Goal: Task Accomplishment & Management: Complete application form

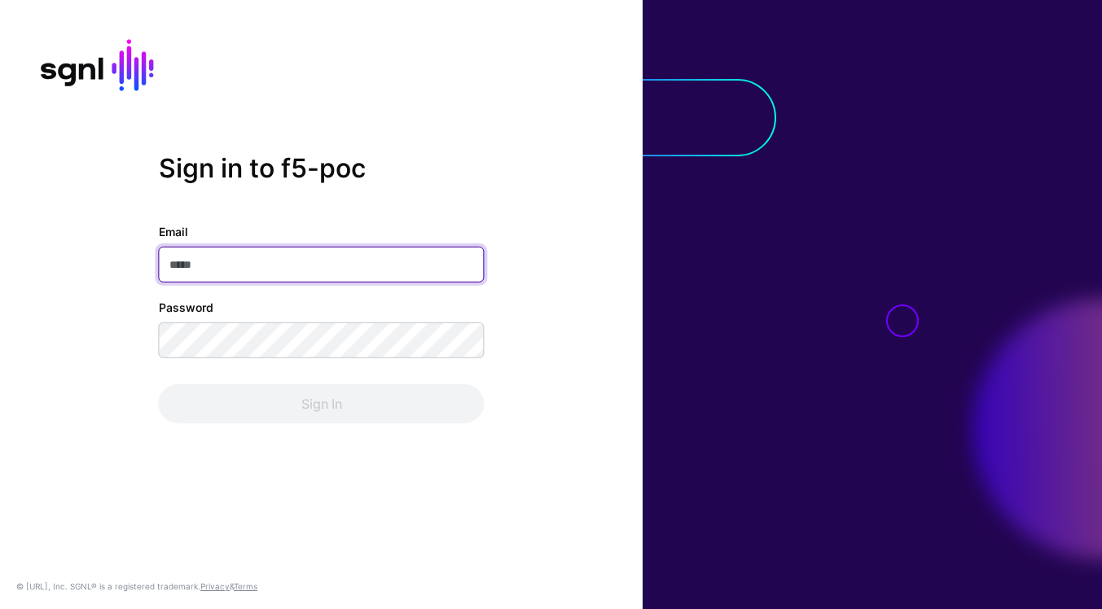
click at [0, 609] on com-1password-button at bounding box center [0, 609] width 0 height 0
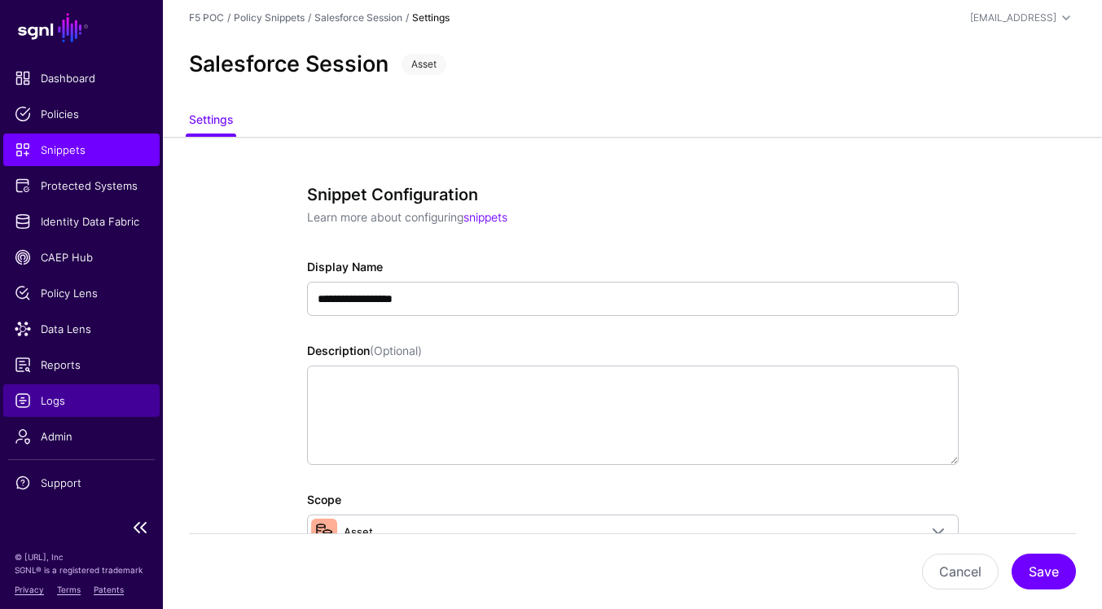
click at [69, 394] on span "Logs" at bounding box center [82, 401] width 134 height 16
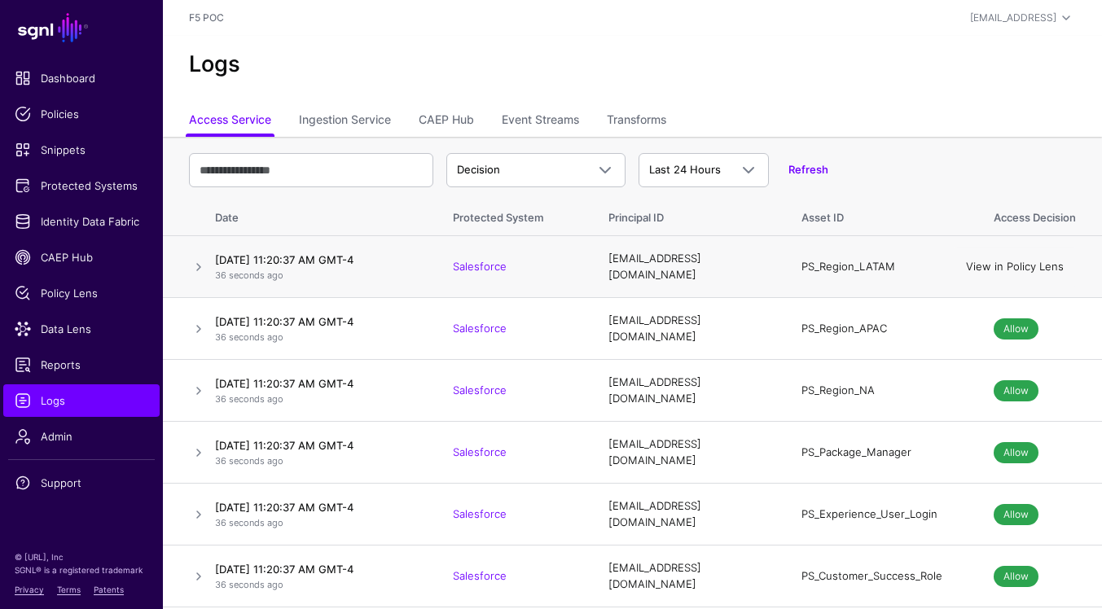
click at [1011, 267] on link "View in Policy Lens" at bounding box center [1015, 266] width 98 height 13
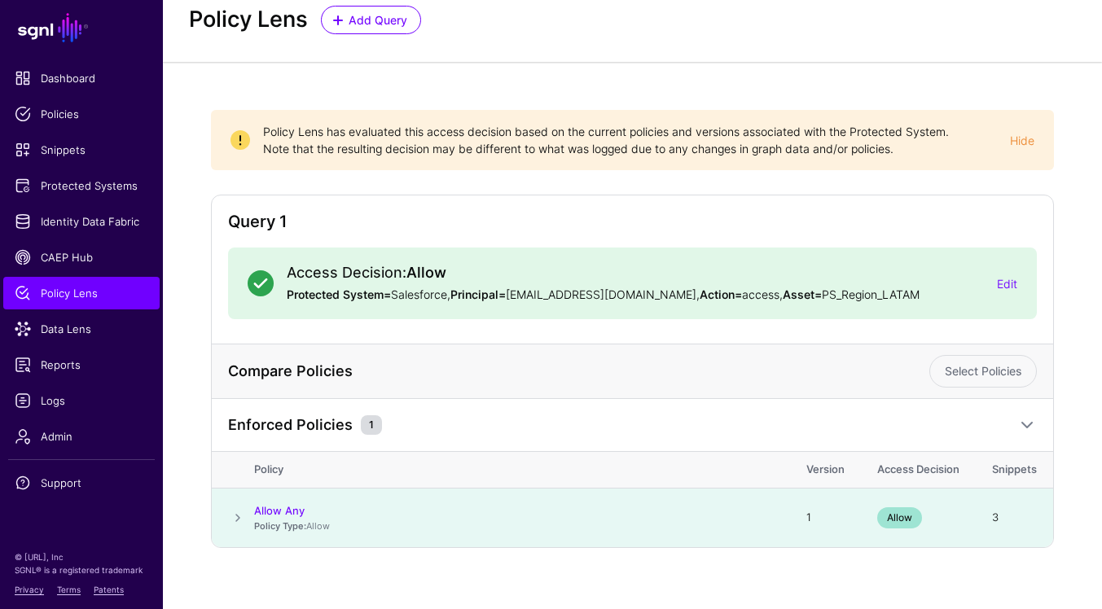
scroll to position [59, 0]
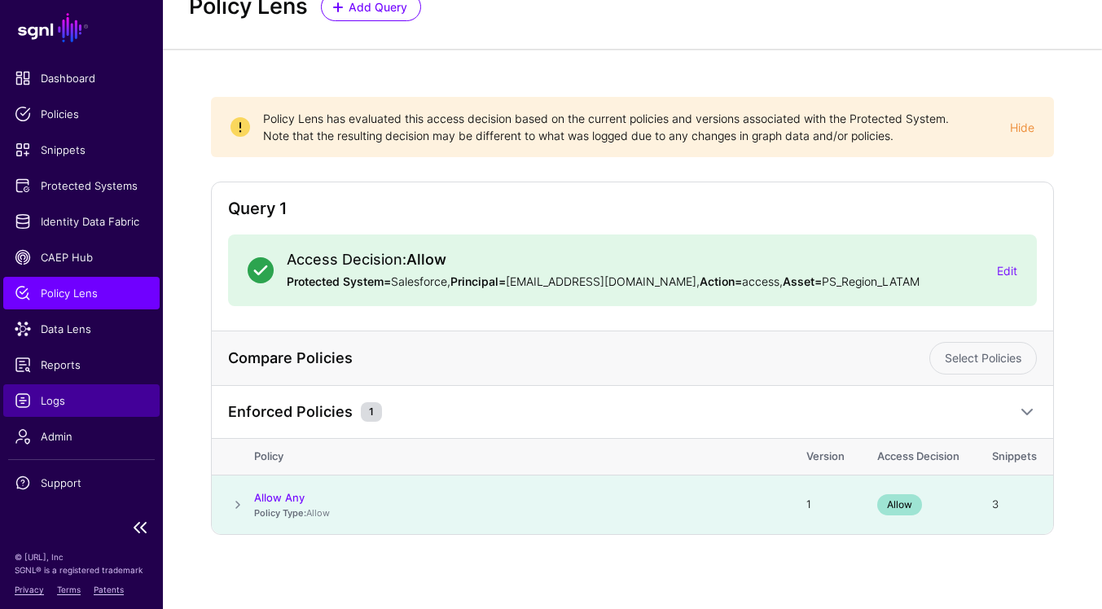
click at [80, 406] on span "Logs" at bounding box center [82, 401] width 134 height 16
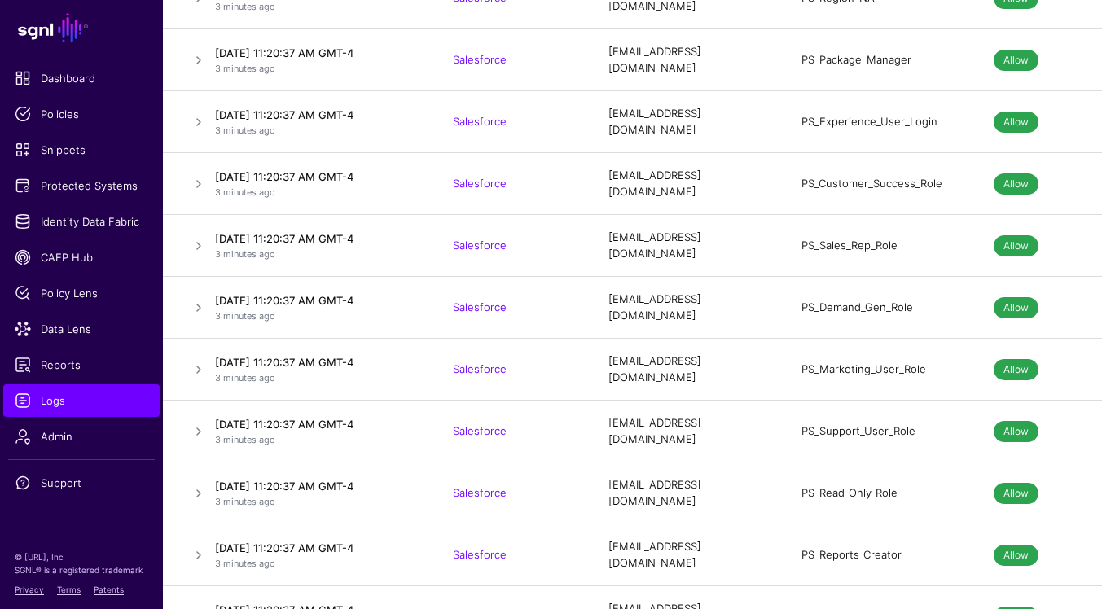
scroll to position [2348, 0]
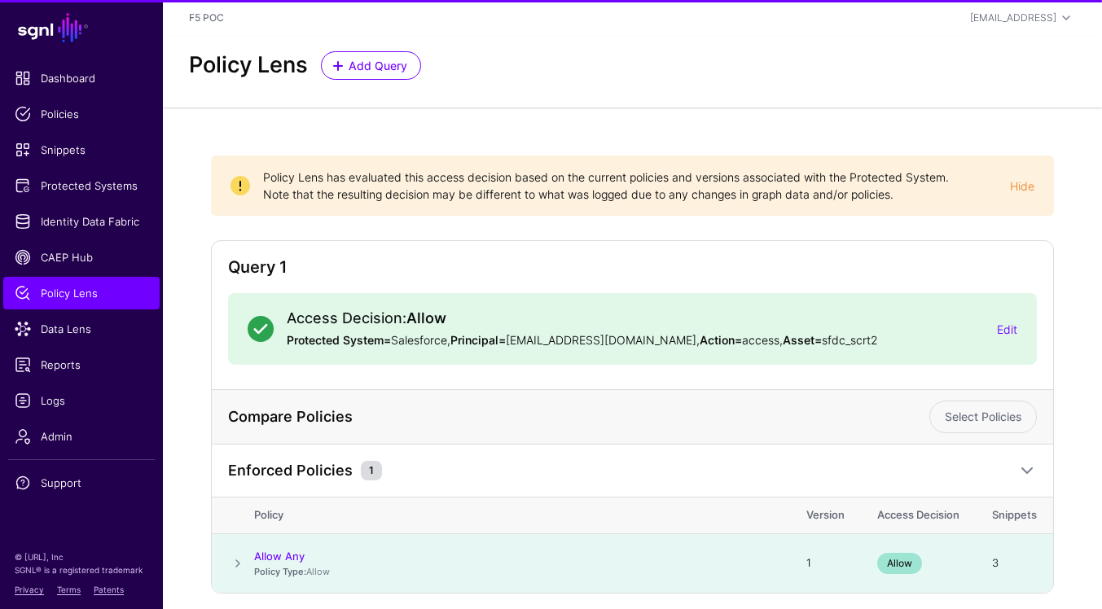
scroll to position [59, 0]
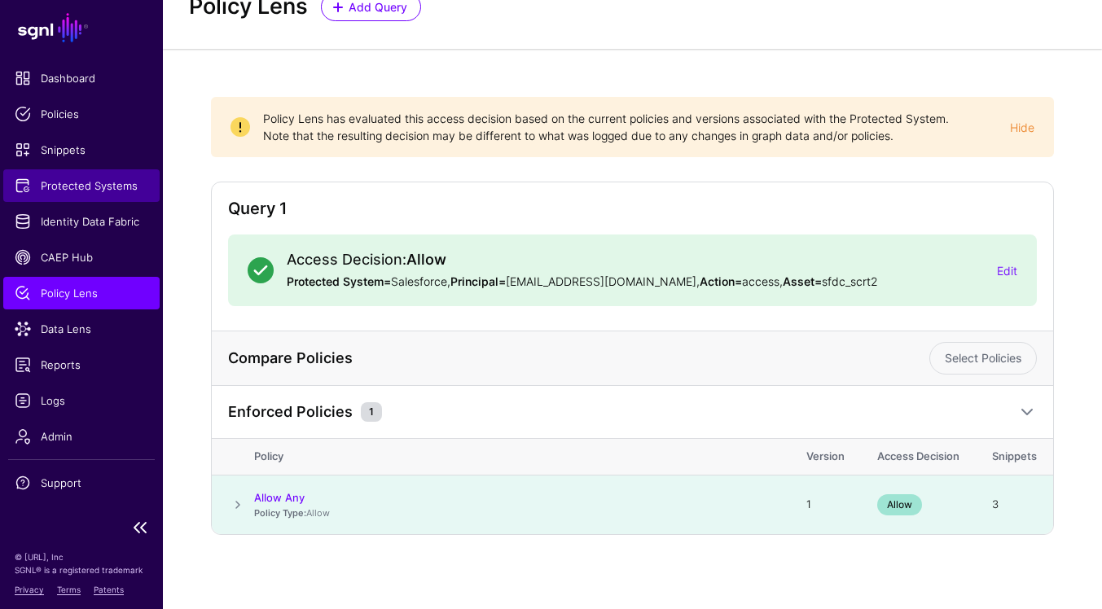
click at [96, 181] on span "Protected Systems" at bounding box center [82, 186] width 134 height 16
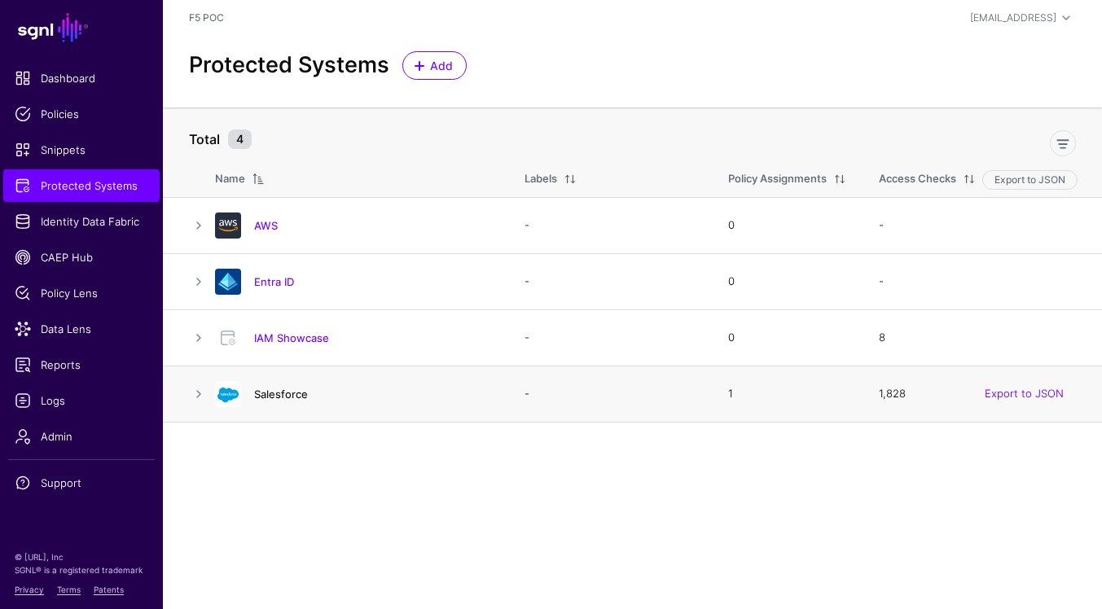
click at [277, 397] on link "Salesforce" at bounding box center [281, 394] width 54 height 13
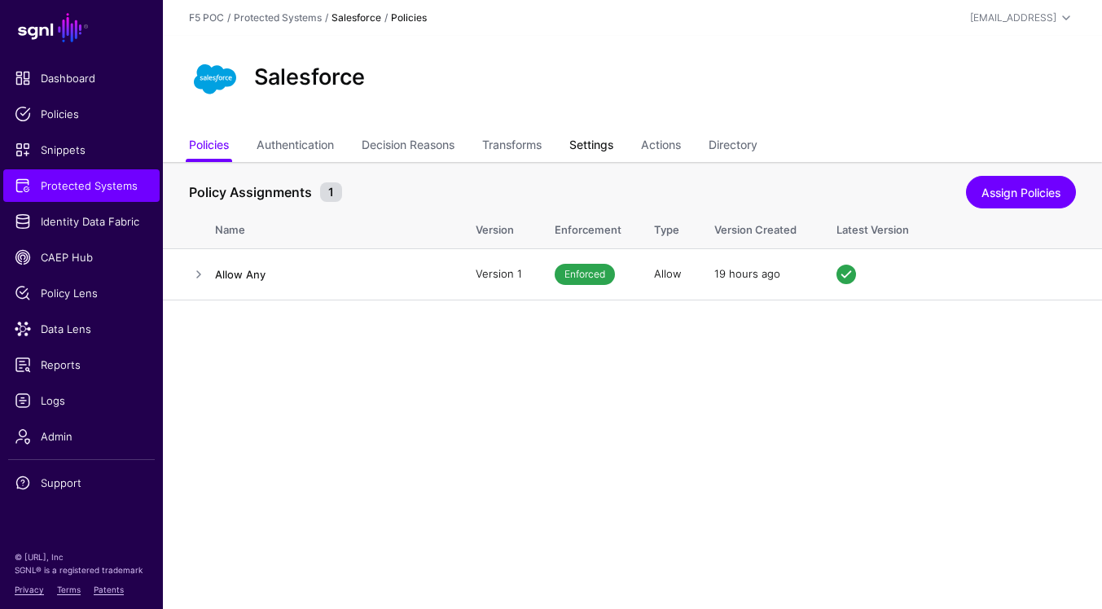
click at [613, 149] on link "Settings" at bounding box center [591, 146] width 44 height 31
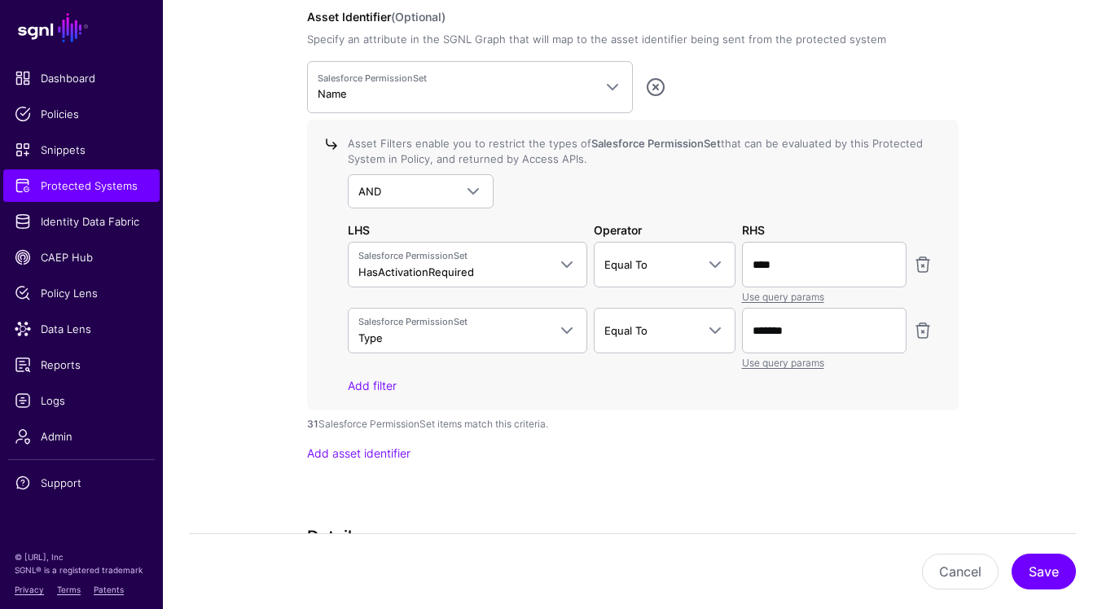
scroll to position [1488, 0]
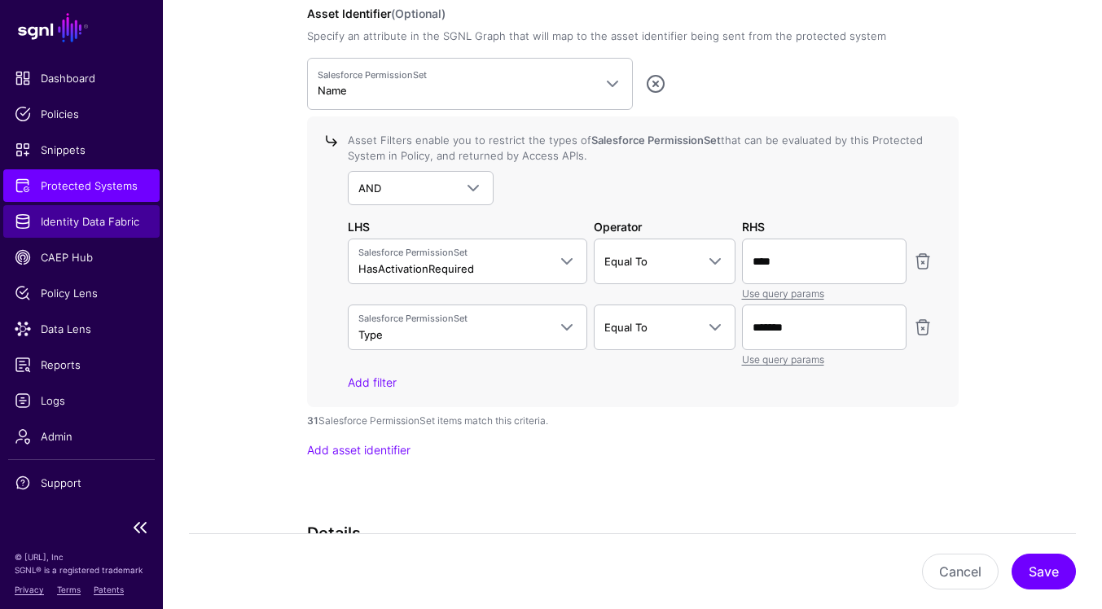
click at [91, 223] on span "Identity Data Fabric" at bounding box center [82, 221] width 134 height 16
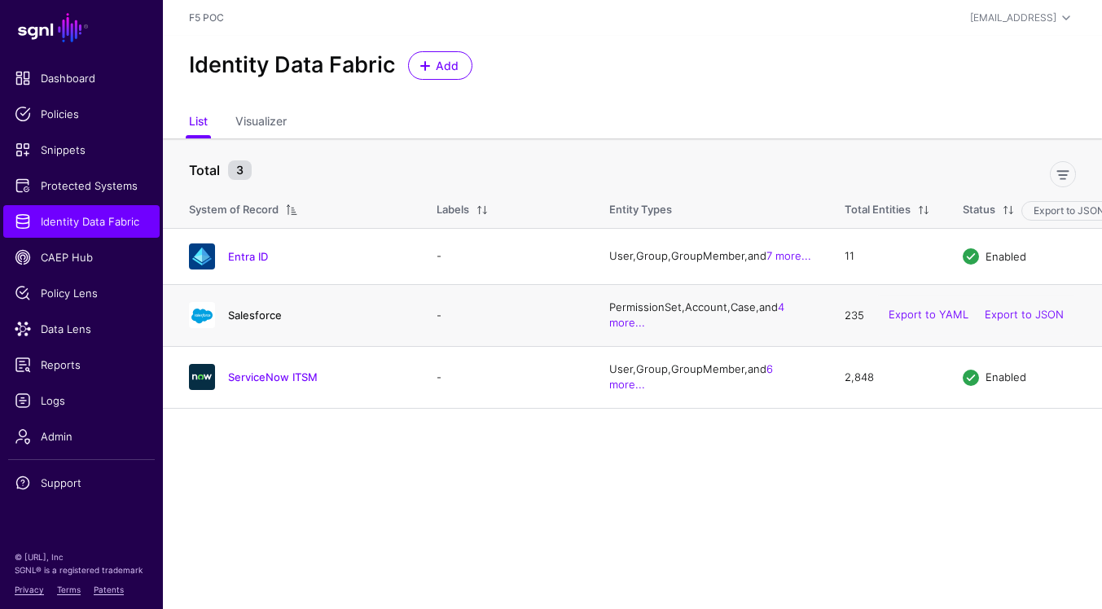
click at [257, 321] on link "Salesforce" at bounding box center [255, 315] width 54 height 13
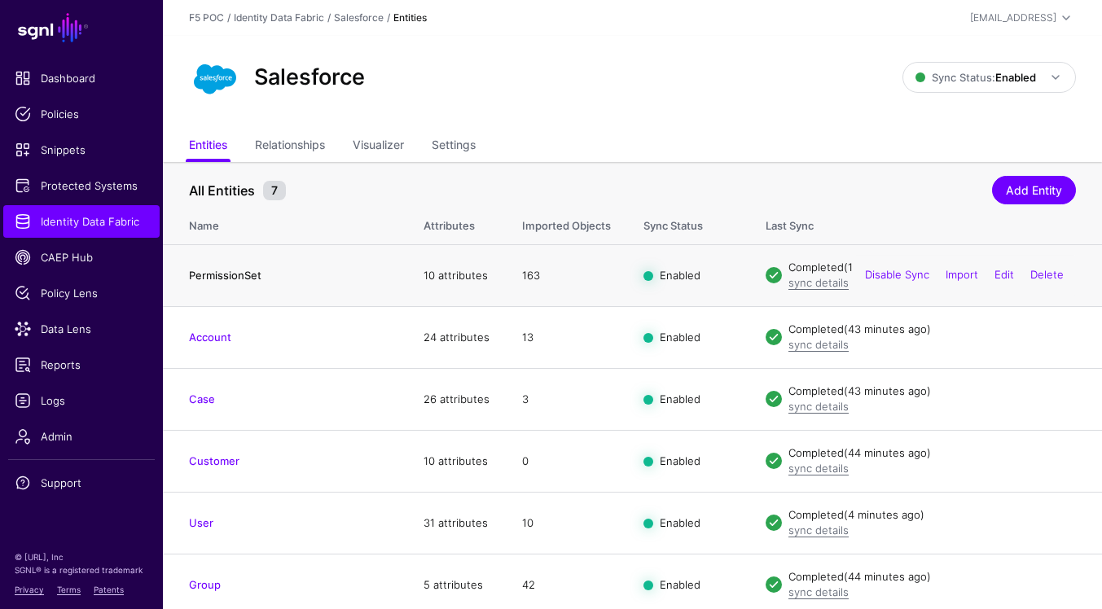
click at [230, 279] on link "PermissionSet" at bounding box center [225, 275] width 73 height 13
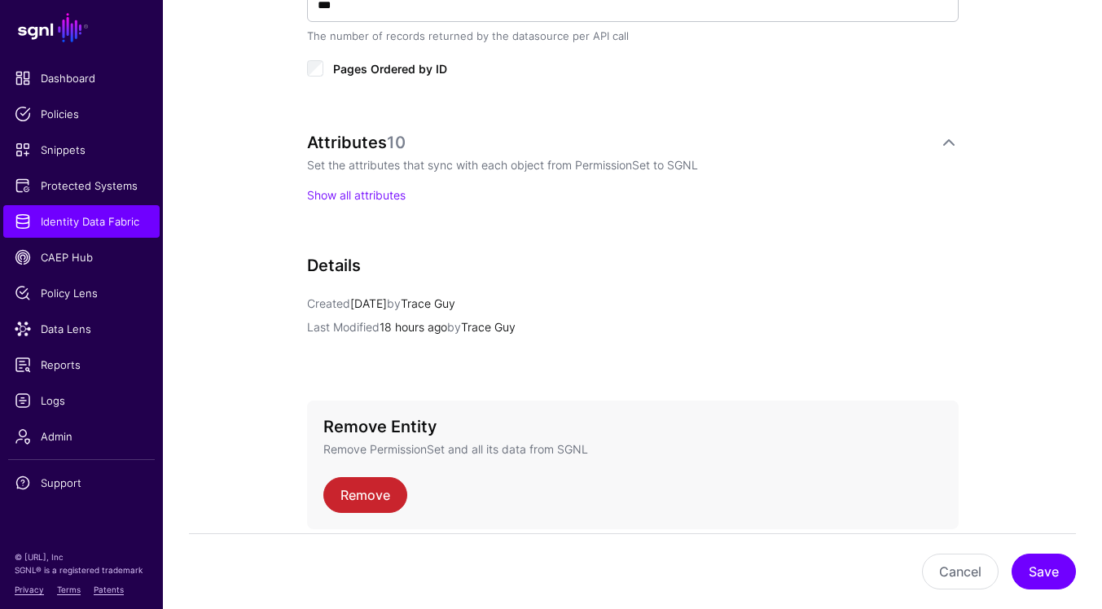
scroll to position [1049, 0]
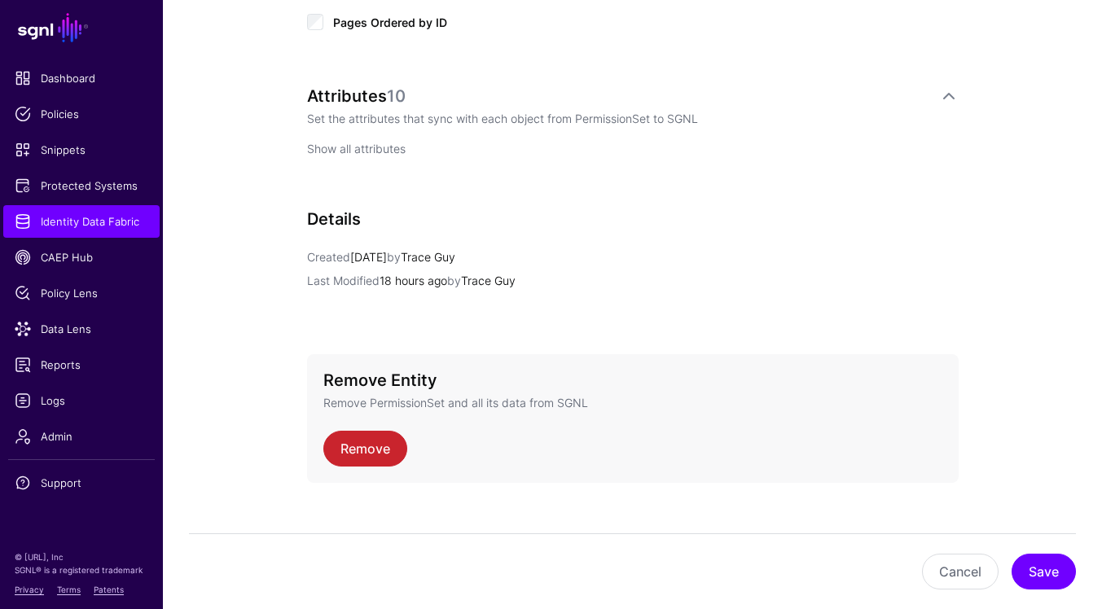
click at [403, 149] on link "Show all attributes" at bounding box center [356, 149] width 99 height 14
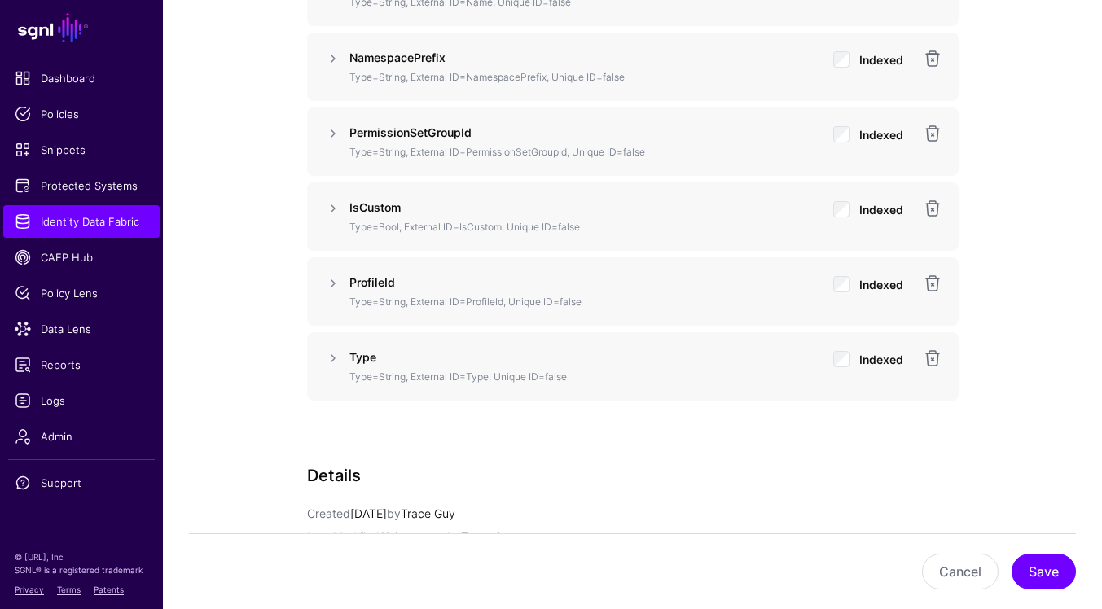
scroll to position [1581, 0]
click at [331, 363] on link at bounding box center [333, 357] width 20 height 20
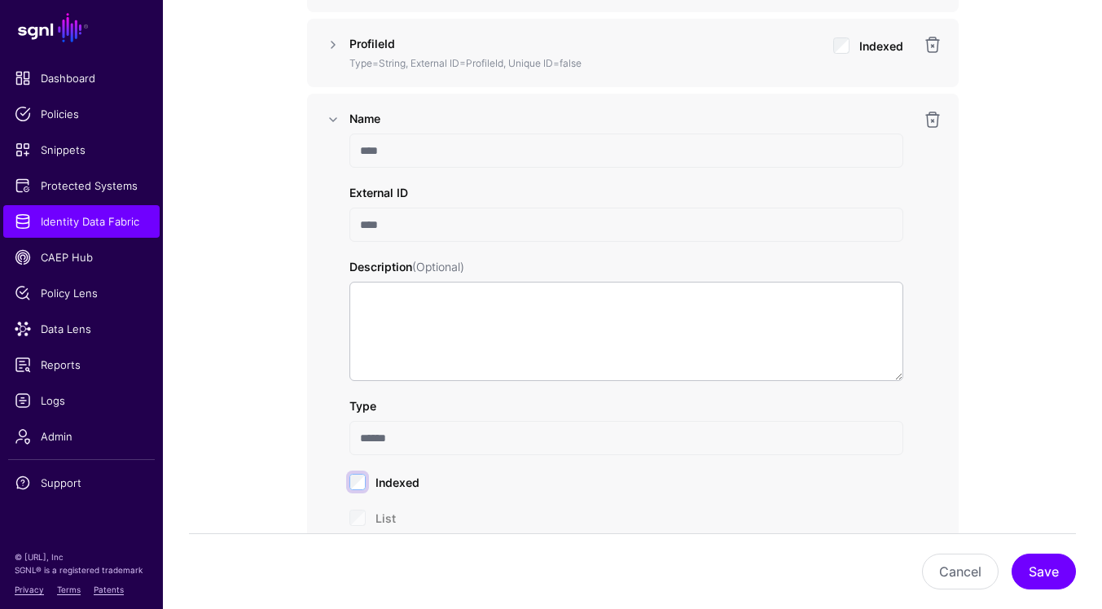
scroll to position [1794, 0]
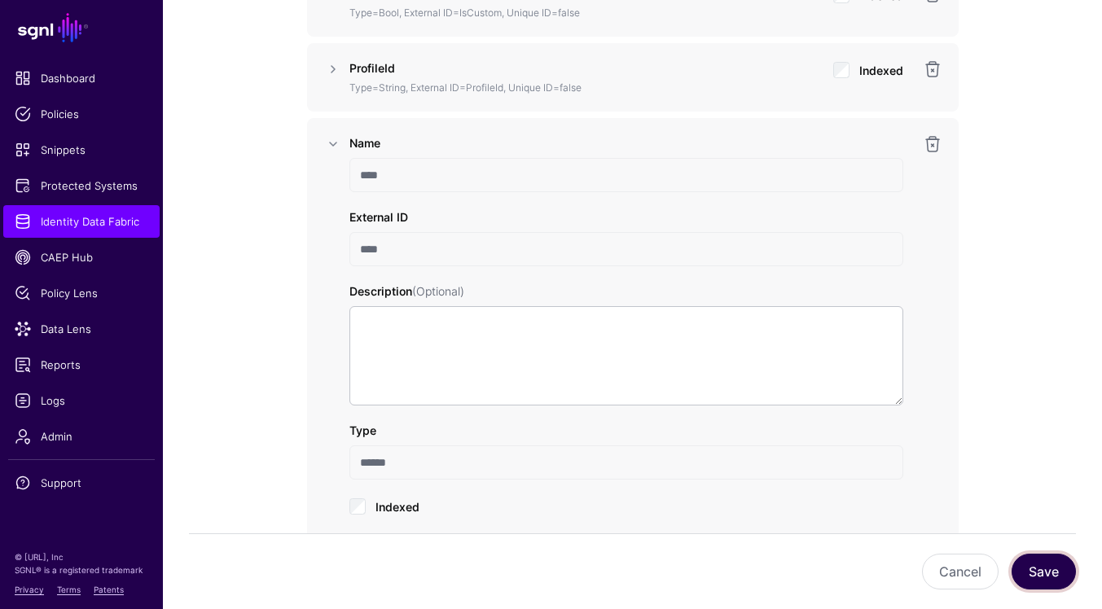
click at [1038, 571] on button "Save" at bounding box center [1044, 572] width 64 height 36
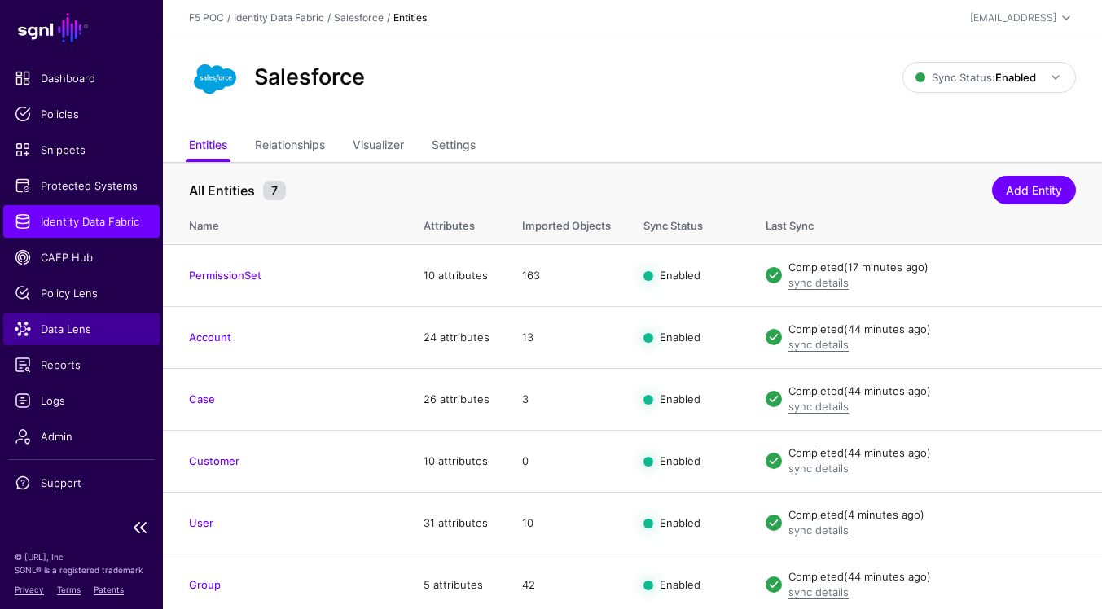
click at [98, 334] on span "Data Lens" at bounding box center [82, 329] width 134 height 16
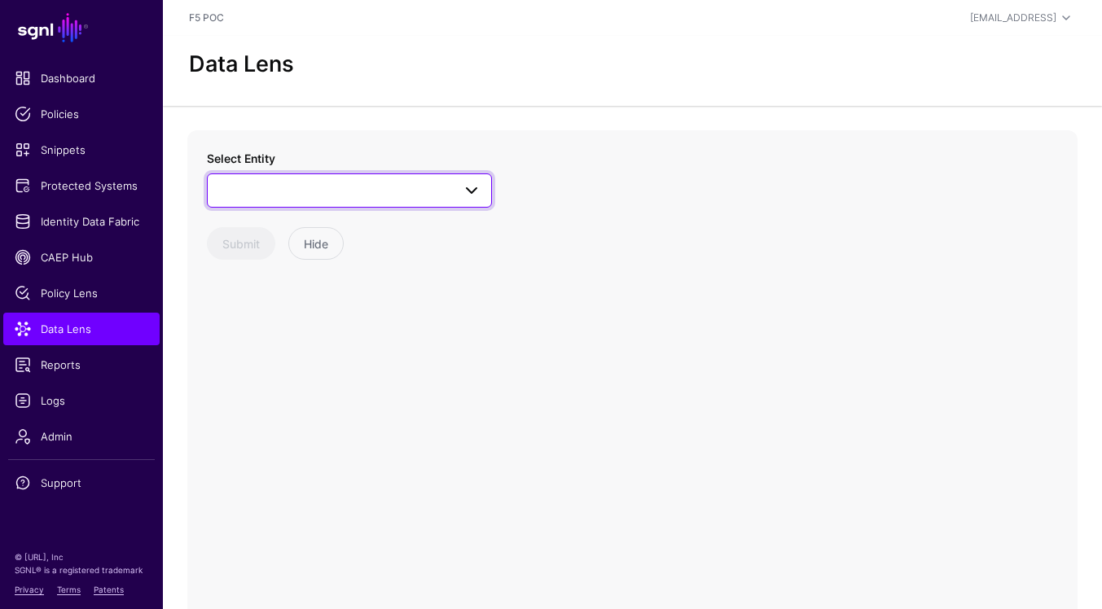
click at [452, 188] on span at bounding box center [466, 191] width 29 height 20
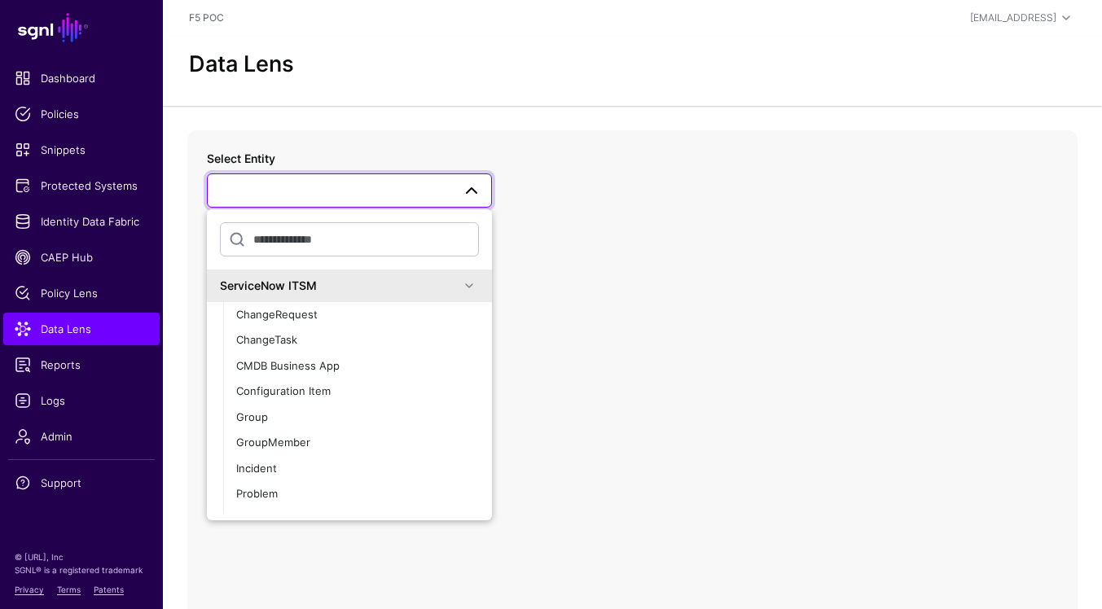
click at [466, 292] on span at bounding box center [469, 286] width 20 height 20
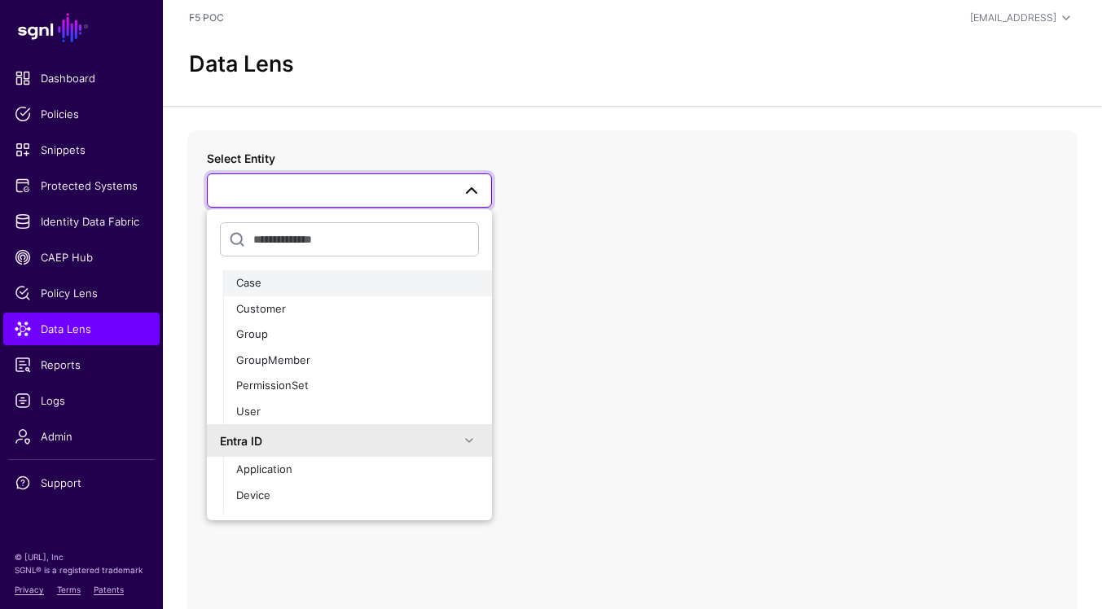
scroll to position [97, 0]
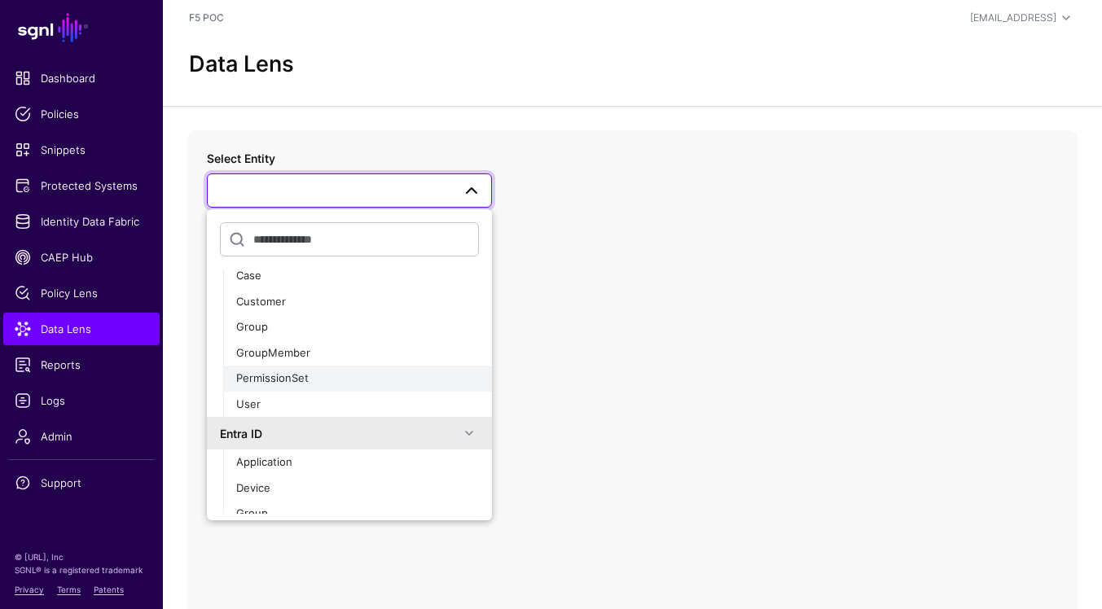
click at [389, 381] on div "PermissionSet" at bounding box center [357, 379] width 243 height 16
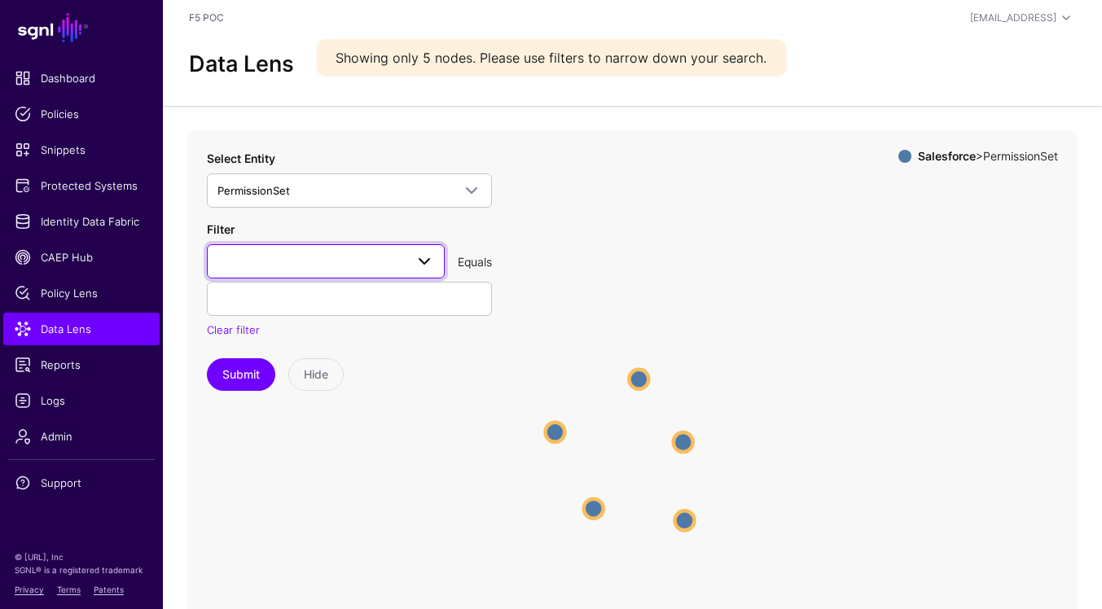
click at [428, 263] on span at bounding box center [425, 262] width 20 height 20
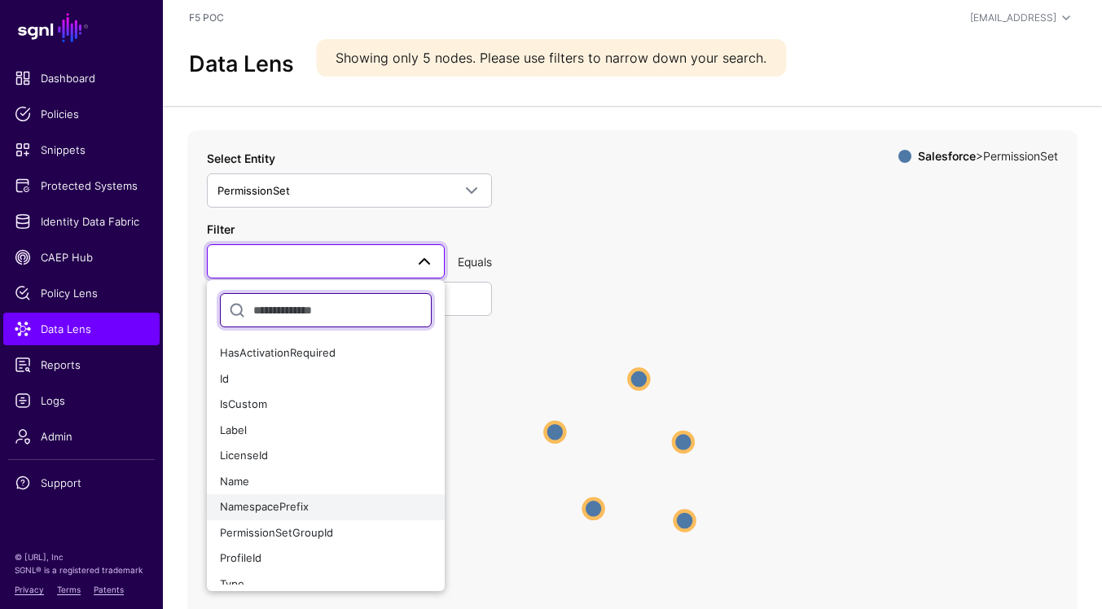
scroll to position [12, 0]
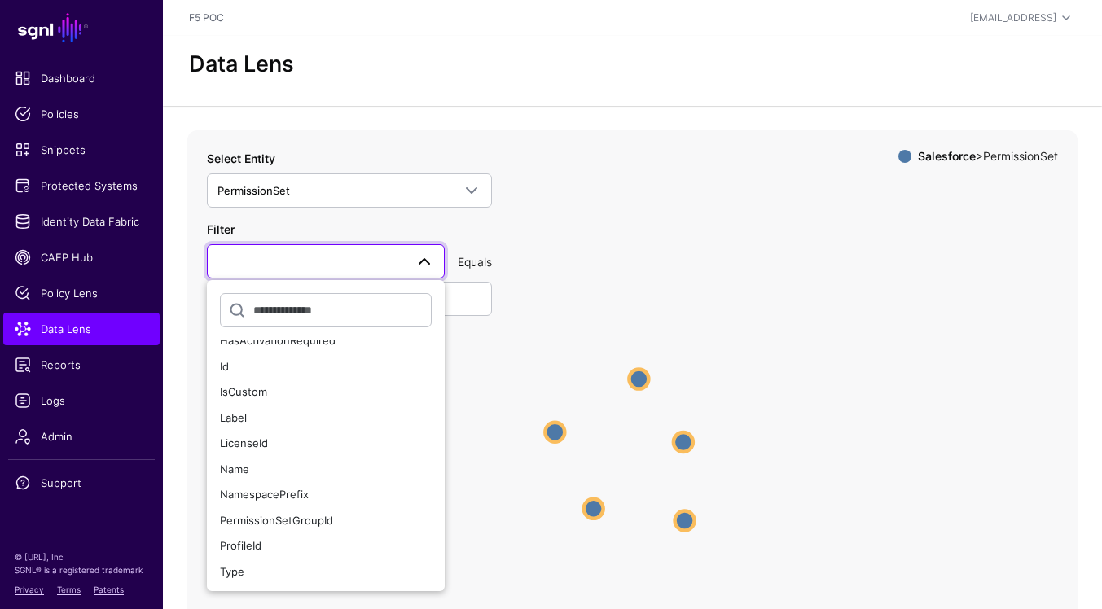
click at [624, 381] on icon "PermissionSet PermissionSet PermissionSet PermissionSet PermissionSet Permissio…" at bounding box center [632, 456] width 890 height 652
click at [637, 381] on circle at bounding box center [639, 379] width 20 height 20
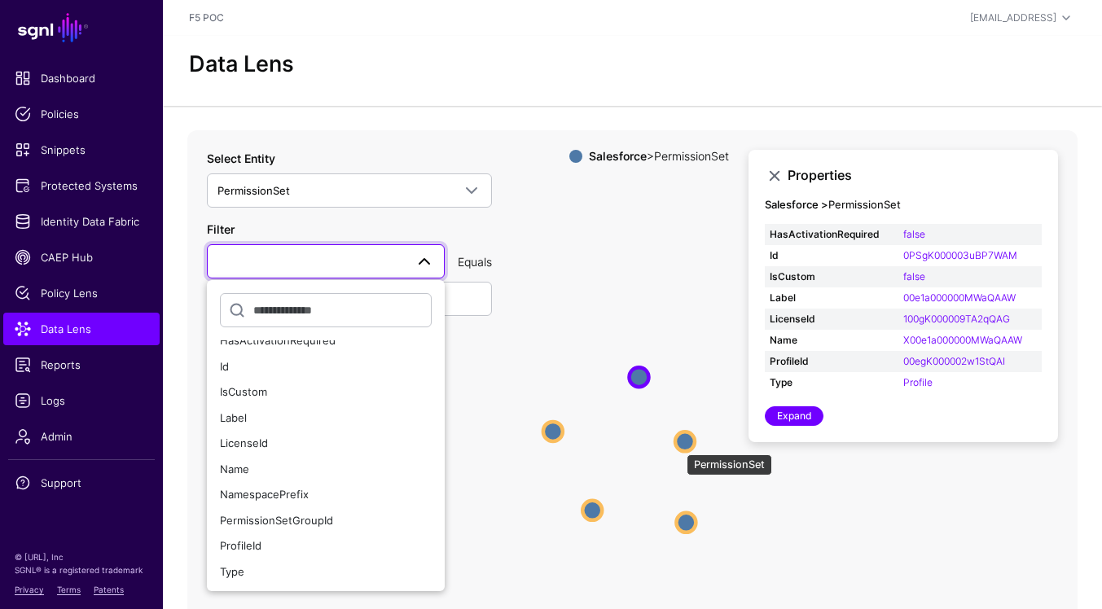
click at [679, 446] on circle at bounding box center [685, 442] width 20 height 20
click at [563, 432] on icon "PermissionSet PermissionSet PermissionSet PermissionSet PermissionSet Permissio…" at bounding box center [632, 456] width 890 height 652
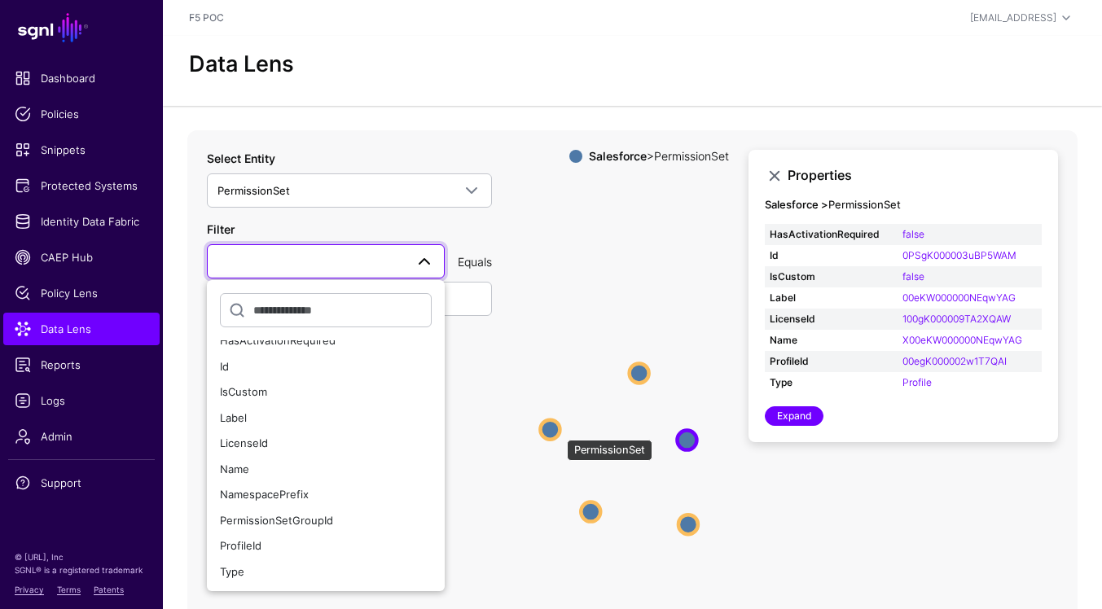
click at [555, 432] on circle at bounding box center [550, 430] width 20 height 20
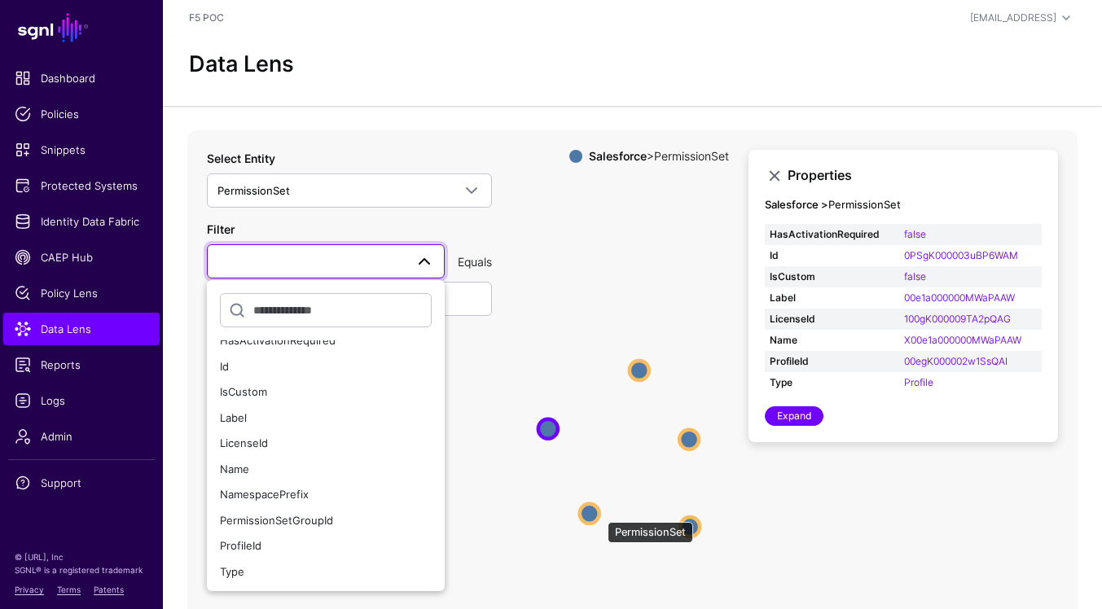
click at [600, 514] on circle at bounding box center [590, 514] width 20 height 20
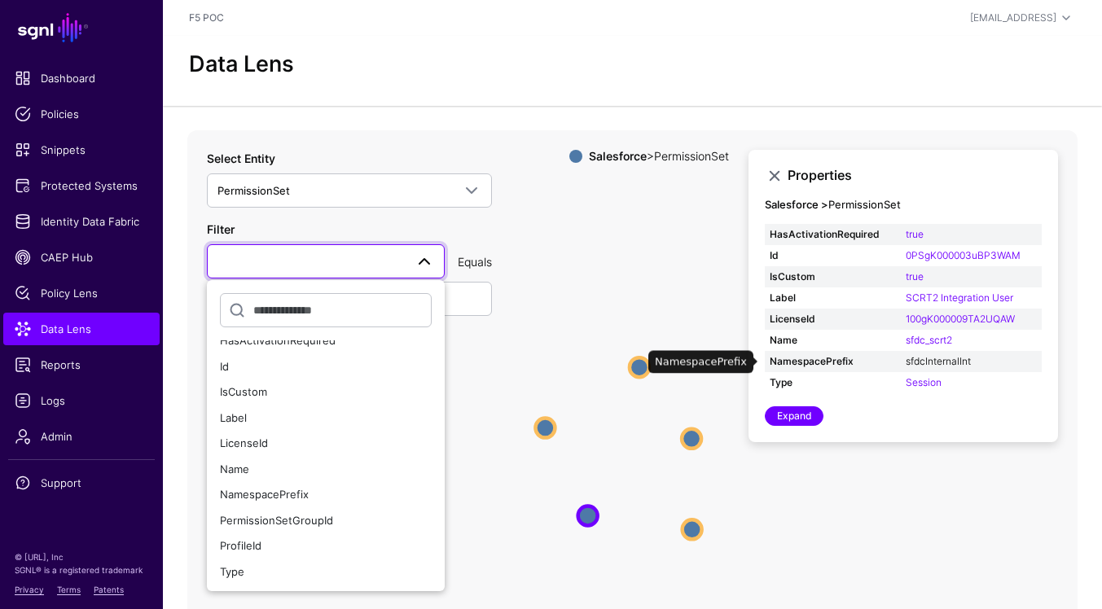
click at [947, 364] on link "sfdcInternalInt" at bounding box center [938, 361] width 65 height 12
type input "**********"
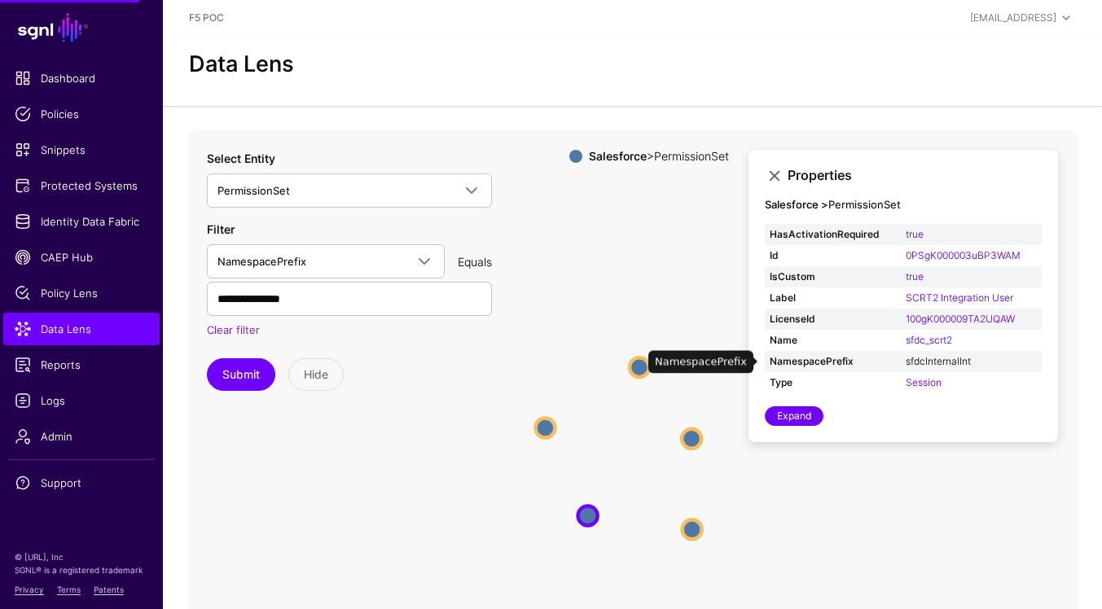
click at [947, 364] on link "sfdcInternalInt" at bounding box center [938, 361] width 65 height 12
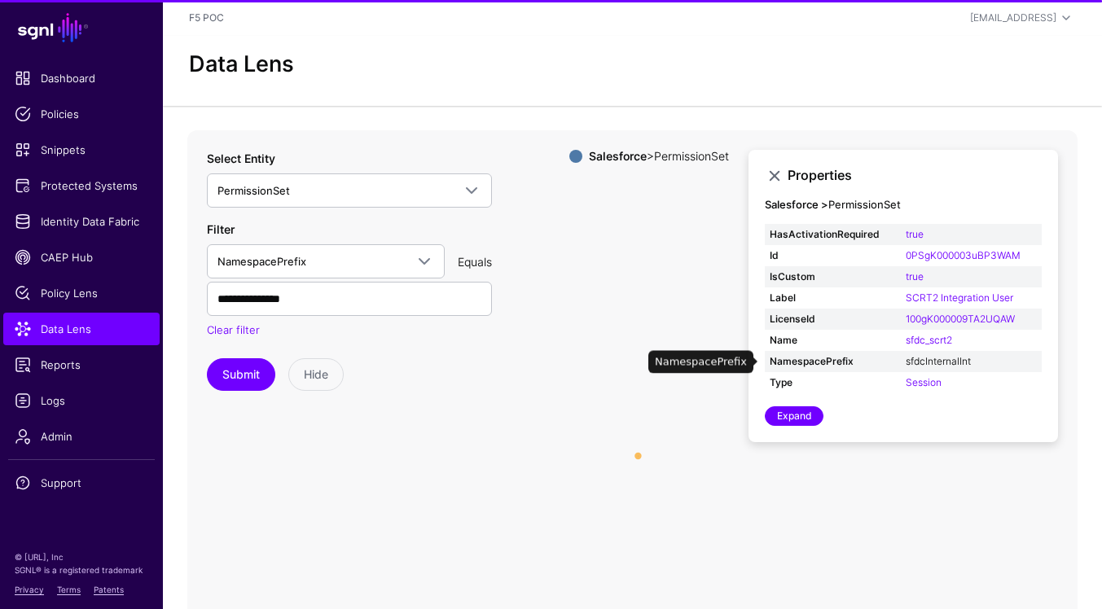
click at [947, 364] on link "sfdcInternalInt" at bounding box center [938, 361] width 65 height 12
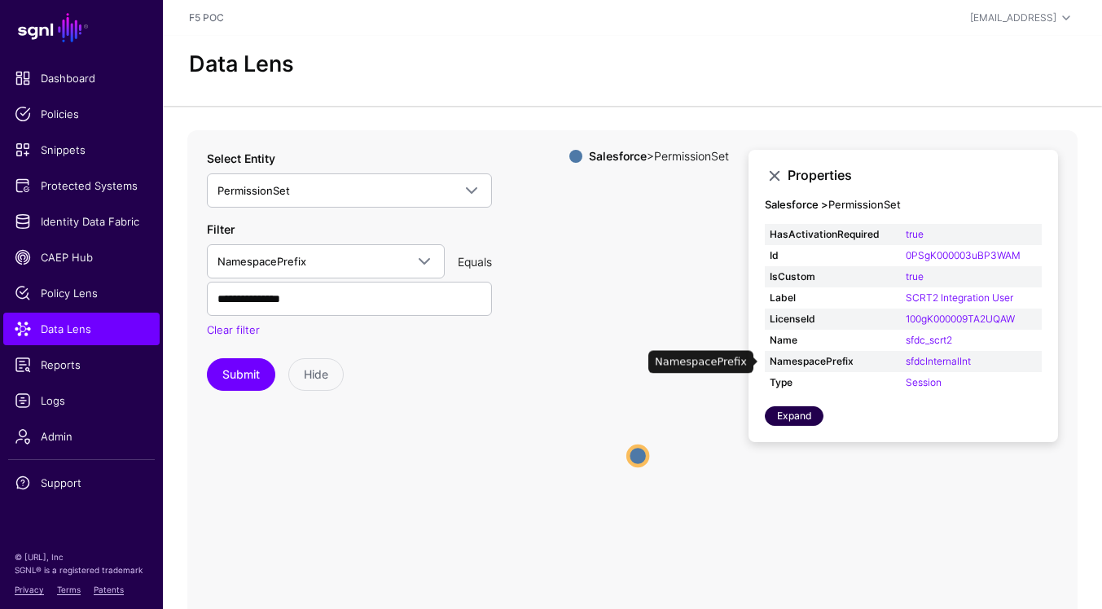
click at [816, 416] on link "Expand" at bounding box center [794, 417] width 59 height 20
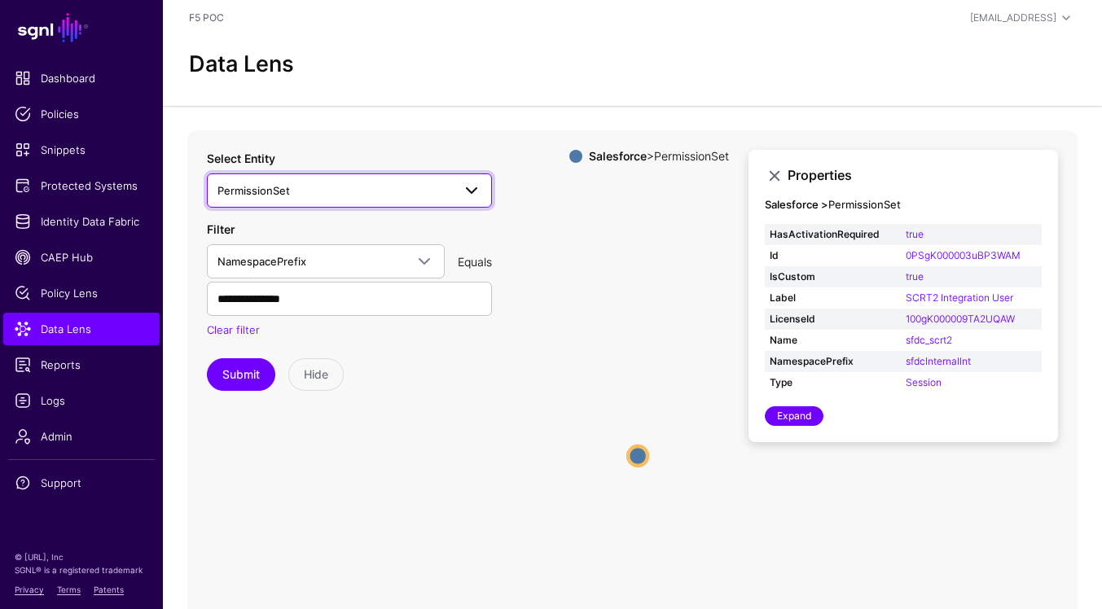
click at [460, 193] on span at bounding box center [466, 191] width 29 height 20
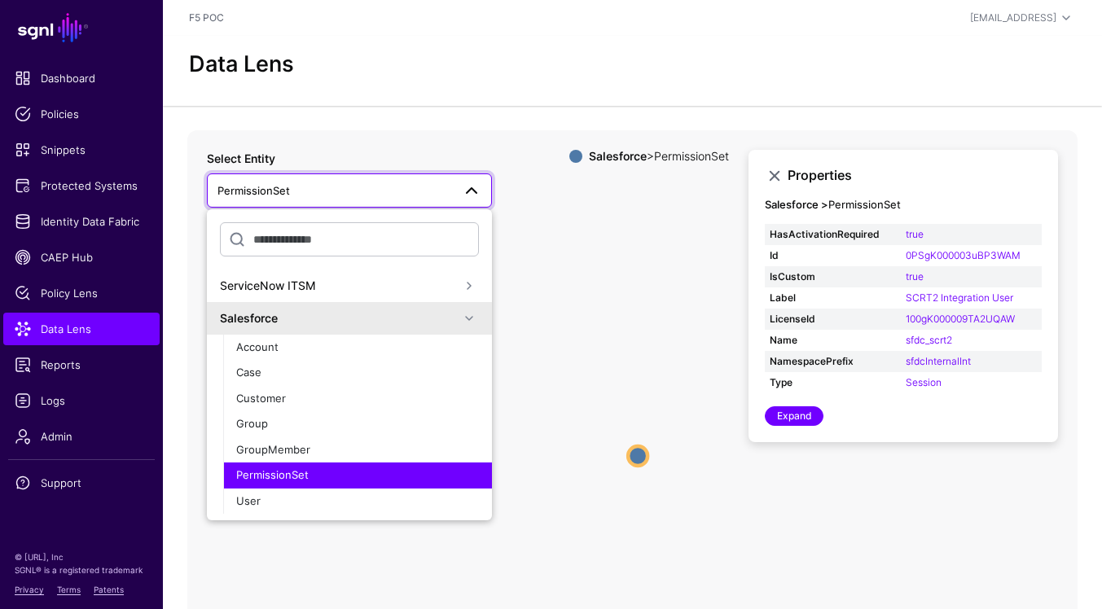
click at [548, 222] on icon "PermissionSet PermissionSet" at bounding box center [632, 456] width 890 height 652
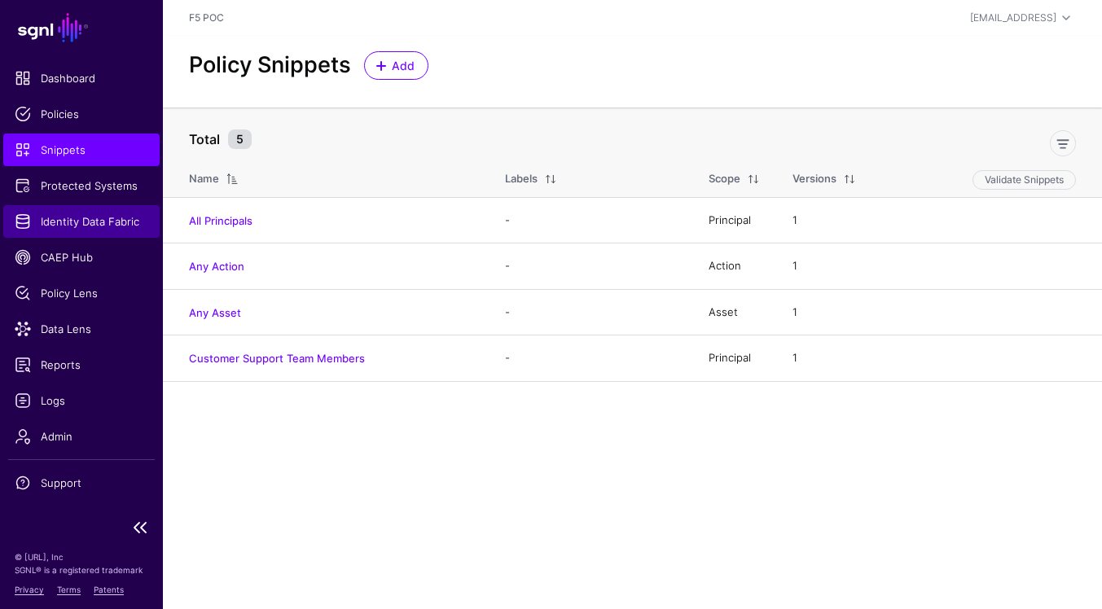
click at [106, 226] on span "Identity Data Fabric" at bounding box center [82, 221] width 134 height 16
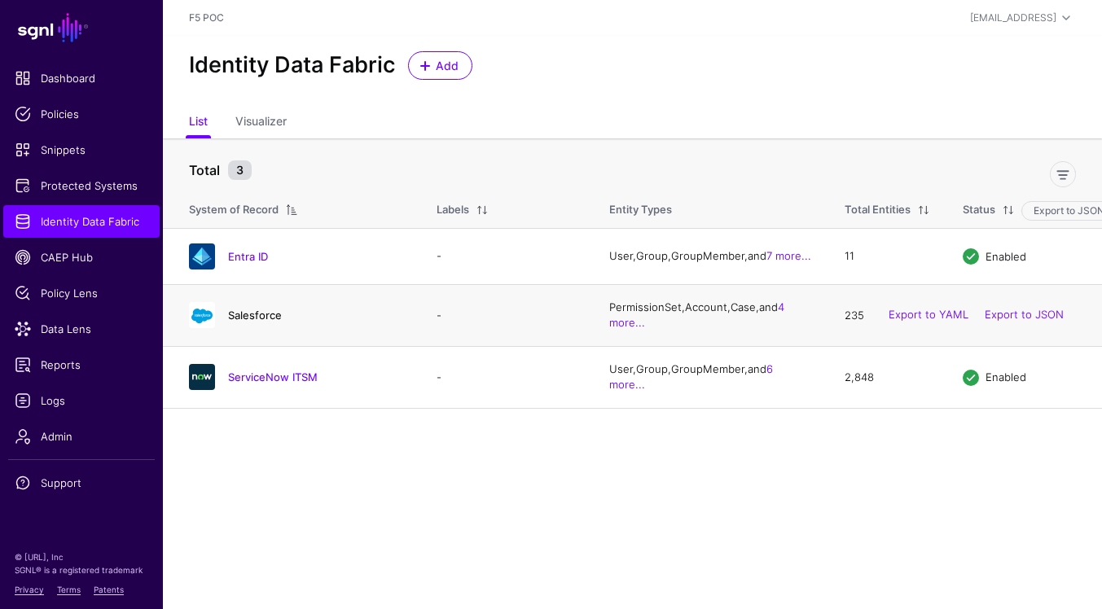
click at [249, 321] on link "Salesforce" at bounding box center [255, 315] width 54 height 13
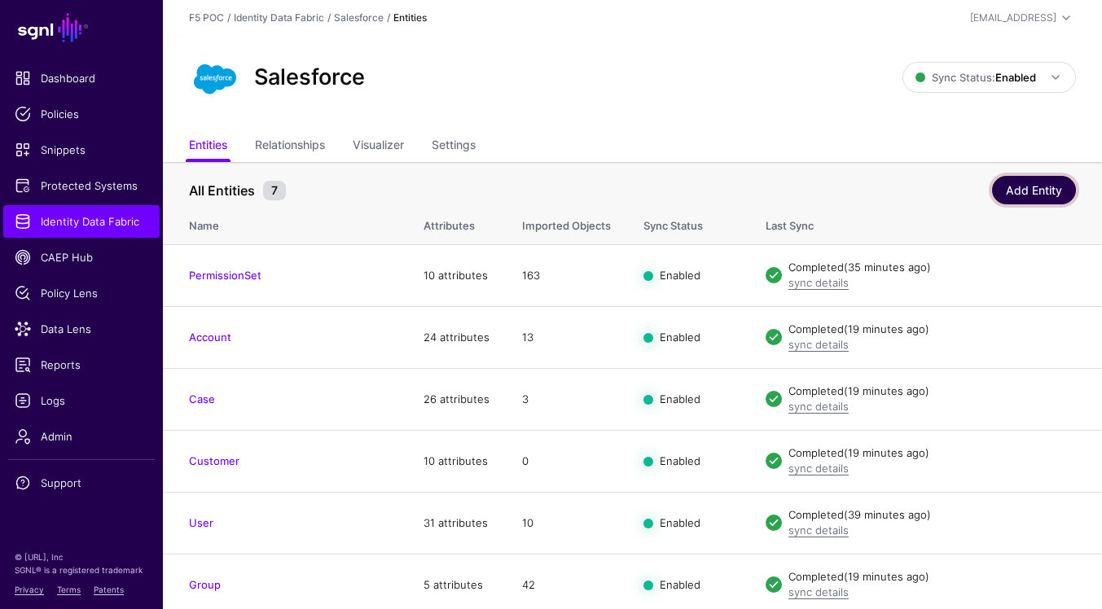
click at [1045, 195] on link "Add Entity" at bounding box center [1034, 190] width 84 height 29
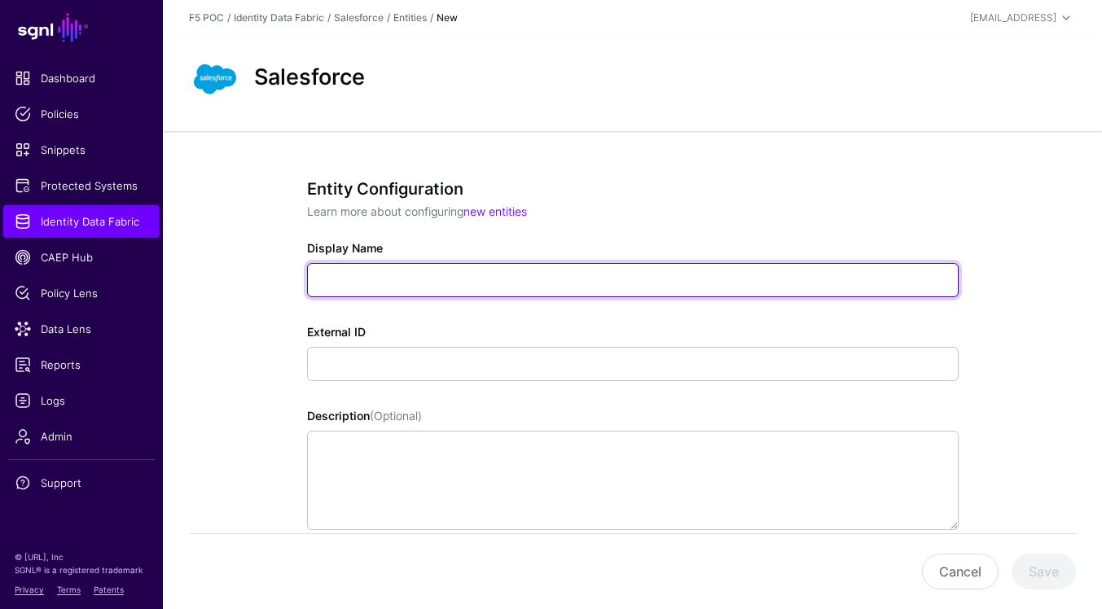
click at [786, 288] on input "Display Name" at bounding box center [633, 280] width 652 height 34
type input "**********"
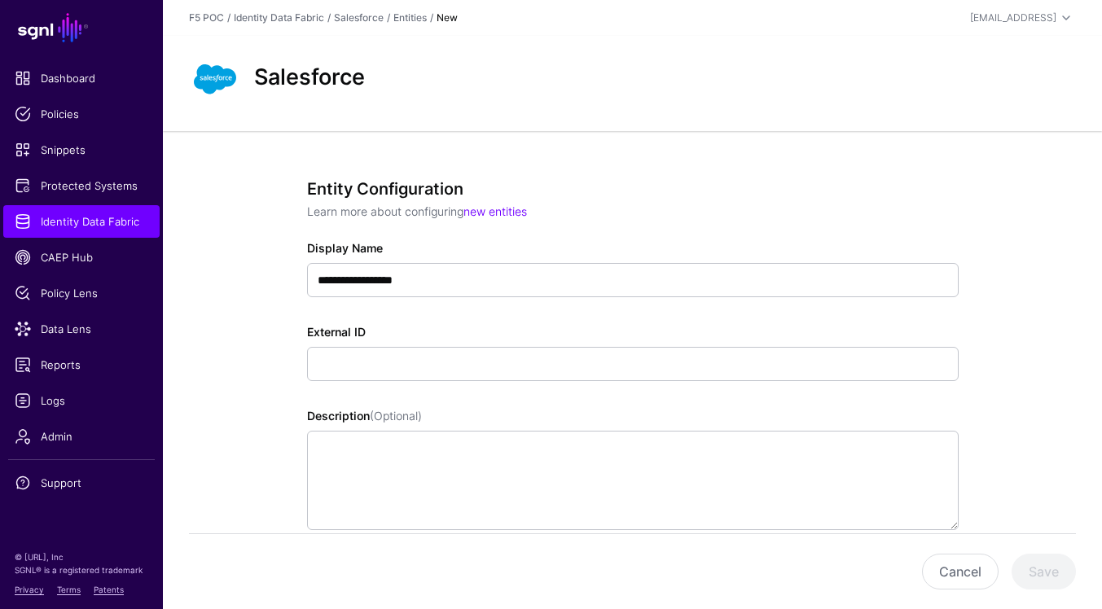
click at [992, 125] on div "Salesforce" at bounding box center [632, 83] width 939 height 95
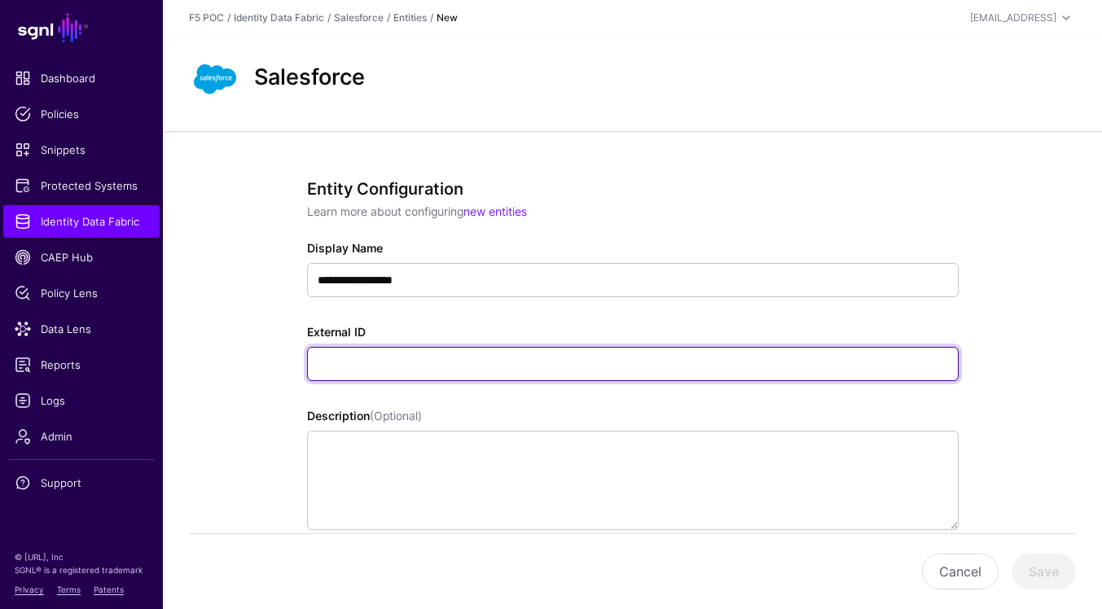
click at [526, 367] on input "External ID" at bounding box center [633, 364] width 652 height 34
paste input "**********"
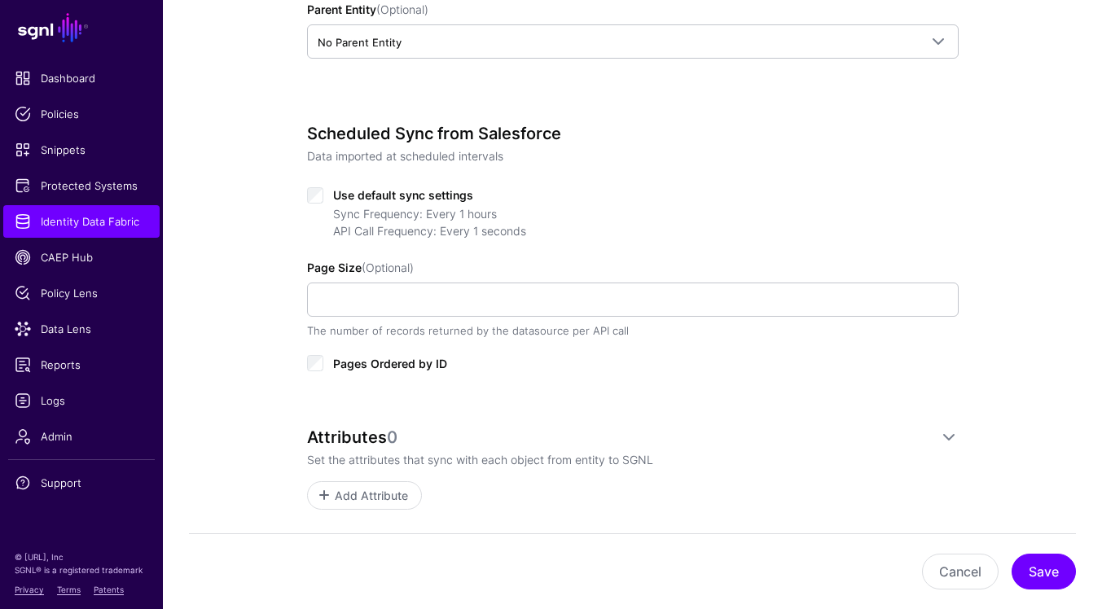
scroll to position [626, 0]
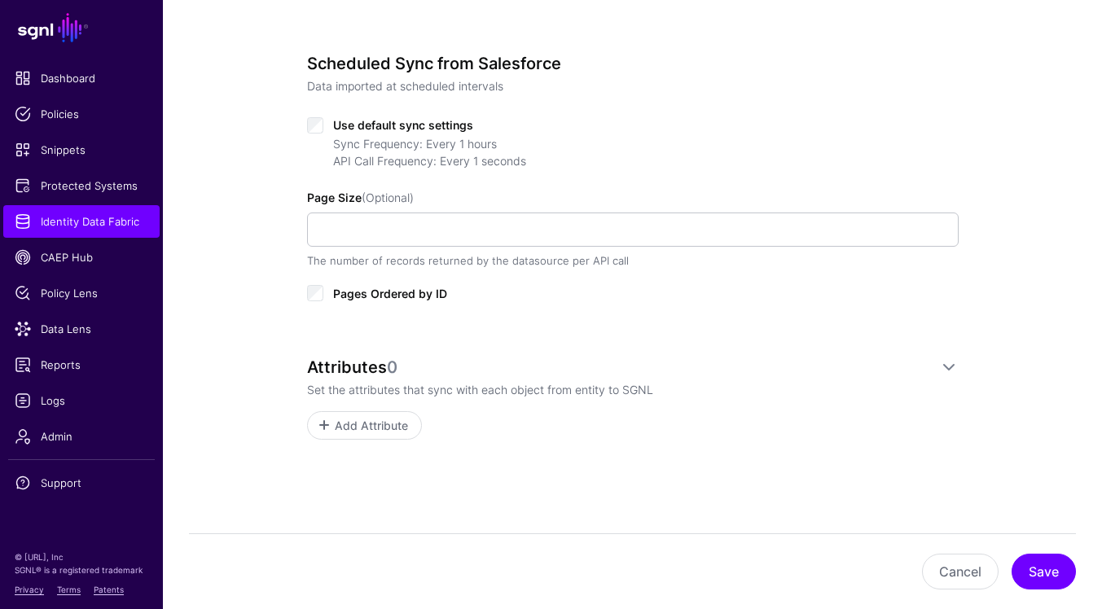
type input "**********"
click at [393, 298] on span "Pages Ordered by ID" at bounding box center [390, 294] width 114 height 14
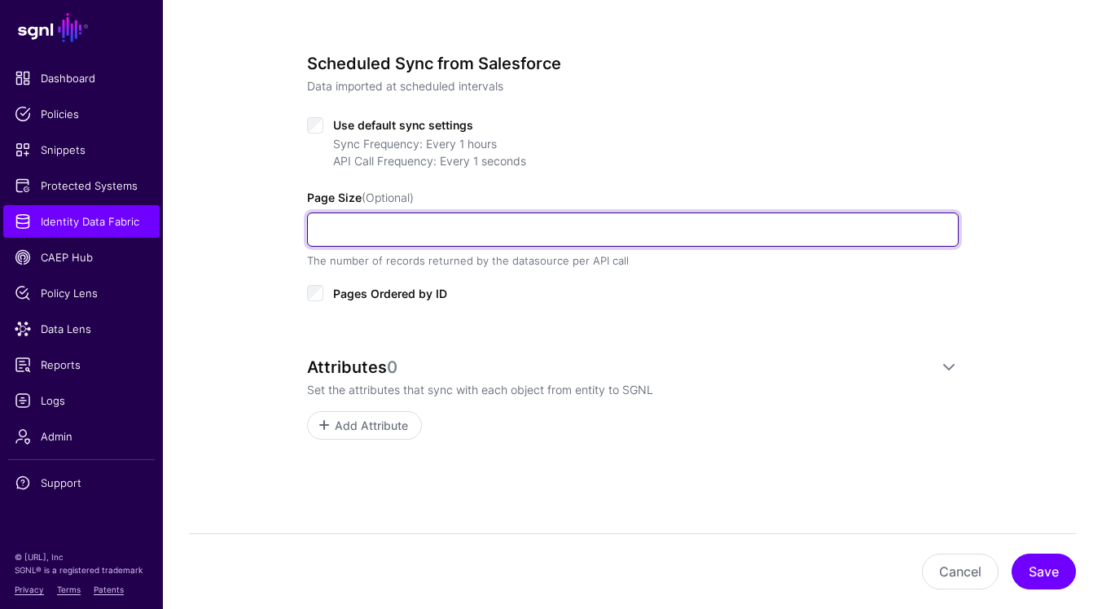
click at [442, 236] on input "Page Size (Optional)" at bounding box center [633, 230] width 652 height 34
type input "***"
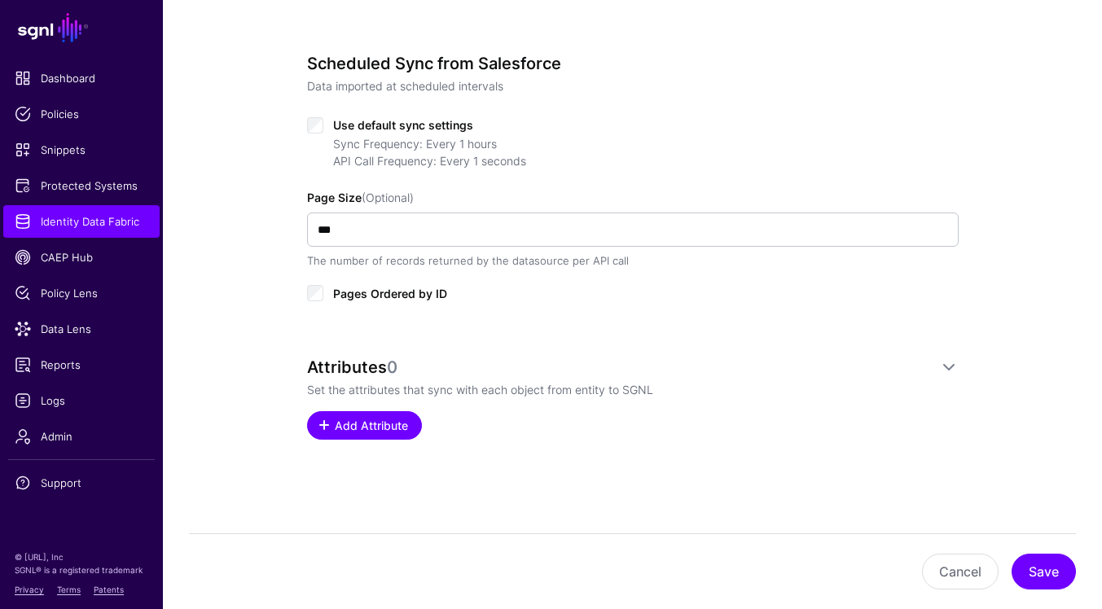
click at [393, 425] on span "Add Attribute" at bounding box center [370, 425] width 77 height 17
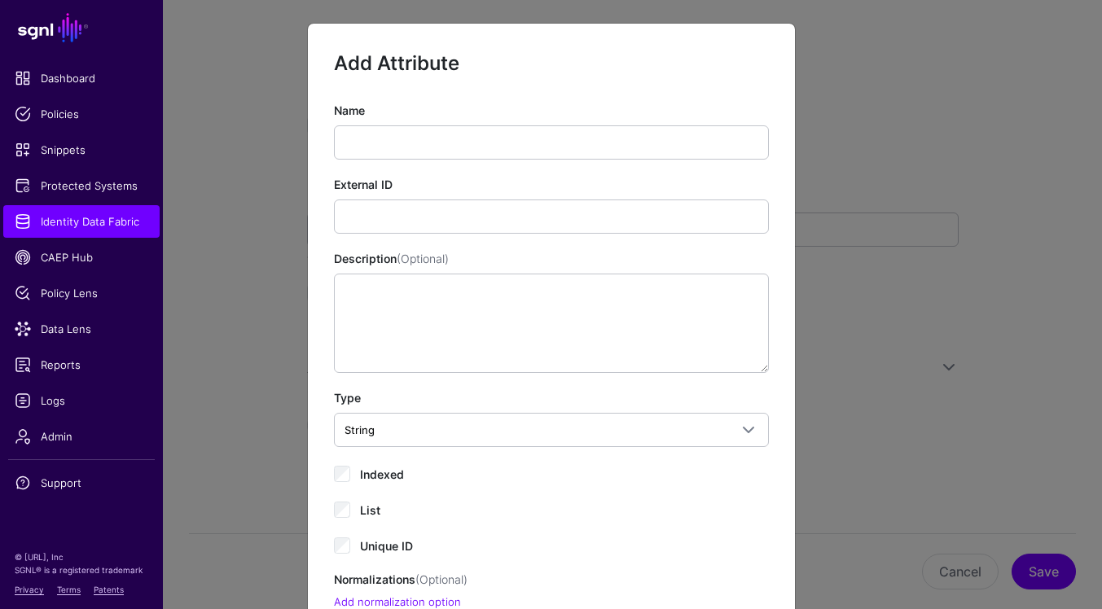
click at [631, 180] on div "External ID" at bounding box center [551, 205] width 435 height 58
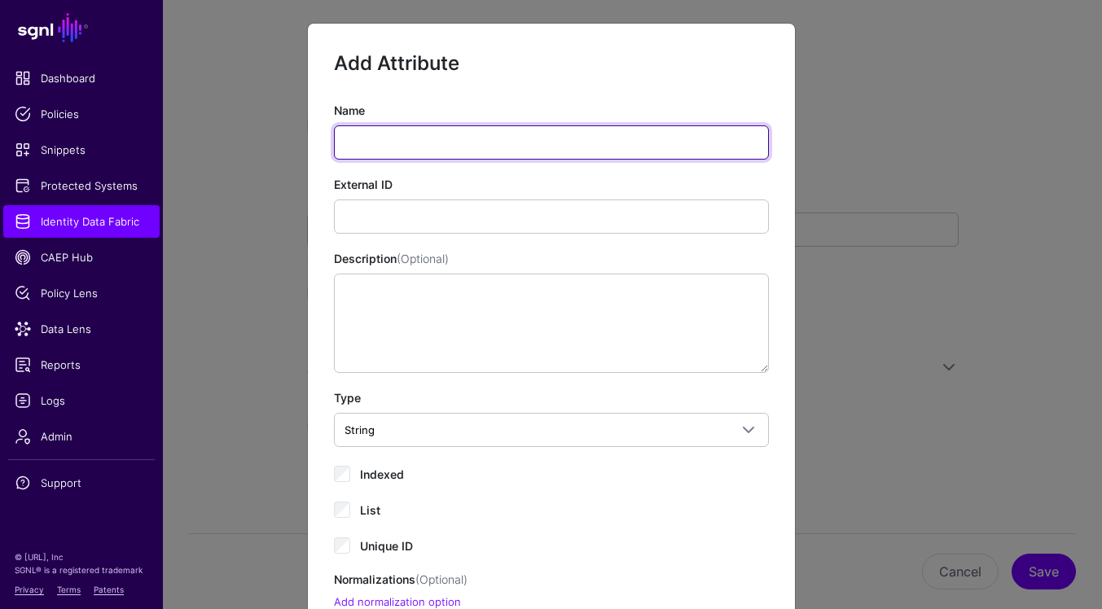
click at [637, 148] on input "Name" at bounding box center [551, 142] width 435 height 34
type input "**"
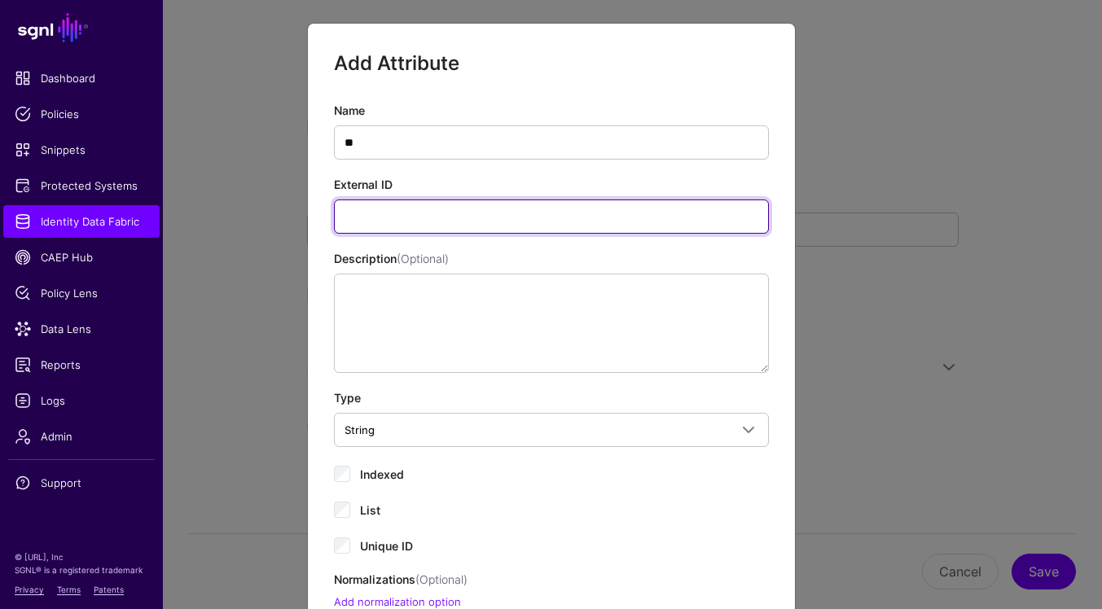
click at [714, 227] on input "External ID" at bounding box center [551, 217] width 435 height 34
type input "**"
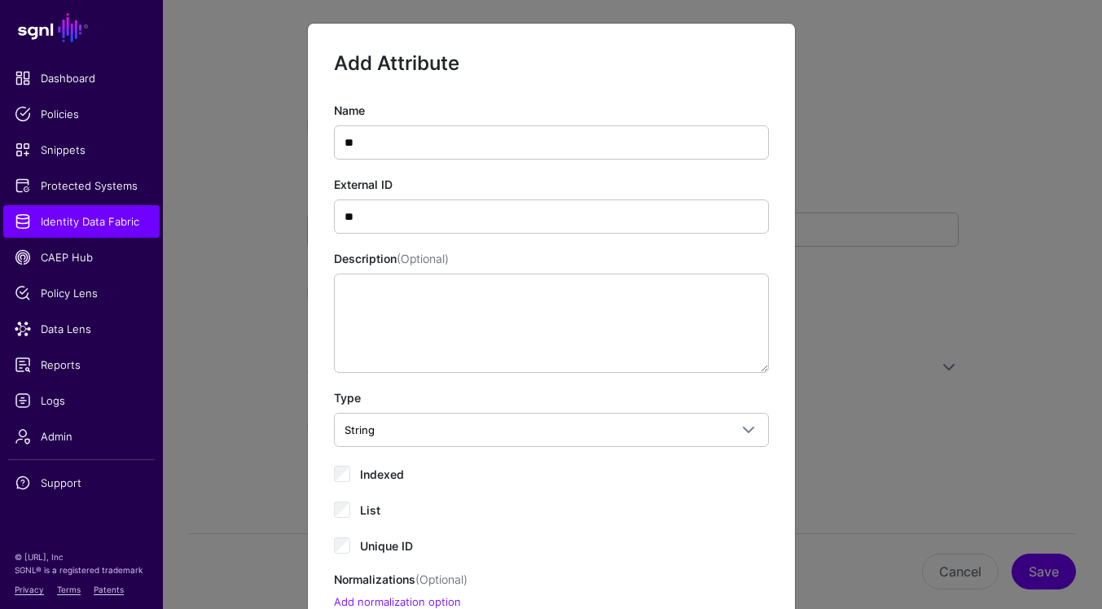
click at [631, 477] on div "Indexed" at bounding box center [551, 474] width 435 height 20
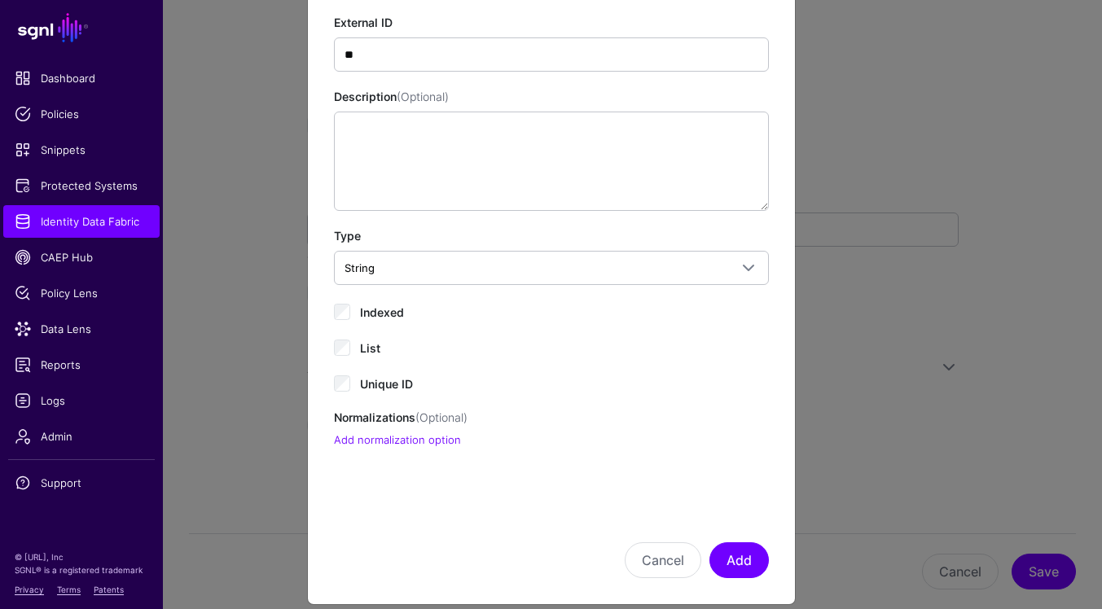
scroll to position [181, 0]
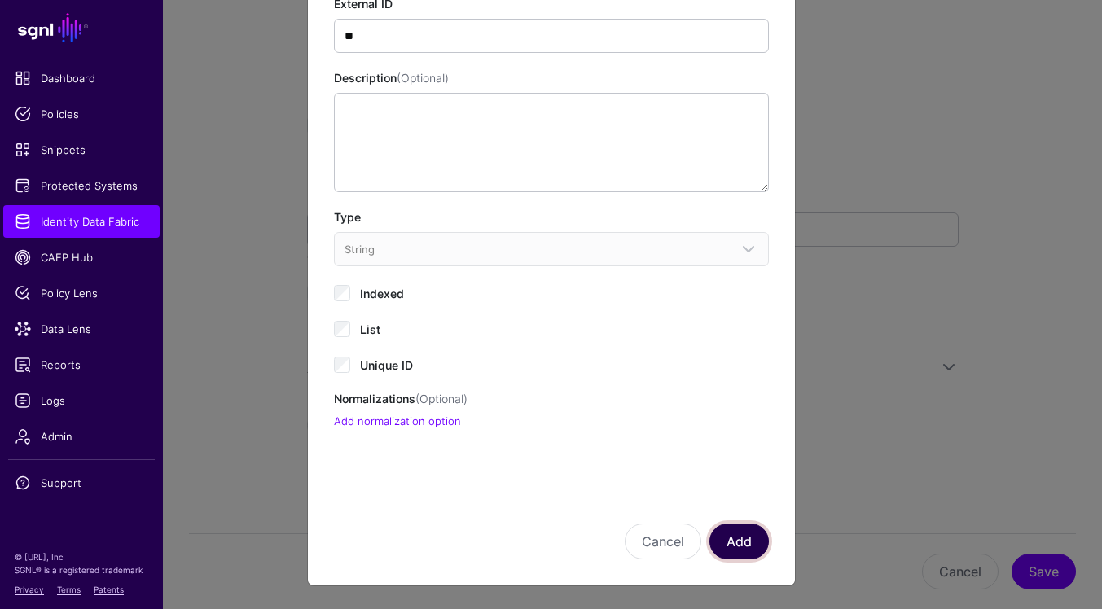
click at [745, 538] on button "Add" at bounding box center [739, 542] width 59 height 36
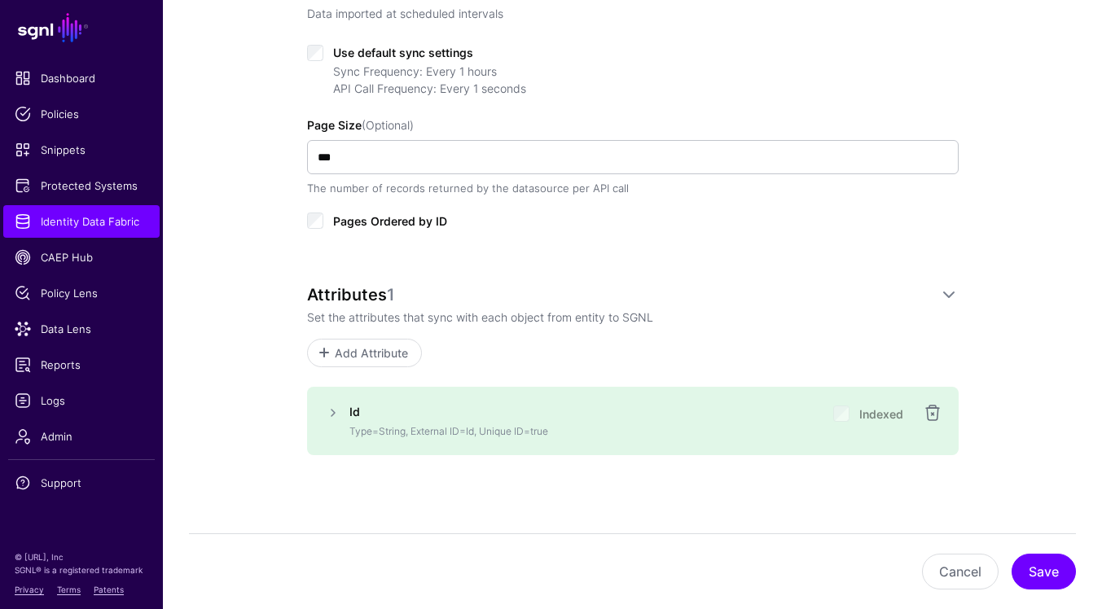
scroll to position [714, 0]
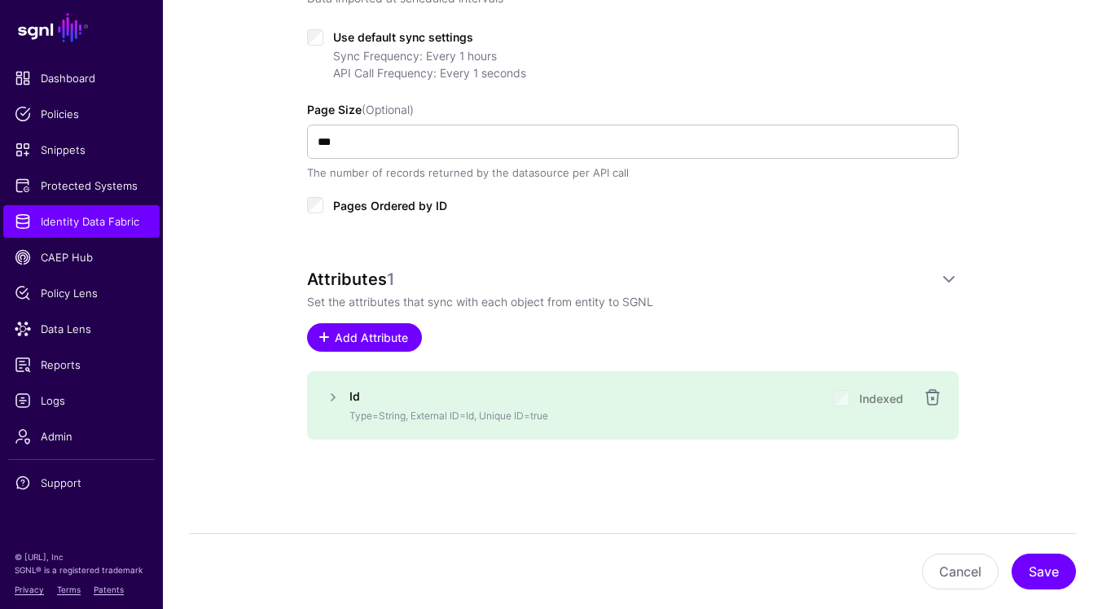
click at [388, 347] on link "Add Attribute" at bounding box center [364, 337] width 115 height 29
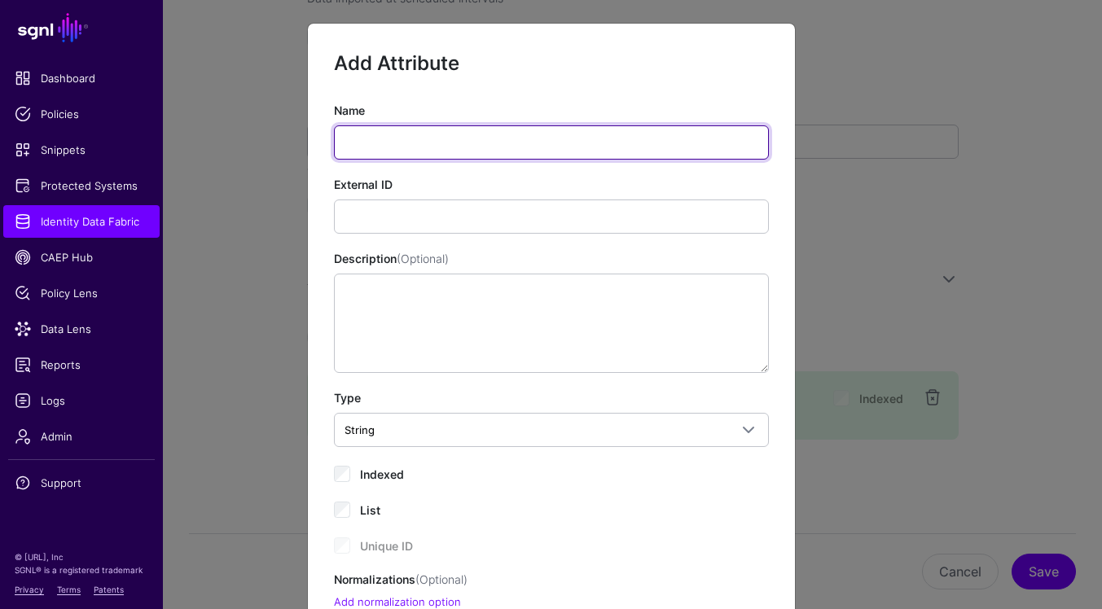
click at [478, 147] on input "Name" at bounding box center [551, 142] width 435 height 34
paste input "**********"
type input "**********"
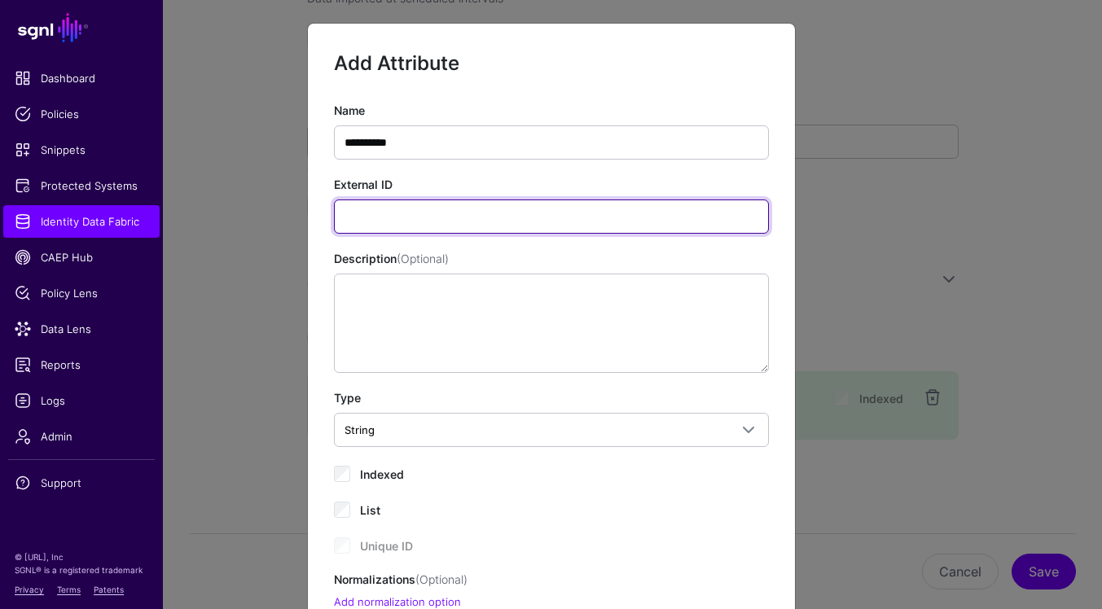
click at [636, 213] on input "External ID" at bounding box center [551, 217] width 435 height 34
paste input "**********"
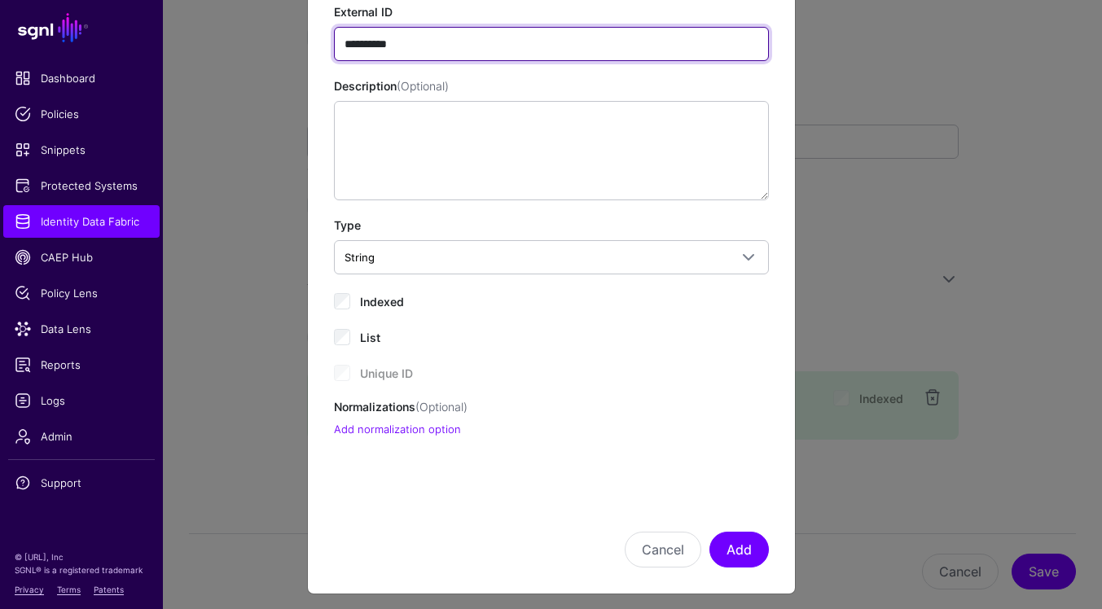
scroll to position [181, 0]
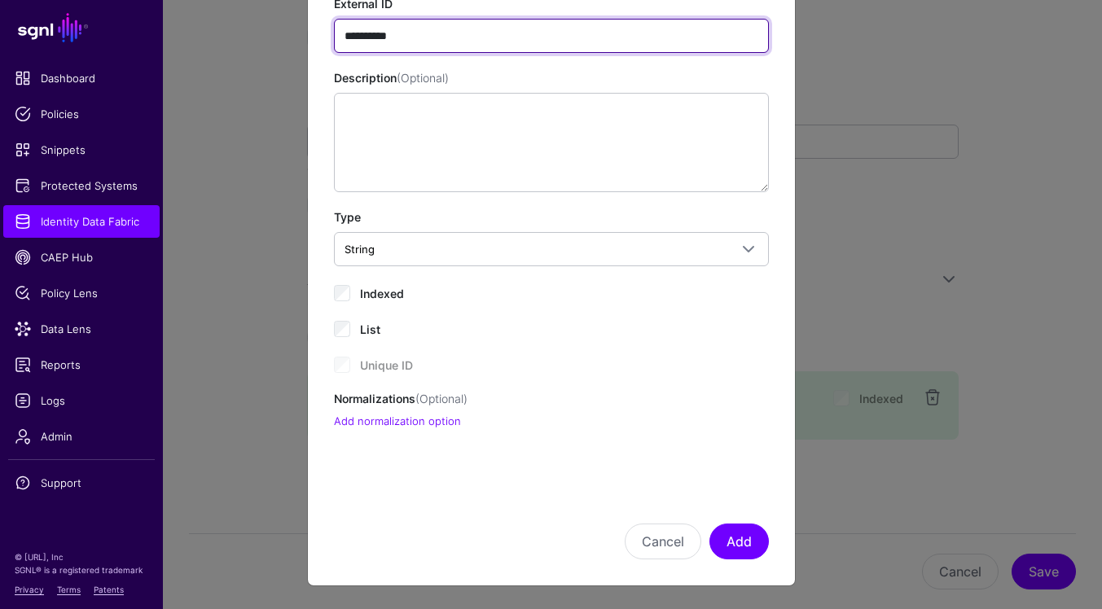
type input "**********"
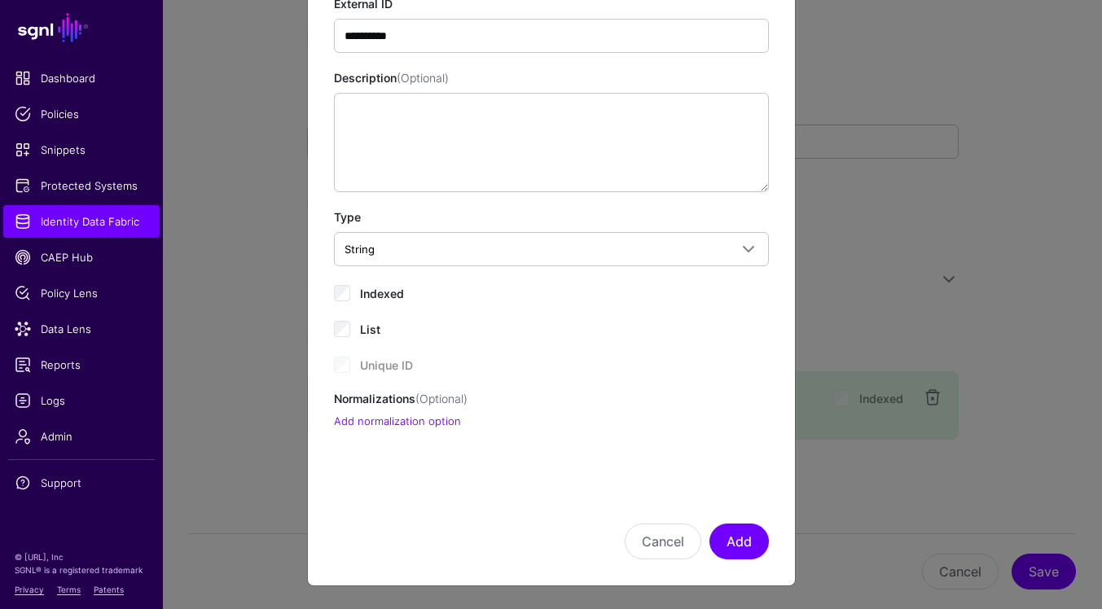
click at [379, 293] on span "Indexed" at bounding box center [382, 294] width 44 height 14
click at [737, 550] on button "Add" at bounding box center [739, 542] width 59 height 36
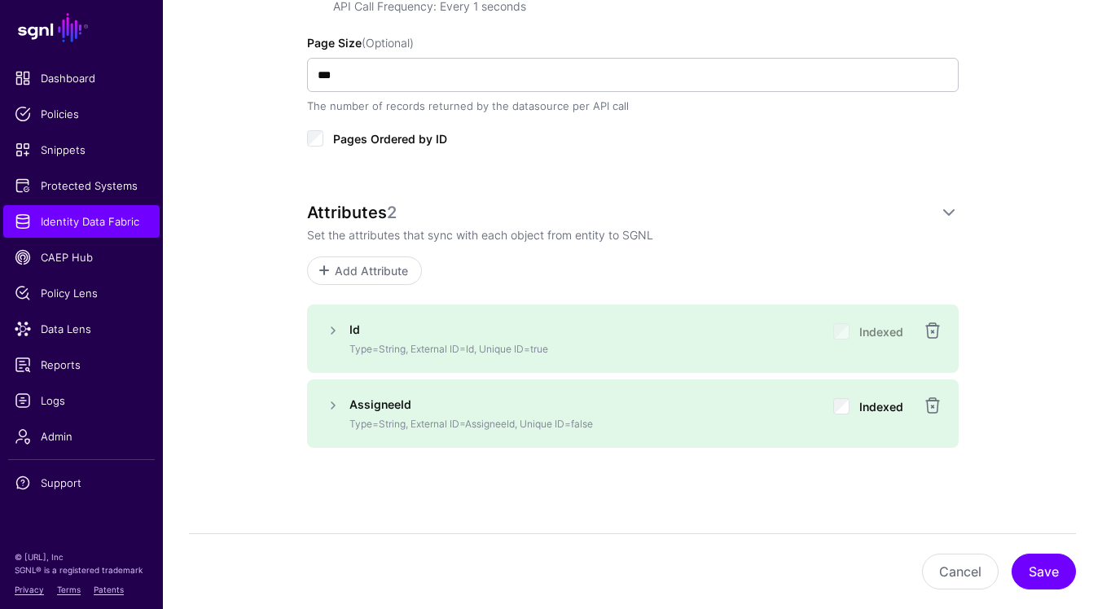
scroll to position [789, 0]
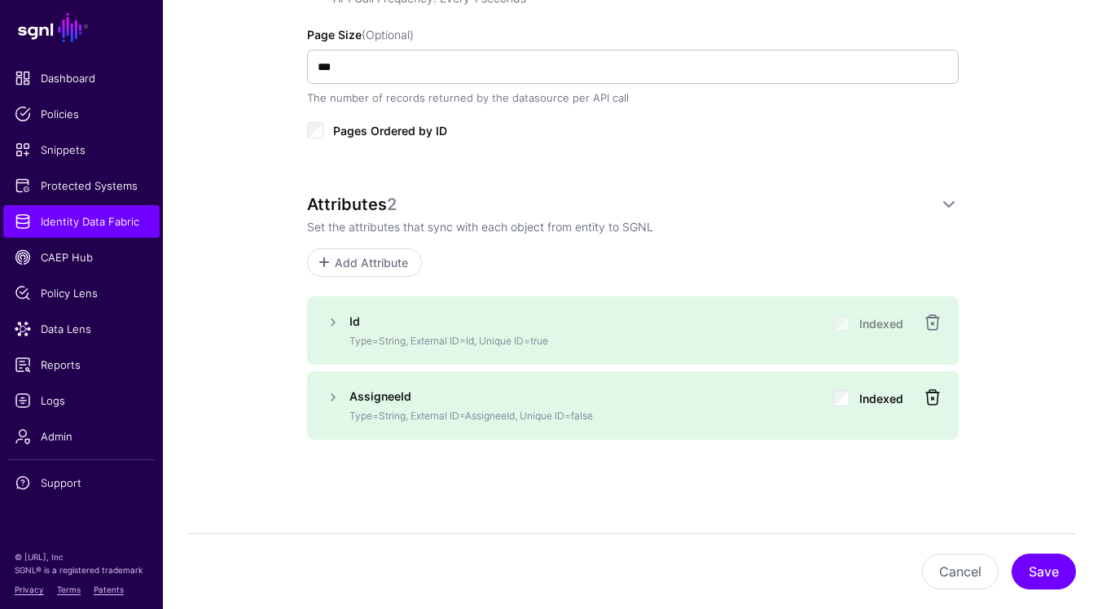
click at [933, 391] on link at bounding box center [933, 398] width 20 height 20
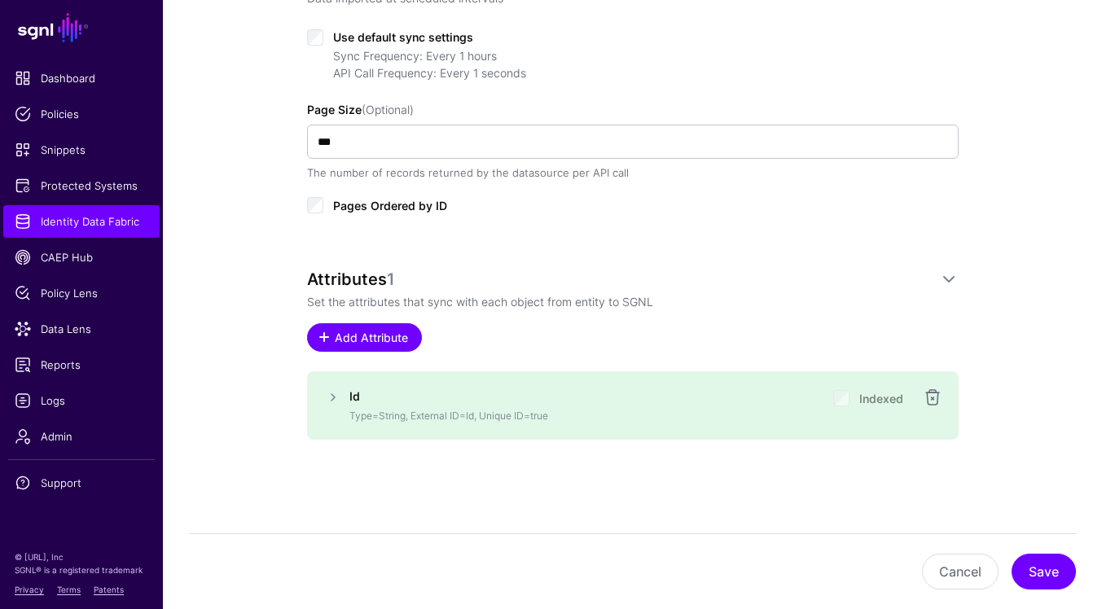
click at [403, 339] on span "Add Attribute" at bounding box center [370, 337] width 77 height 17
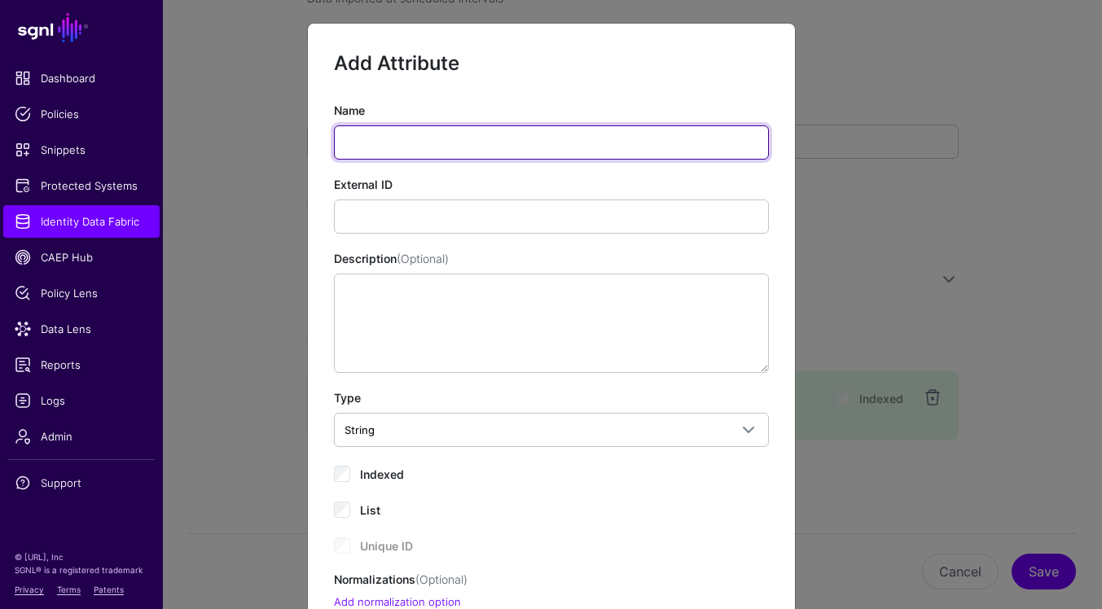
click at [512, 151] on input "Name" at bounding box center [551, 142] width 435 height 34
paste input "**********"
type input "**********"
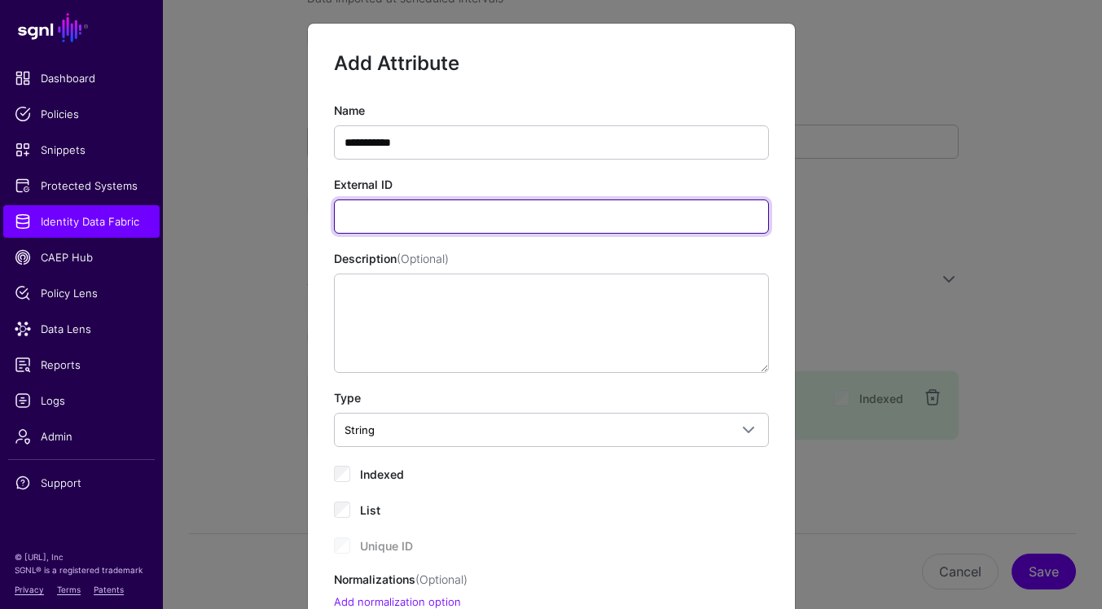
click at [661, 211] on input "External ID" at bounding box center [551, 217] width 435 height 34
paste input "**********"
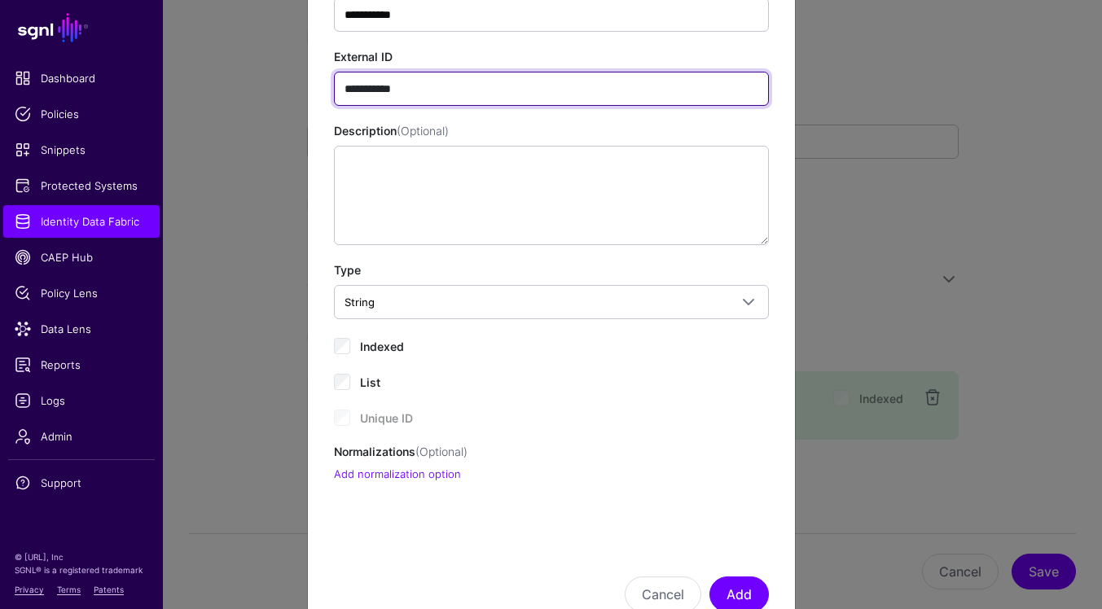
scroll to position [181, 0]
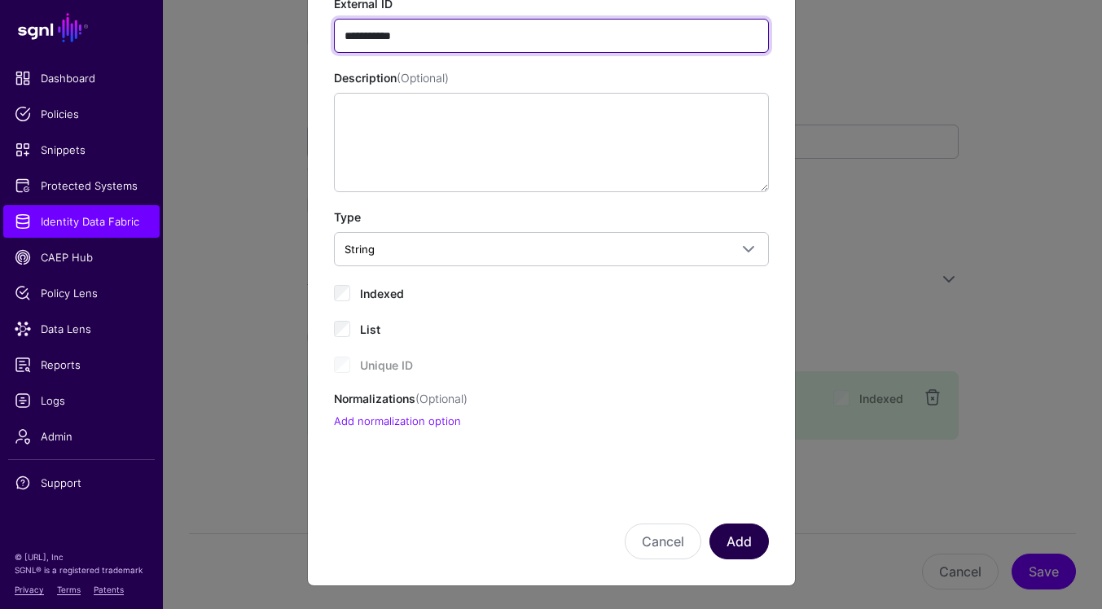
type input "**********"
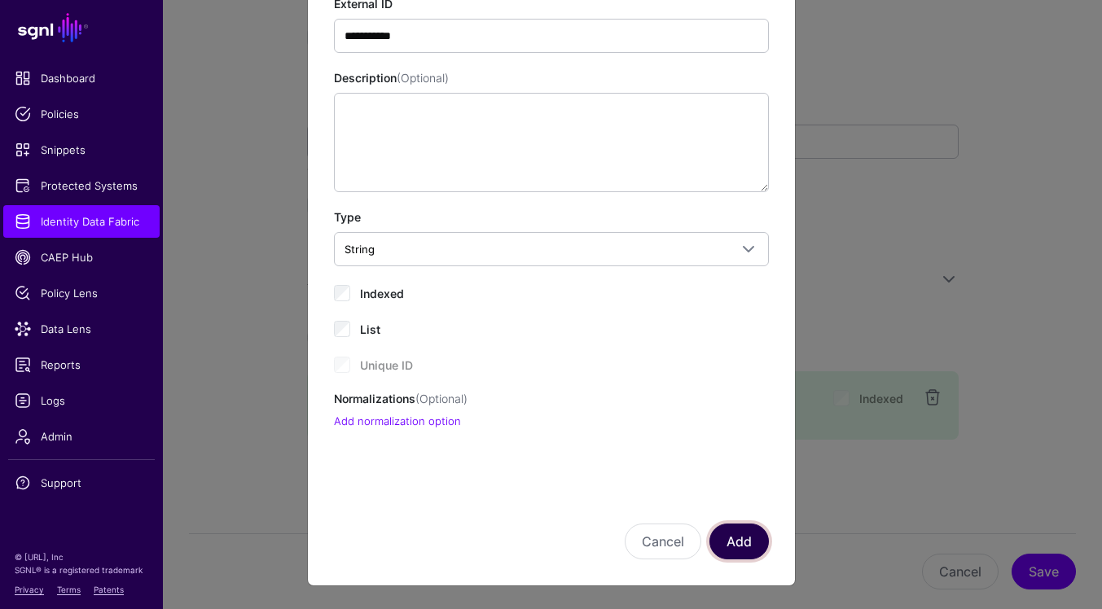
click at [753, 551] on button "Add" at bounding box center [739, 542] width 59 height 36
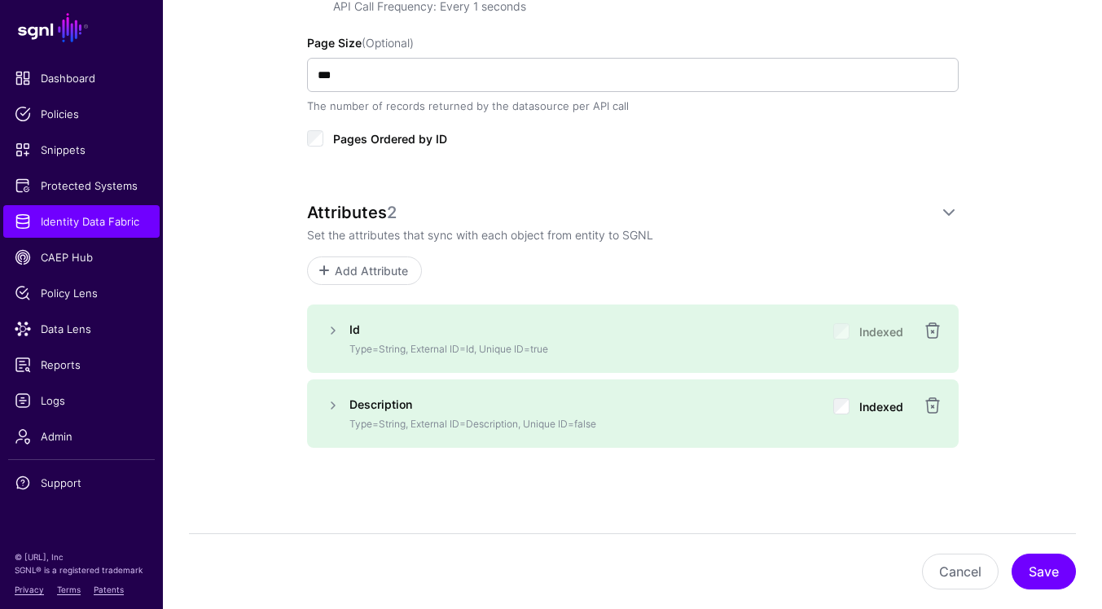
scroll to position [789, 0]
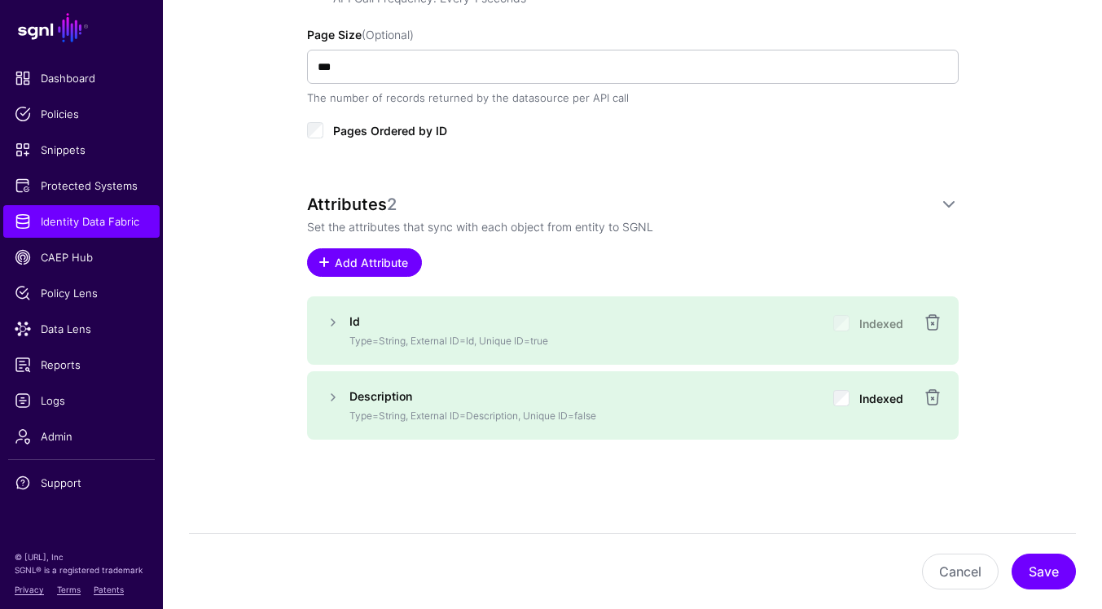
click at [362, 272] on link "Add Attribute" at bounding box center [364, 262] width 115 height 29
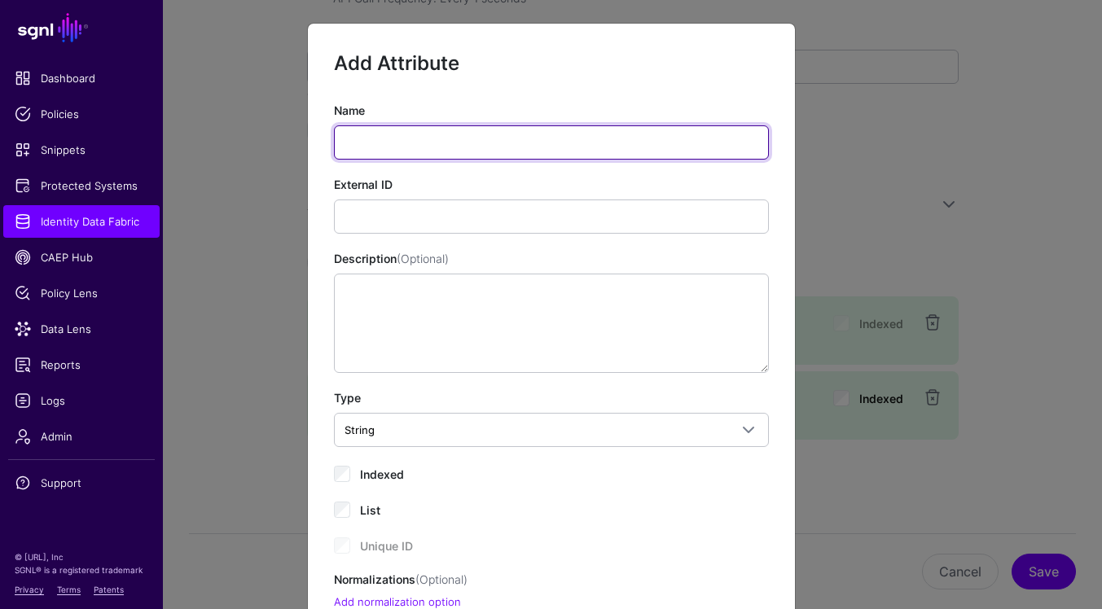
click at [502, 135] on input "Name" at bounding box center [551, 142] width 435 height 34
paste input "**********"
type input "**********"
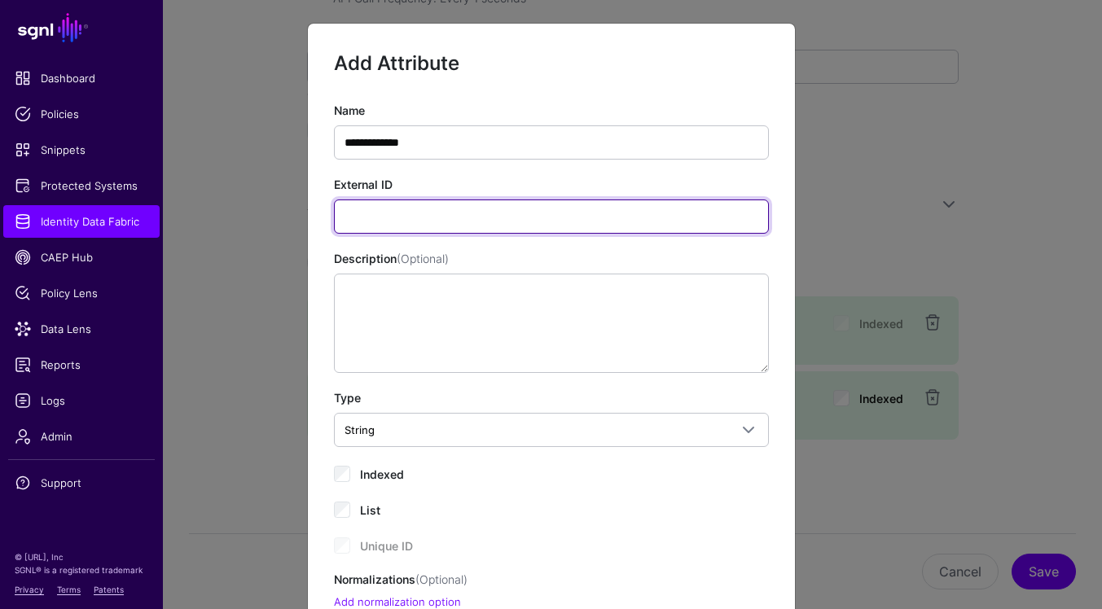
click at [646, 210] on input "External ID" at bounding box center [551, 217] width 435 height 34
paste input "**********"
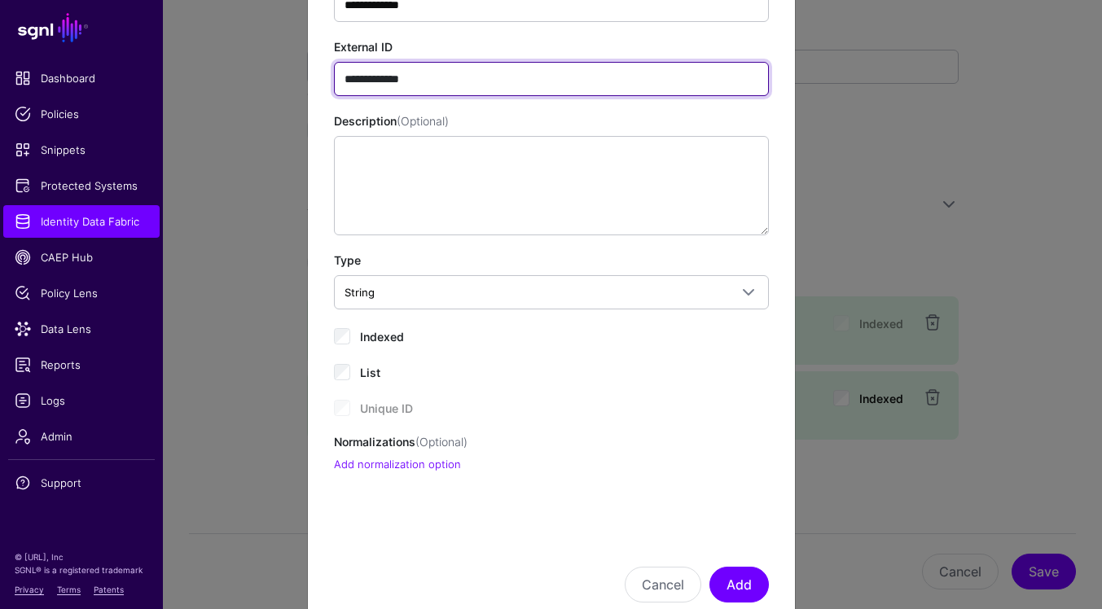
scroll to position [181, 0]
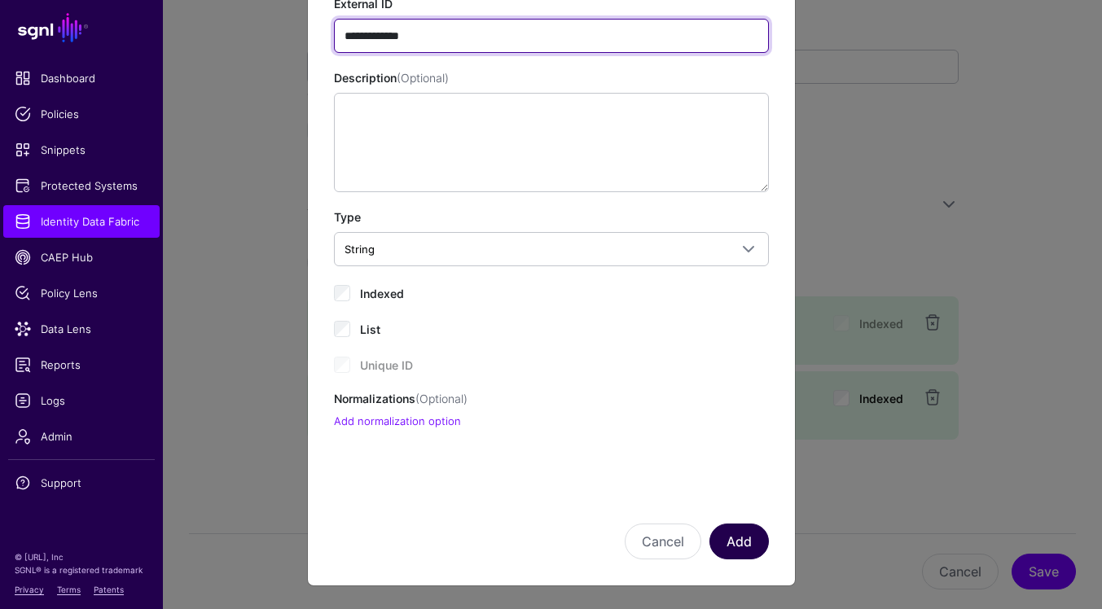
type input "**********"
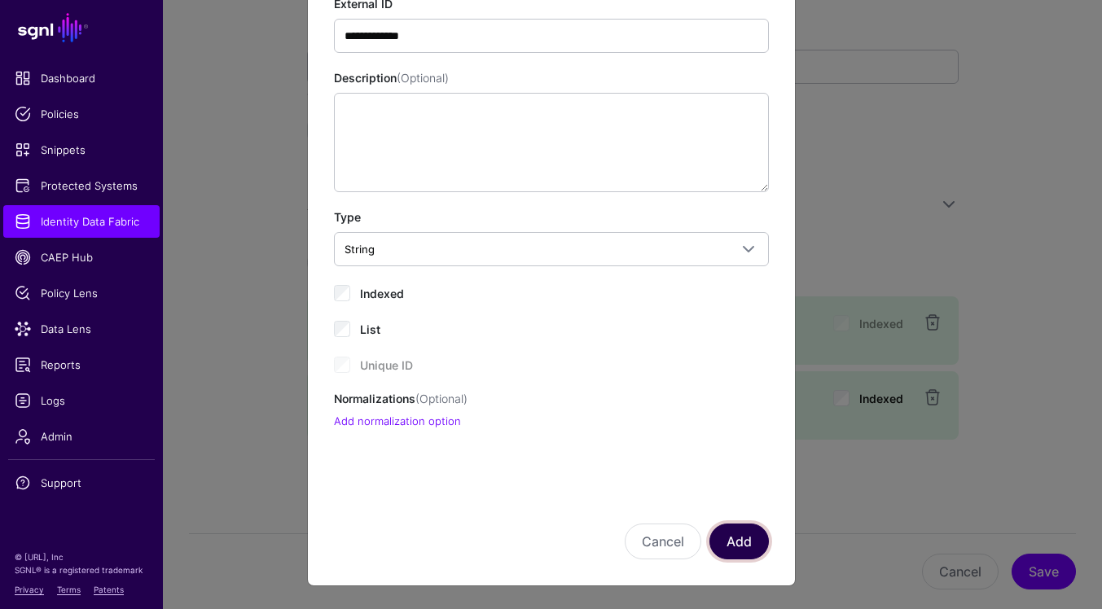
click at [747, 541] on button "Add" at bounding box center [739, 542] width 59 height 36
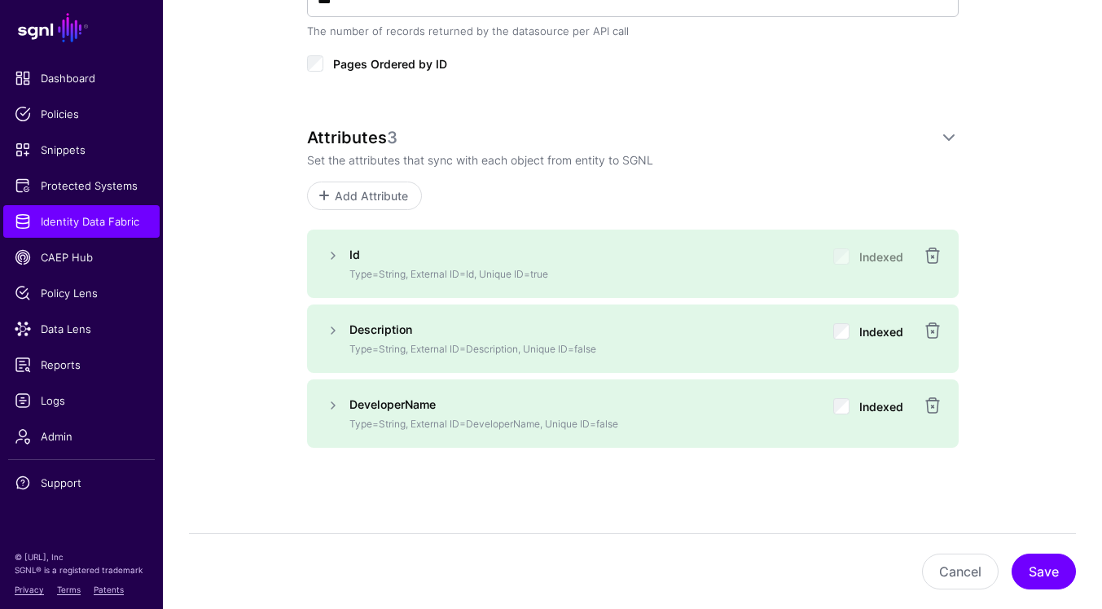
scroll to position [864, 0]
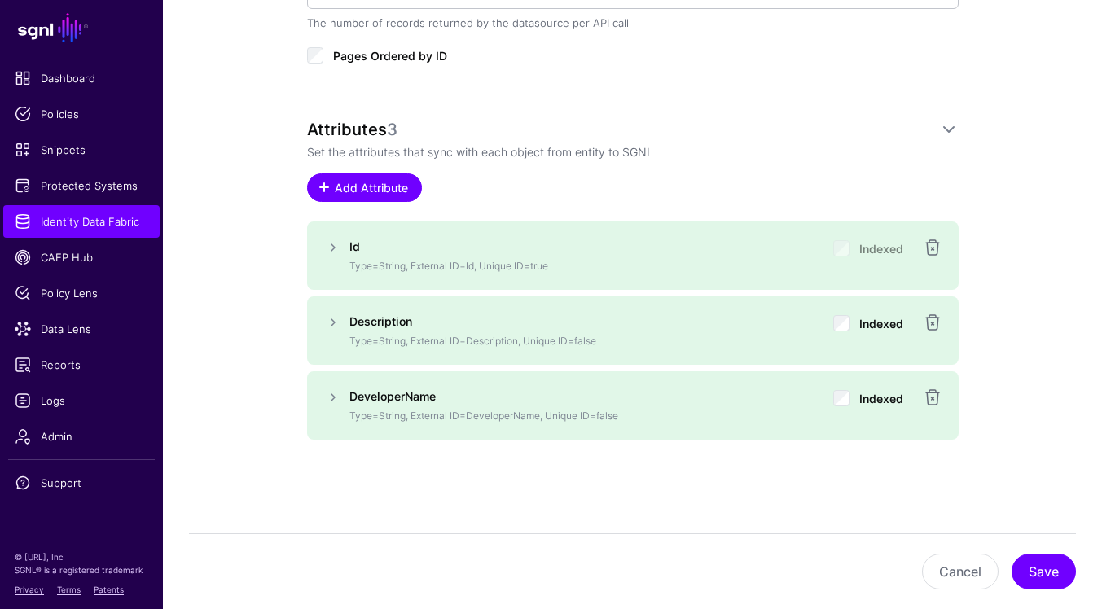
click at [368, 191] on span "Add Attribute" at bounding box center [370, 187] width 77 height 17
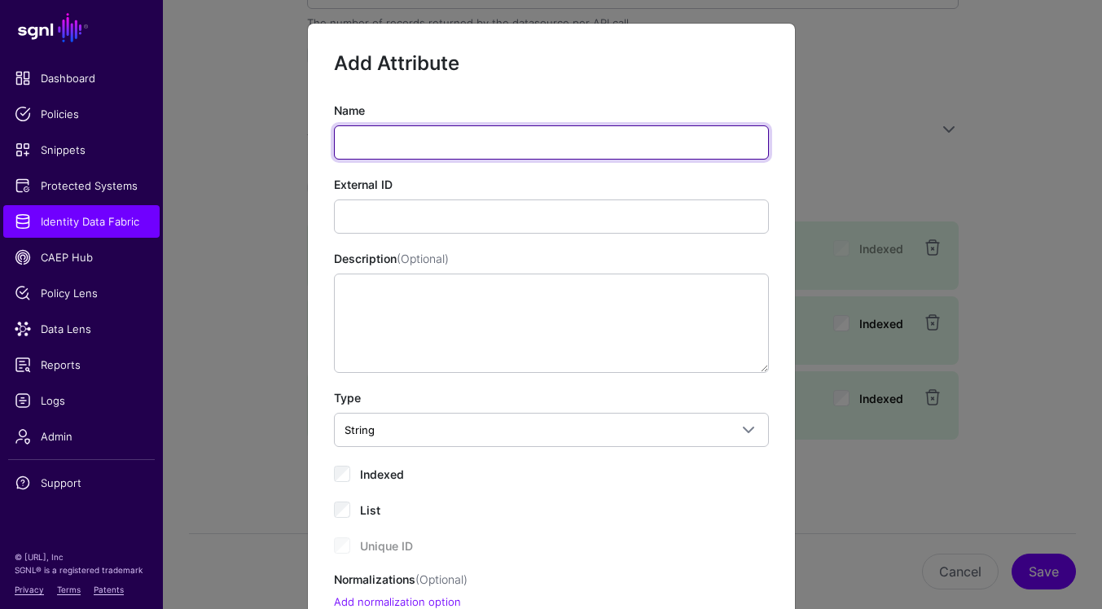
click at [469, 132] on input "Name" at bounding box center [551, 142] width 435 height 34
paste input "**********"
type input "**********"
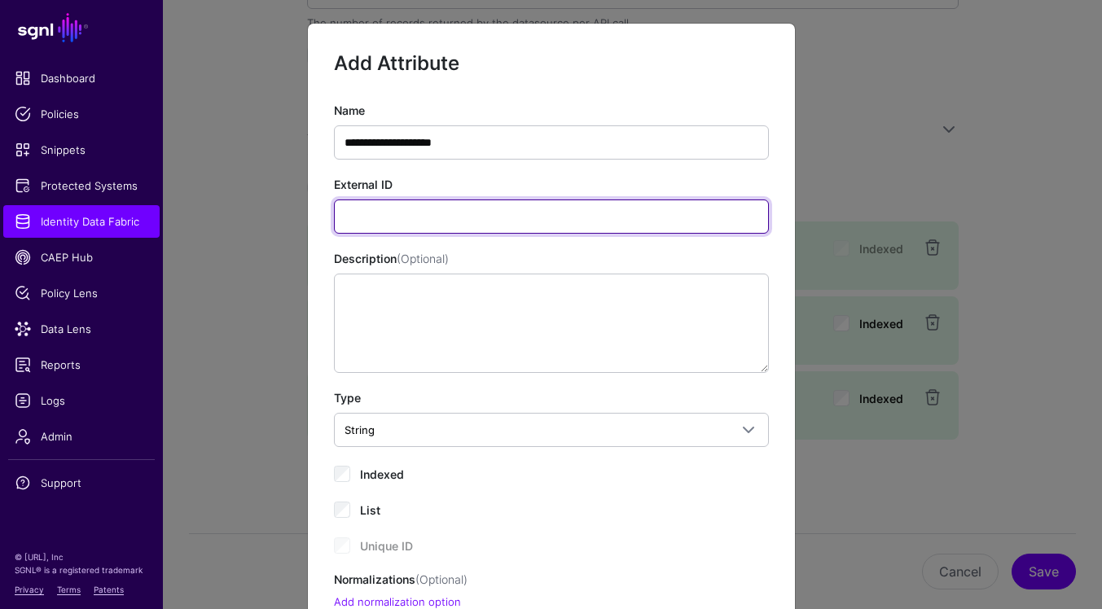
click at [636, 209] on input "External ID" at bounding box center [551, 217] width 435 height 34
paste input "**********"
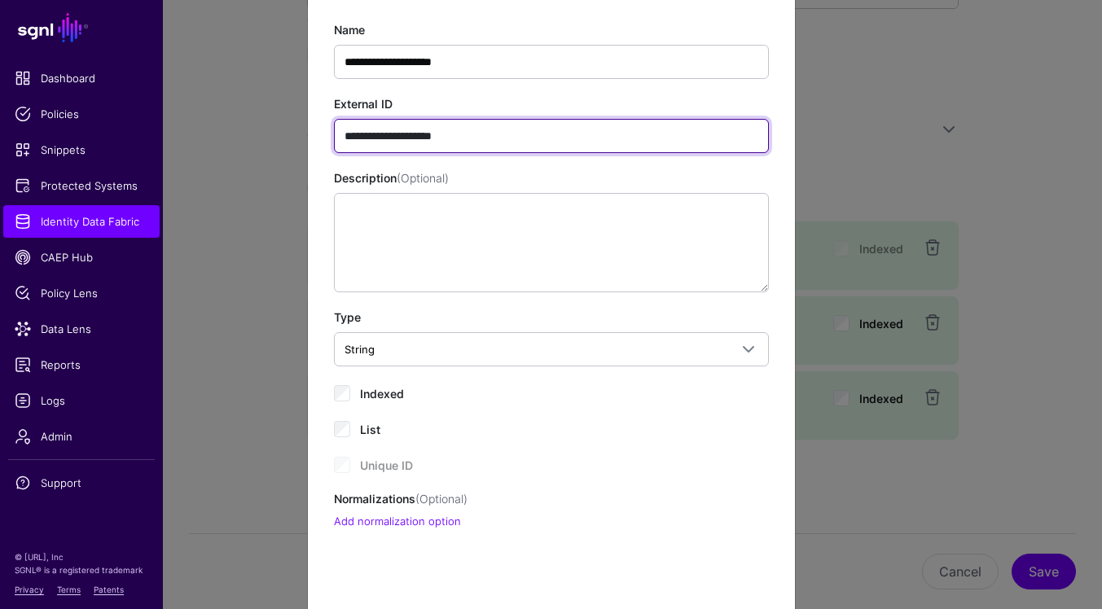
scroll to position [163, 0]
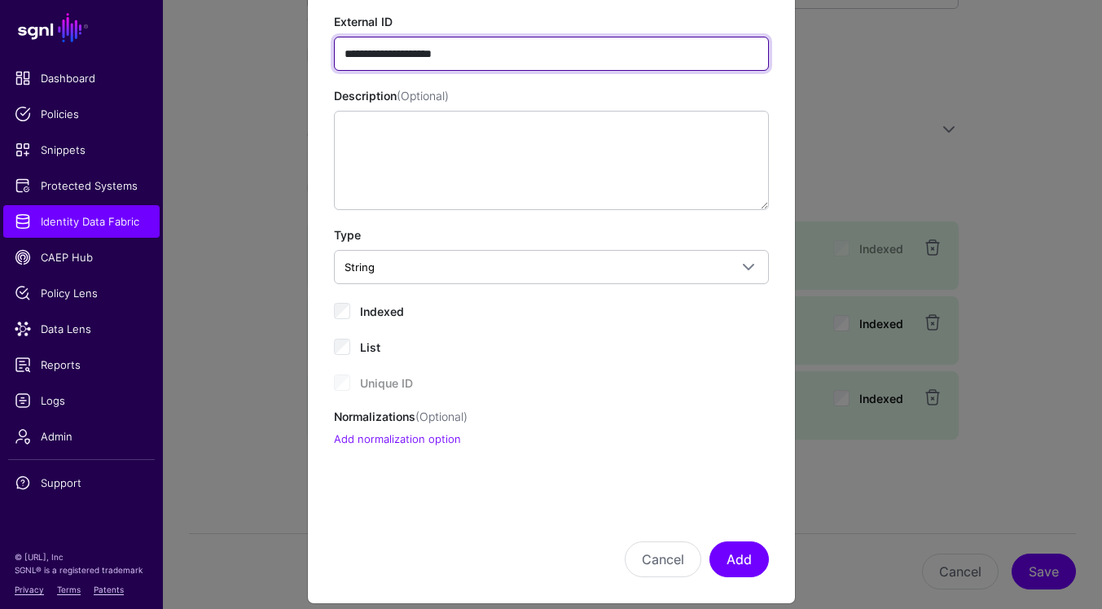
type input "**********"
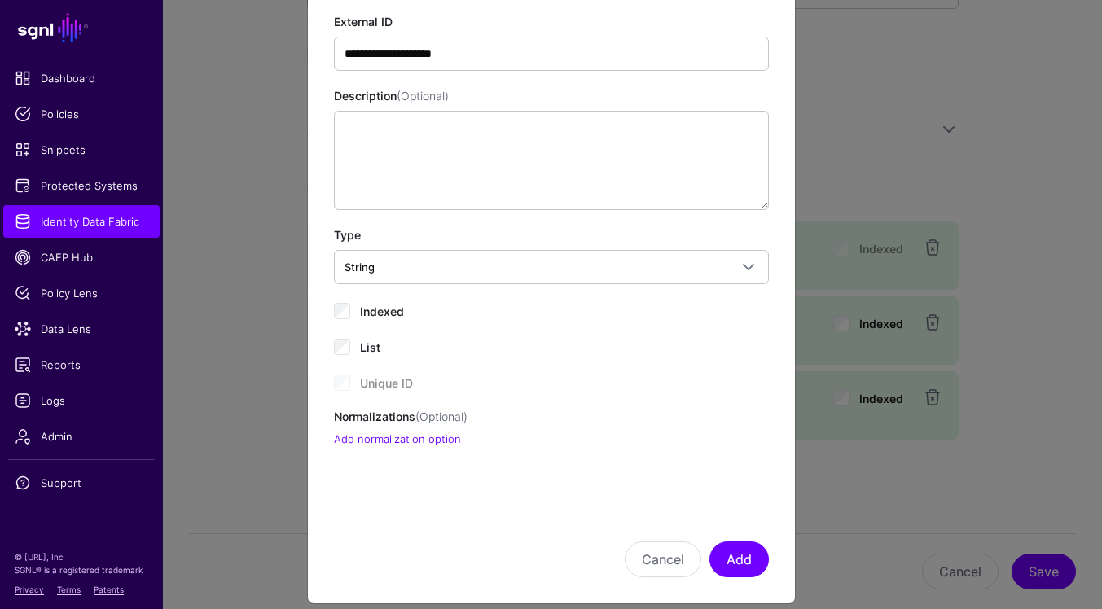
click at [639, 288] on div "**********" at bounding box center [551, 193] width 435 height 509
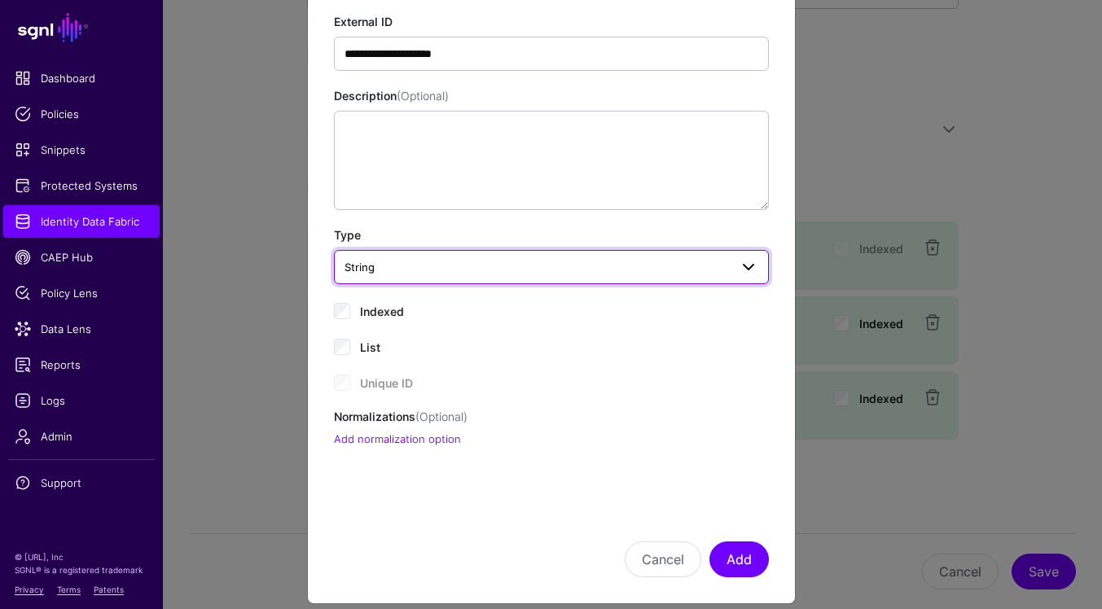
click at [632, 269] on span "String" at bounding box center [537, 267] width 385 height 18
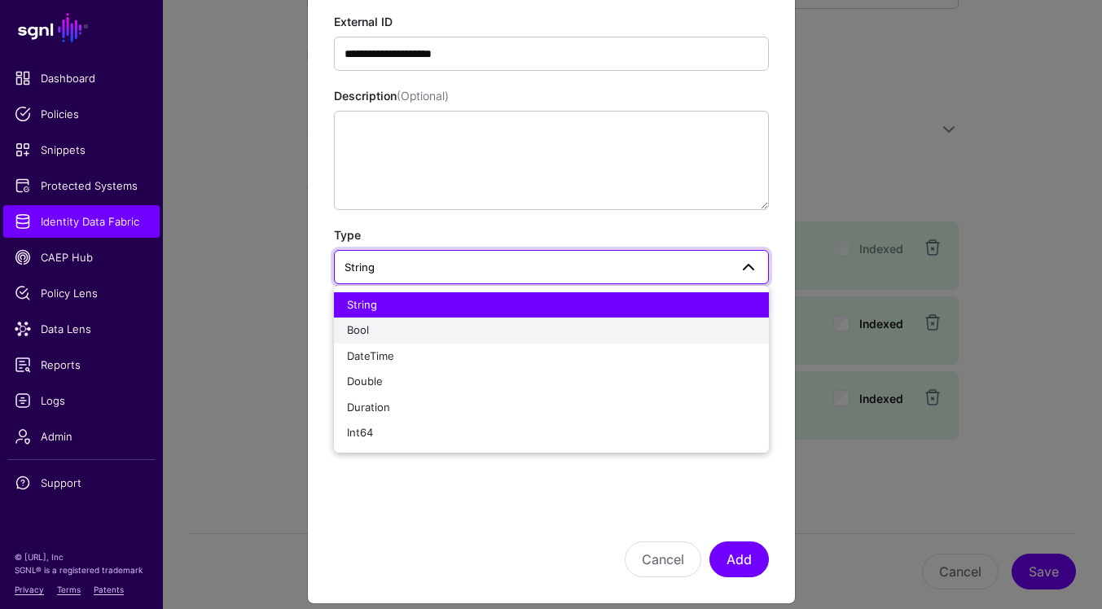
click at [549, 332] on div "Bool" at bounding box center [551, 331] width 409 height 16
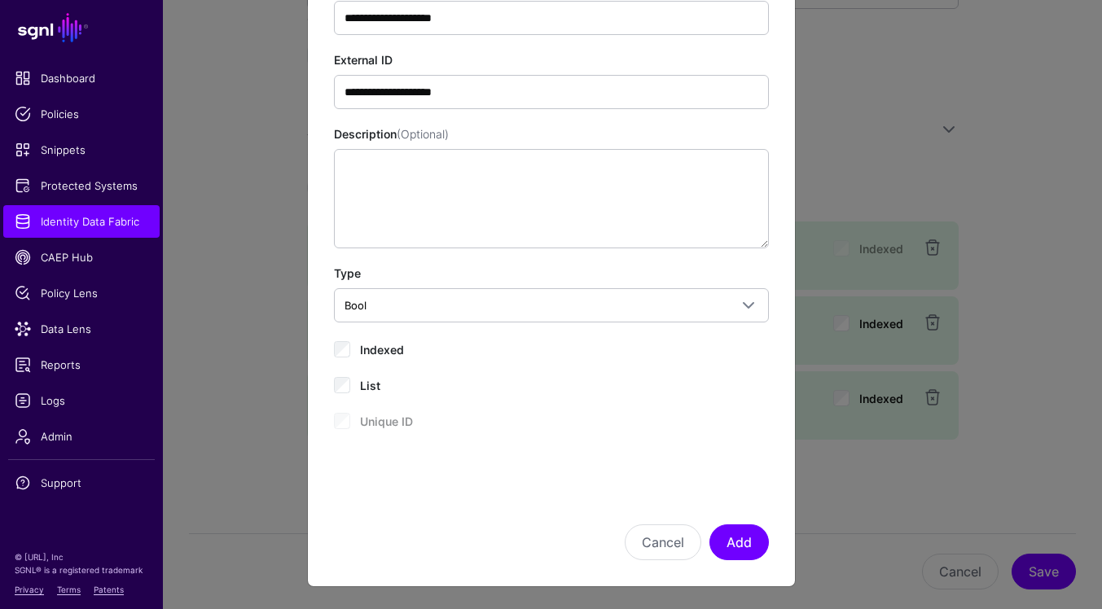
click at [635, 420] on div "Unique ID" at bounding box center [551, 421] width 435 height 20
click at [745, 542] on button "Add" at bounding box center [739, 543] width 59 height 36
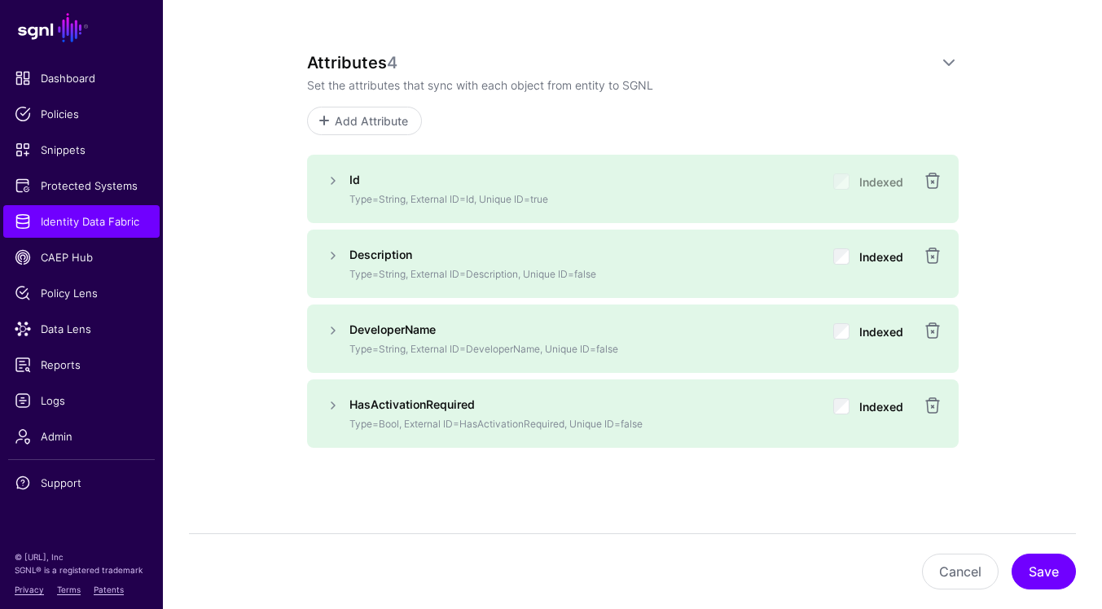
scroll to position [938, 0]
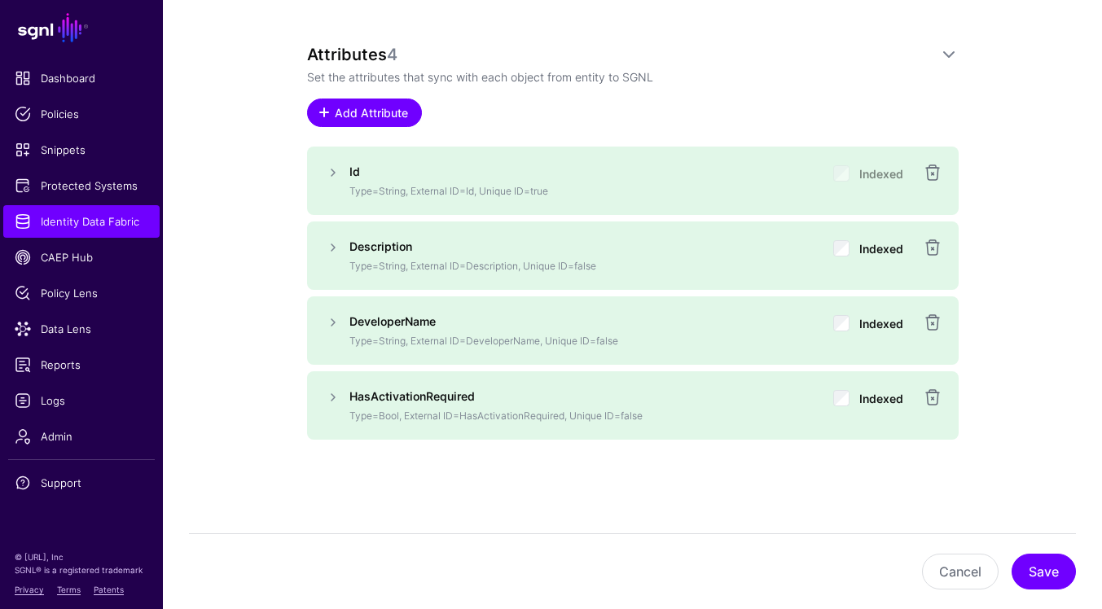
click at [383, 112] on span "Add Attribute" at bounding box center [370, 112] width 77 height 17
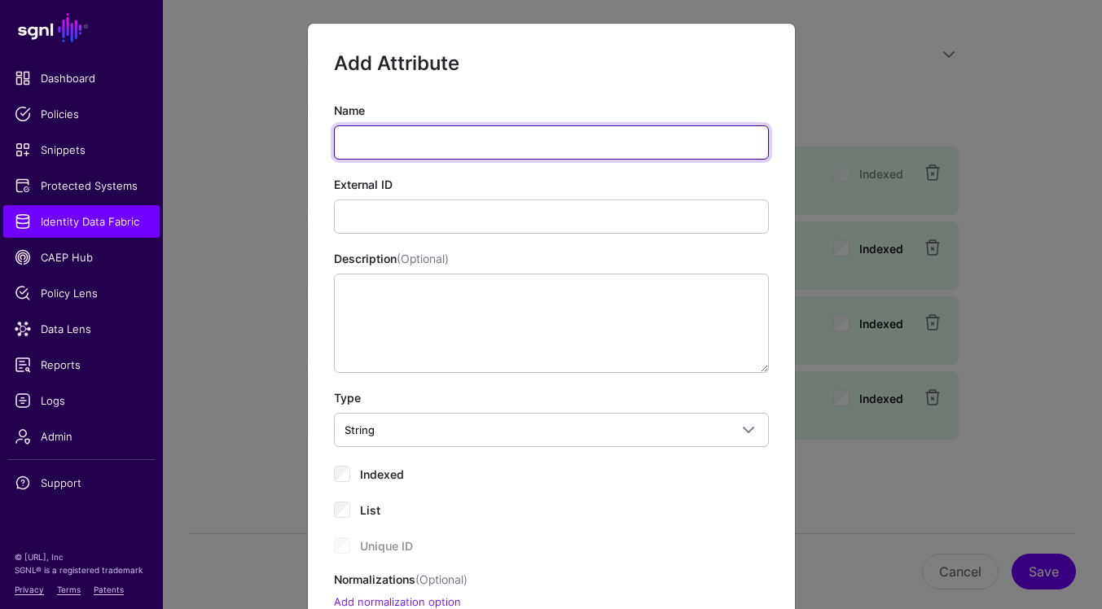
click at [393, 148] on input "Name" at bounding box center [551, 142] width 435 height 34
paste input "**********"
type input "**********"
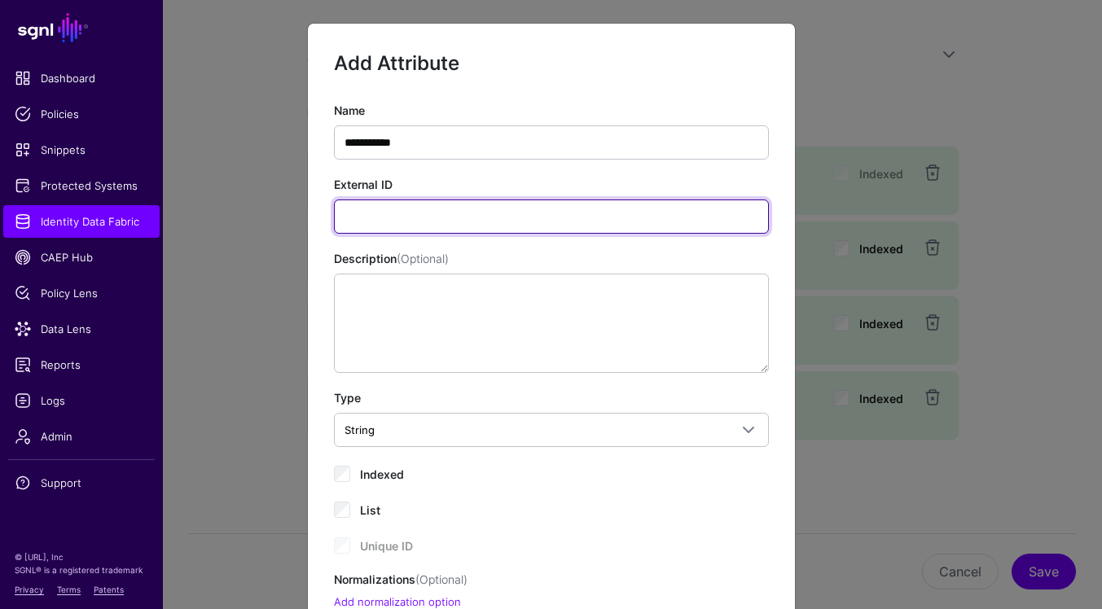
click at [653, 209] on input "External ID" at bounding box center [551, 217] width 435 height 34
paste input "**********"
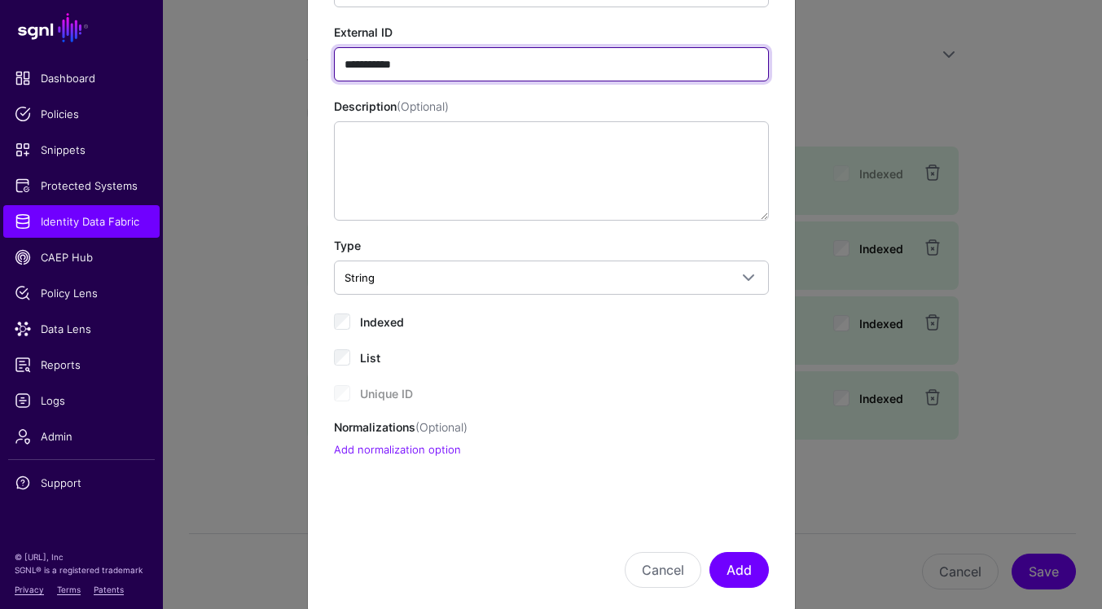
scroll to position [174, 0]
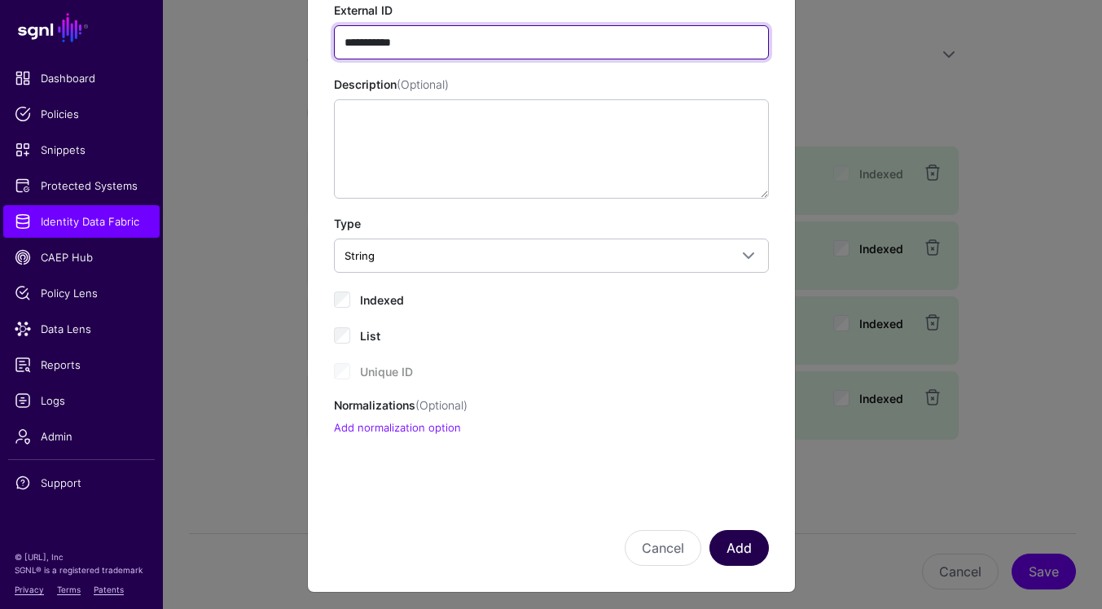
type input "**********"
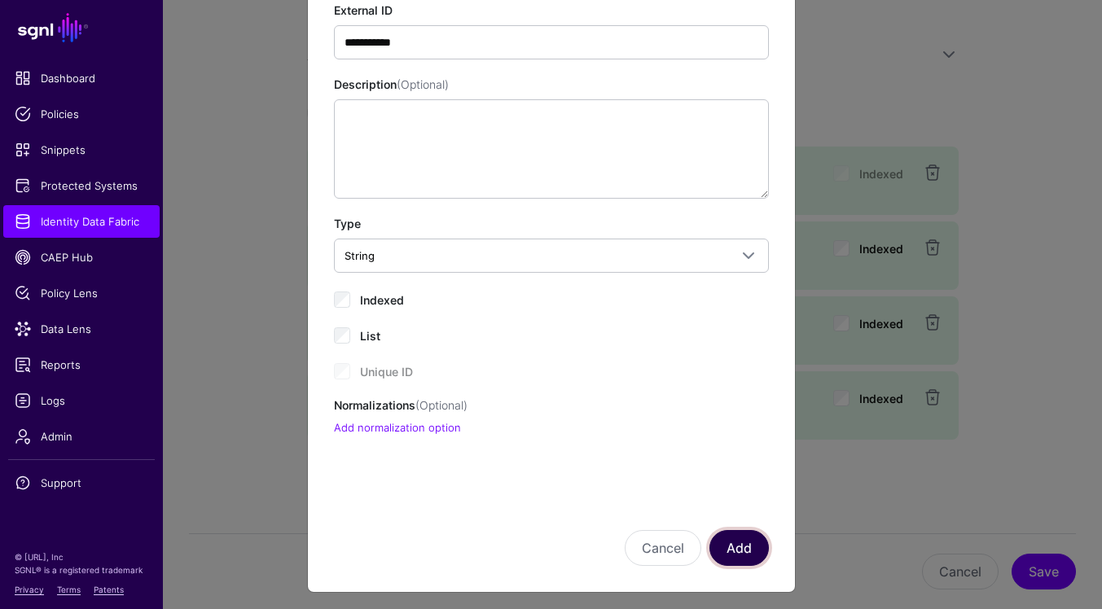
click at [745, 552] on button "Add" at bounding box center [739, 548] width 59 height 36
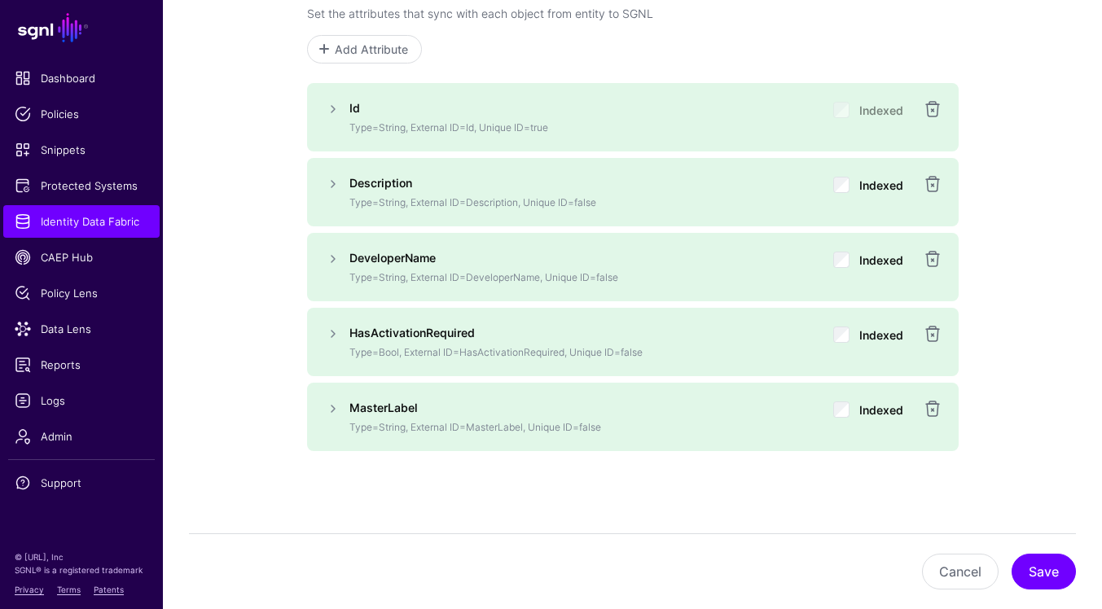
scroll to position [1013, 0]
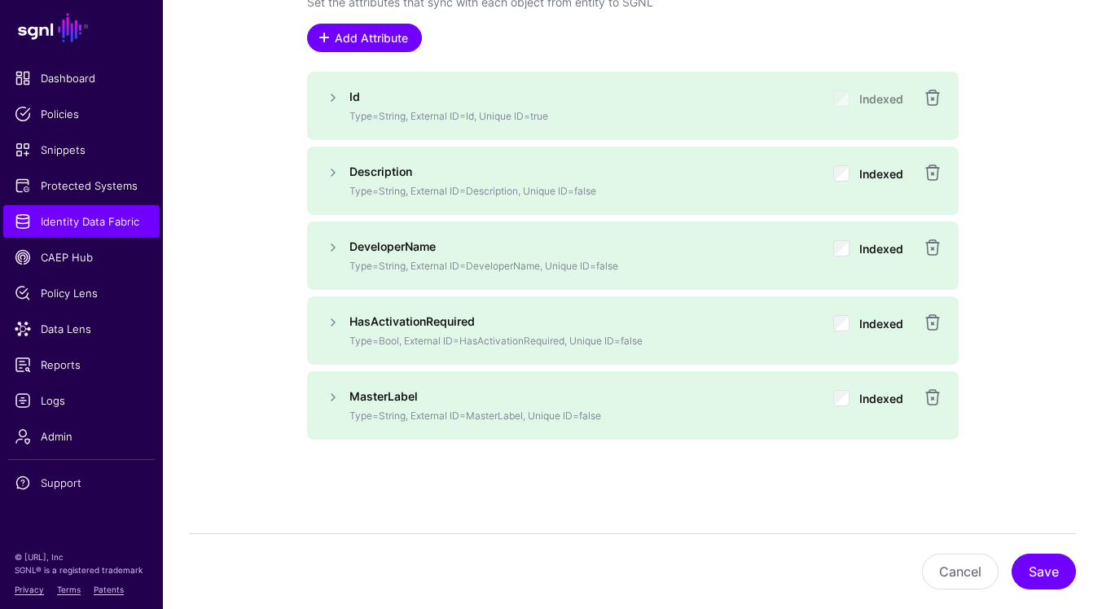
click at [378, 41] on span "Add Attribute" at bounding box center [370, 37] width 77 height 17
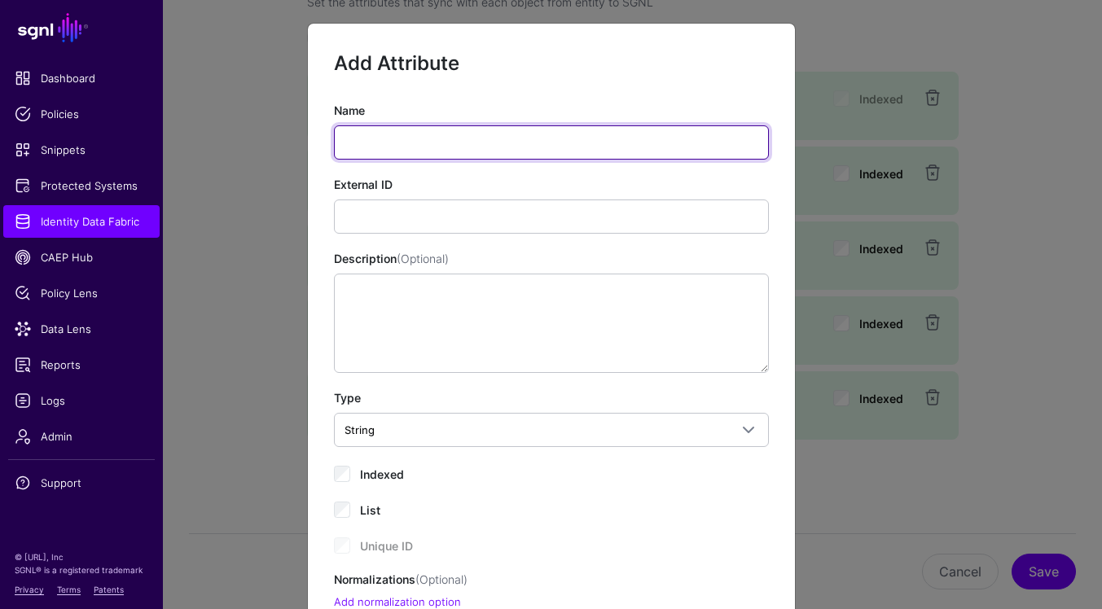
click at [490, 138] on input "Name" at bounding box center [551, 142] width 435 height 34
paste input "**********"
type input "**********"
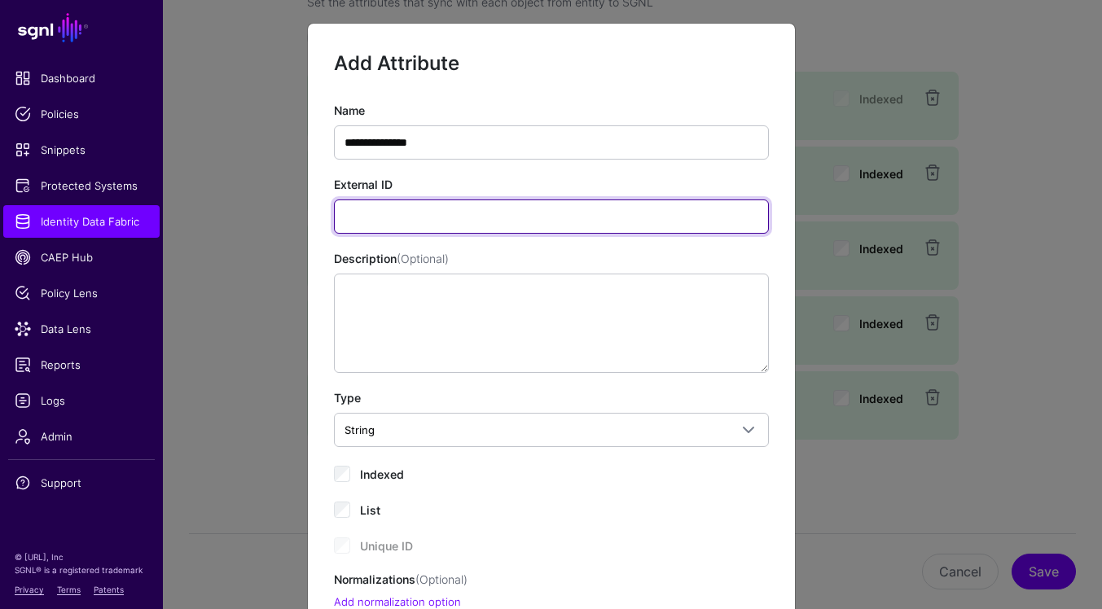
click at [642, 213] on input "External ID" at bounding box center [551, 217] width 435 height 34
paste input "**********"
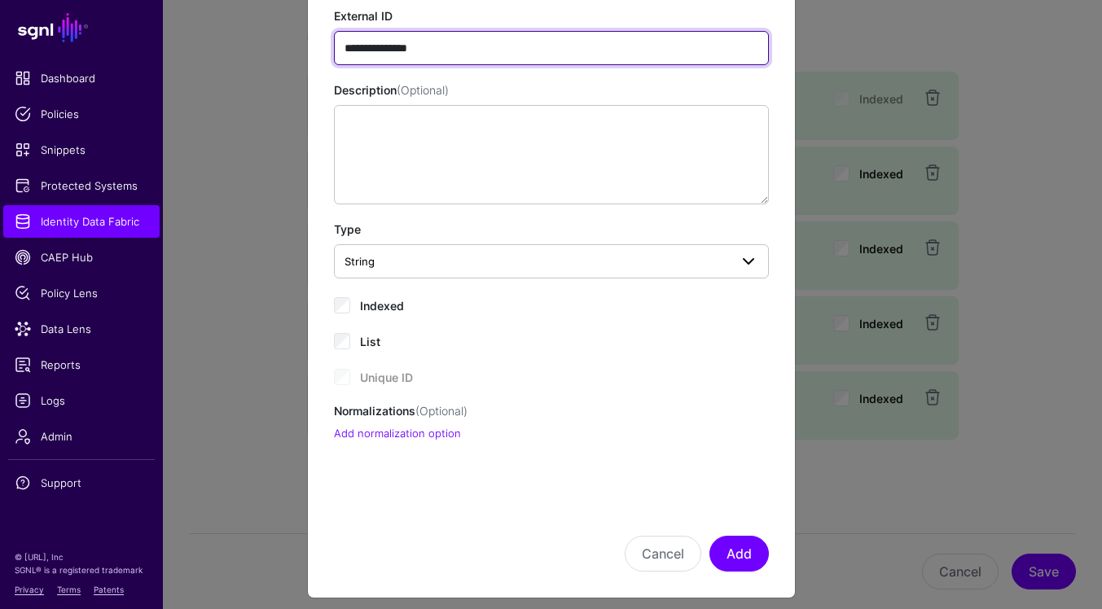
scroll to position [172, 0]
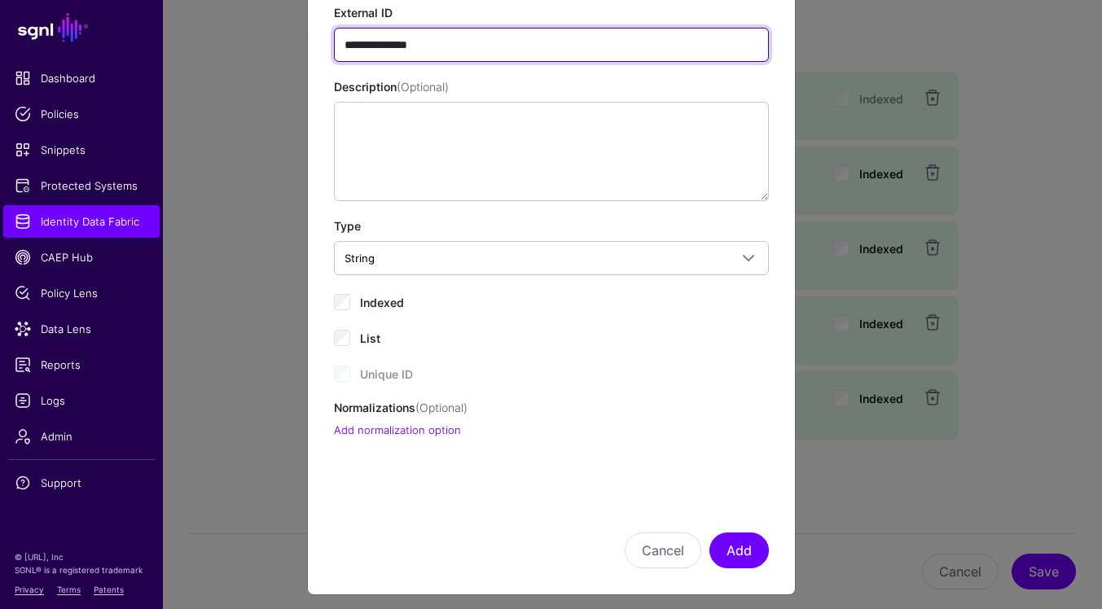
type input "**********"
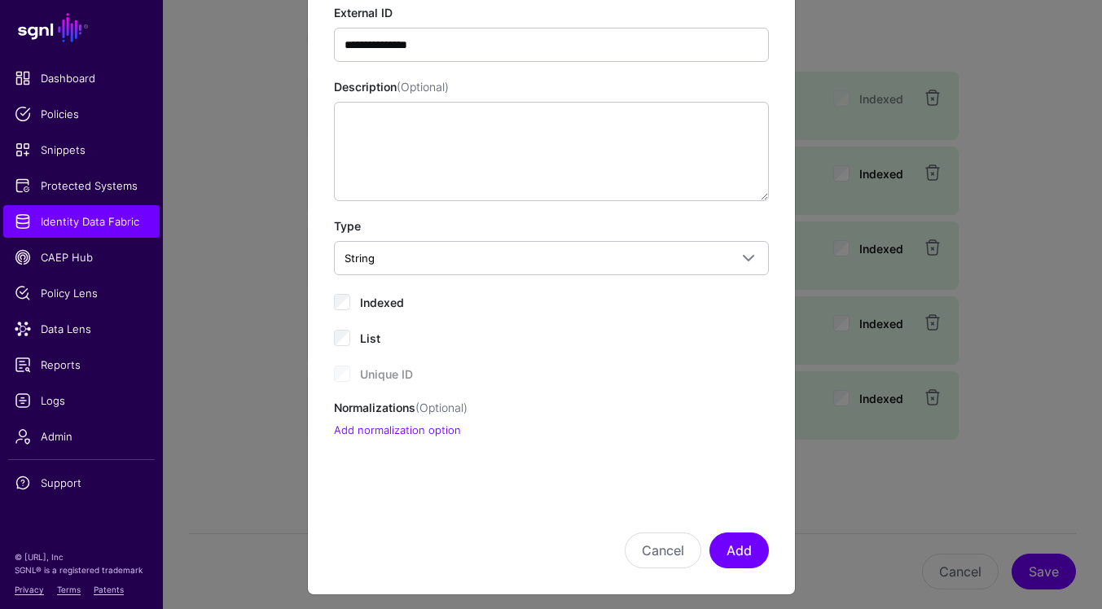
click at [356, 301] on div "Indexed" at bounding box center [551, 302] width 435 height 20
click at [742, 550] on button "Add" at bounding box center [739, 551] width 59 height 36
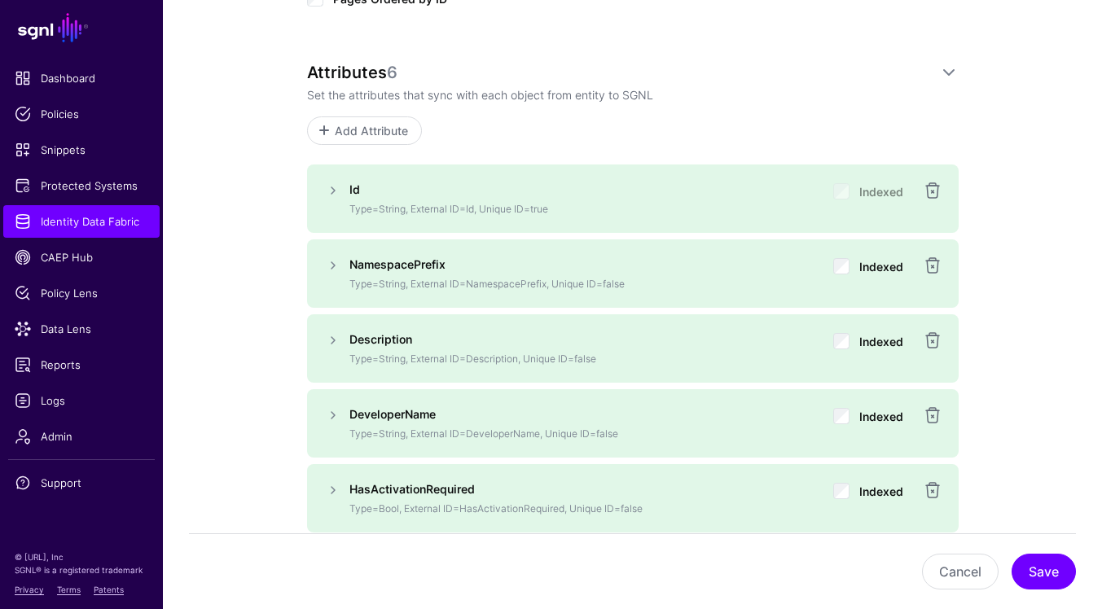
scroll to position [764, 0]
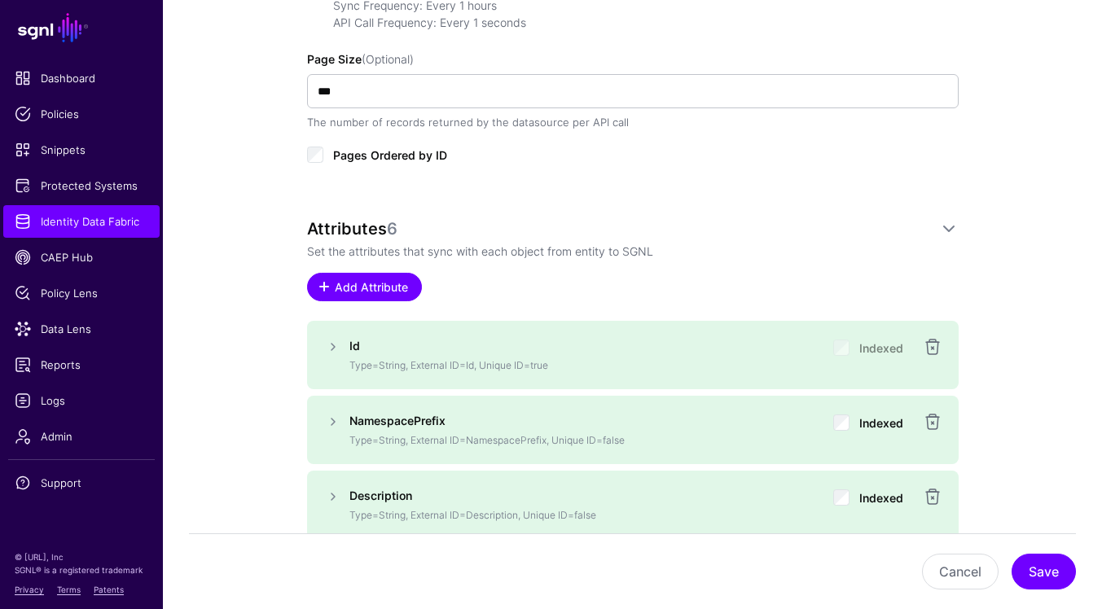
click at [378, 296] on link "Add Attribute" at bounding box center [364, 287] width 115 height 29
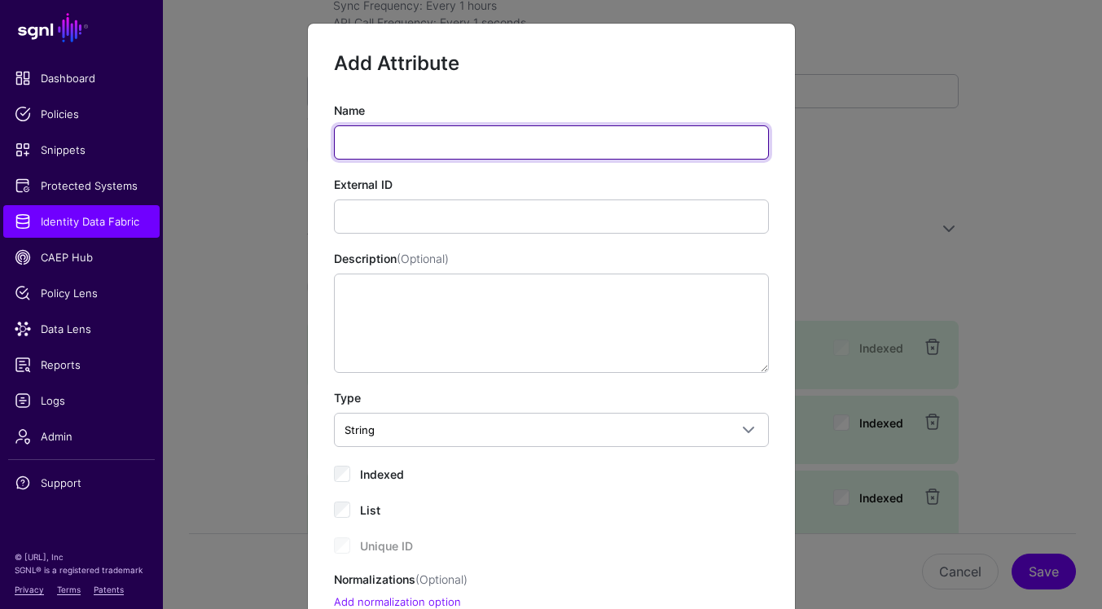
click at [477, 147] on input "Name" at bounding box center [551, 142] width 435 height 34
paste input "******"
type input "******"
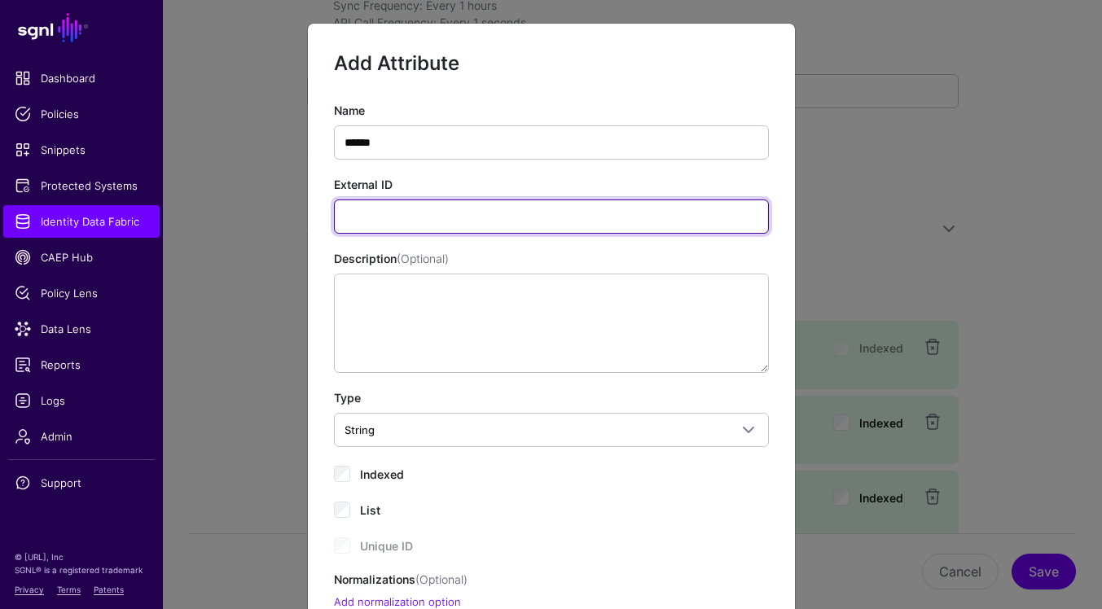
click at [643, 227] on input "External ID" at bounding box center [551, 217] width 435 height 34
paste input "******"
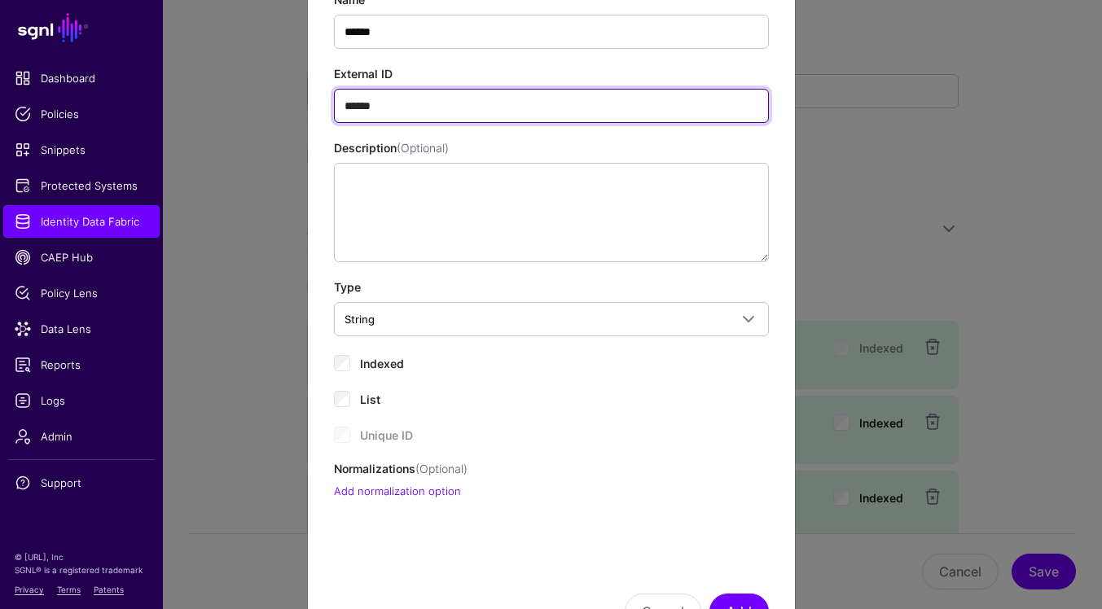
scroll to position [181, 0]
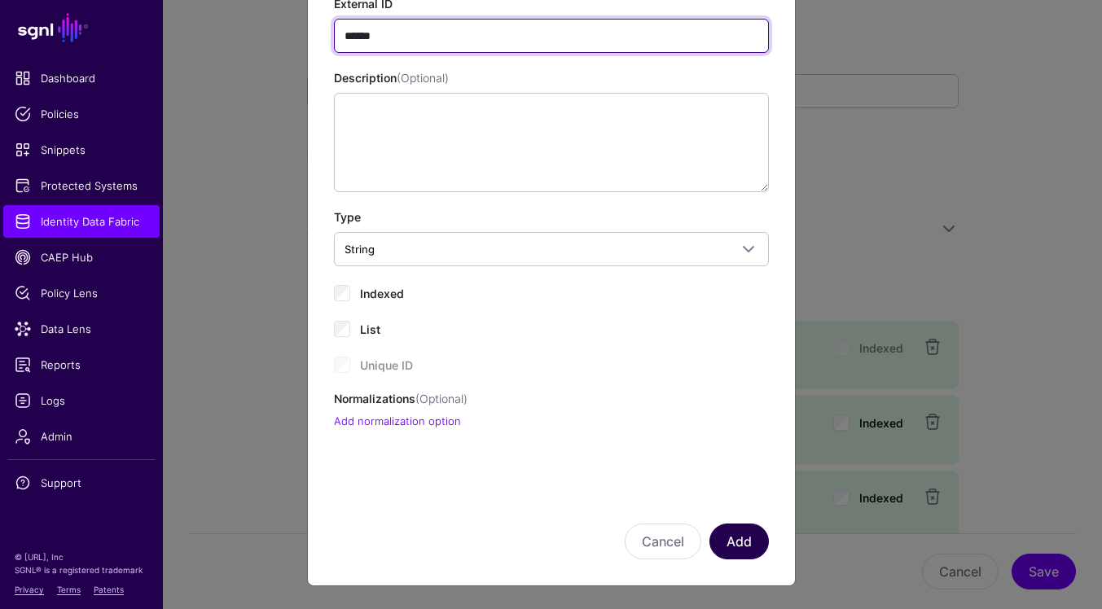
type input "******"
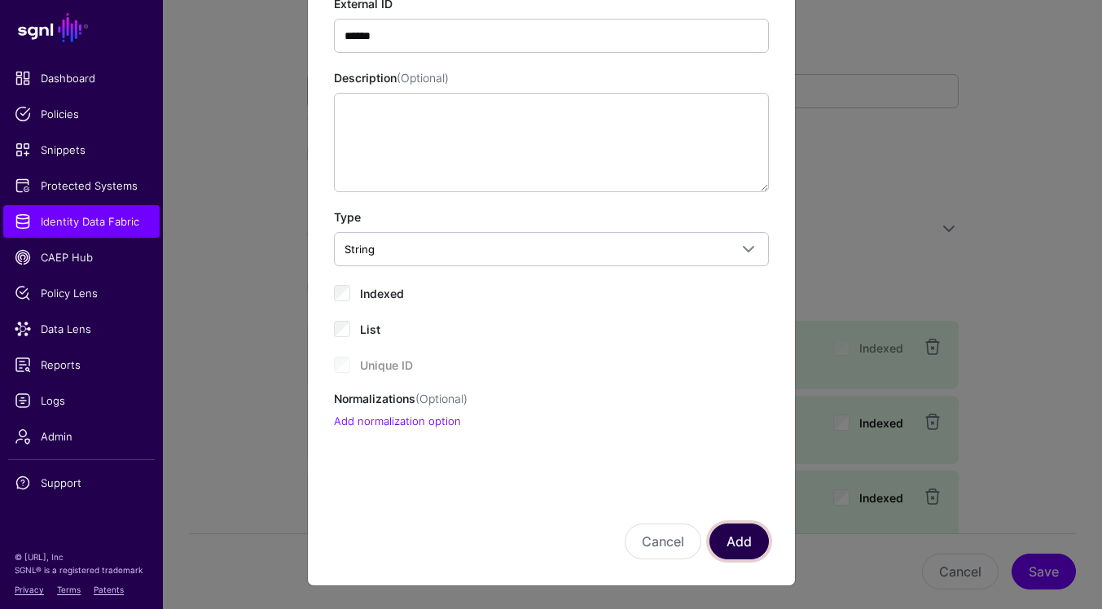
click at [741, 543] on button "Add" at bounding box center [739, 542] width 59 height 36
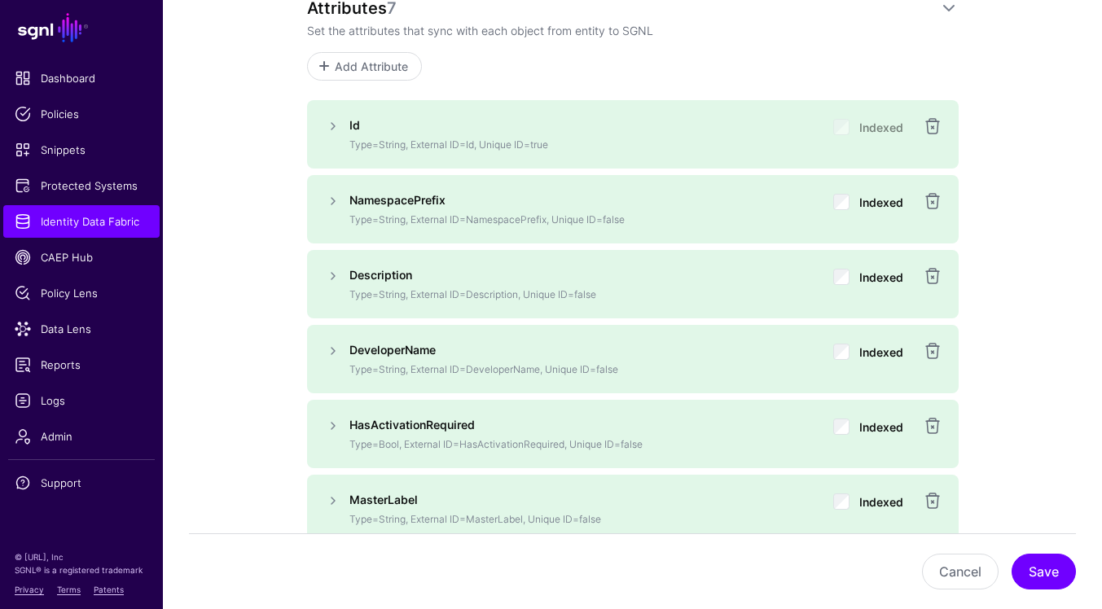
scroll to position [1078, 0]
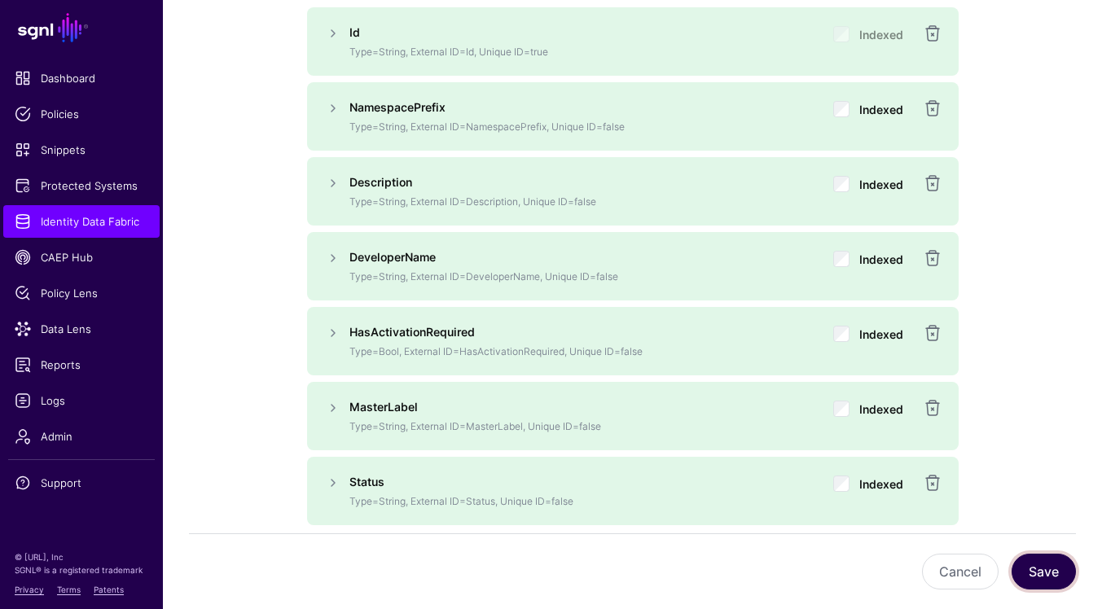
click at [1044, 565] on button "Save" at bounding box center [1044, 572] width 64 height 36
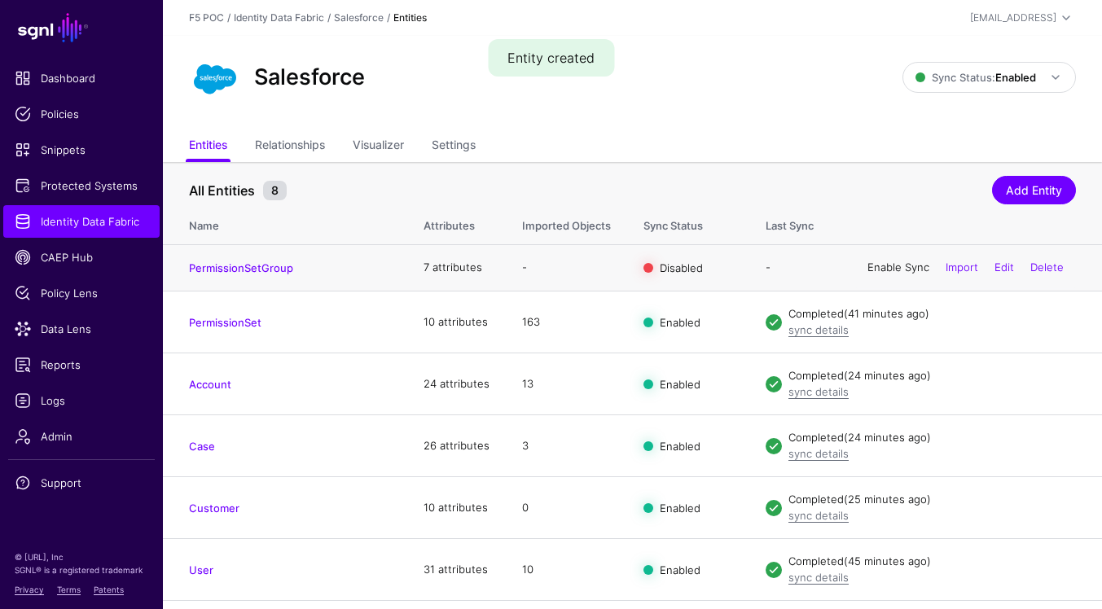
click at [894, 266] on link "Enable Sync" at bounding box center [899, 267] width 62 height 13
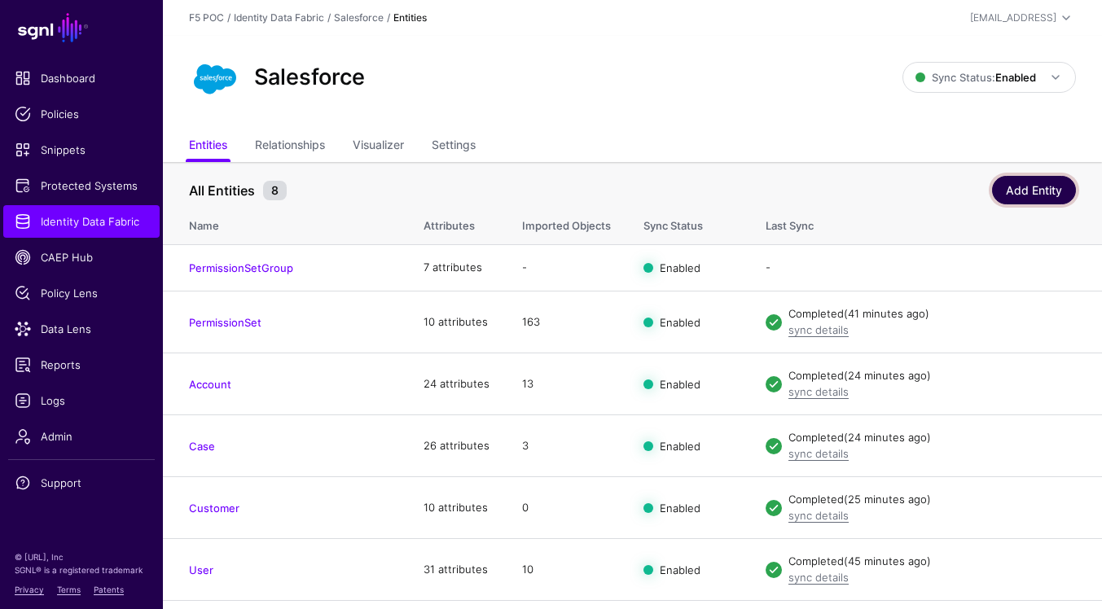
click at [1005, 196] on link "Add Entity" at bounding box center [1034, 190] width 84 height 29
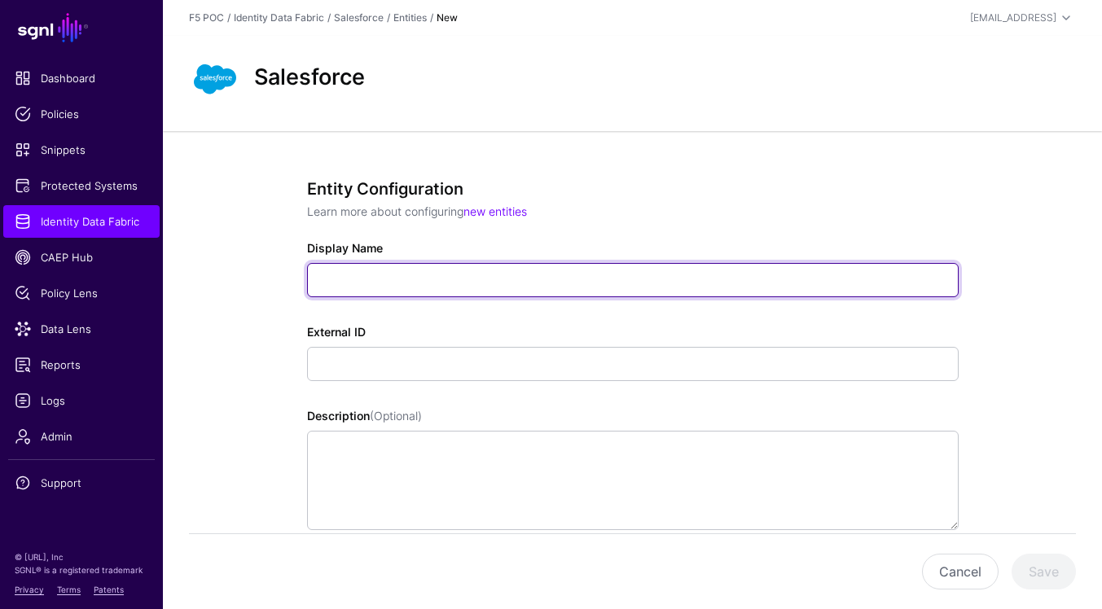
click at [461, 270] on input "Display Name" at bounding box center [633, 280] width 652 height 34
paste input "**********"
type input "**********"
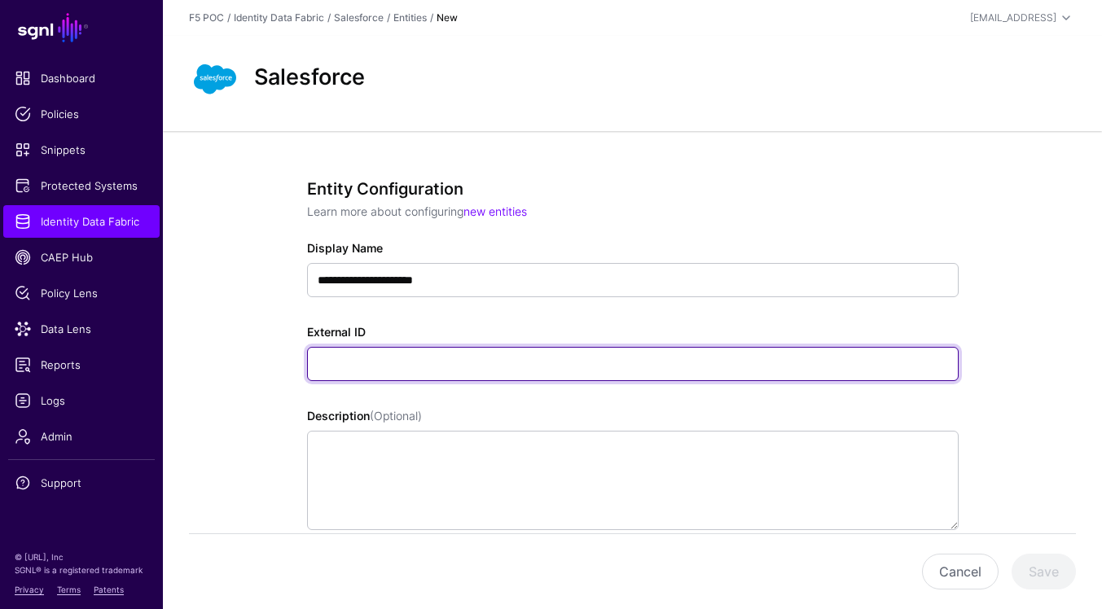
click at [495, 363] on input "External ID" at bounding box center [633, 364] width 652 height 34
paste input "**********"
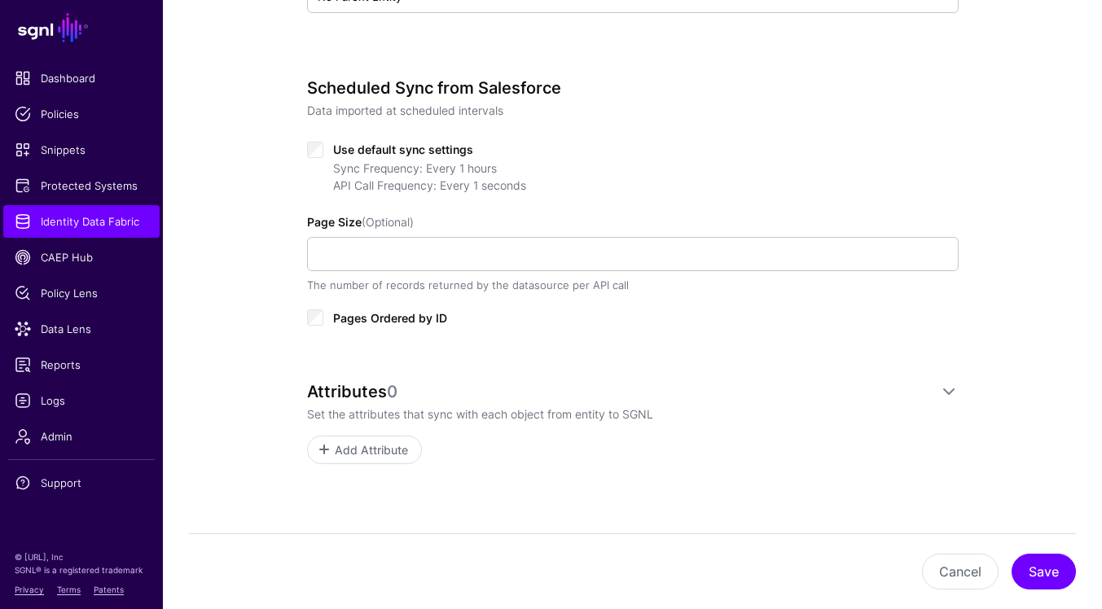
scroll to position [611, 0]
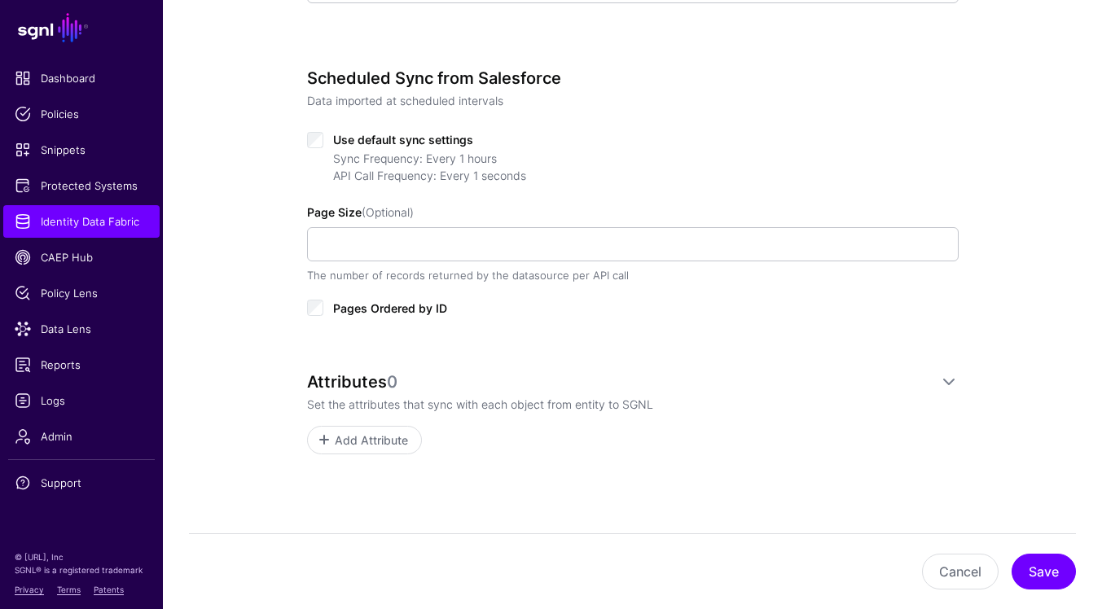
type input "**********"
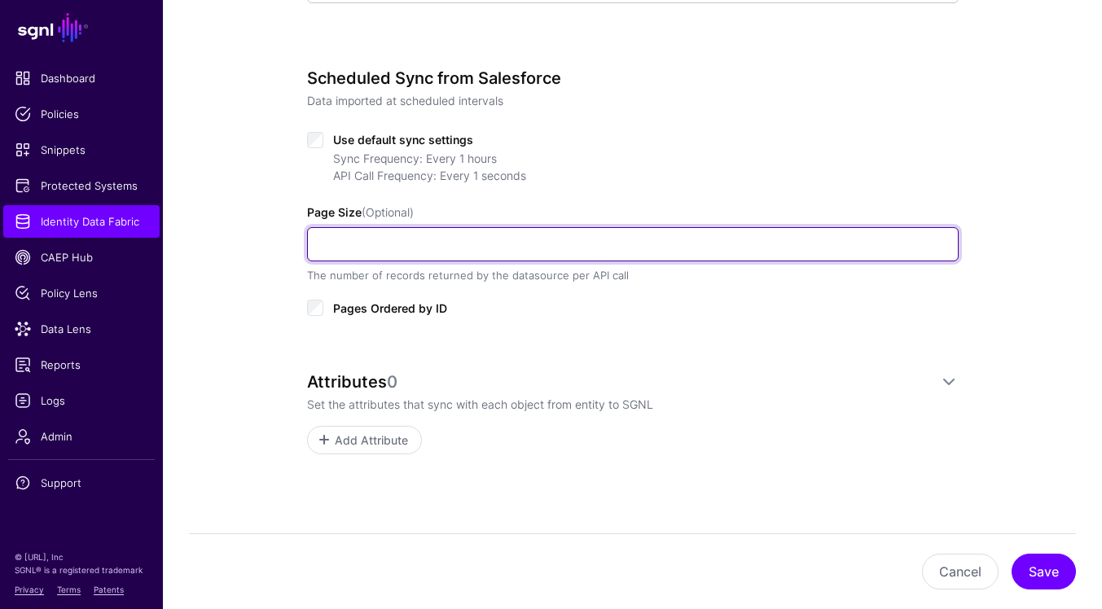
click at [461, 248] on input "Page Size (Optional)" at bounding box center [633, 244] width 652 height 34
type input "***"
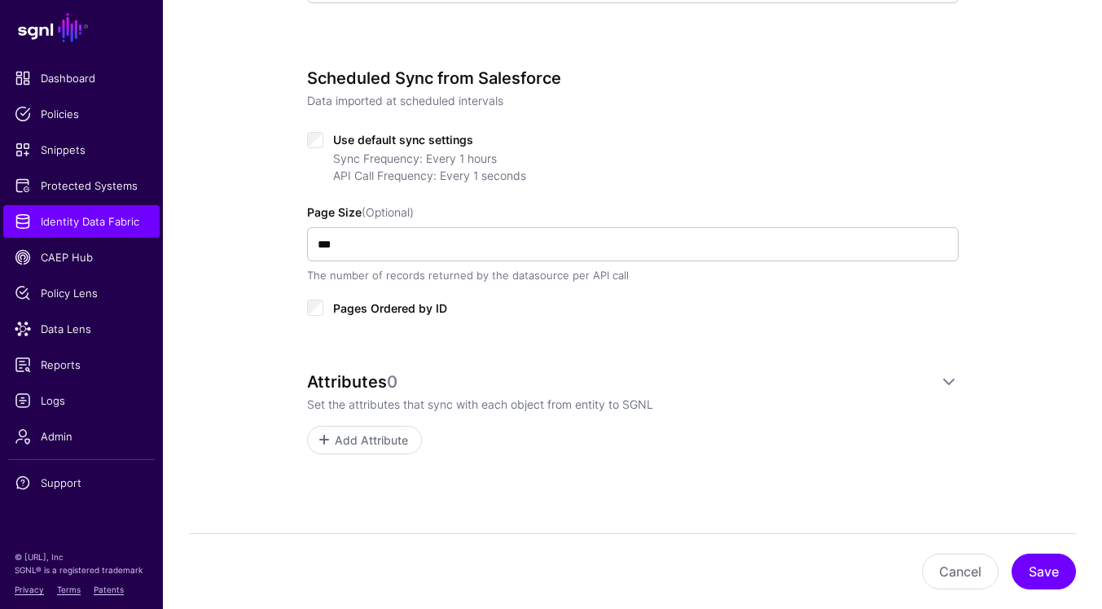
click at [362, 308] on span "Pages Ordered by ID" at bounding box center [390, 308] width 114 height 14
click at [393, 446] on span "Add Attribute" at bounding box center [370, 440] width 77 height 17
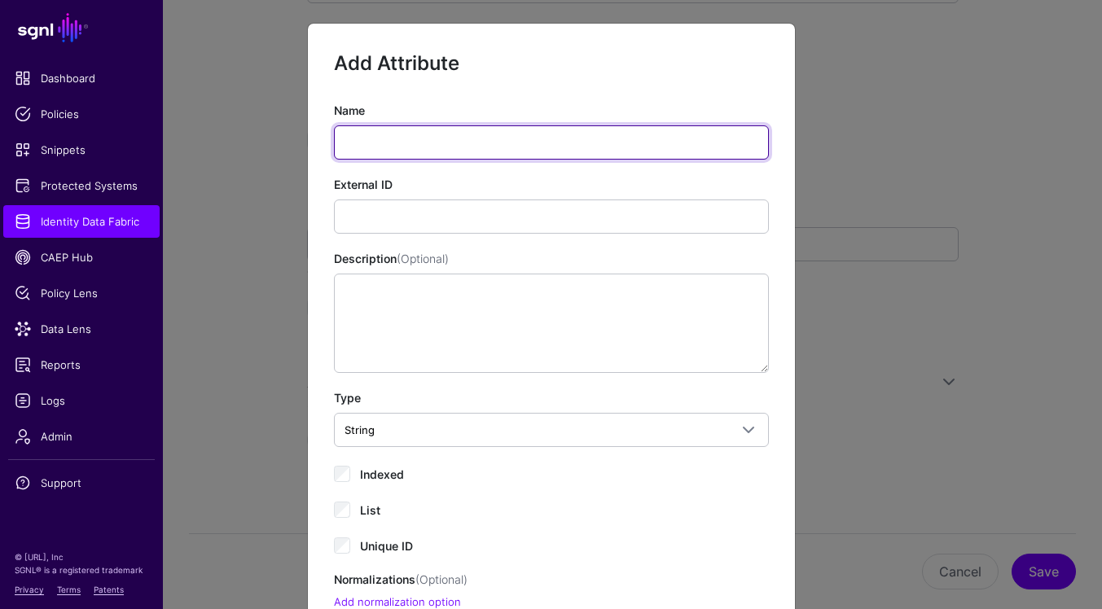
click at [463, 137] on input "Name" at bounding box center [551, 142] width 435 height 34
type input "**"
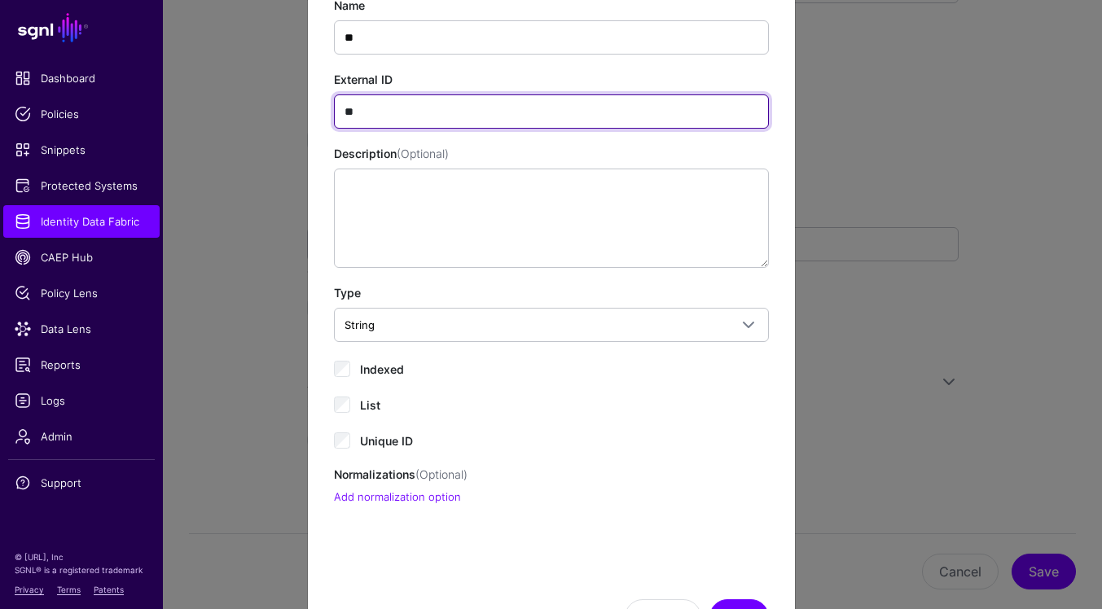
scroll to position [181, 0]
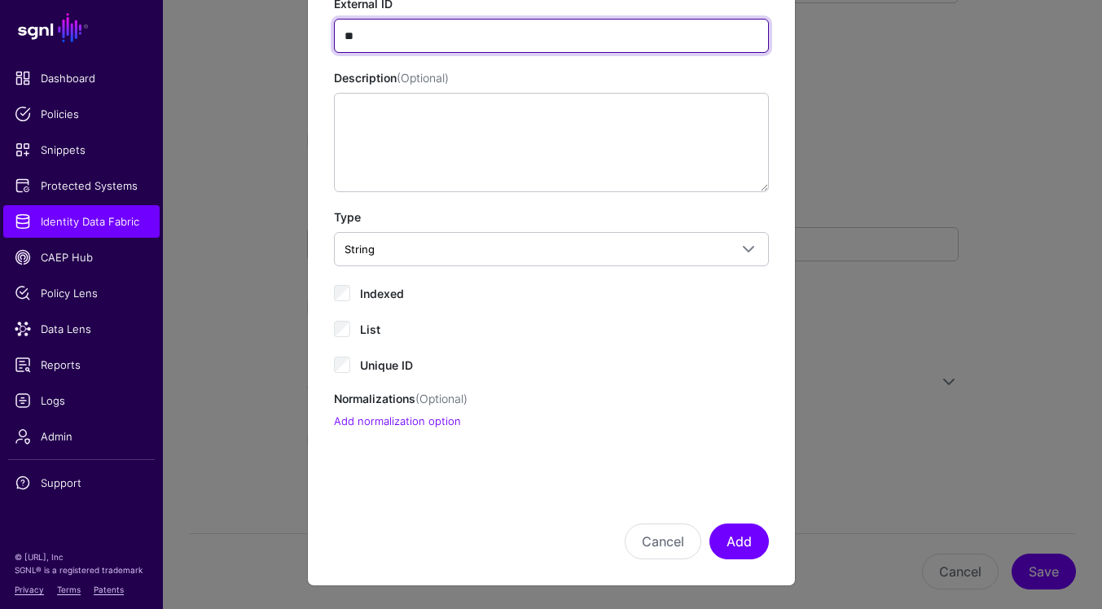
type input "**"
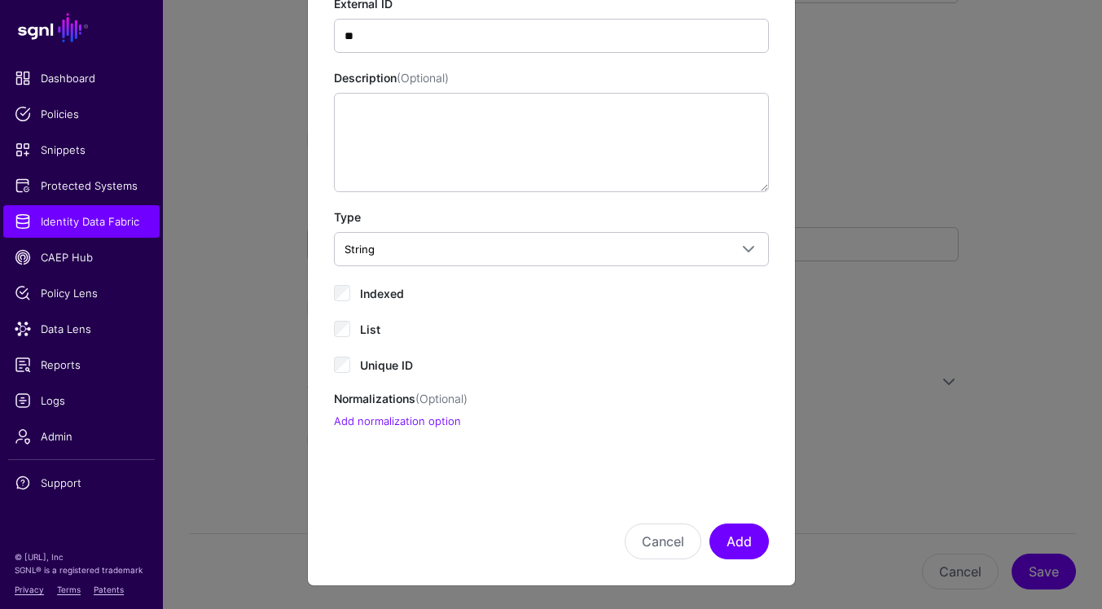
click at [386, 297] on span "Indexed" at bounding box center [382, 294] width 44 height 14
click at [368, 367] on span "Unique ID" at bounding box center [386, 365] width 53 height 14
click at [731, 547] on button "Add" at bounding box center [739, 542] width 59 height 36
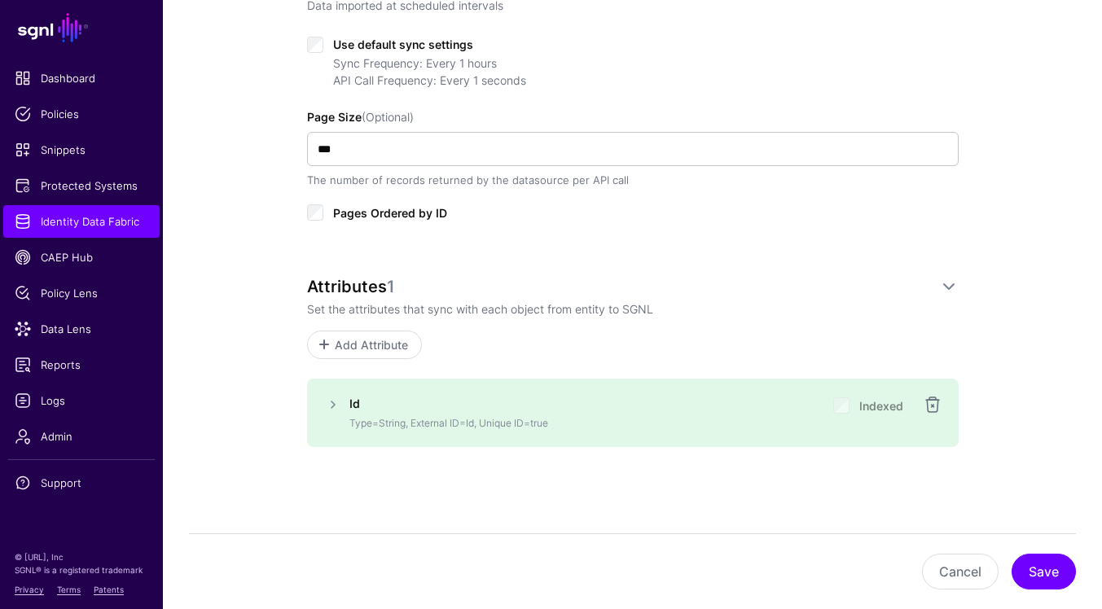
scroll to position [714, 0]
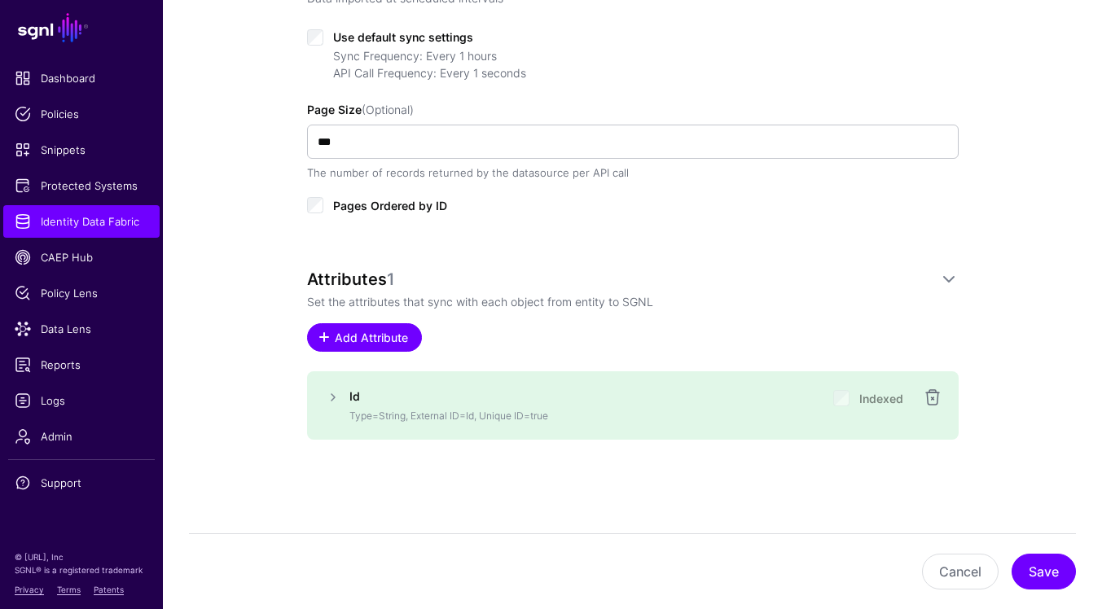
click at [389, 340] on span "Add Attribute" at bounding box center [370, 337] width 77 height 17
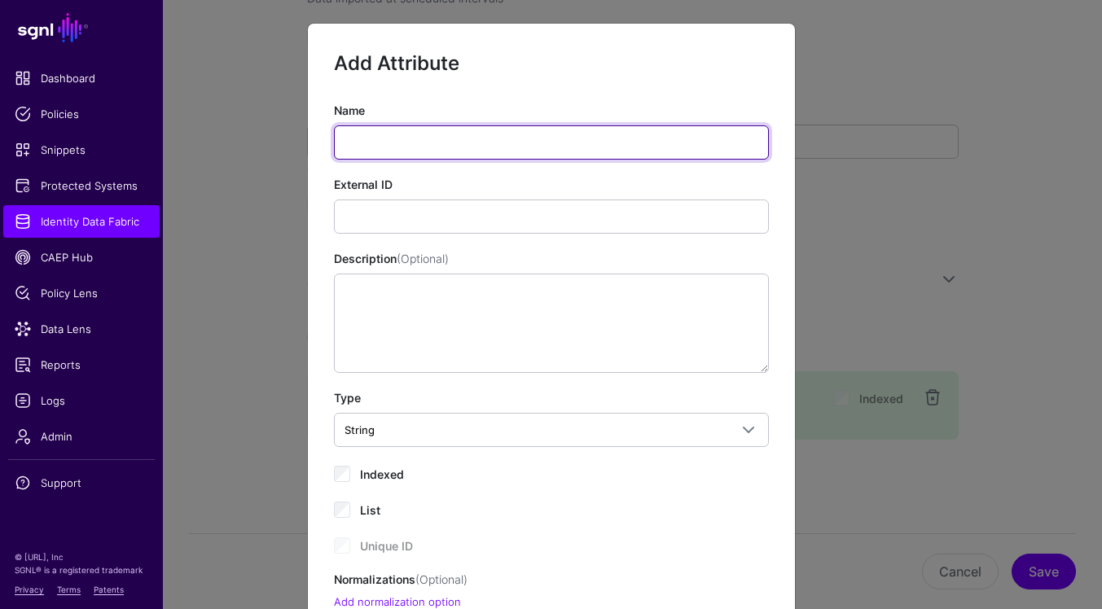
click at [586, 153] on input "Name" at bounding box center [551, 142] width 435 height 34
paste input "**********"
type input "**********"
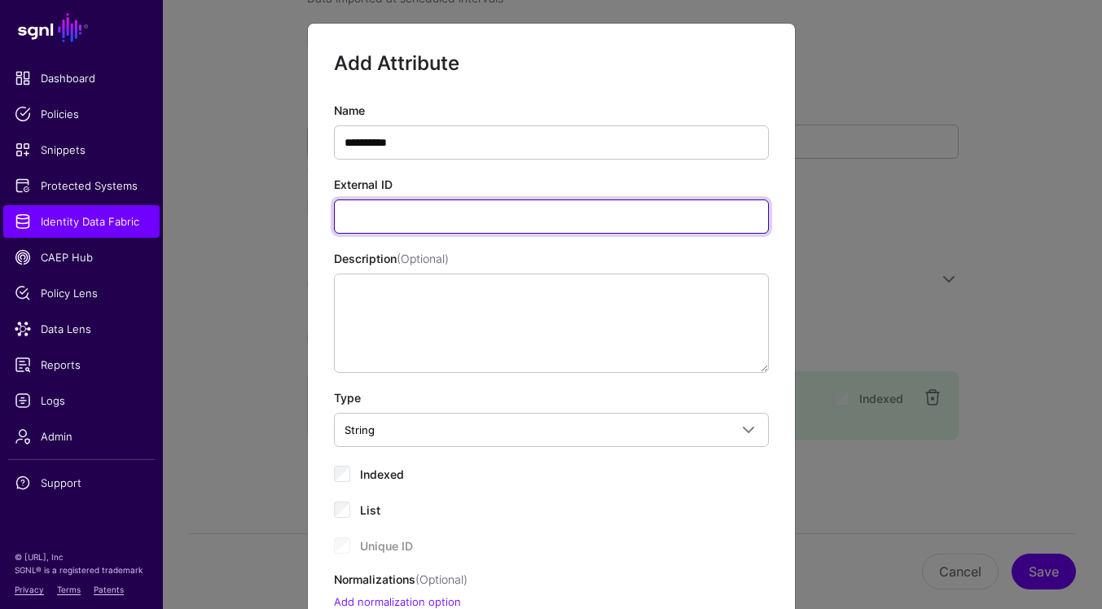
click at [630, 216] on input "External ID" at bounding box center [551, 217] width 435 height 34
paste input "**********"
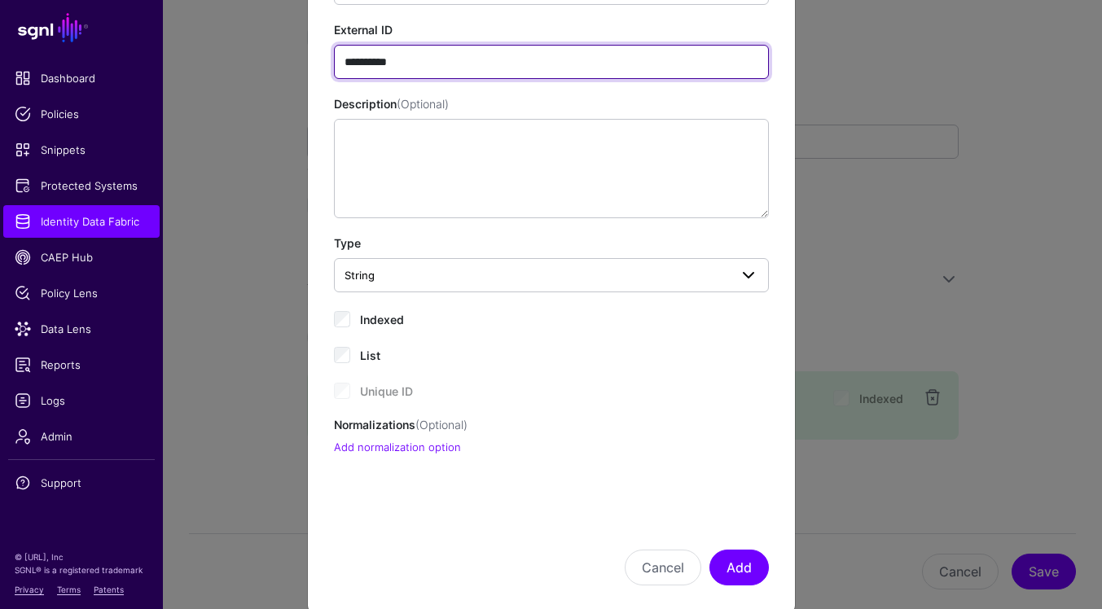
scroll to position [160, 0]
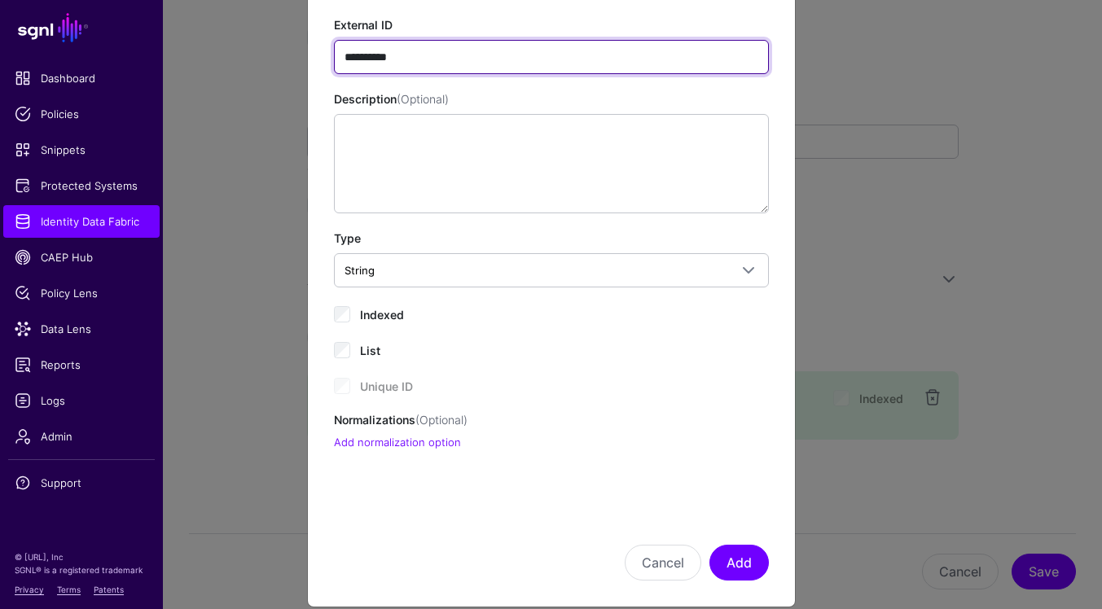
type input "**********"
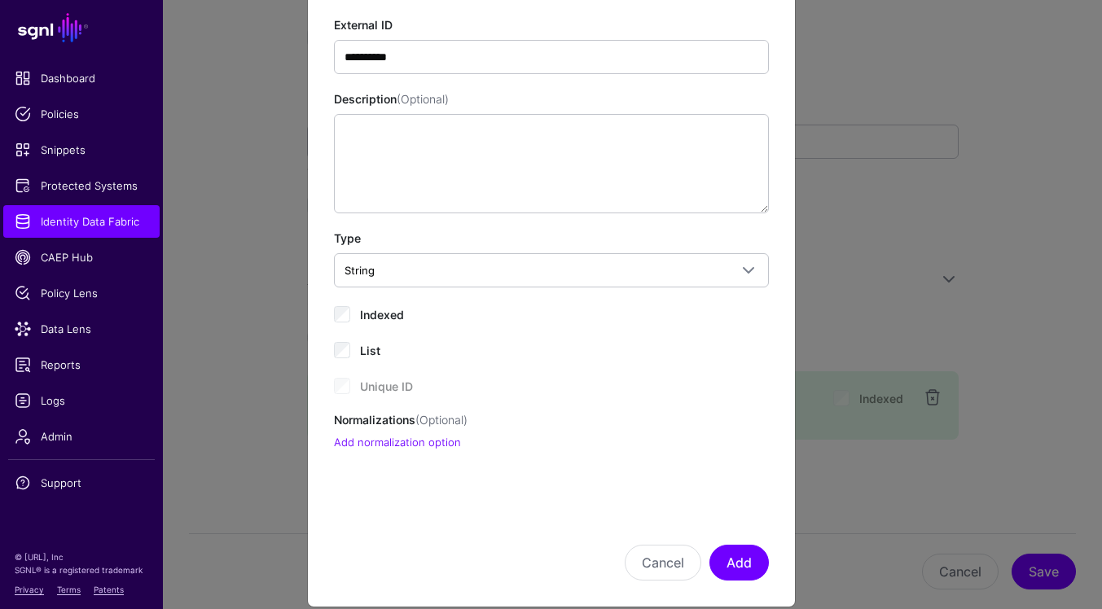
click at [397, 309] on span "Indexed" at bounding box center [382, 315] width 44 height 14
click at [763, 571] on button "Add" at bounding box center [739, 563] width 59 height 36
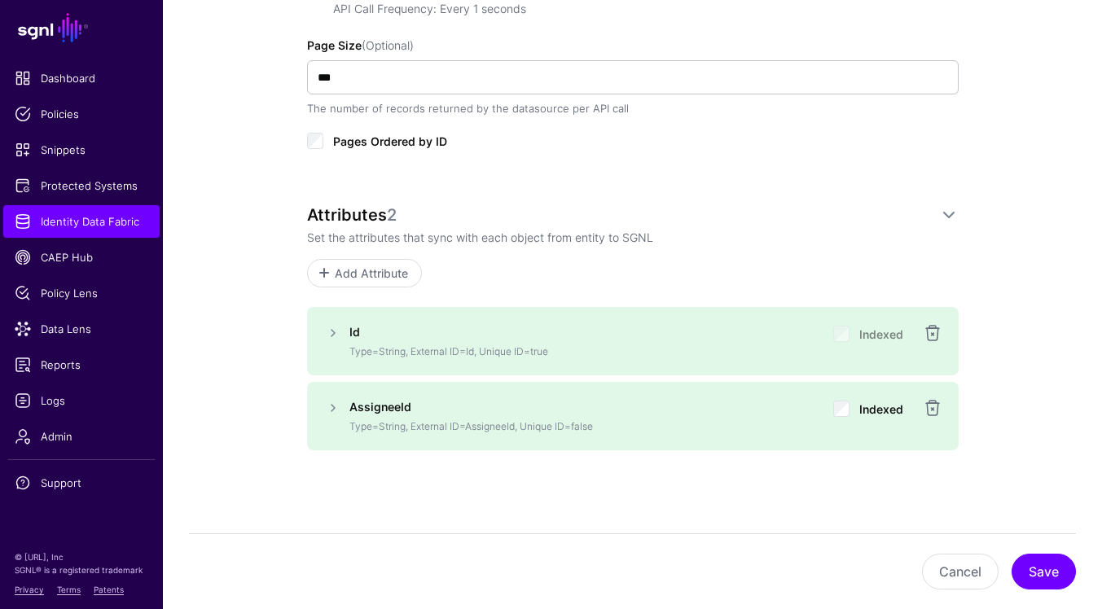
scroll to position [789, 0]
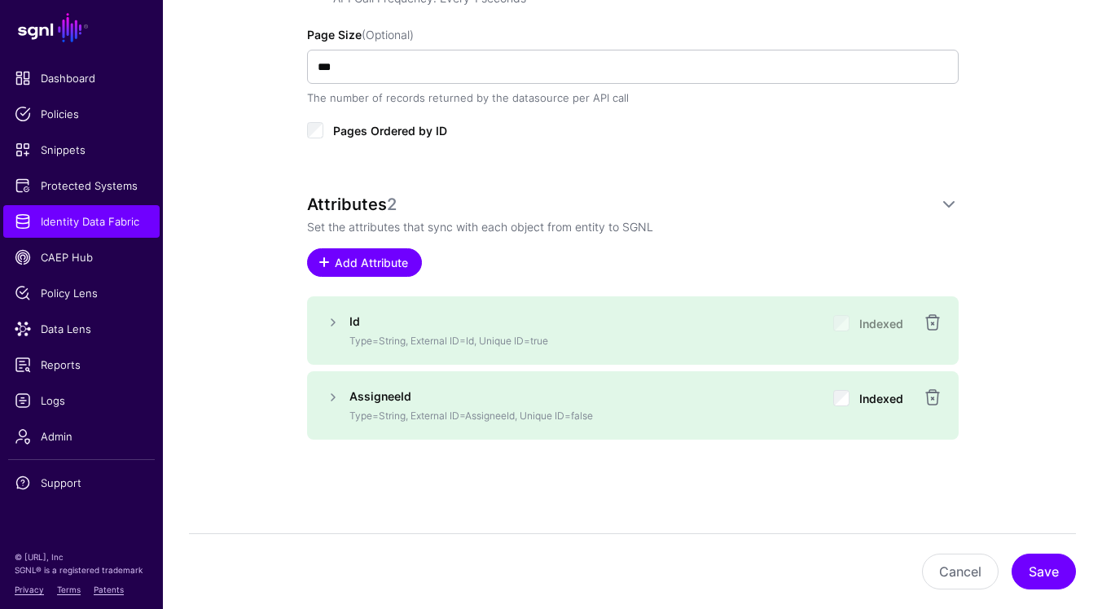
click at [380, 270] on span "Add Attribute" at bounding box center [370, 262] width 77 height 17
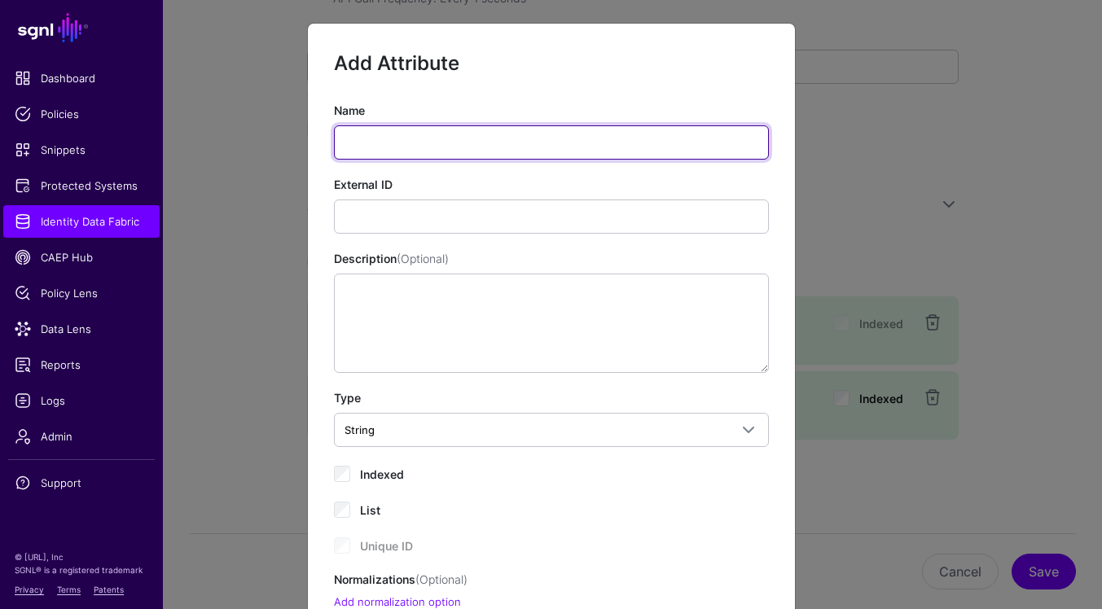
click at [455, 145] on input "Name" at bounding box center [551, 142] width 435 height 34
paste input "**********"
type input "**********"
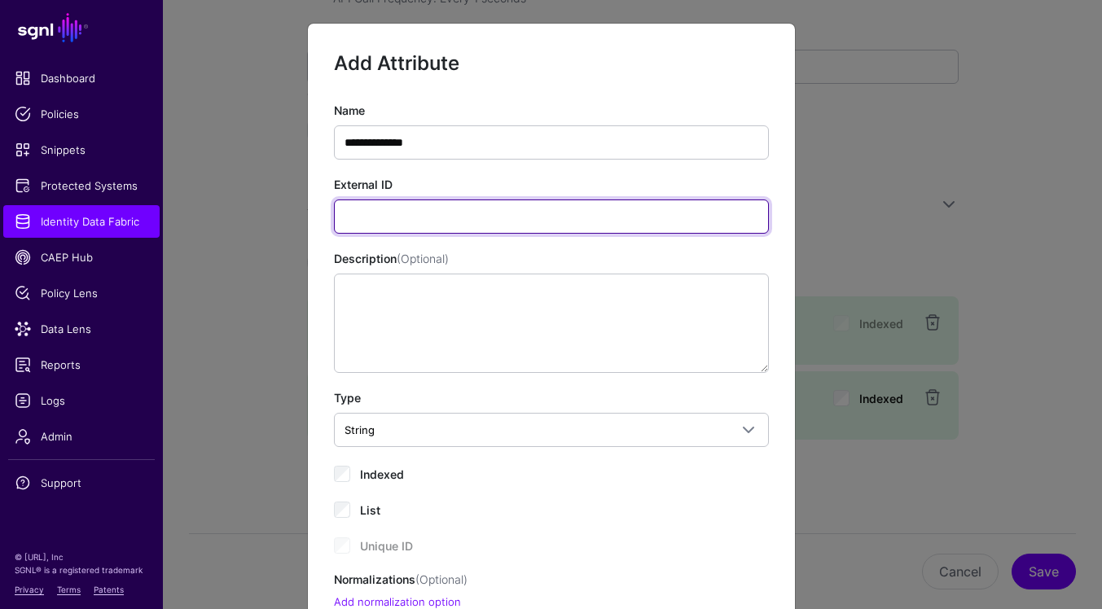
click at [654, 222] on input "External ID" at bounding box center [551, 217] width 435 height 34
paste input "**********"
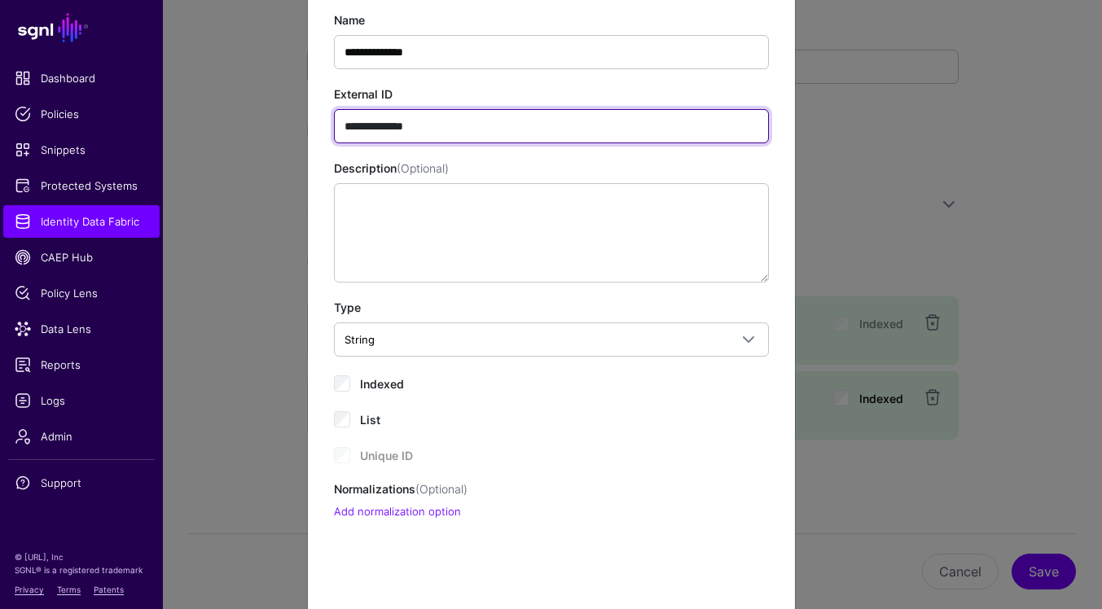
scroll to position [181, 0]
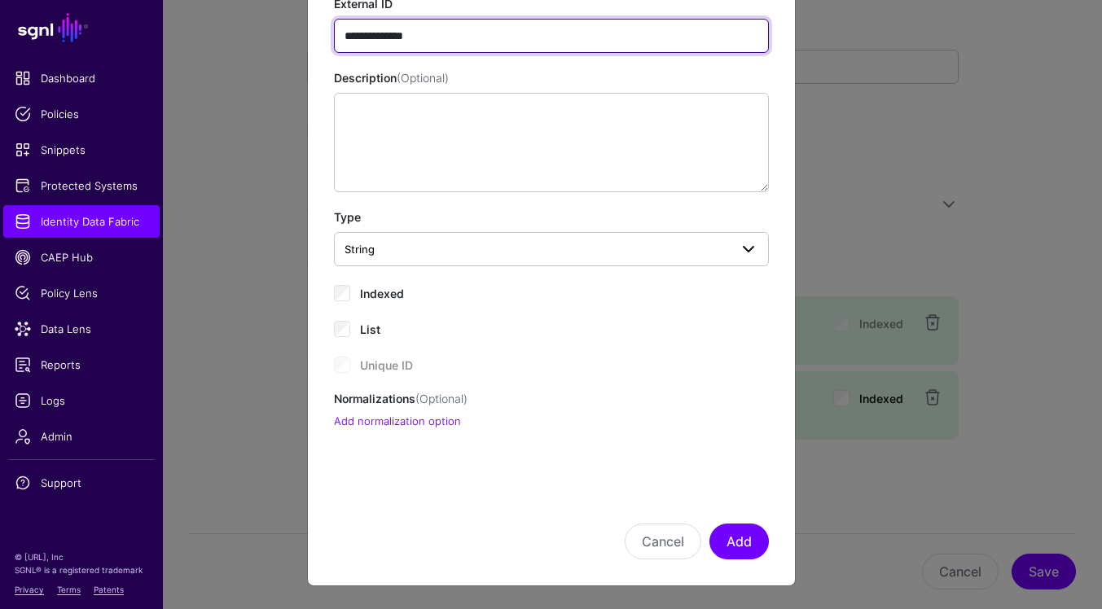
type input "**********"
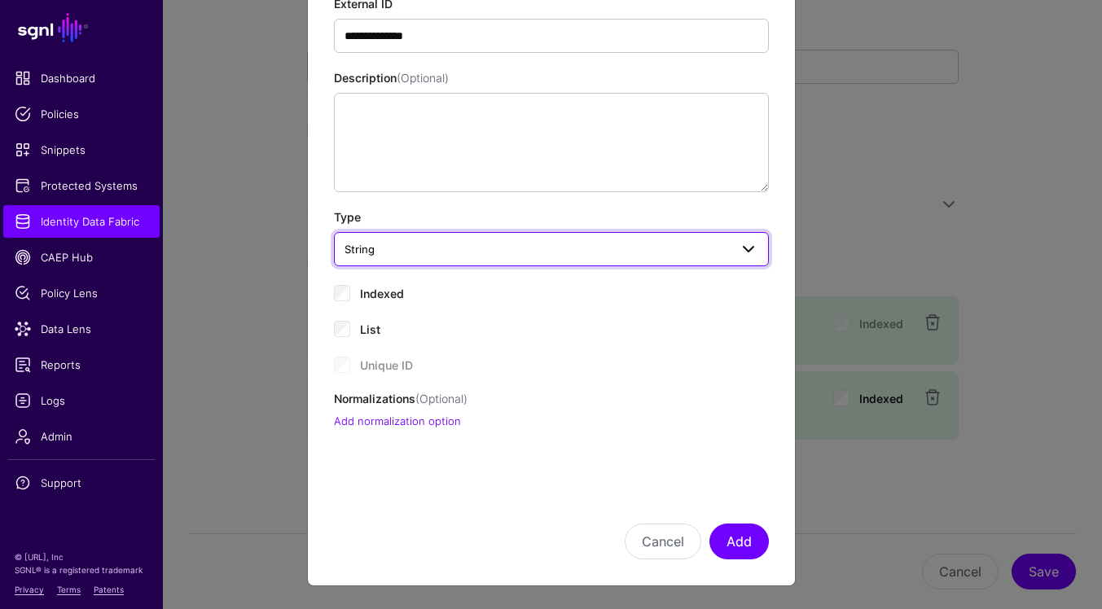
click at [654, 242] on span "String" at bounding box center [537, 249] width 385 height 18
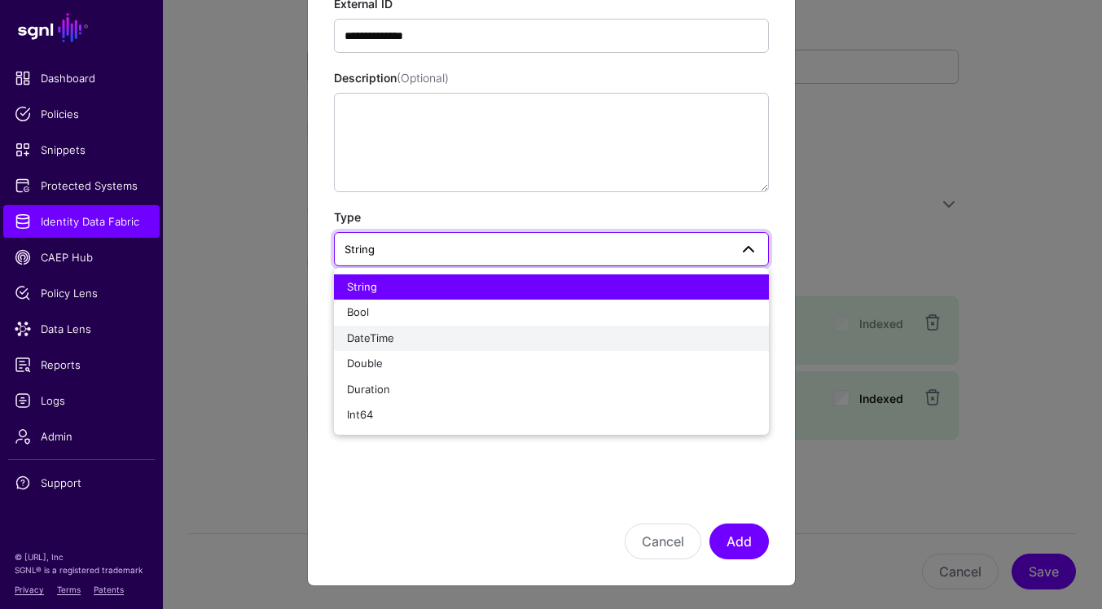
click at [548, 343] on div "DateTime" at bounding box center [551, 339] width 409 height 16
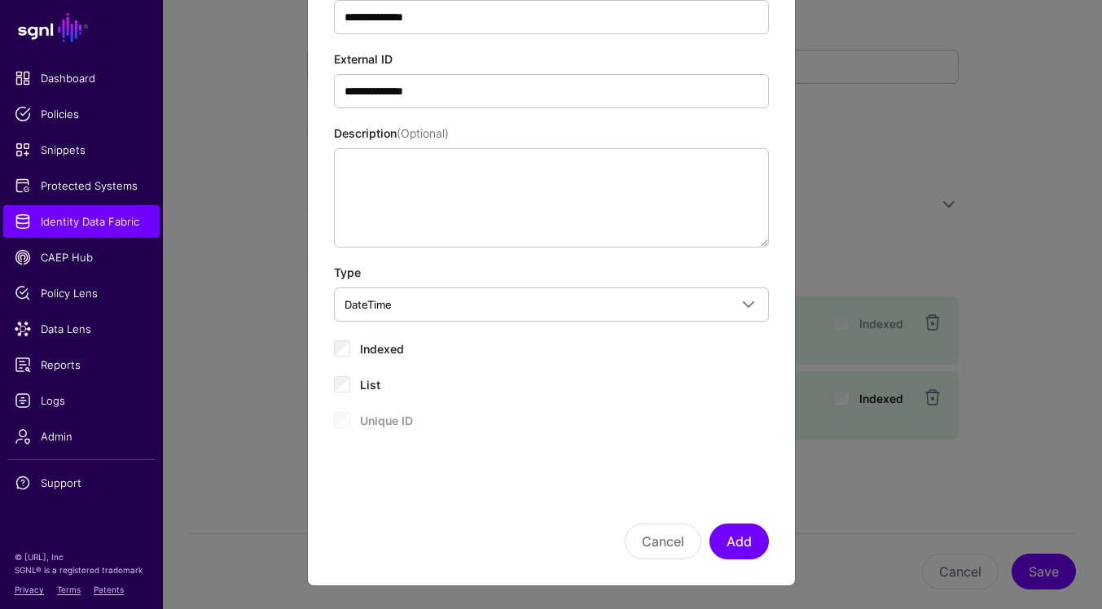
scroll to position [125, 0]
click at [746, 538] on button "Add" at bounding box center [739, 543] width 59 height 36
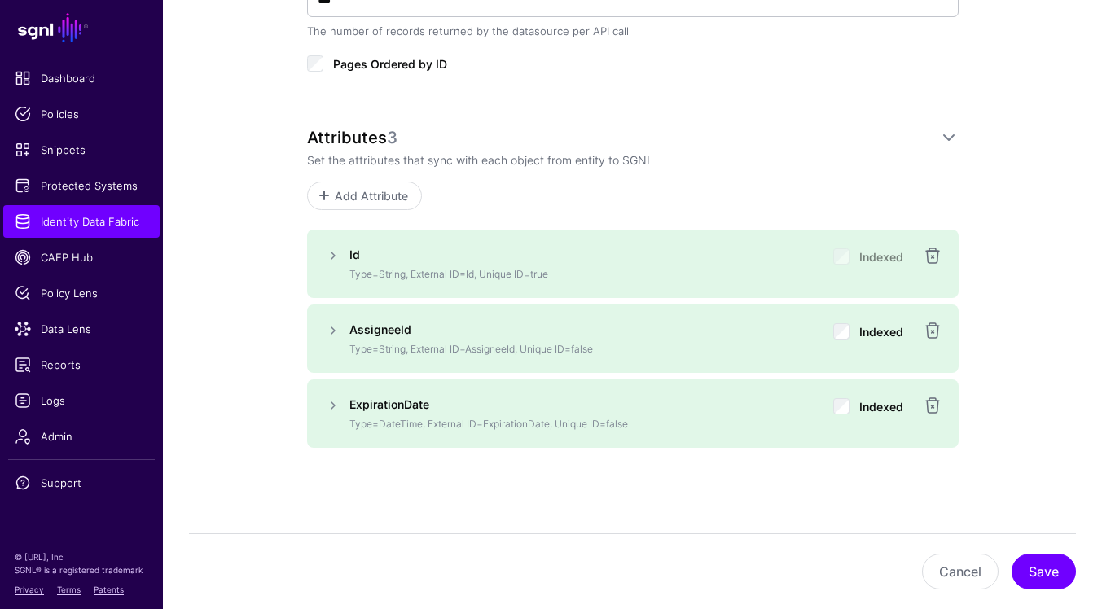
scroll to position [864, 0]
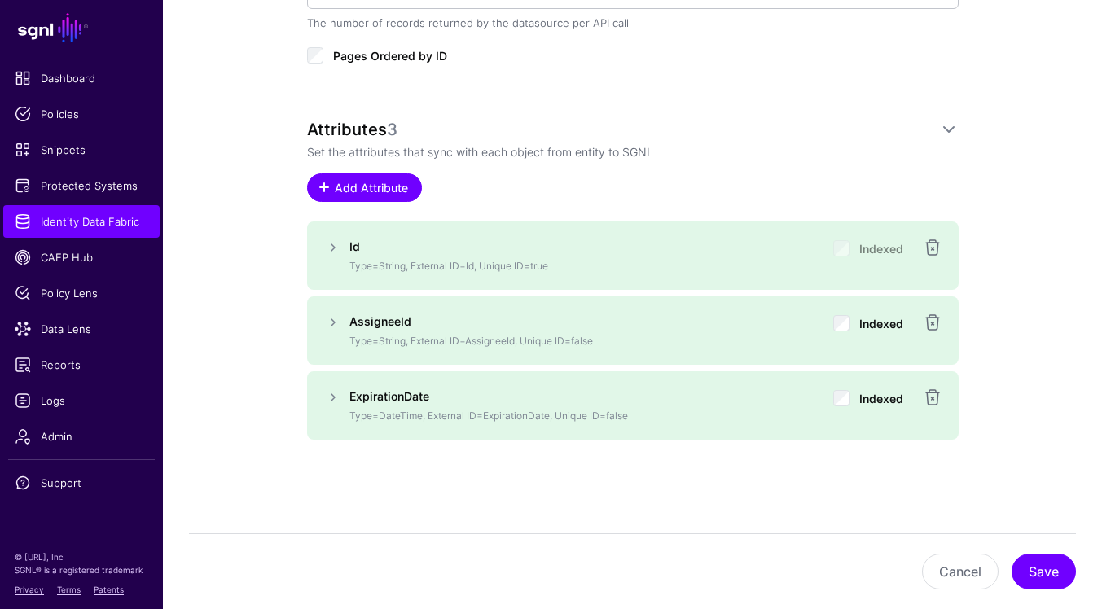
click at [371, 186] on span "Add Attribute" at bounding box center [370, 187] width 77 height 17
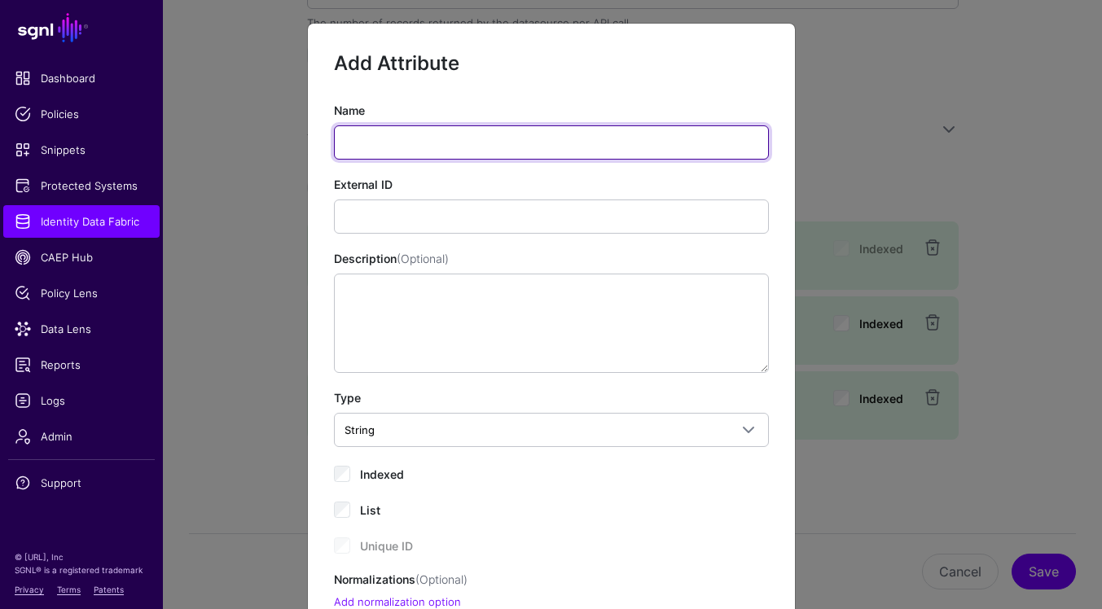
click at [483, 134] on input "Name" at bounding box center [551, 142] width 435 height 34
paste input "********"
type input "********"
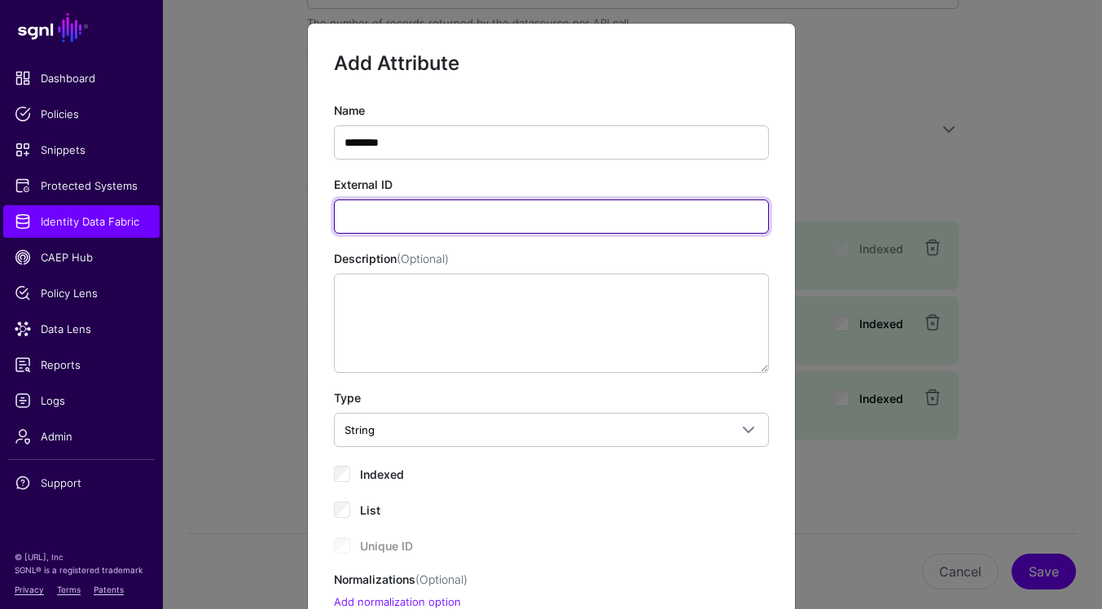
click at [656, 208] on input "External ID" at bounding box center [551, 217] width 435 height 34
paste input "********"
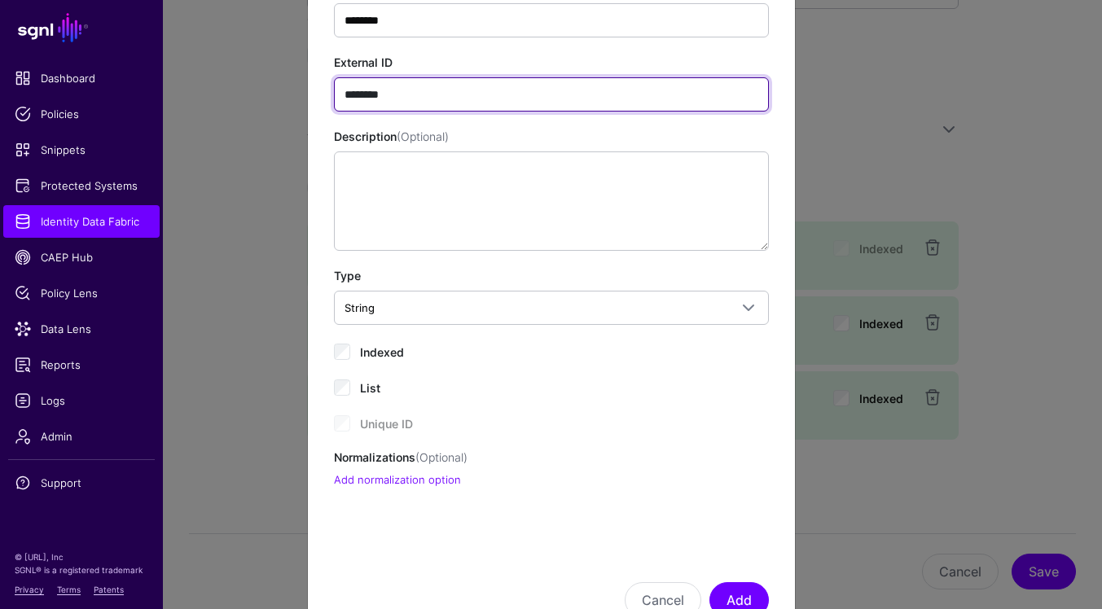
scroll to position [165, 0]
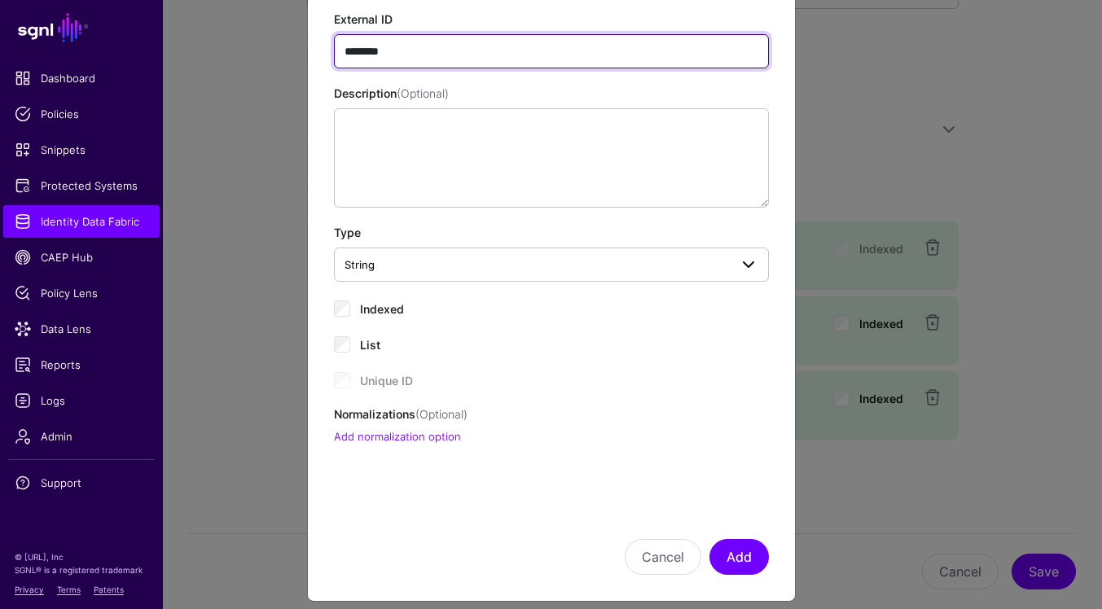
type input "********"
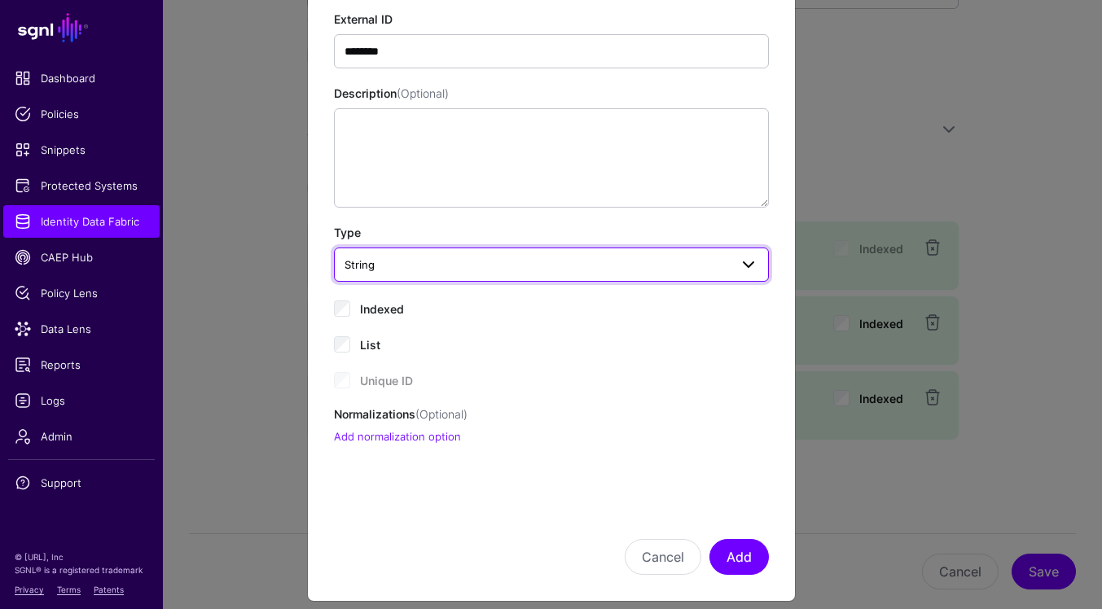
click at [543, 261] on span "String" at bounding box center [537, 265] width 385 height 18
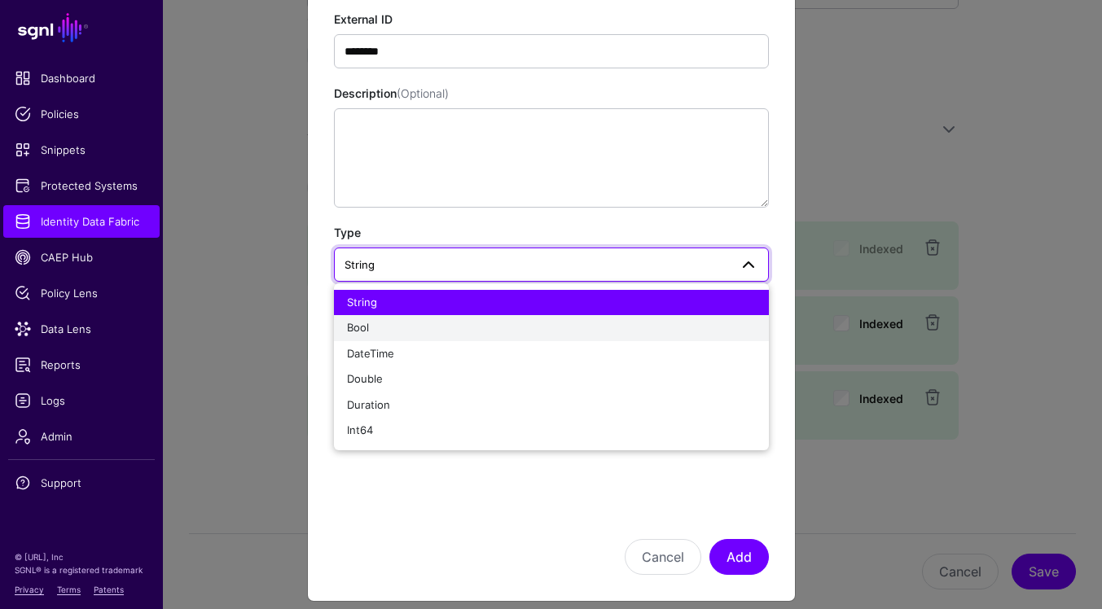
click at [512, 324] on div "Bool" at bounding box center [551, 328] width 409 height 16
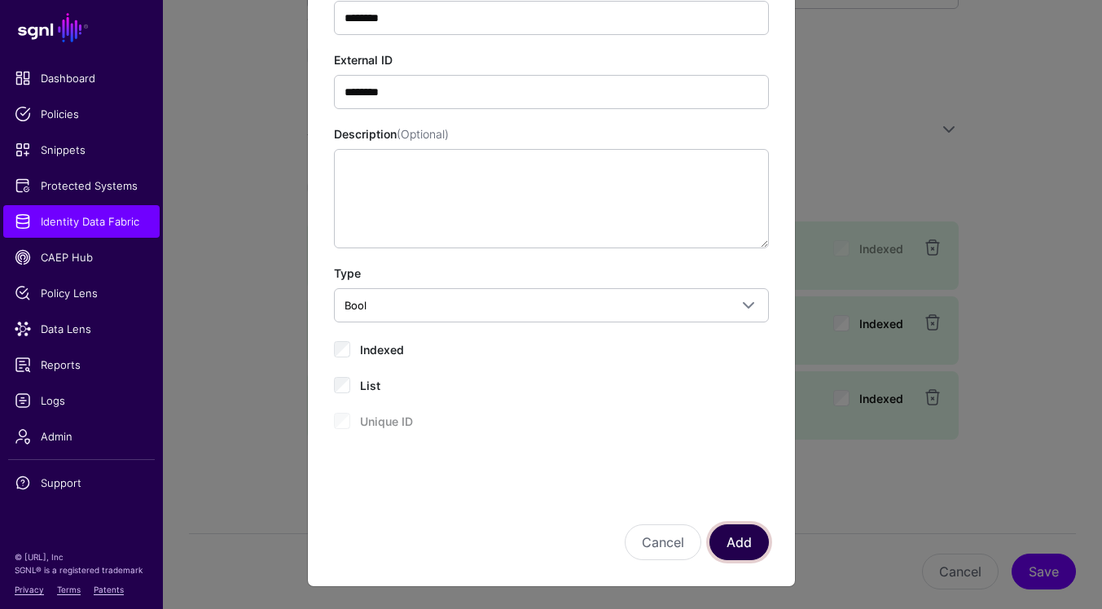
click at [744, 538] on button "Add" at bounding box center [739, 543] width 59 height 36
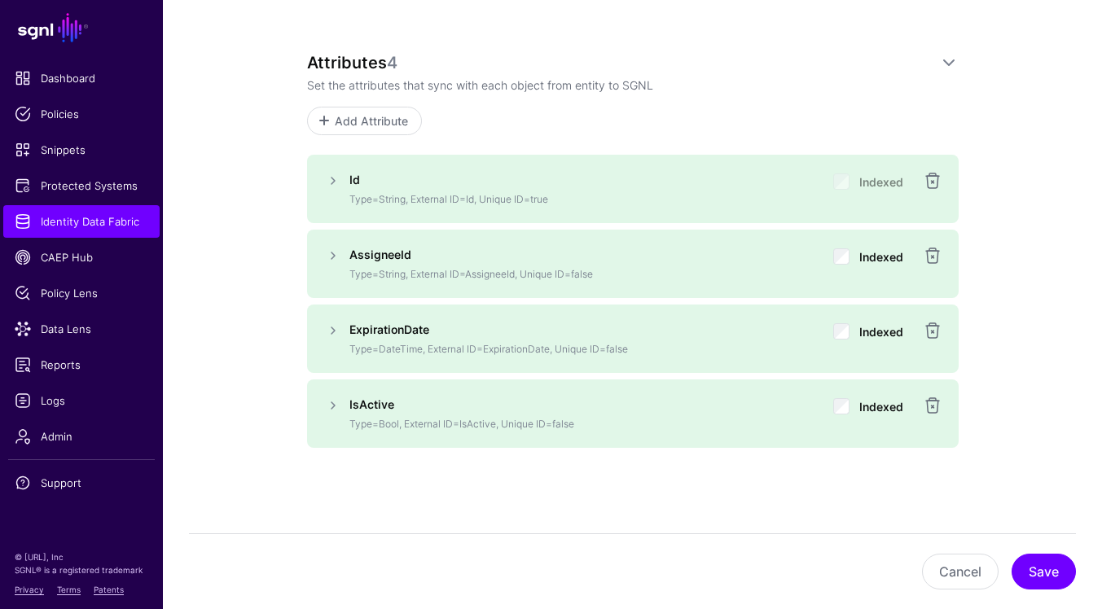
scroll to position [938, 0]
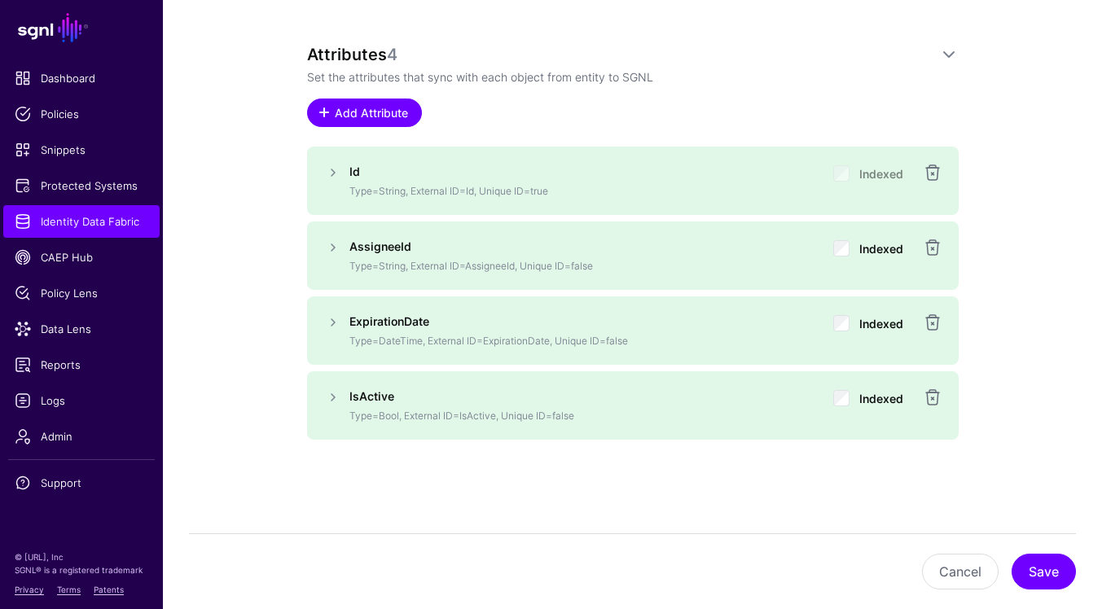
click at [385, 115] on span "Add Attribute" at bounding box center [370, 112] width 77 height 17
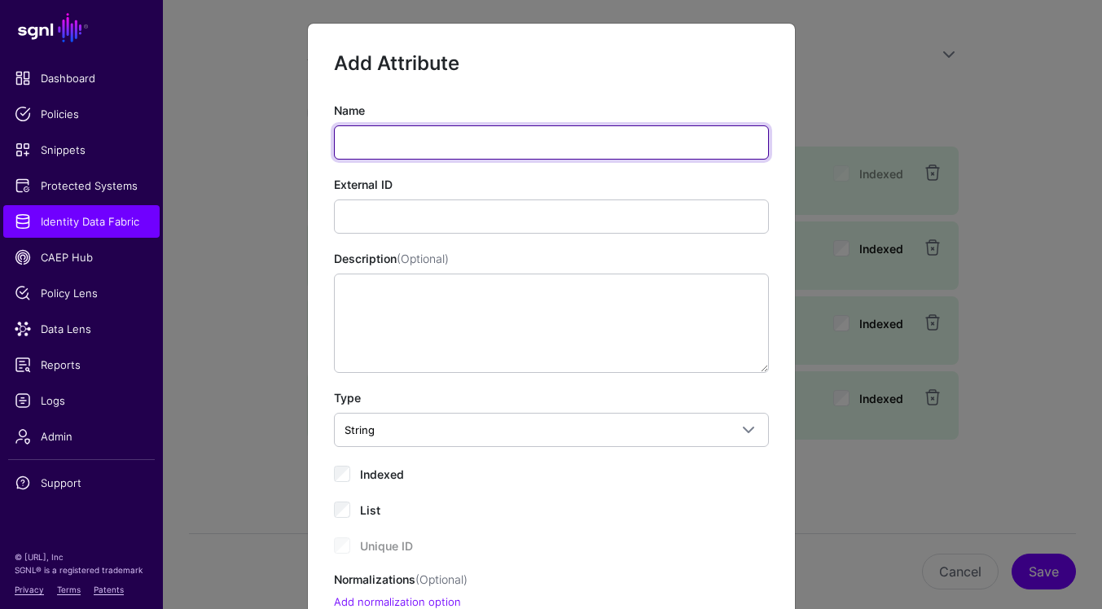
click at [497, 154] on input "Name" at bounding box center [551, 142] width 435 height 34
paste input "**********"
type input "**********"
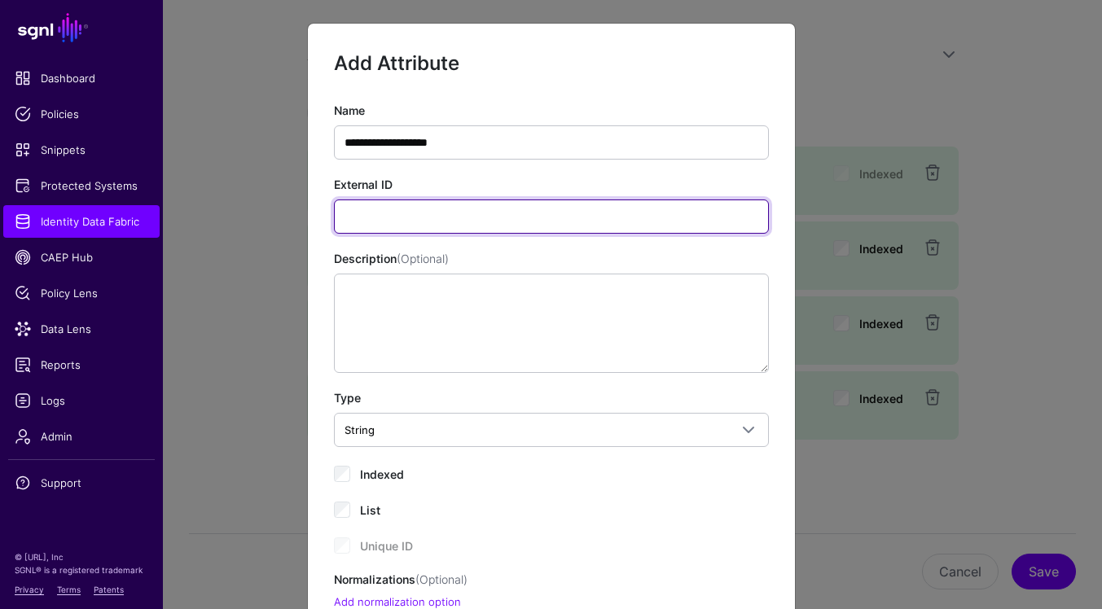
click at [665, 216] on input "External ID" at bounding box center [551, 217] width 435 height 34
paste input "**********"
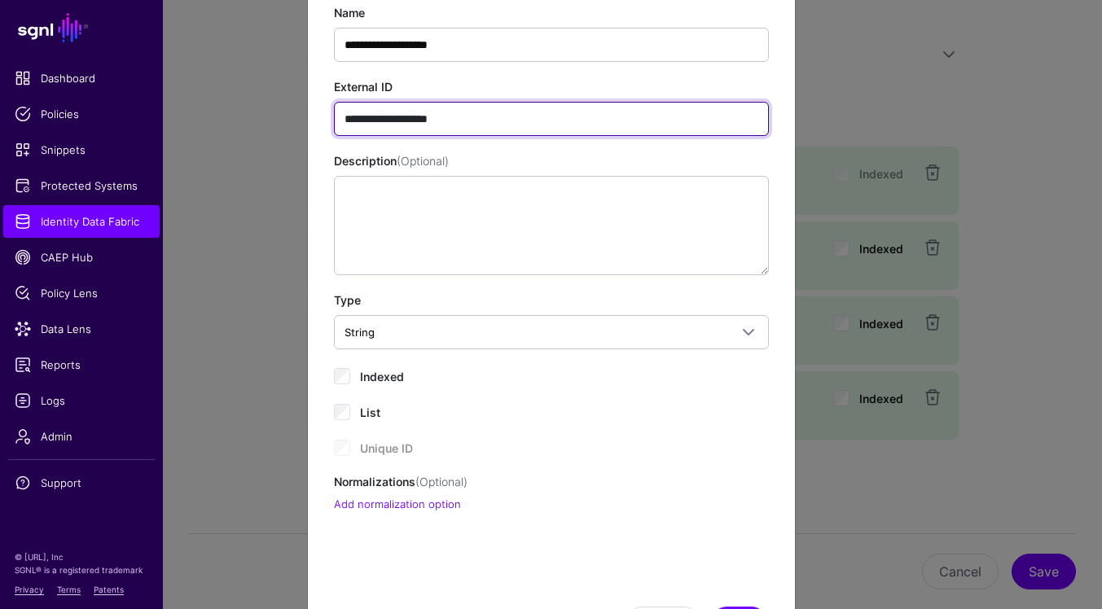
scroll to position [178, 0]
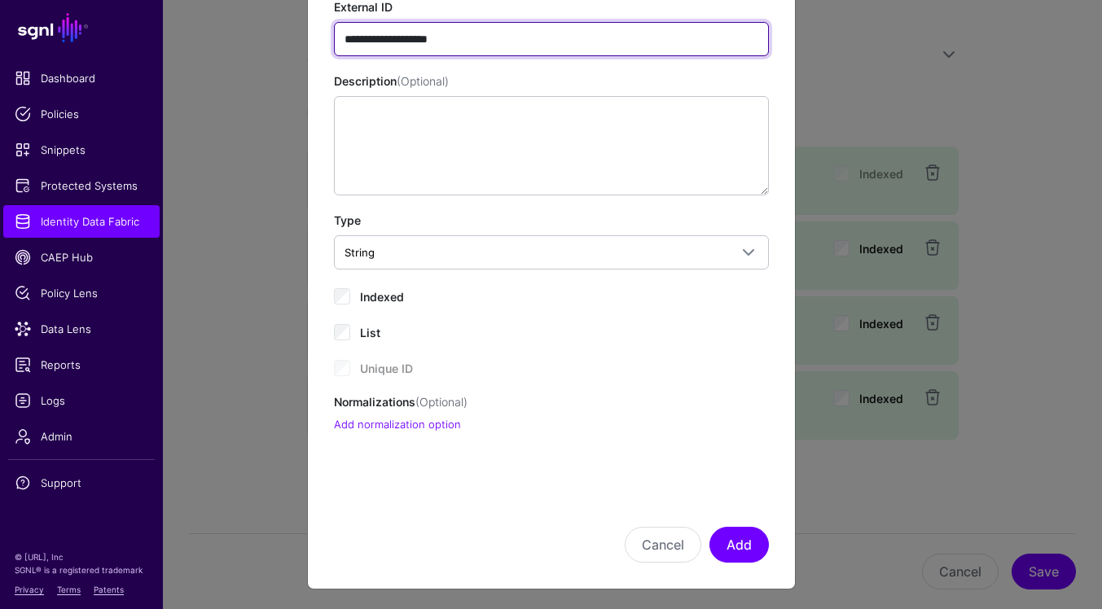
type input "**********"
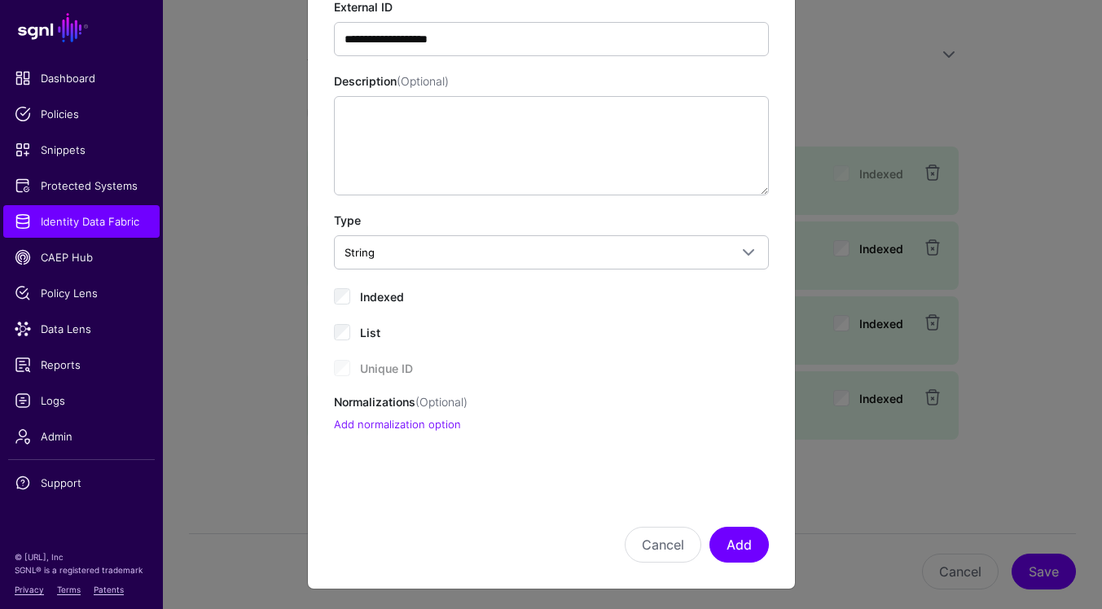
click at [381, 299] on span "Indexed" at bounding box center [382, 297] width 44 height 14
click at [739, 552] on button "Add" at bounding box center [739, 545] width 59 height 36
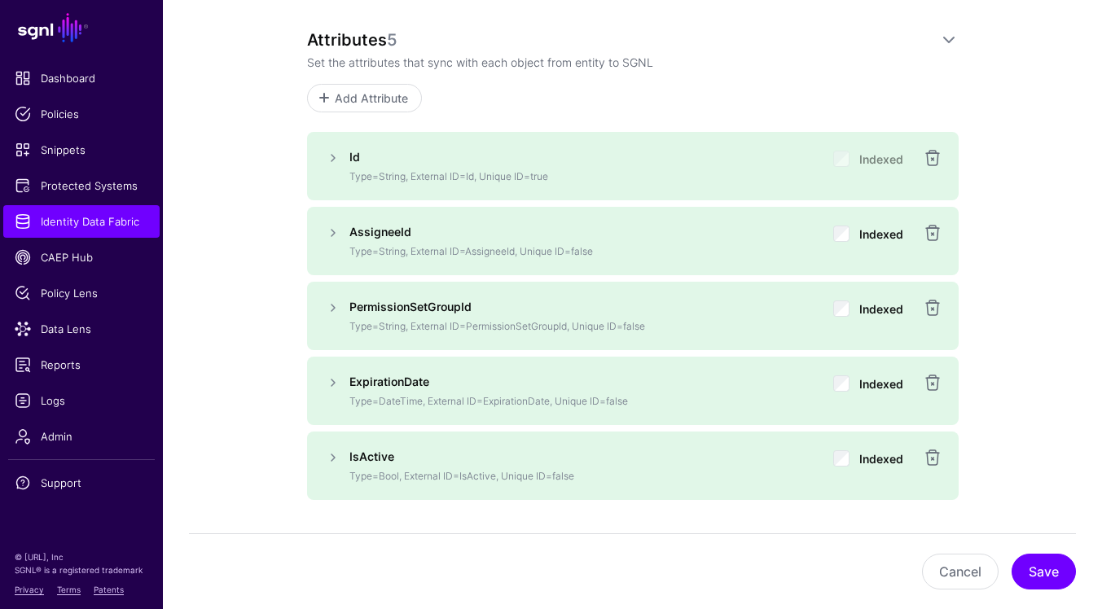
scroll to position [912, 0]
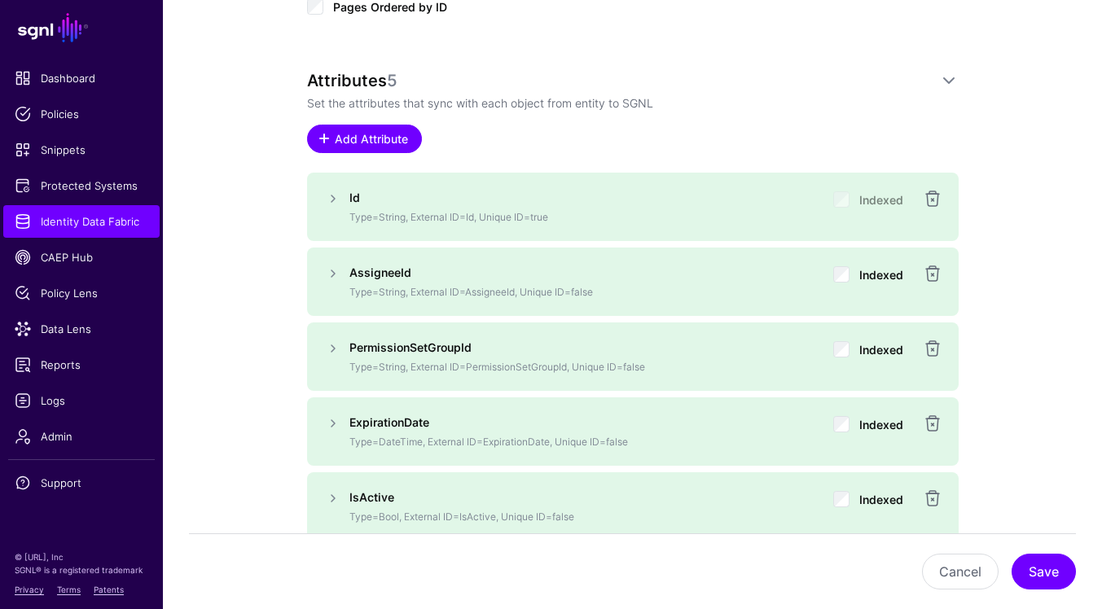
click at [389, 141] on span "Add Attribute" at bounding box center [370, 138] width 77 height 17
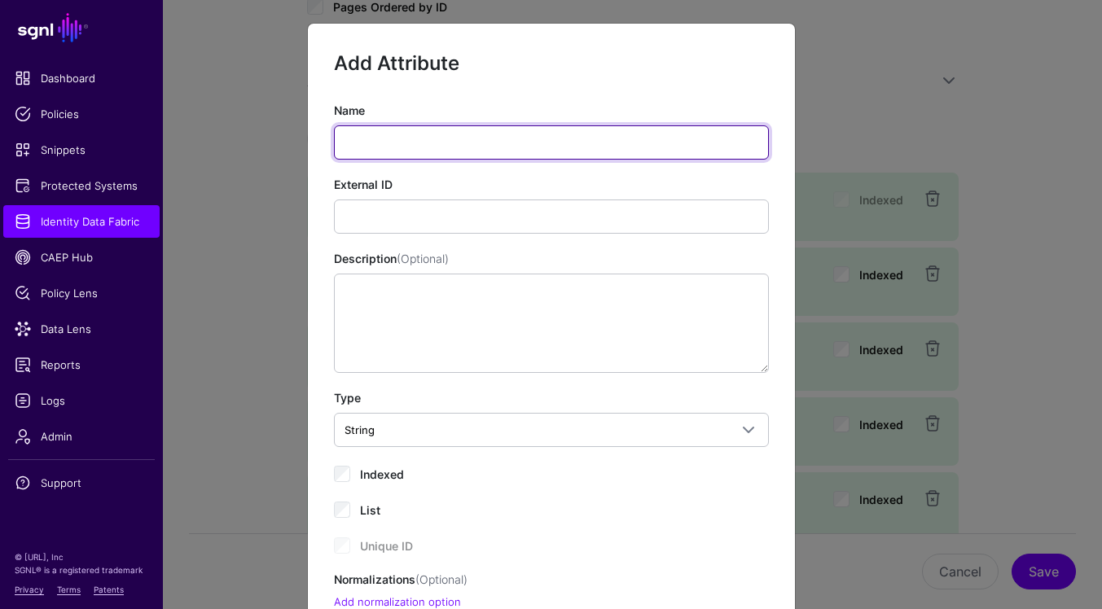
click at [512, 143] on input "Name" at bounding box center [551, 142] width 435 height 34
paste input "**********"
type input "**********"
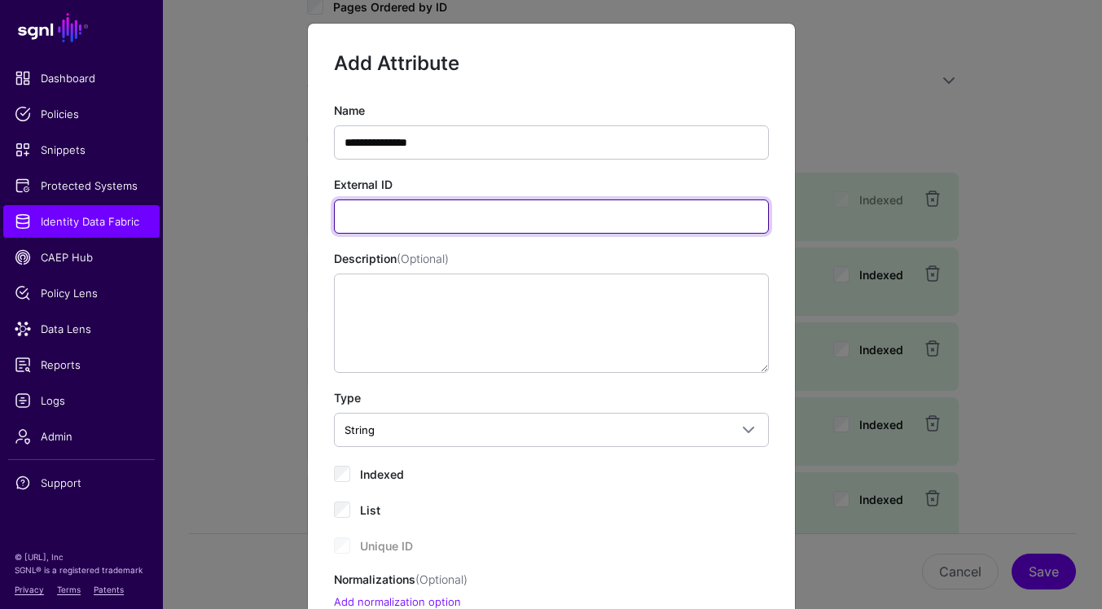
click at [658, 216] on input "External ID" at bounding box center [551, 217] width 435 height 34
paste input "**********"
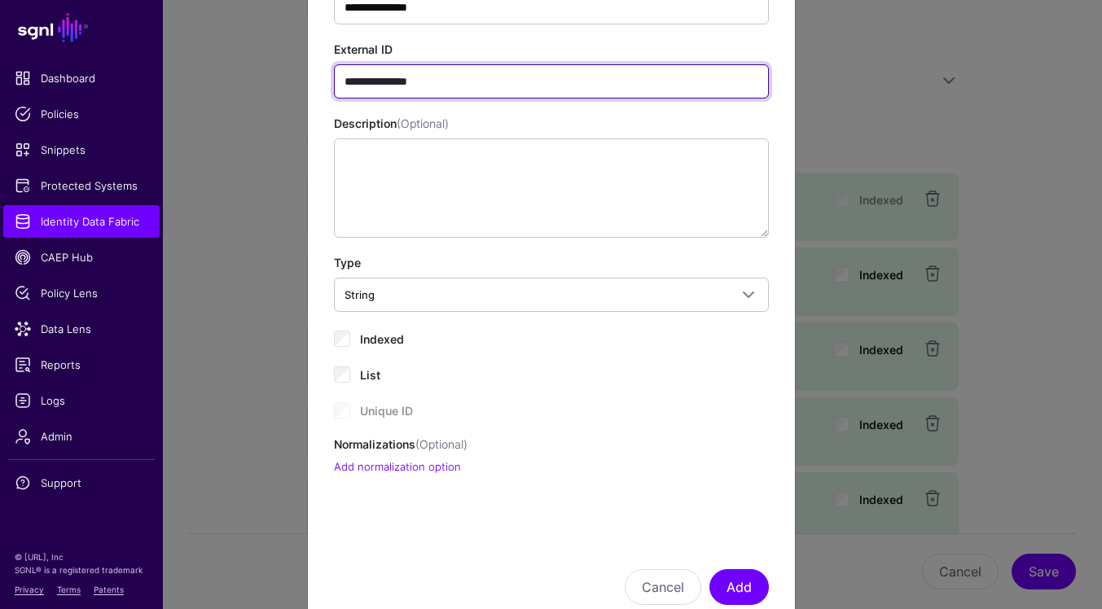
scroll to position [156, 0]
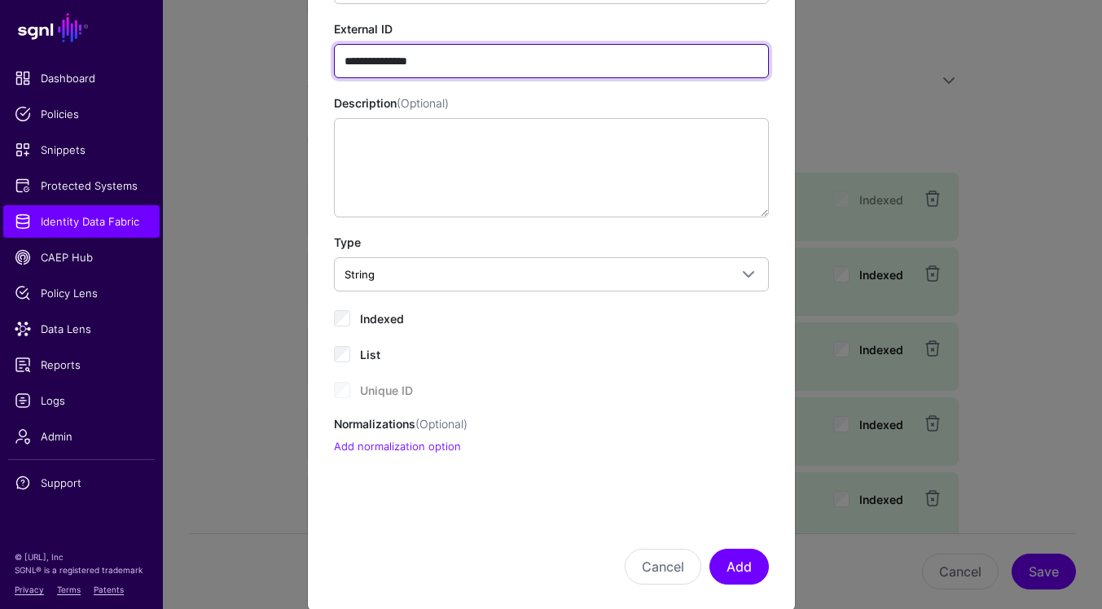
type input "**********"
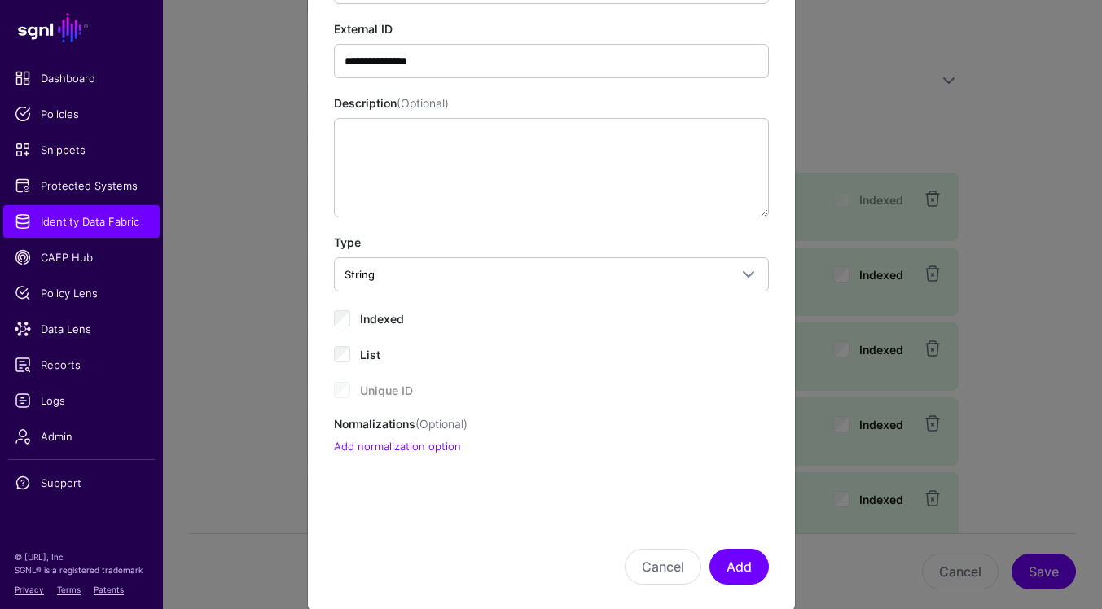
click at [395, 318] on span "Indexed" at bounding box center [382, 319] width 44 height 14
click at [741, 567] on button "Add" at bounding box center [739, 567] width 59 height 36
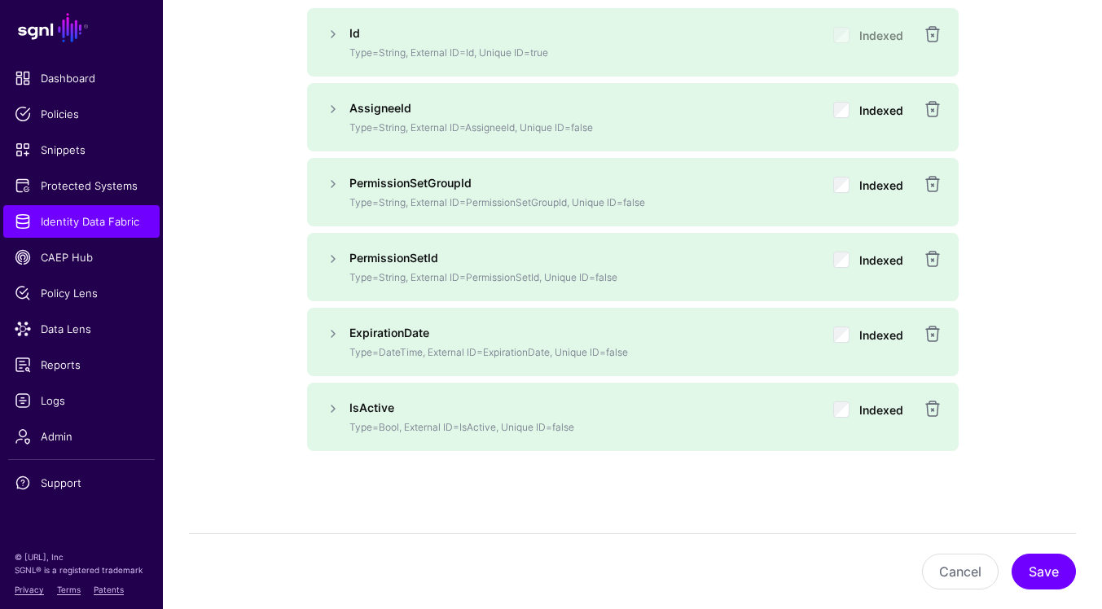
scroll to position [1082, 0]
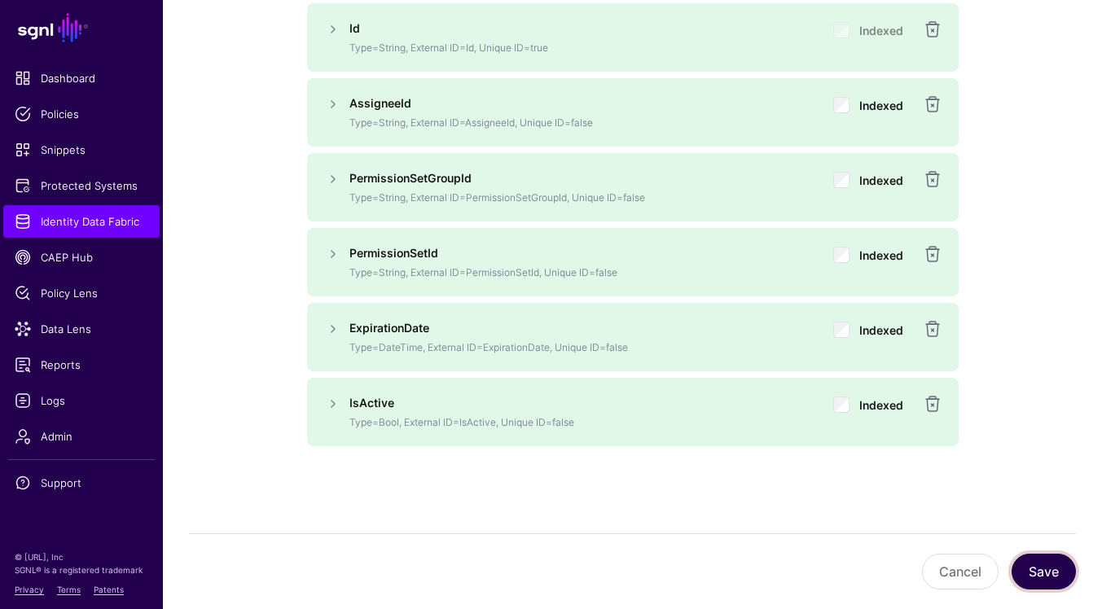
click at [1042, 565] on button "Save" at bounding box center [1044, 572] width 64 height 36
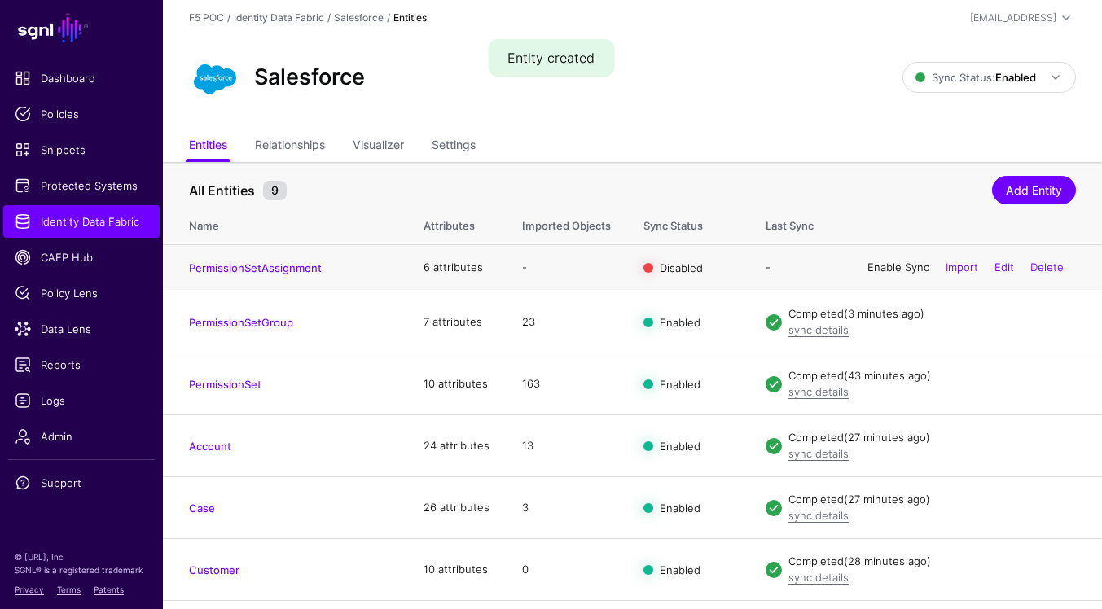
click at [891, 266] on link "Enable Sync" at bounding box center [899, 267] width 62 height 13
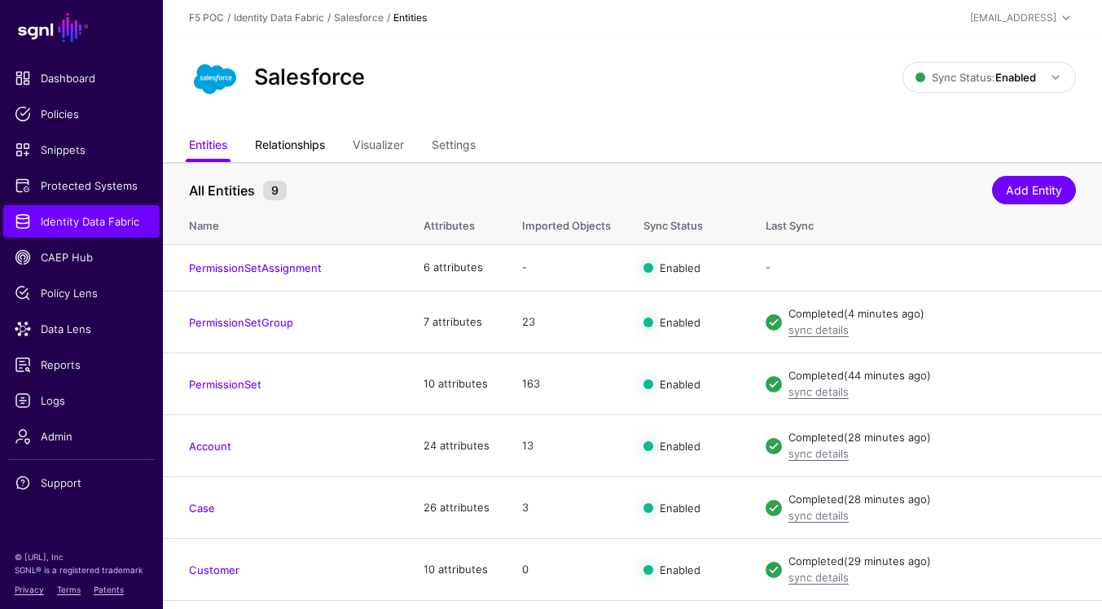
click at [301, 138] on link "Relationships" at bounding box center [290, 146] width 70 height 31
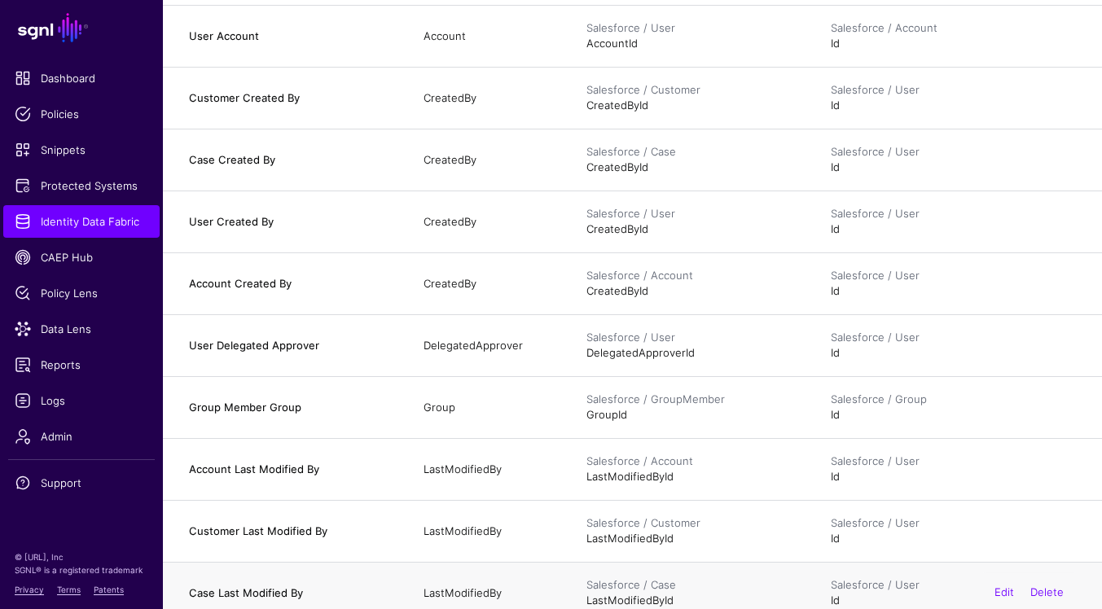
scroll to position [303, 0]
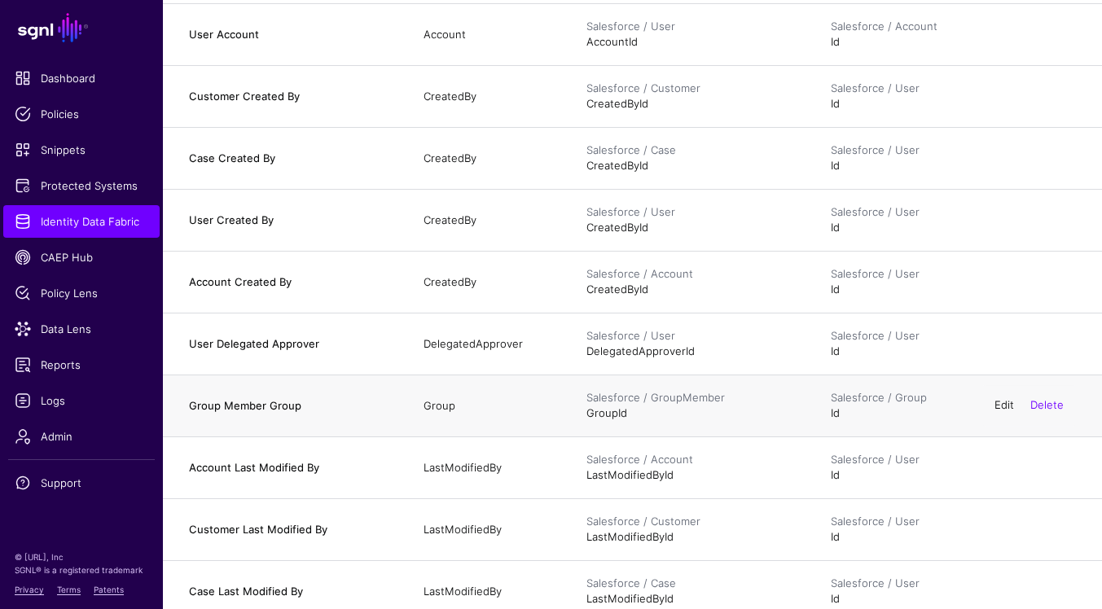
click at [1003, 410] on link "Edit" at bounding box center [1005, 405] width 20 height 13
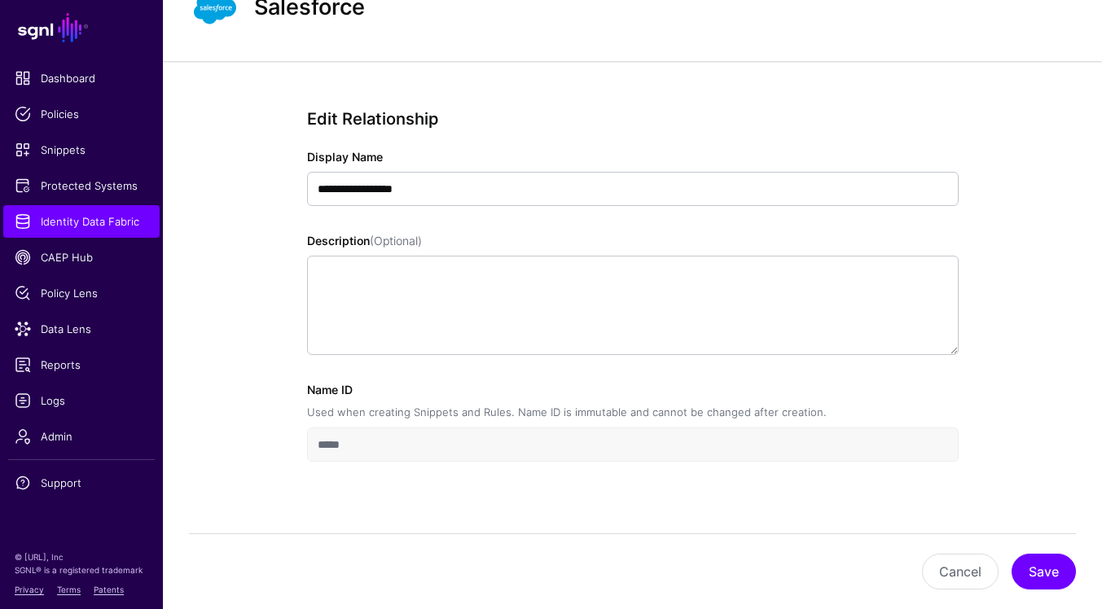
scroll to position [59, 0]
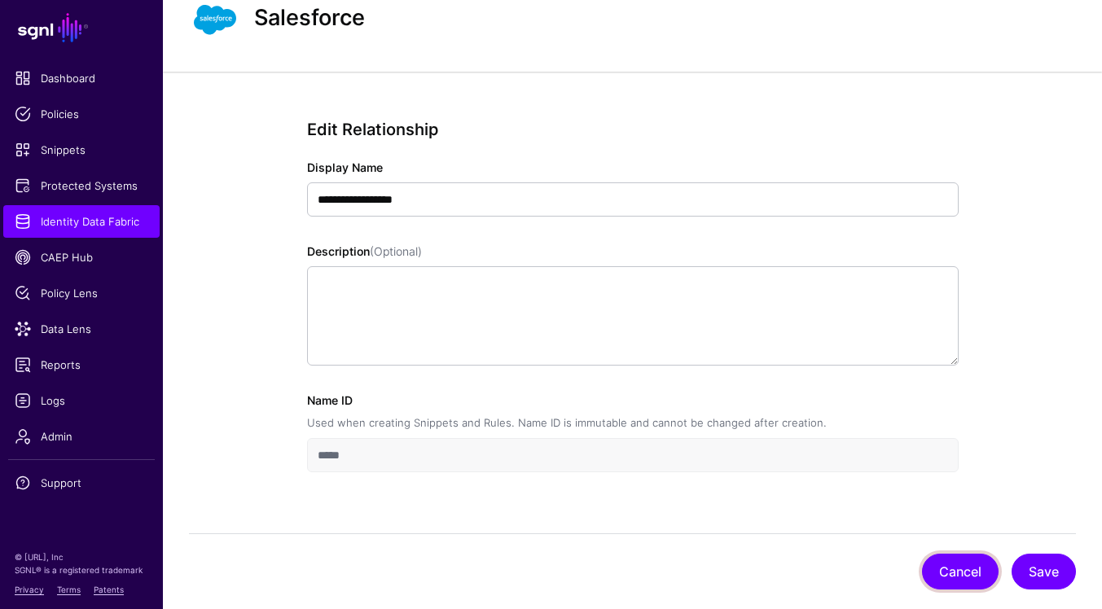
click at [968, 567] on button "Cancel" at bounding box center [960, 572] width 77 height 36
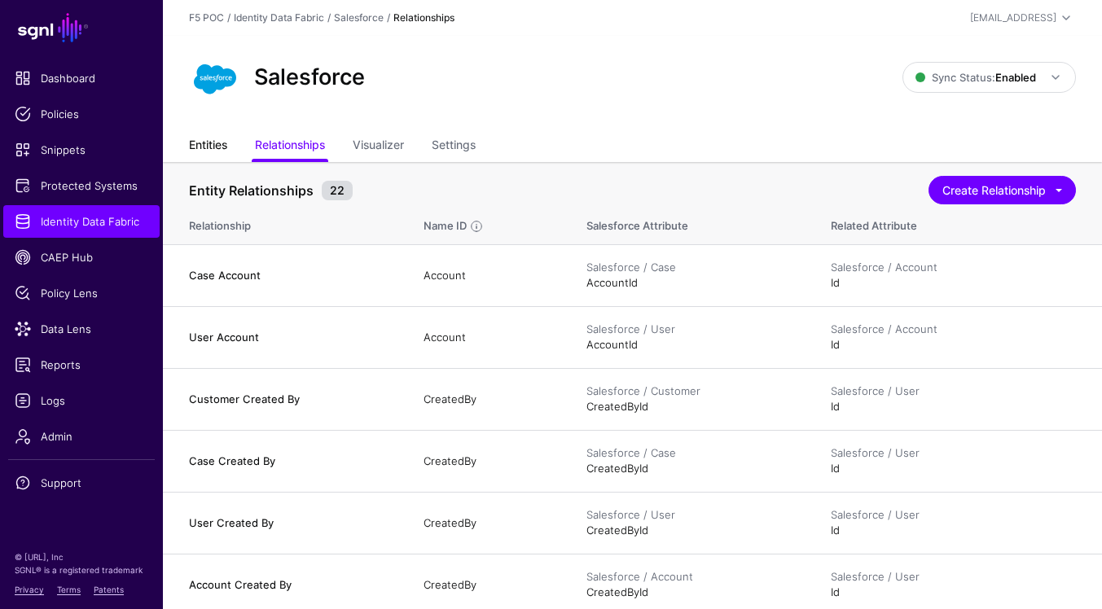
click at [217, 147] on link "Entities" at bounding box center [208, 146] width 38 height 31
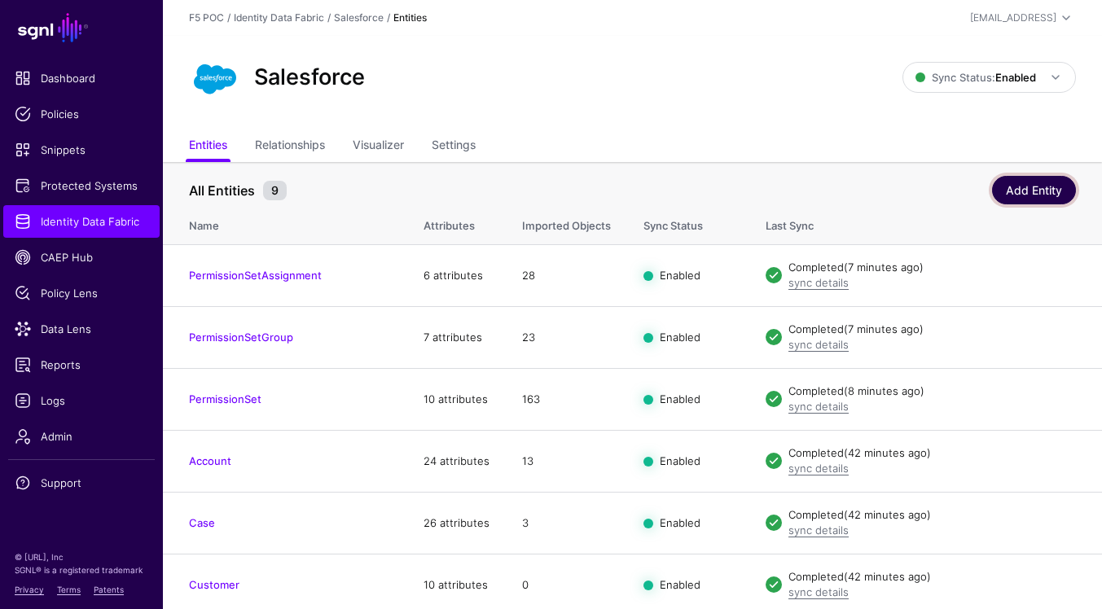
click at [1054, 189] on link "Add Entity" at bounding box center [1034, 190] width 84 height 29
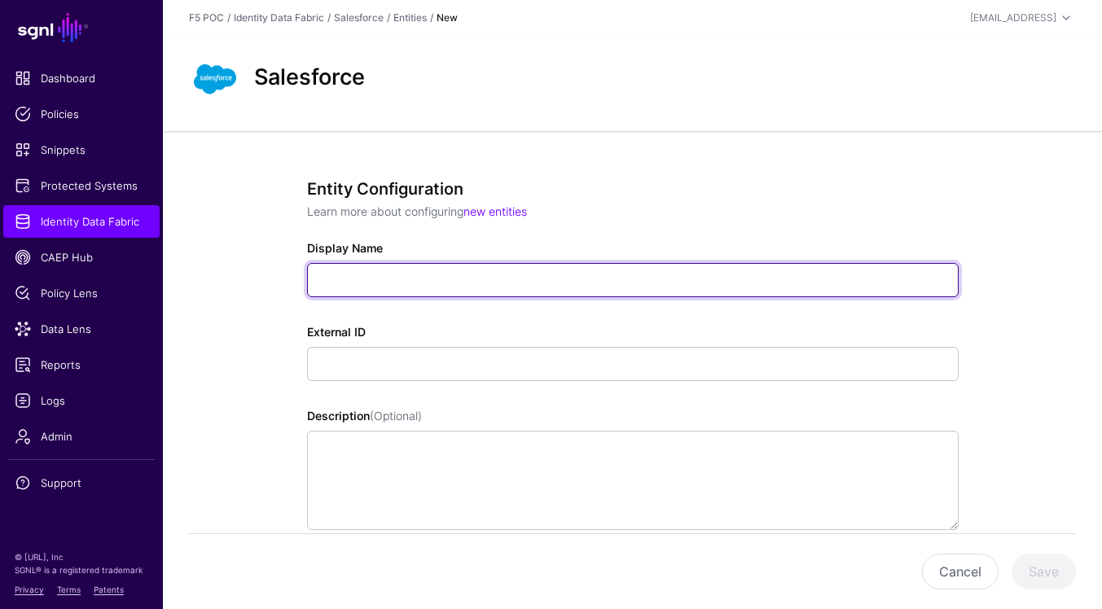
click at [648, 282] on input "Display Name" at bounding box center [633, 280] width 652 height 34
paste input "**********"
type input "**********"
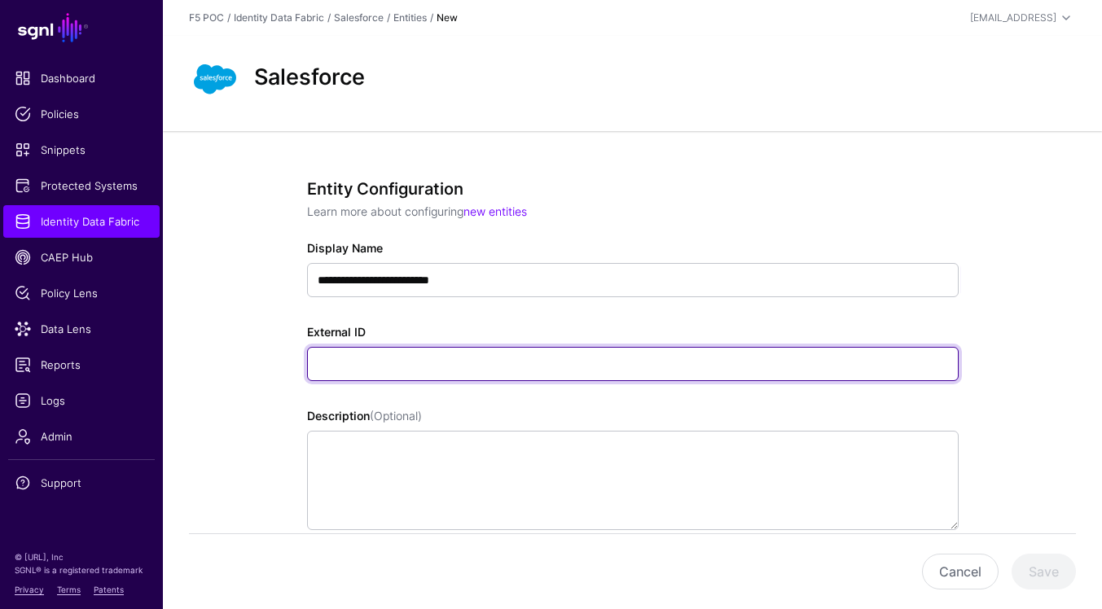
click at [698, 371] on input "External ID" at bounding box center [633, 364] width 652 height 34
paste input "**********"
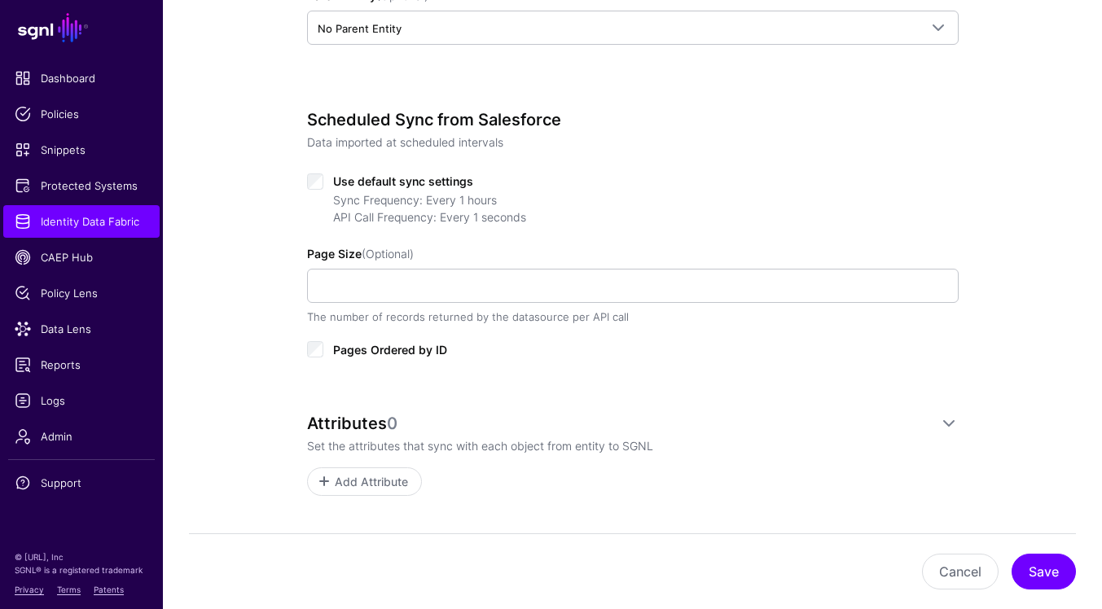
scroll to position [626, 0]
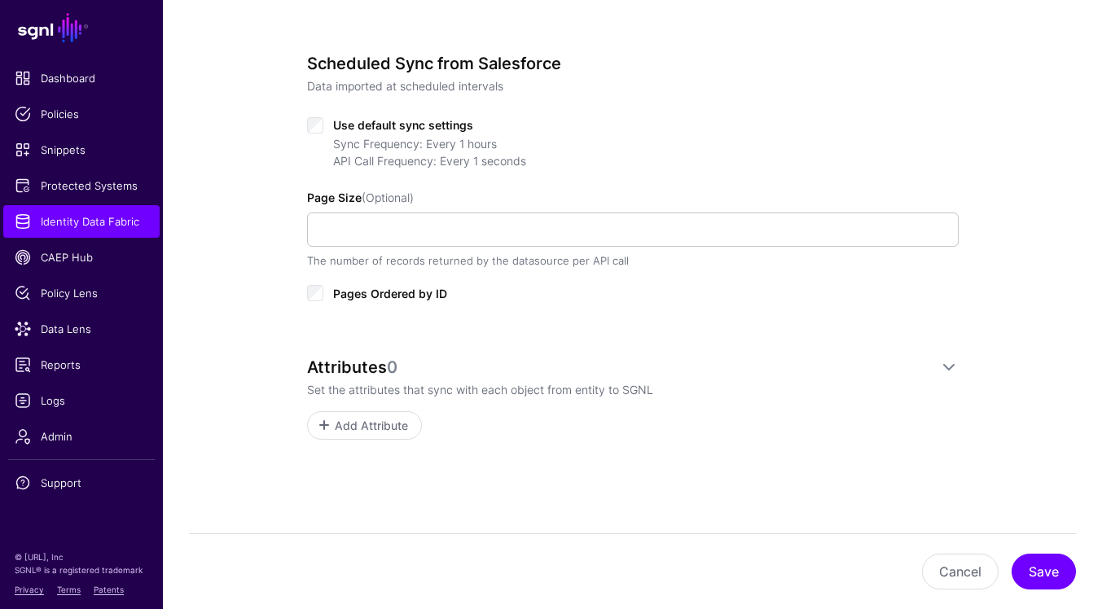
type input "**********"
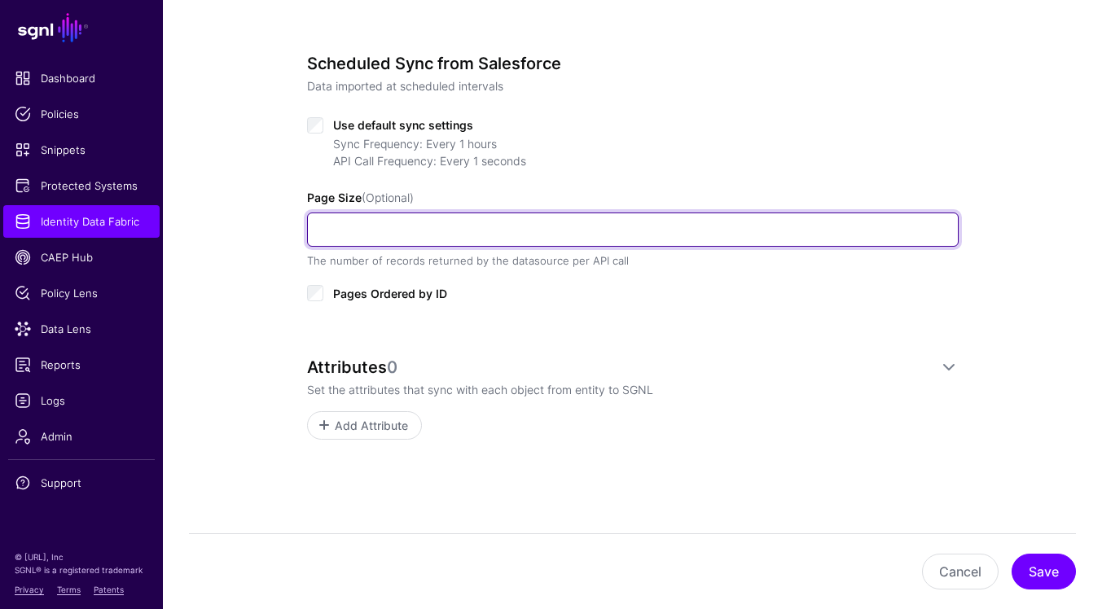
click at [664, 232] on input "Page Size (Optional)" at bounding box center [633, 230] width 652 height 34
type input "***"
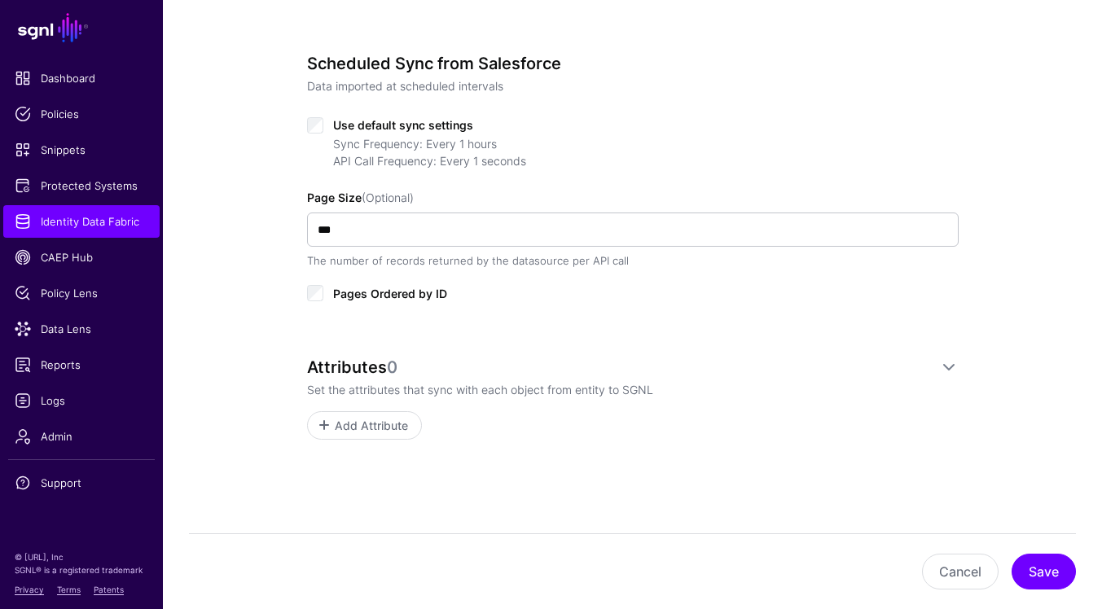
click at [362, 288] on span "Pages Ordered by ID" at bounding box center [390, 294] width 114 height 14
click at [401, 431] on span "Add Attribute" at bounding box center [370, 425] width 77 height 17
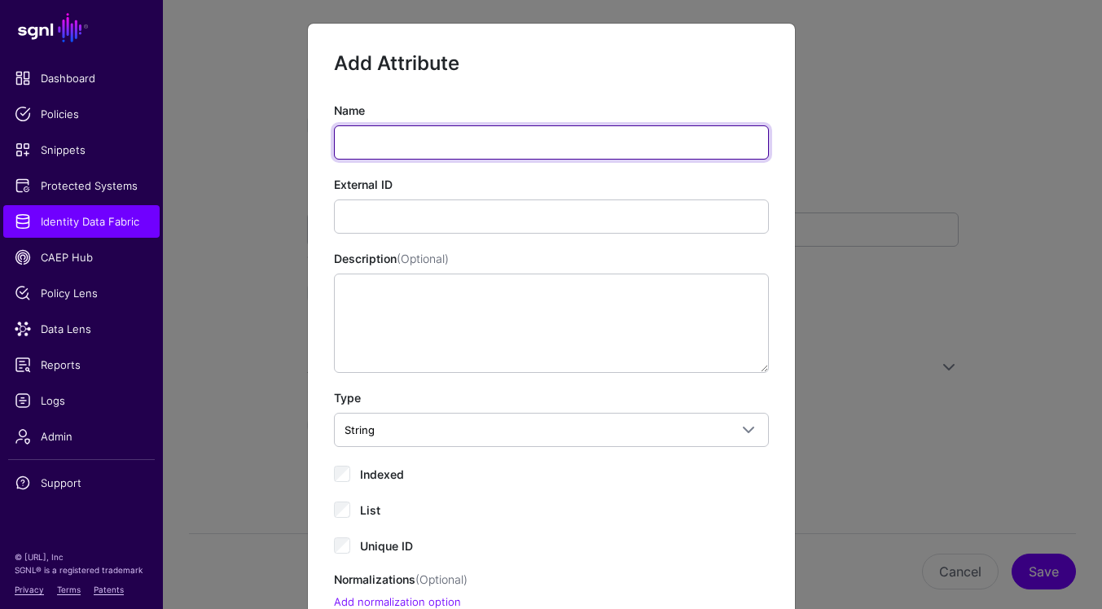
click at [671, 150] on input "Name" at bounding box center [551, 142] width 435 height 34
type input "**"
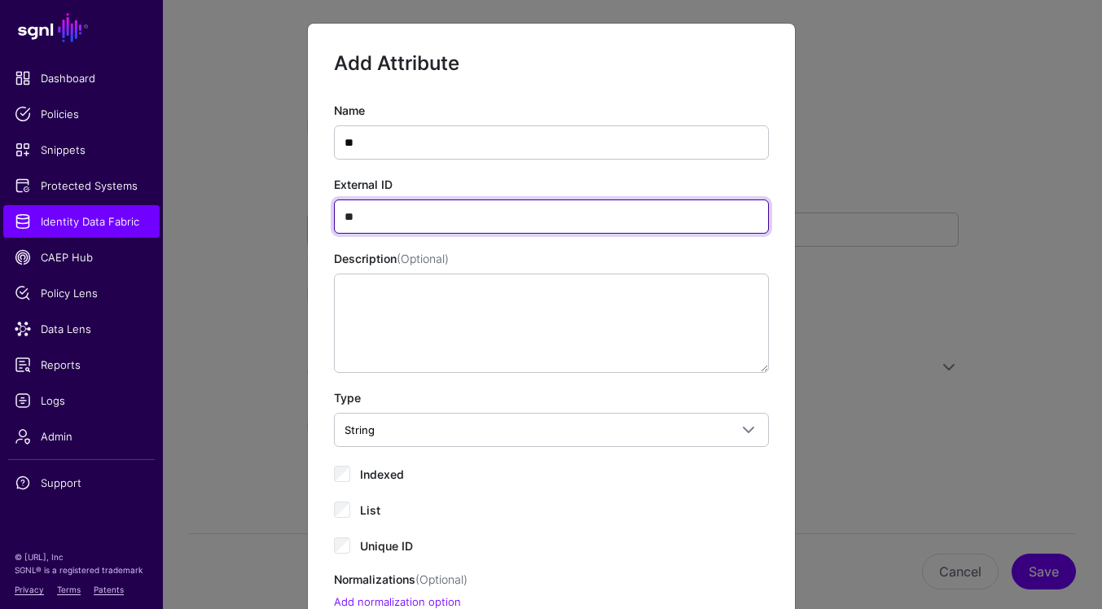
scroll to position [181, 0]
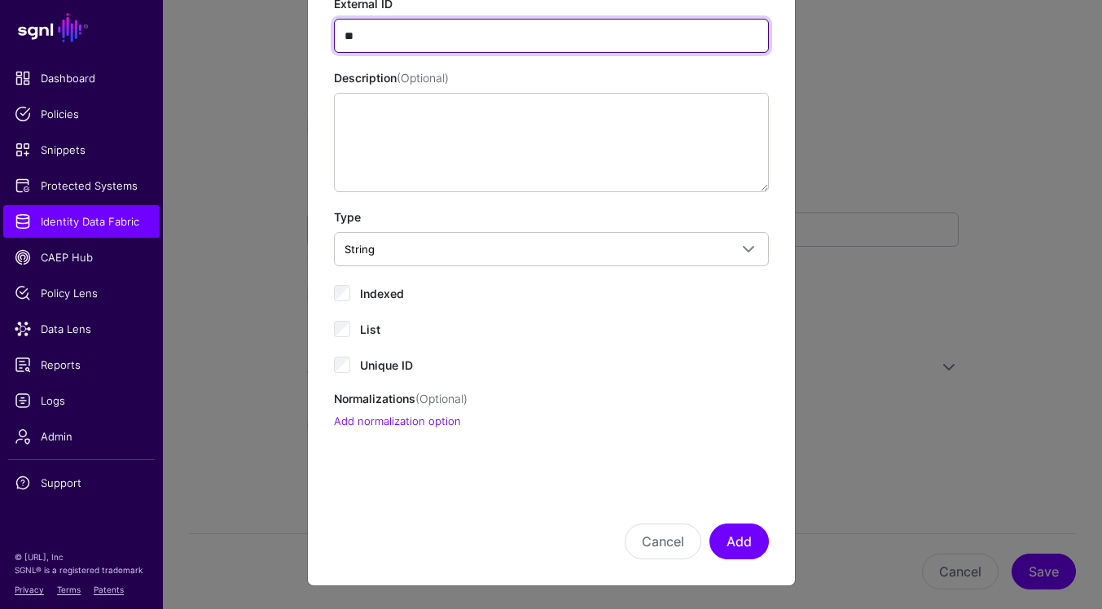
type input "**"
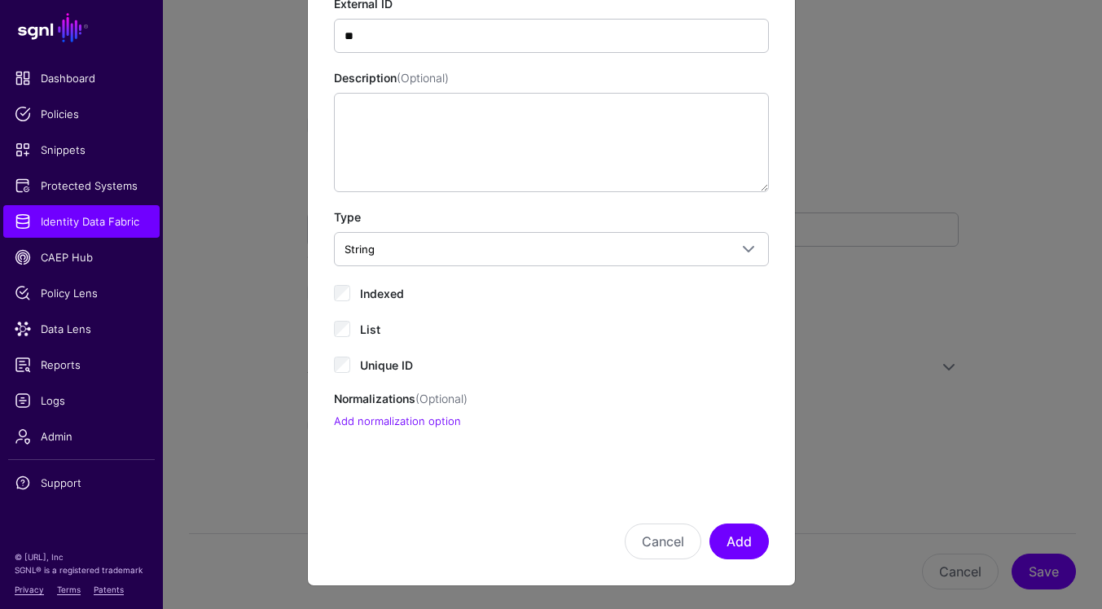
click at [380, 292] on span "Indexed" at bounding box center [382, 294] width 44 height 14
click at [358, 367] on div "Unique ID" at bounding box center [551, 364] width 435 height 20
click at [756, 541] on button "Add" at bounding box center [739, 542] width 59 height 36
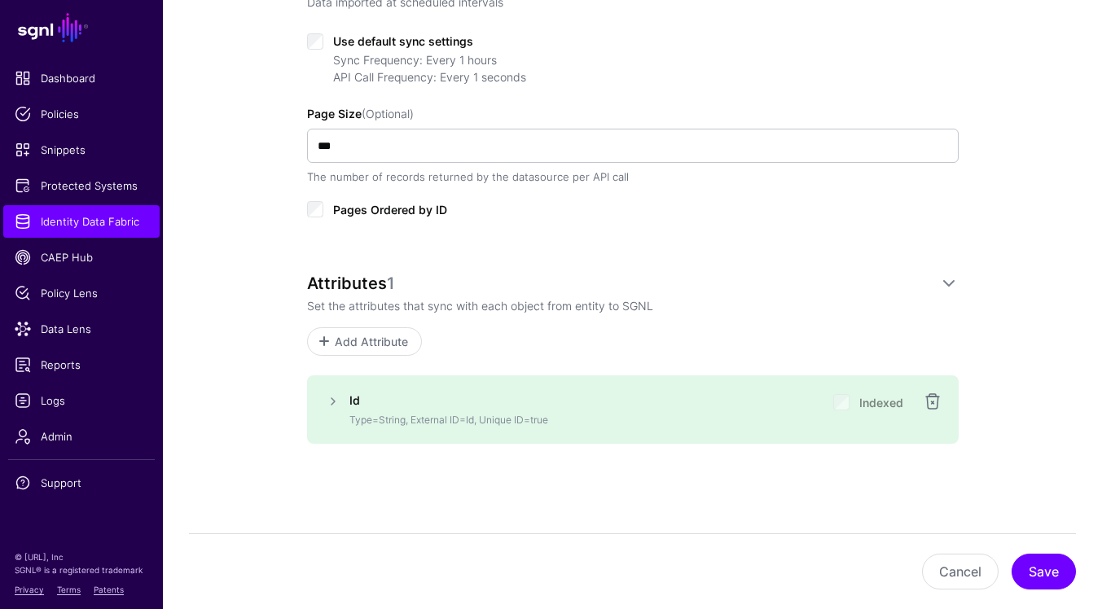
scroll to position [714, 0]
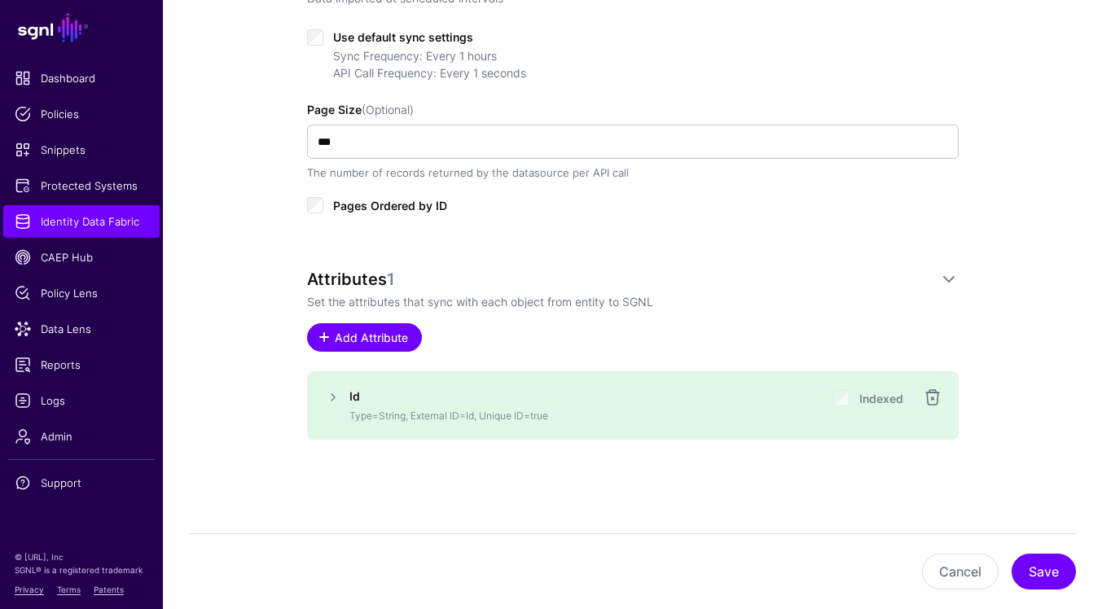
click at [375, 341] on span "Add Attribute" at bounding box center [370, 337] width 77 height 17
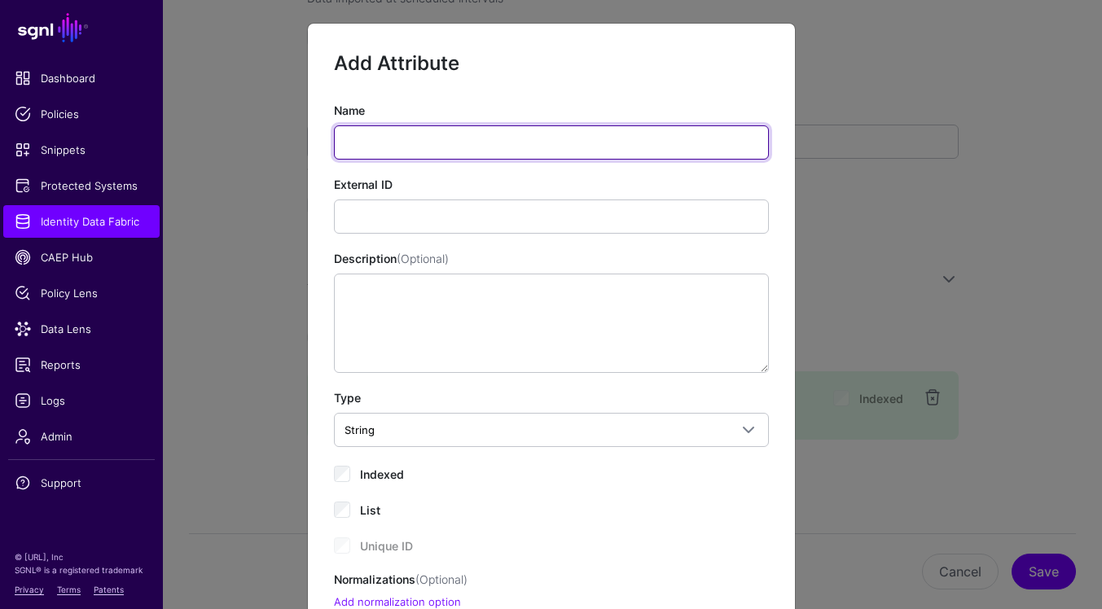
click at [485, 143] on input "Name" at bounding box center [551, 142] width 435 height 34
paste input "**********"
type input "**********"
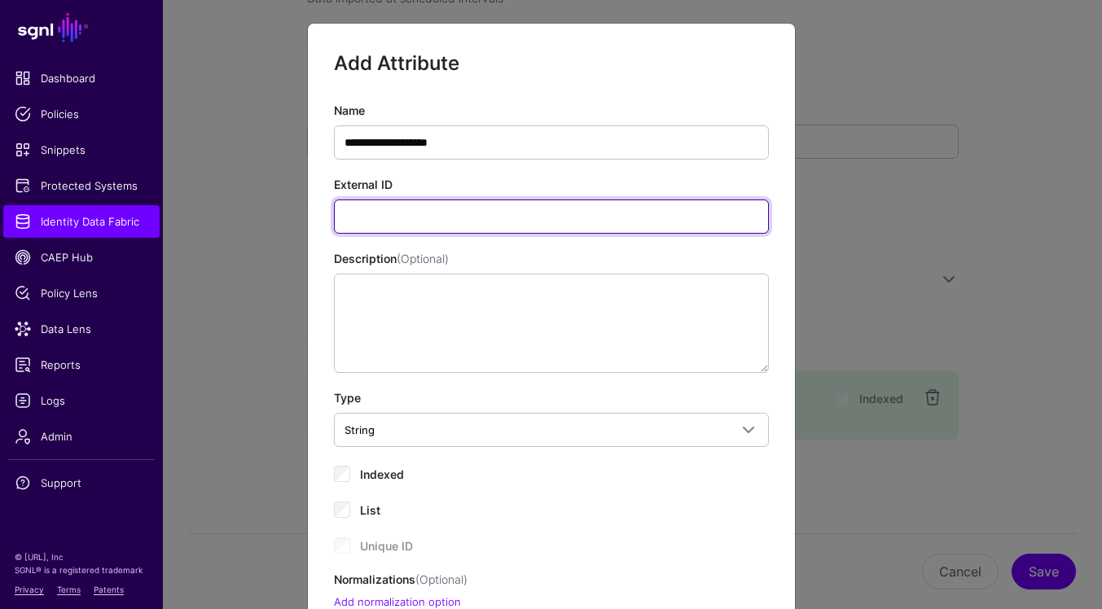
click at [676, 215] on input "External ID" at bounding box center [551, 217] width 435 height 34
paste input "**********"
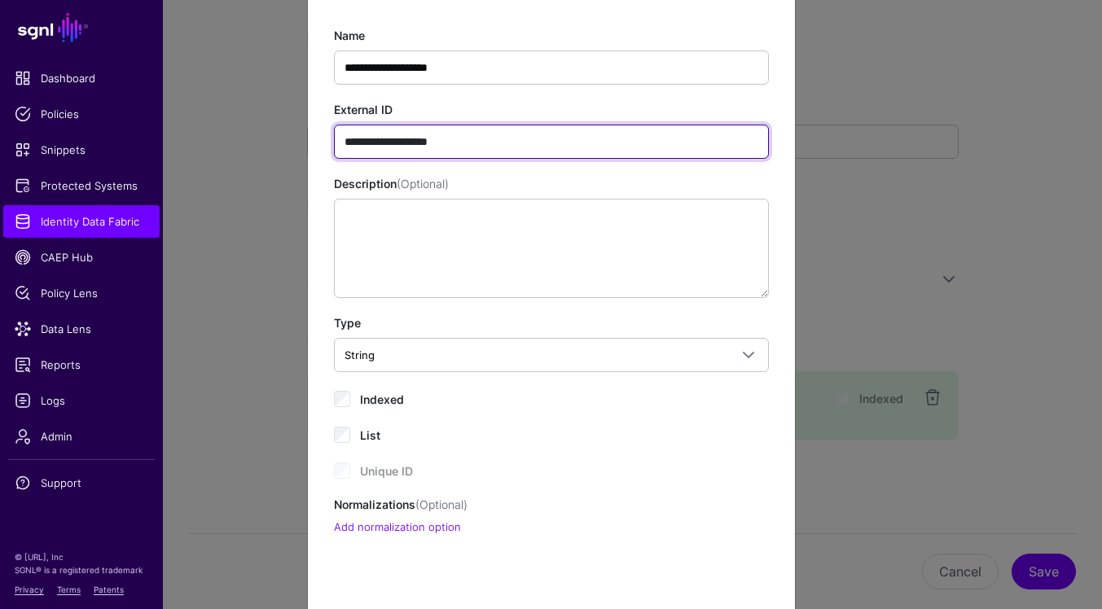
scroll to position [181, 0]
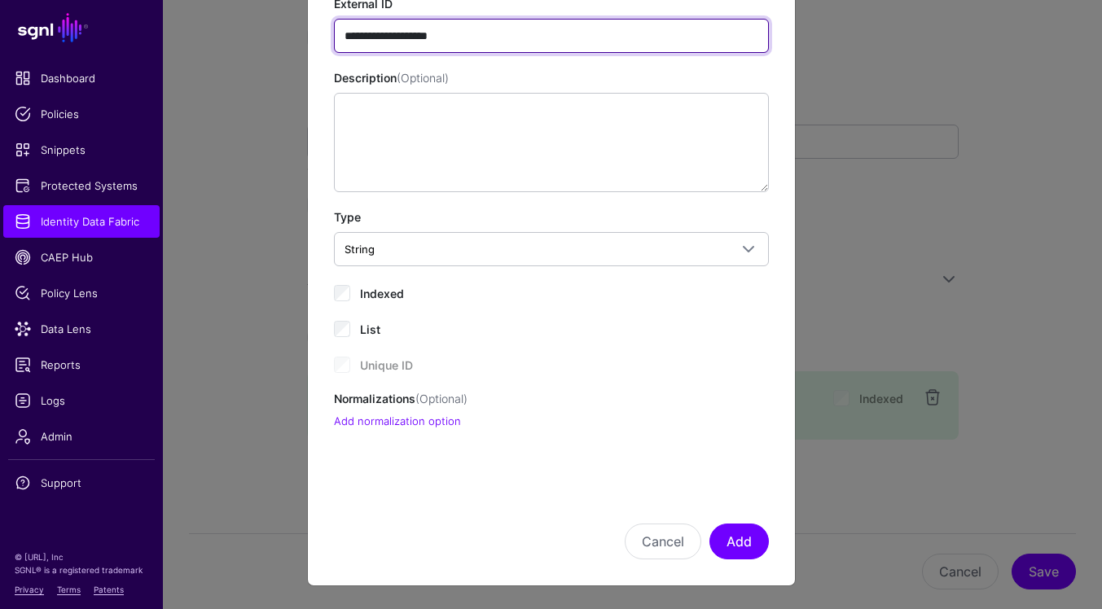
type input "**********"
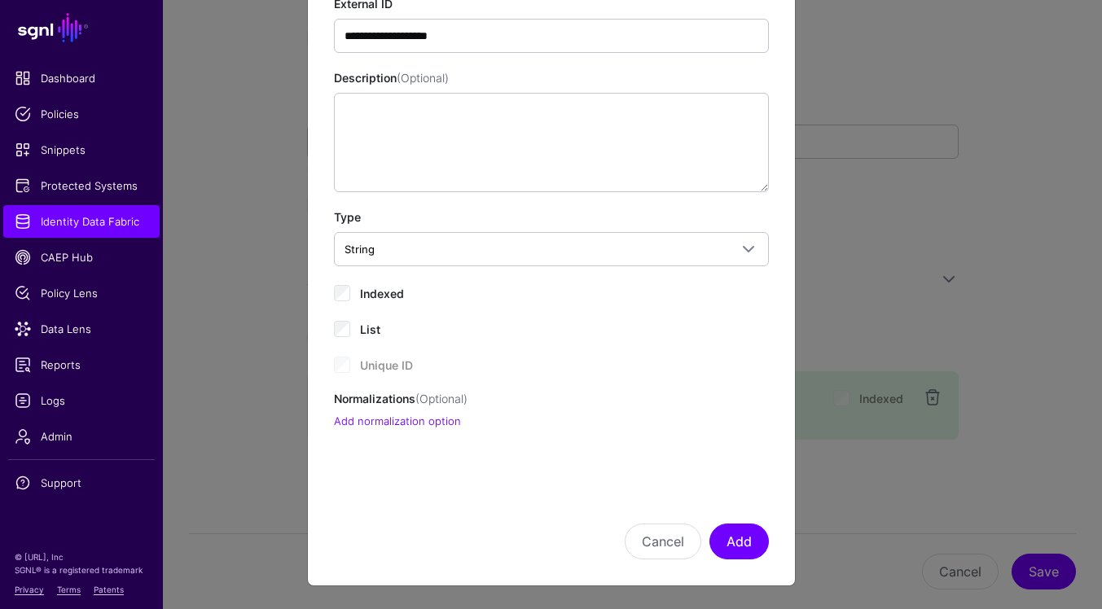
click at [380, 292] on span "Indexed" at bounding box center [382, 294] width 44 height 14
click at [744, 540] on button "Add" at bounding box center [739, 542] width 59 height 36
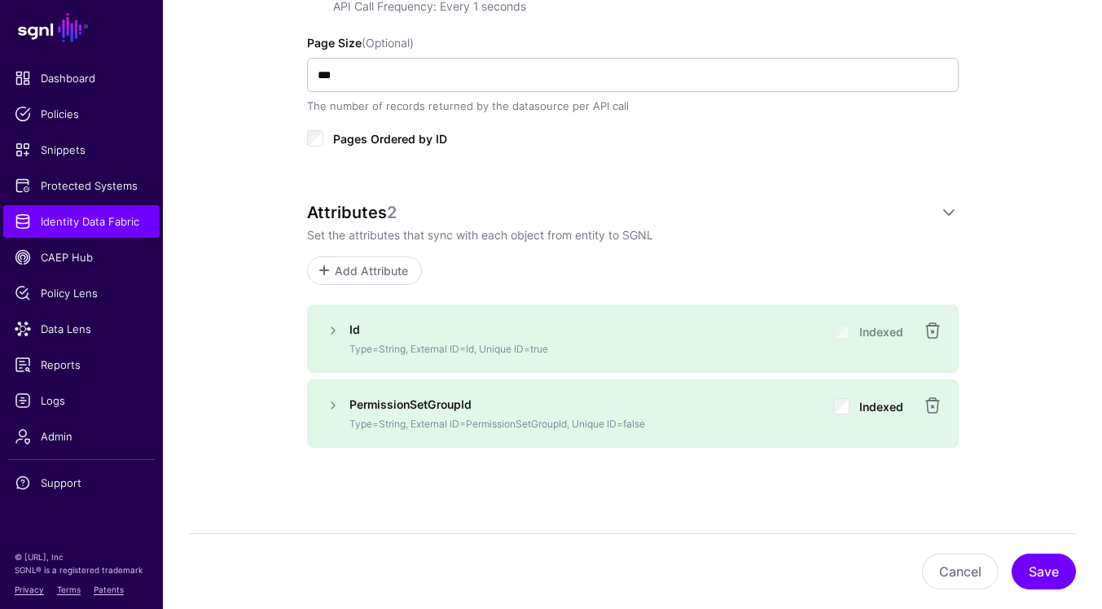
scroll to position [789, 0]
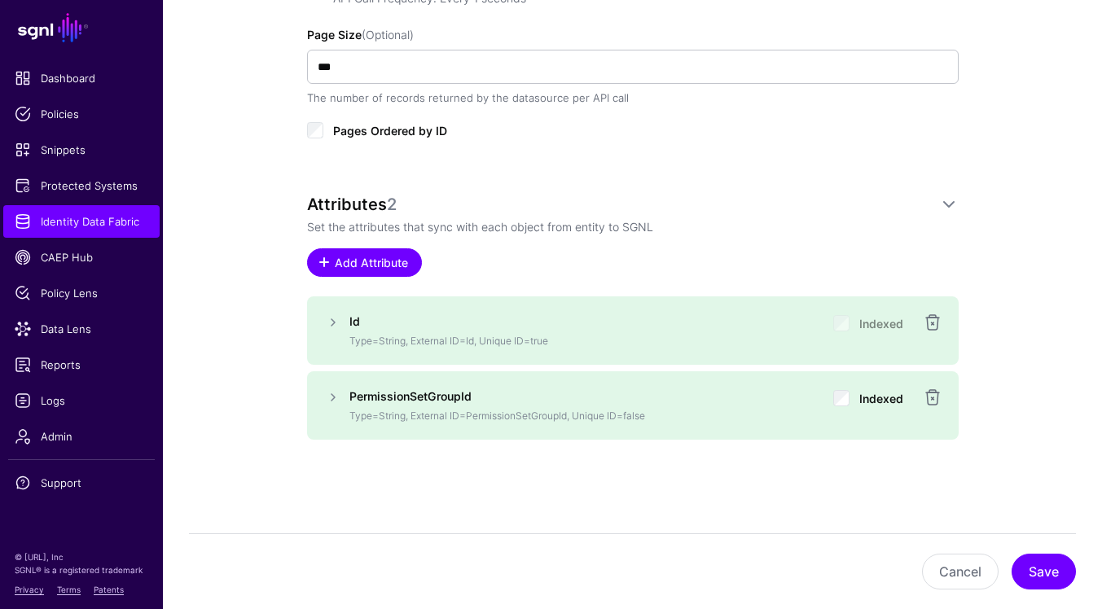
click at [371, 263] on span "Add Attribute" at bounding box center [370, 262] width 77 height 17
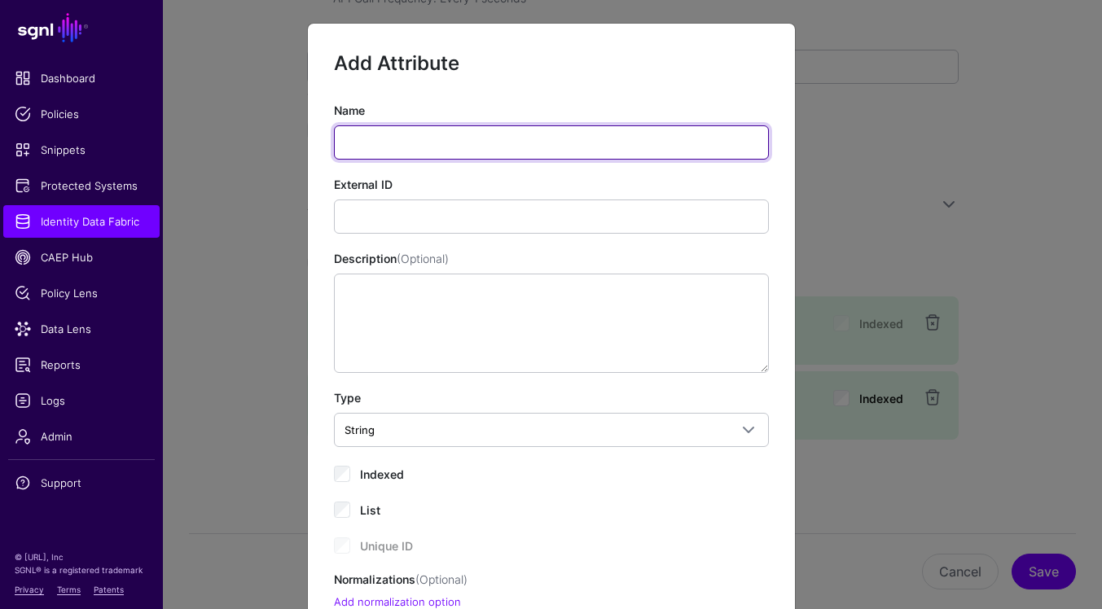
click at [467, 127] on input "Name" at bounding box center [551, 142] width 435 height 34
paste input "**********"
type input "**********"
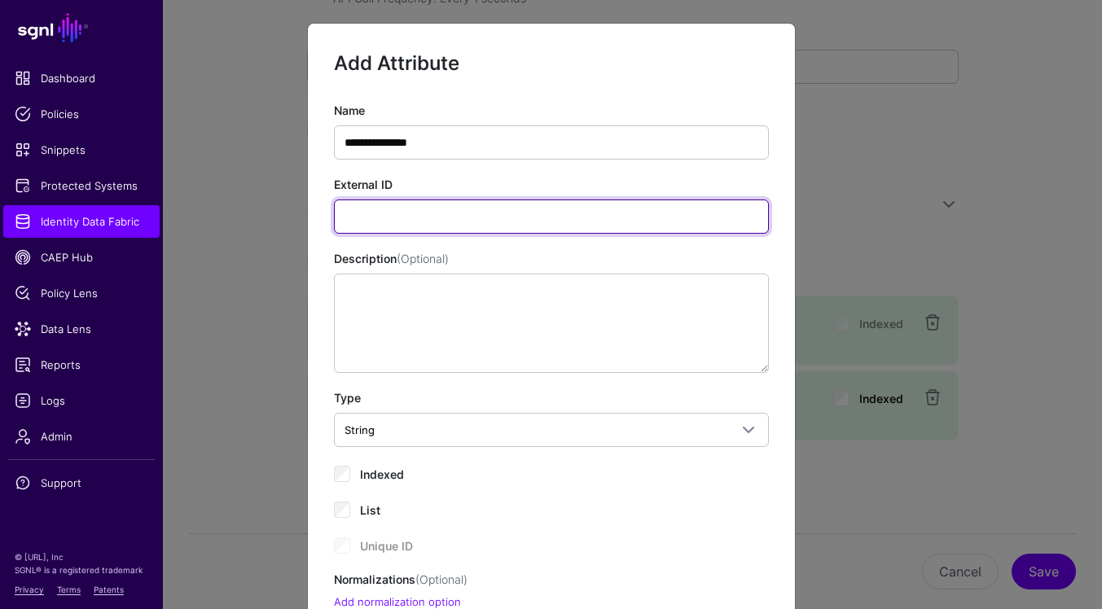
click at [646, 223] on input "External ID" at bounding box center [551, 217] width 435 height 34
paste input "**********"
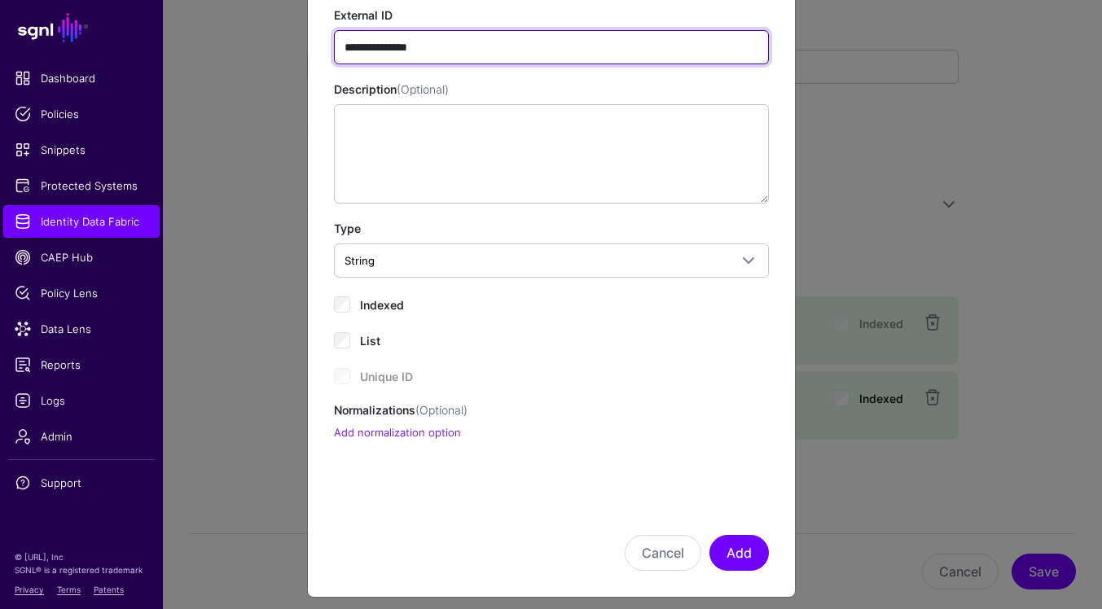
scroll to position [181, 0]
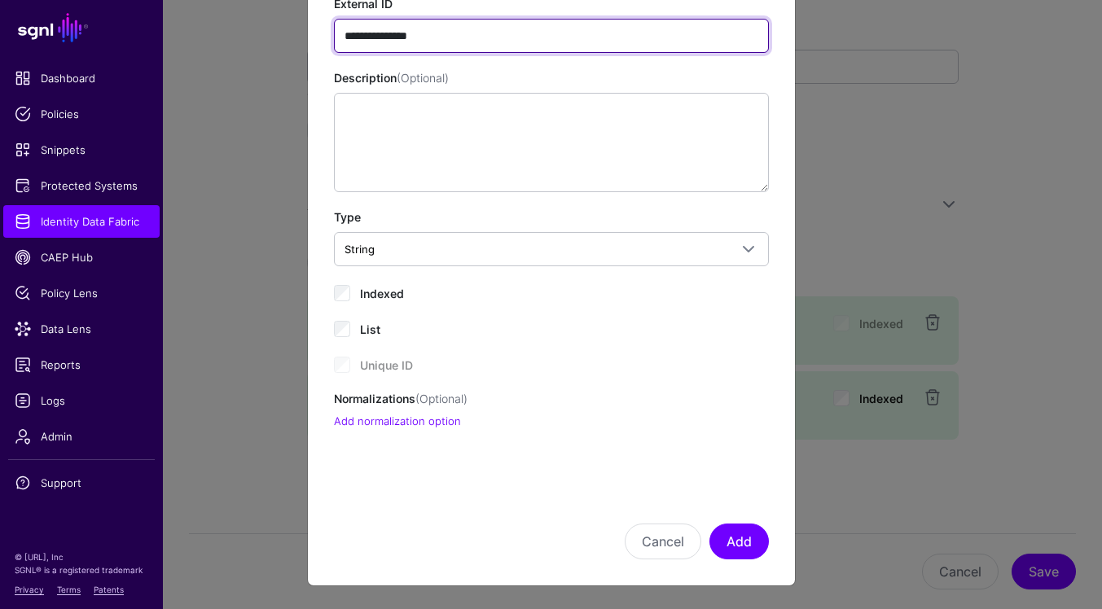
type input "**********"
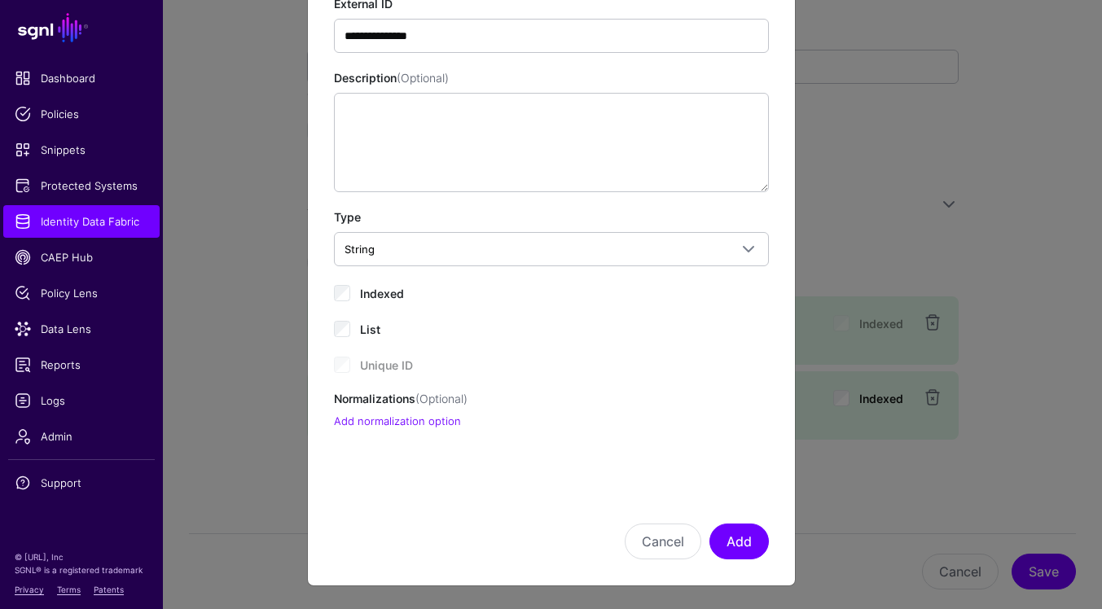
click at [393, 296] on span "Indexed" at bounding box center [382, 294] width 44 height 14
click at [749, 536] on button "Add" at bounding box center [739, 542] width 59 height 36
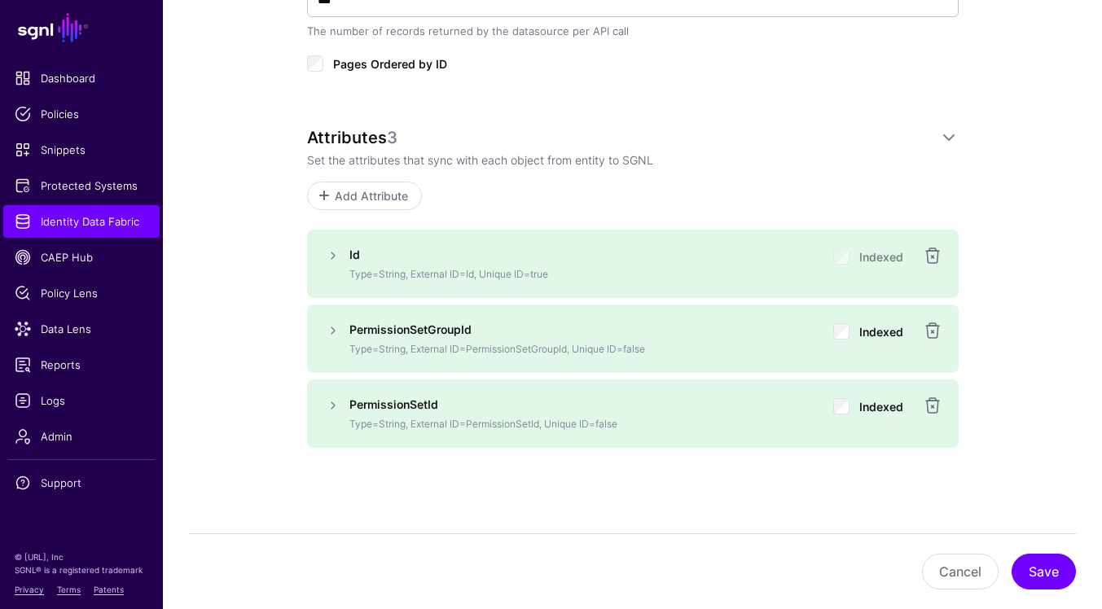
scroll to position [864, 0]
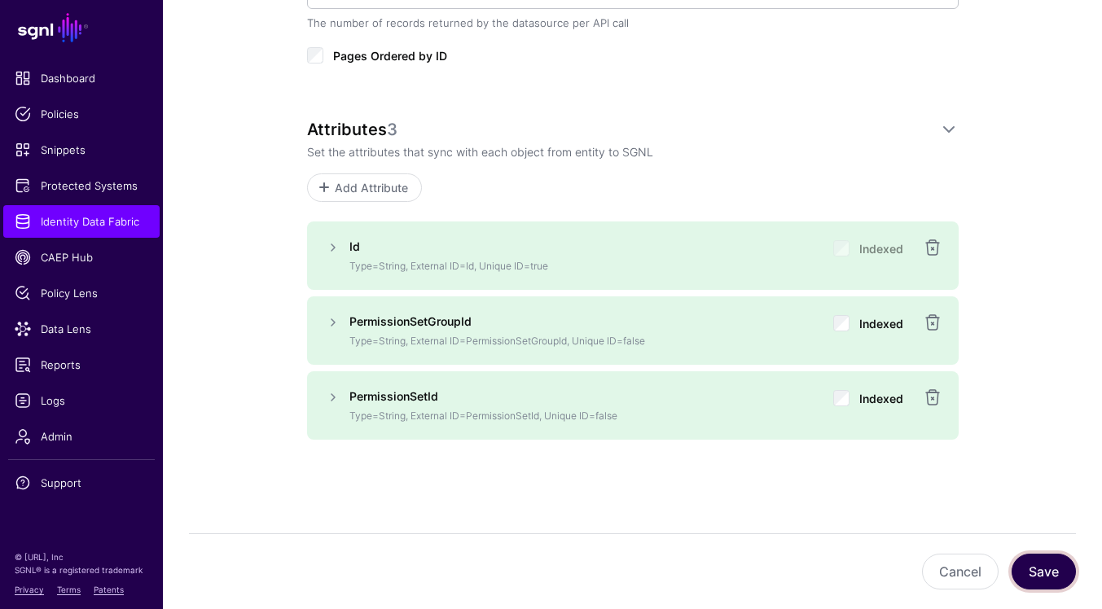
click at [1048, 578] on button "Save" at bounding box center [1044, 572] width 64 height 36
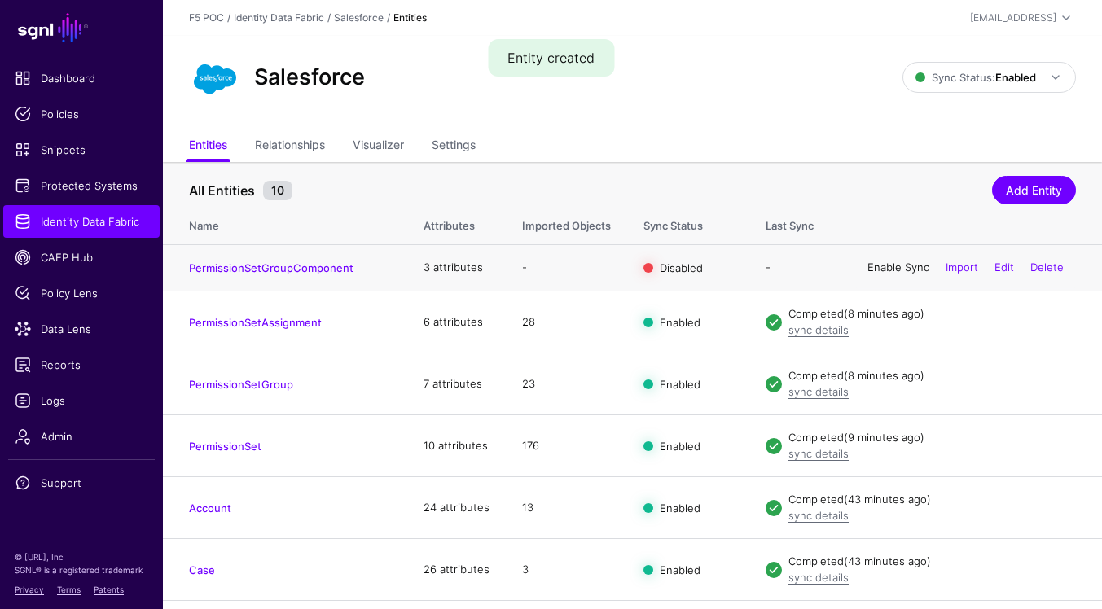
click at [887, 269] on link "Enable Sync" at bounding box center [899, 267] width 62 height 13
click at [286, 149] on link "Relationships" at bounding box center [290, 146] width 70 height 31
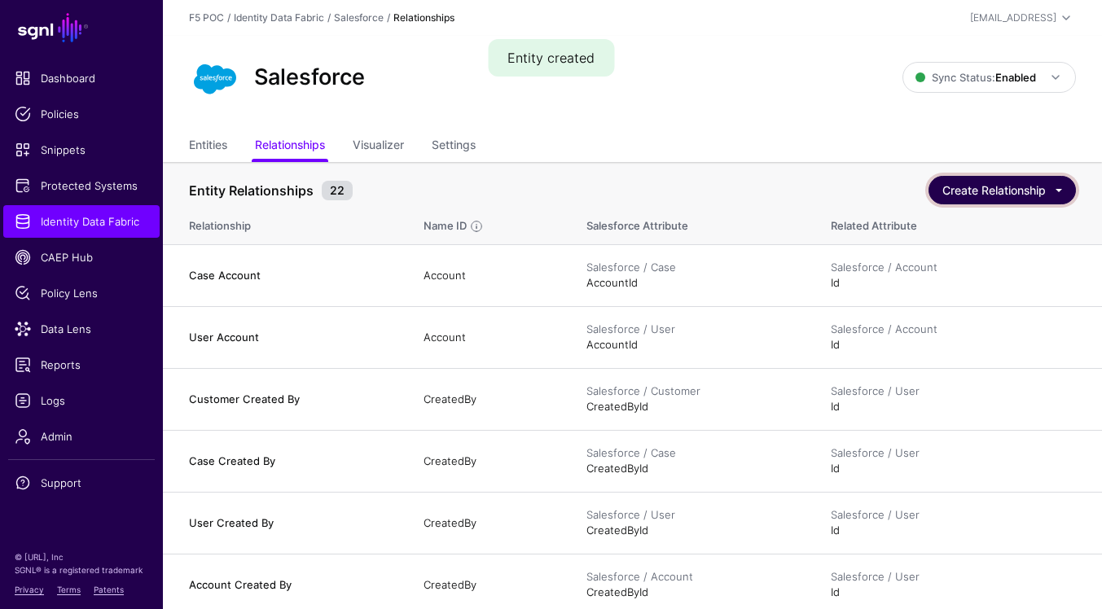
click at [1043, 200] on button "Create Relationship" at bounding box center [1002, 190] width 147 height 29
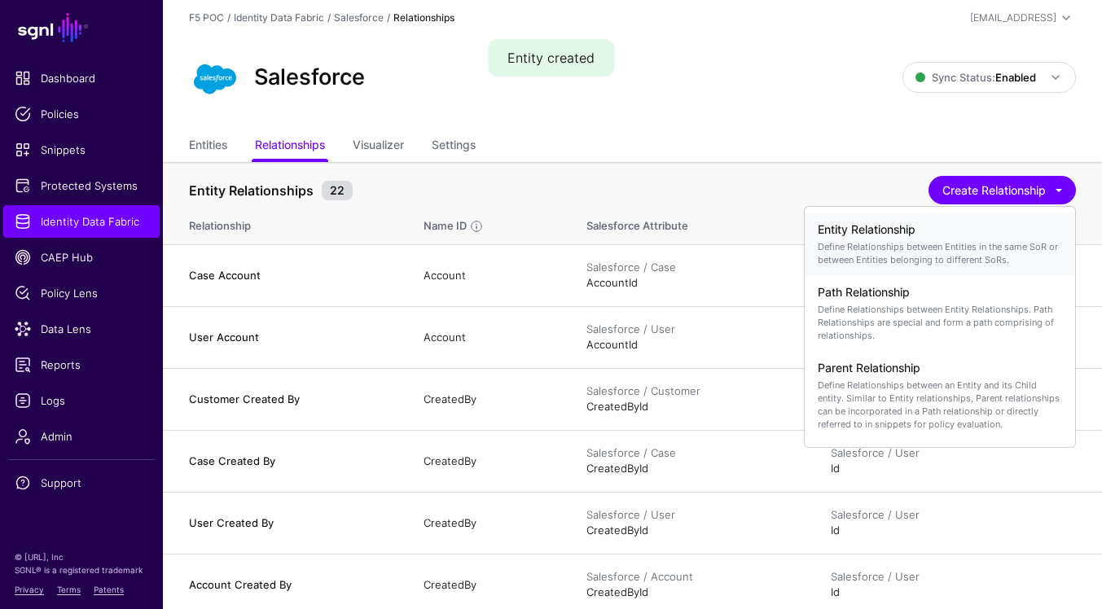
click at [977, 255] on p "Define Relationships between Entities in the same SoR or between Entities belon…" at bounding box center [940, 253] width 244 height 26
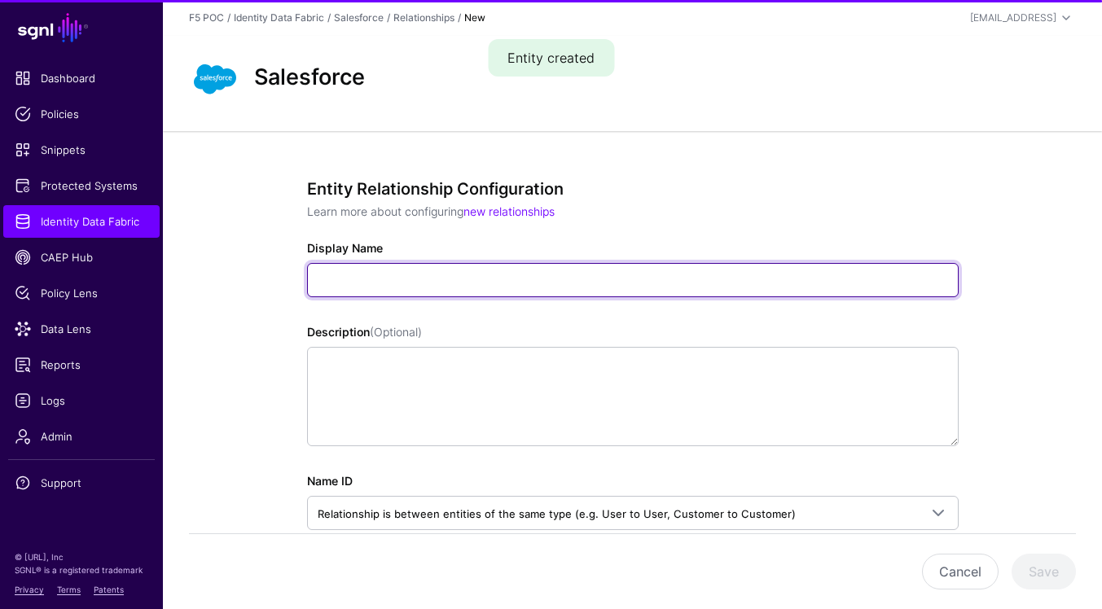
click at [574, 266] on input "Display Name" at bounding box center [633, 280] width 652 height 34
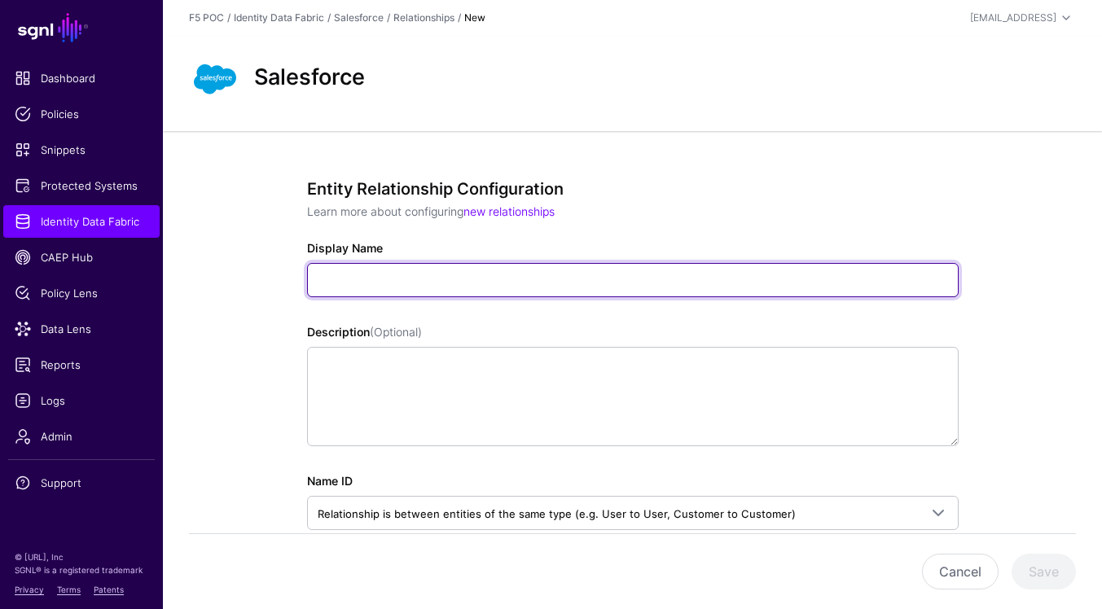
paste input "**********"
click at [375, 279] on input "**********" at bounding box center [633, 280] width 652 height 34
click at [397, 279] on input "**********" at bounding box center [633, 280] width 652 height 34
click at [433, 281] on input "**********" at bounding box center [633, 280] width 652 height 34
click at [561, 264] on input "**********" at bounding box center [633, 280] width 652 height 34
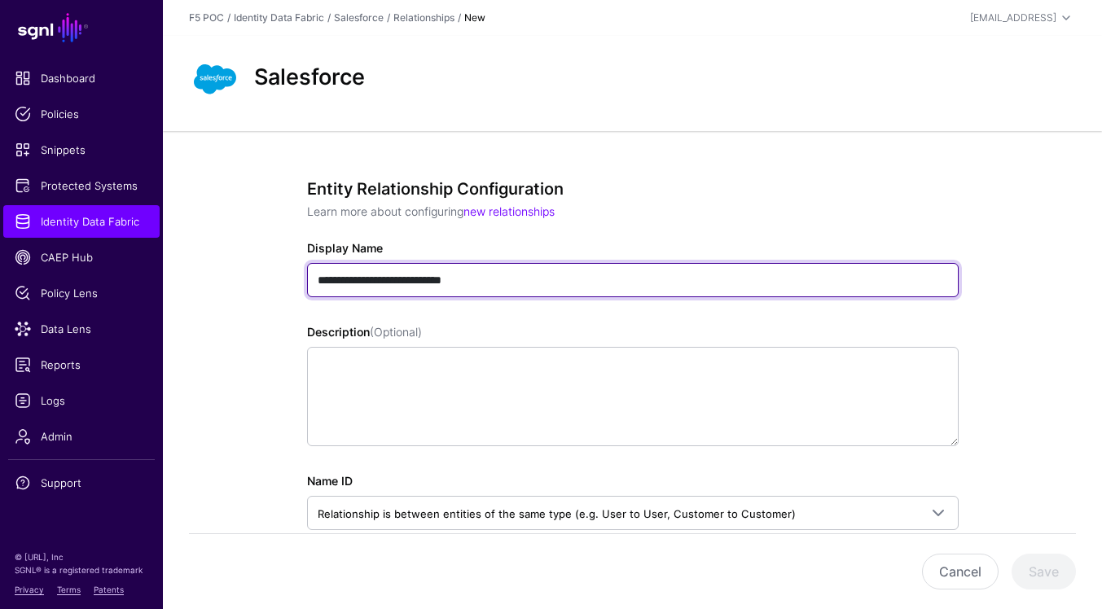
click at [561, 284] on input "**********" at bounding box center [633, 280] width 652 height 34
paste input "**********"
click at [560, 280] on input "**********" at bounding box center [633, 280] width 652 height 34
click at [582, 281] on input "**********" at bounding box center [633, 280] width 652 height 34
click at [618, 279] on input "**********" at bounding box center [633, 280] width 652 height 34
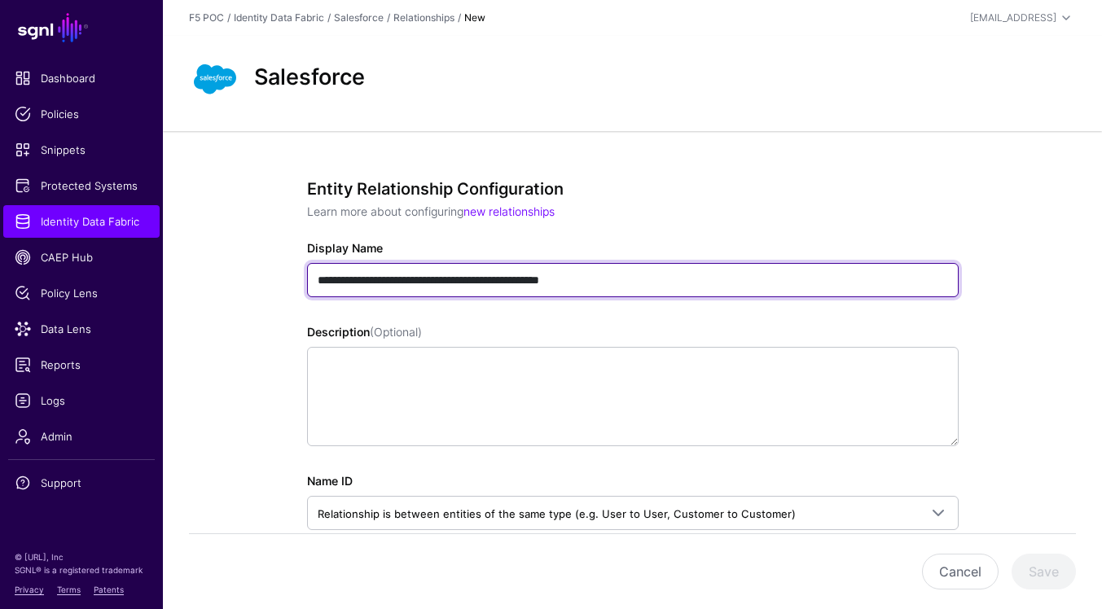
type input "**********"
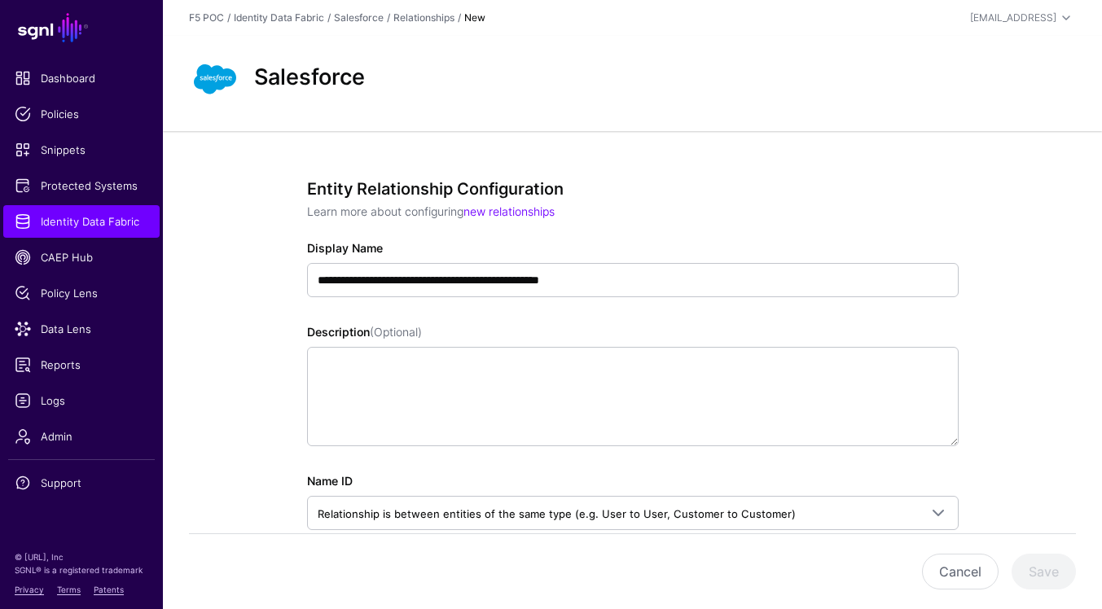
click at [706, 217] on p "Learn more about configuring new relationships" at bounding box center [633, 211] width 652 height 17
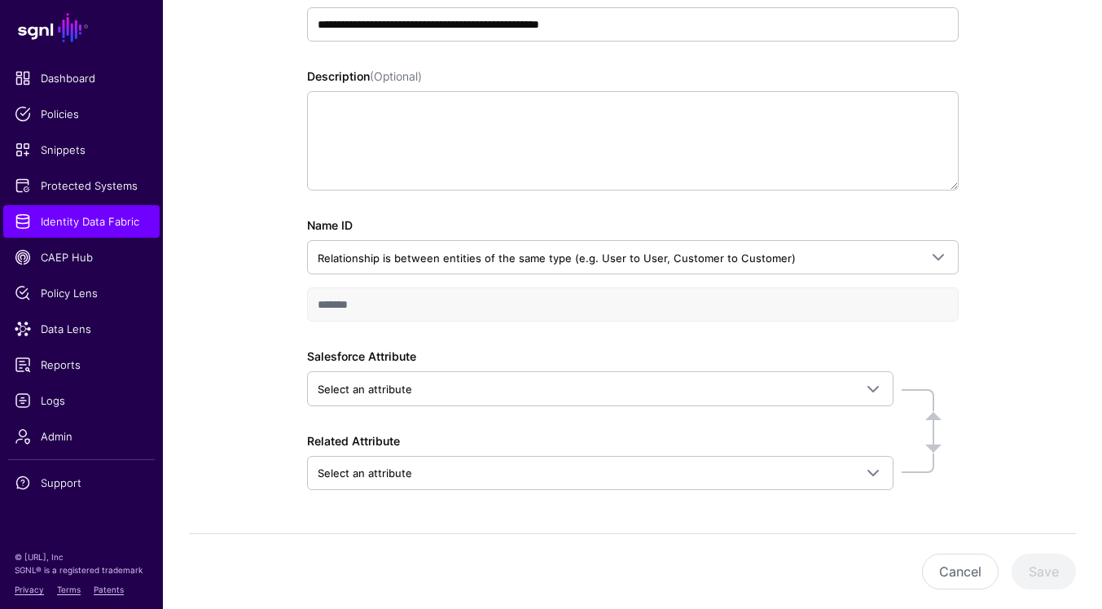
scroll to position [305, 0]
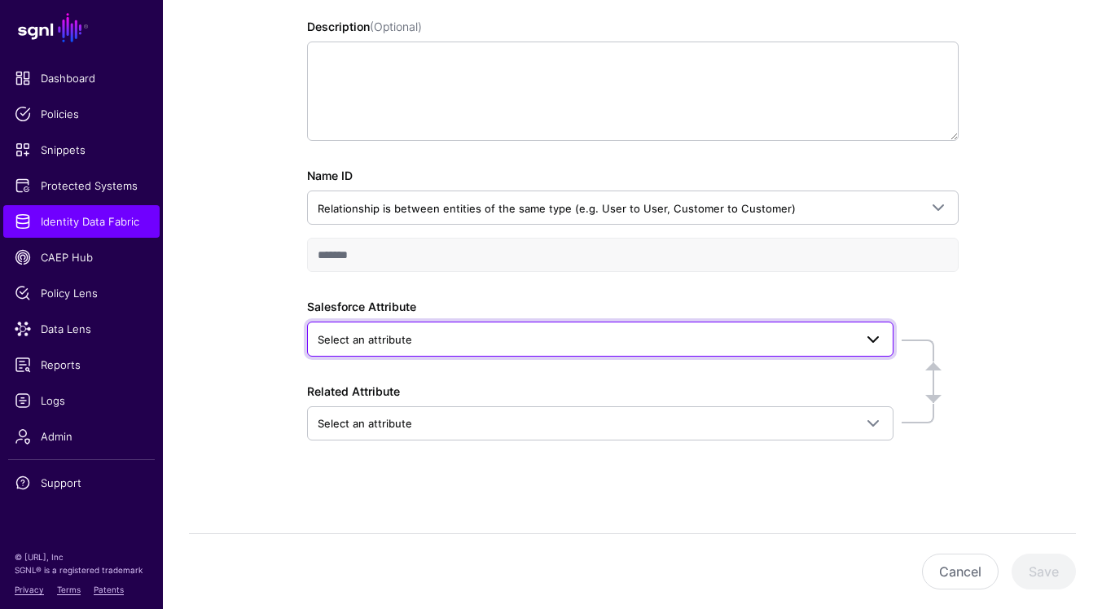
click at [743, 335] on span "Select an attribute" at bounding box center [586, 340] width 536 height 18
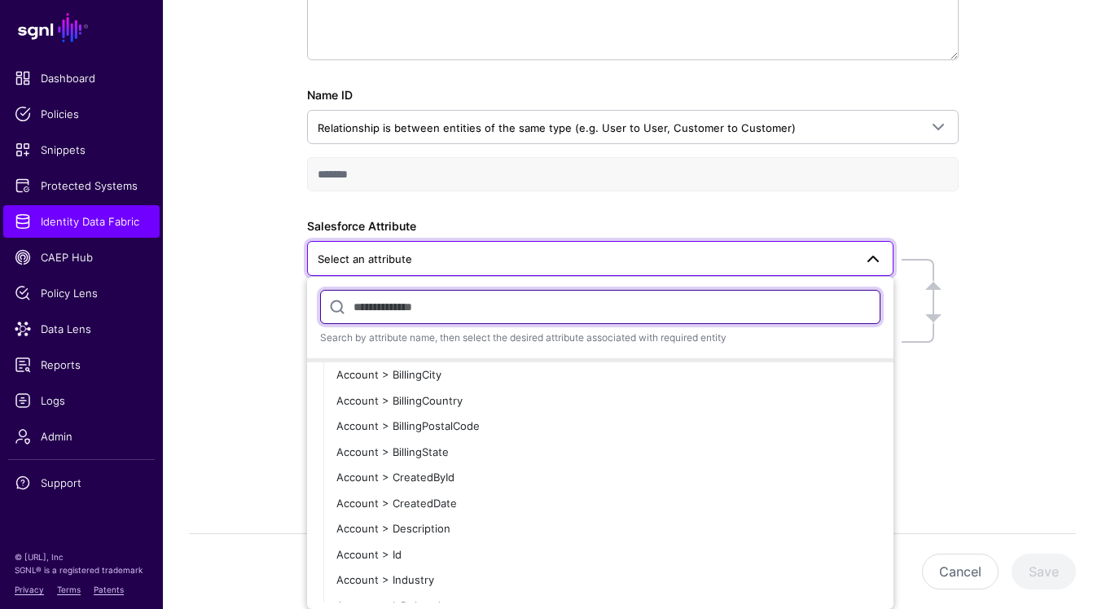
scroll to position [33, 0]
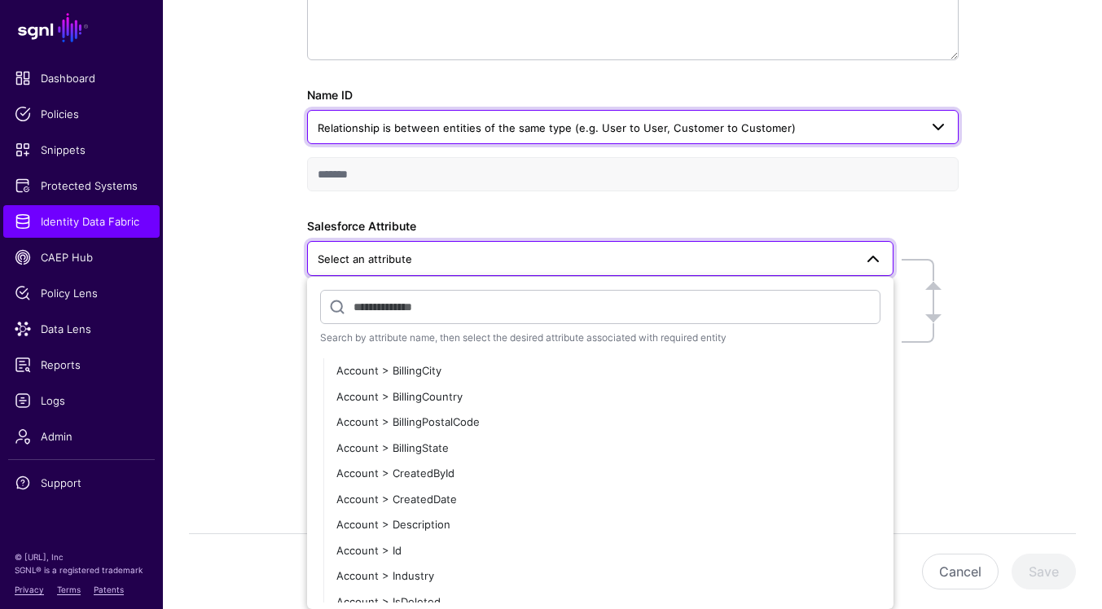
click at [929, 130] on span at bounding box center [939, 127] width 20 height 20
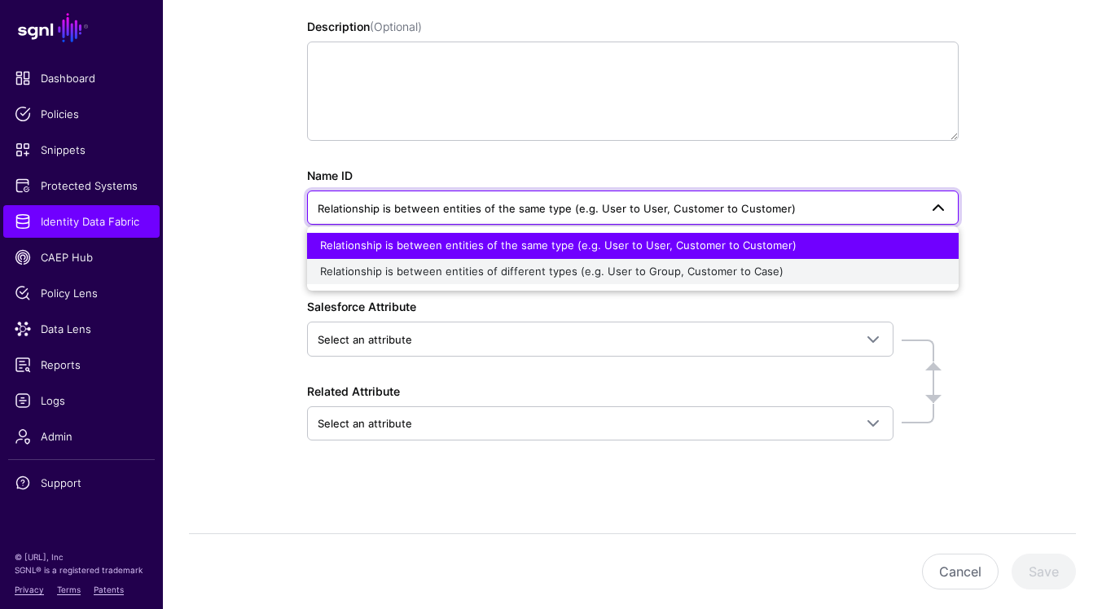
click at [799, 266] on div "Relationship is between entities of different types (e.g. User to Group, Custom…" at bounding box center [633, 272] width 626 height 16
type input "**********"
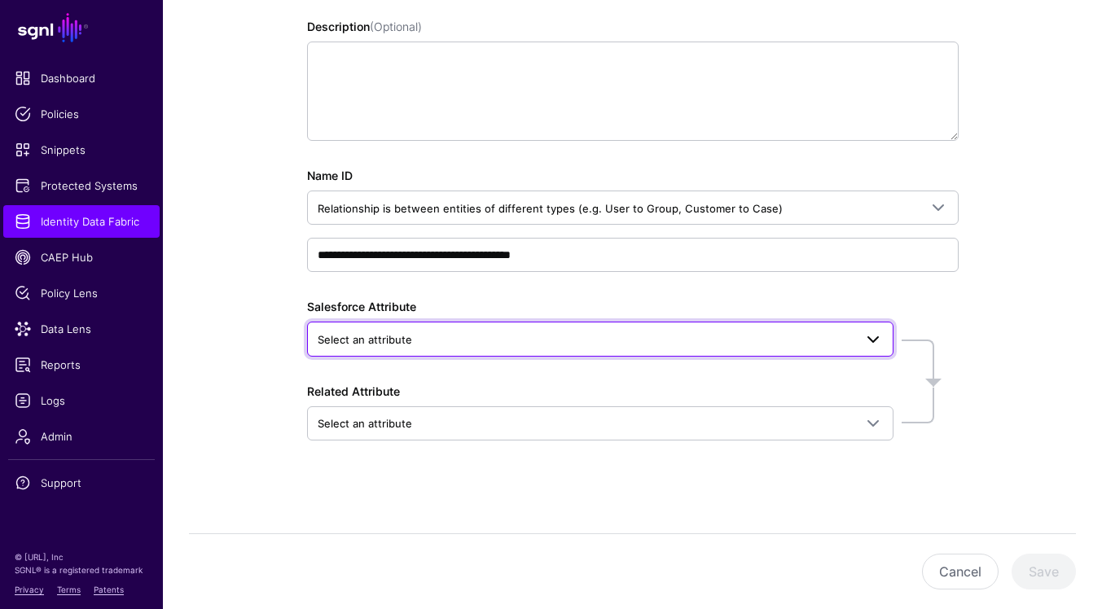
click at [872, 332] on span at bounding box center [874, 340] width 20 height 20
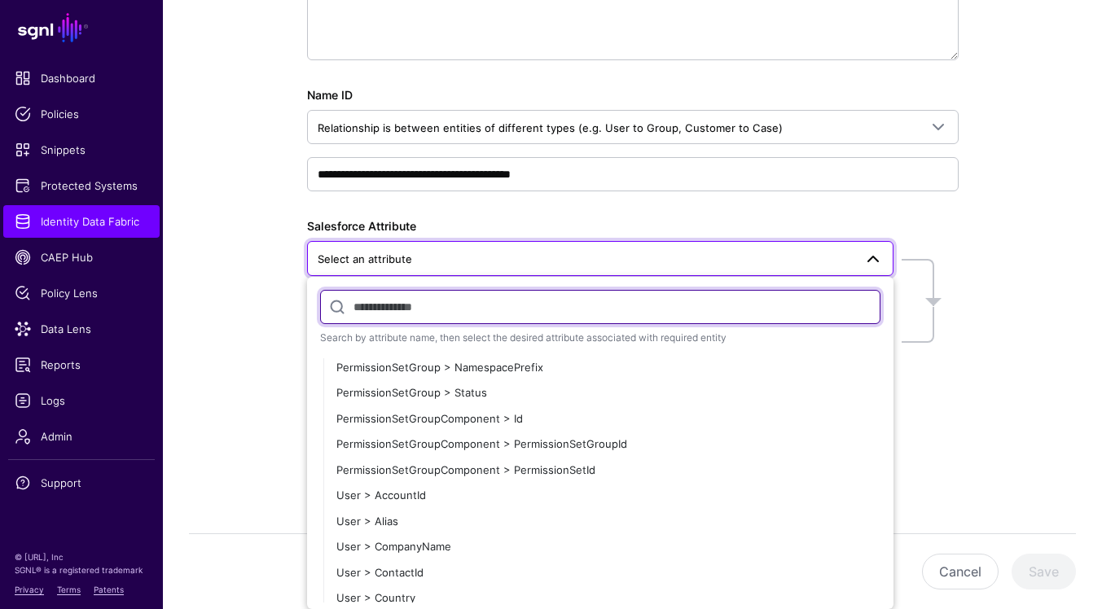
scroll to position [2327, 0]
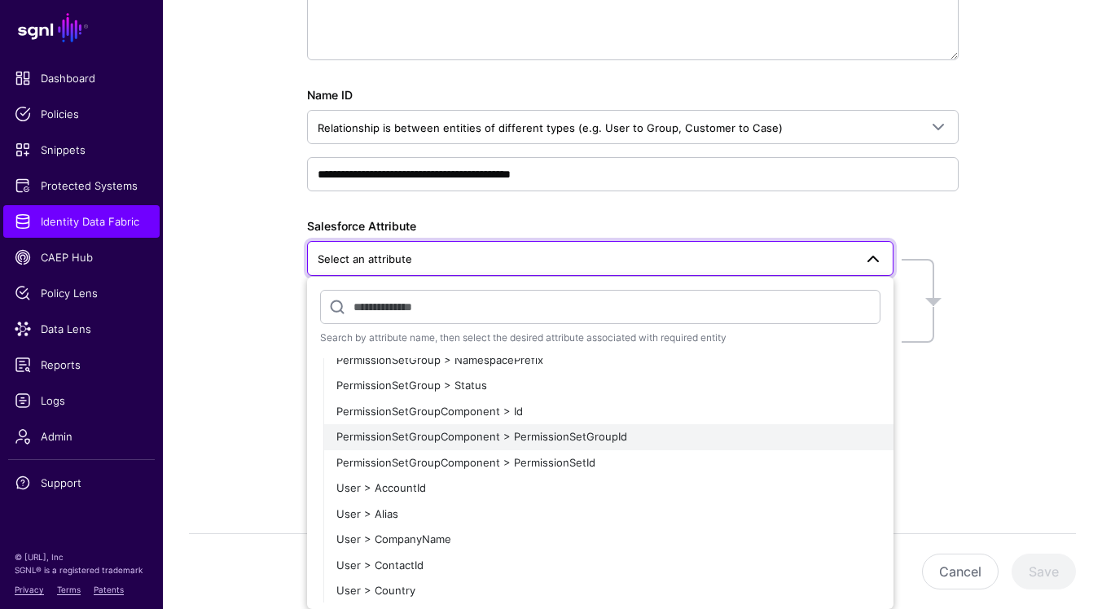
click at [650, 436] on div "PermissionSetGroupComponent > PermissionSetGroupId" at bounding box center [608, 437] width 544 height 16
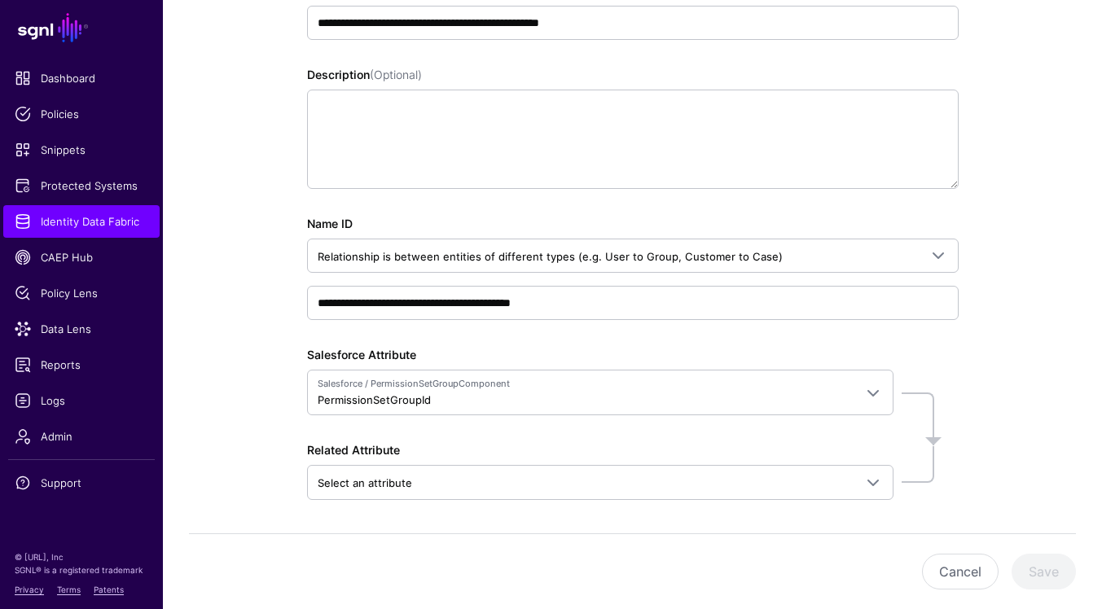
scroll to position [317, 0]
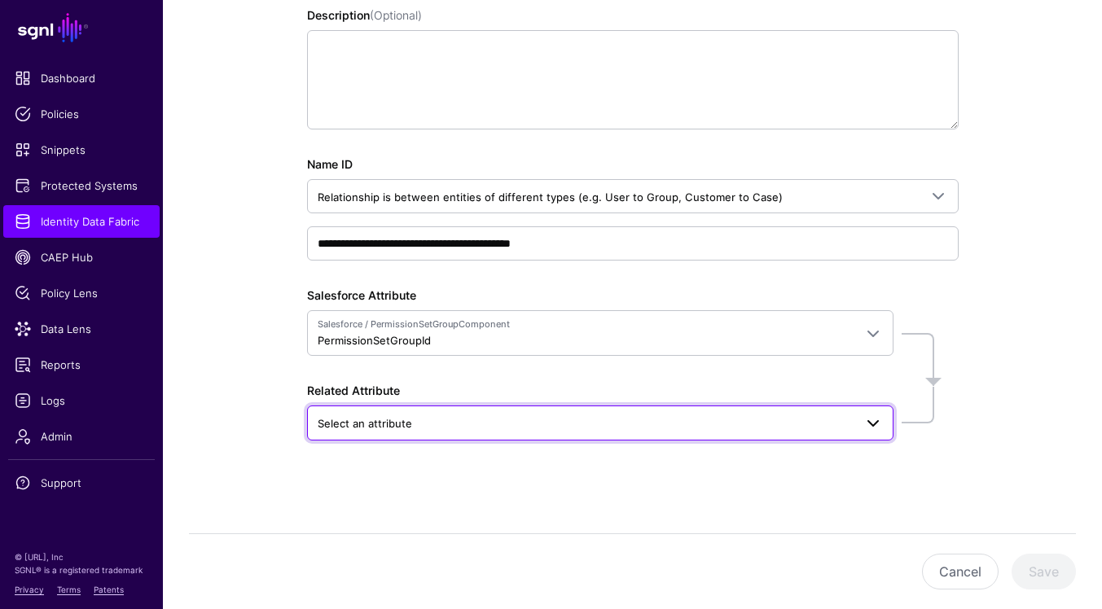
click at [867, 424] on span at bounding box center [874, 424] width 20 height 20
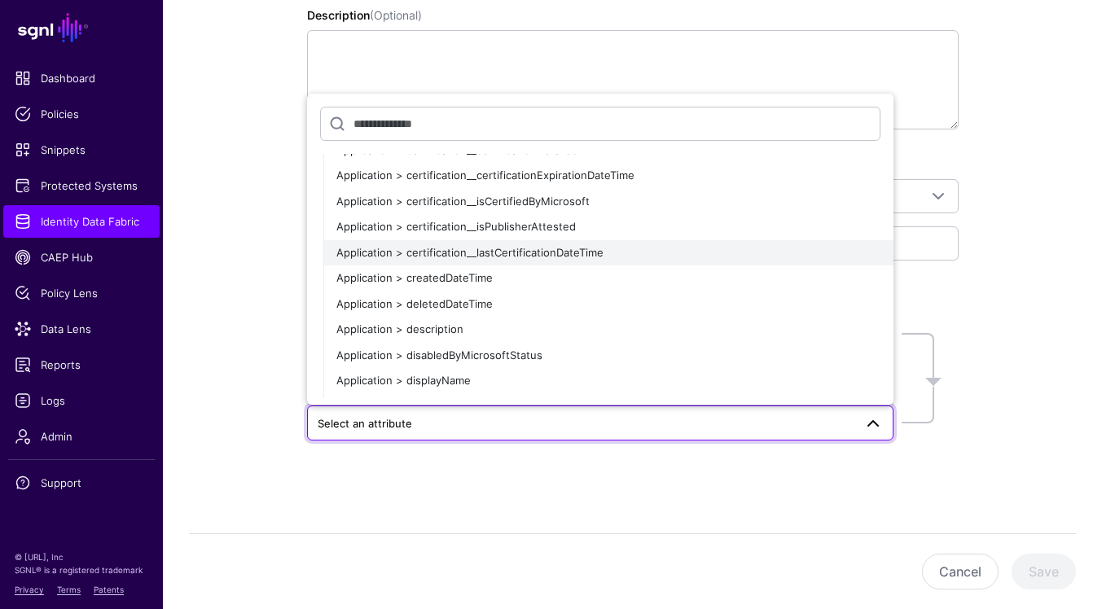
scroll to position [0, 0]
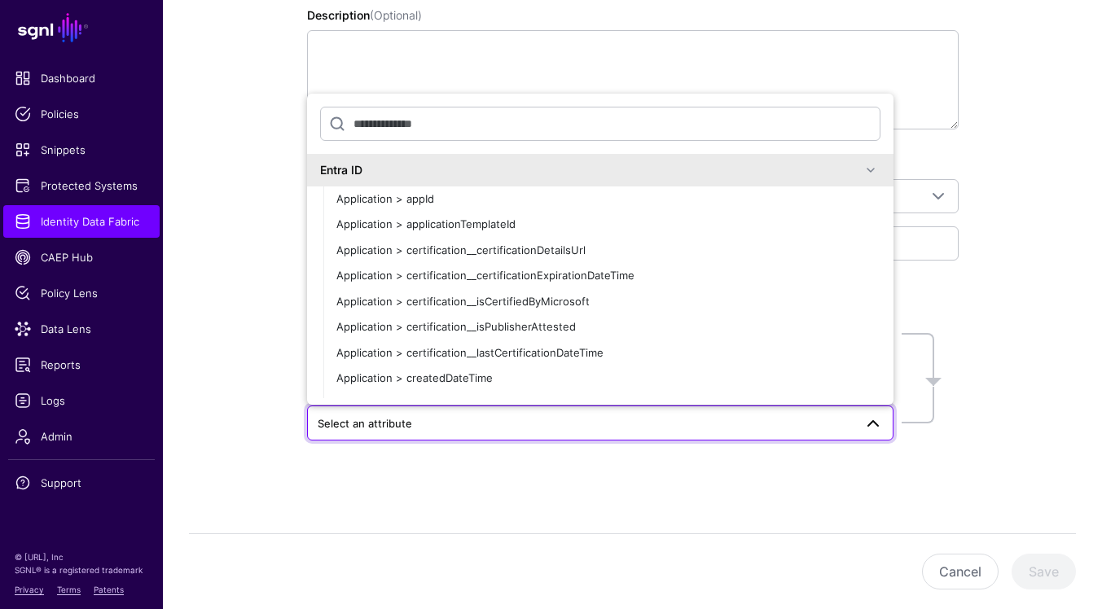
click at [870, 173] on span at bounding box center [871, 170] width 20 height 20
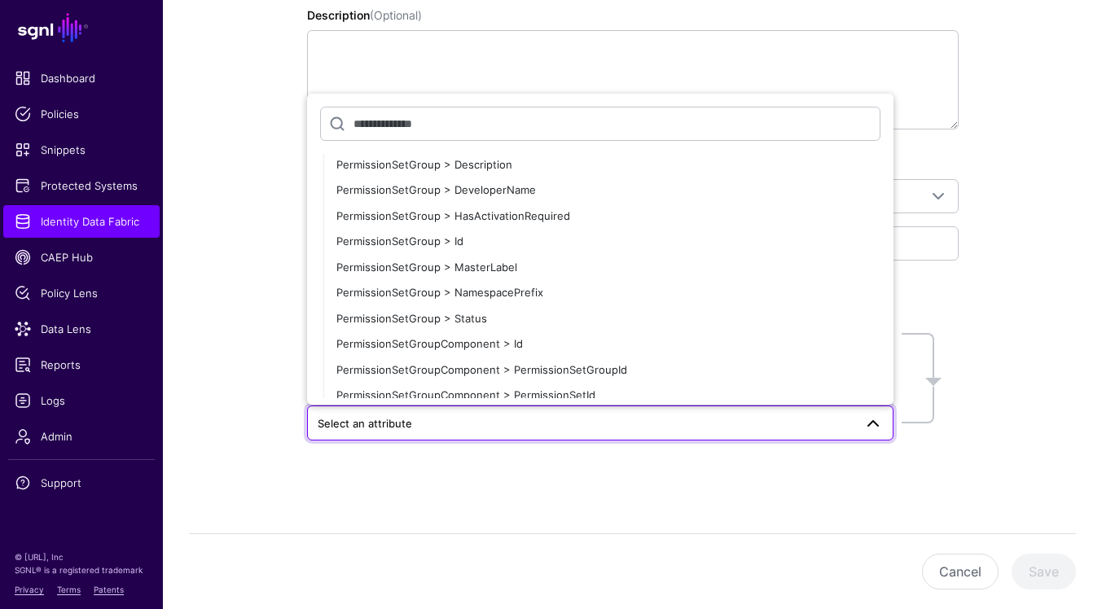
scroll to position [2225, 0]
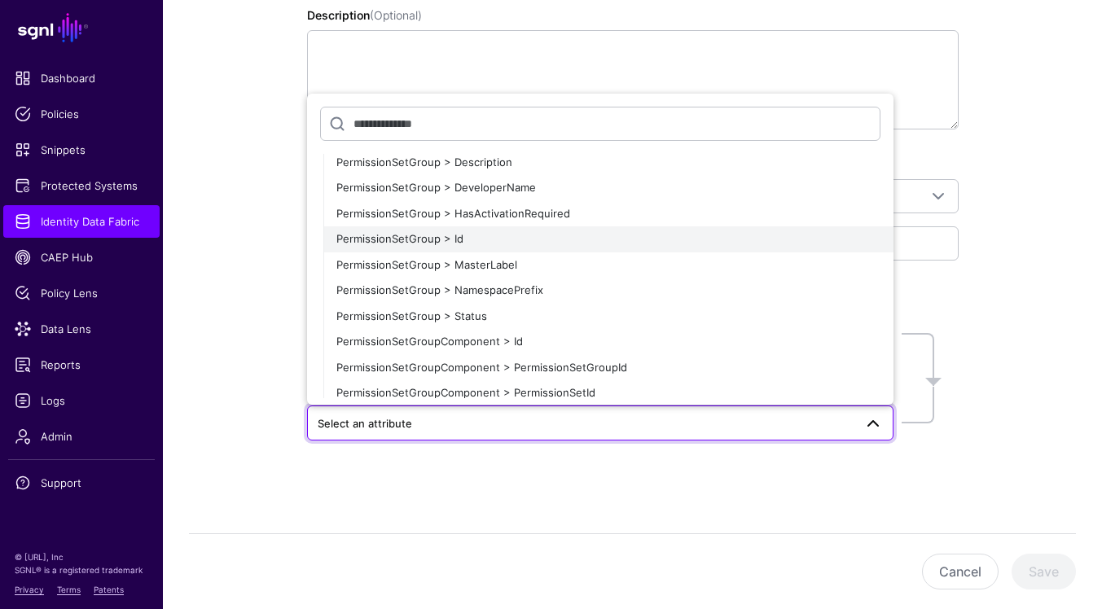
click at [785, 243] on div "PermissionSetGroup > Id" at bounding box center [608, 239] width 544 height 16
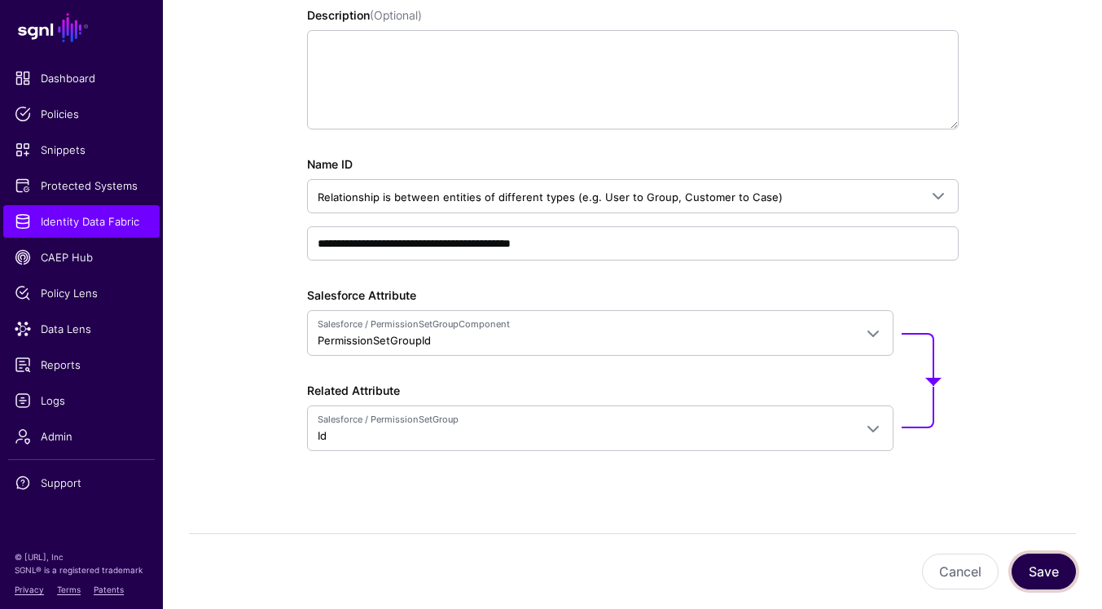
click at [1042, 570] on button "Save" at bounding box center [1044, 572] width 64 height 36
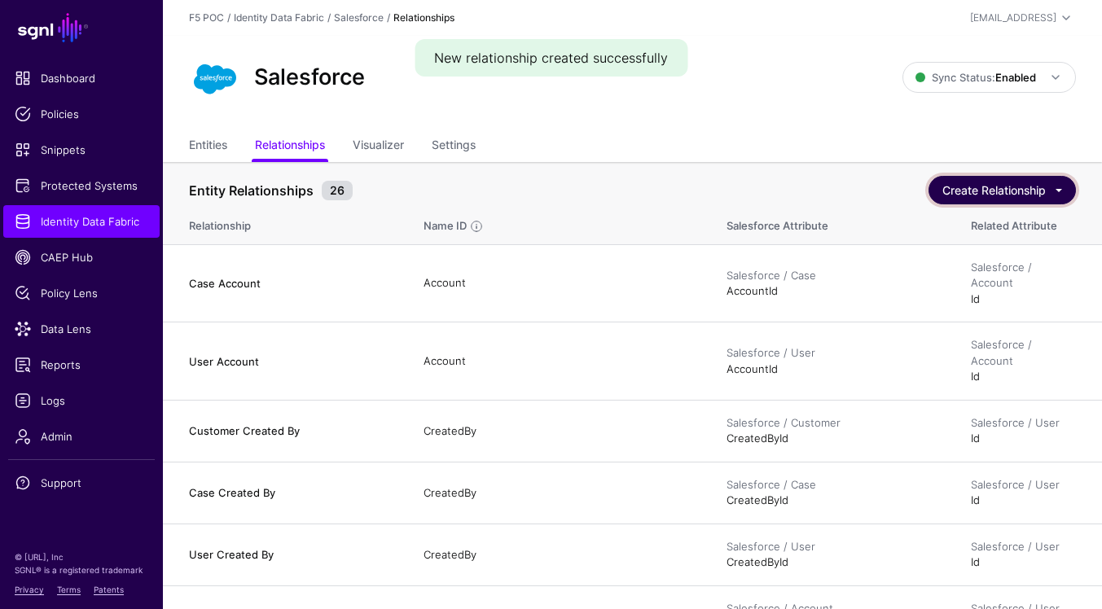
click at [1044, 187] on button "Create Relationship" at bounding box center [1002, 190] width 147 height 29
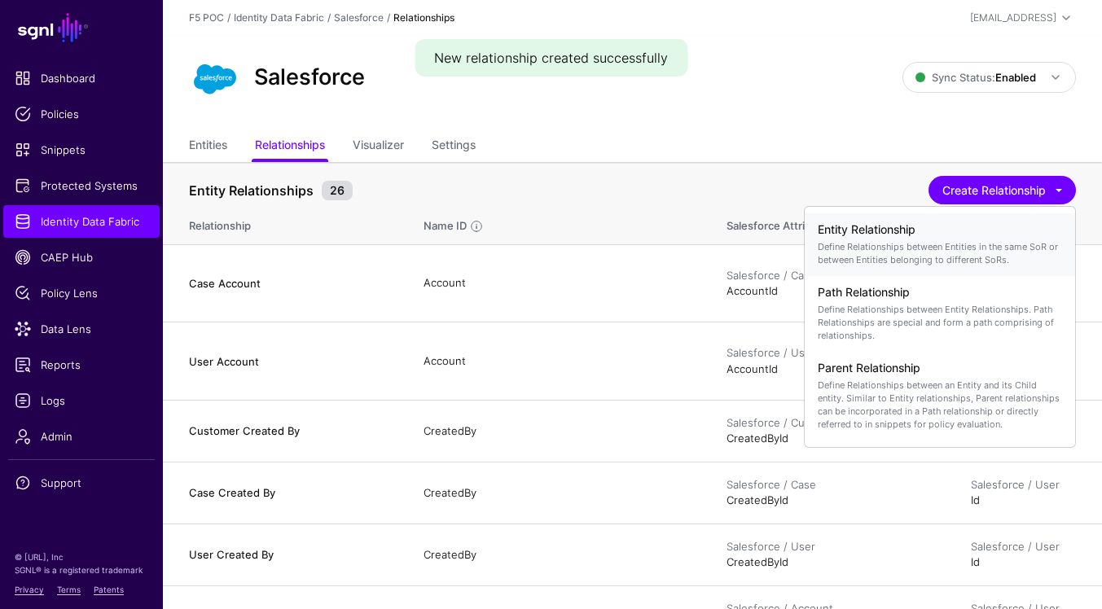
click at [954, 255] on p "Define Relationships between Entities in the same SoR or between Entities belon…" at bounding box center [940, 253] width 244 height 26
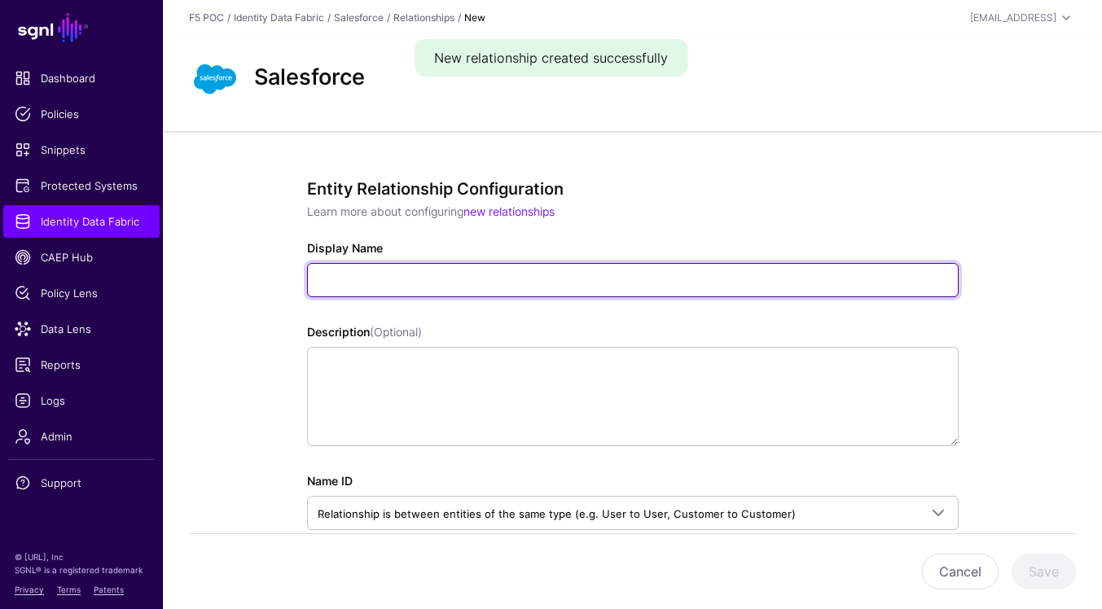
click at [710, 280] on input "Display Name" at bounding box center [633, 280] width 652 height 34
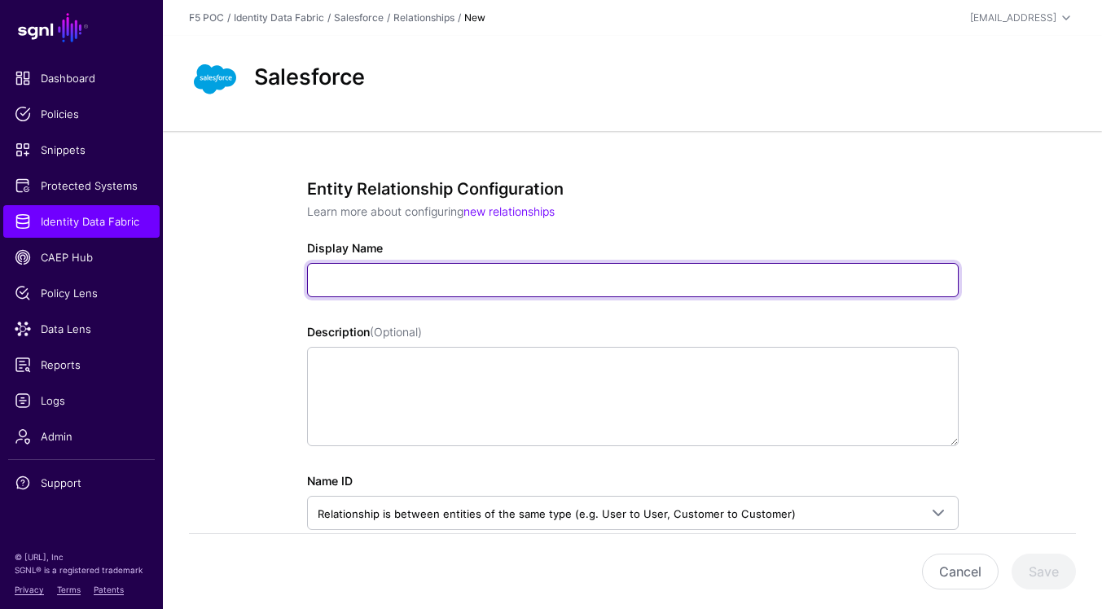
paste input "**********"
click at [379, 279] on input "**********" at bounding box center [633, 280] width 652 height 34
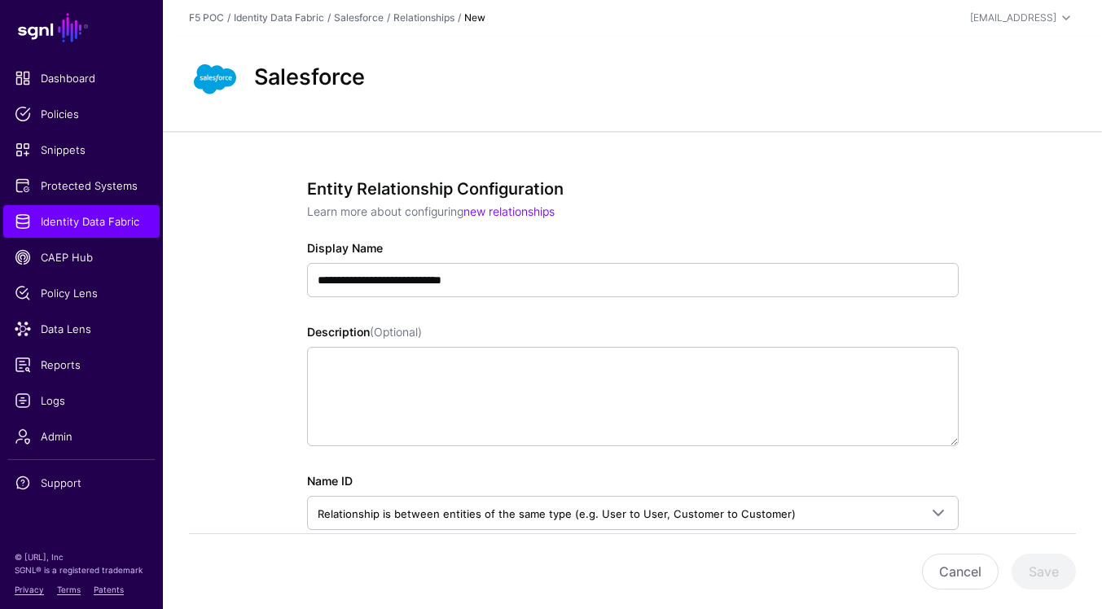
click at [583, 262] on div "**********" at bounding box center [633, 269] width 652 height 58
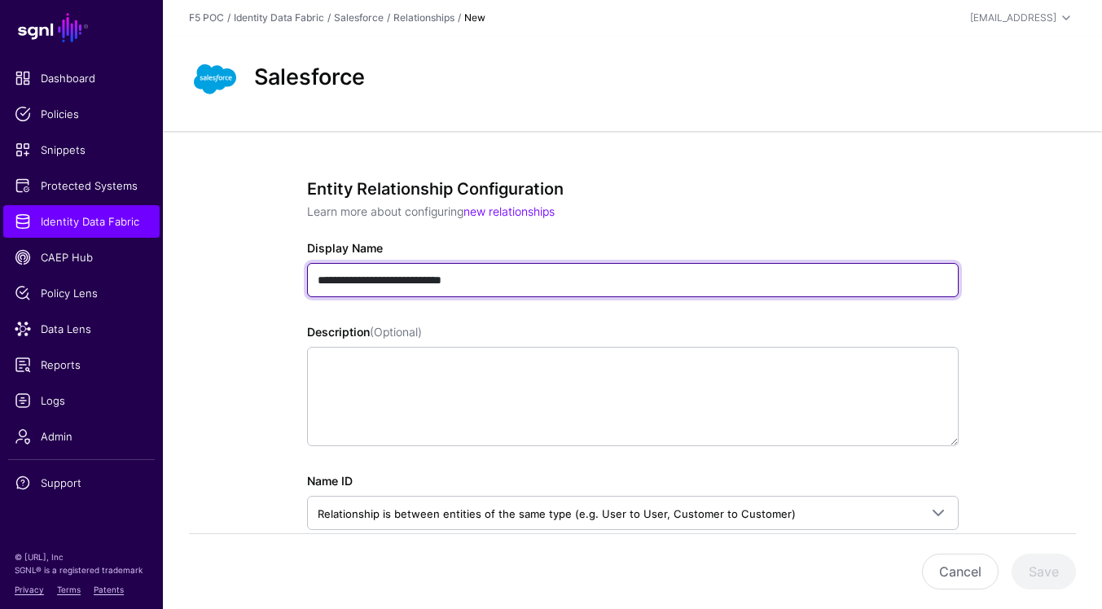
click at [583, 283] on input "**********" at bounding box center [633, 280] width 652 height 34
paste input "**********"
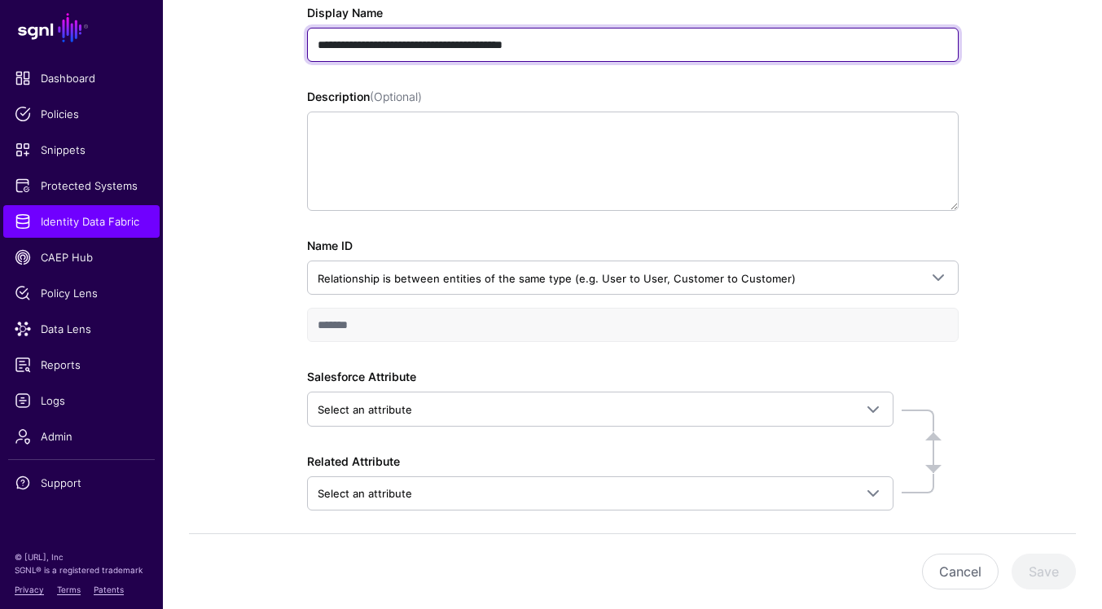
scroll to position [248, 0]
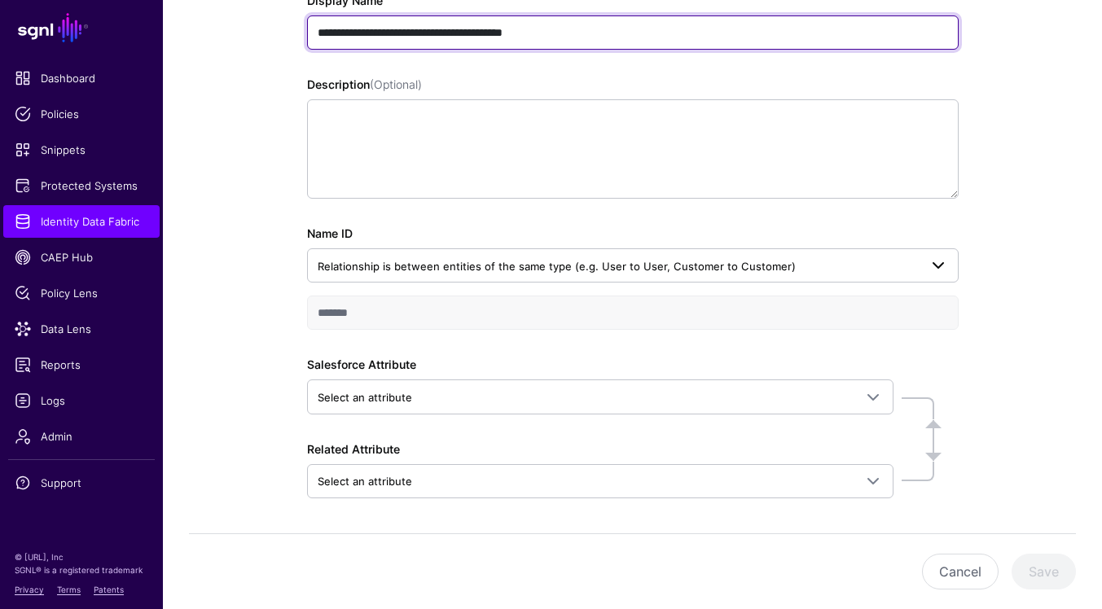
type input "**********"
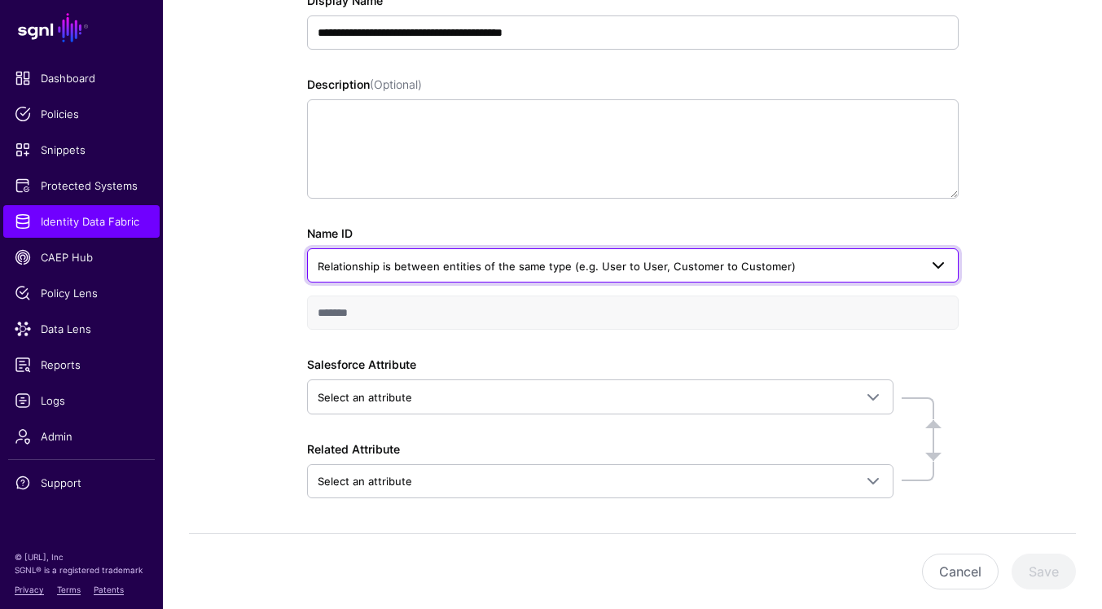
click at [755, 261] on span "Relationship is between entities of the same type (e.g. User to User, Customer …" at bounding box center [557, 266] width 478 height 13
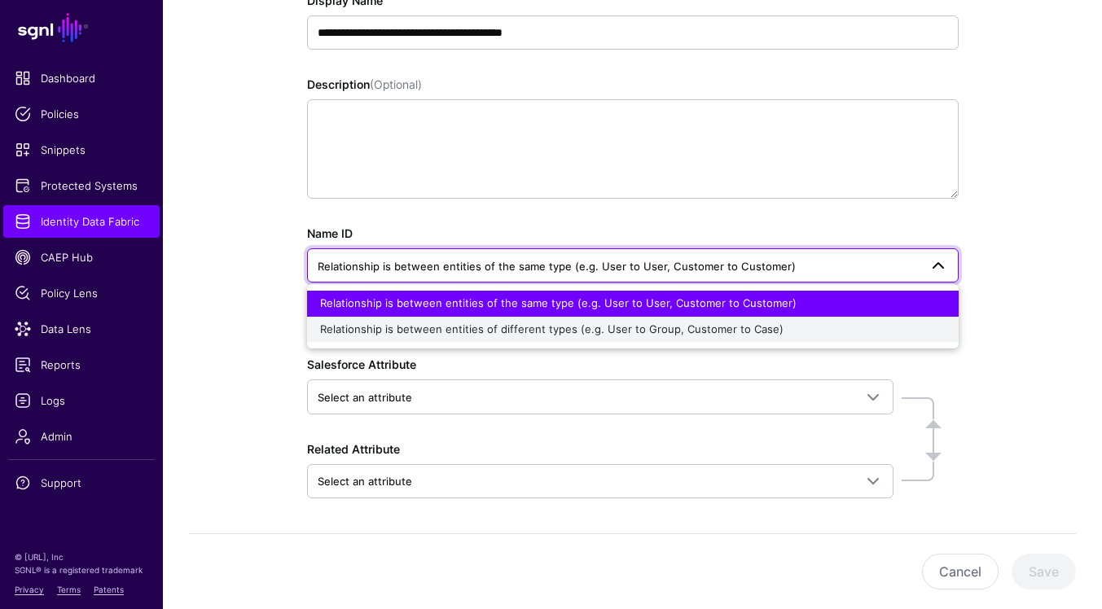
click at [754, 337] on button "Relationship is between entities of different types (e.g. User to Group, Custom…" at bounding box center [633, 330] width 652 height 26
type input "**********"
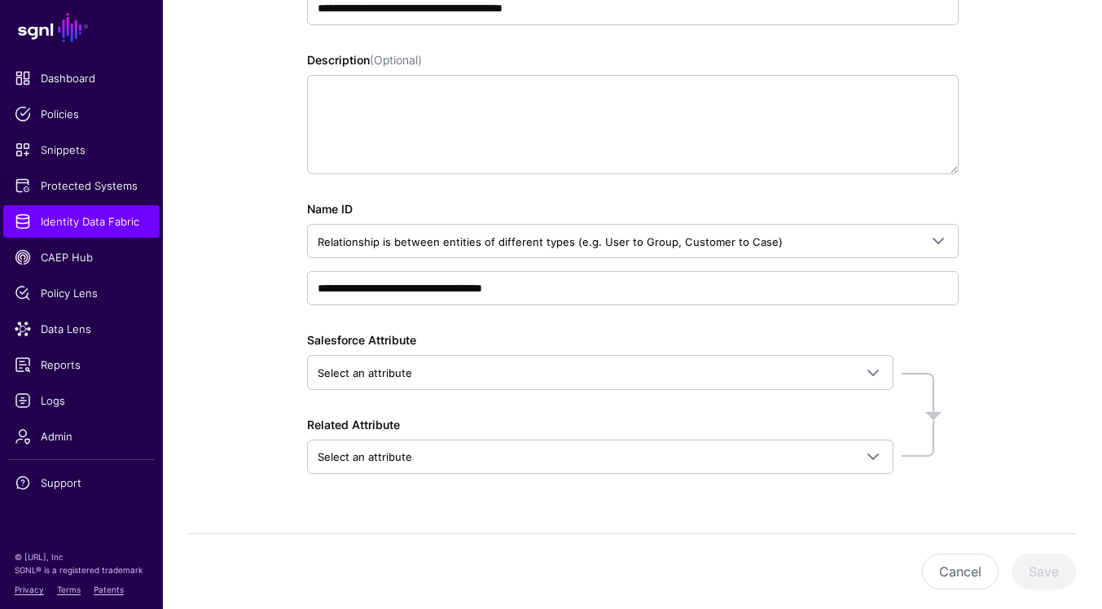
scroll to position [305, 0]
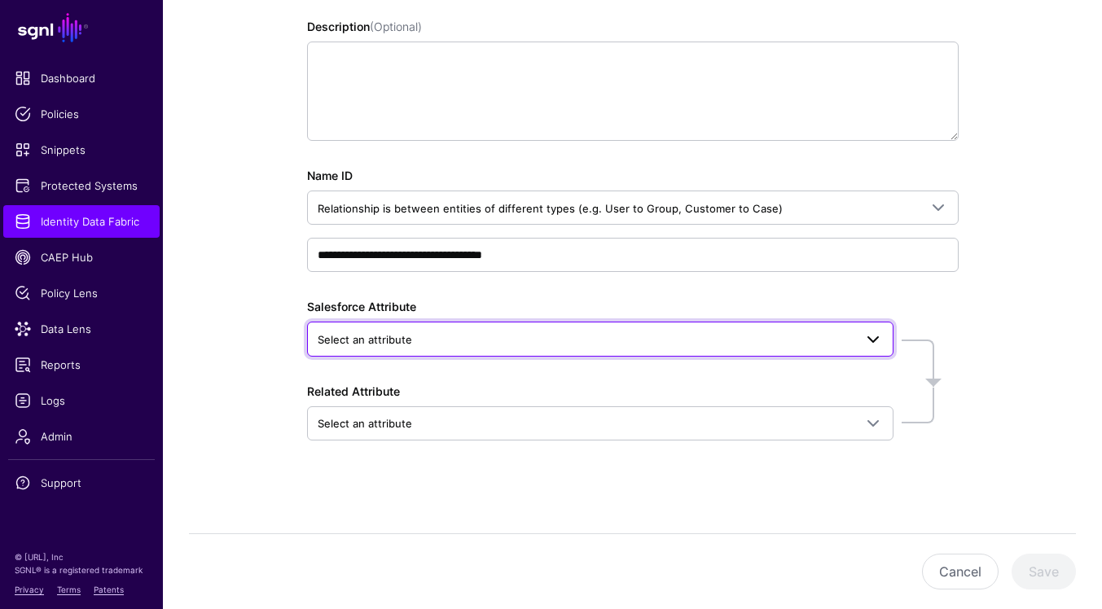
click at [878, 336] on span at bounding box center [874, 340] width 20 height 20
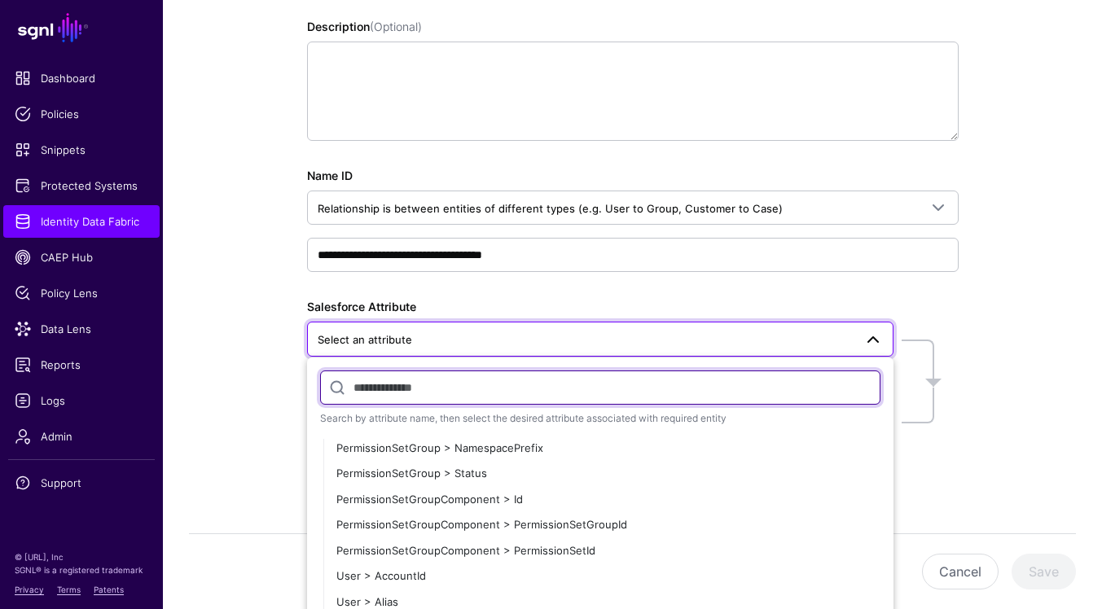
scroll to position [2304, 0]
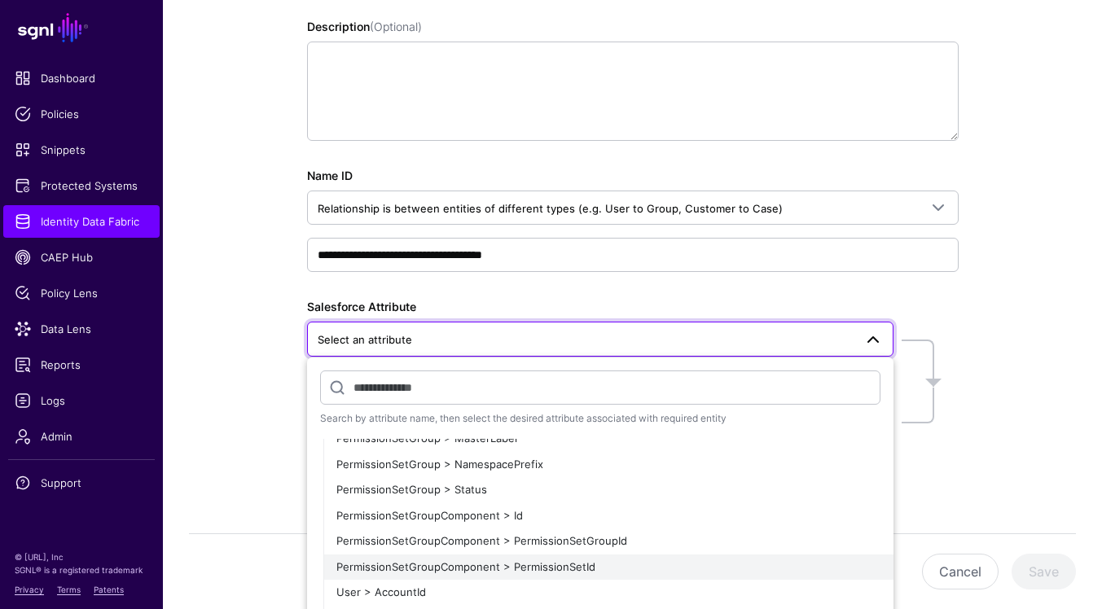
click at [827, 561] on div "PermissionSetGroupComponent > PermissionSetId" at bounding box center [608, 568] width 544 height 16
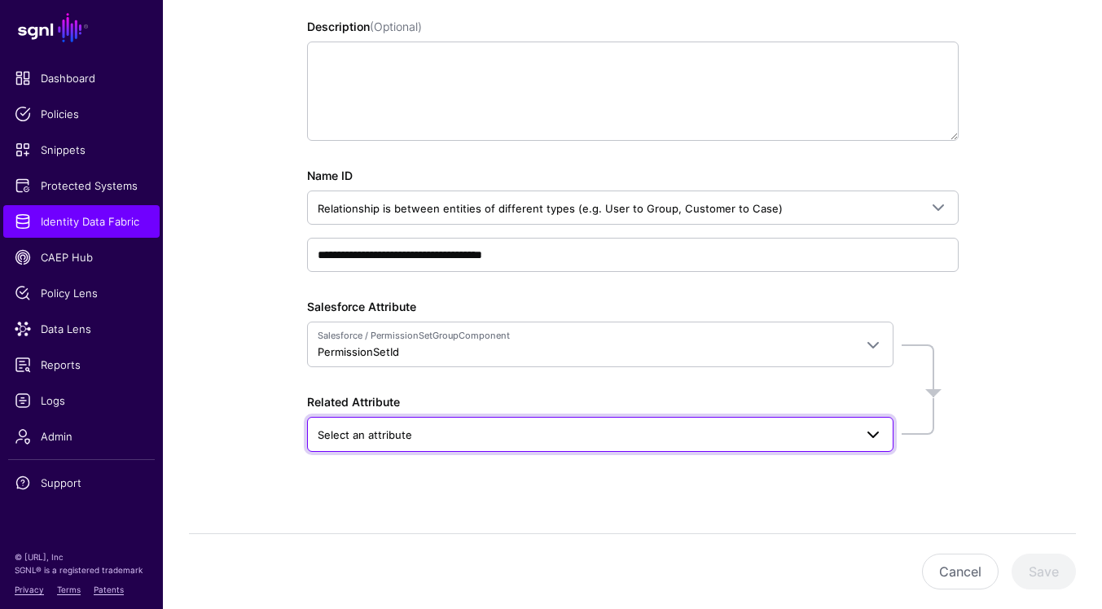
click at [882, 433] on span at bounding box center [874, 435] width 20 height 20
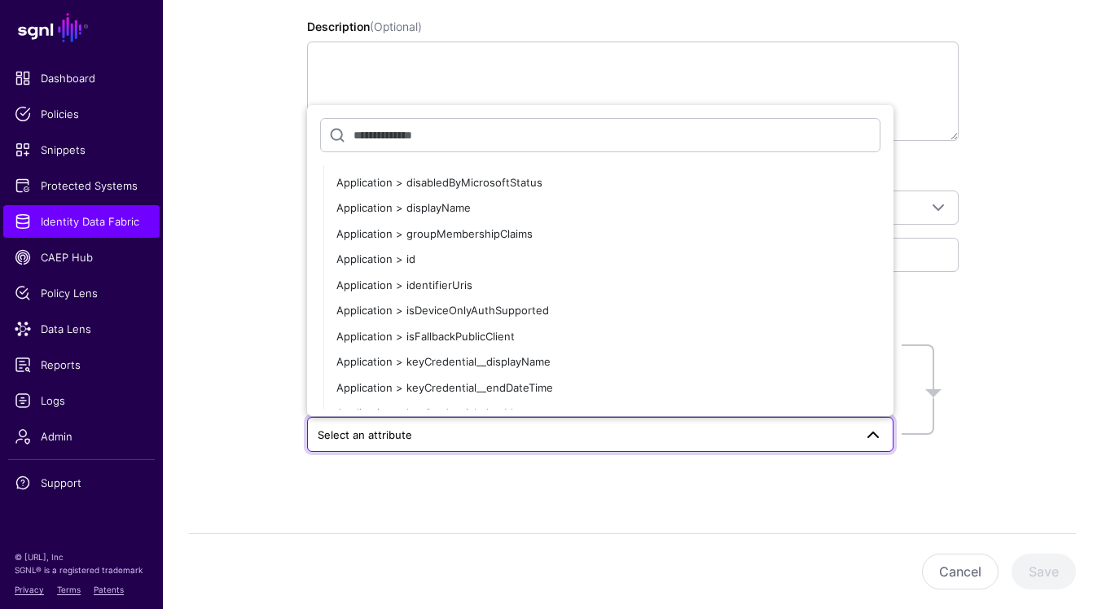
scroll to position [0, 0]
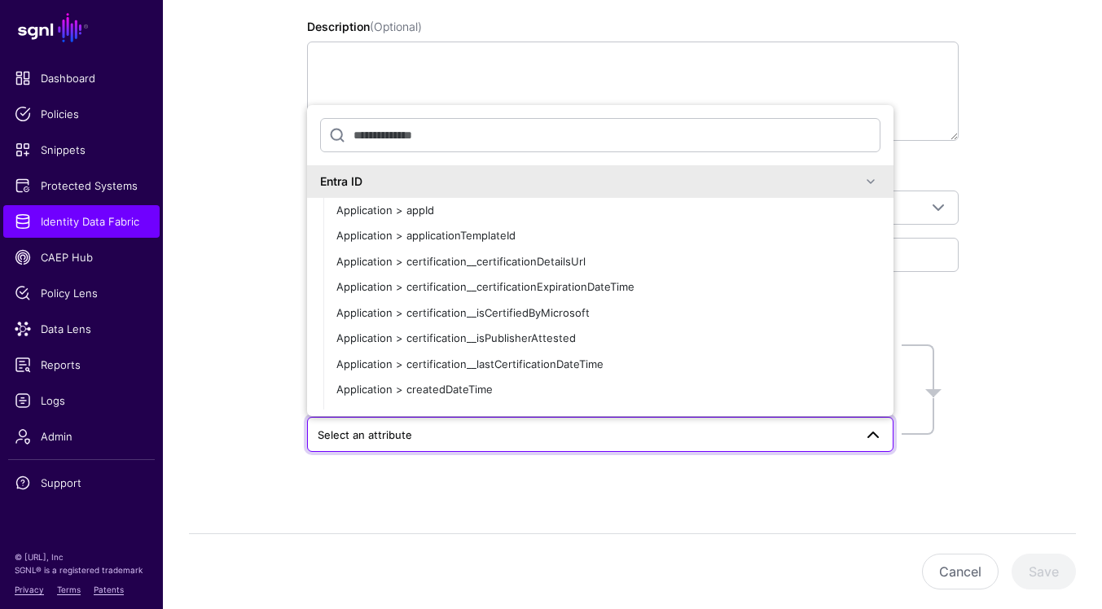
click at [869, 179] on span at bounding box center [871, 182] width 20 height 20
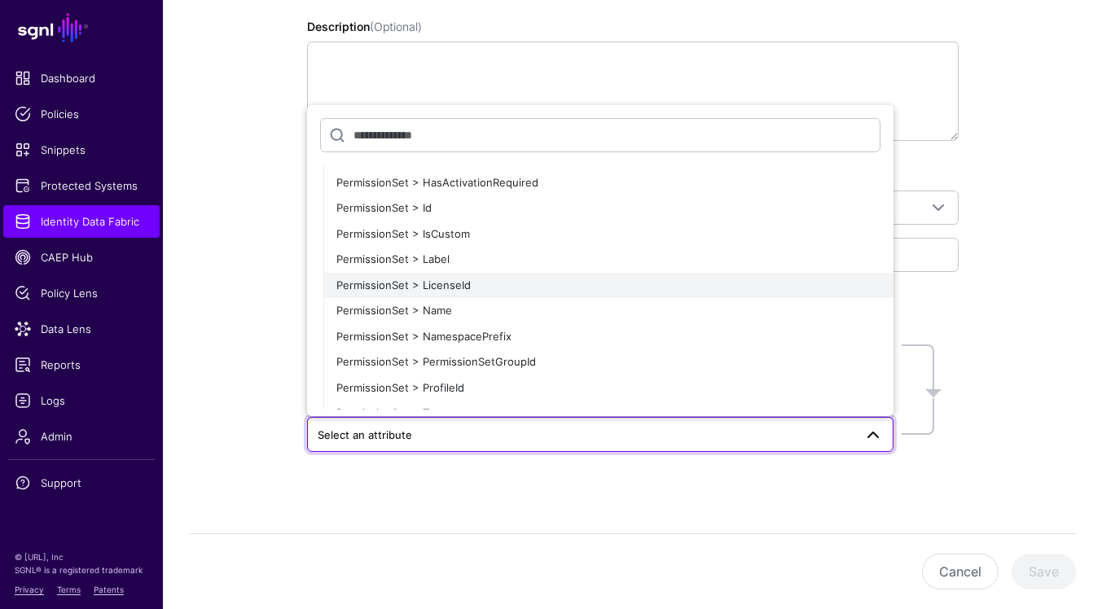
scroll to position [1781, 0]
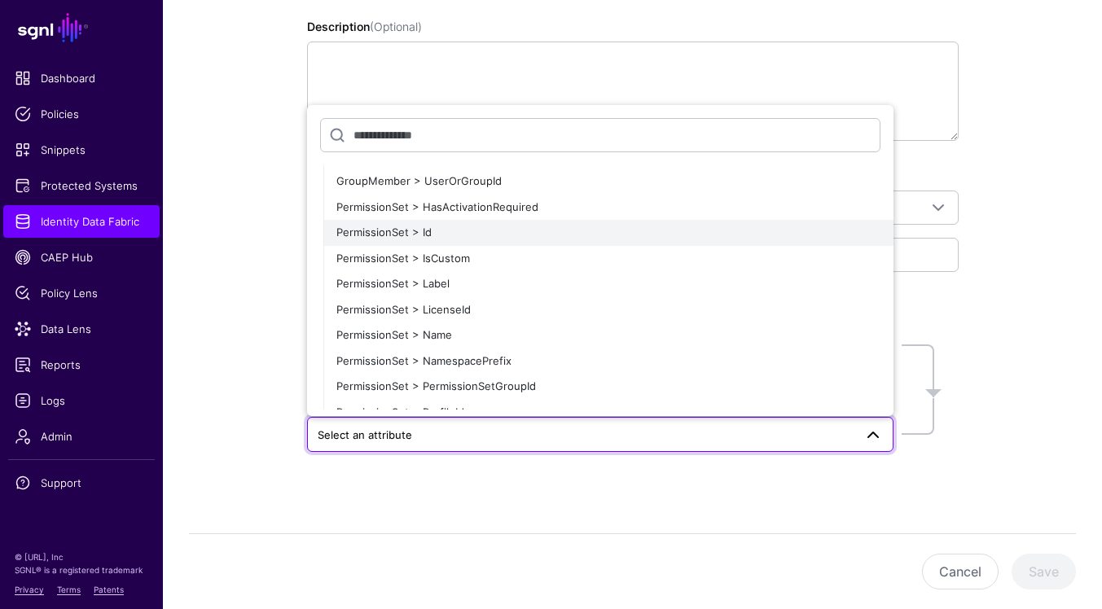
click at [643, 239] on div "PermissionSet > Id" at bounding box center [608, 233] width 544 height 16
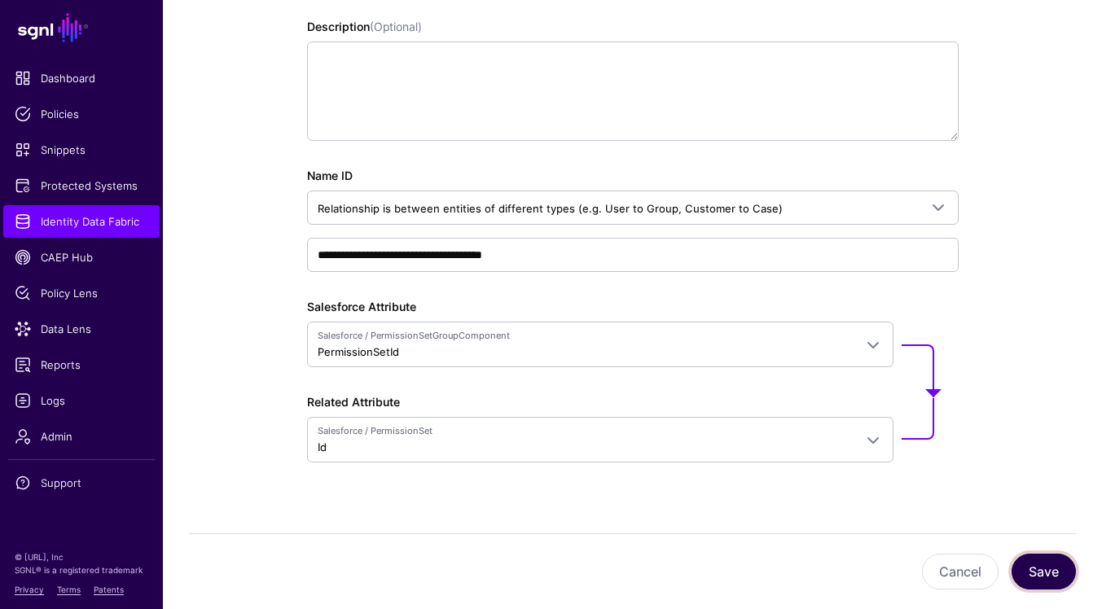
click at [1057, 574] on button "Save" at bounding box center [1044, 572] width 64 height 36
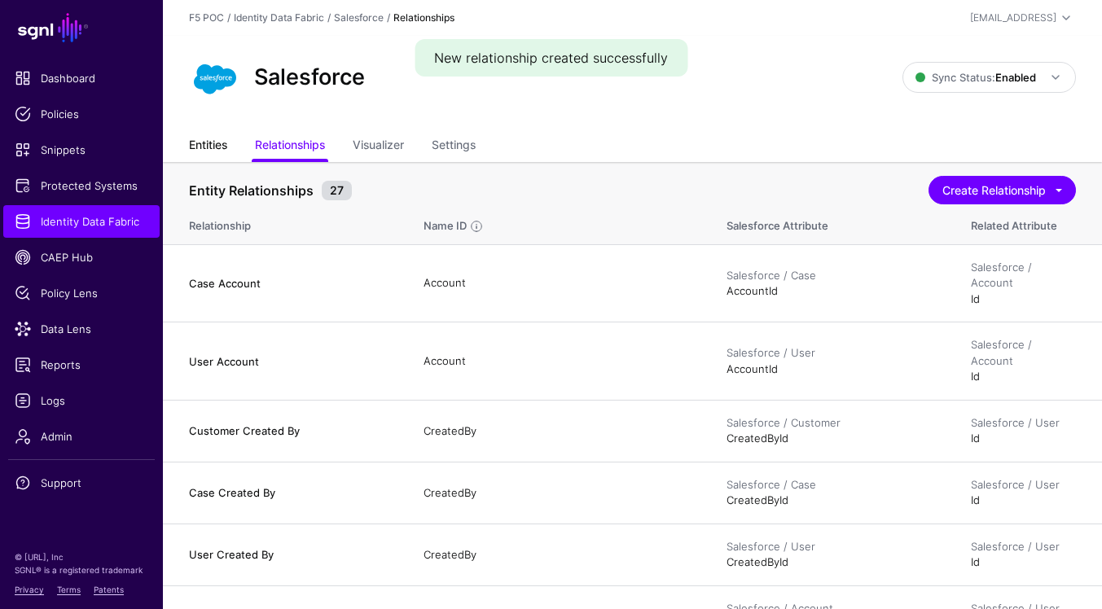
click at [206, 148] on link "Entities" at bounding box center [208, 146] width 38 height 31
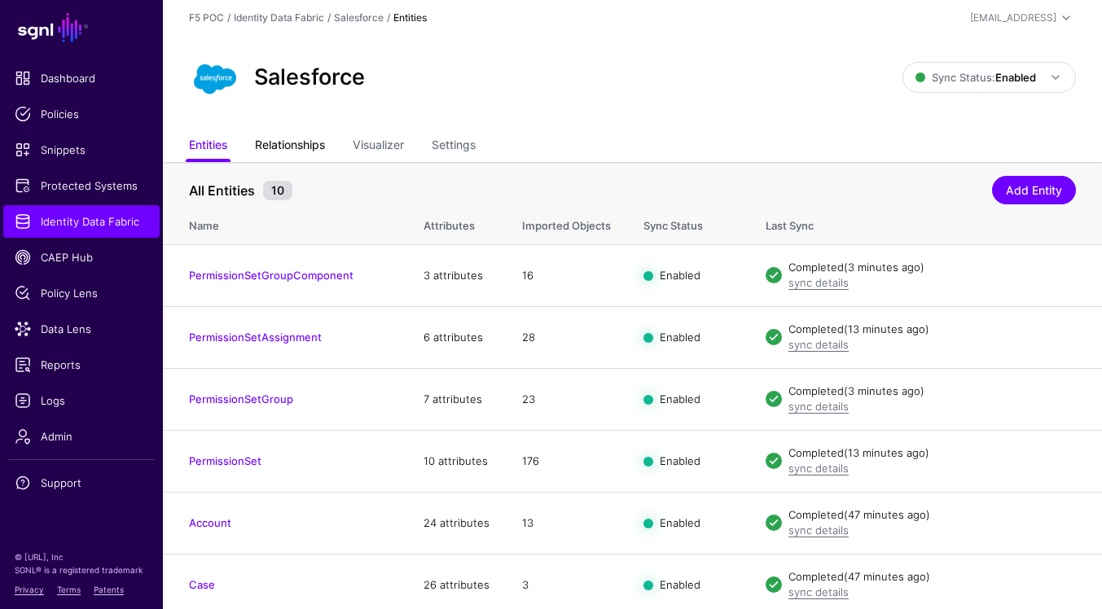
click at [319, 150] on link "Relationships" at bounding box center [290, 146] width 70 height 31
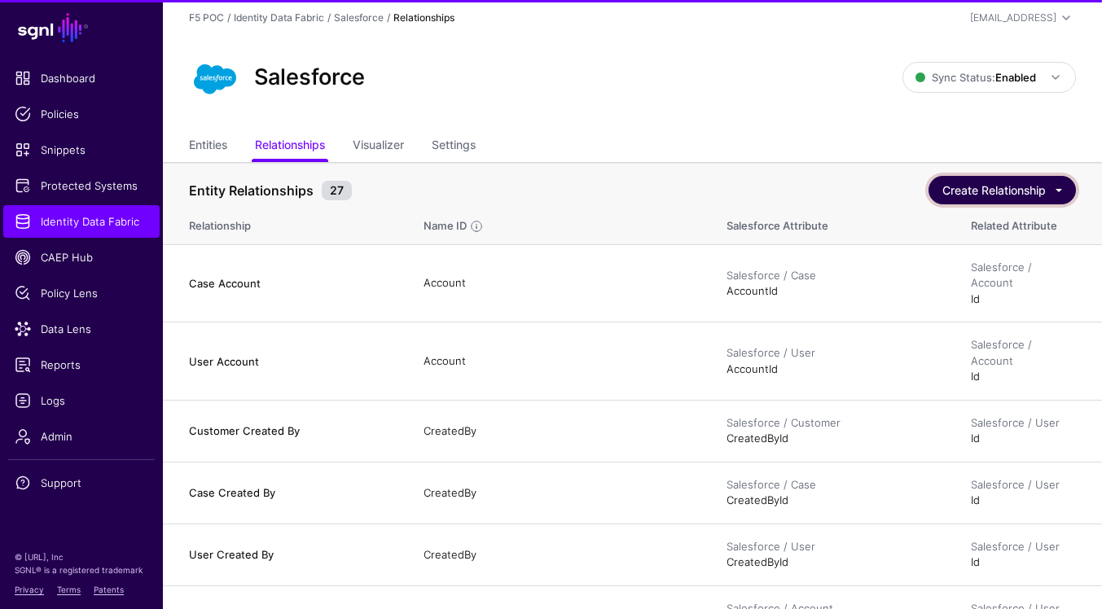
click at [1031, 186] on button "Create Relationship" at bounding box center [1002, 190] width 147 height 29
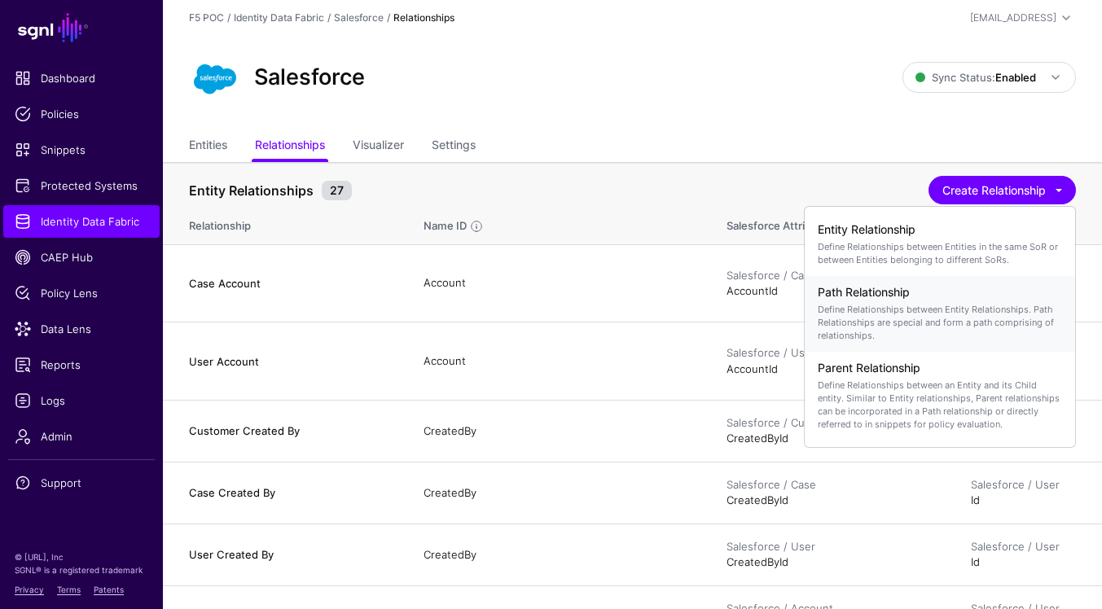
click at [962, 303] on p "Define Relationships between Entity Relationships. Path Relationships are speci…" at bounding box center [940, 322] width 244 height 39
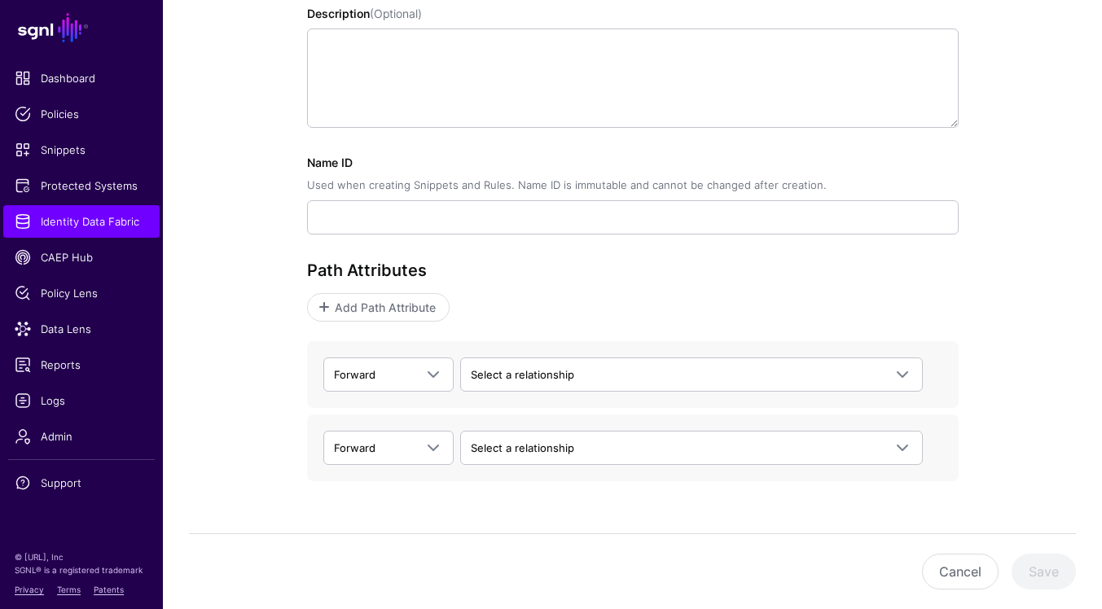
scroll to position [345, 0]
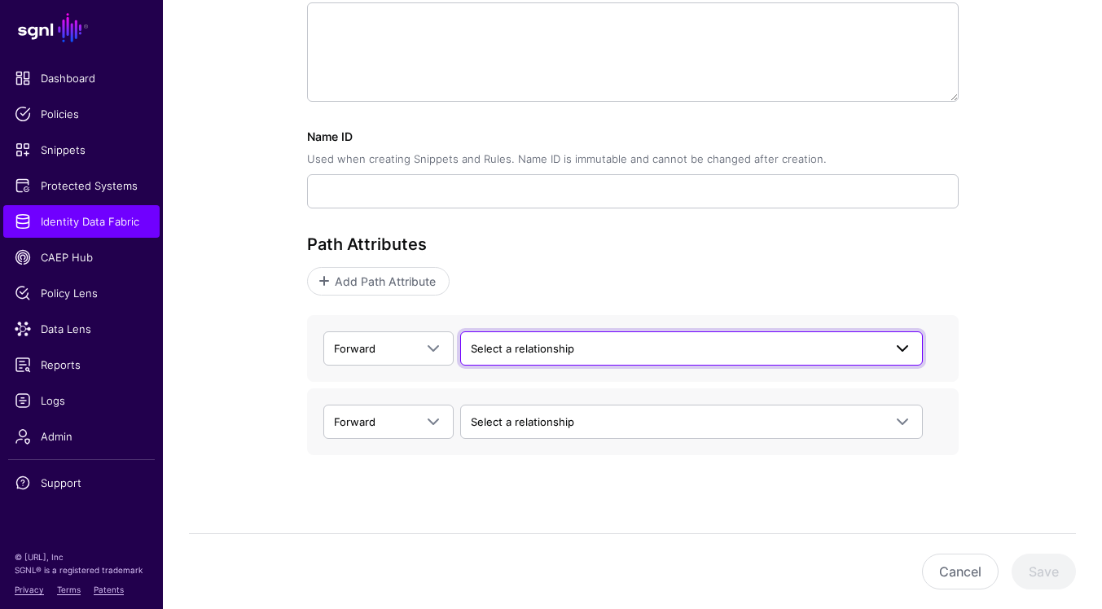
click at [881, 352] on span "Select a relationship" at bounding box center [677, 349] width 412 height 18
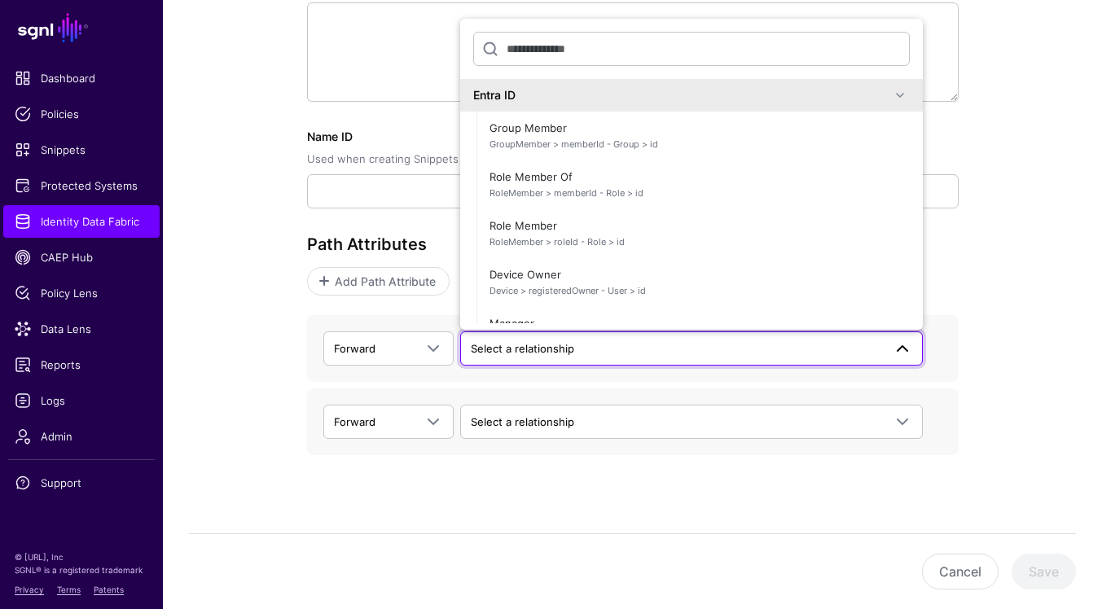
click at [903, 101] on span at bounding box center [900, 96] width 20 height 20
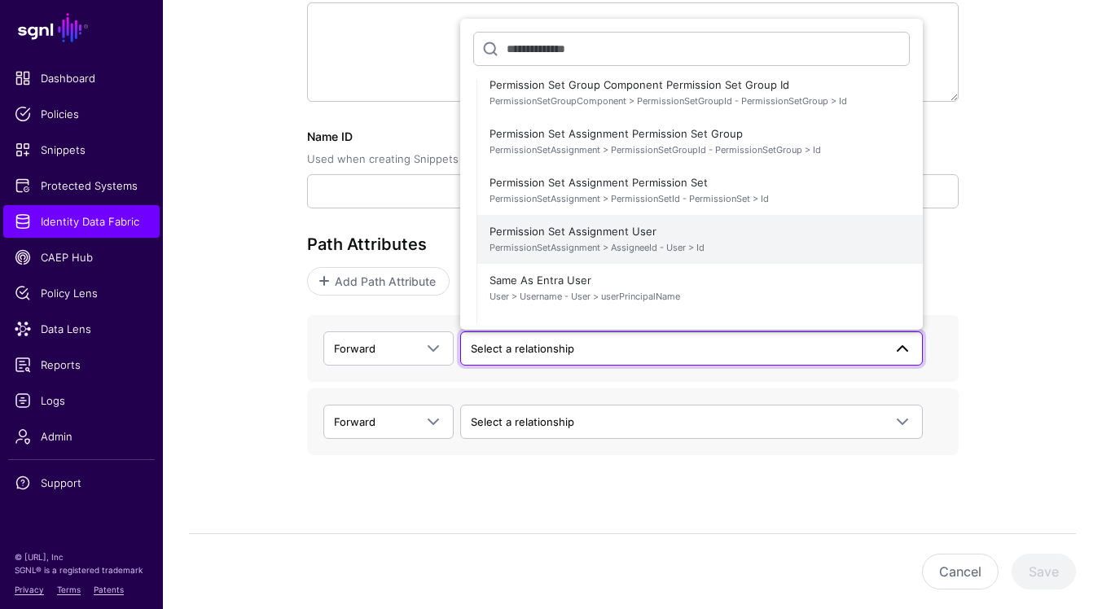
scroll to position [7, 0]
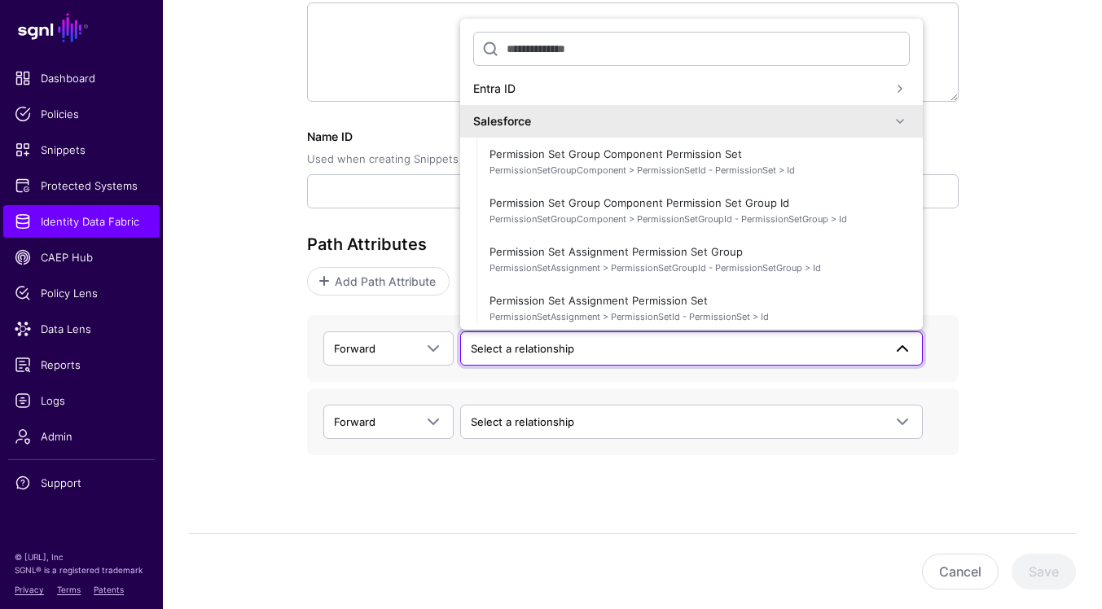
click at [966, 279] on div "Path Relationship Configuration Learn more about configuring new relationships …" at bounding box center [633, 206] width 748 height 838
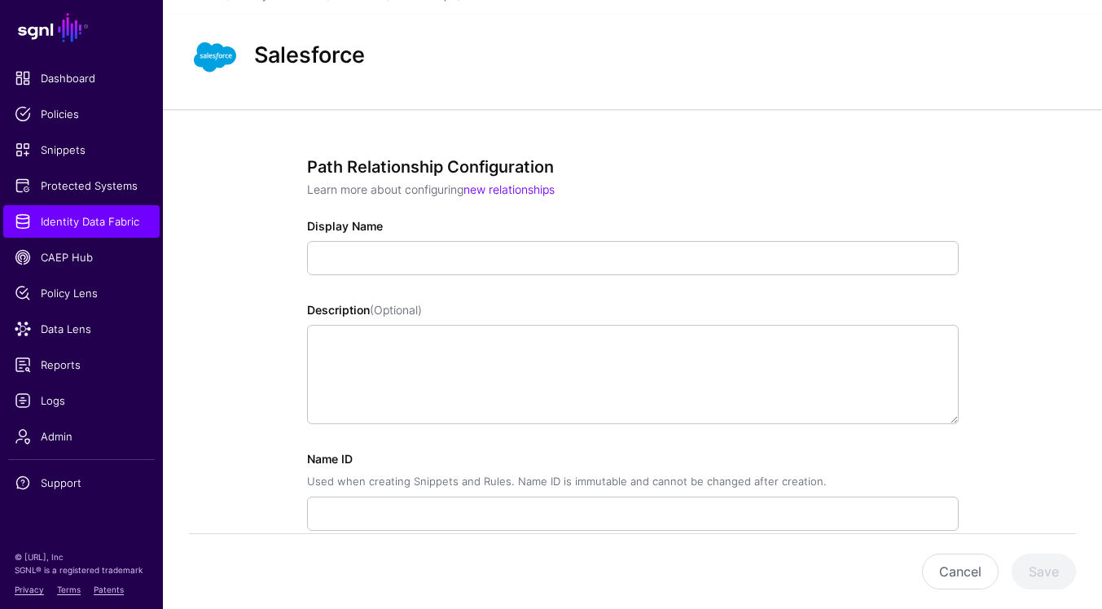
scroll to position [20, 0]
click at [546, 191] on link "new relationships" at bounding box center [509, 191] width 91 height 14
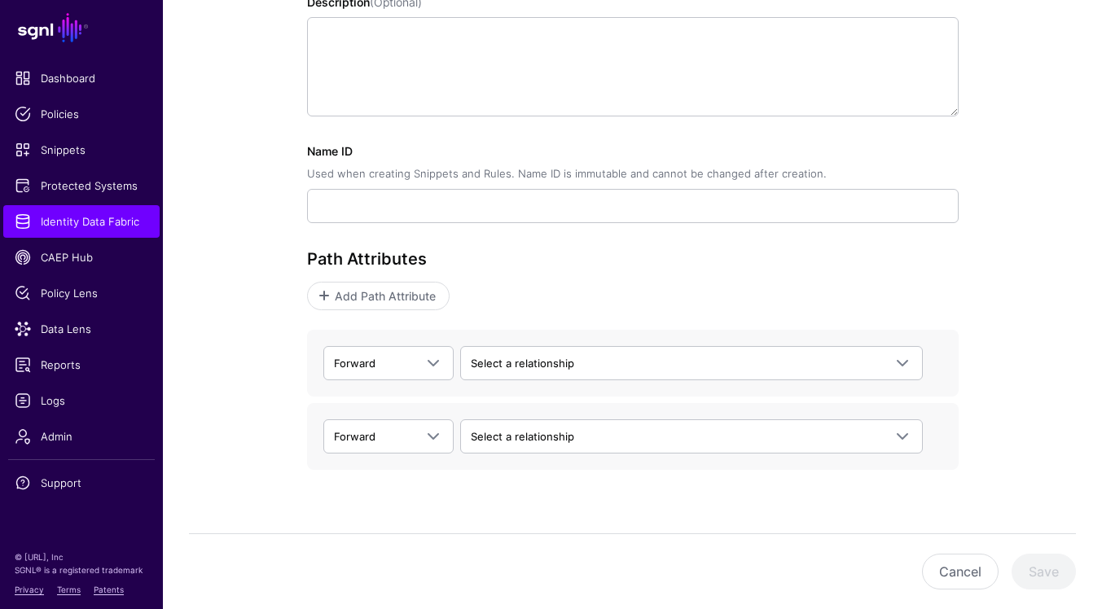
scroll to position [360, 0]
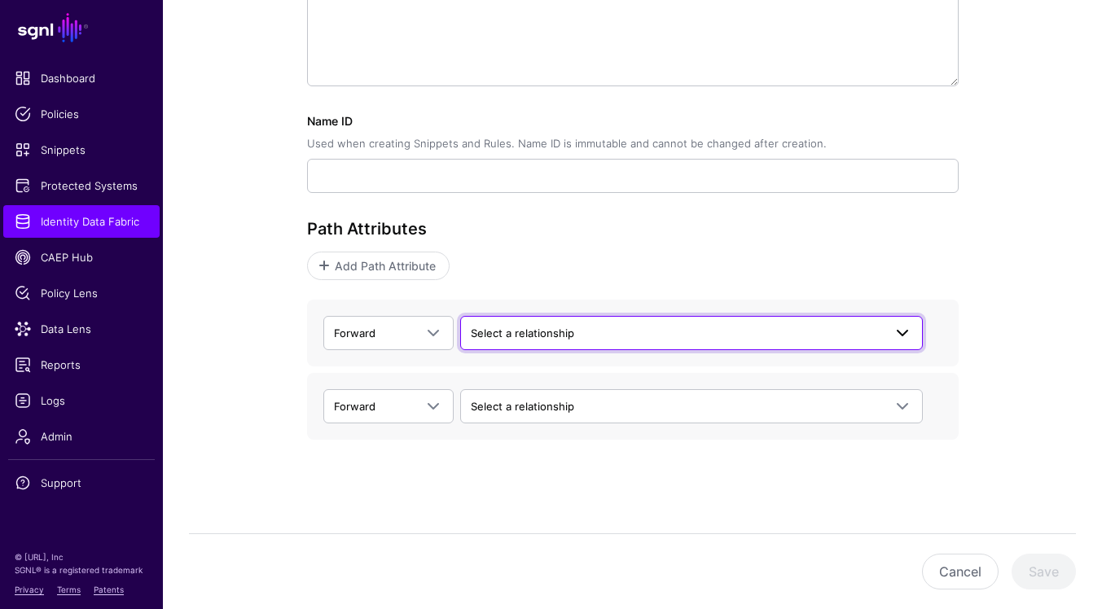
click at [754, 336] on span "Select a relationship" at bounding box center [677, 333] width 412 height 18
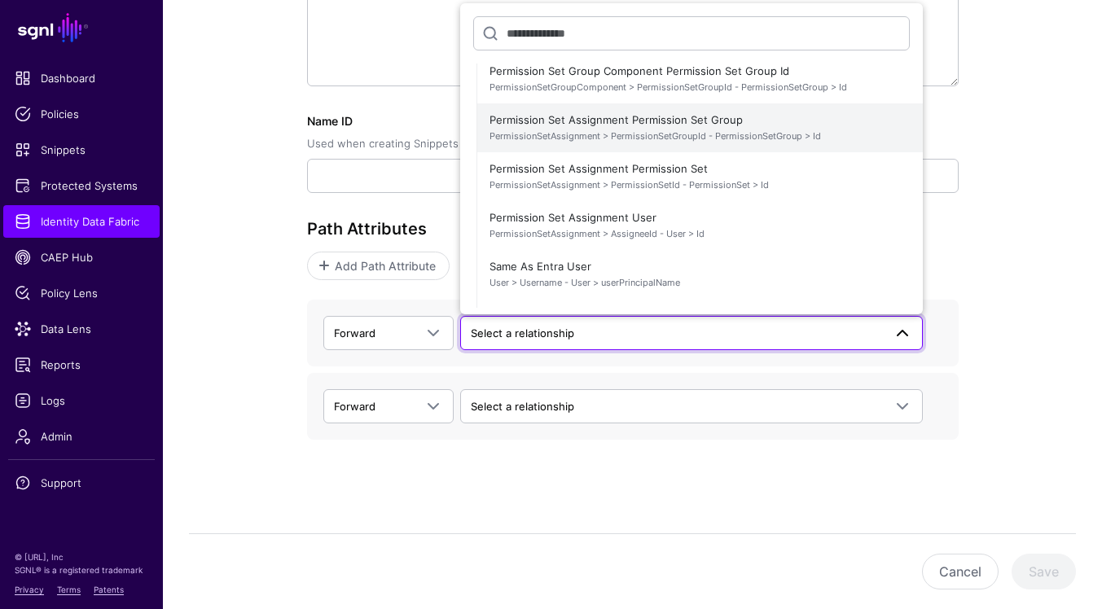
scroll to position [121, 0]
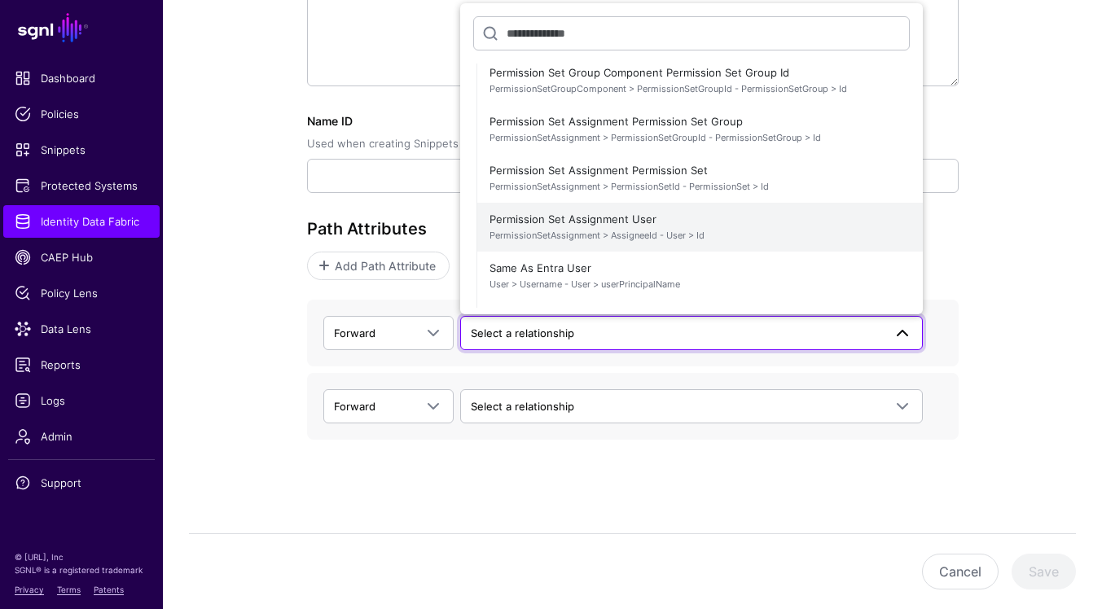
click at [766, 223] on span "Permission Set Assignment User PermissionSetAssignment > AssigneeId - User > Id" at bounding box center [700, 227] width 420 height 39
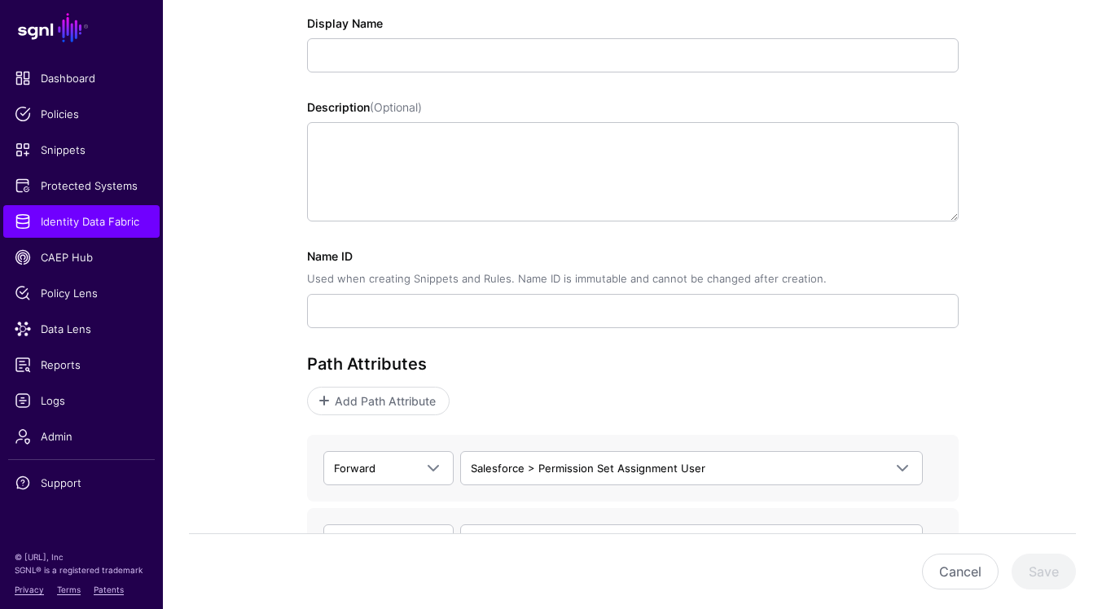
scroll to position [360, 0]
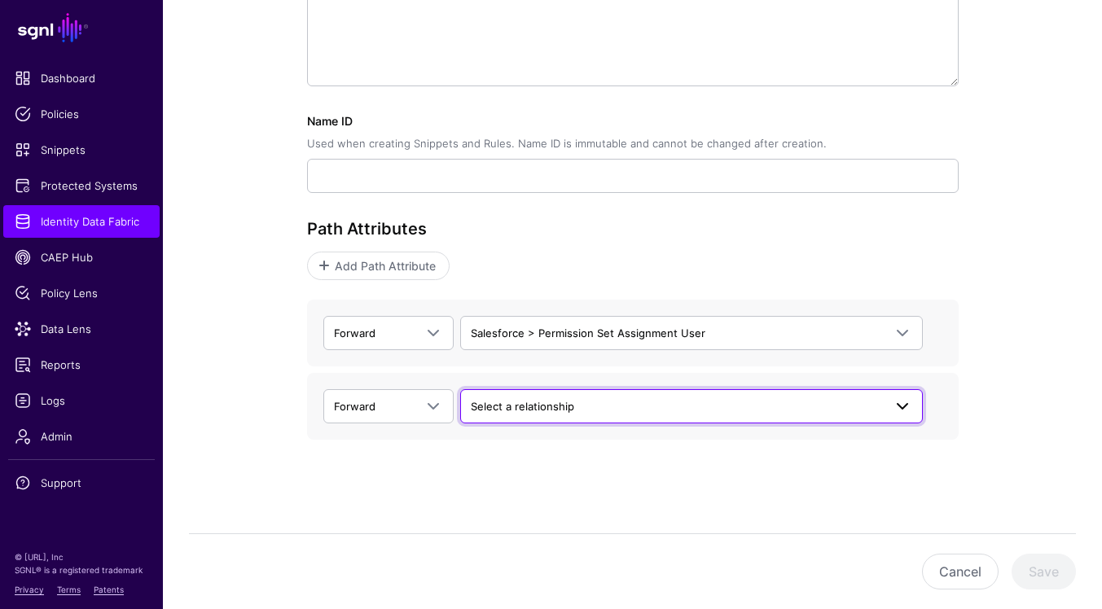
click at [617, 414] on span "Select a relationship" at bounding box center [677, 407] width 412 height 18
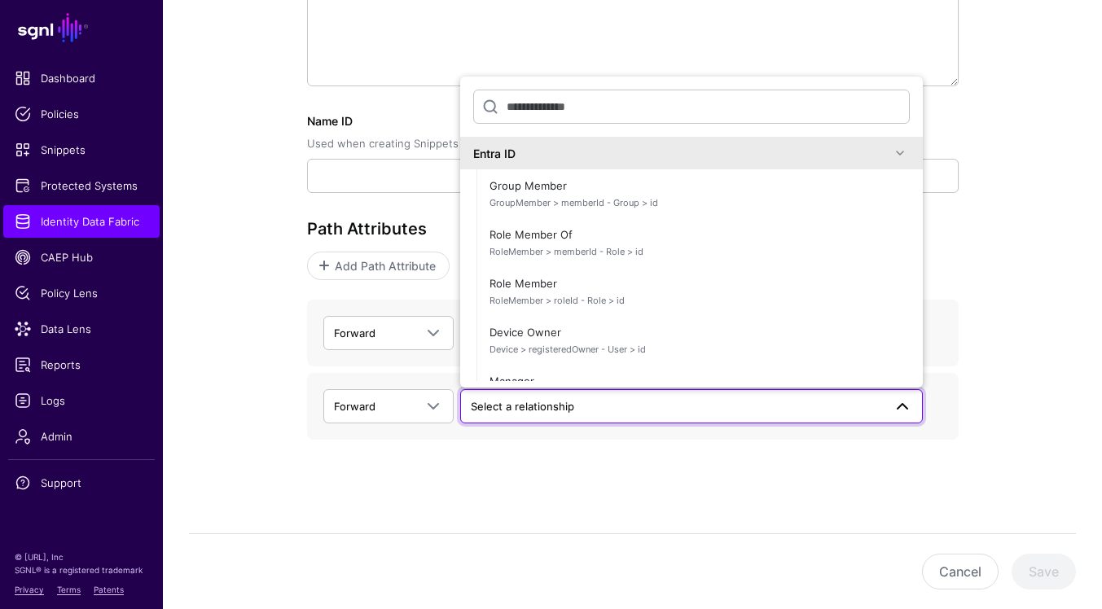
click at [900, 152] on span at bounding box center [900, 153] width 20 height 20
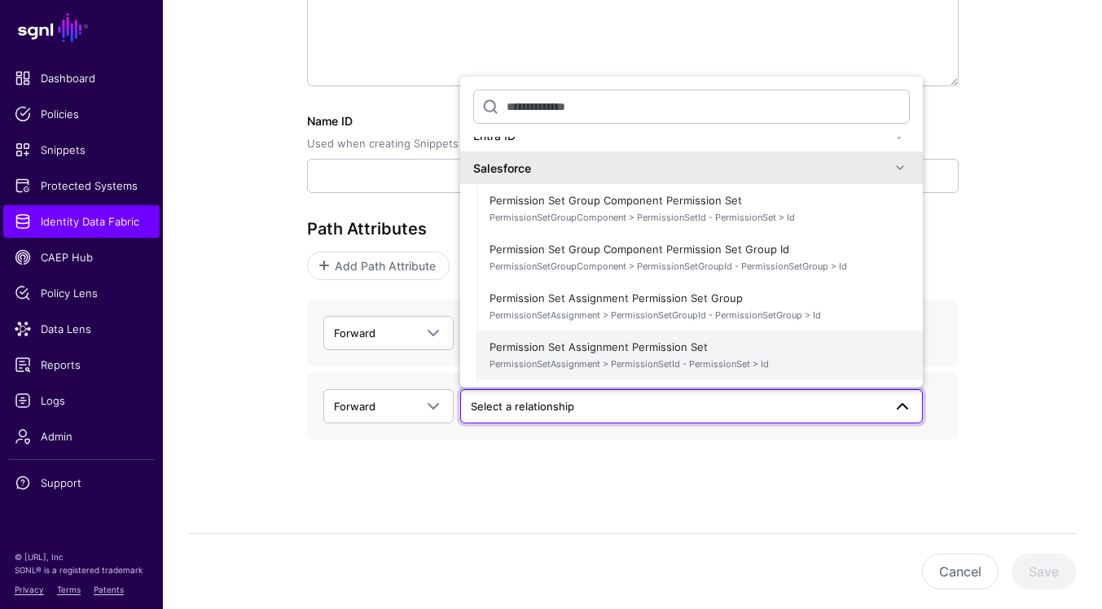
scroll to position [15, 0]
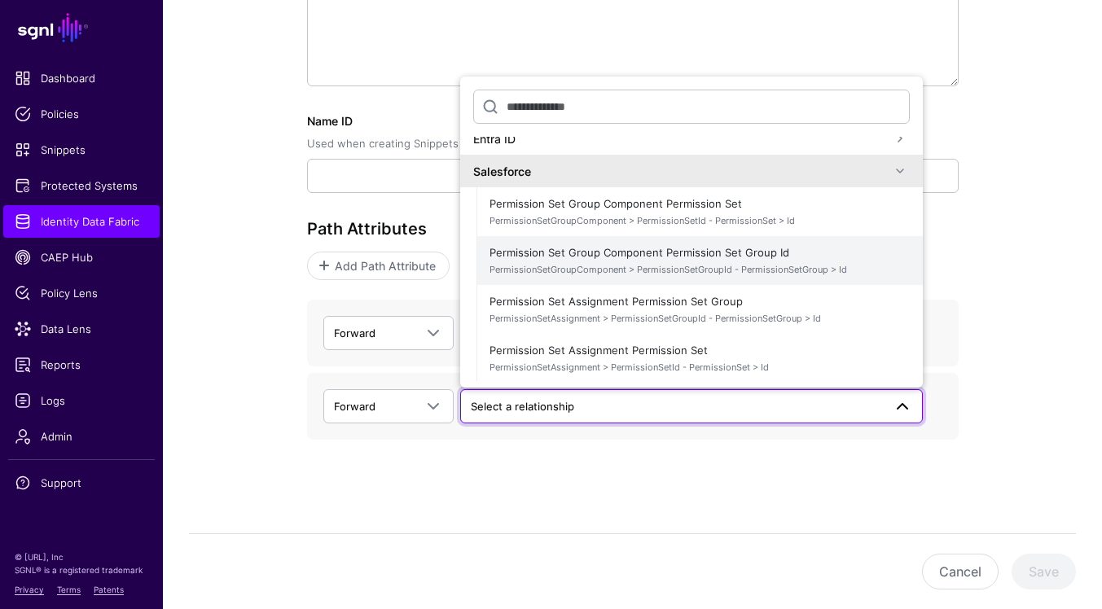
click at [802, 261] on span "Permission Set Group Component Permission Set Group Id PermissionSetGroupCompon…" at bounding box center [700, 260] width 420 height 39
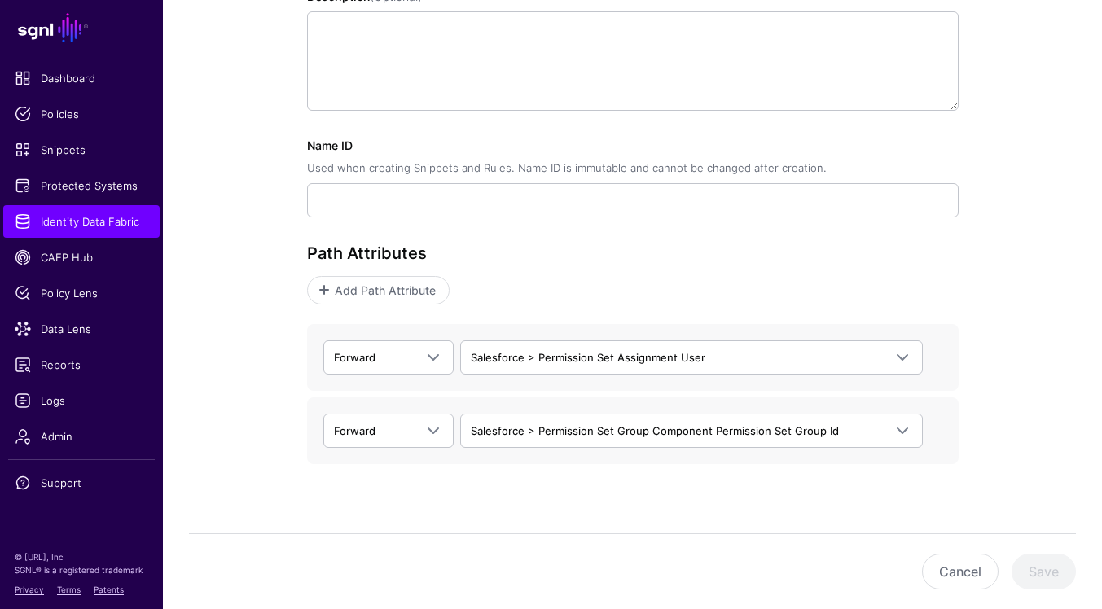
scroll to position [360, 0]
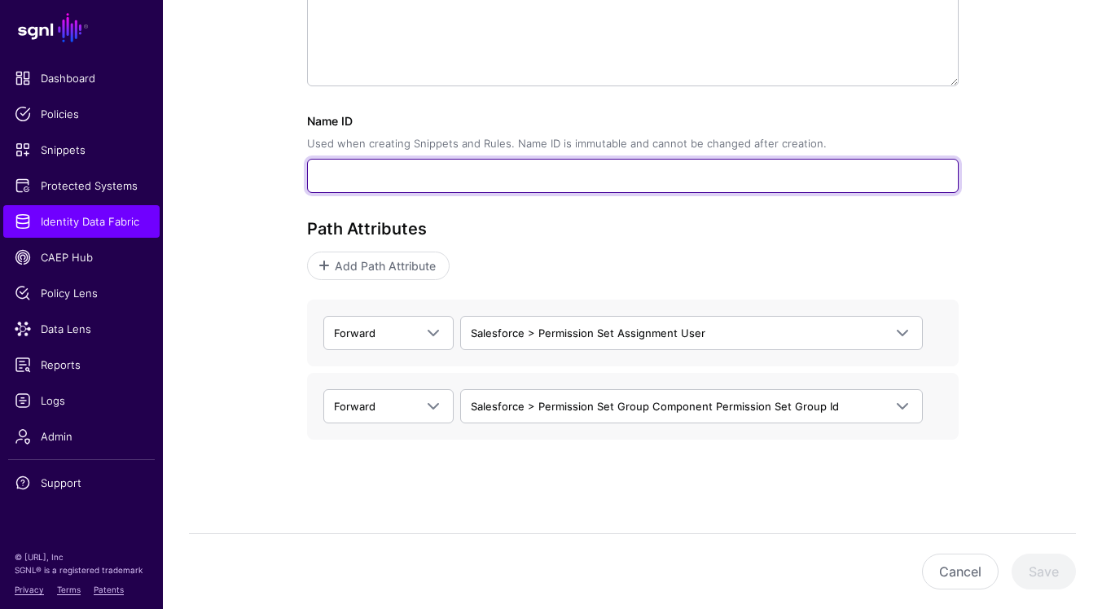
click at [754, 172] on input "Name ID Used when creating Snippets and Rules. Name ID is immutable and cannot …" at bounding box center [633, 176] width 652 height 34
type input "**********"
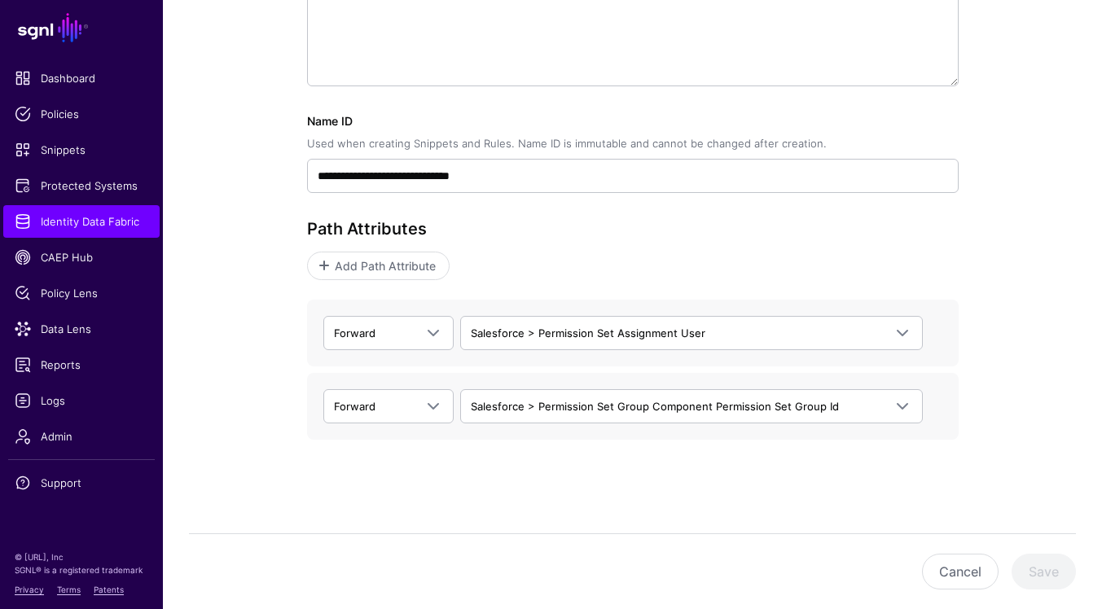
click at [793, 217] on div "**********" at bounding box center [633, 152] width 652 height 666
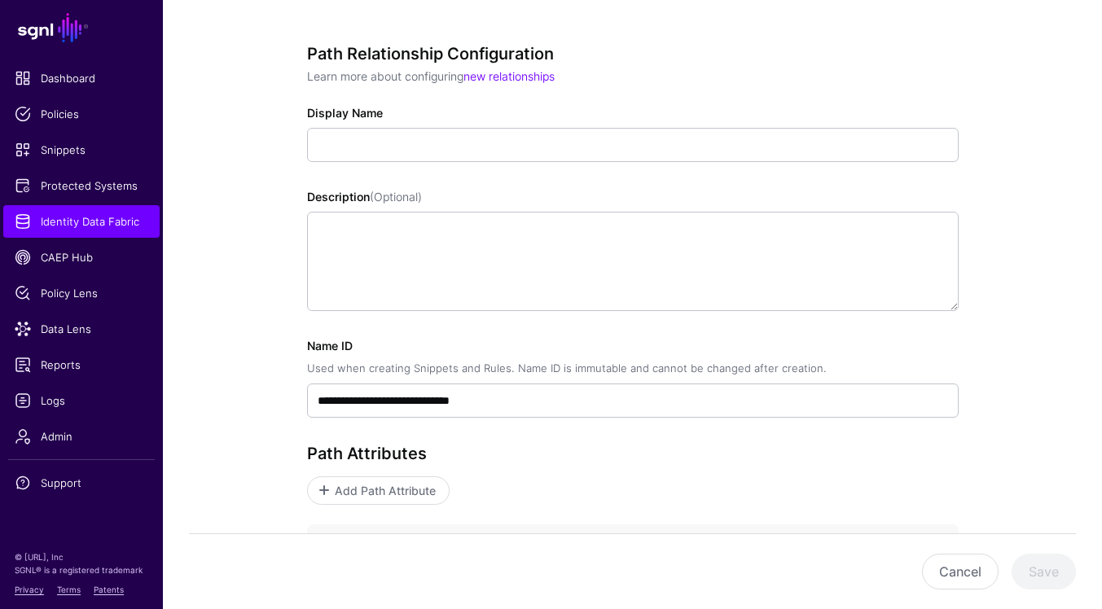
scroll to position [125, 0]
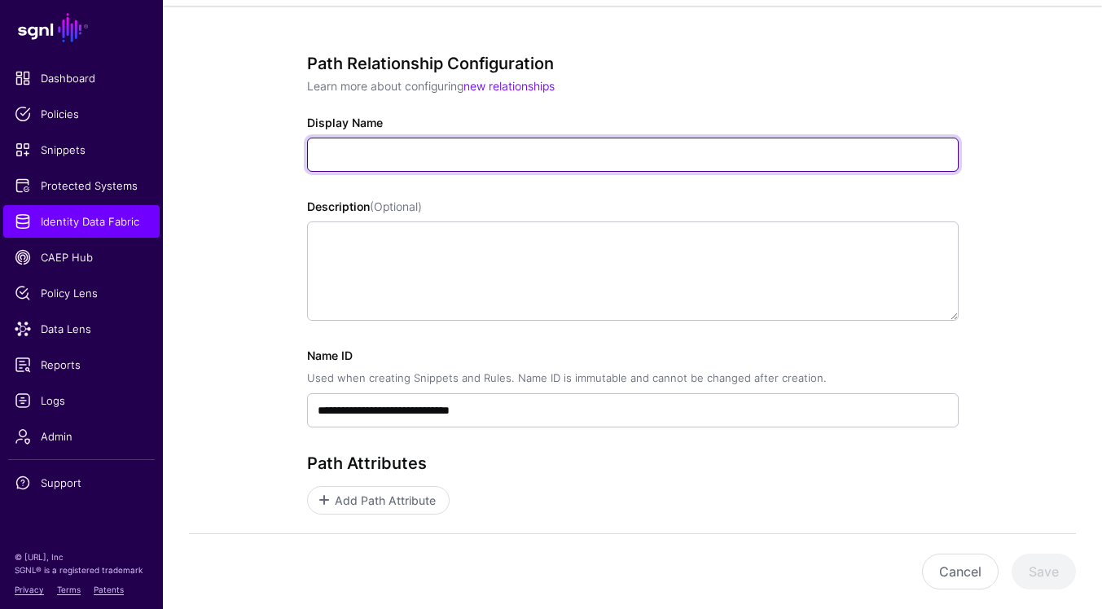
click at [586, 153] on input "Display Name" at bounding box center [633, 155] width 652 height 34
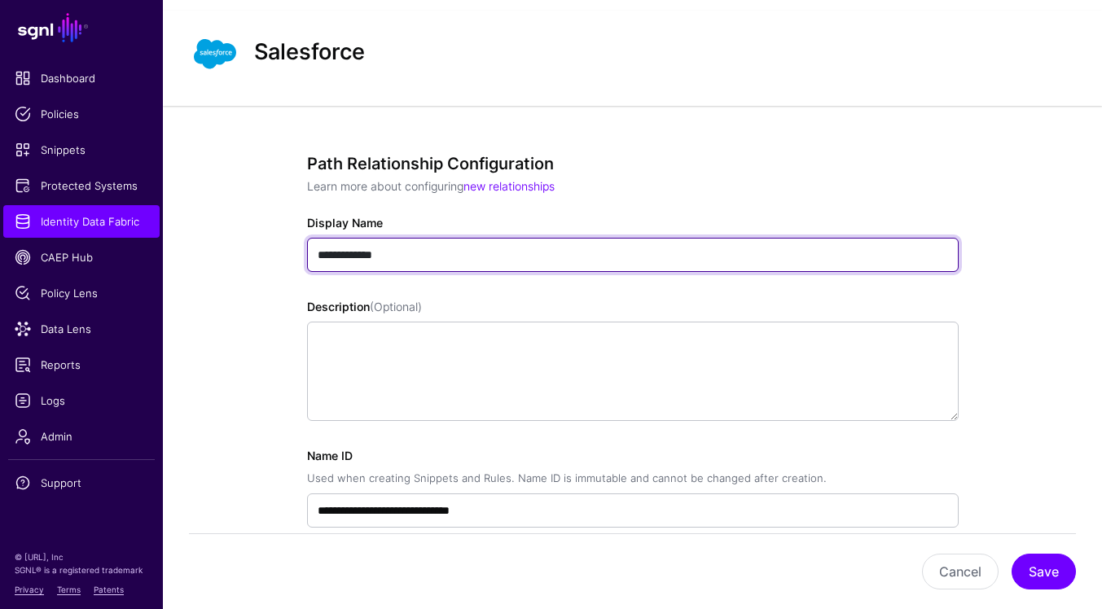
scroll to position [15, 0]
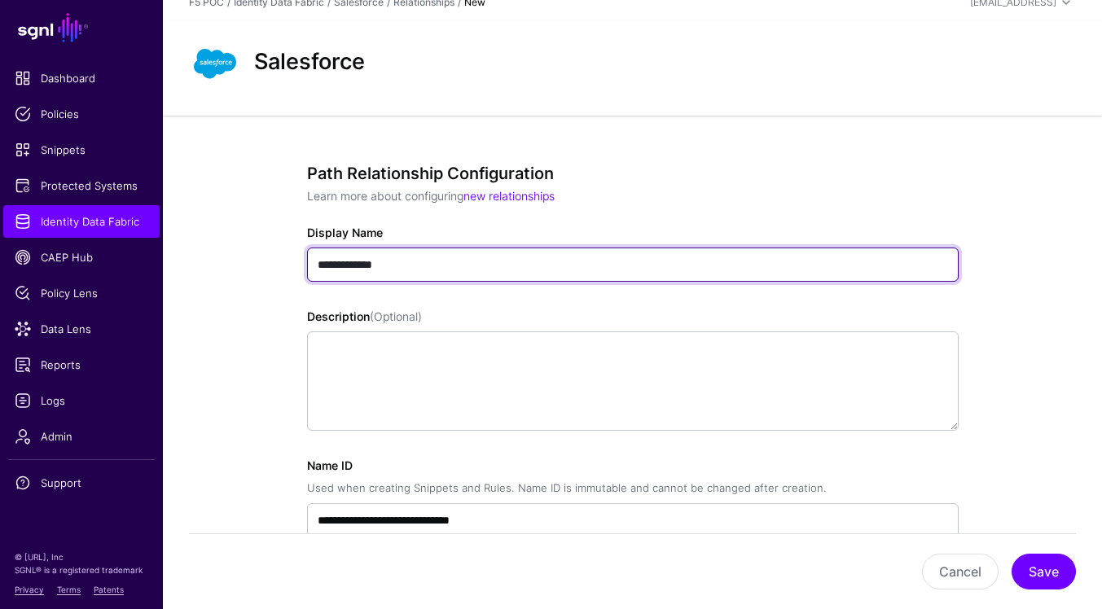
type input "**********"
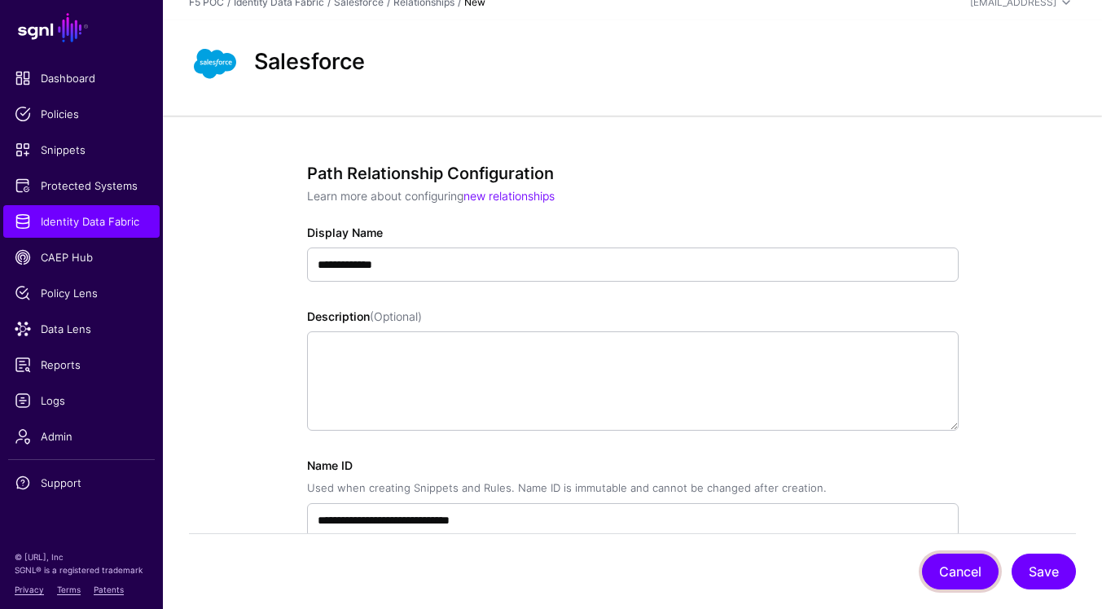
click at [965, 565] on button "Cancel" at bounding box center [960, 572] width 77 height 36
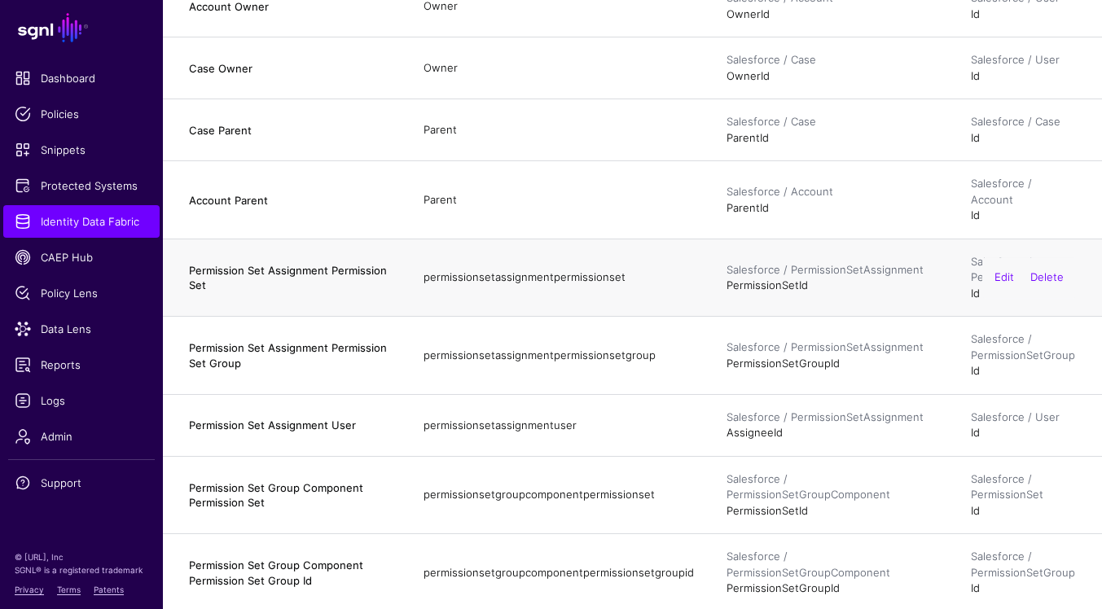
scroll to position [1371, 0]
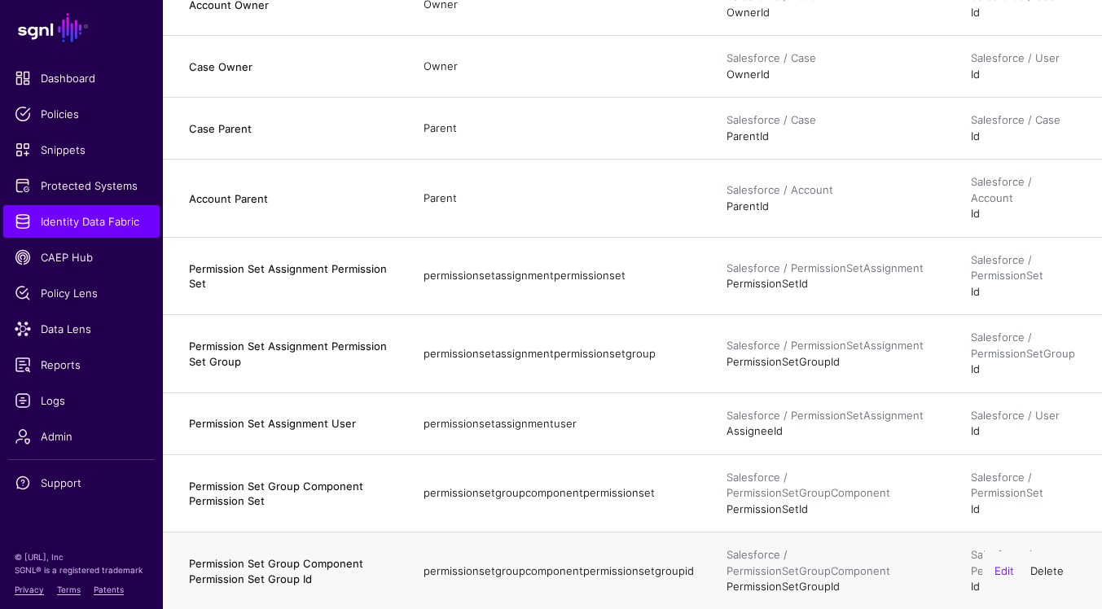
click at [1061, 565] on link "Delete" at bounding box center [1047, 571] width 33 height 13
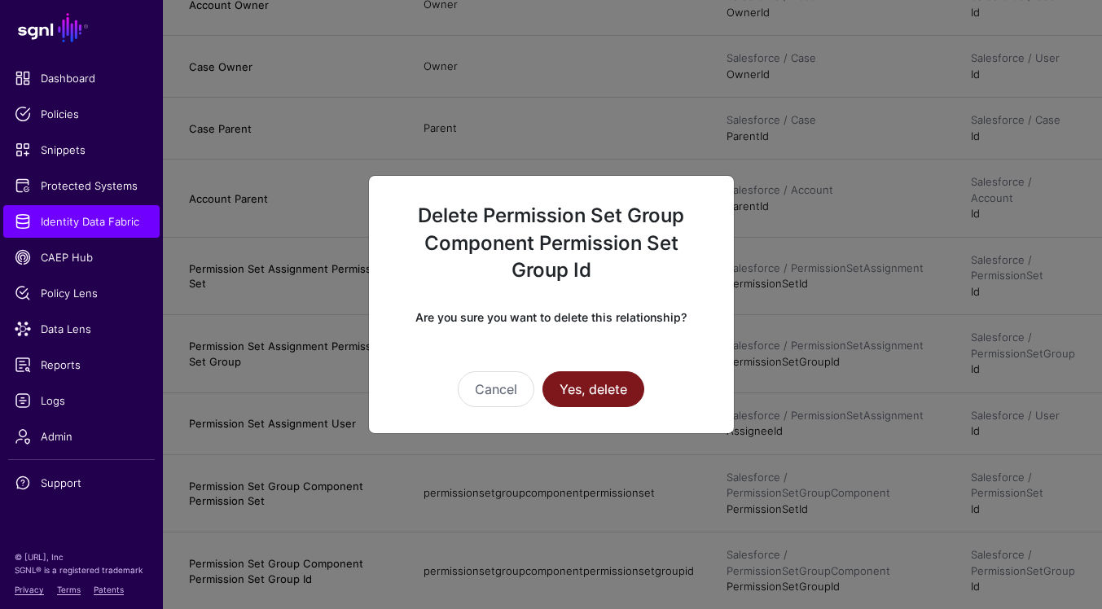
click at [629, 398] on button "Yes, delete" at bounding box center [594, 389] width 102 height 36
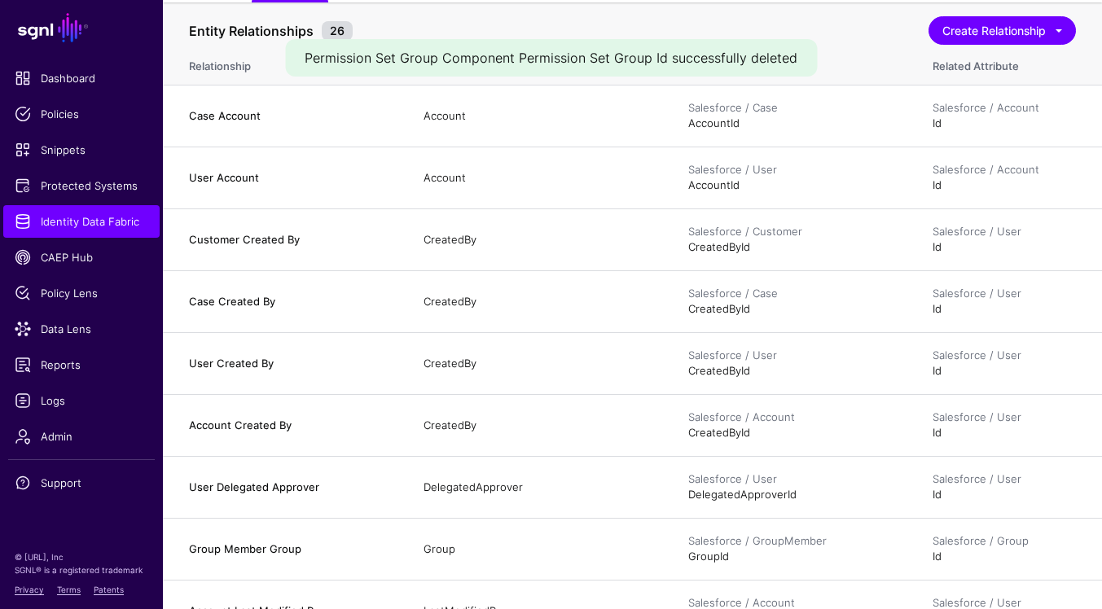
scroll to position [0, 0]
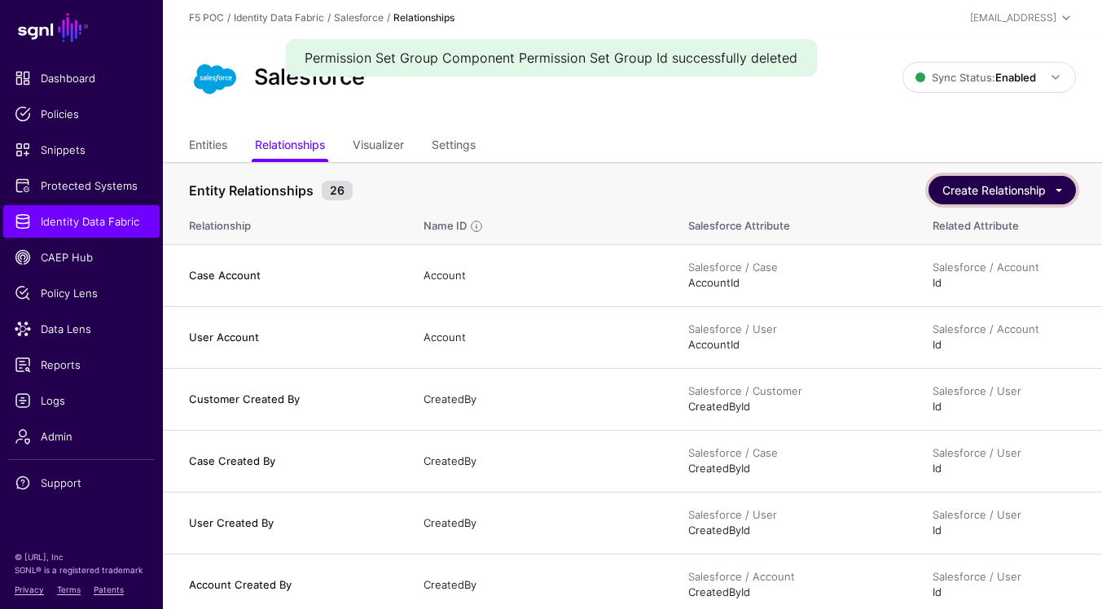
click button "Create Relationship"
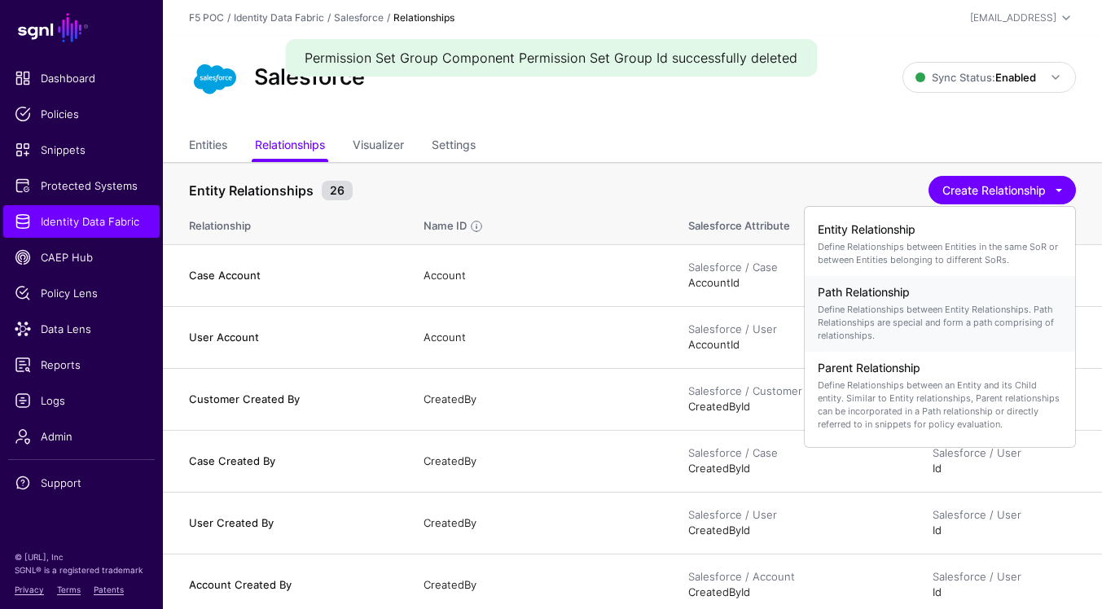
click p "Define Relationships between Entity Relationships. Path Relationships are speci…"
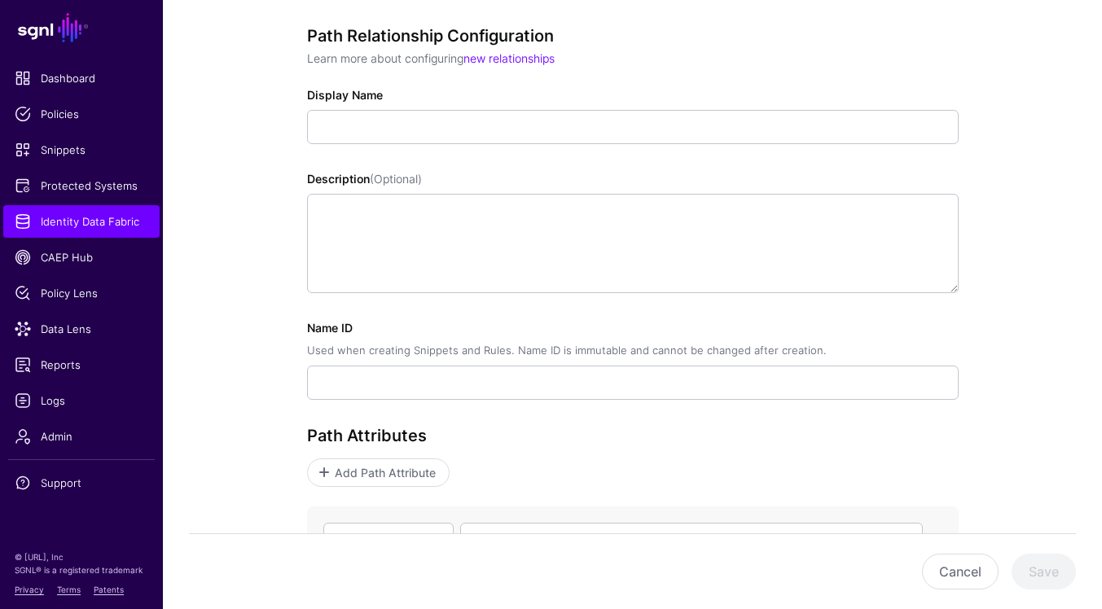
scroll to position [152, 0]
click button "Cancel"
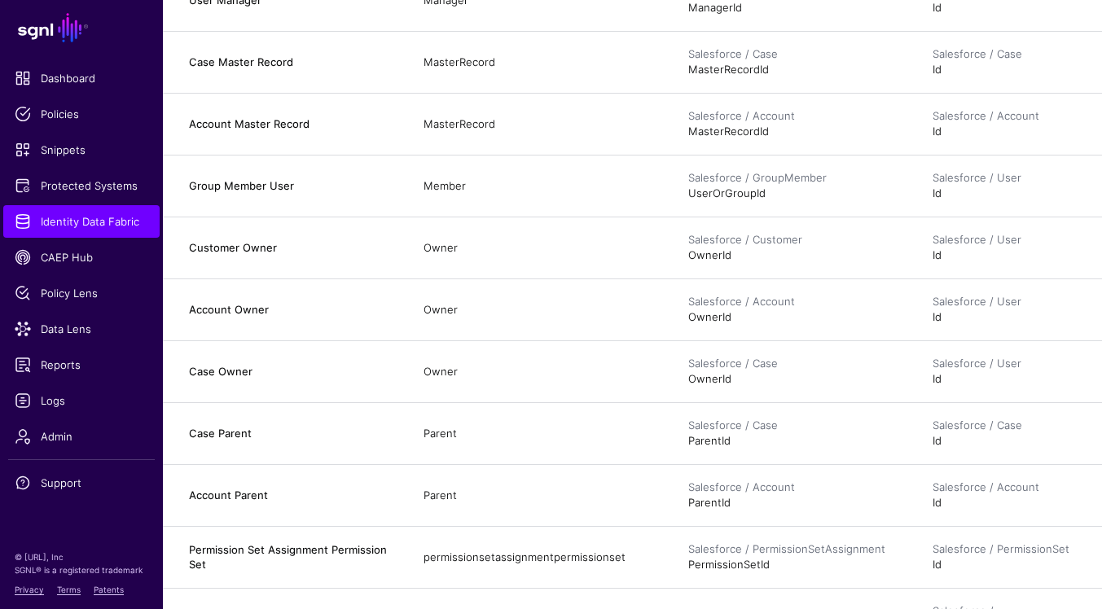
scroll to position [1277, 0]
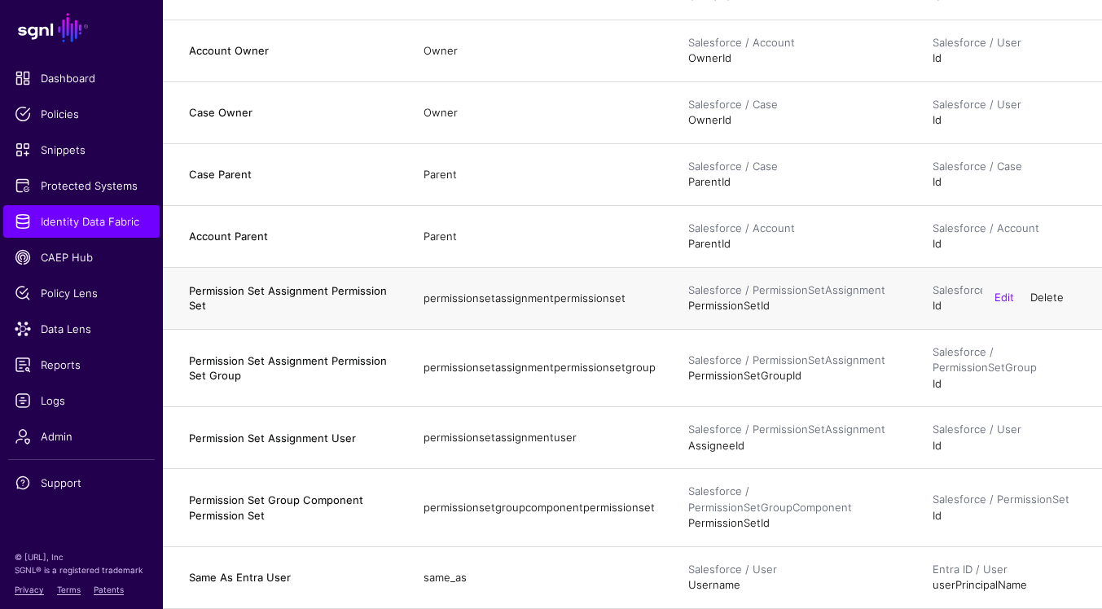
click link "Delete"
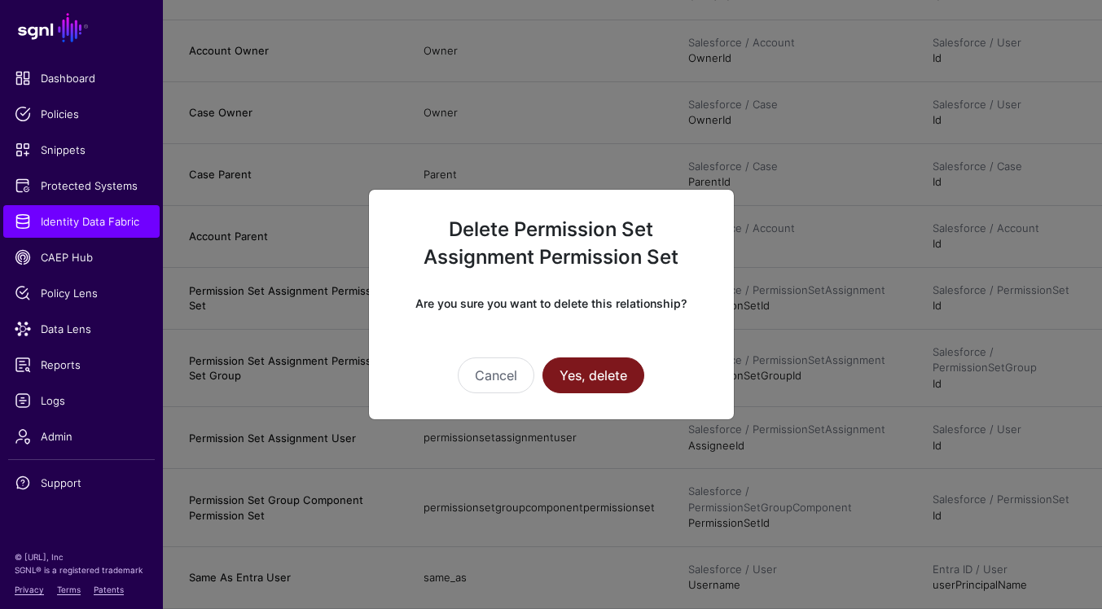
click button "Yes, delete"
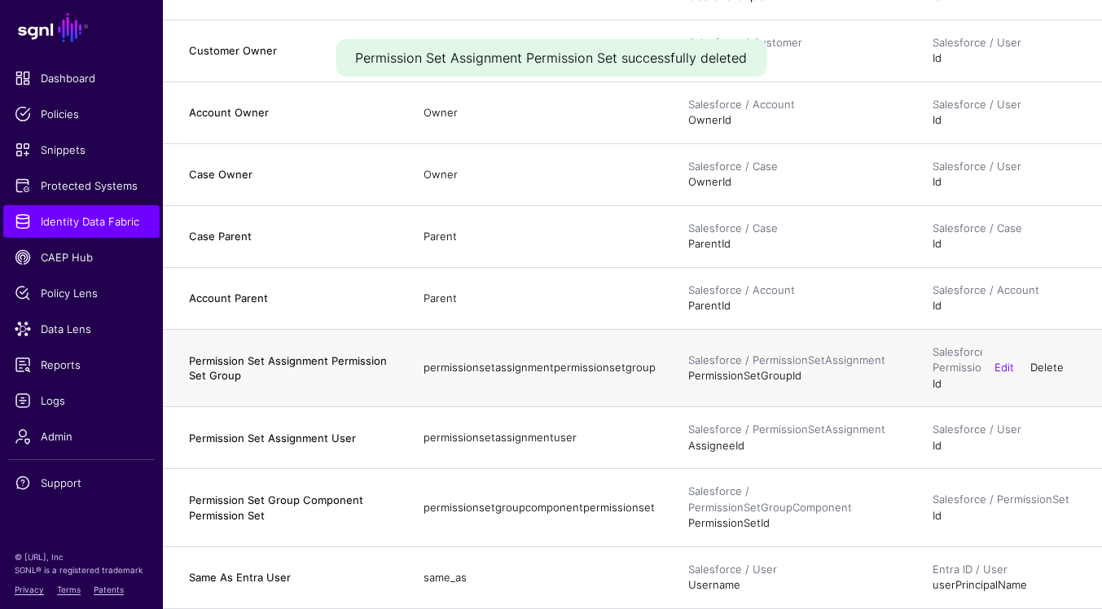
click link "Delete"
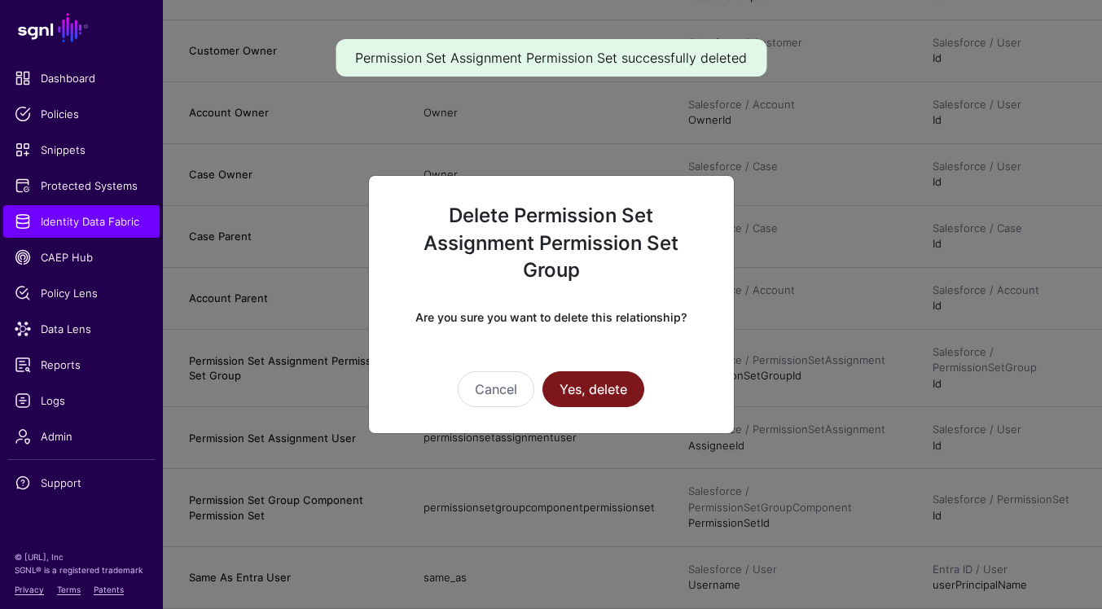
click button "Yes, delete"
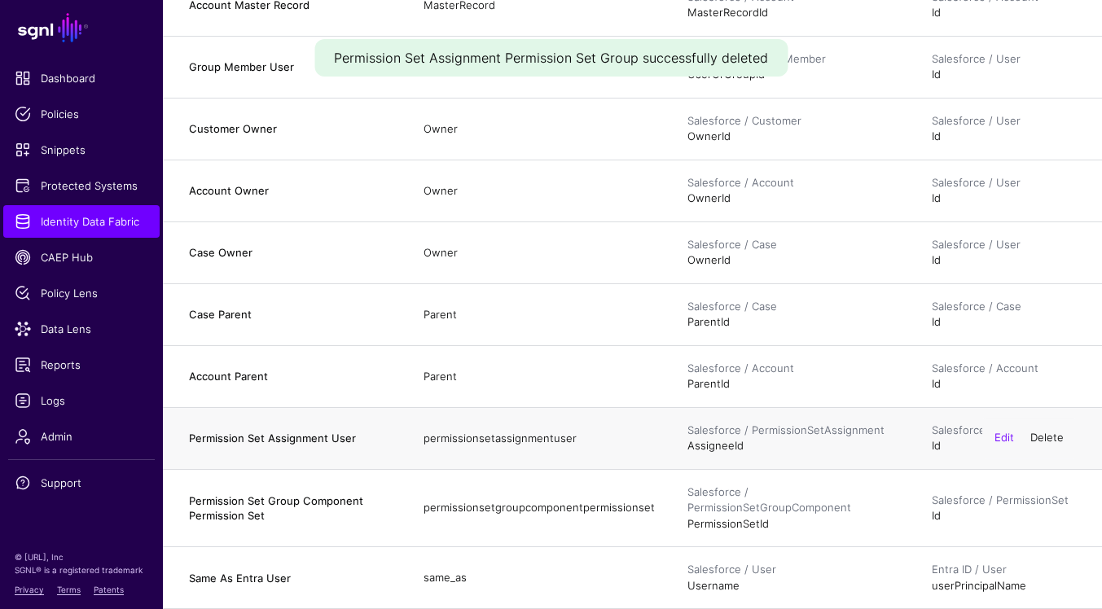
click link "Delete"
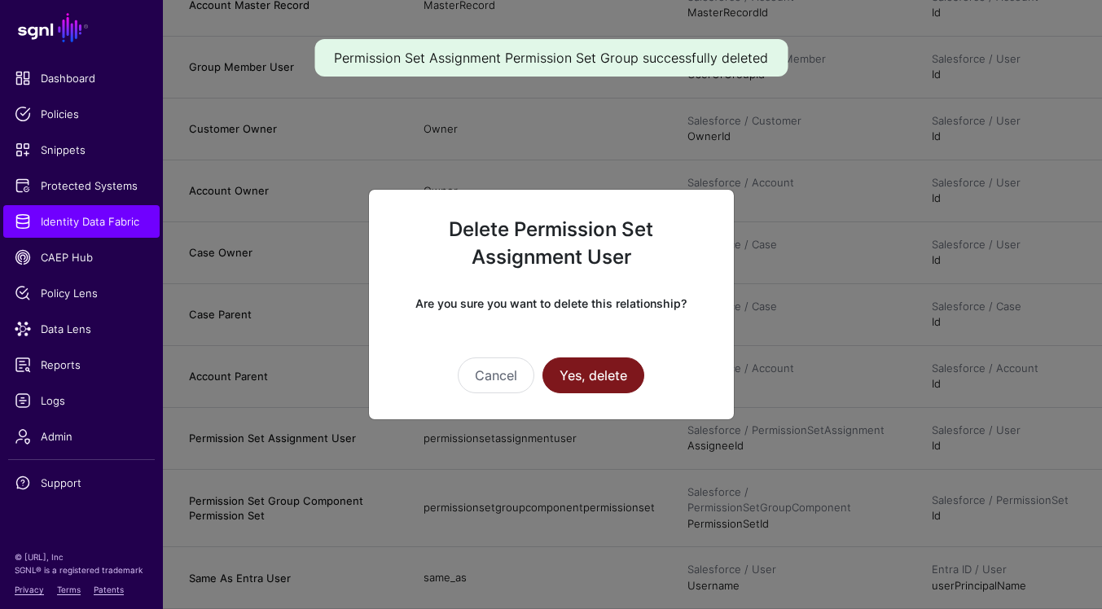
click button "Yes, delete"
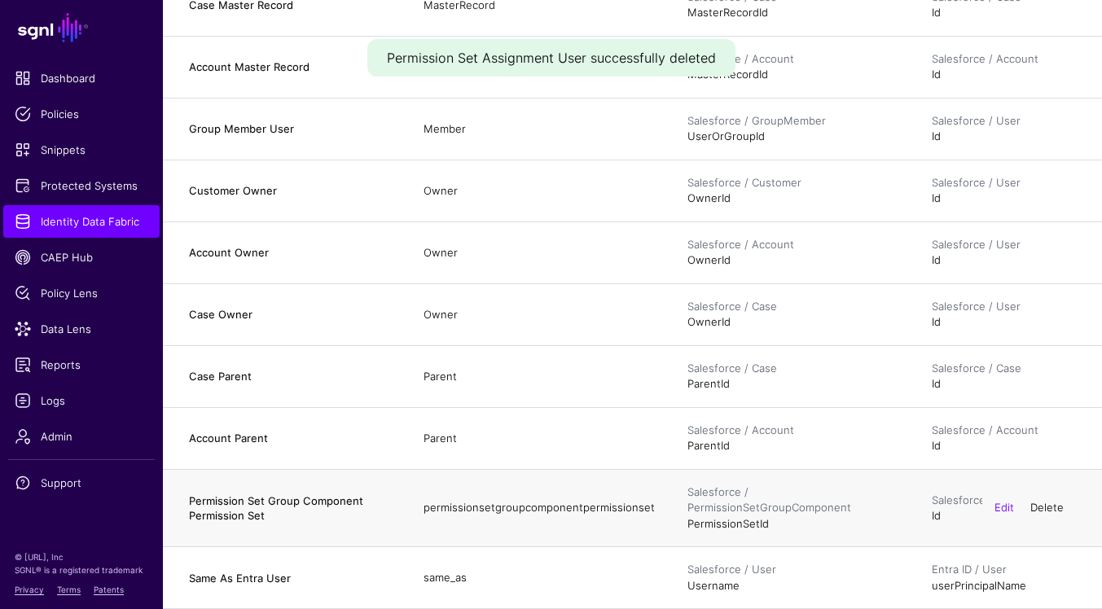
click link "Delete"
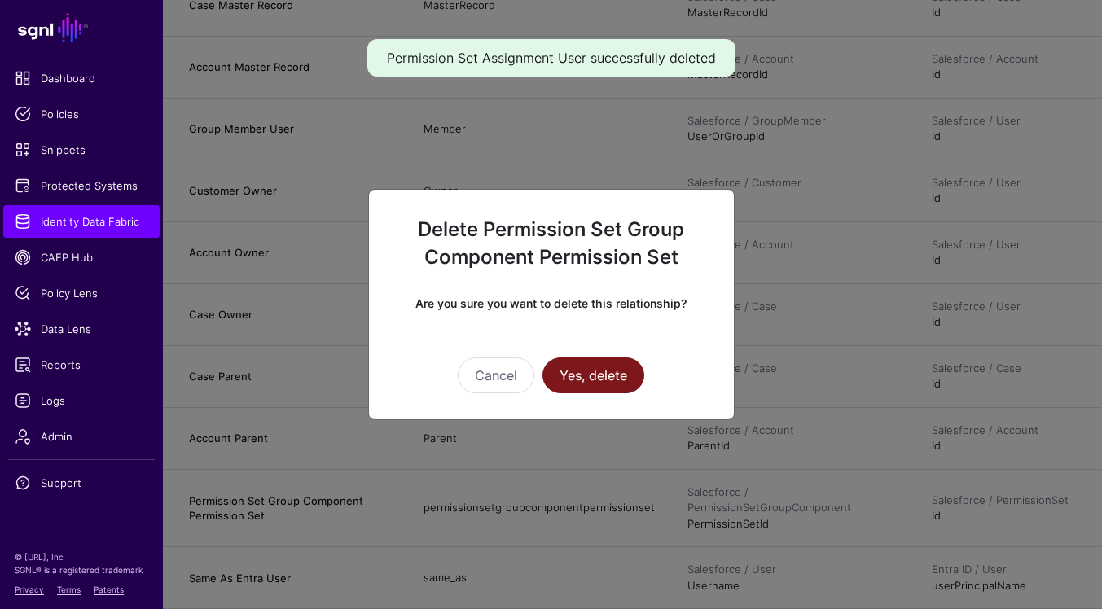
click button "Yes, delete"
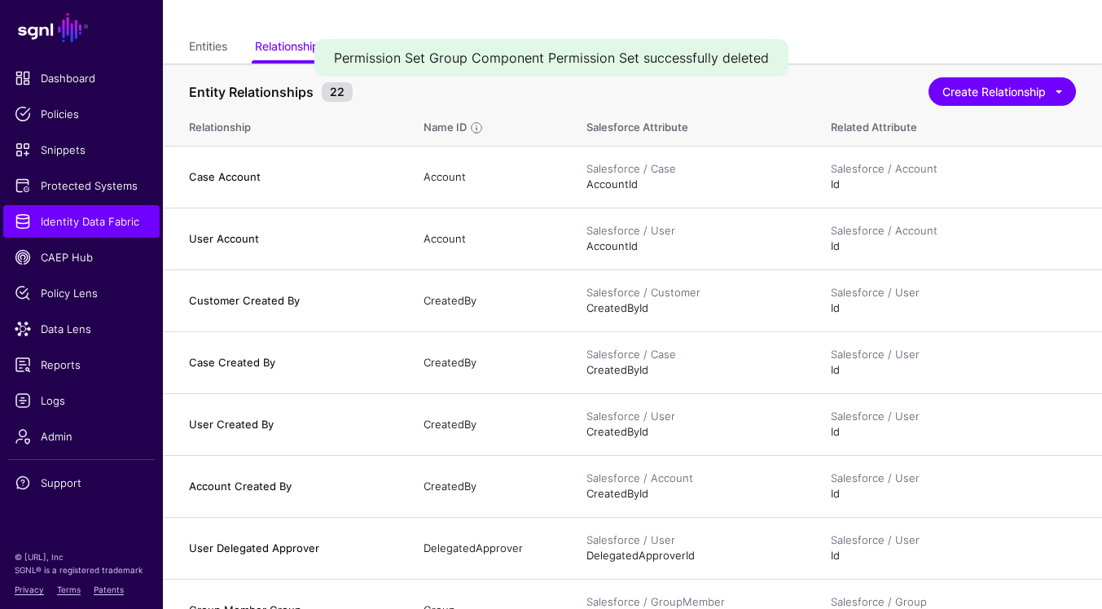
scroll to position [0, 0]
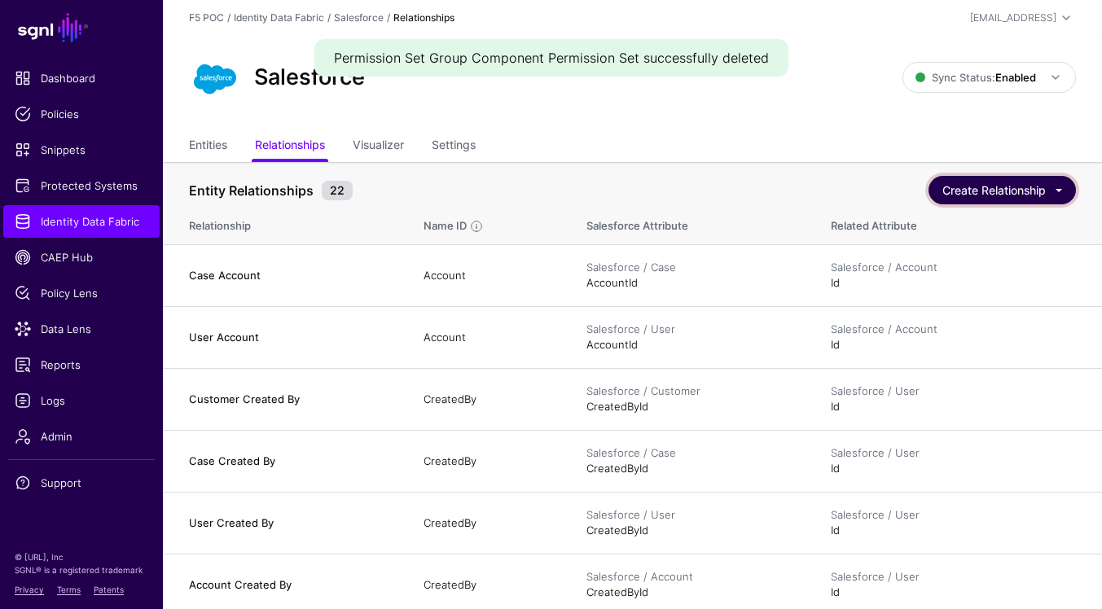
click button "Create Relationship"
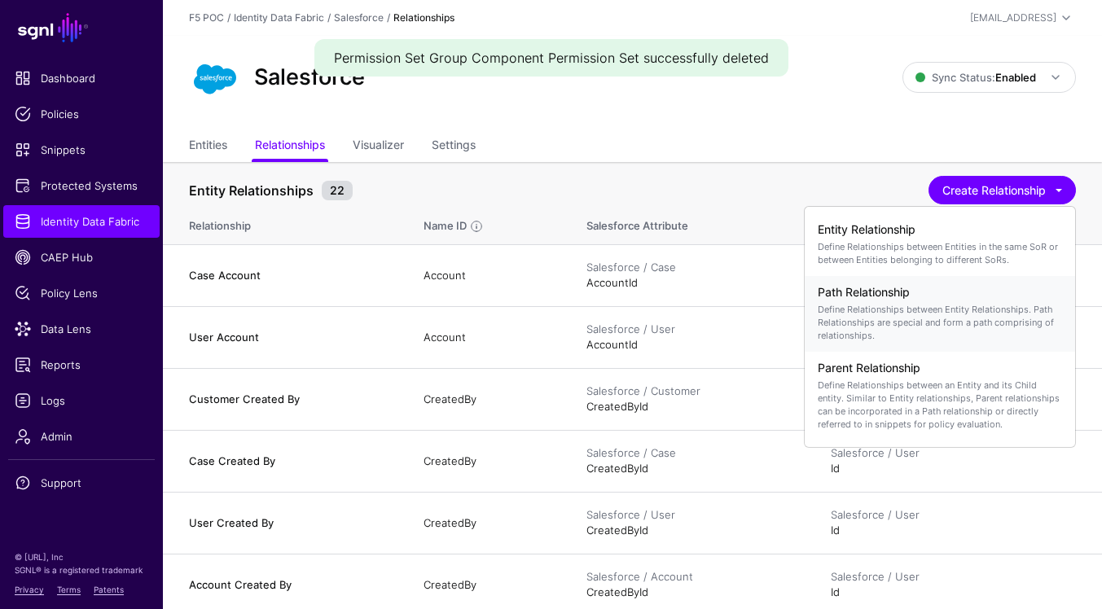
click div "Path Relationship Define Relationships between Entity Relationships. Path Relat…"
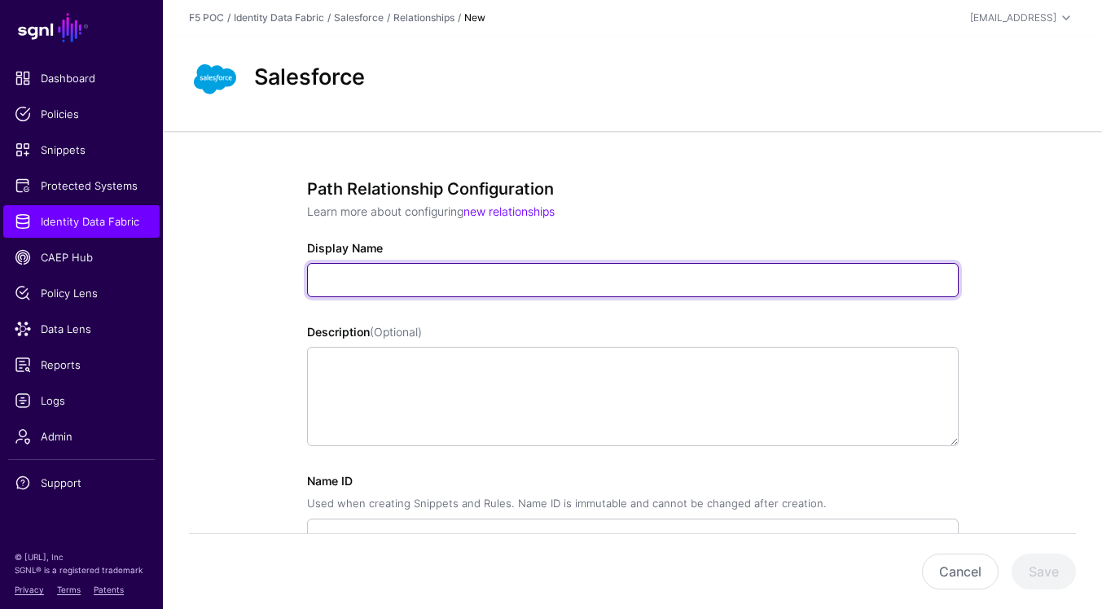
click input "Display Name"
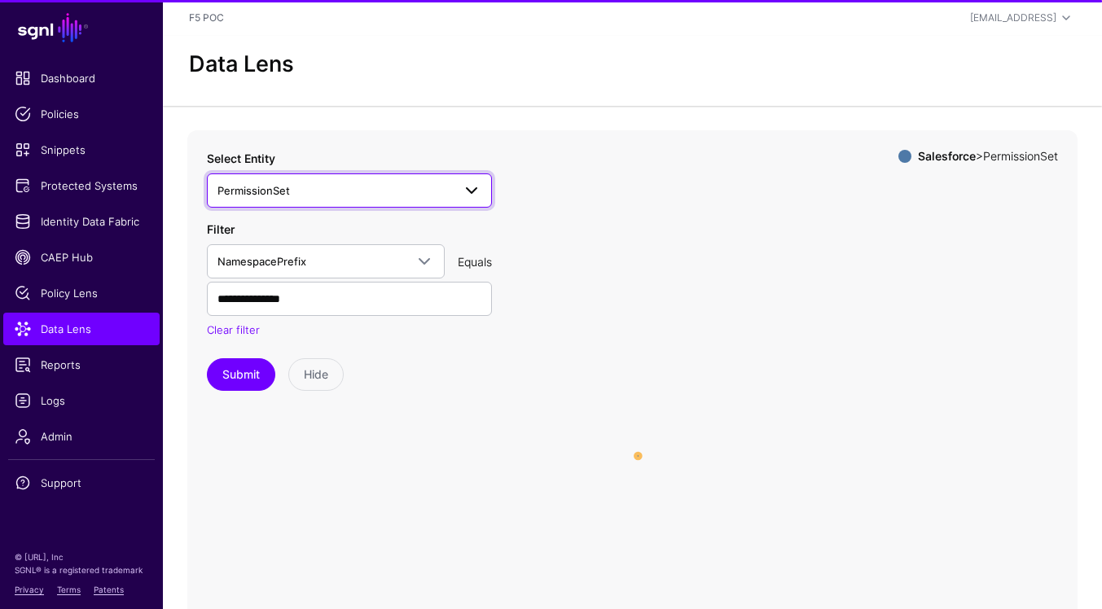
click at [464, 200] on span at bounding box center [472, 191] width 20 height 20
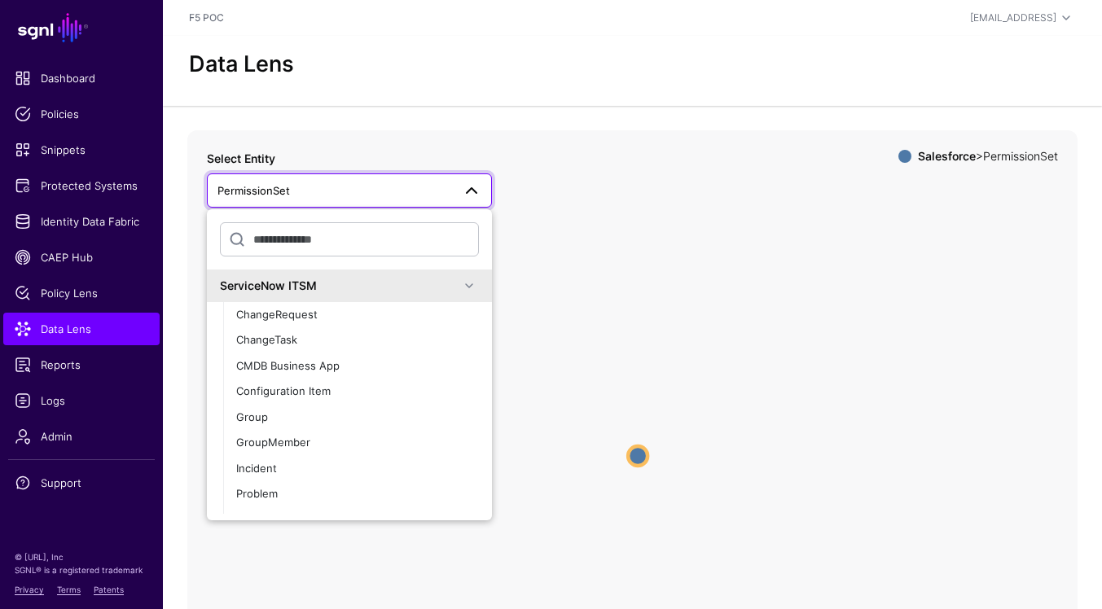
click at [469, 284] on span at bounding box center [469, 286] width 20 height 20
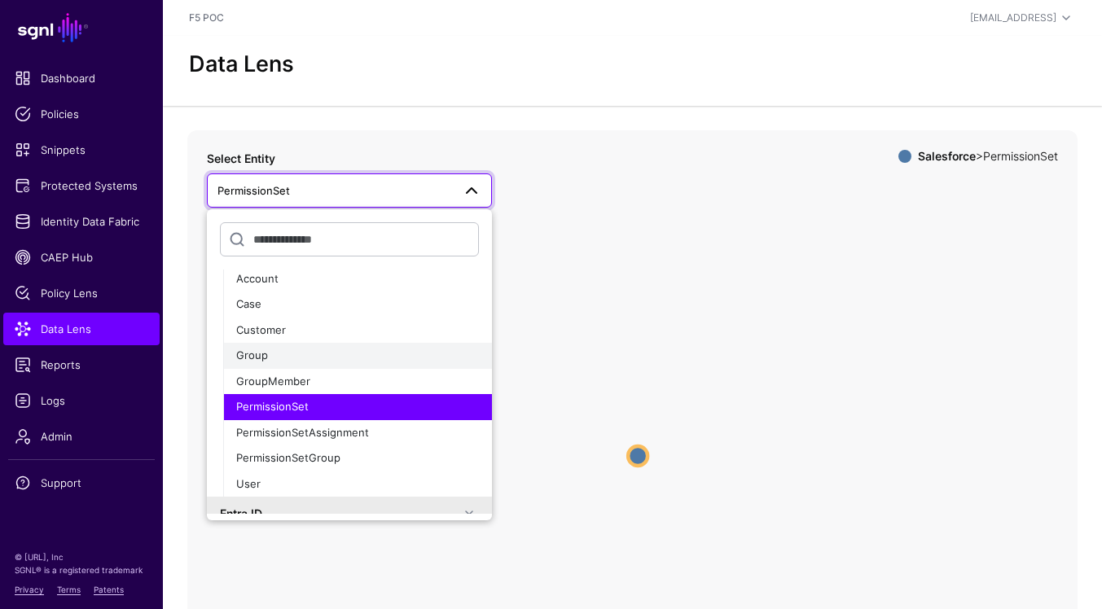
scroll to position [84, 0]
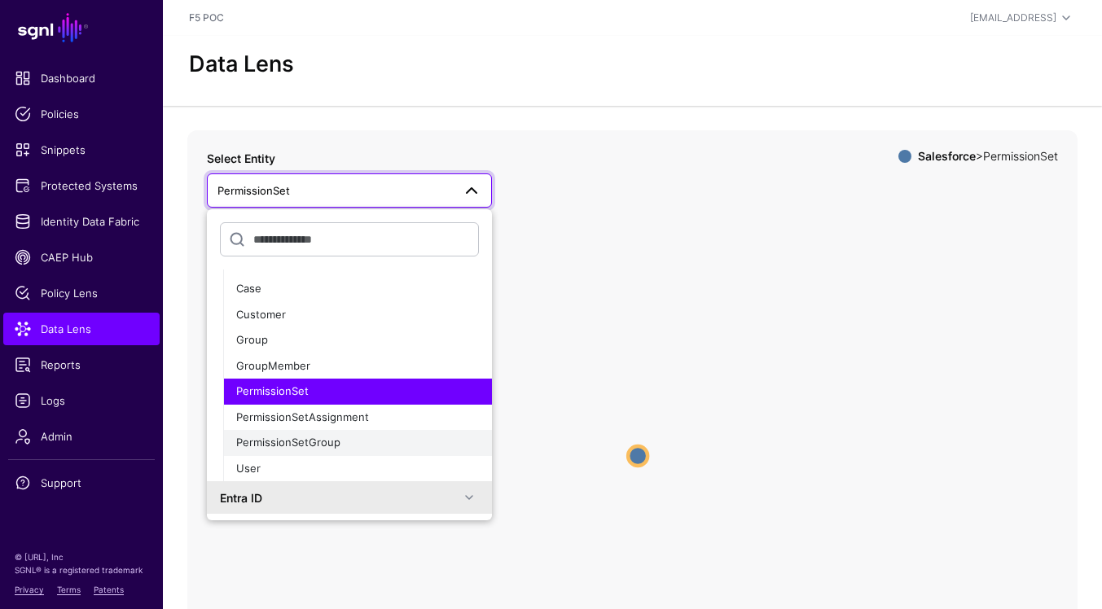
click at [387, 440] on div "PermissionSetGroup" at bounding box center [357, 443] width 243 height 16
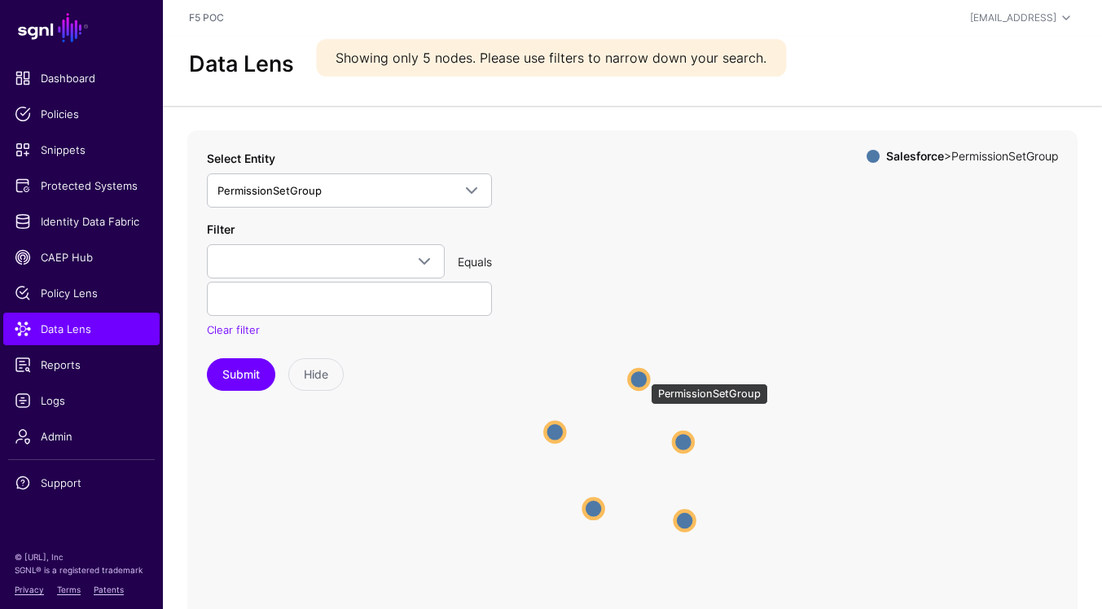
click at [643, 376] on circle at bounding box center [639, 380] width 20 height 20
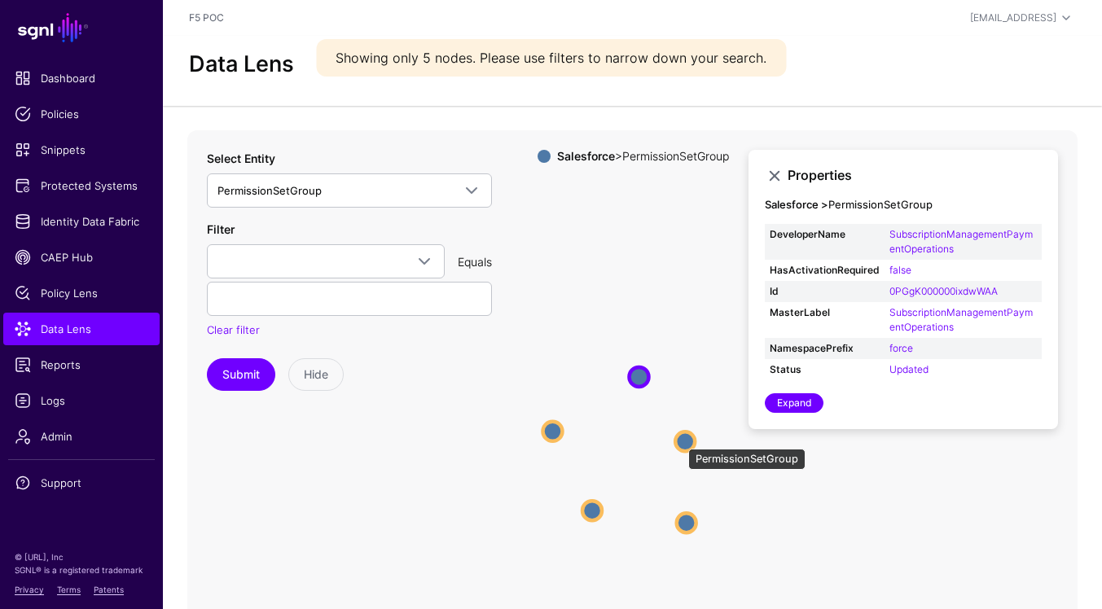
click at [680, 441] on circle at bounding box center [685, 442] width 20 height 20
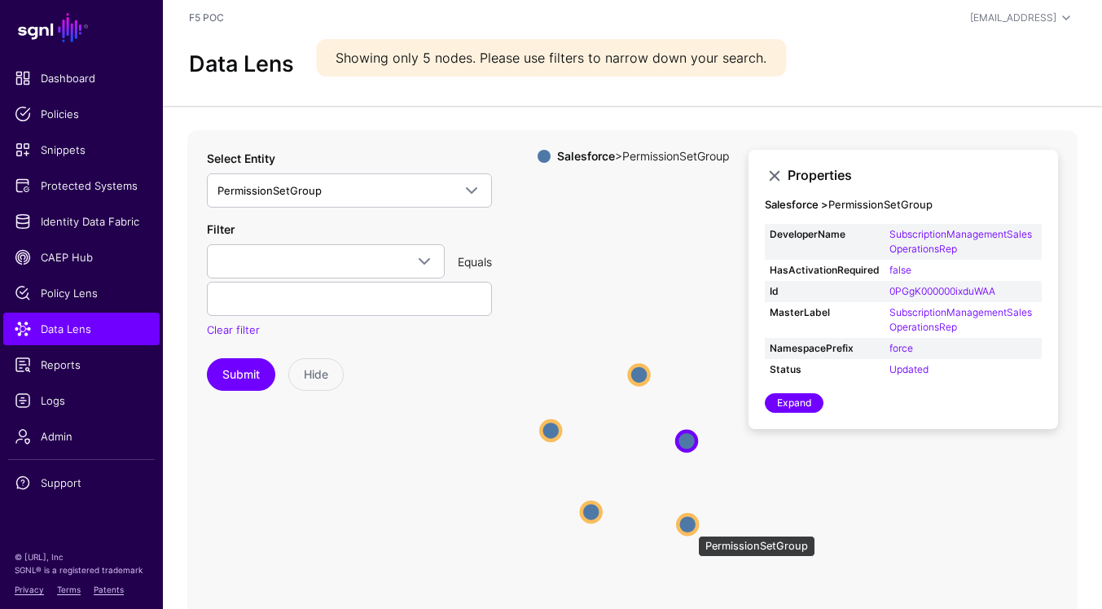
click at [690, 528] on circle at bounding box center [688, 525] width 20 height 20
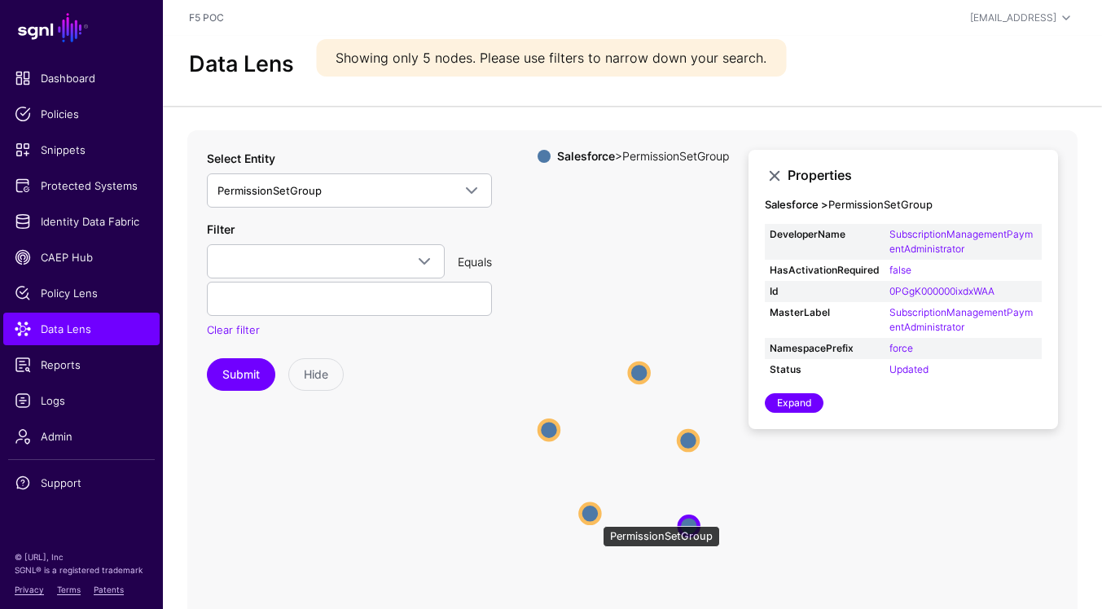
click at [595, 518] on circle at bounding box center [590, 514] width 20 height 20
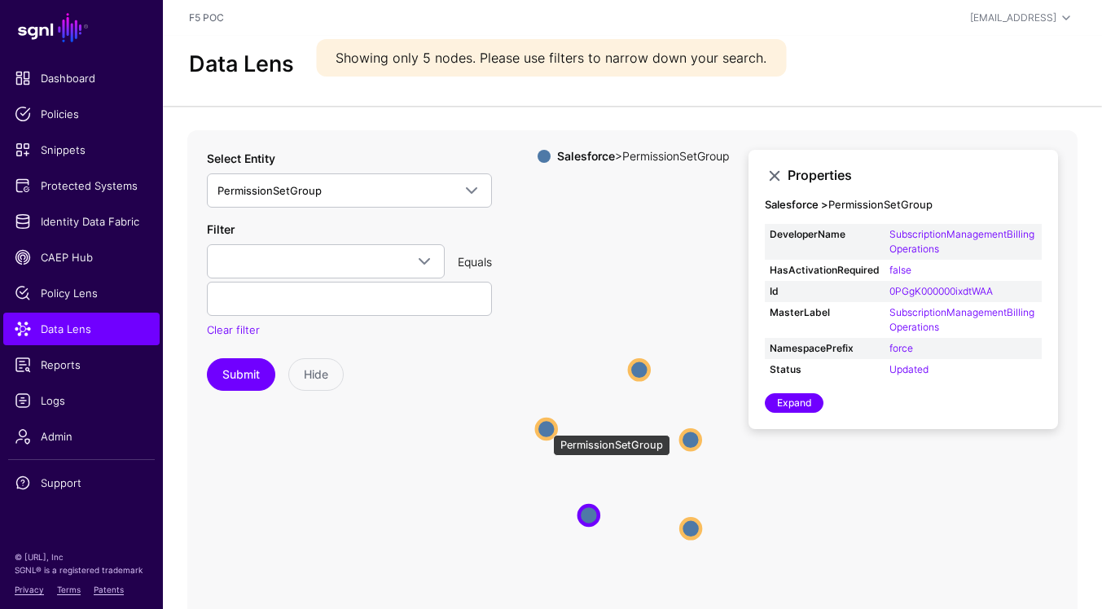
click at [545, 427] on circle at bounding box center [547, 430] width 20 height 20
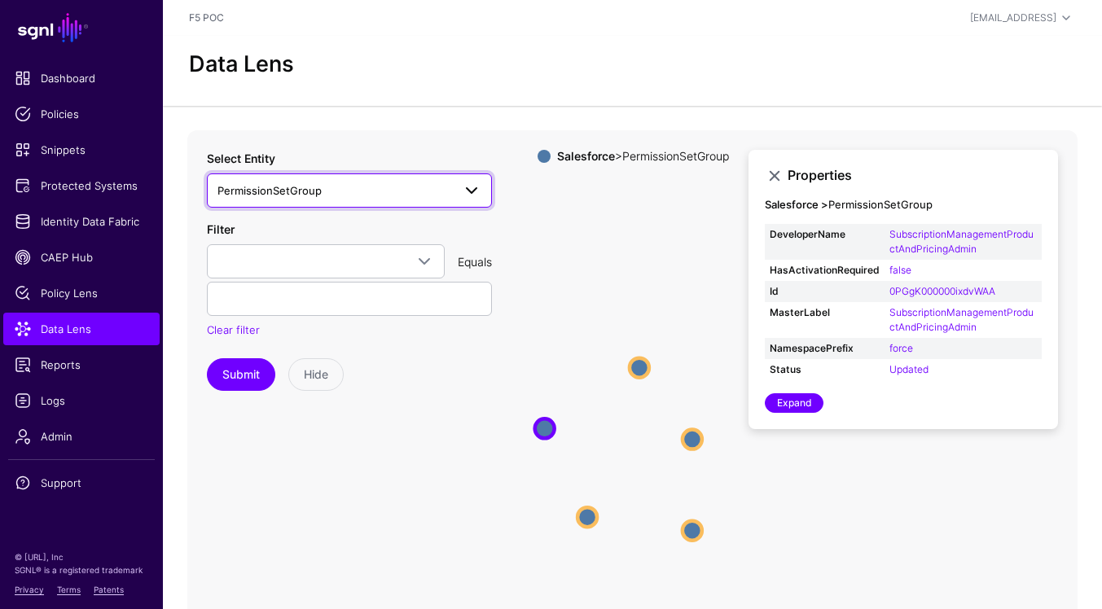
click at [471, 187] on span at bounding box center [472, 191] width 20 height 20
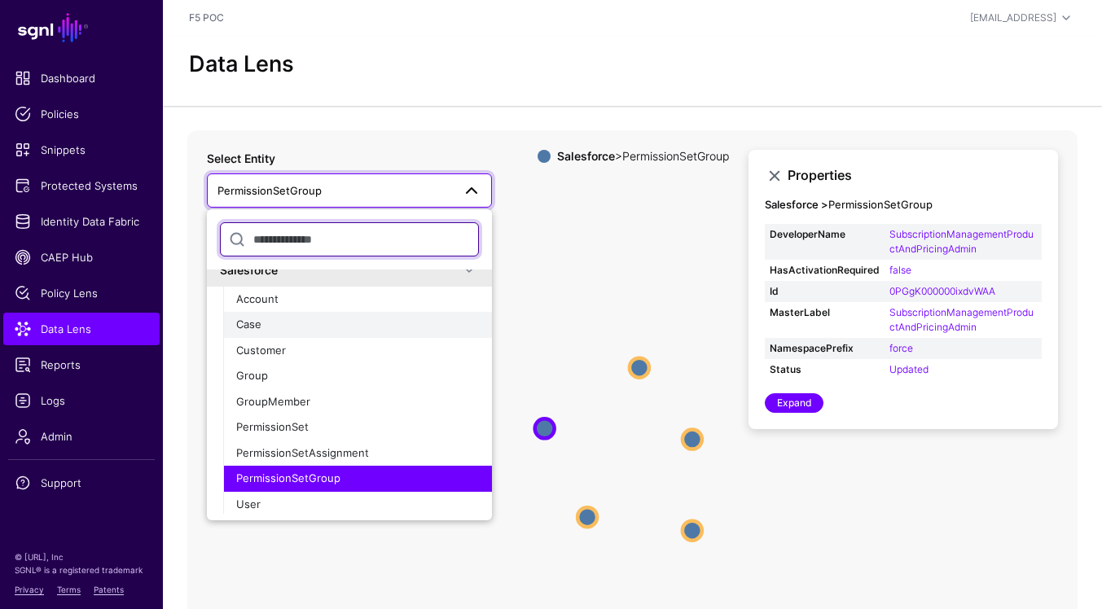
scroll to position [83, 0]
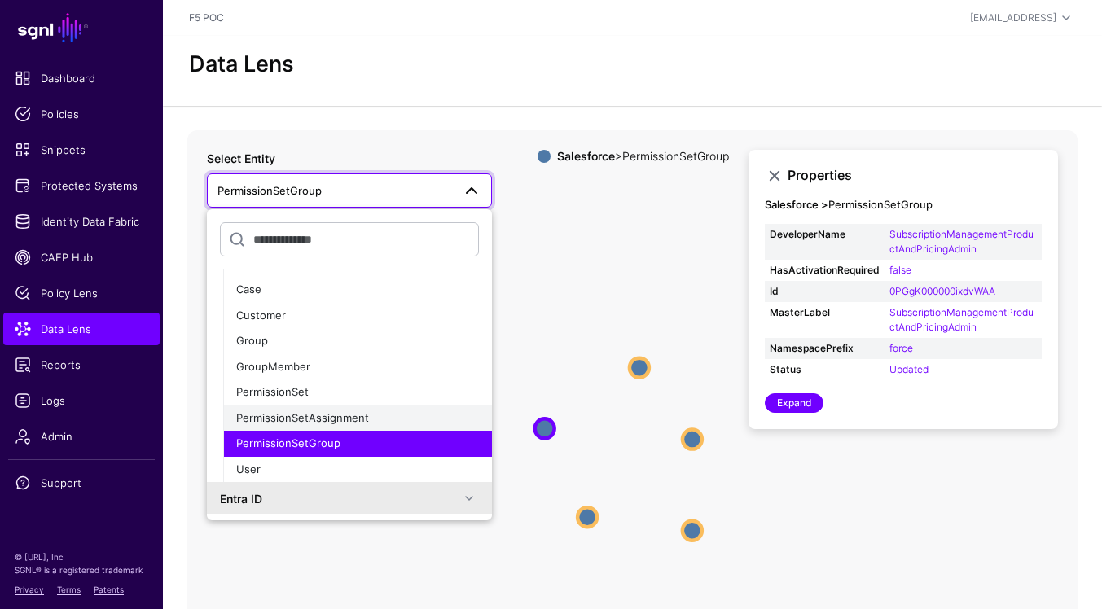
click at [372, 421] on div "PermissionSetAssignment" at bounding box center [357, 419] width 243 height 16
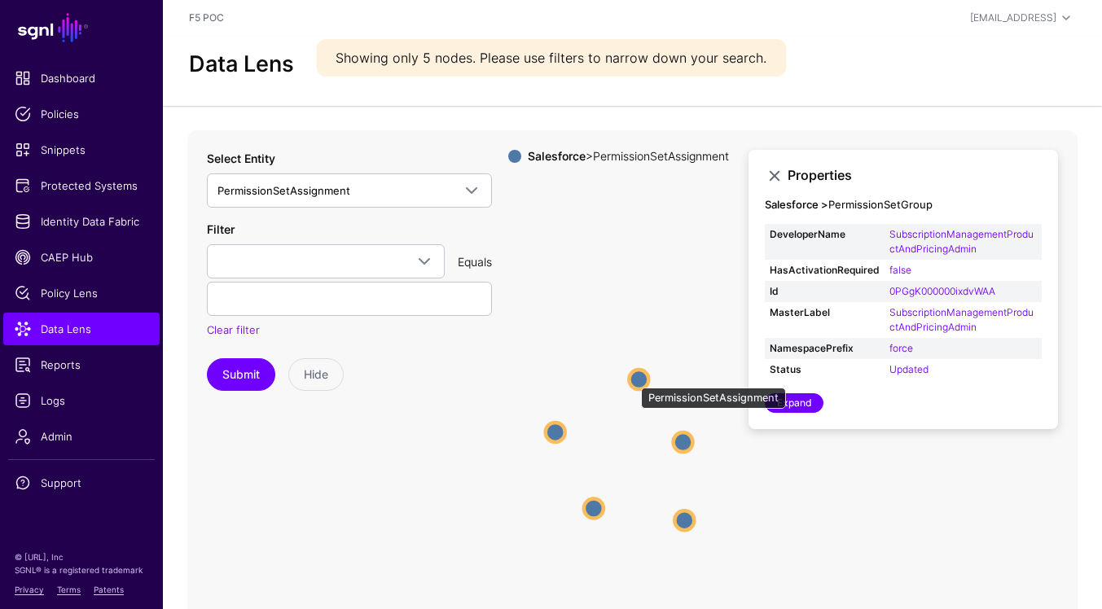
click at [633, 380] on circle at bounding box center [639, 380] width 20 height 20
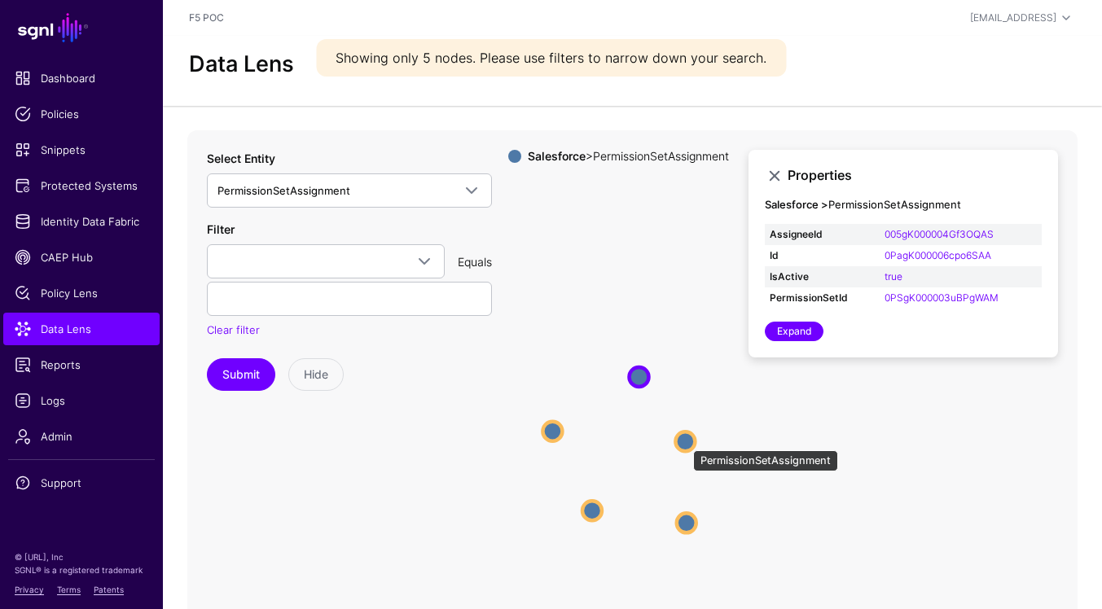
click at [684, 442] on circle at bounding box center [685, 442] width 20 height 20
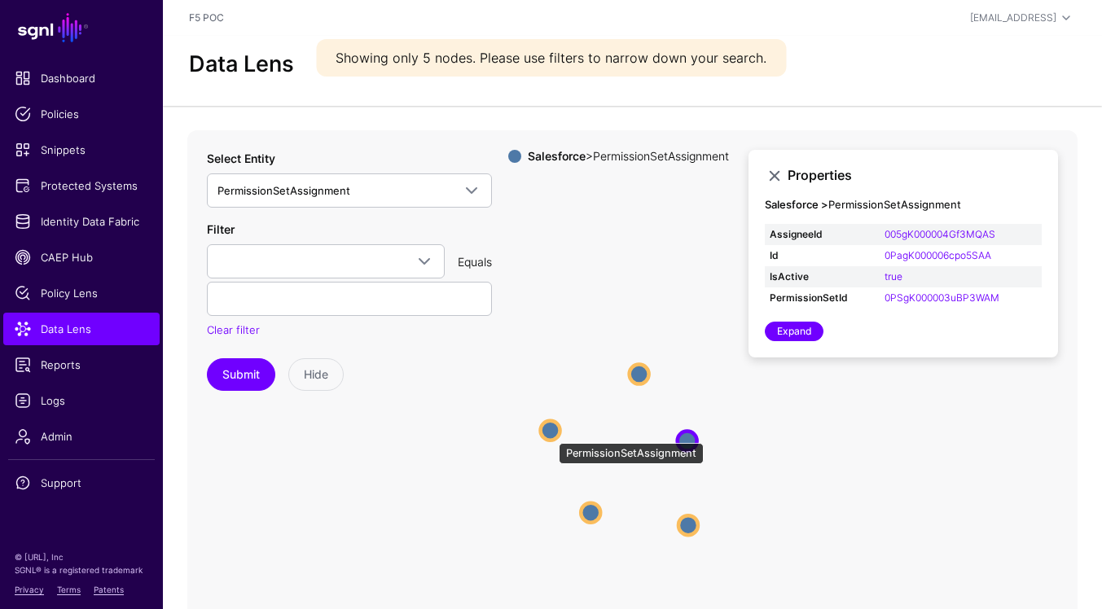
click at [551, 435] on circle at bounding box center [551, 431] width 20 height 20
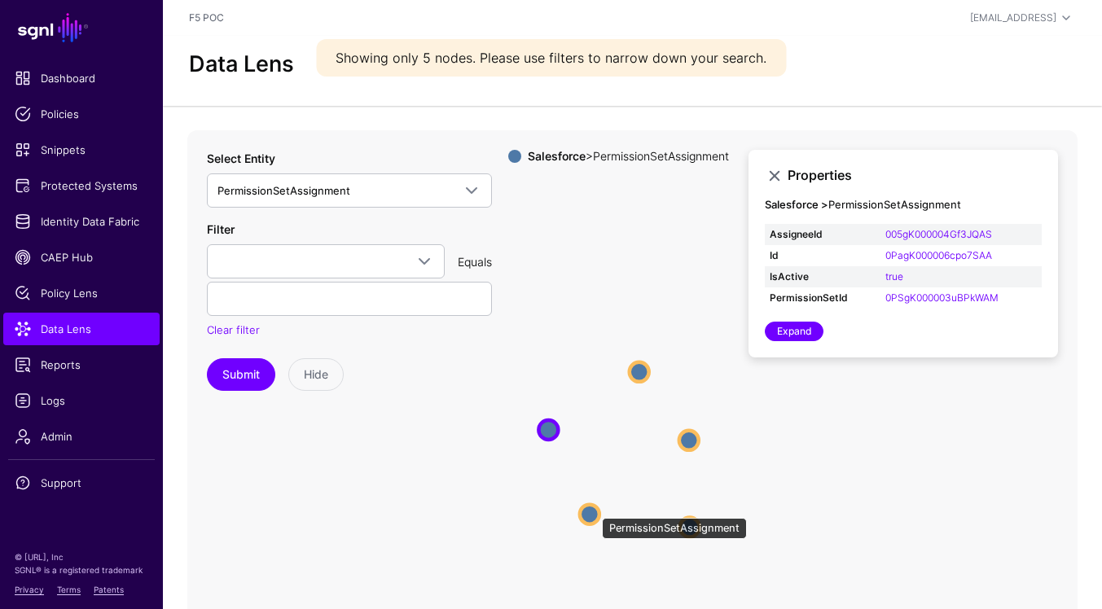
click at [594, 510] on circle at bounding box center [590, 514] width 20 height 20
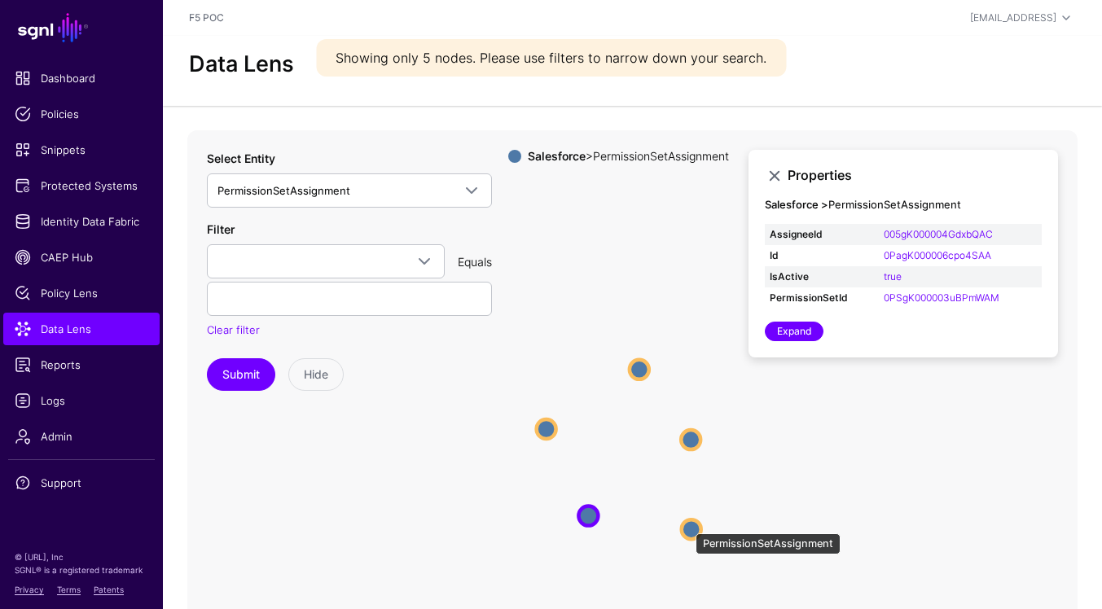
click at [688, 525] on circle at bounding box center [692, 530] width 20 height 20
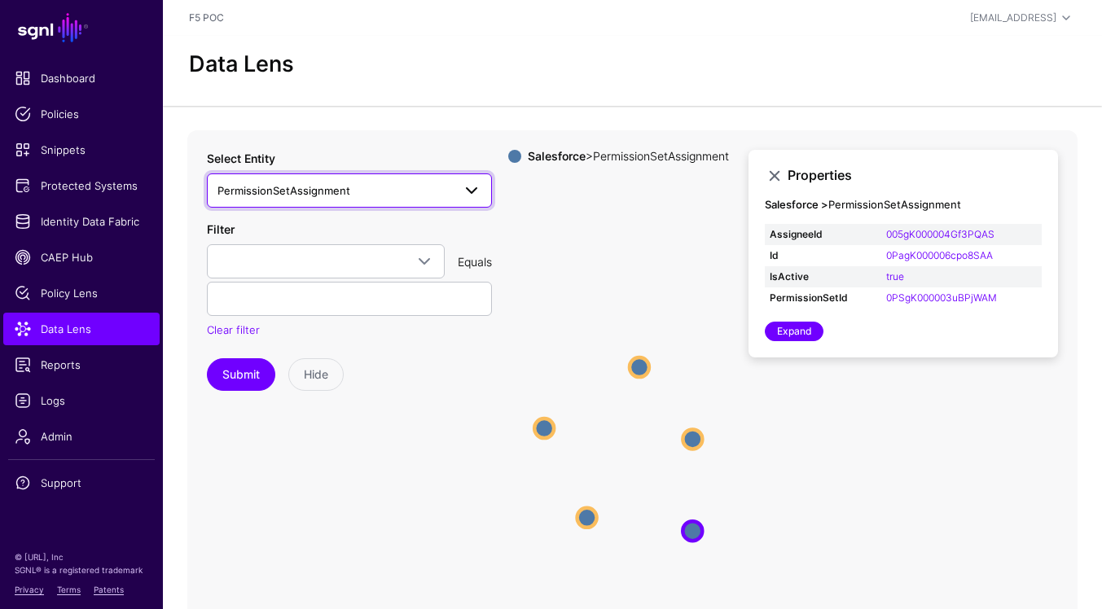
click at [376, 199] on span "PermissionSetAssignment" at bounding box center [350, 191] width 264 height 20
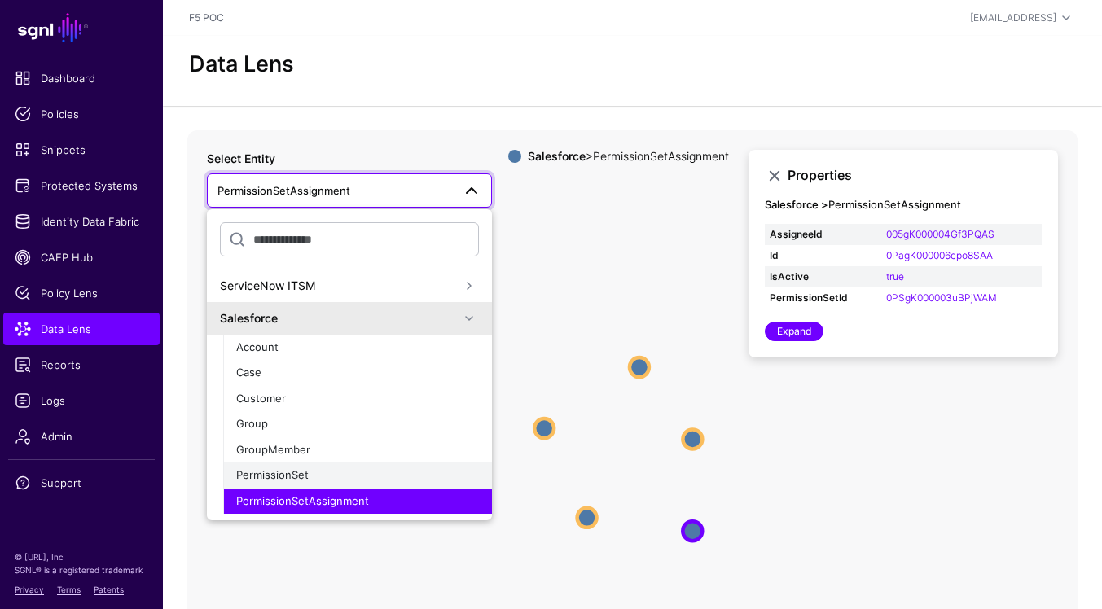
click at [358, 477] on div "PermissionSet" at bounding box center [357, 476] width 243 height 16
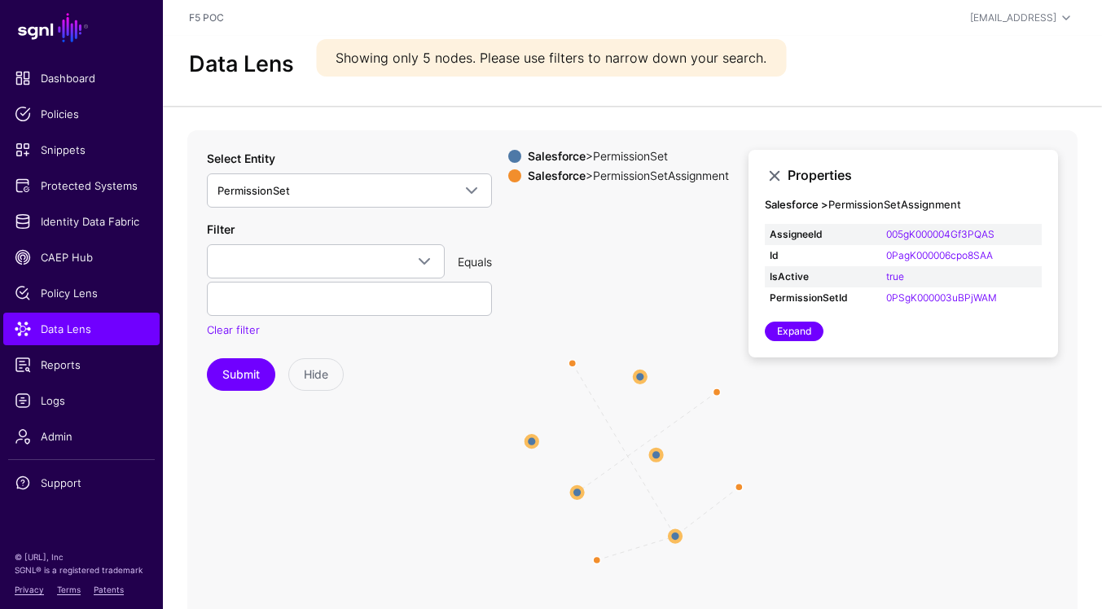
click at [418, 208] on div "Select Entity PermissionSet ServiceNow ITSM Salesforce Account Case Customer Gr…" at bounding box center [349, 270] width 285 height 241
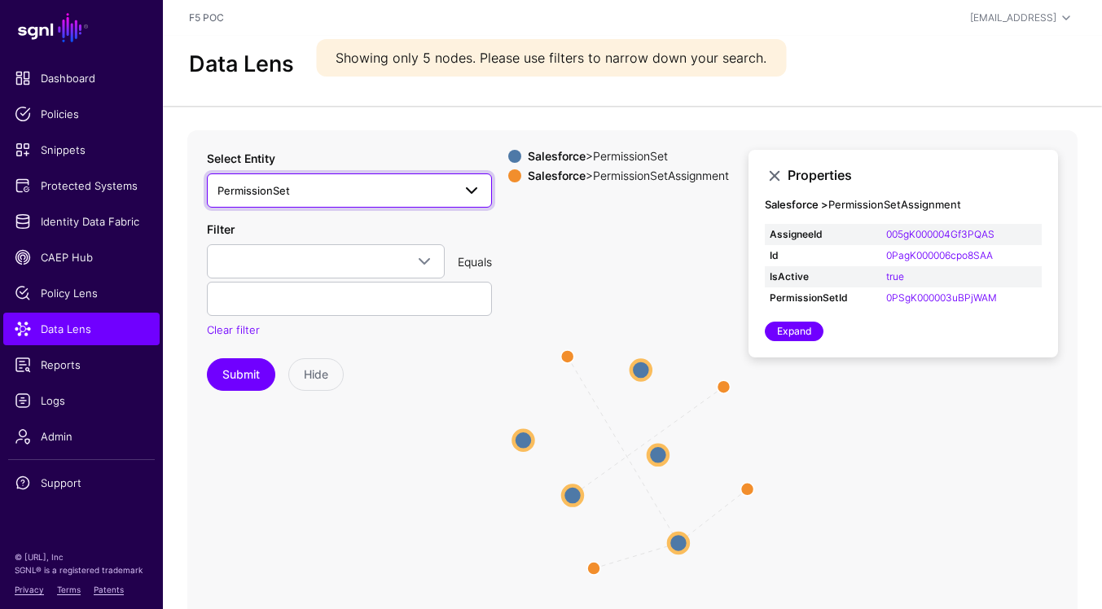
click at [418, 192] on span "PermissionSet" at bounding box center [335, 191] width 235 height 18
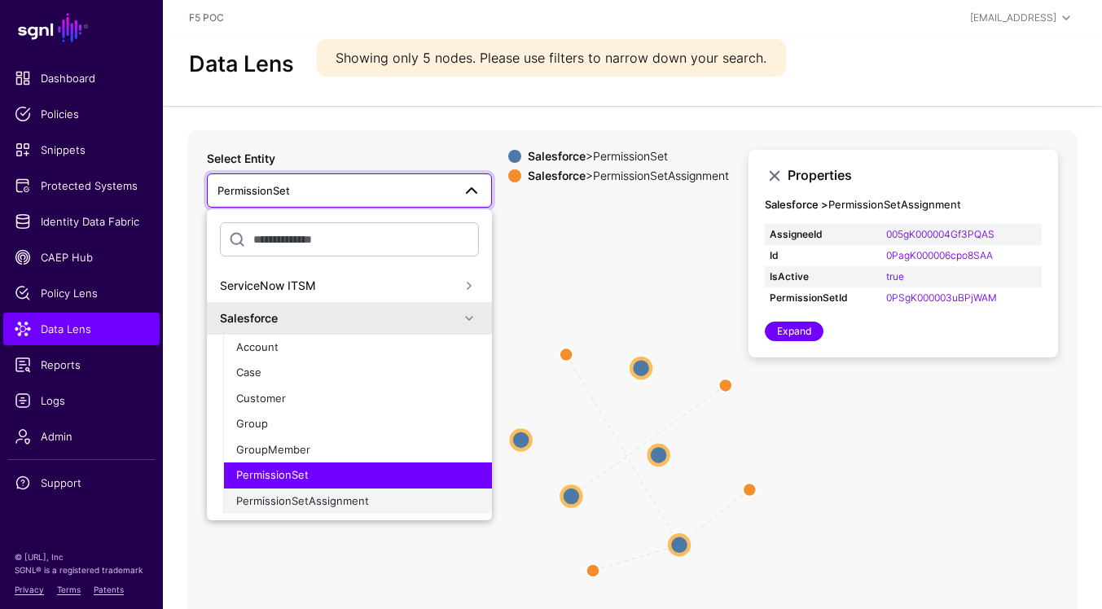
click at [403, 501] on div "PermissionSetAssignment" at bounding box center [357, 502] width 243 height 16
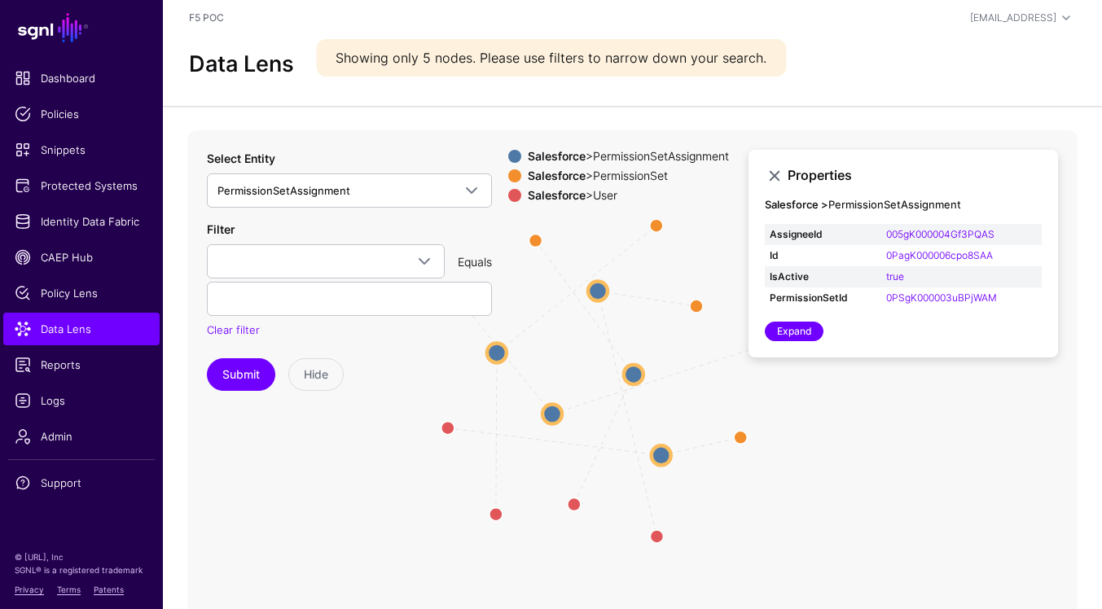
drag, startPoint x: 628, startPoint y: 460, endPoint x: 587, endPoint y: 385, distance: 85.7
click at [587, 385] on icon "permissionsetassignmentpermissionset permissionsetassignmentuser permissionseta…" at bounding box center [632, 456] width 890 height 652
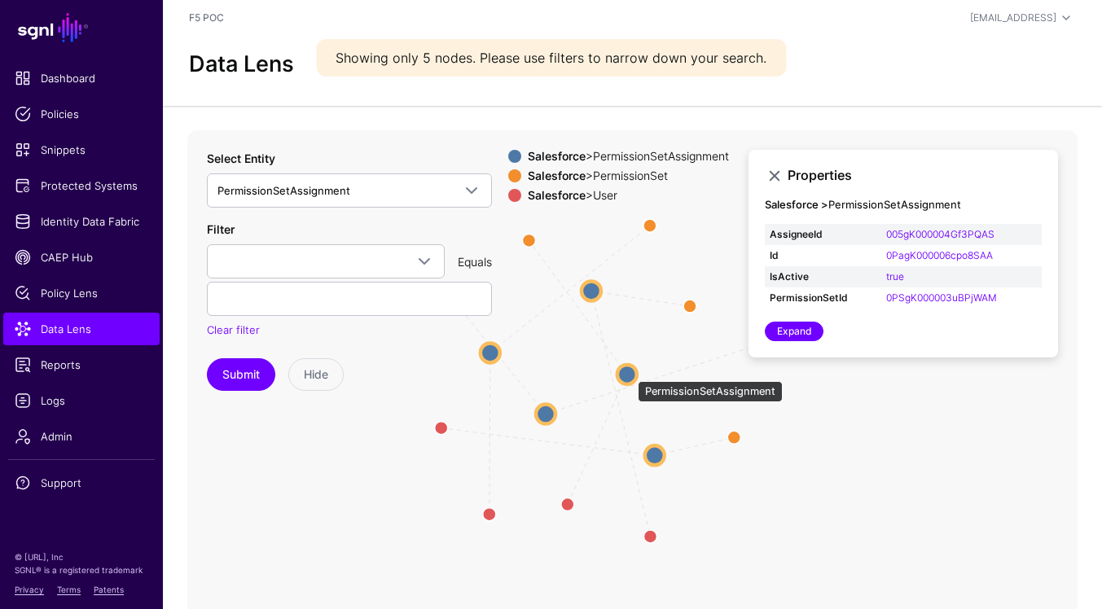
click at [630, 373] on circle at bounding box center [628, 375] width 20 height 20
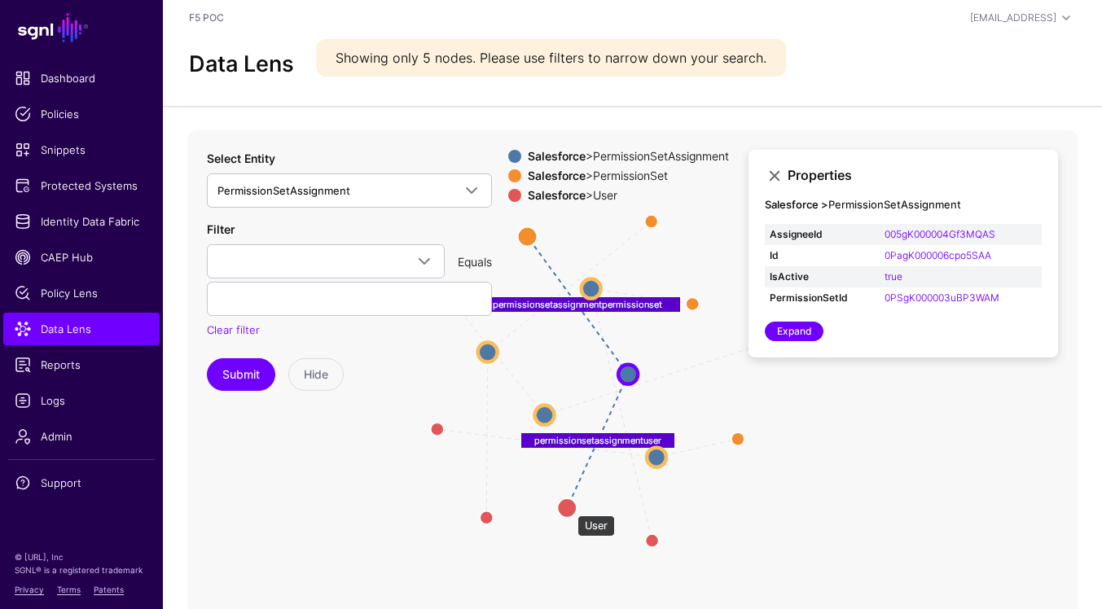
click at [570, 509] on circle at bounding box center [567, 509] width 20 height 20
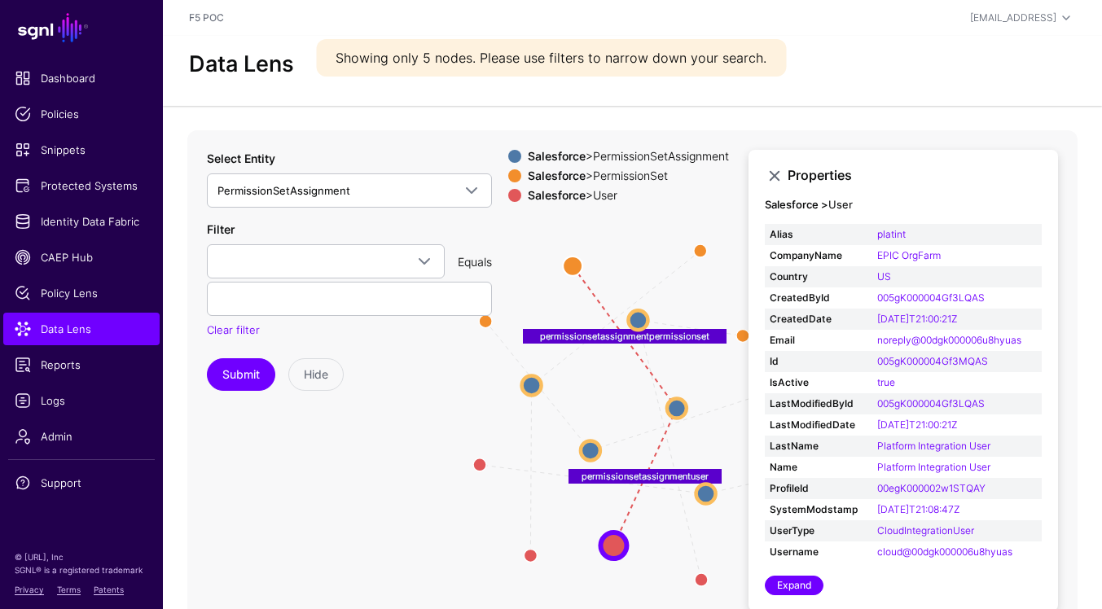
drag, startPoint x: 569, startPoint y: 352, endPoint x: 617, endPoint y: 385, distance: 57.9
click at [617, 385] on icon "permissionsetassignmentpermissionset permissionsetassignmentuser permissionseta…" at bounding box center [632, 456] width 890 height 652
click at [573, 270] on circle at bounding box center [573, 267] width 20 height 20
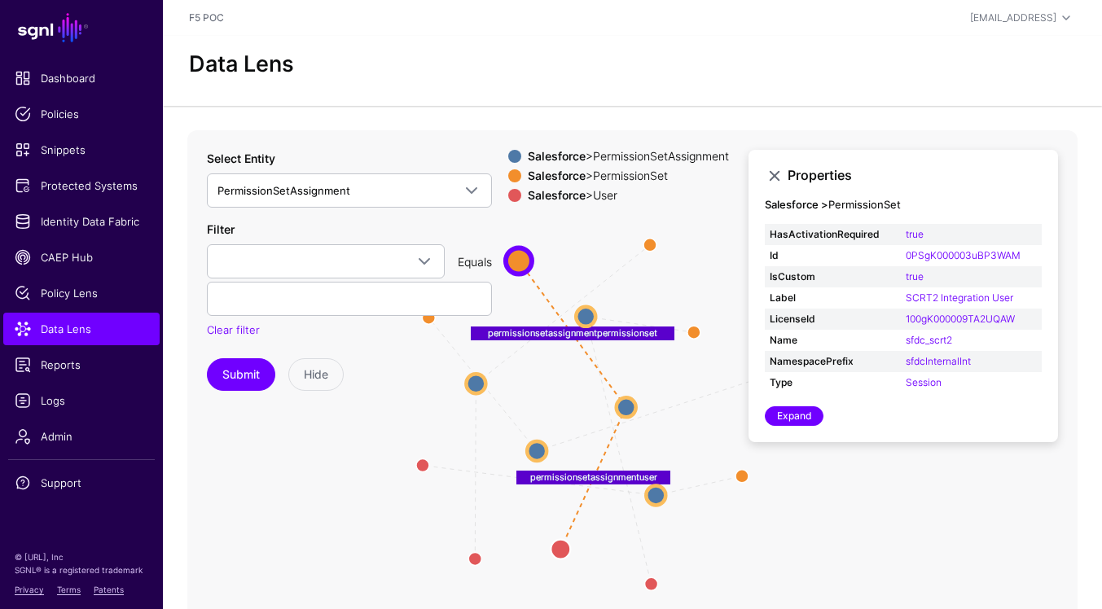
drag, startPoint x: 630, startPoint y: 388, endPoint x: 578, endPoint y: 387, distance: 52.1
click at [578, 387] on icon "permissionsetassignmentuser permissionsetassignmentpermissionset permissionseta…" at bounding box center [632, 456] width 890 height 652
click at [537, 453] on circle at bounding box center [537, 452] width 20 height 20
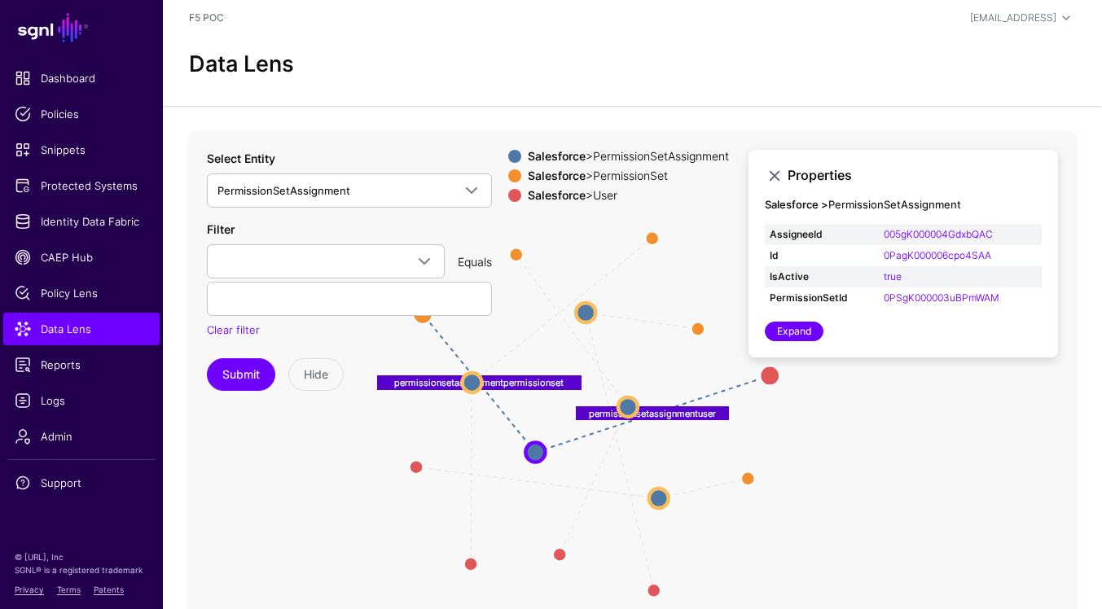
drag, startPoint x: 411, startPoint y: 349, endPoint x: 476, endPoint y: 365, distance: 67.2
click at [476, 373] on div "Select Entity PermissionSetAssignment ServiceNow ITSM Salesforce Account Case C…" at bounding box center [349, 270] width 285 height 241
click at [421, 319] on div "Filter AssigneeId ExpirationDate Id IsActive PermissionSetGroupId PermissionSet…" at bounding box center [349, 280] width 285 height 118
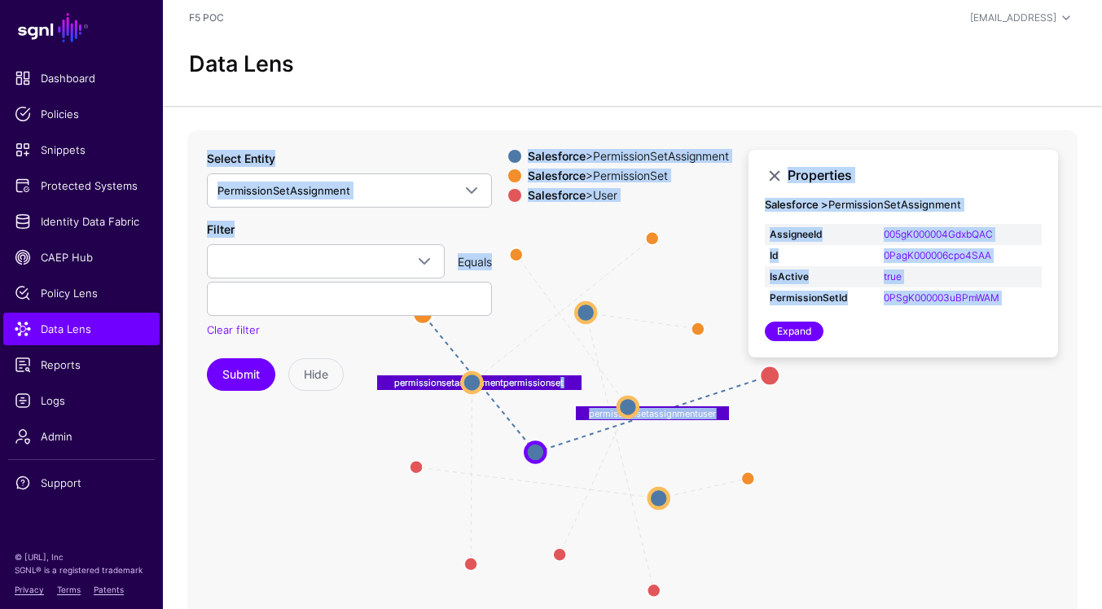
drag, startPoint x: 474, startPoint y: 320, endPoint x: 560, endPoint y: 385, distance: 107.0
click at [560, 385] on div "permissionsetassignmentpermissionset permissionsetassignmentuser permissionseta…" at bounding box center [632, 456] width 890 height 652
click at [745, 433] on icon "permissionsetassignmentpermissionset permissionsetassignmentuser permissionseta…" at bounding box center [632, 456] width 890 height 652
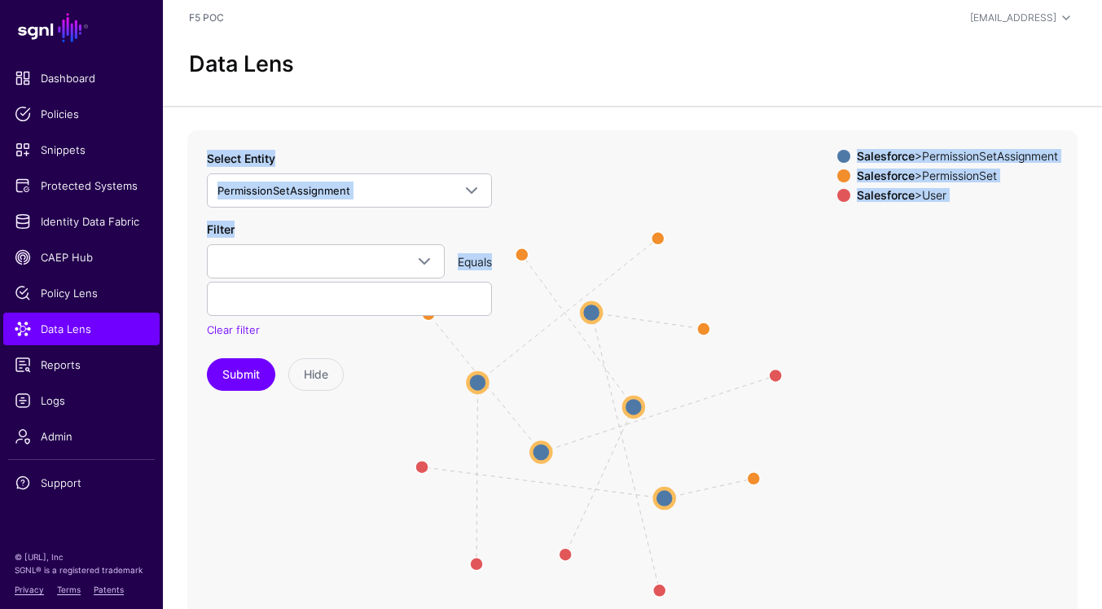
drag, startPoint x: 736, startPoint y: 415, endPoint x: 833, endPoint y: 427, distance: 96.8
click at [833, 426] on icon "permissionsetassignmentpermissionset permissionsetassignmentuser permissionseta…" at bounding box center [632, 456] width 890 height 652
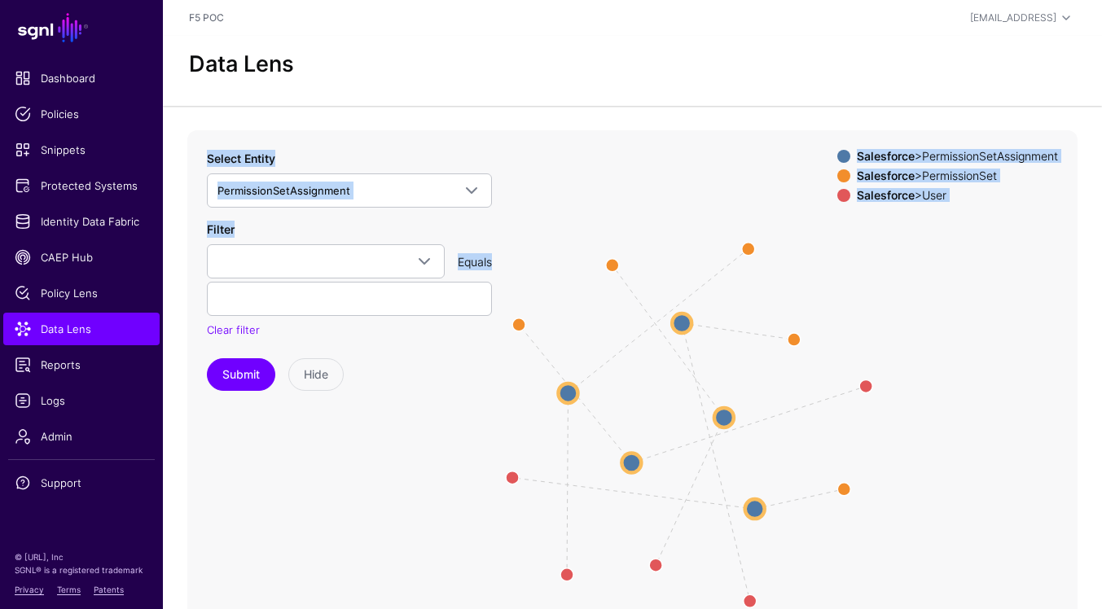
click at [864, 236] on icon "permissionsetassignmentpermissionset permissionsetassignmentuser permissionseta…" at bounding box center [632, 456] width 890 height 652
click at [363, 149] on icon "permissionsetassignmentpermissionset permissionsetassignmentuser permissionseta…" at bounding box center [632, 456] width 890 height 652
click at [395, 474] on icon "permissionsetassignmentpermissionset permissionsetassignmentuser permissionseta…" at bounding box center [632, 456] width 890 height 652
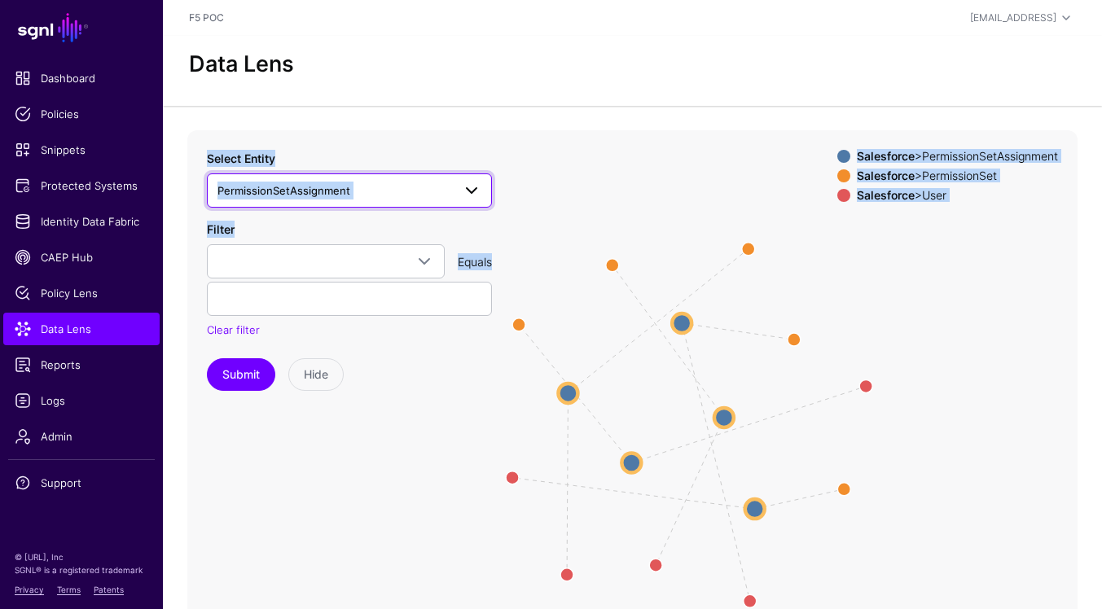
click at [471, 188] on span at bounding box center [472, 191] width 20 height 20
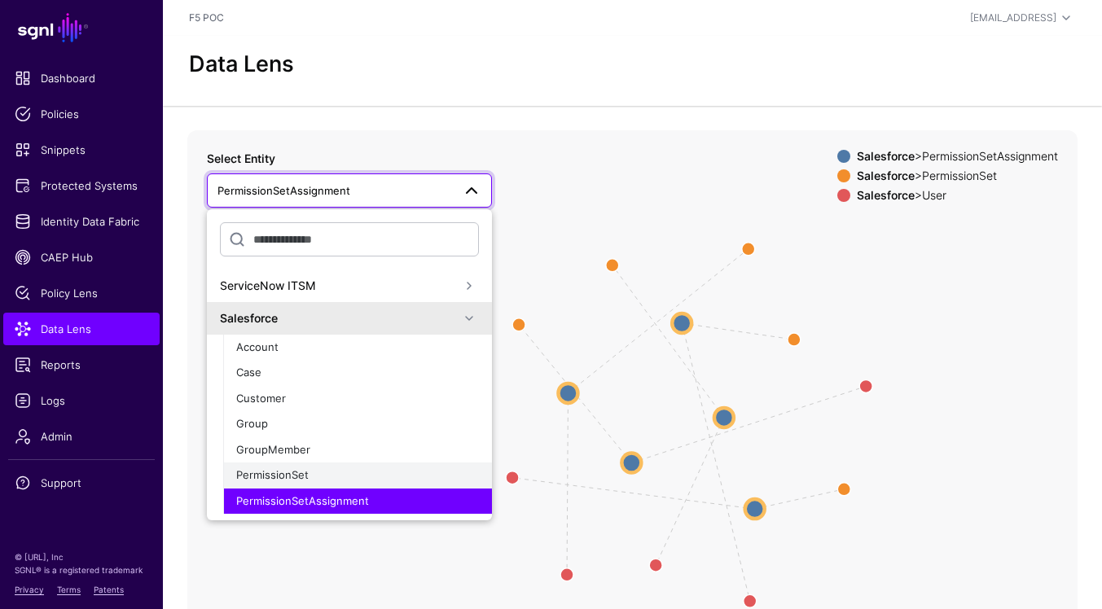
click at [285, 472] on span "PermissionSet" at bounding box center [272, 474] width 73 height 13
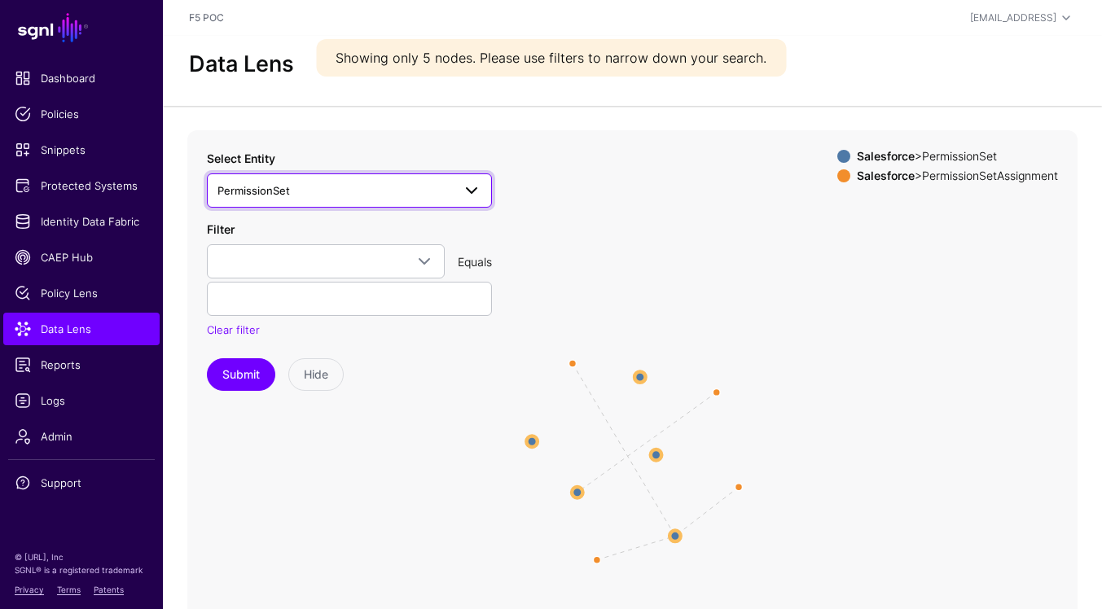
click at [477, 190] on span at bounding box center [472, 191] width 20 height 20
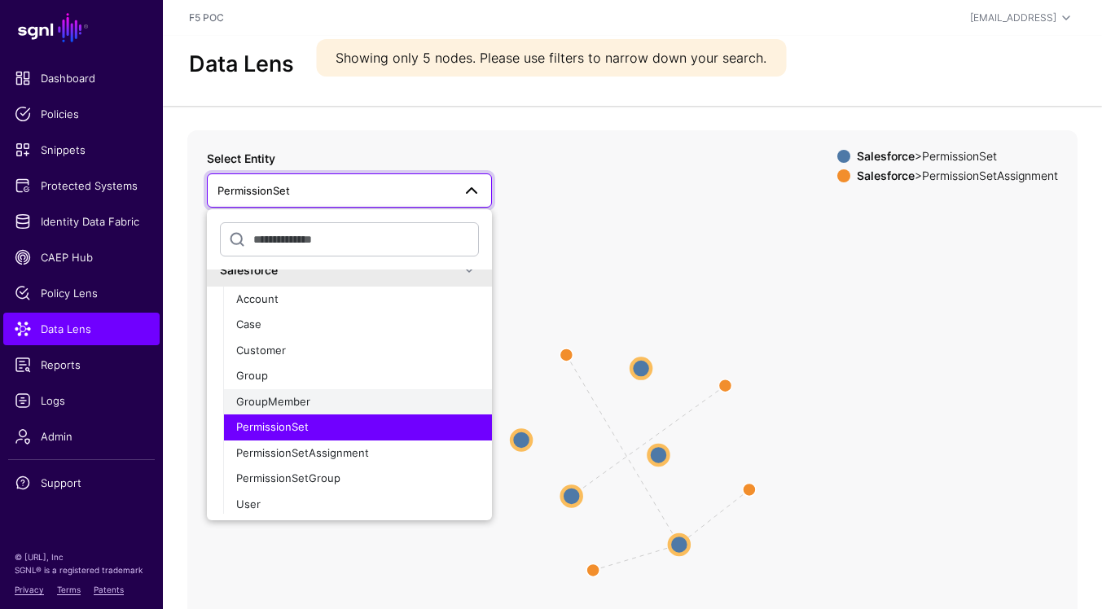
scroll to position [67, 0]
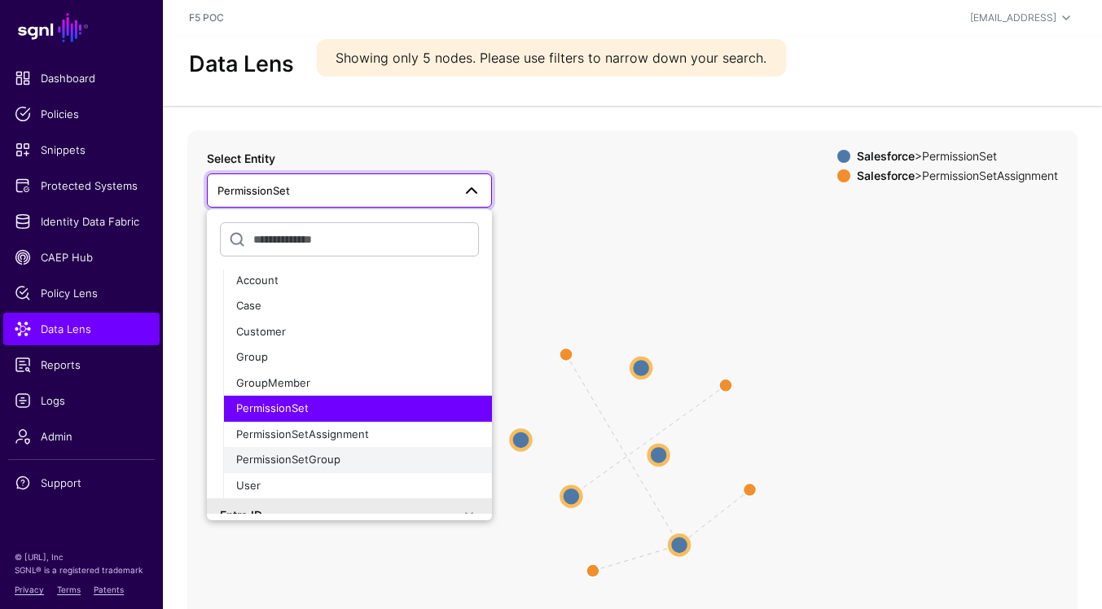
click at [386, 462] on div "PermissionSetGroup" at bounding box center [357, 460] width 243 height 16
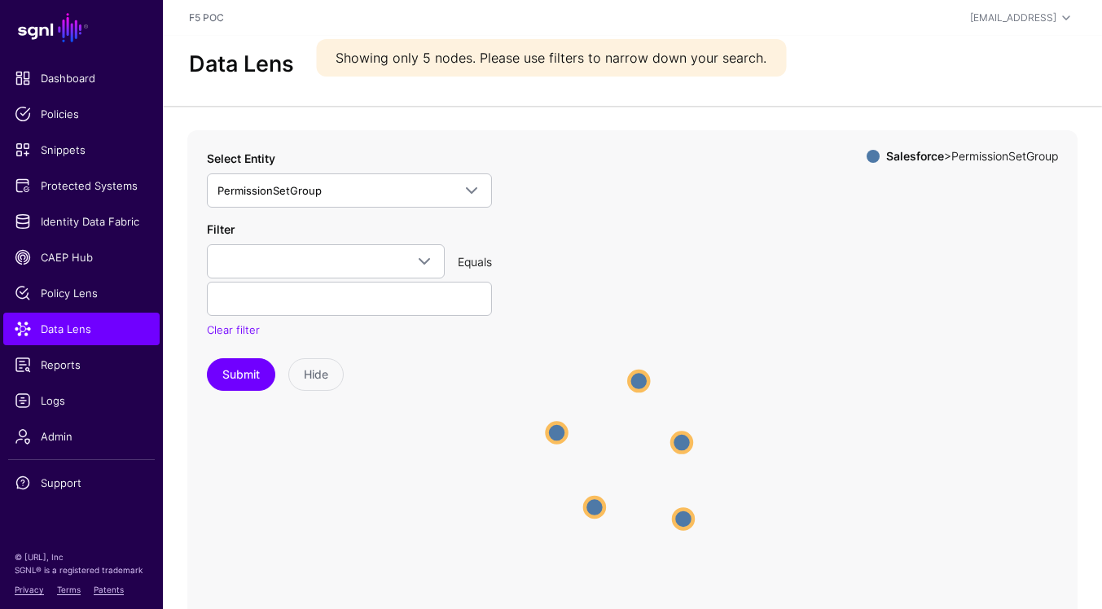
click at [637, 385] on circle at bounding box center [639, 381] width 20 height 20
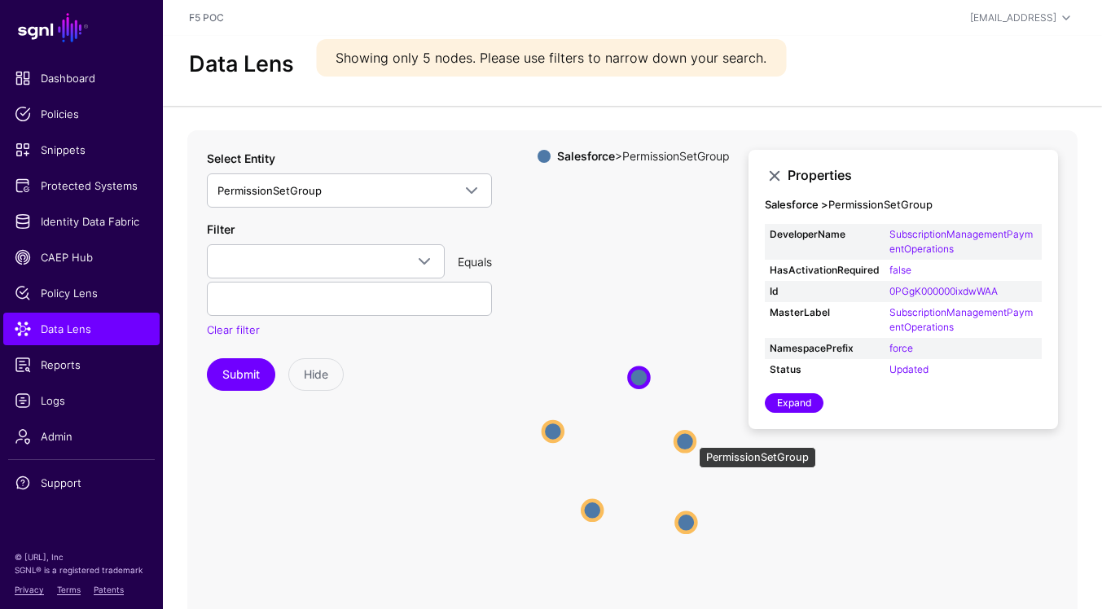
click at [691, 438] on circle at bounding box center [685, 442] width 20 height 20
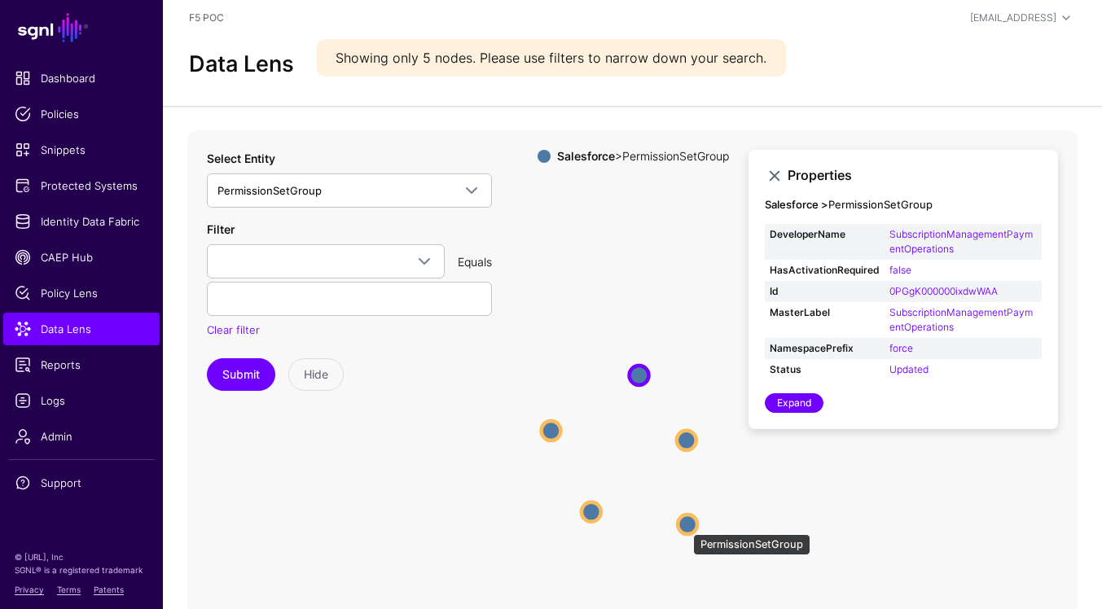
click at [685, 526] on circle at bounding box center [688, 525] width 20 height 20
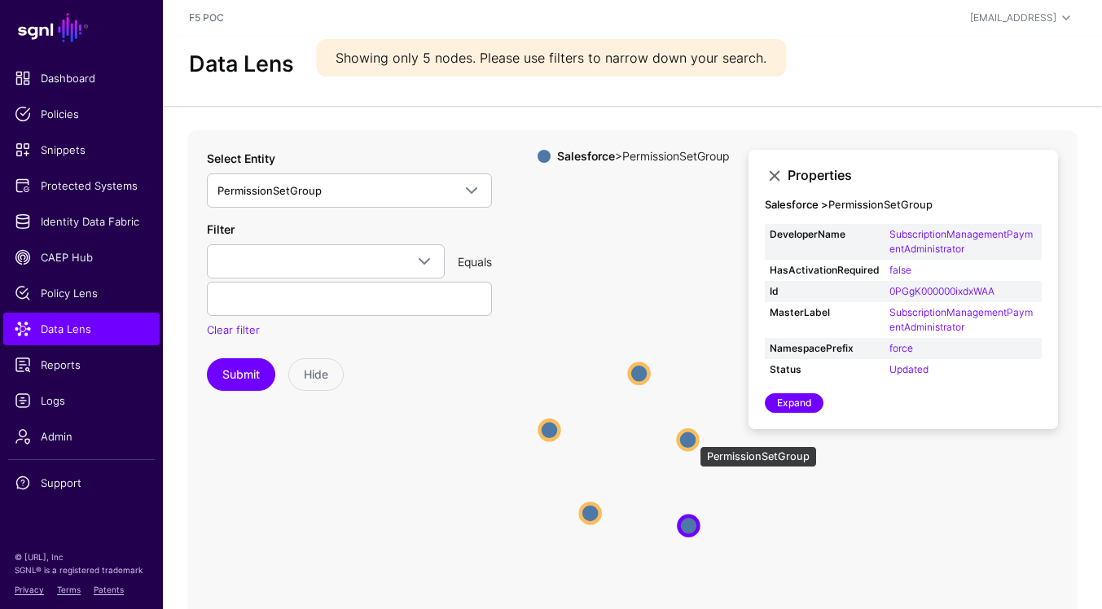
click at [692, 438] on circle at bounding box center [689, 440] width 20 height 20
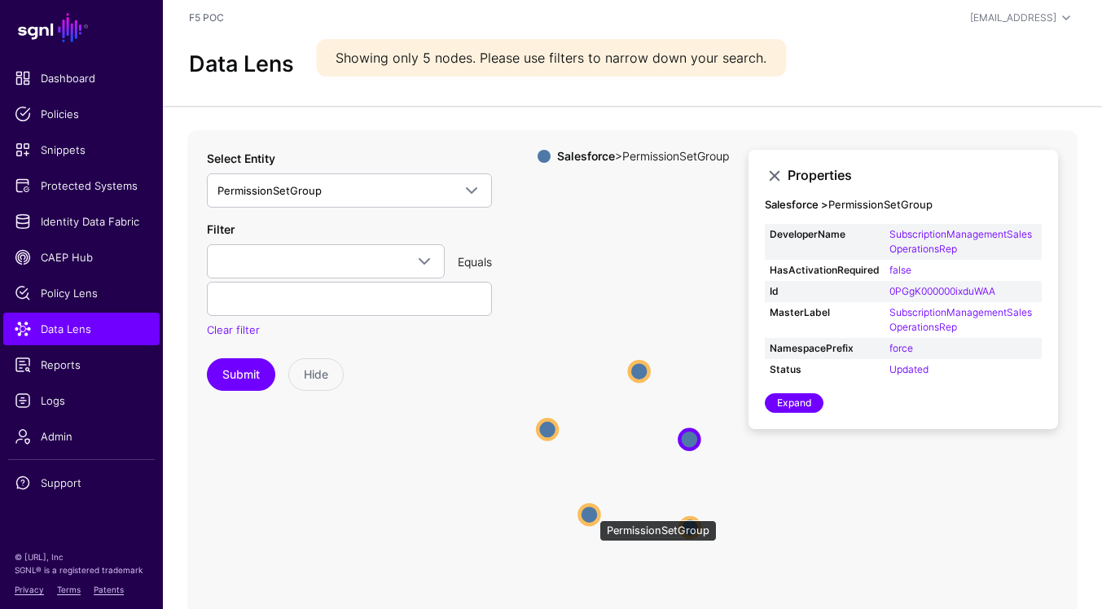
click at [591, 512] on circle at bounding box center [589, 515] width 20 height 20
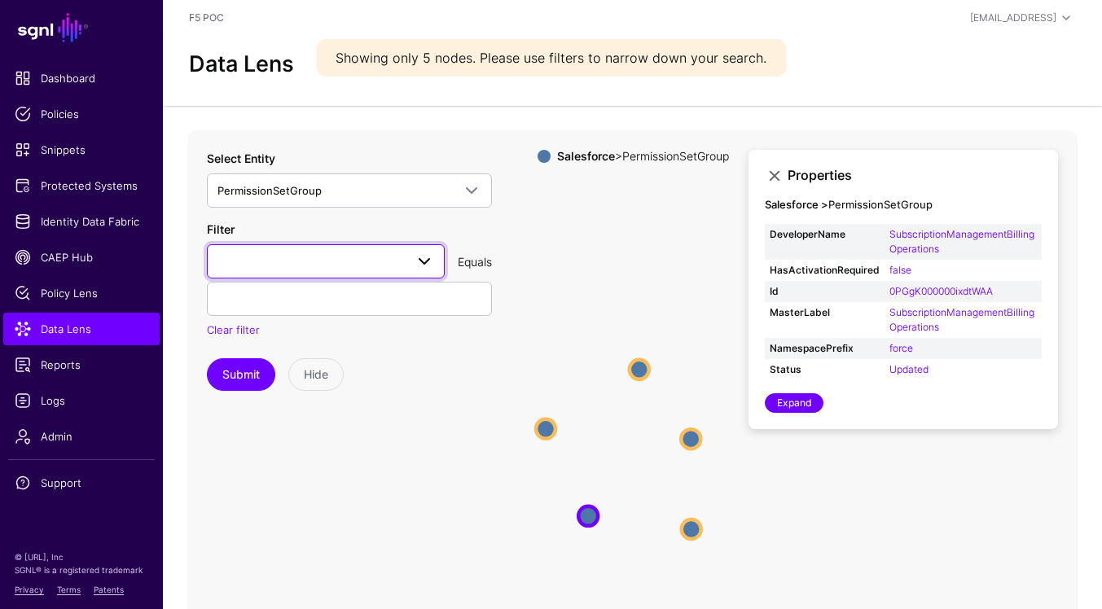
click at [420, 254] on span at bounding box center [425, 262] width 20 height 20
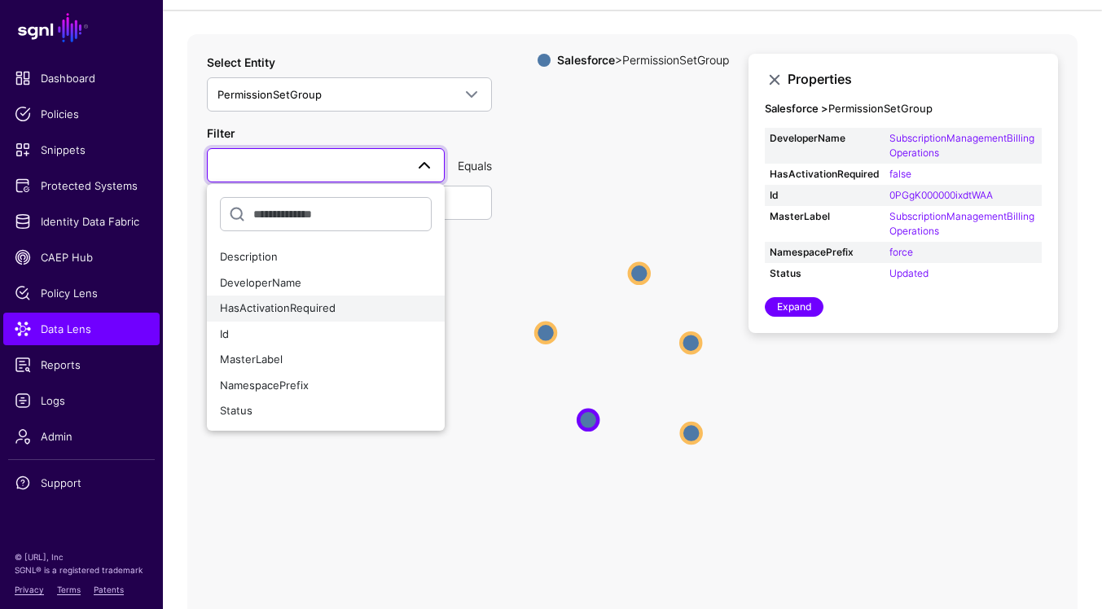
scroll to position [177, 0]
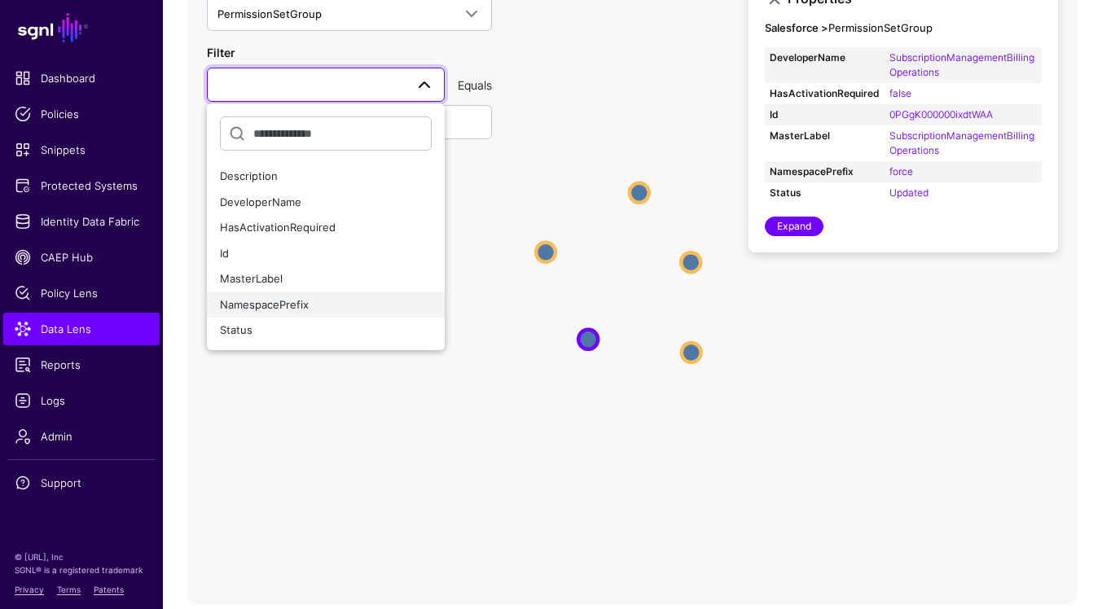
click at [320, 306] on div "NamespacePrefix" at bounding box center [326, 305] width 212 height 16
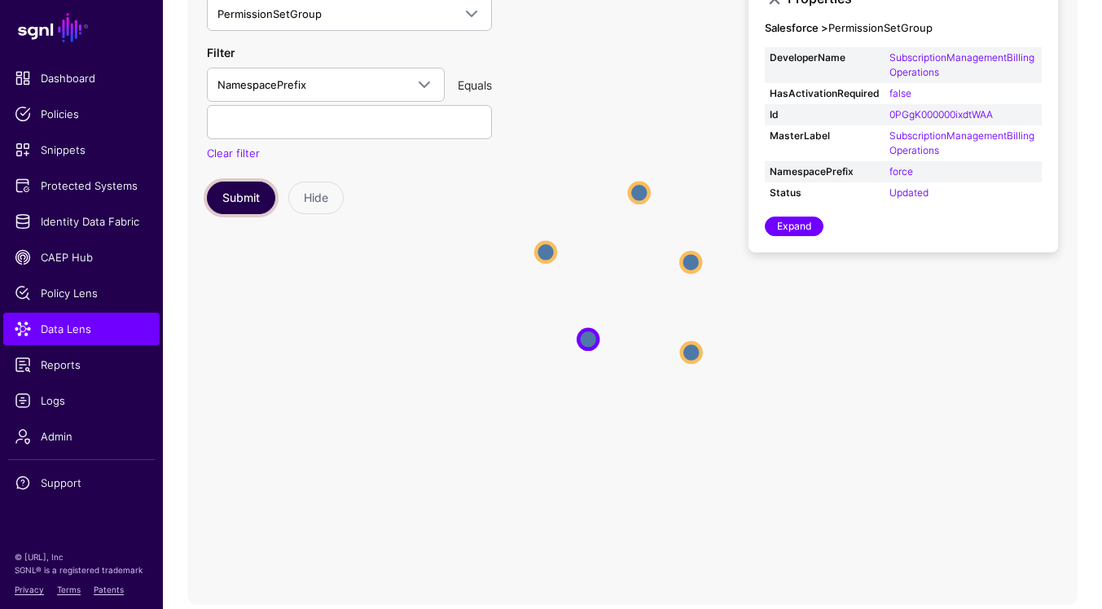
click at [255, 196] on button "Submit" at bounding box center [241, 198] width 68 height 33
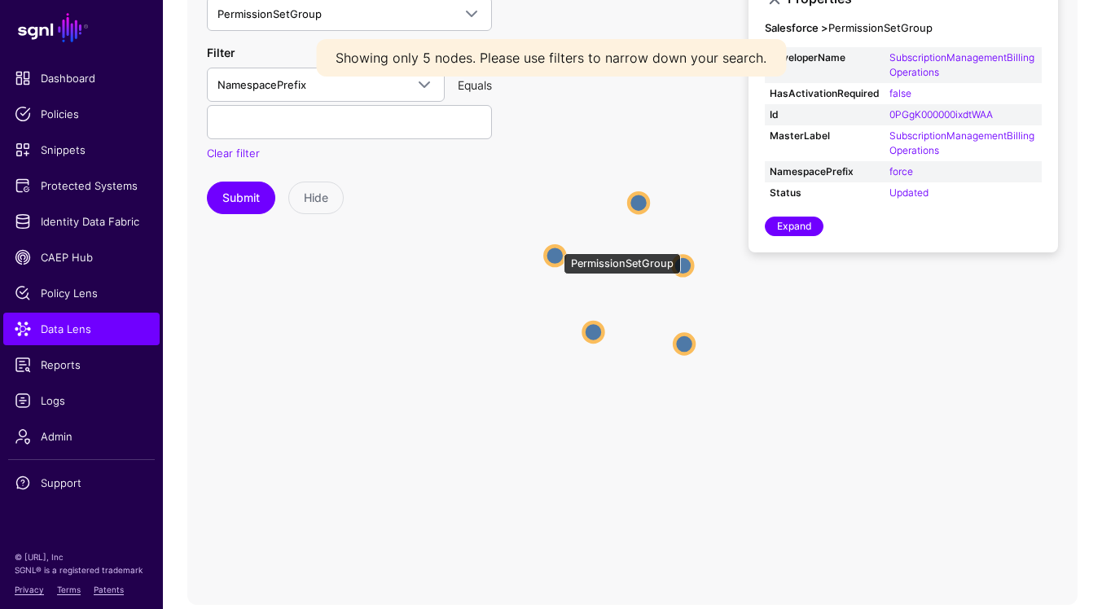
click at [555, 246] on circle at bounding box center [555, 256] width 20 height 20
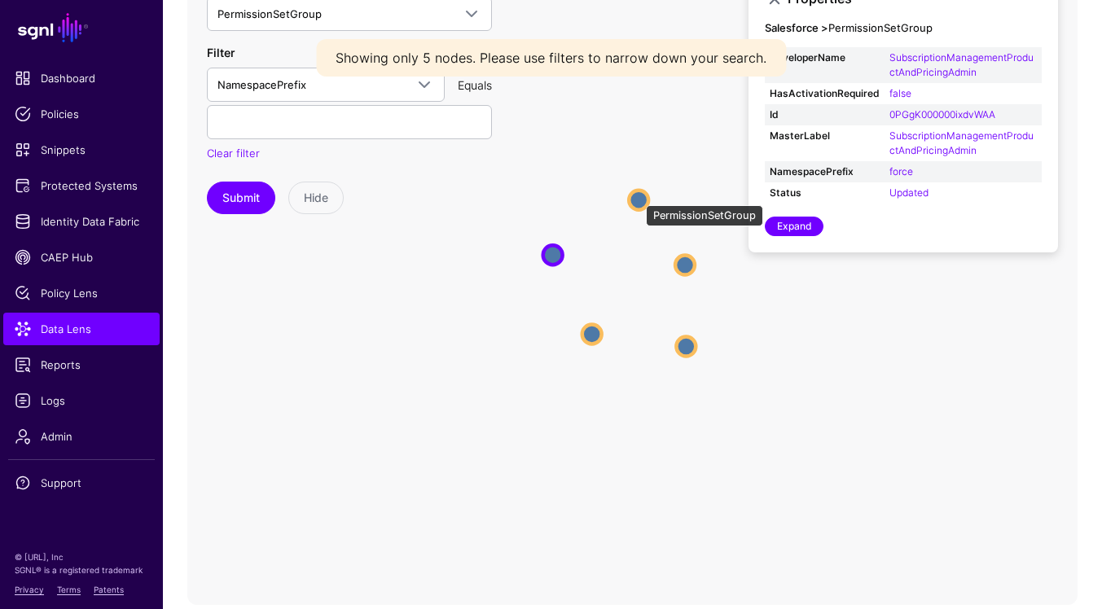
click at [638, 199] on circle at bounding box center [639, 201] width 20 height 20
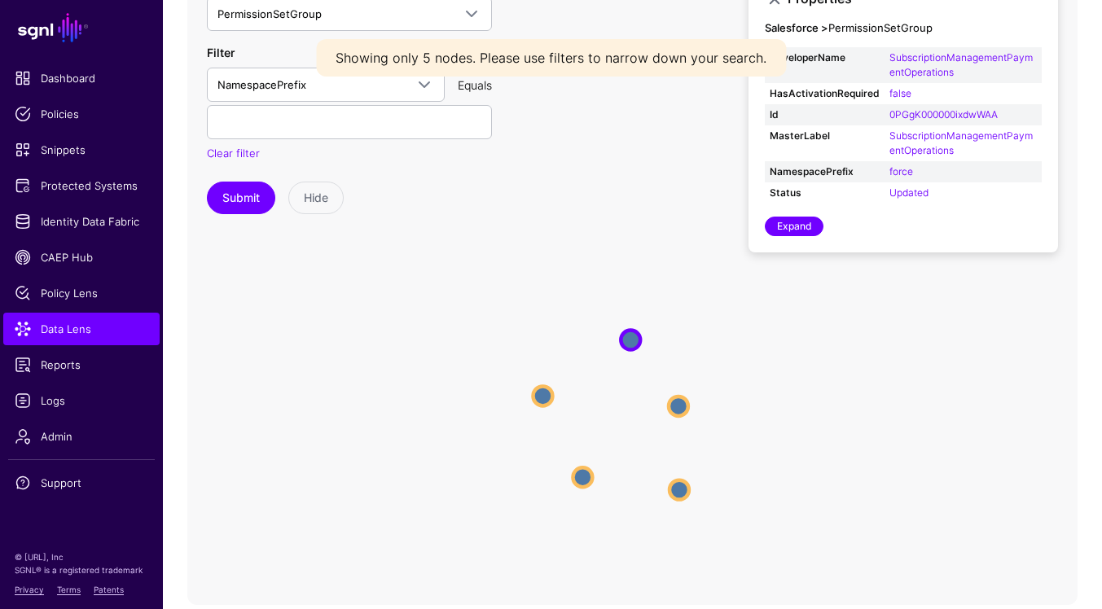
drag, startPoint x: 433, startPoint y: 236, endPoint x: 427, endPoint y: 372, distance: 136.2
click at [427, 372] on icon "PermissionSetGroup PermissionSetGroup PermissionSetGroup PermissionSetGroup Per…" at bounding box center [632, 280] width 890 height 652
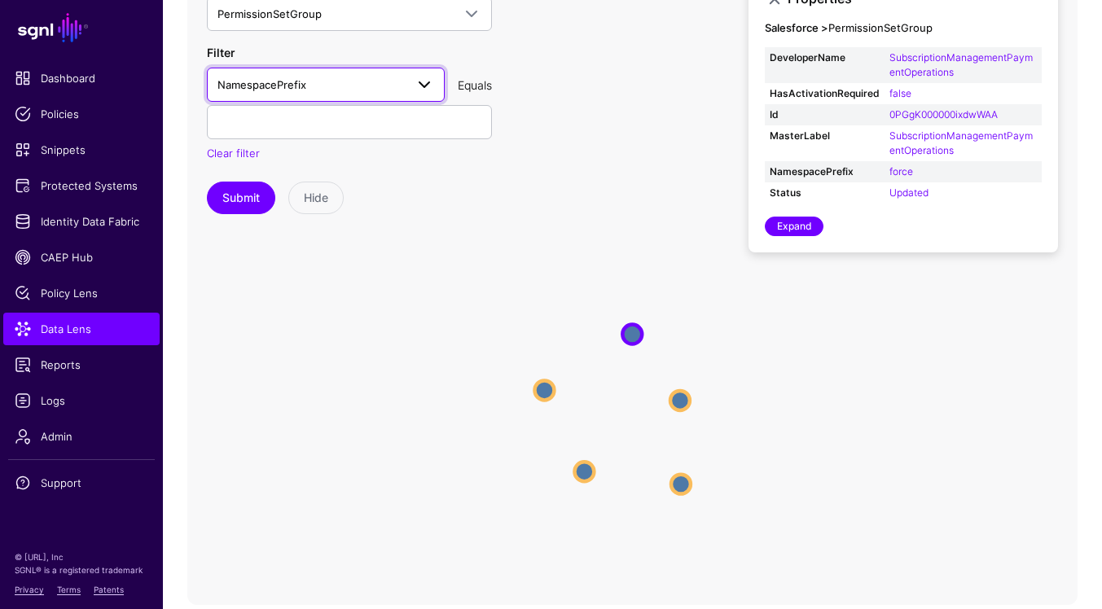
click at [398, 89] on span "NamespacePrefix" at bounding box center [311, 85] width 187 height 18
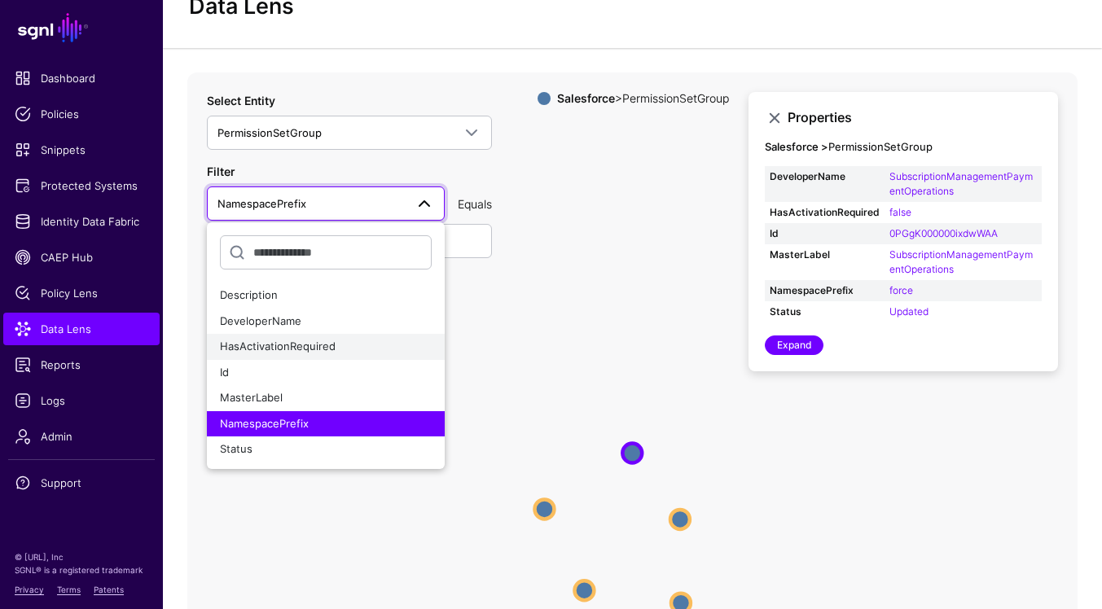
scroll to position [65, 0]
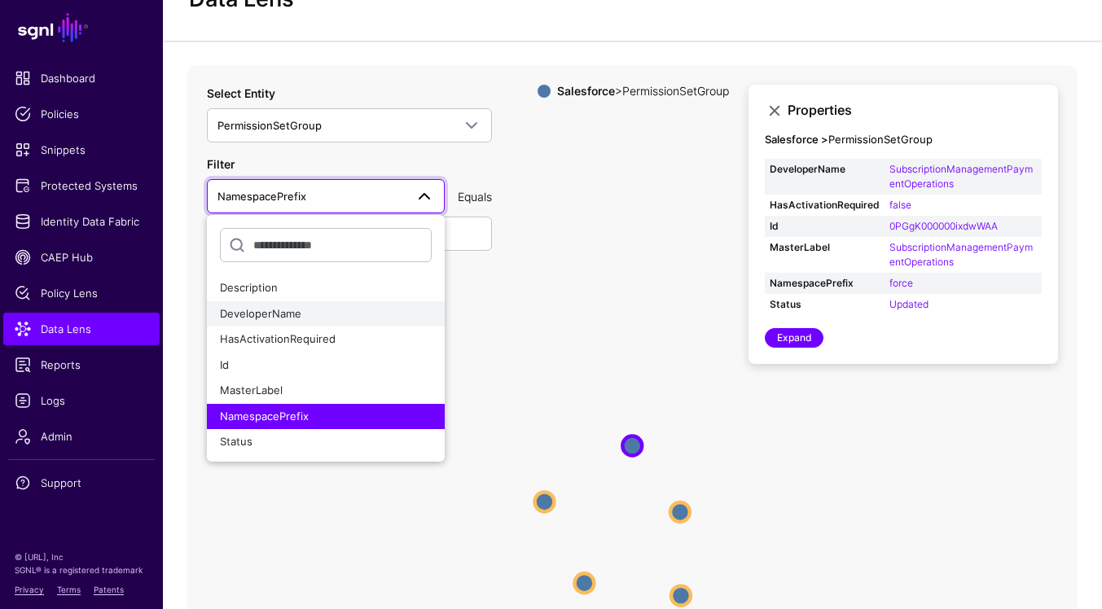
click at [334, 323] on button "DeveloperName" at bounding box center [326, 314] width 238 height 26
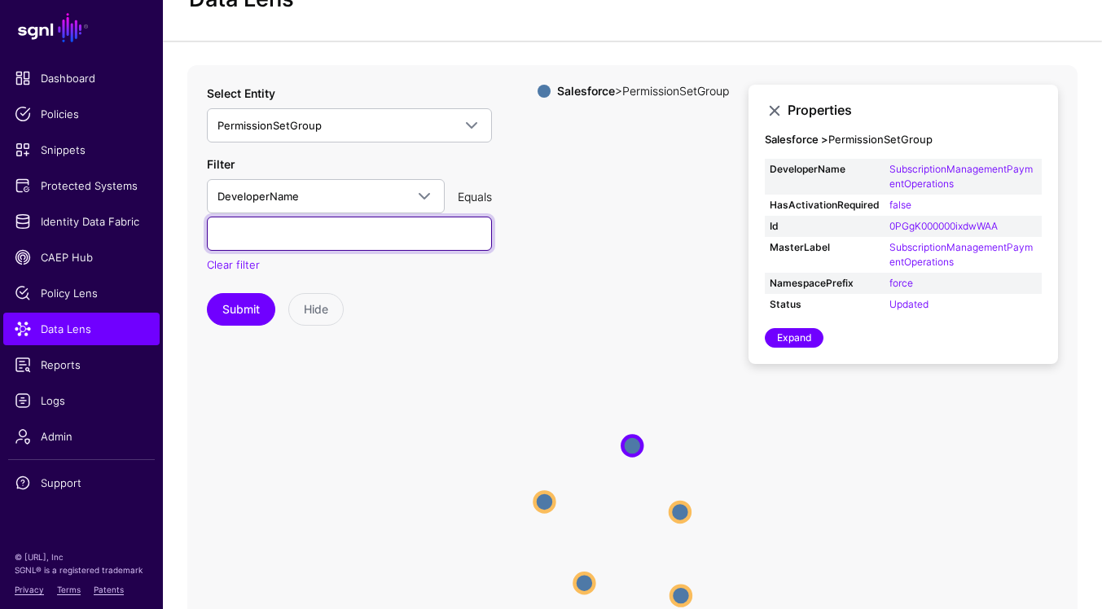
click at [362, 235] on input "text" at bounding box center [349, 234] width 285 height 34
type input "****"
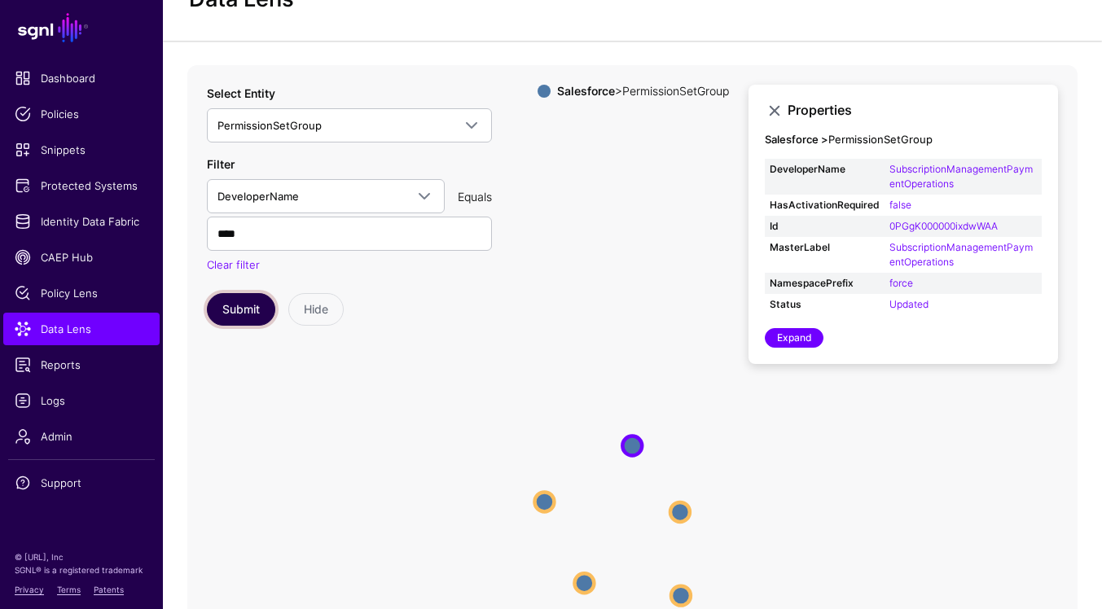
click at [248, 304] on button "Submit" at bounding box center [241, 309] width 68 height 33
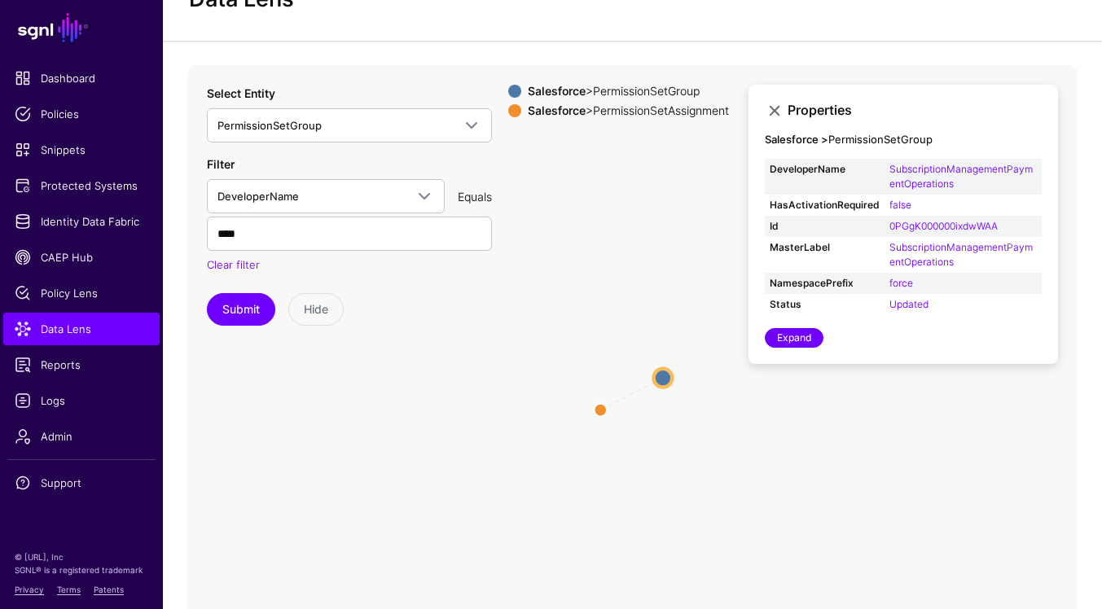
click at [661, 385] on circle at bounding box center [663, 378] width 19 height 19
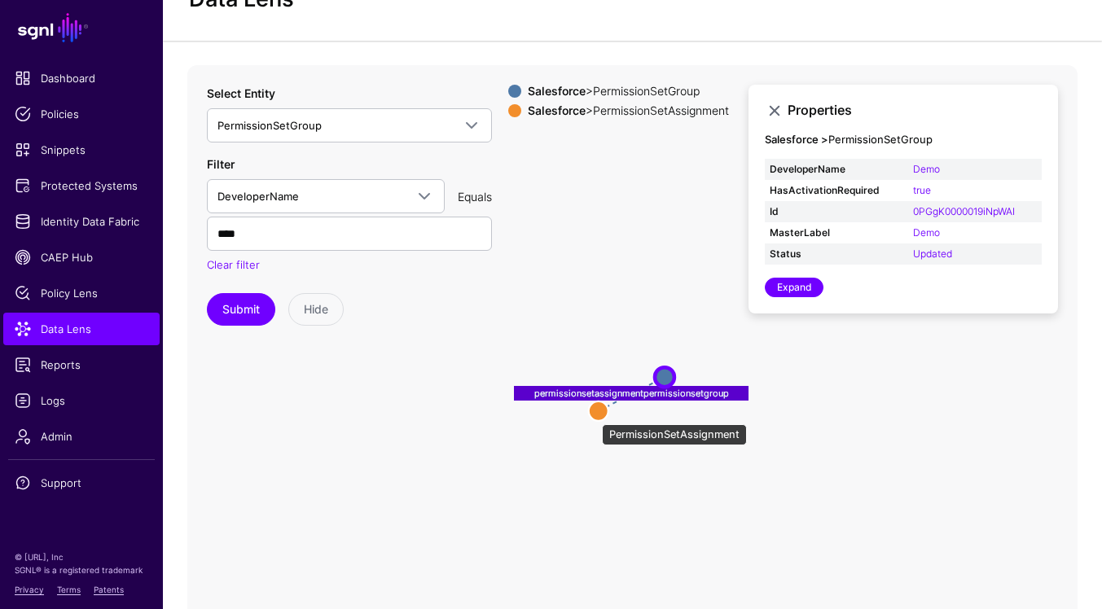
click at [594, 416] on circle at bounding box center [599, 412] width 20 height 20
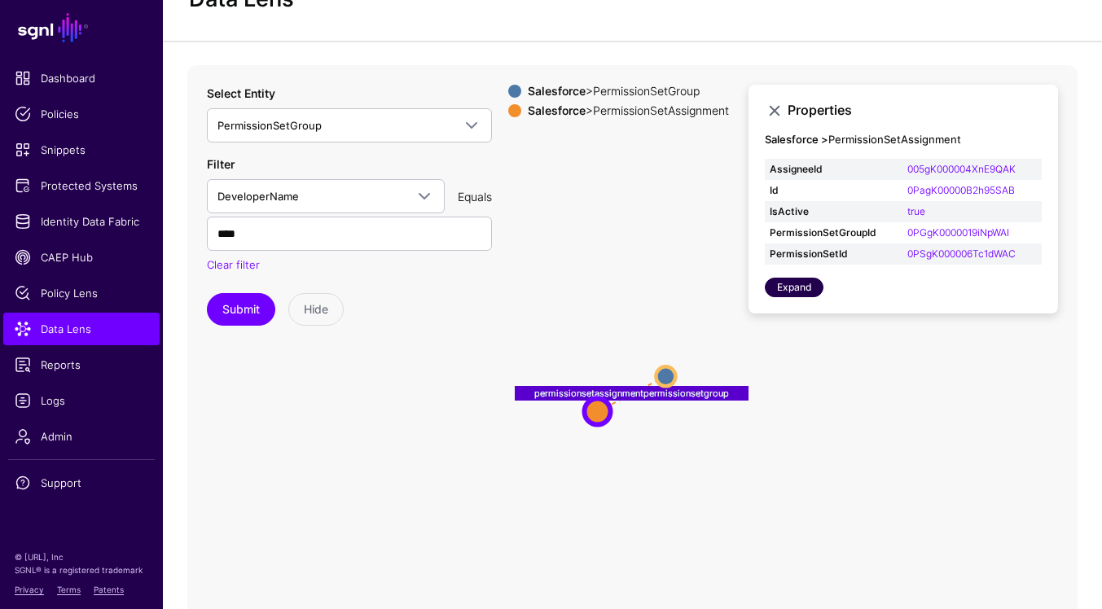
click at [808, 289] on link "Expand" at bounding box center [794, 288] width 59 height 20
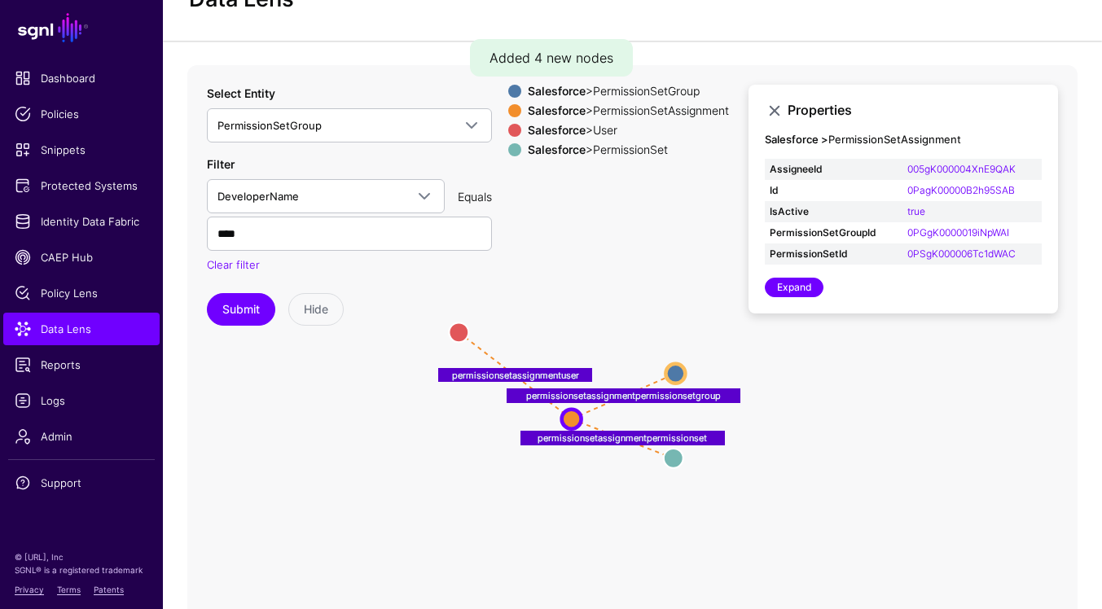
drag, startPoint x: 623, startPoint y: 323, endPoint x: 450, endPoint y: 342, distance: 174.6
click at [450, 342] on circle at bounding box center [459, 333] width 20 height 20
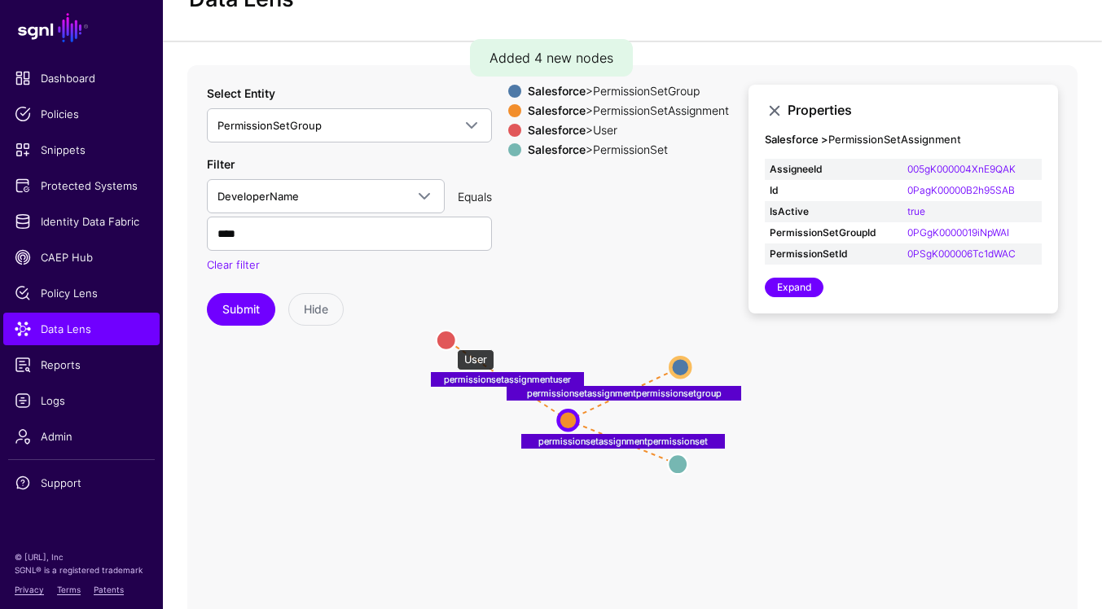
click at [449, 341] on circle at bounding box center [447, 341] width 20 height 20
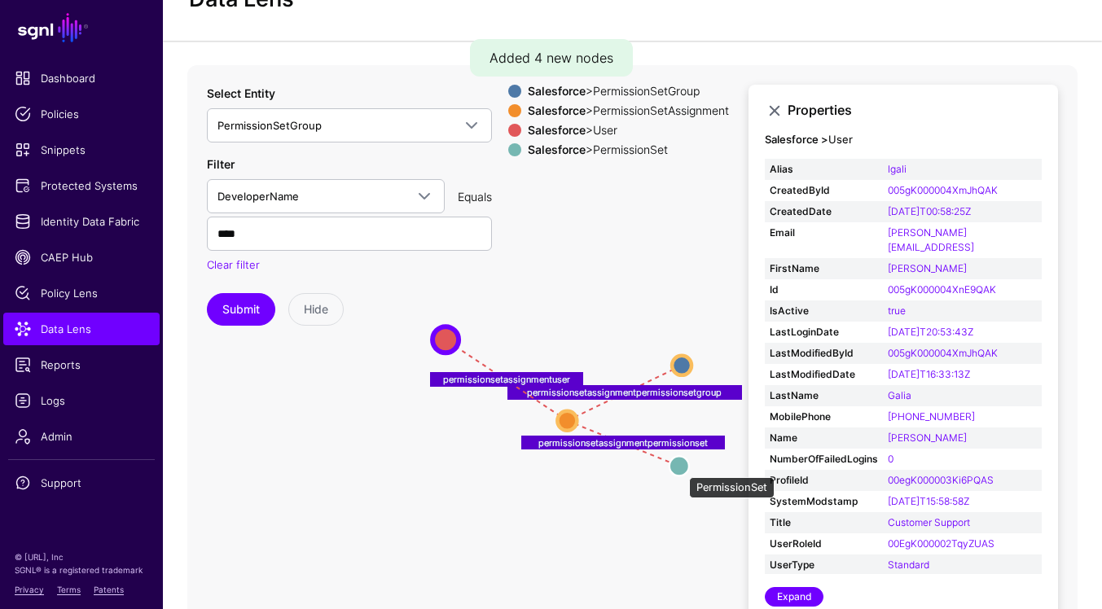
click at [681, 469] on circle at bounding box center [680, 466] width 20 height 20
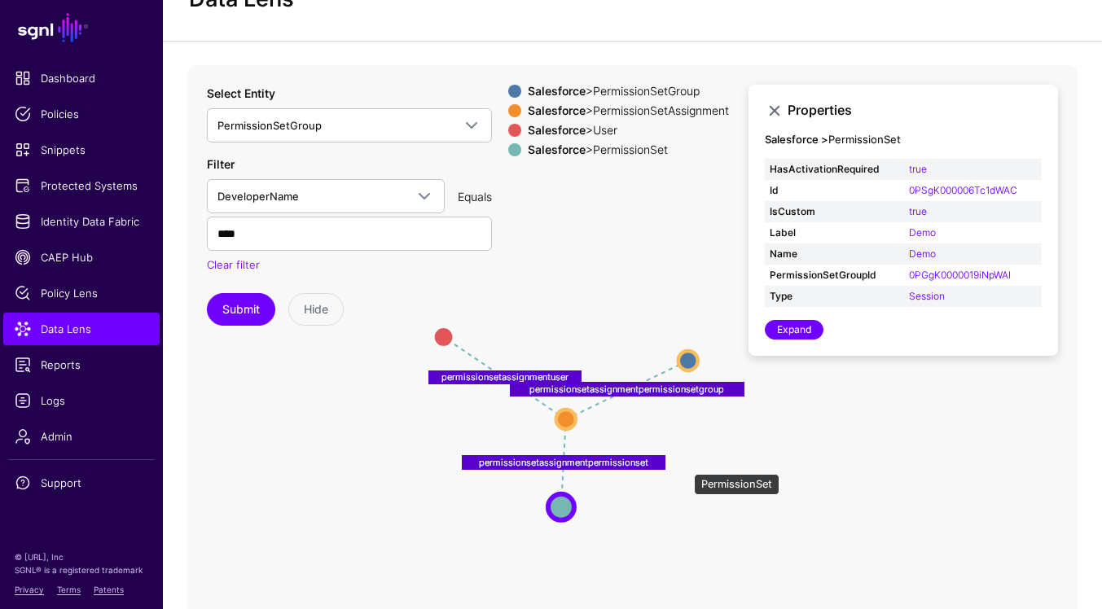
drag, startPoint x: 686, startPoint y: 466, endPoint x: 567, endPoint y: 506, distance: 125.5
click at [567, 506] on circle at bounding box center [561, 507] width 26 height 26
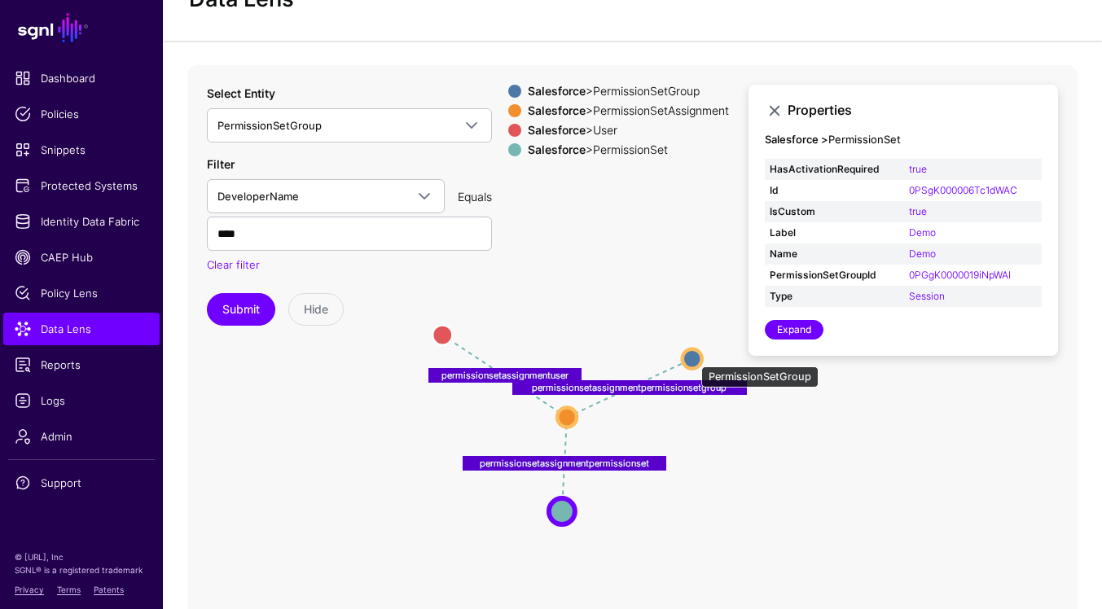
click at [693, 358] on circle at bounding box center [693, 359] width 20 height 20
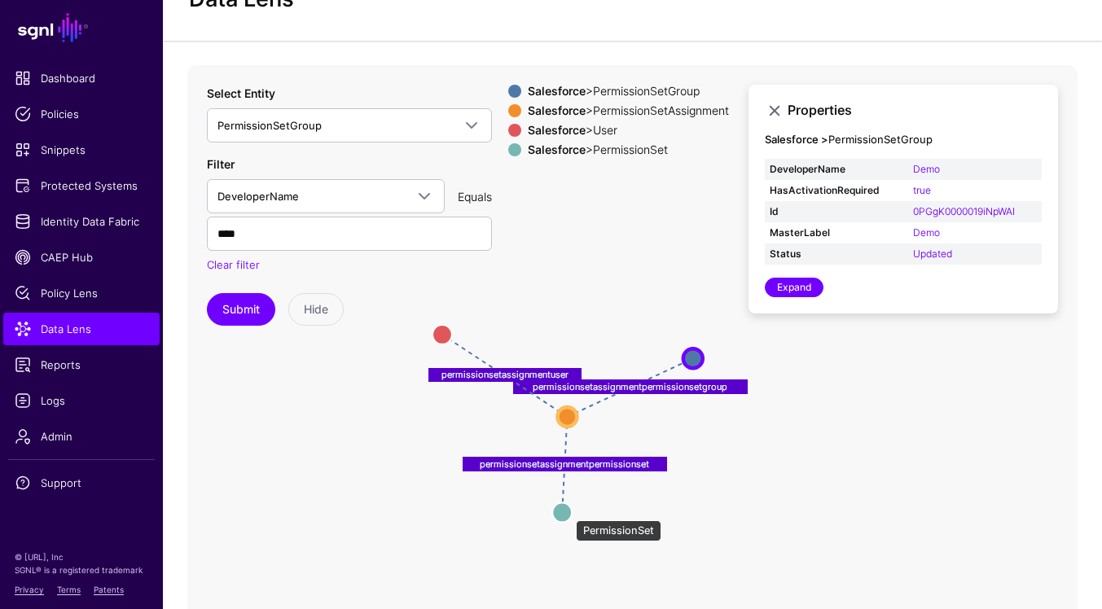
click at [568, 512] on circle at bounding box center [562, 513] width 20 height 20
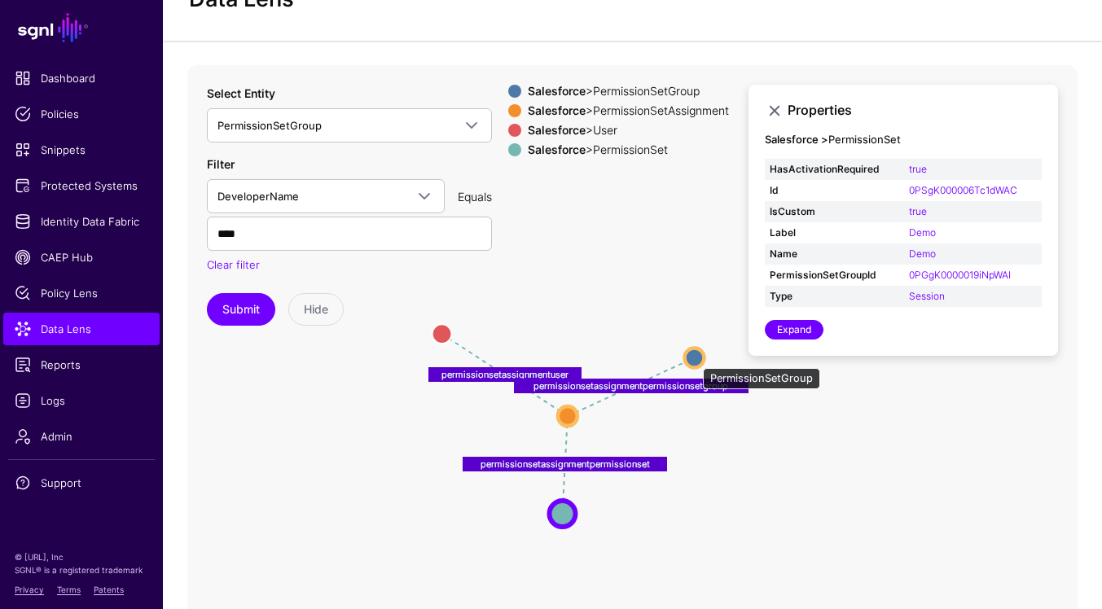
click at [695, 360] on circle at bounding box center [694, 358] width 20 height 20
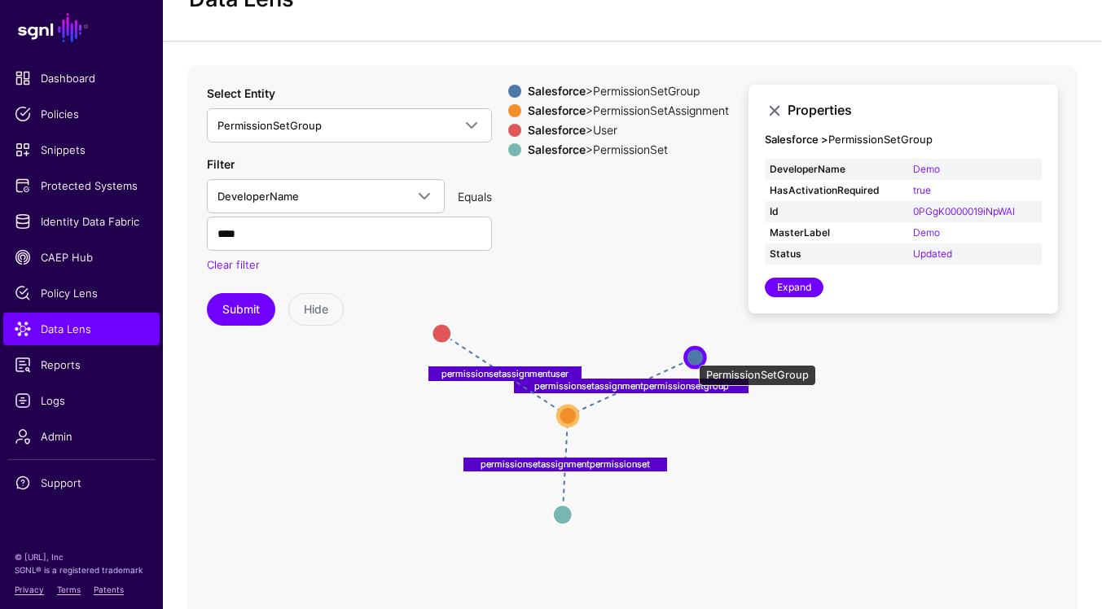
click at [691, 357] on circle at bounding box center [695, 358] width 20 height 20
click at [691, 357] on circle at bounding box center [696, 358] width 20 height 20
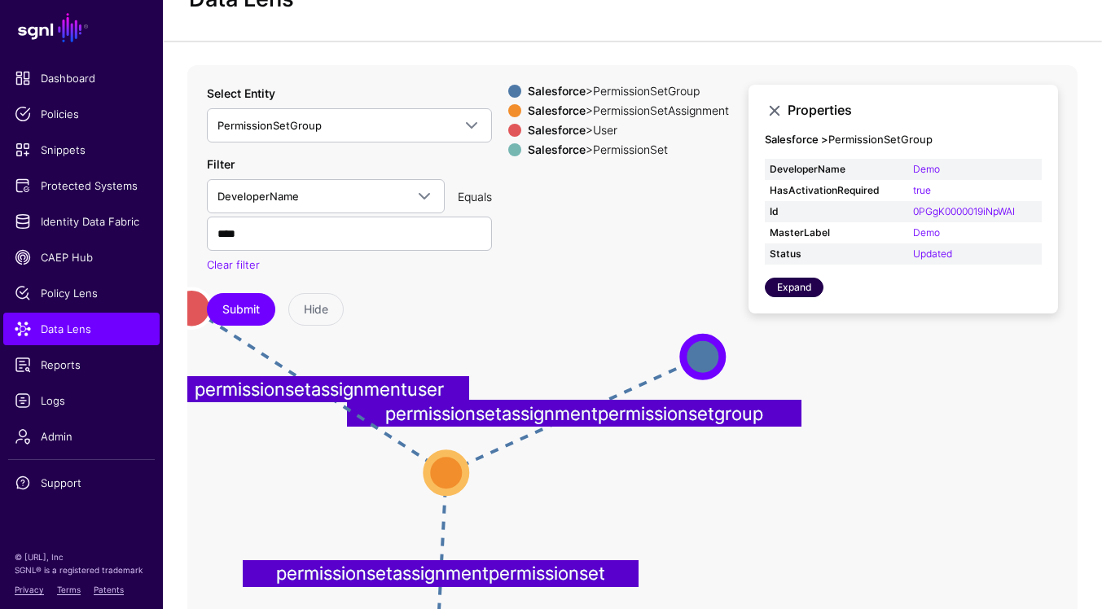
click at [788, 291] on link "Expand" at bounding box center [794, 288] width 59 height 20
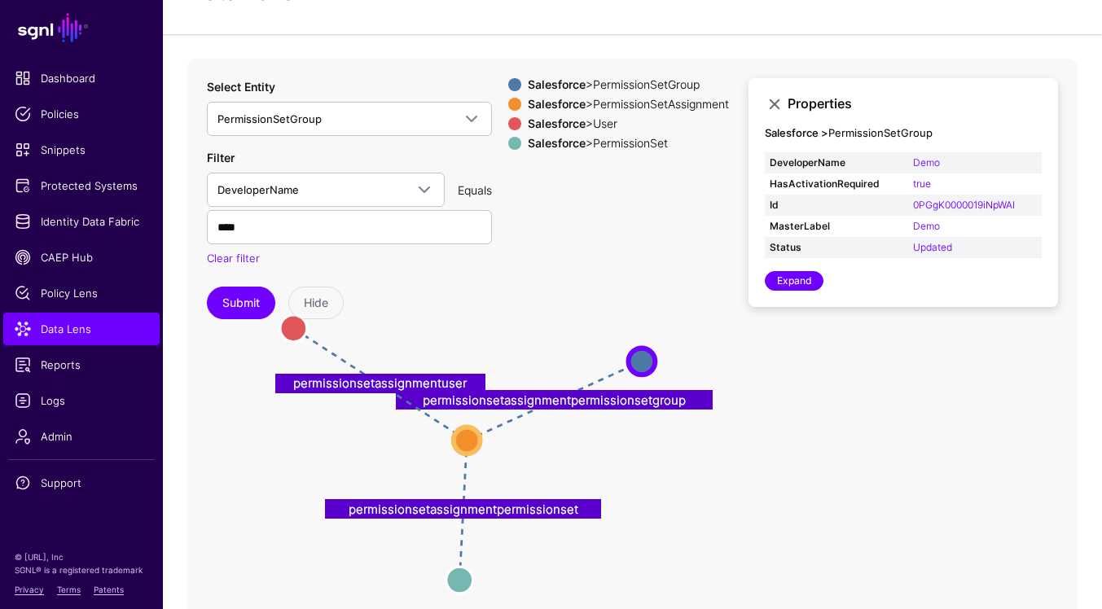
scroll to position [58, 0]
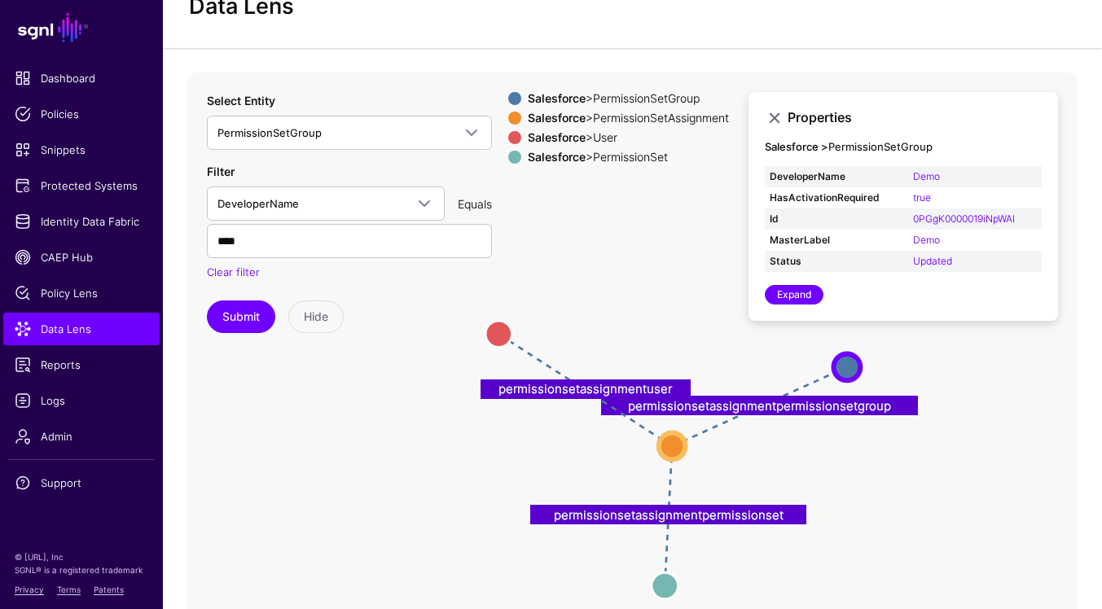
drag, startPoint x: 713, startPoint y: 481, endPoint x: 918, endPoint y: 473, distance: 205.5
click at [918, 473] on icon "permissionsetassignmentpermissionsetgroup permissionsetassignmentpermissionset …" at bounding box center [632, 399] width 890 height 652
click at [103, 221] on span "Identity Data Fabric" at bounding box center [82, 221] width 134 height 16
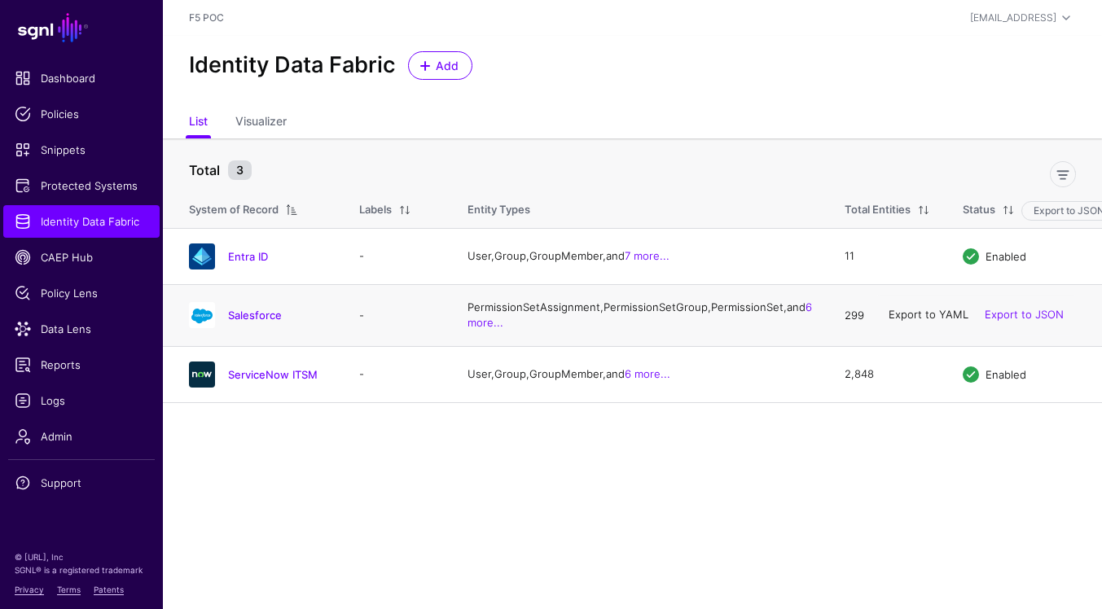
click at [940, 322] on link "Export to YAML" at bounding box center [929, 315] width 80 height 13
click at [1031, 322] on link "Export to JSON" at bounding box center [1024, 315] width 79 height 13
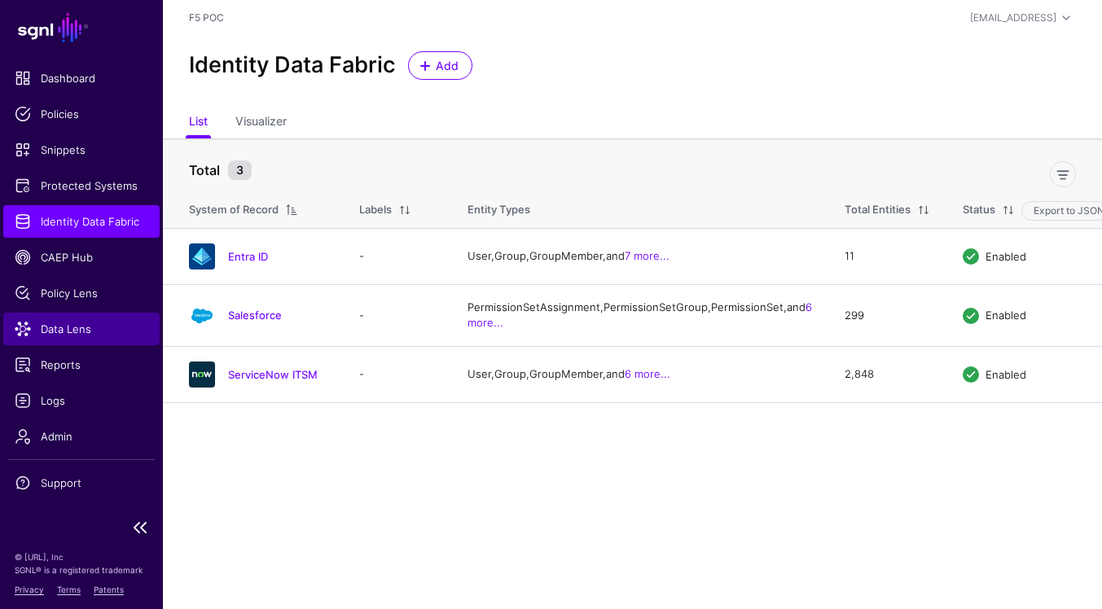
click at [89, 323] on span "Data Lens" at bounding box center [82, 329] width 134 height 16
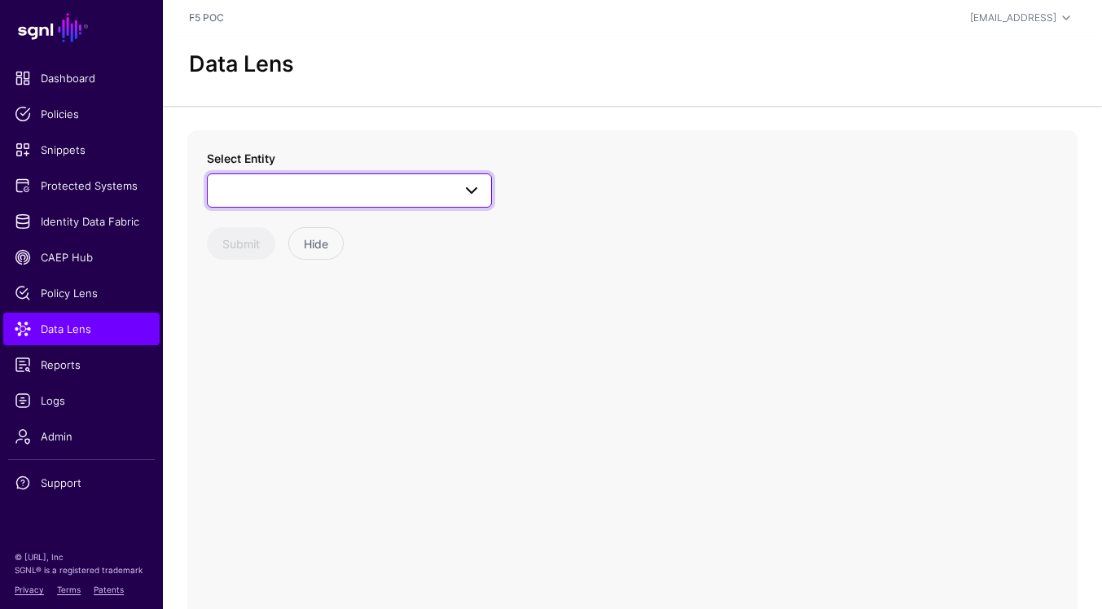
click at [453, 195] on span at bounding box center [466, 191] width 29 height 20
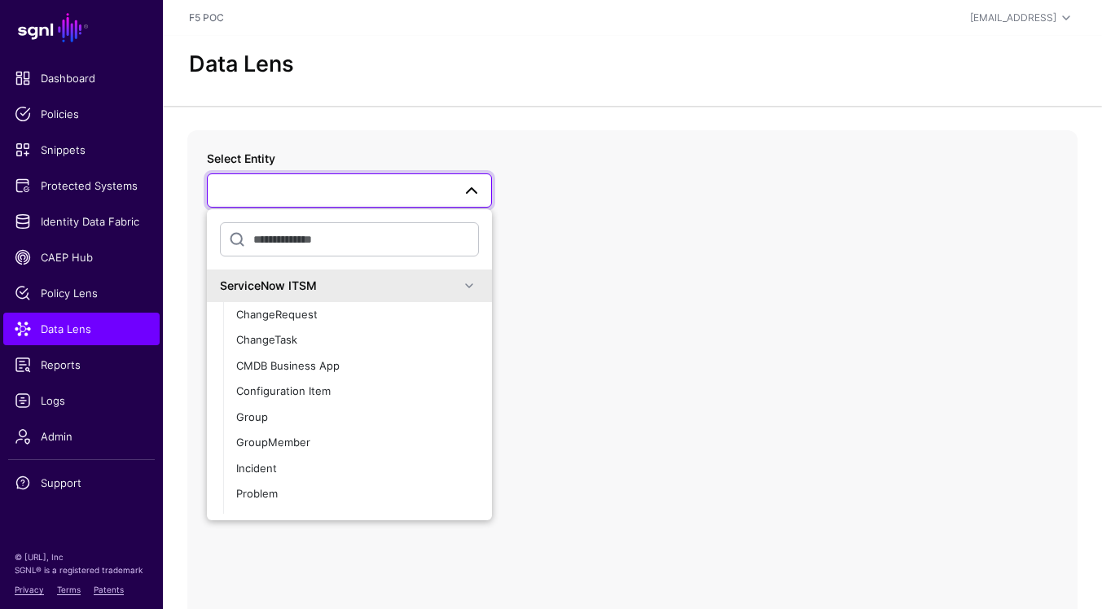
click at [472, 285] on span at bounding box center [469, 286] width 20 height 20
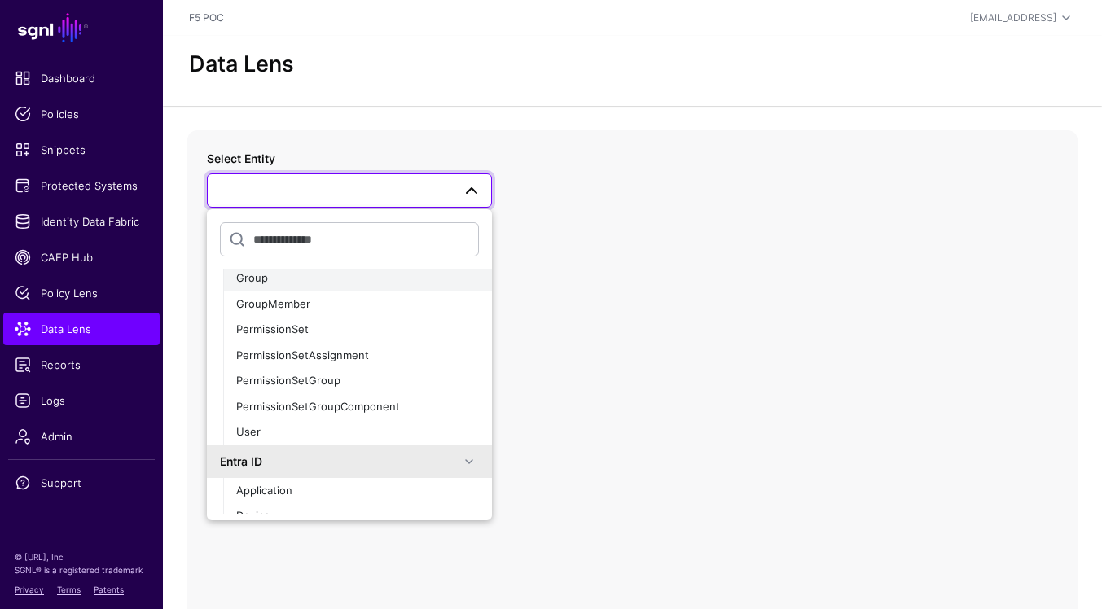
scroll to position [155, 0]
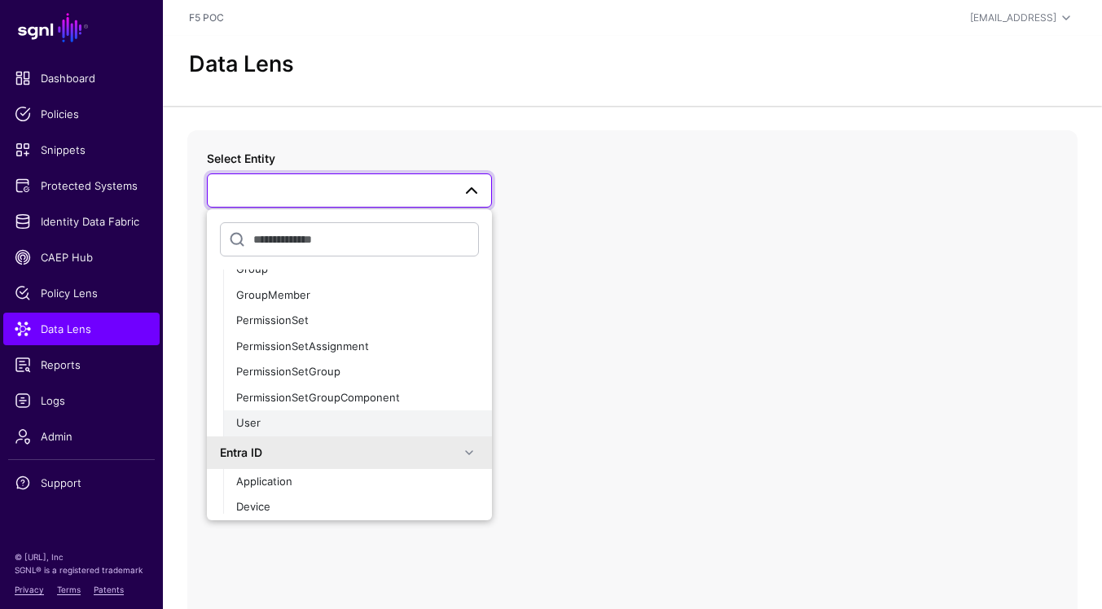
click at [388, 424] on div "User" at bounding box center [357, 423] width 243 height 16
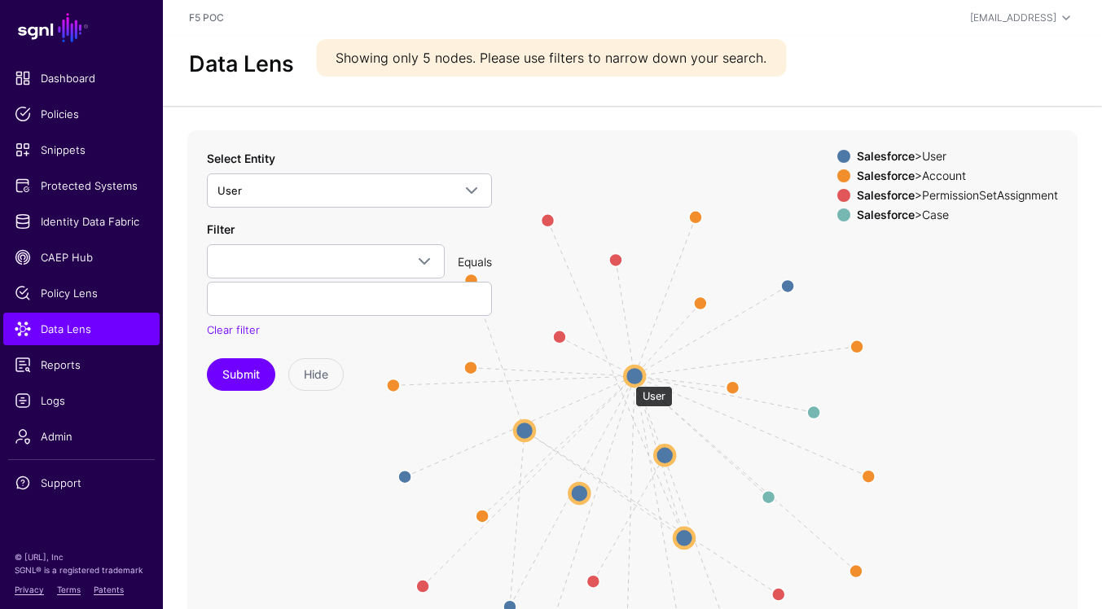
click at [627, 378] on circle at bounding box center [635, 377] width 20 height 20
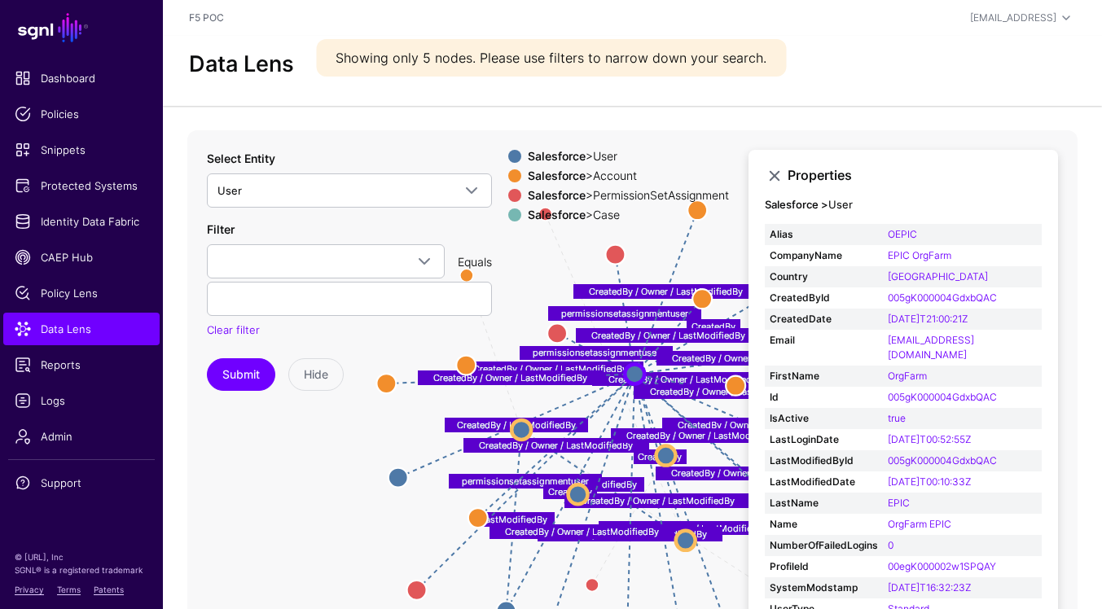
click at [528, 214] on strong "Salesforce" at bounding box center [557, 215] width 58 height 14
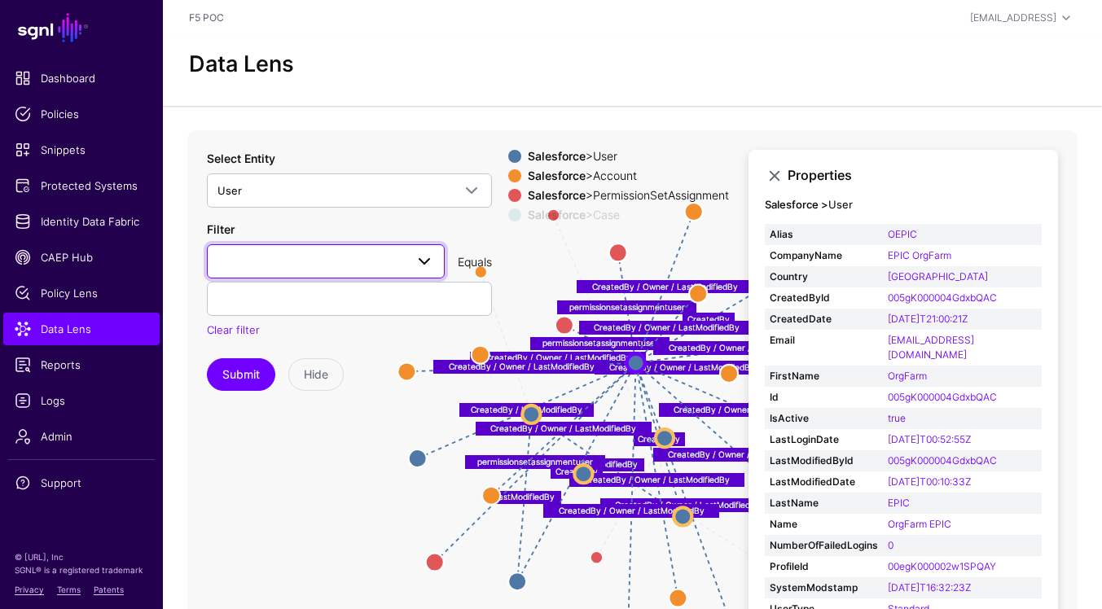
click at [424, 259] on span at bounding box center [425, 262] width 20 height 20
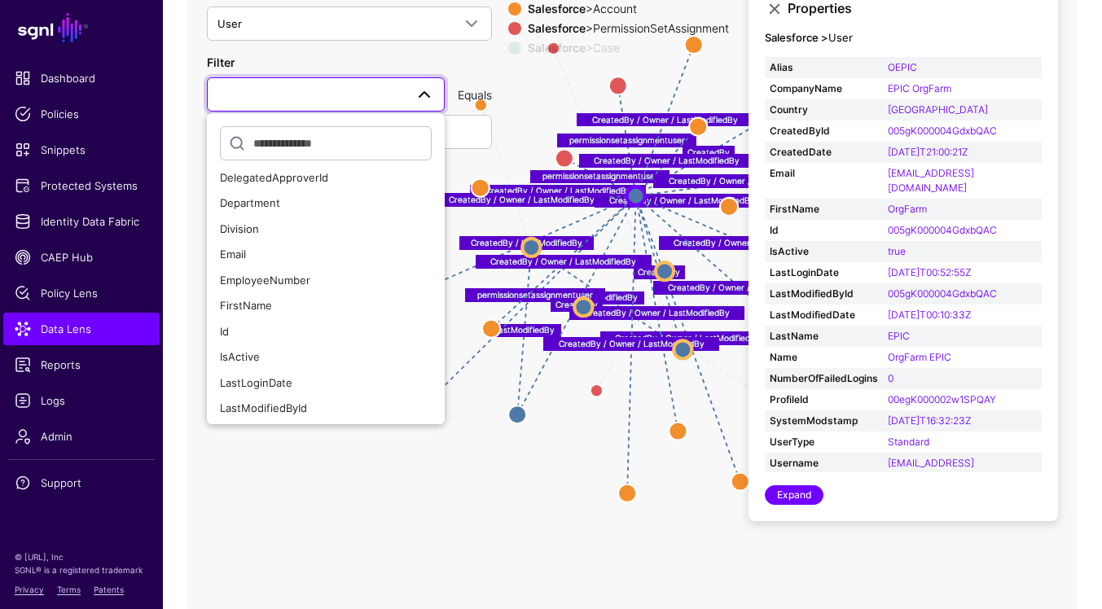
scroll to position [182, 0]
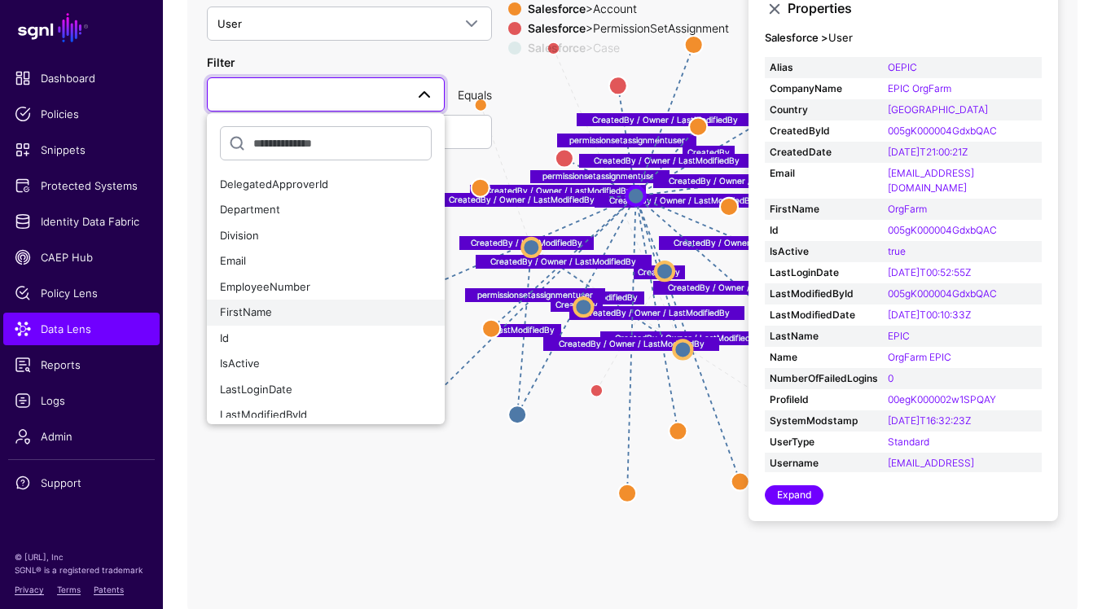
click at [339, 316] on div "FirstName" at bounding box center [326, 313] width 212 height 16
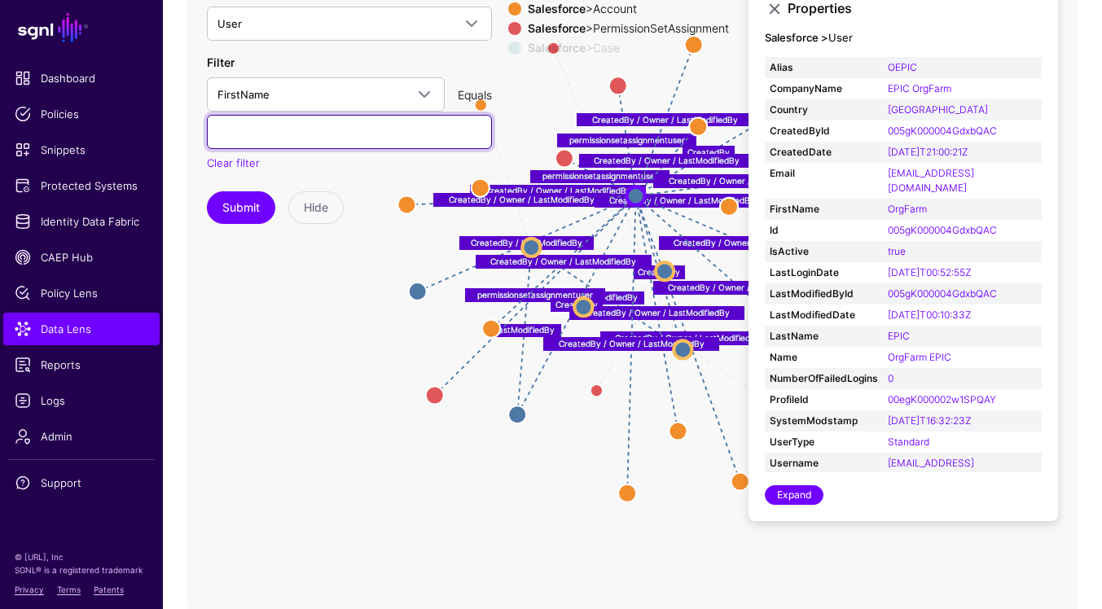
click at [373, 139] on input "text" at bounding box center [349, 132] width 285 height 34
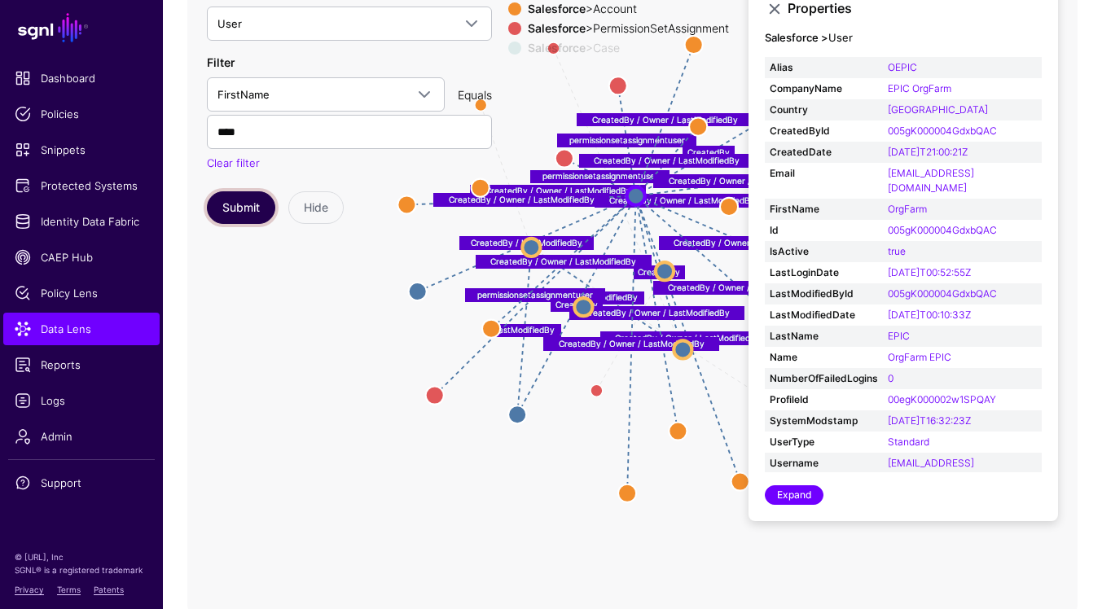
click at [248, 198] on button "Submit" at bounding box center [241, 207] width 68 height 33
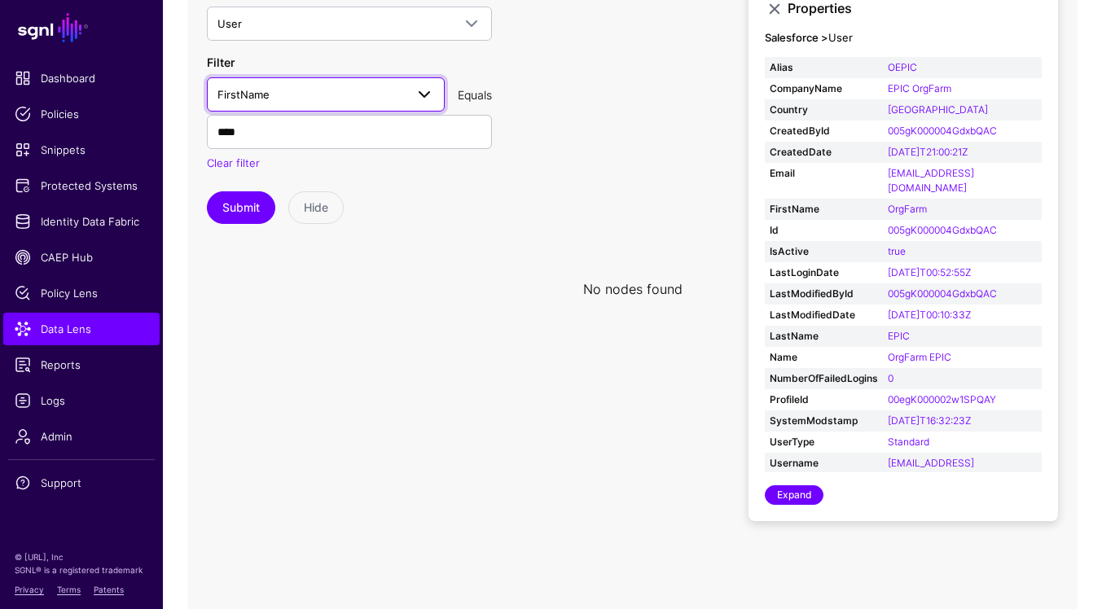
click at [430, 103] on span at bounding box center [425, 95] width 20 height 20
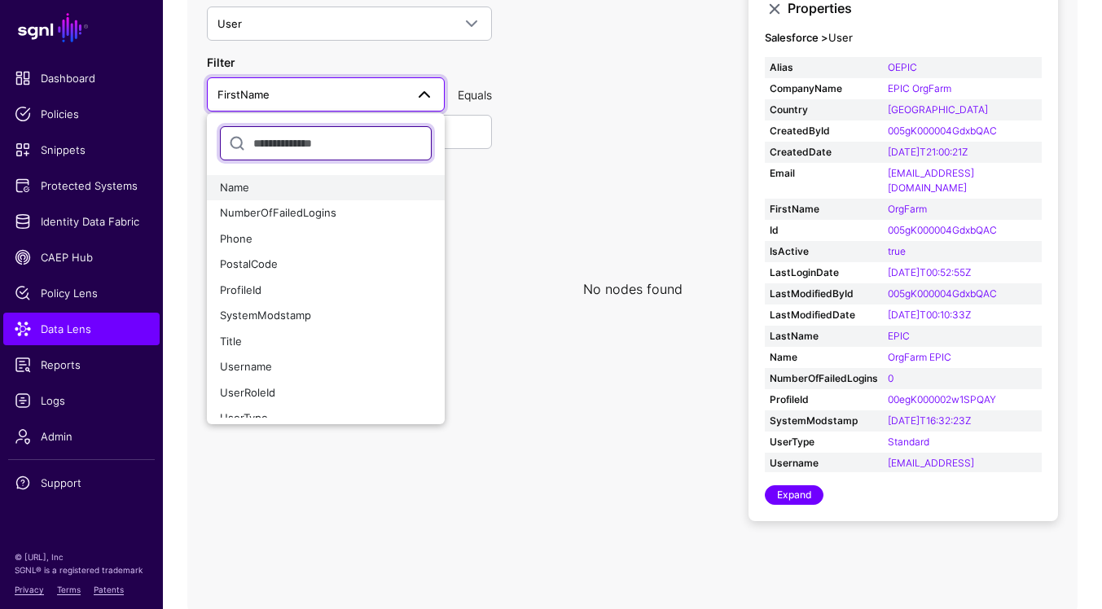
scroll to position [551, 0]
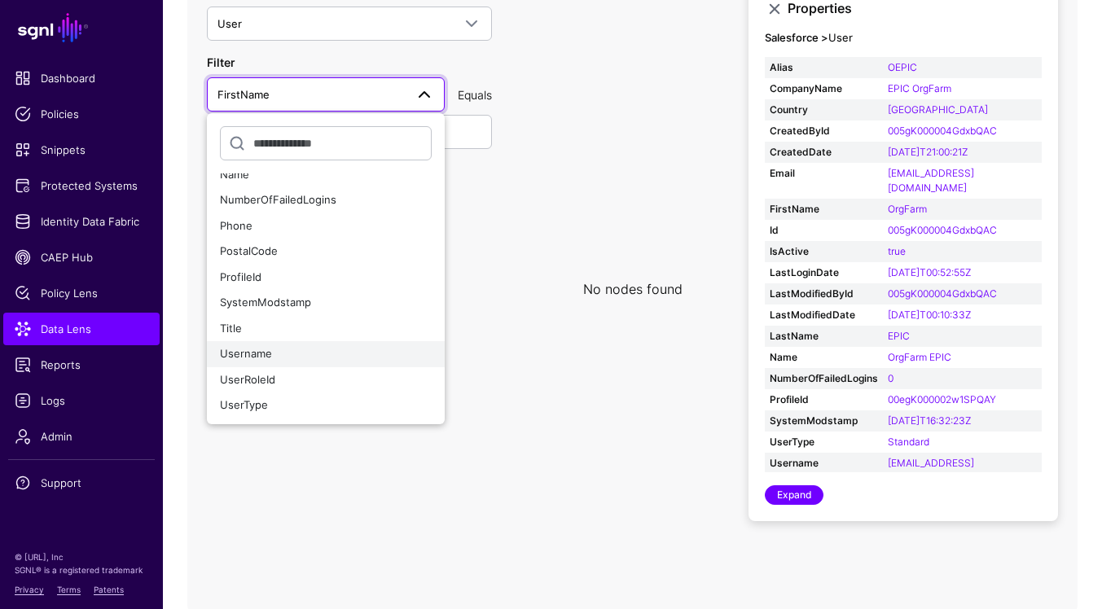
click at [322, 364] on button "Username" at bounding box center [326, 354] width 238 height 26
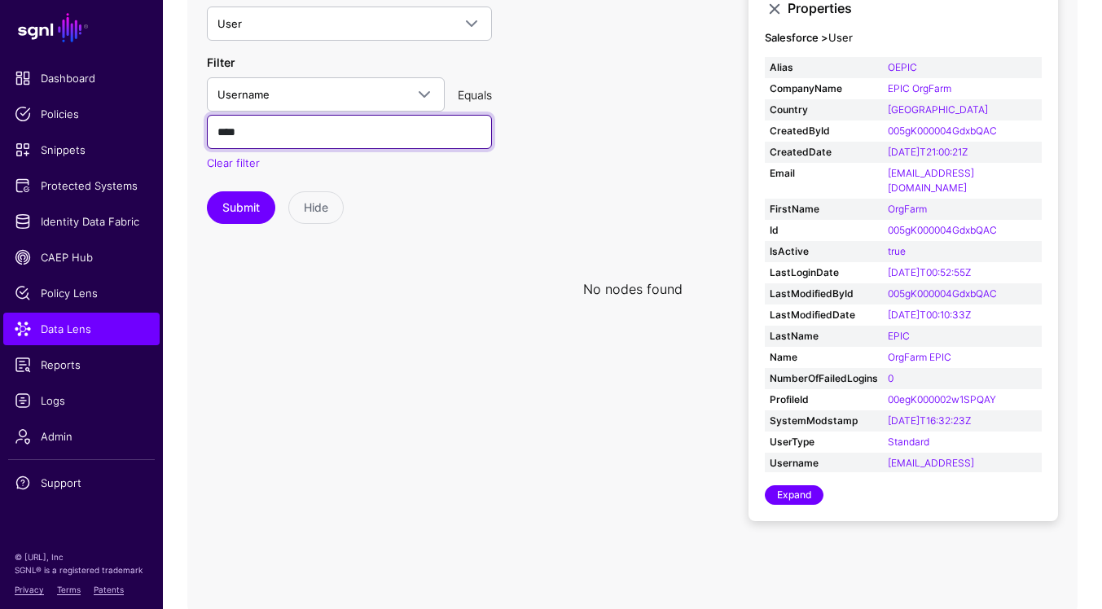
click at [425, 142] on input "****" at bounding box center [349, 132] width 285 height 34
click at [435, 128] on input "****" at bounding box center [349, 132] width 285 height 34
paste input "**********"
type input "**********"
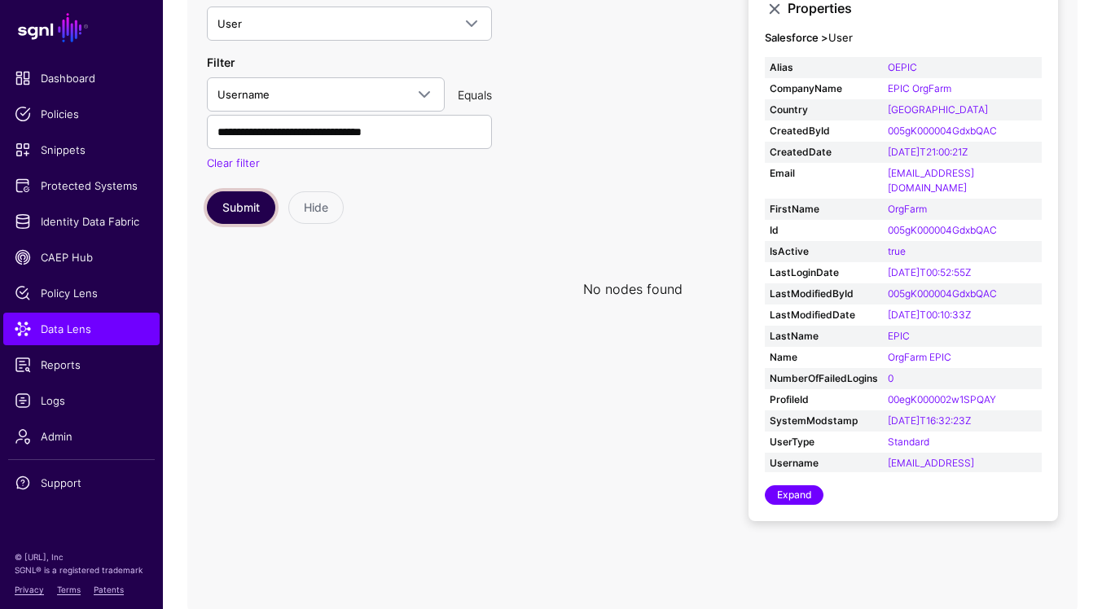
click at [261, 209] on button "Submit" at bounding box center [241, 207] width 68 height 33
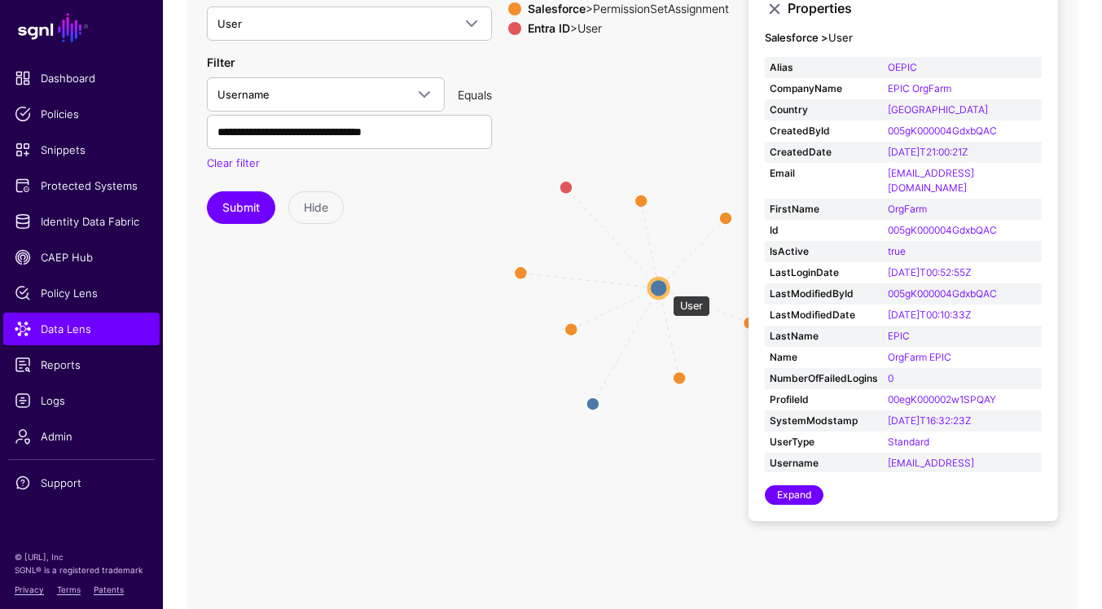
click at [661, 288] on circle at bounding box center [659, 289] width 20 height 20
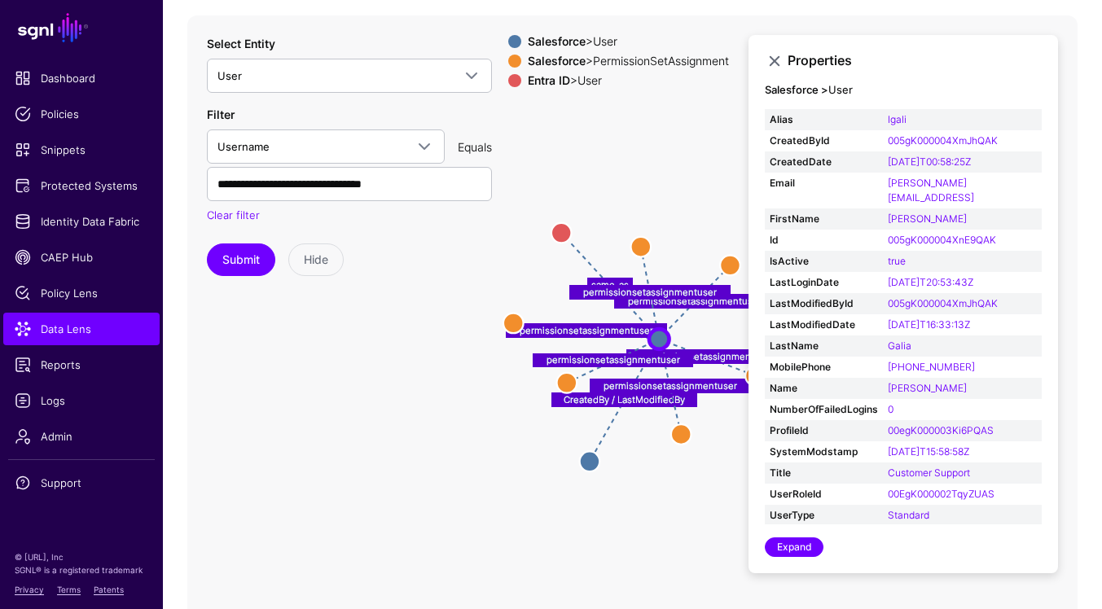
scroll to position [197, 0]
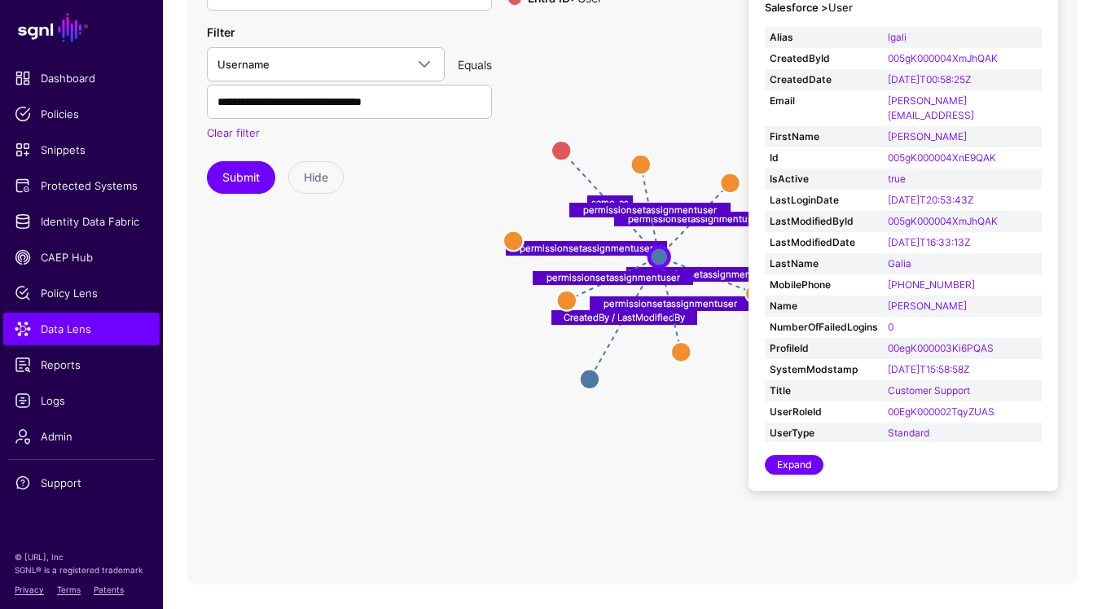
click at [670, 411] on icon "same_as CreatedBy / LastModifiedBy permissionsetassignmentuser permissionsetass…" at bounding box center [632, 259] width 890 height 652
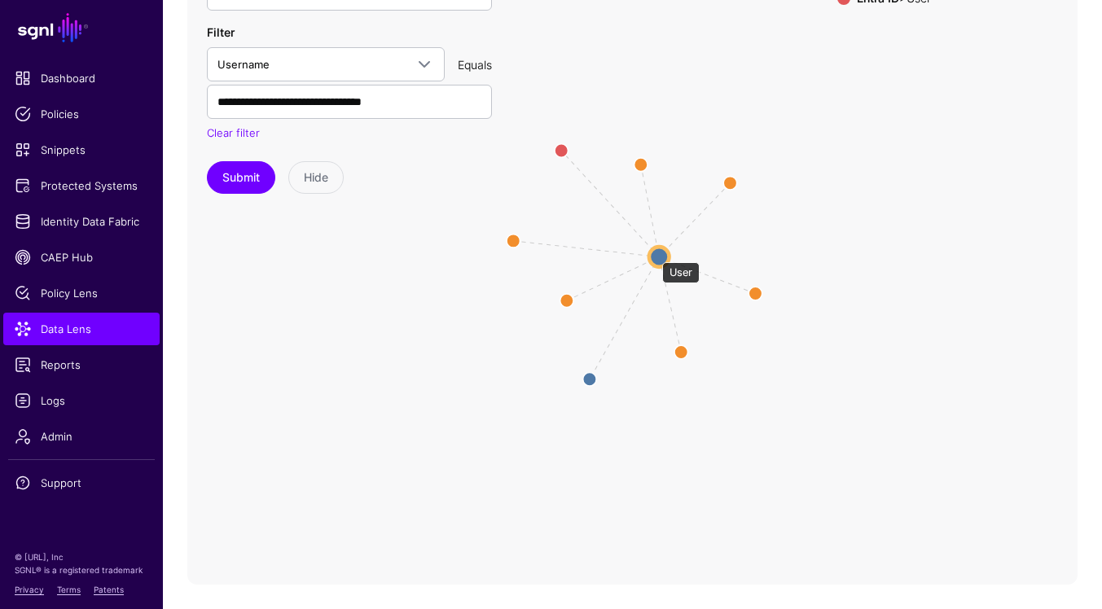
click at [654, 255] on circle at bounding box center [659, 257] width 20 height 20
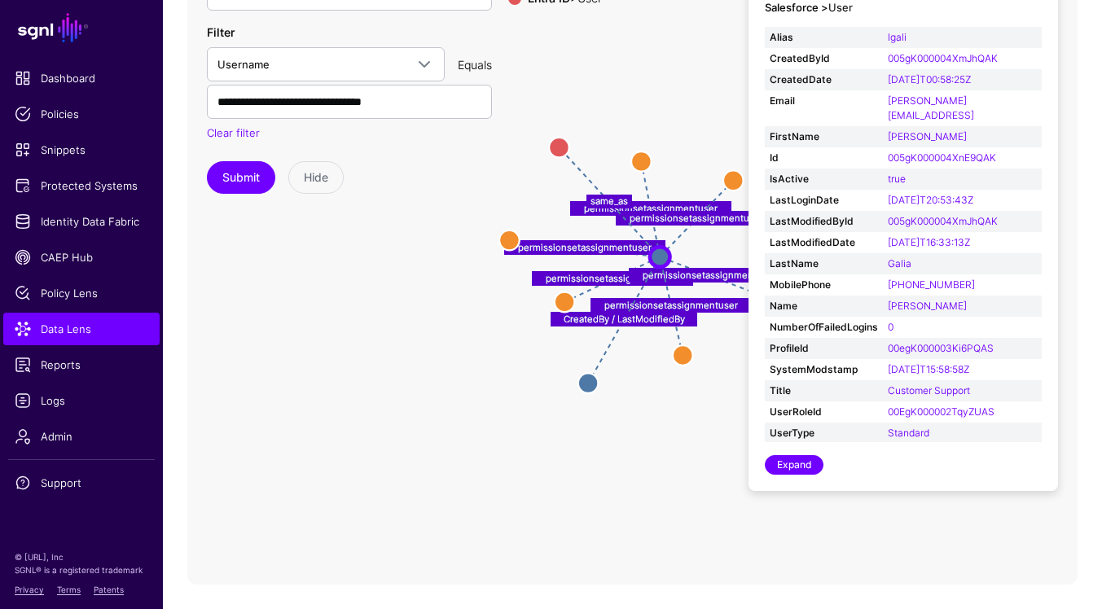
click at [591, 184] on icon "permissionsetassignmentuser permissionsetassignmentuser permissionsetassignment…" at bounding box center [632, 259] width 890 height 652
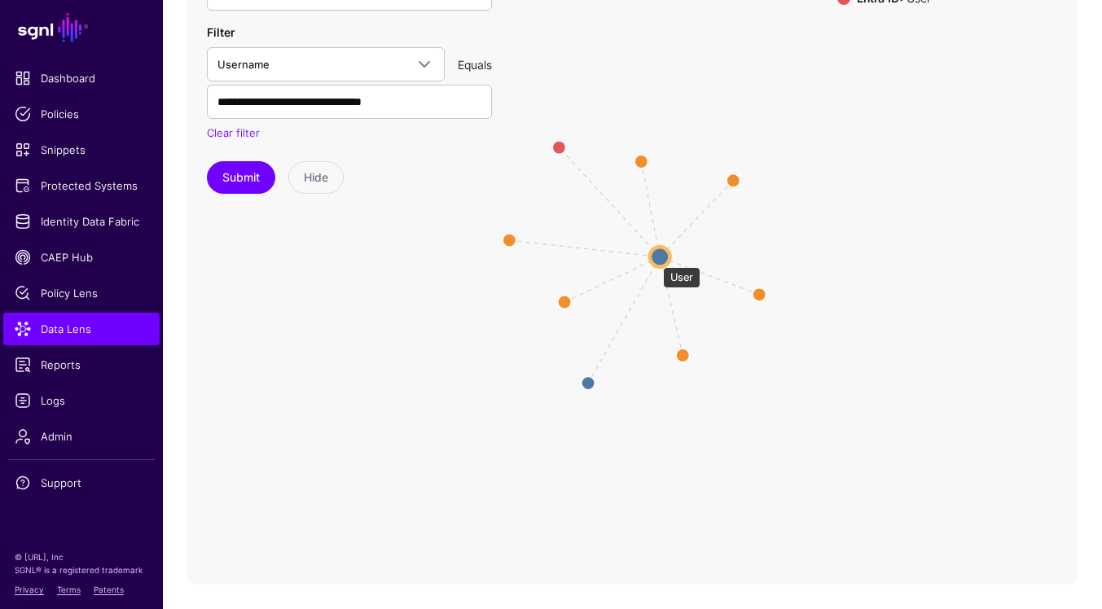
click at [655, 259] on circle at bounding box center [660, 257] width 20 height 20
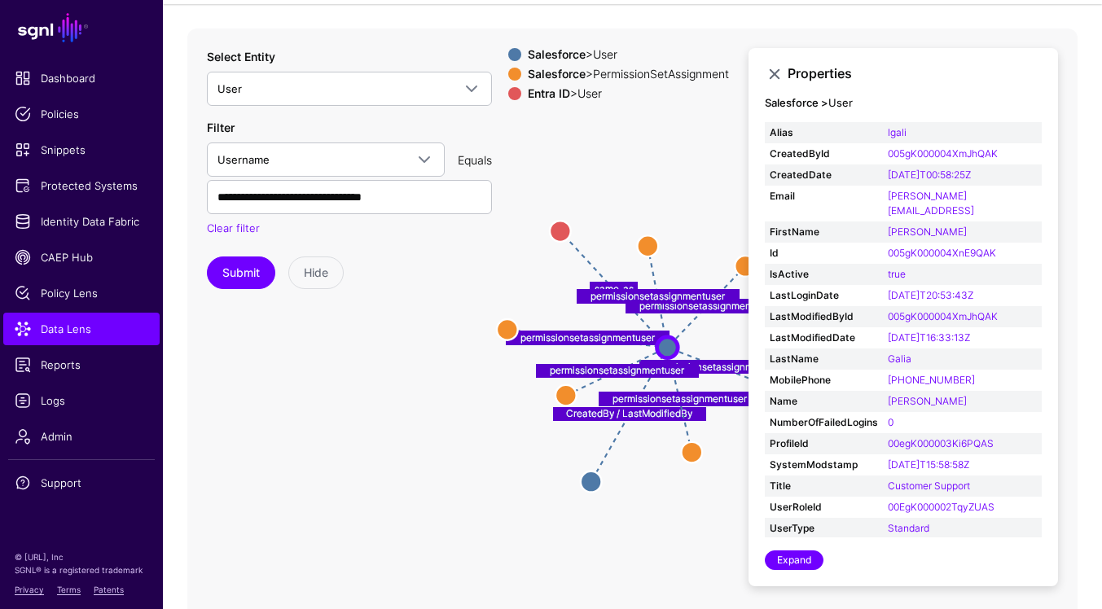
scroll to position [111, 0]
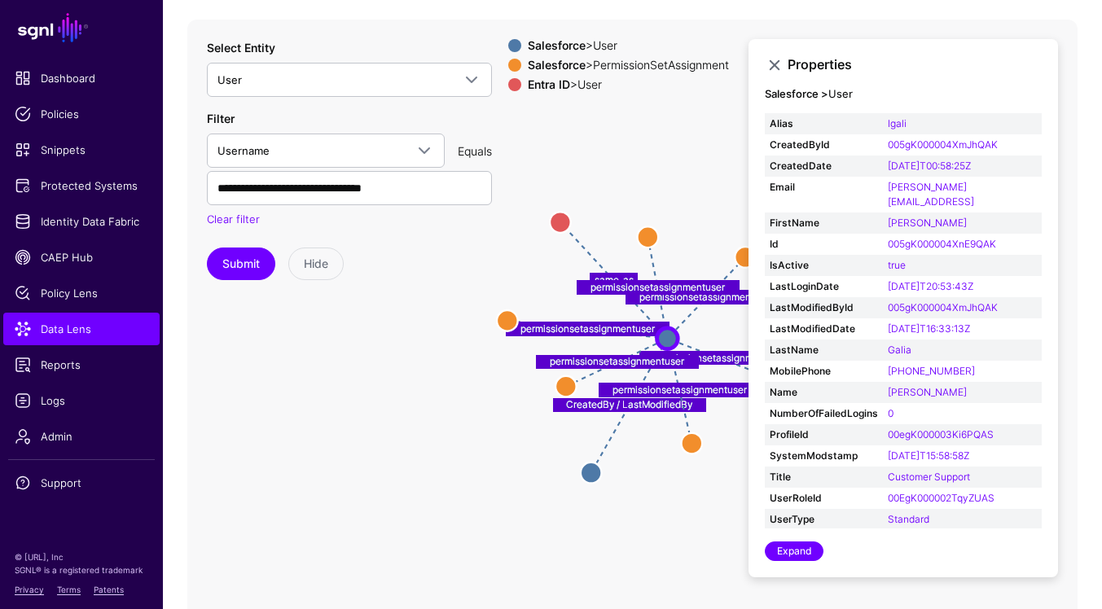
click at [511, 86] on span at bounding box center [514, 84] width 13 height 13
click at [569, 383] on circle at bounding box center [566, 386] width 21 height 21
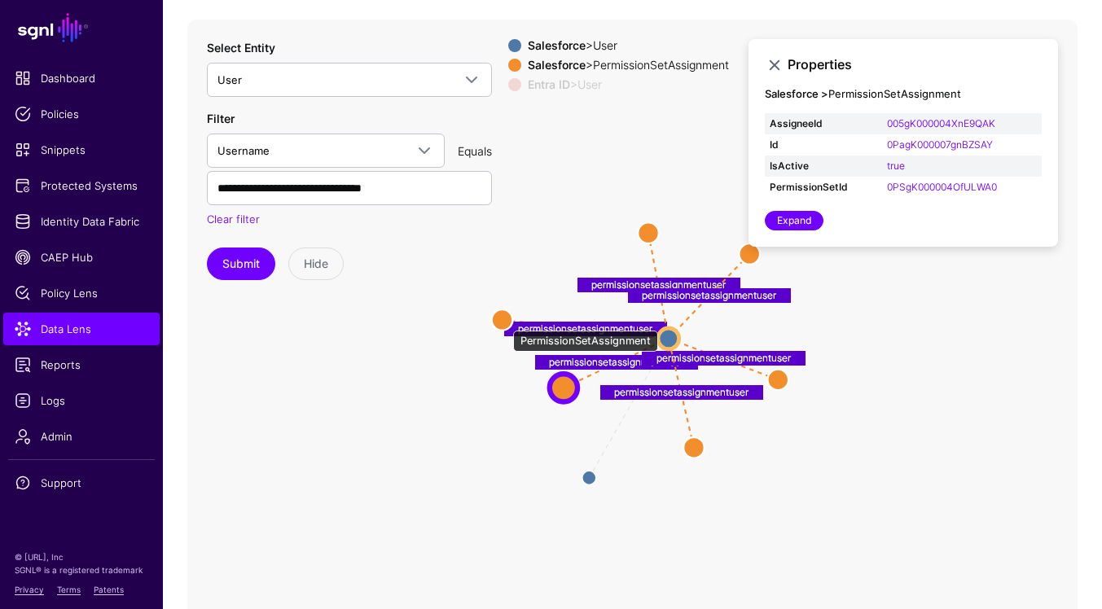
click at [505, 323] on circle at bounding box center [502, 320] width 21 height 21
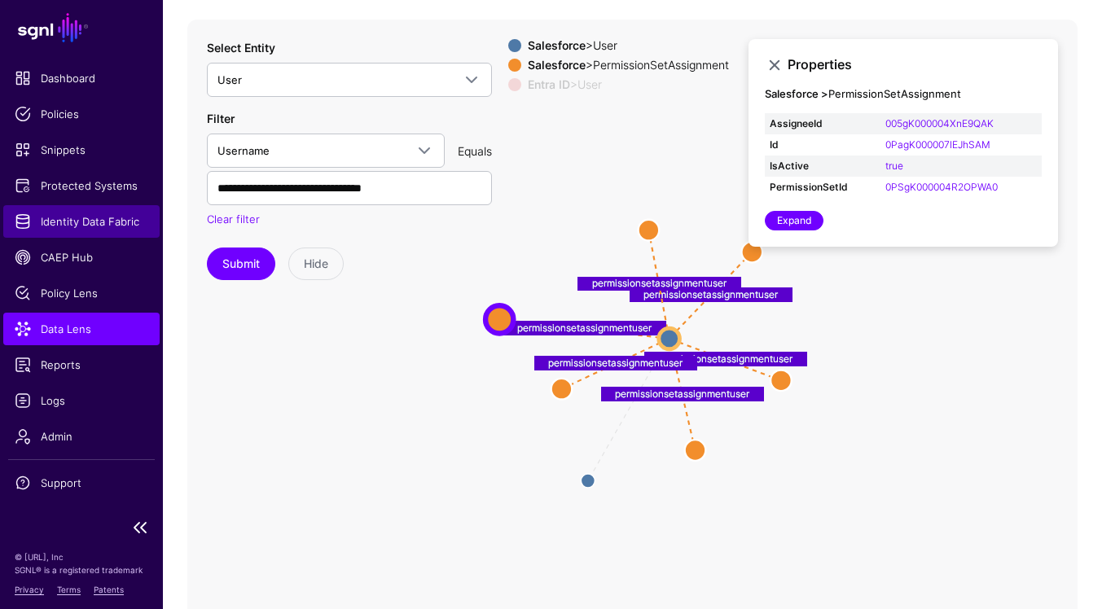
click at [108, 227] on span "Identity Data Fabric" at bounding box center [82, 221] width 134 height 16
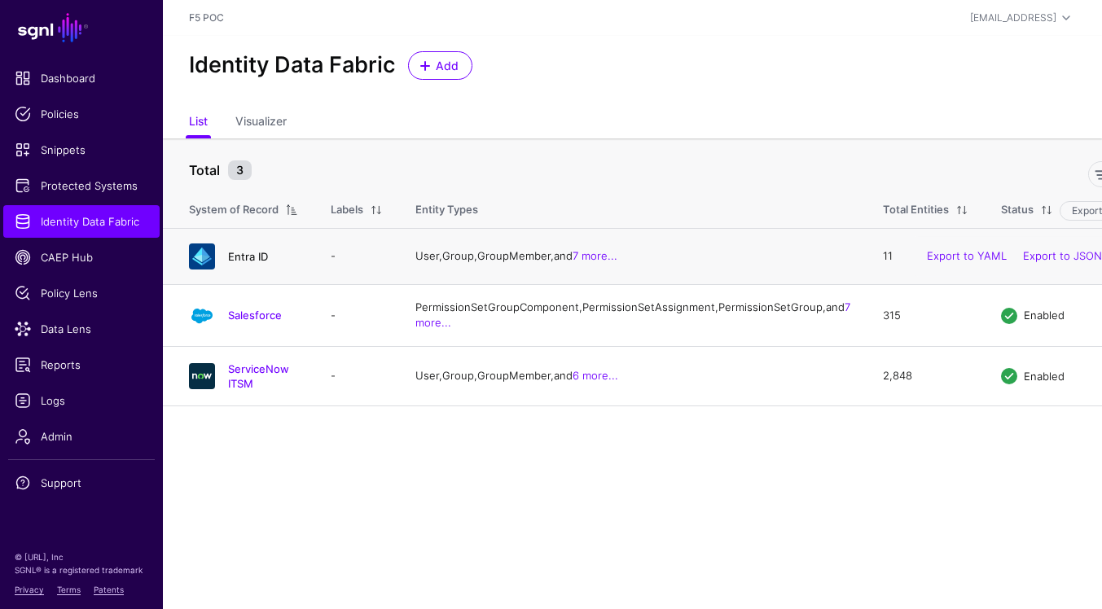
click at [253, 263] on link "Entra ID" at bounding box center [248, 256] width 40 height 13
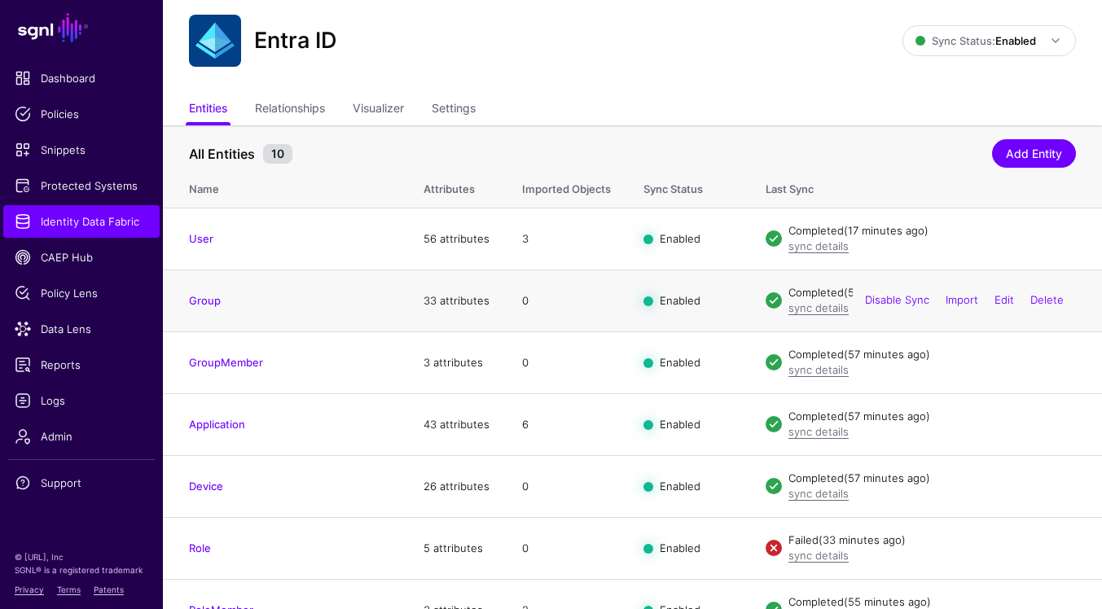
scroll to position [51, 0]
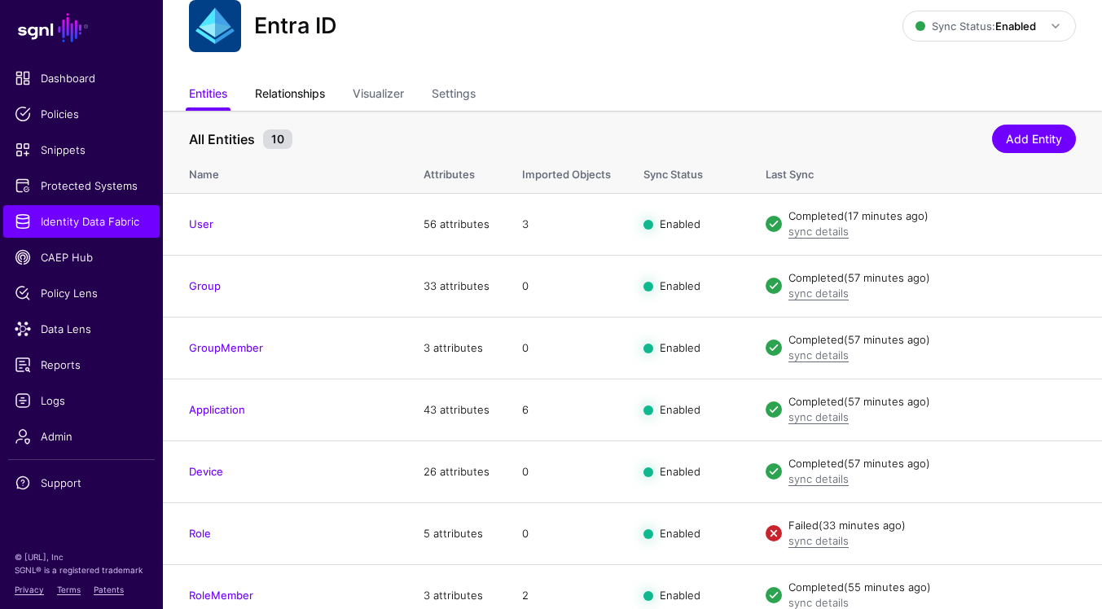
click at [325, 99] on link "Relationships" at bounding box center [290, 95] width 70 height 31
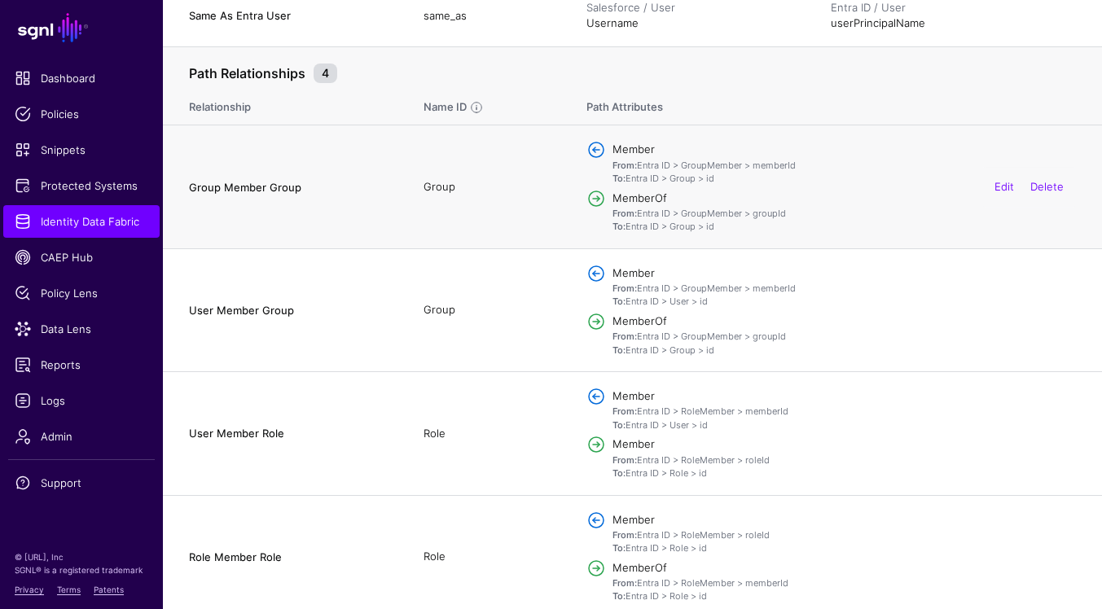
scroll to position [765, 0]
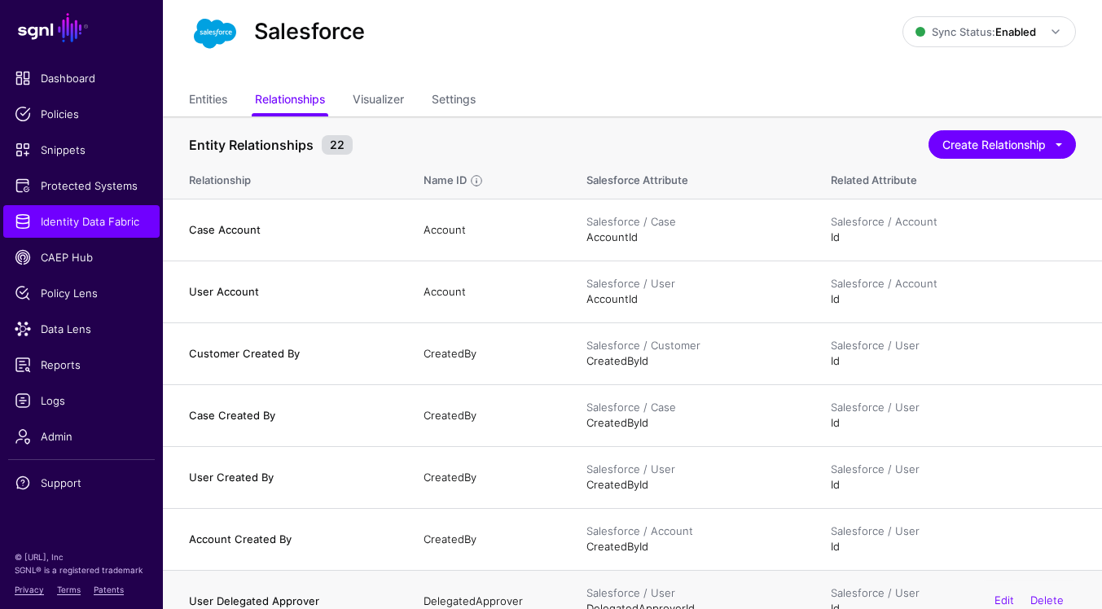
scroll to position [11, 0]
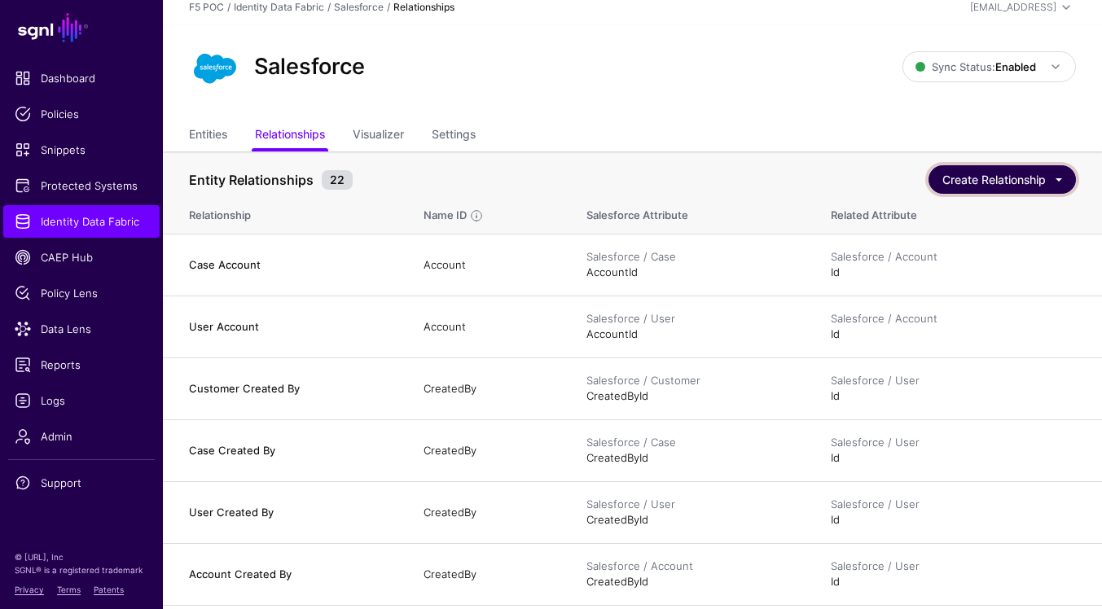
click at [1039, 187] on button "Create Relationship" at bounding box center [1002, 179] width 147 height 29
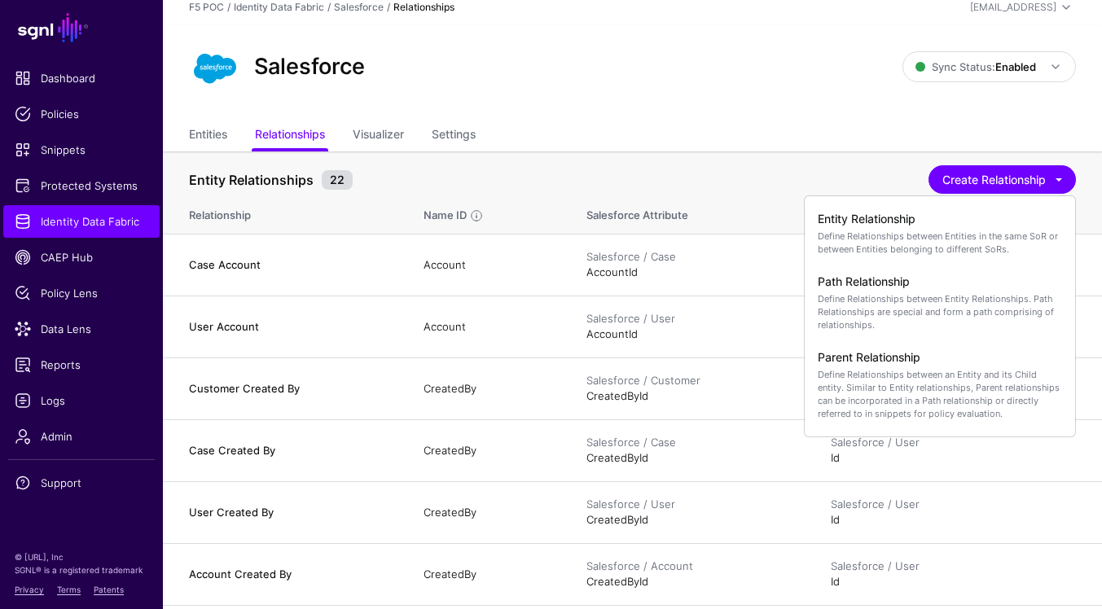
click at [754, 157] on th "Entity Relationships 22 Create Relationship Entity Relationship Define Relation…" at bounding box center [632, 172] width 939 height 40
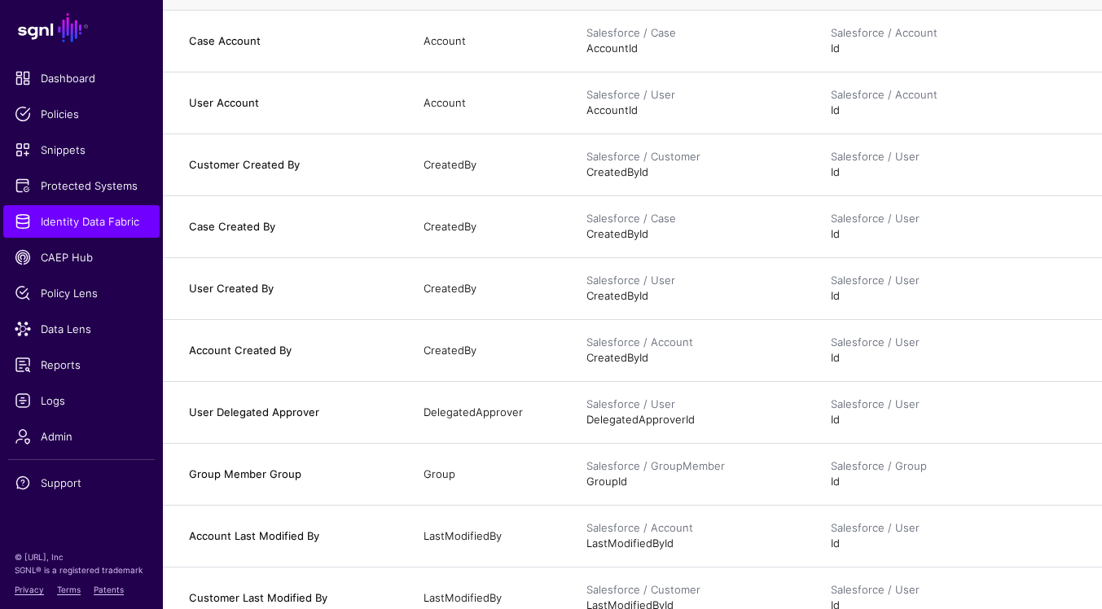
scroll to position [0, 0]
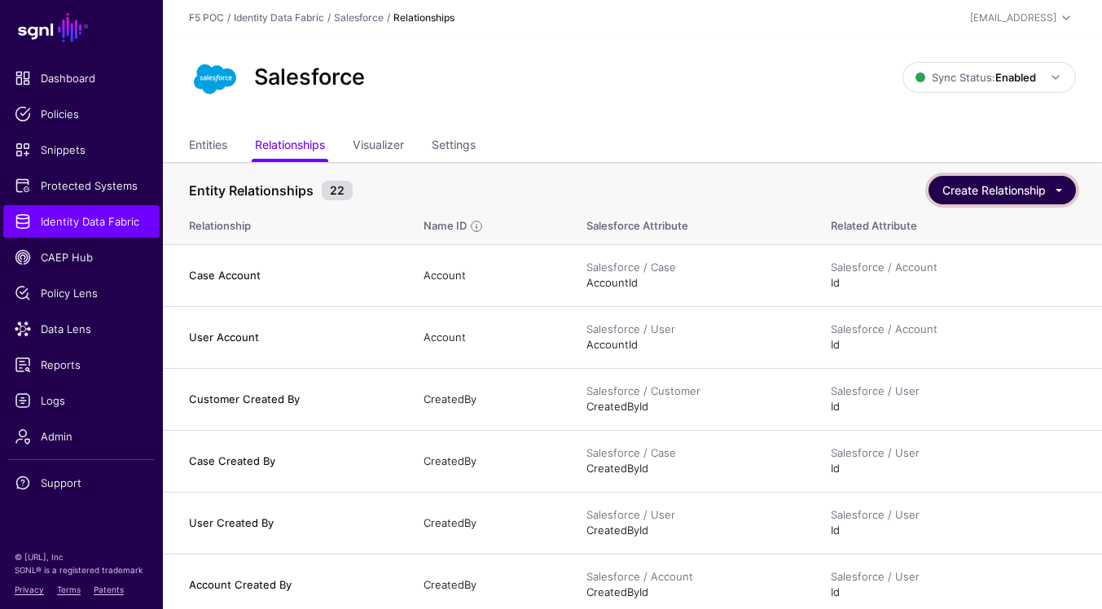
click at [1022, 193] on button "Create Relationship" at bounding box center [1002, 190] width 147 height 29
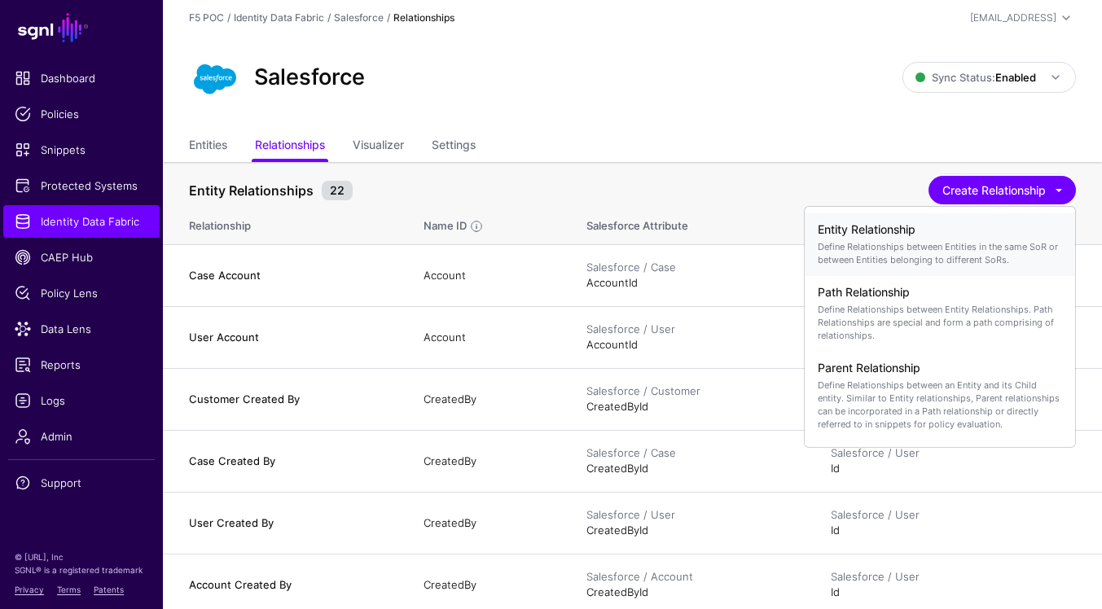
click at [997, 264] on p "Define Relationships between Entities in the same SoR or between Entities belon…" at bounding box center [940, 253] width 244 height 26
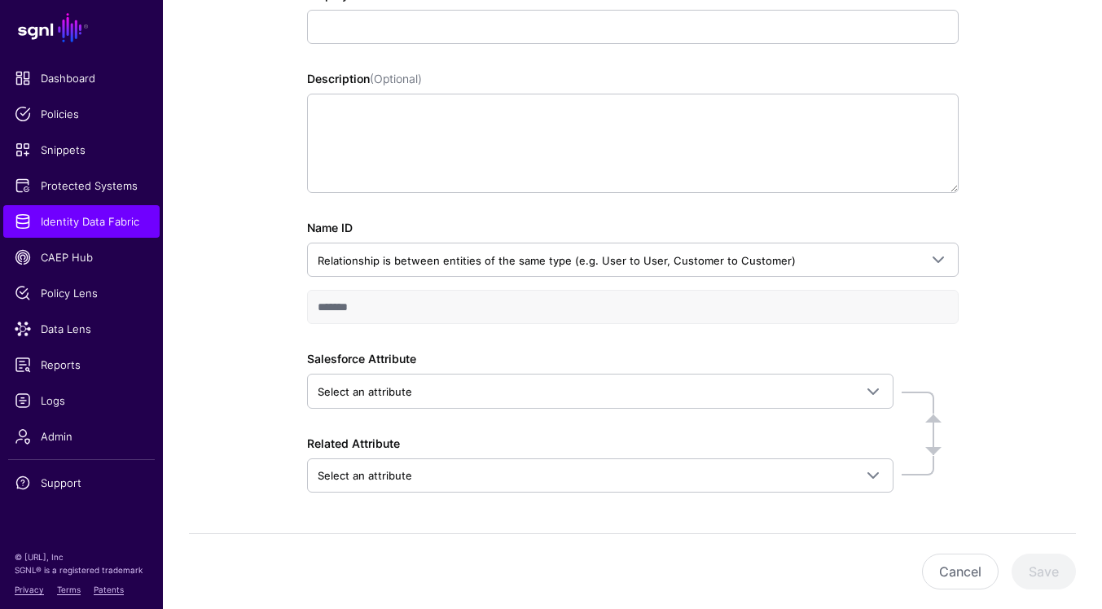
scroll to position [266, 0]
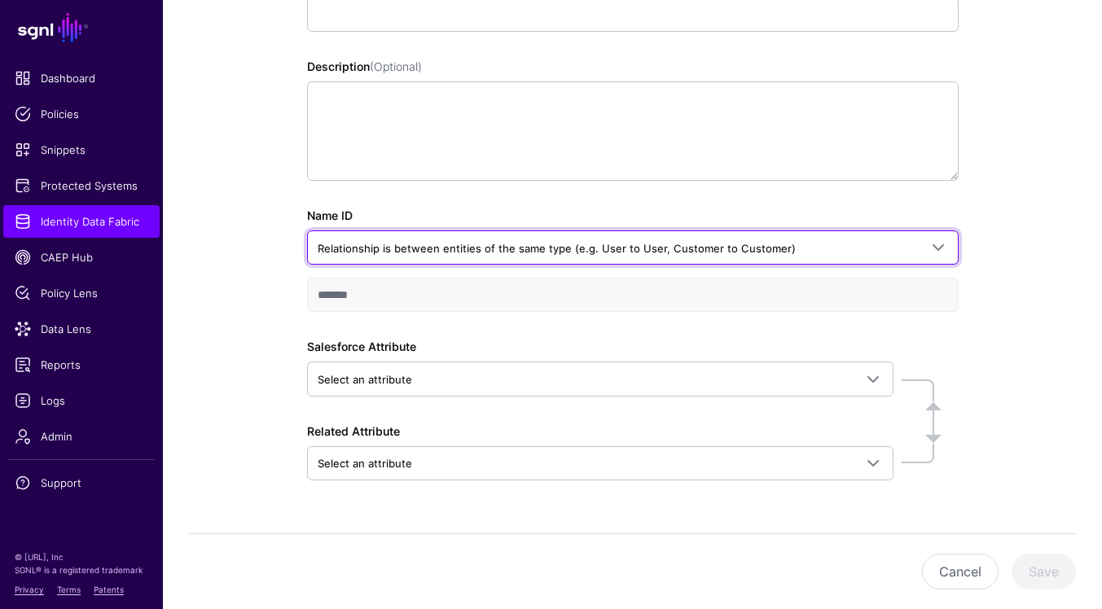
click at [902, 247] on span "Relationship is between entities of the same type (e.g. User to User, Customer …" at bounding box center [618, 249] width 601 height 18
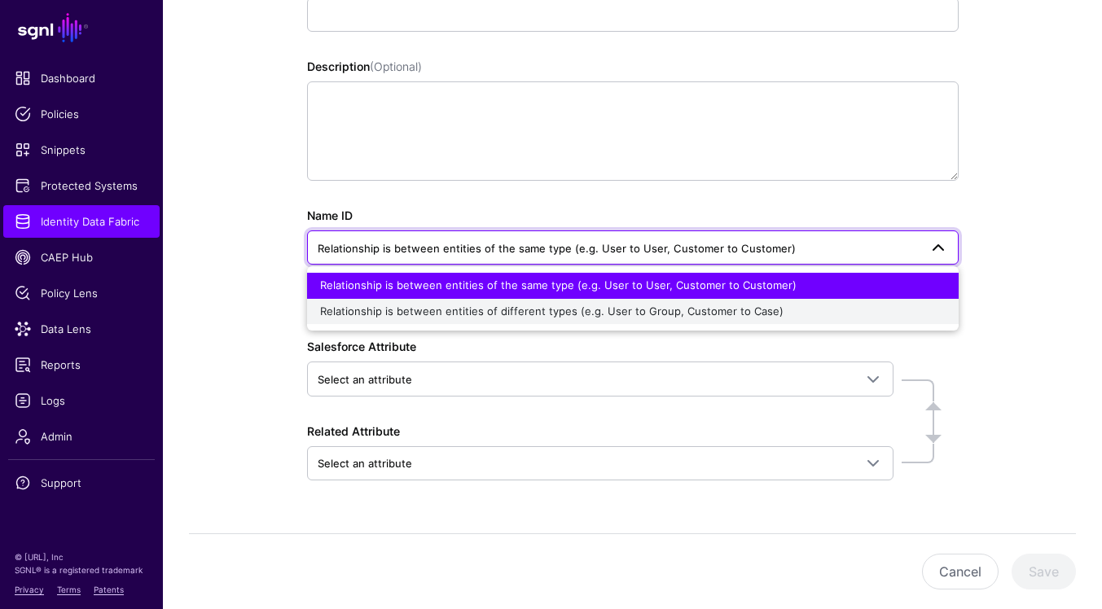
click at [873, 307] on div "Relationship is between entities of different types (e.g. User to Group, Custom…" at bounding box center [633, 312] width 626 height 16
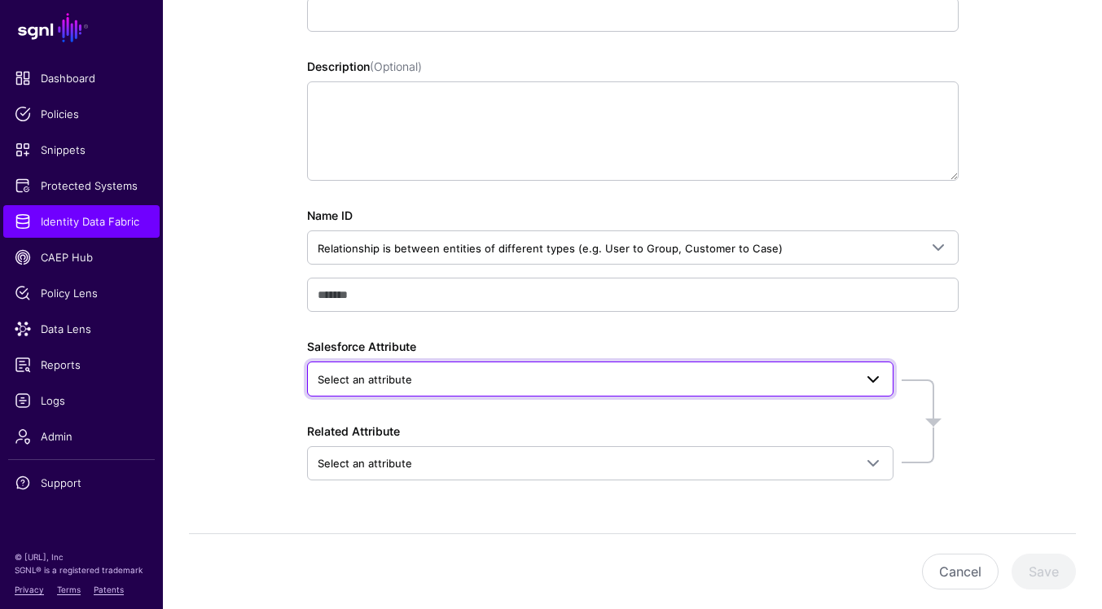
click at [837, 373] on span "Select an attribute" at bounding box center [586, 380] width 536 height 18
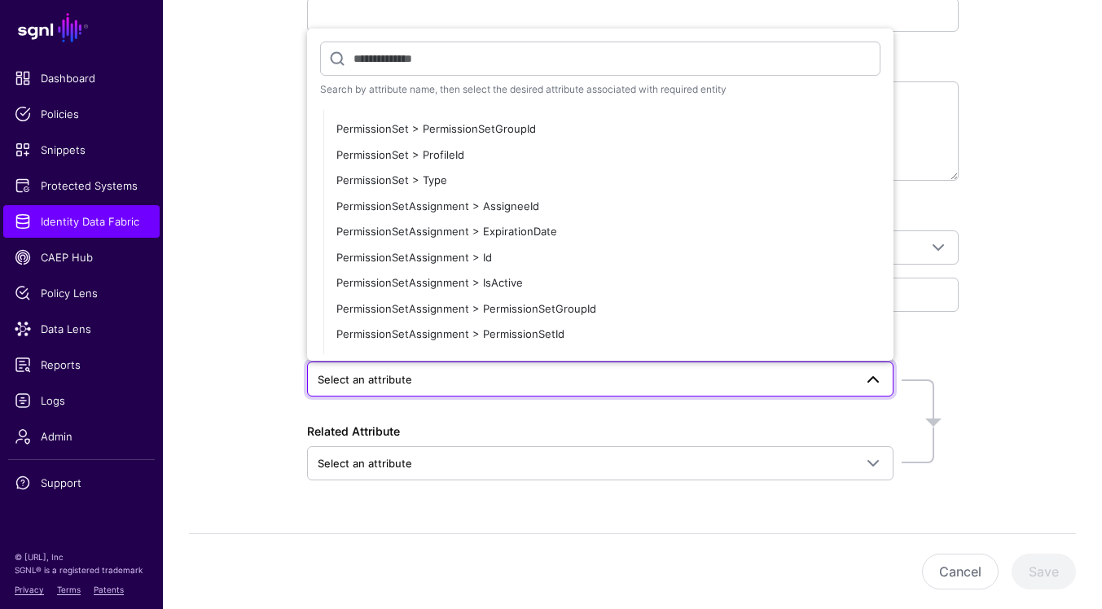
scroll to position [1923, 0]
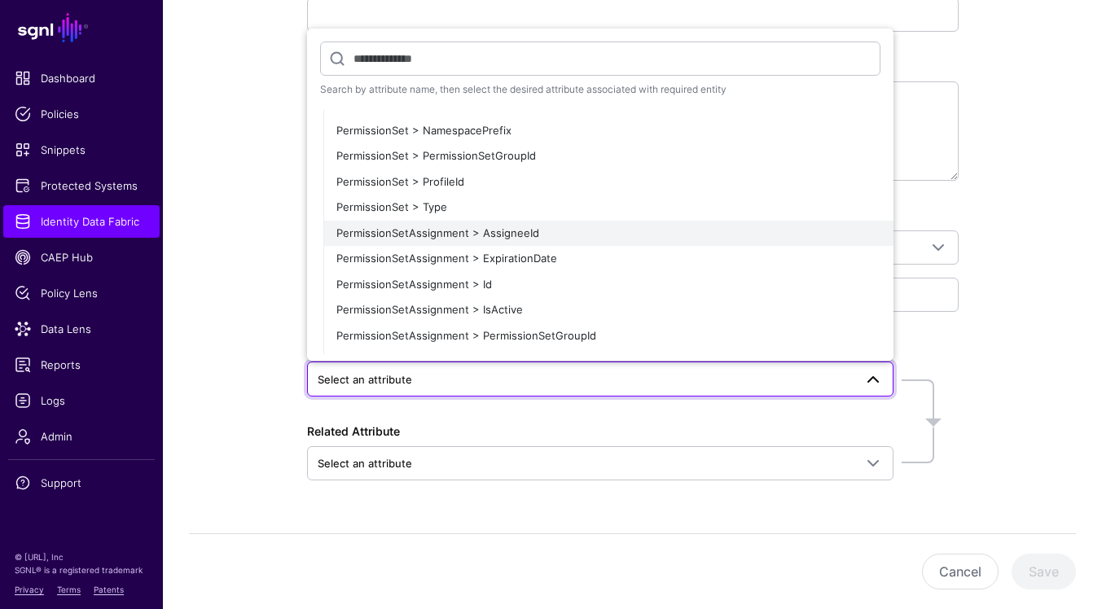
click at [759, 240] on div "PermissionSetAssignment > AssigneeId" at bounding box center [608, 234] width 544 height 16
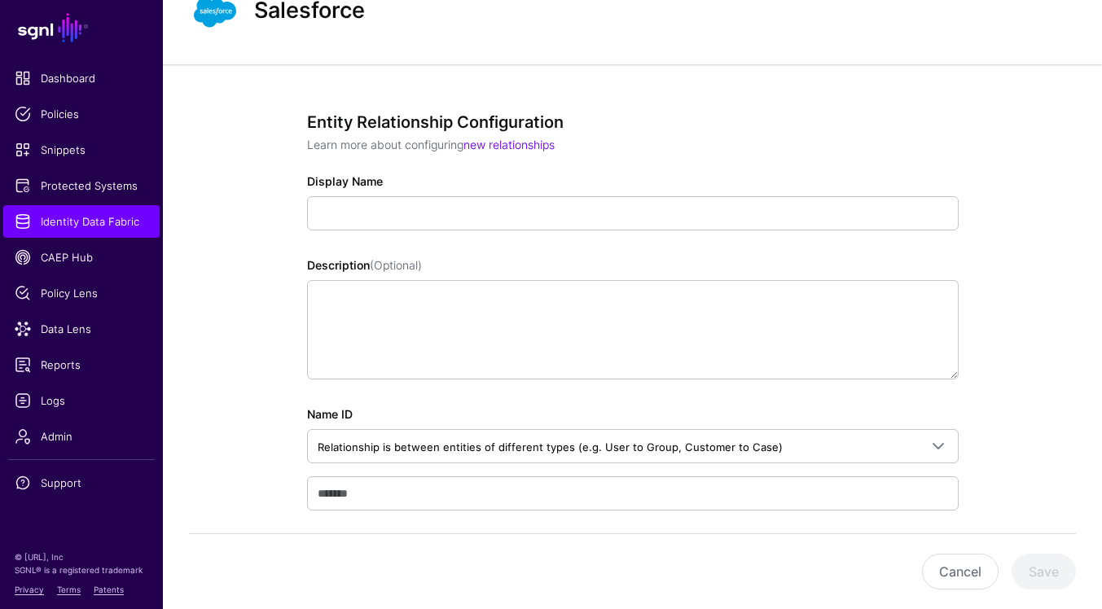
scroll to position [60, 0]
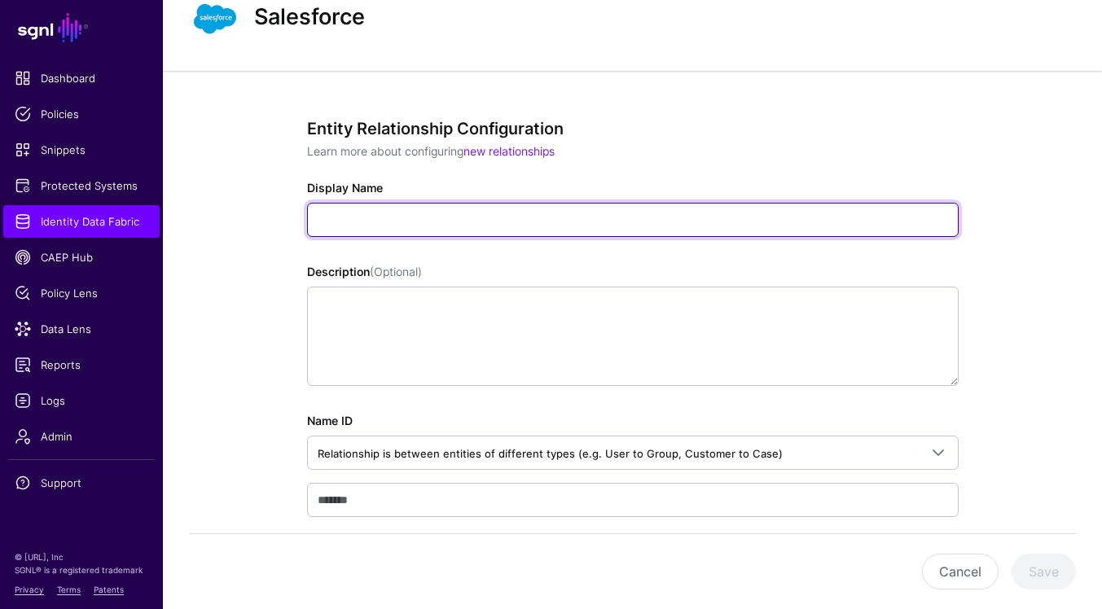
click at [629, 226] on input "Display Name" at bounding box center [633, 220] width 652 height 34
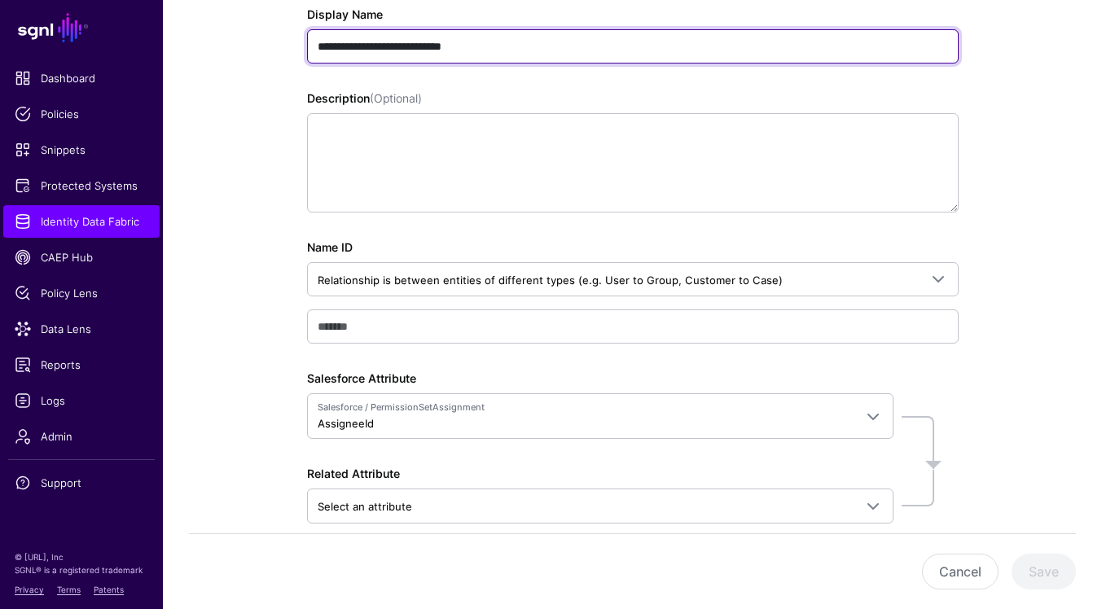
scroll to position [317, 0]
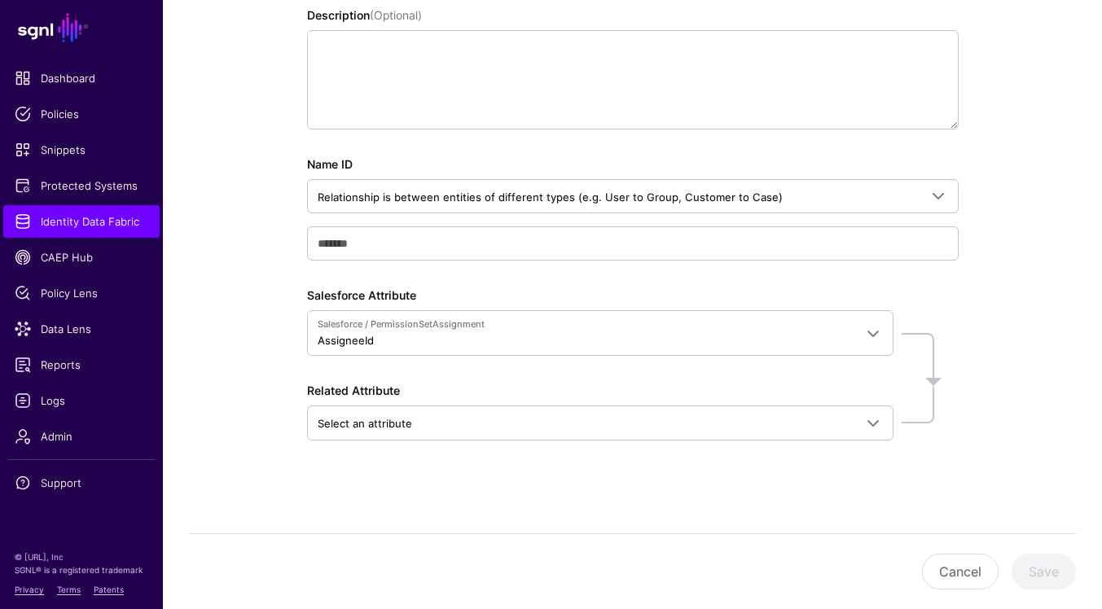
type input "**********"
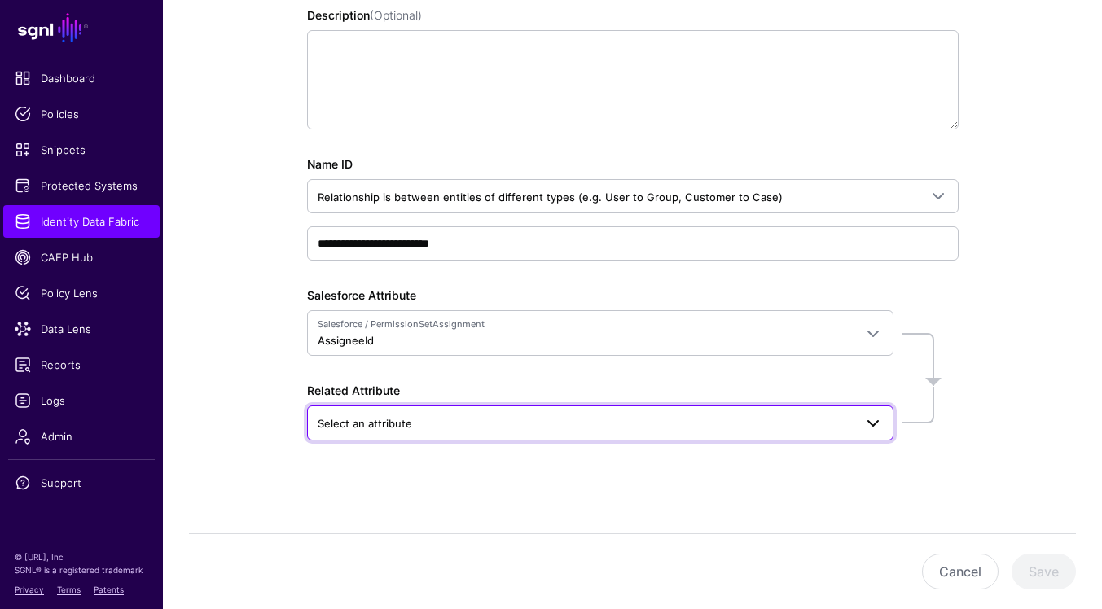
click at [866, 418] on span at bounding box center [874, 424] width 20 height 20
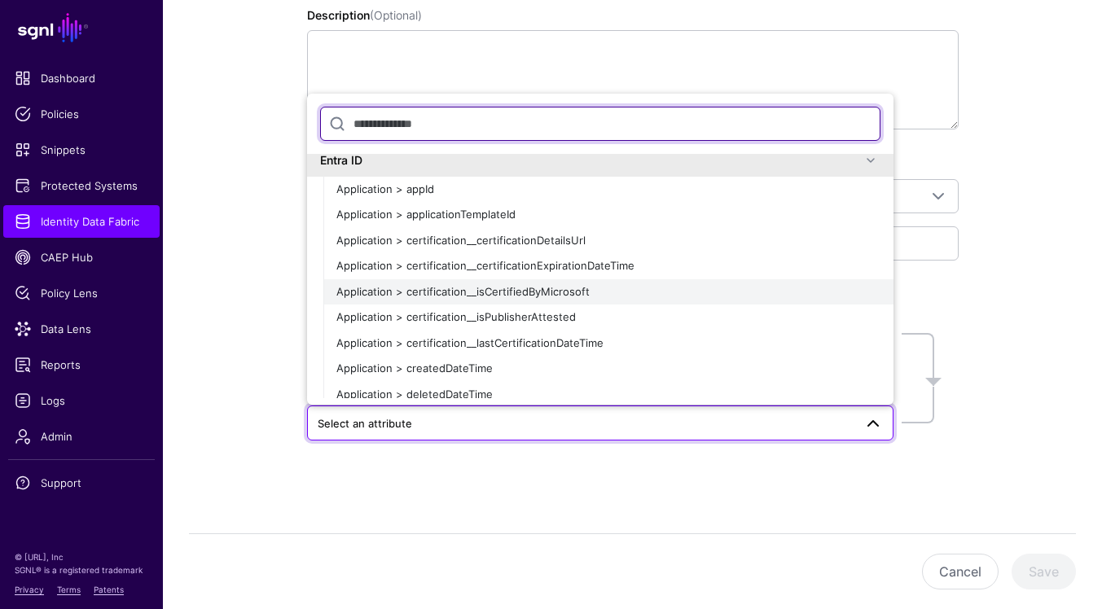
scroll to position [0, 0]
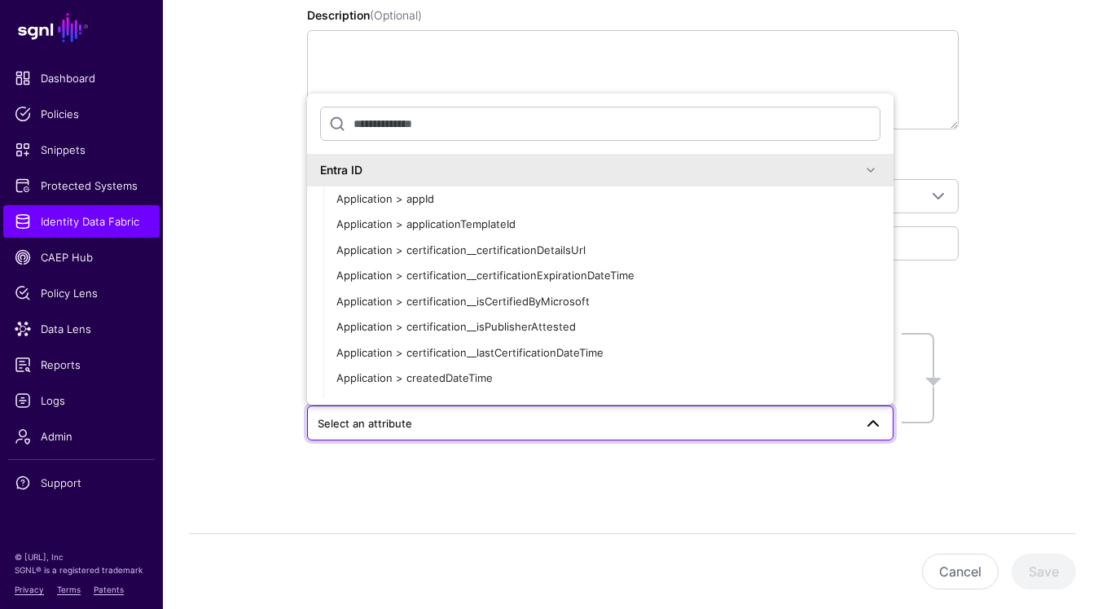
click at [864, 171] on span at bounding box center [871, 170] width 20 height 20
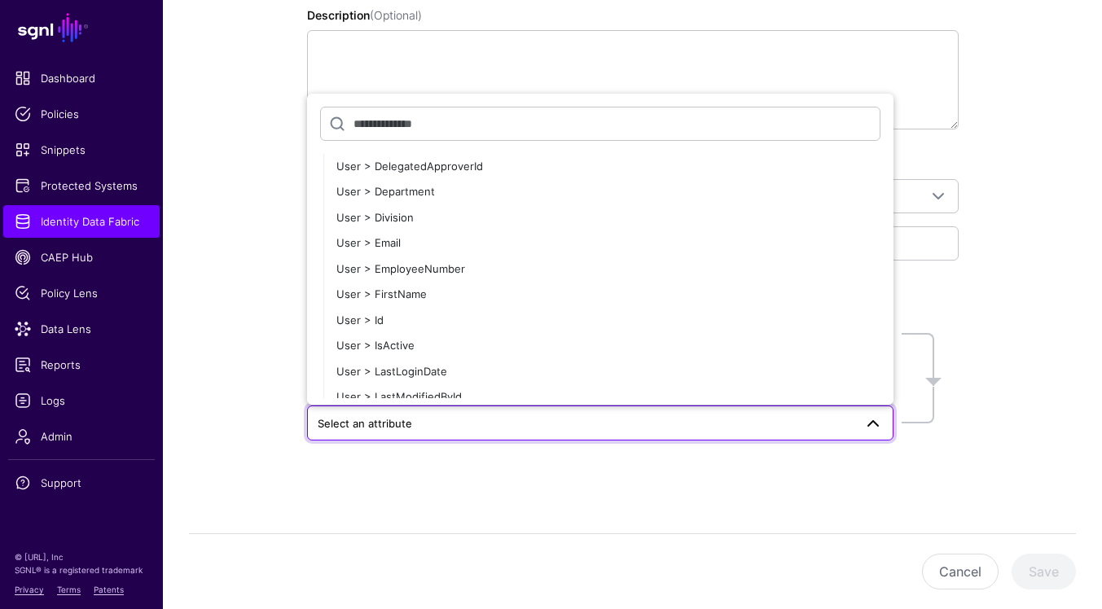
scroll to position [2597, 0]
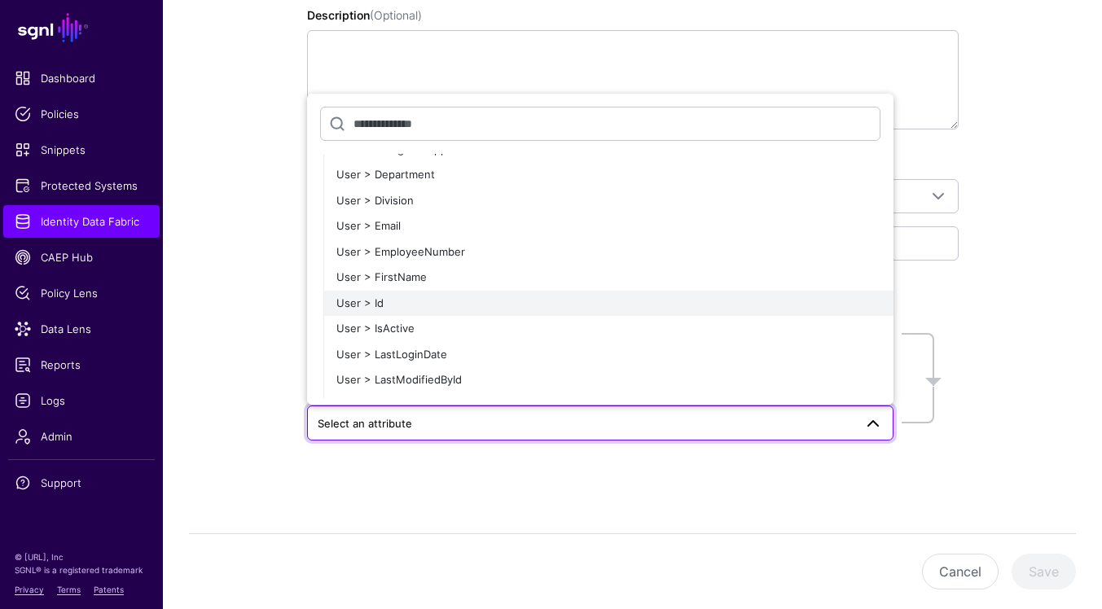
click at [753, 310] on div "User > Id" at bounding box center [608, 304] width 544 height 16
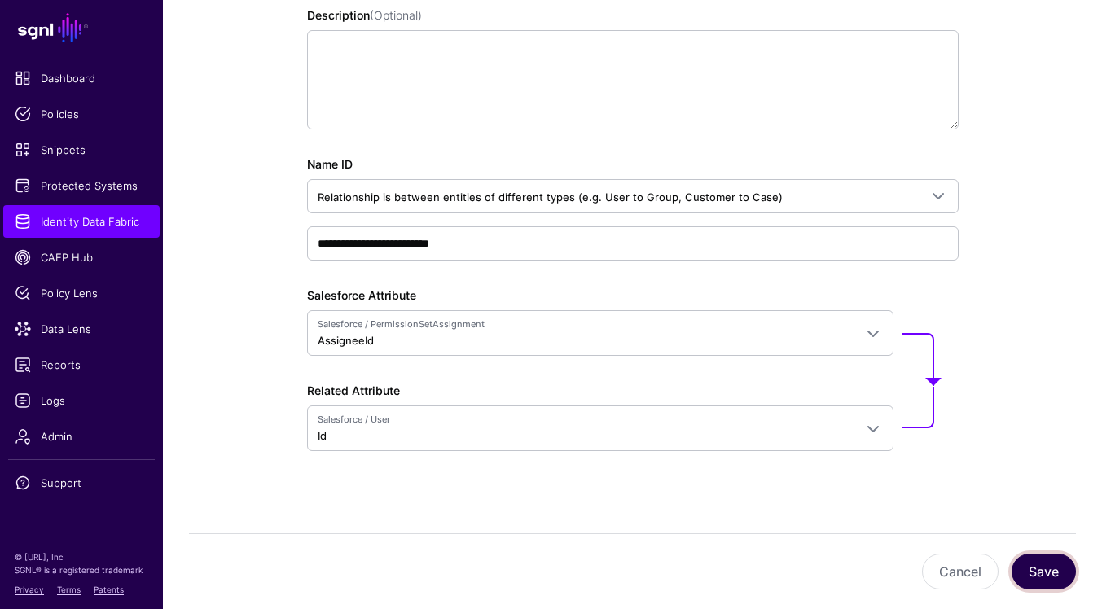
click at [1041, 577] on button "Save" at bounding box center [1044, 572] width 64 height 36
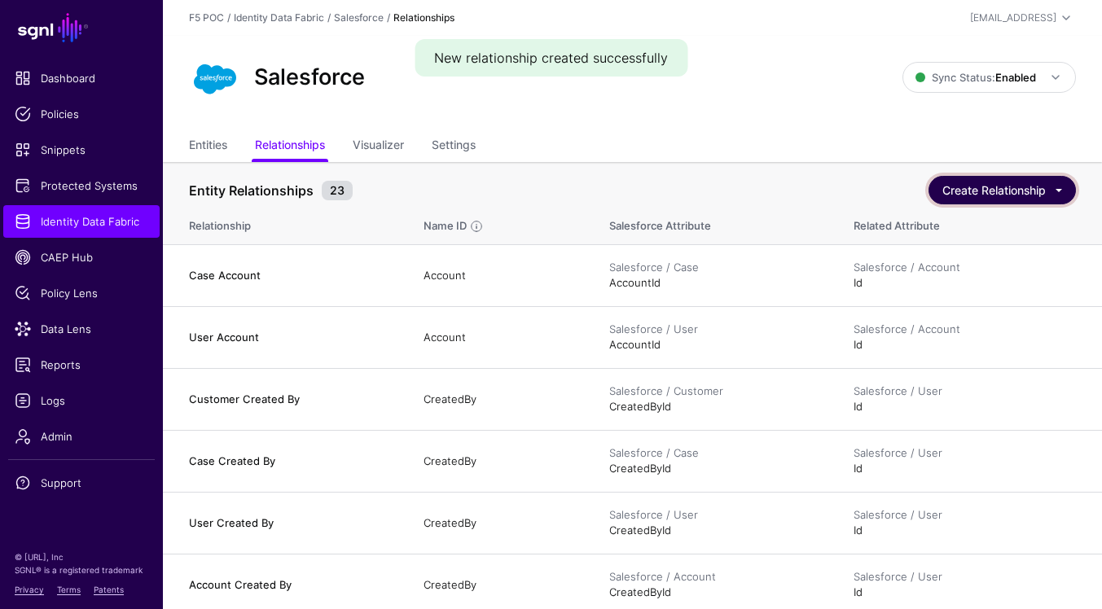
click at [982, 192] on button "Create Relationship" at bounding box center [1002, 190] width 147 height 29
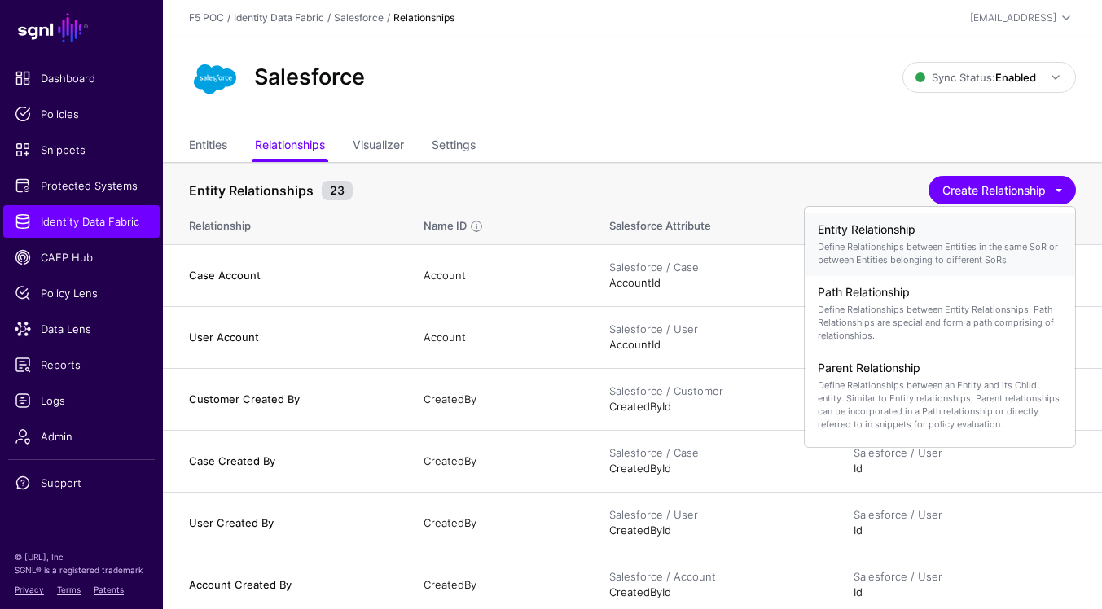
click at [940, 231] on h4 "Entity Relationship" at bounding box center [940, 230] width 244 height 14
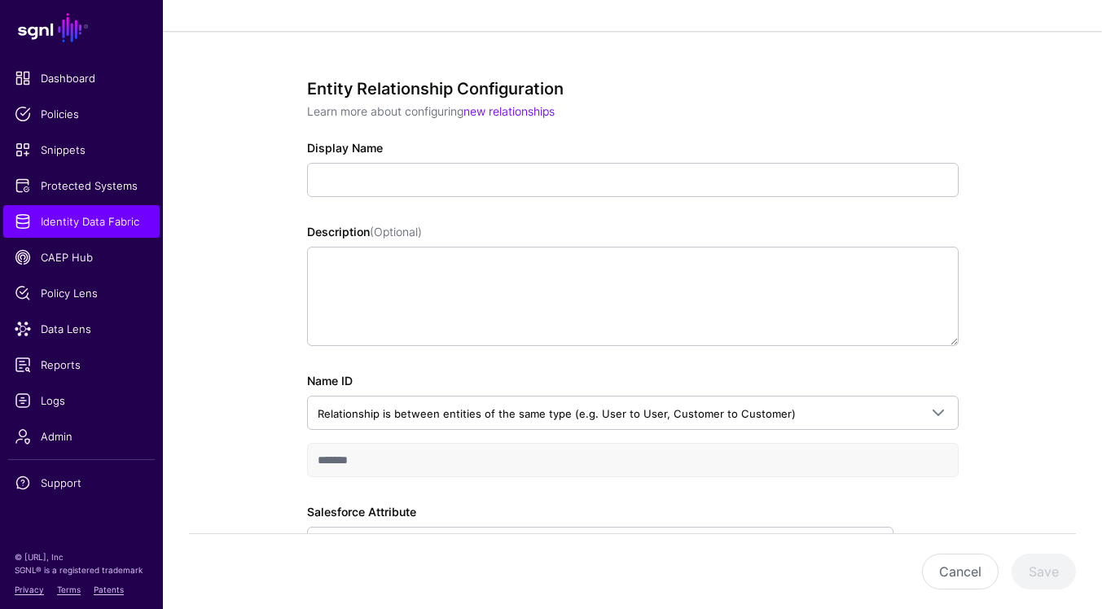
scroll to position [207, 0]
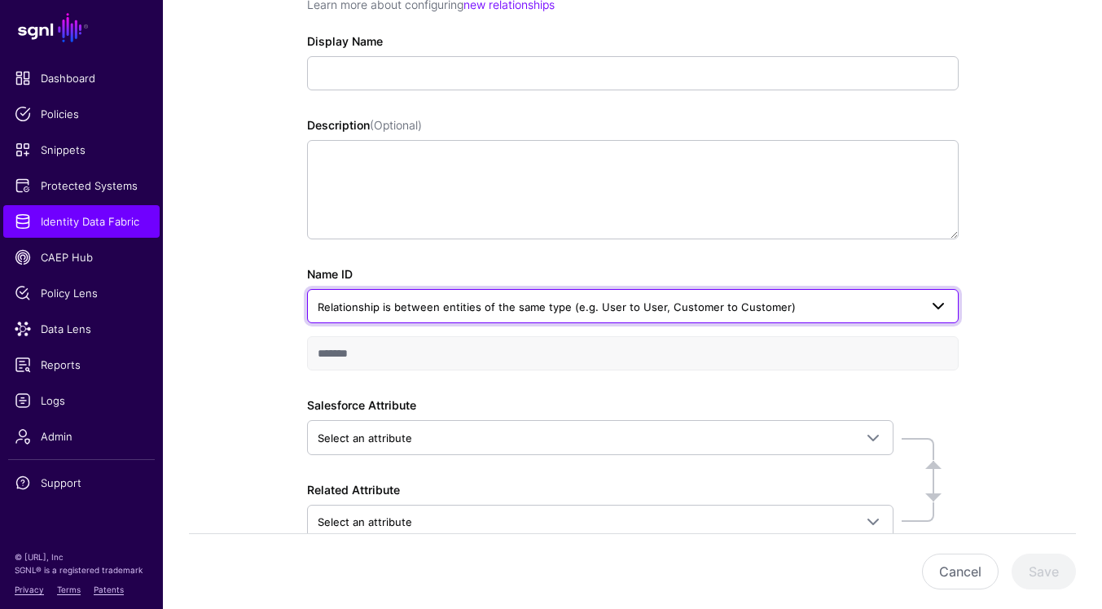
click at [802, 314] on span "Relationship is between entities of the same type (e.g. User to User, Customer …" at bounding box center [618, 307] width 601 height 18
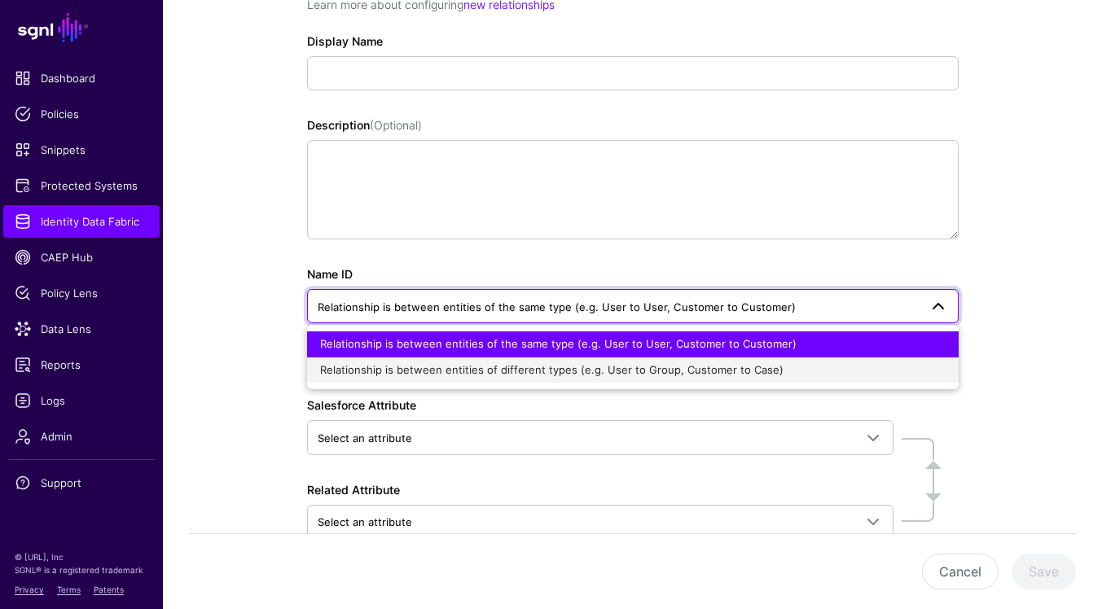
click at [774, 363] on div "Relationship is between entities of different types (e.g. User to Group, Custom…" at bounding box center [633, 371] width 626 height 16
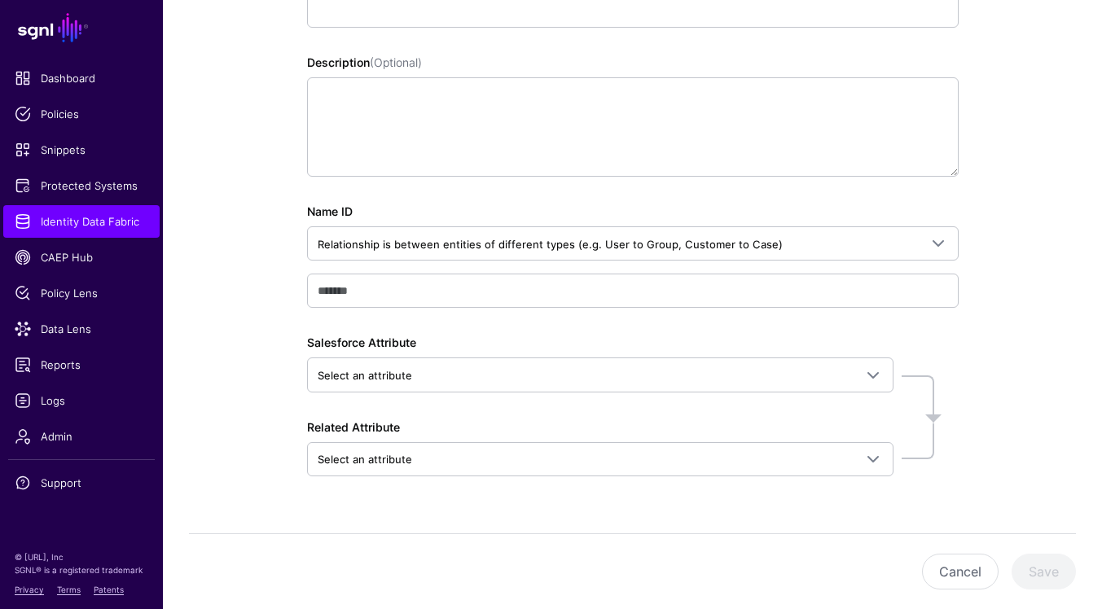
scroll to position [305, 0]
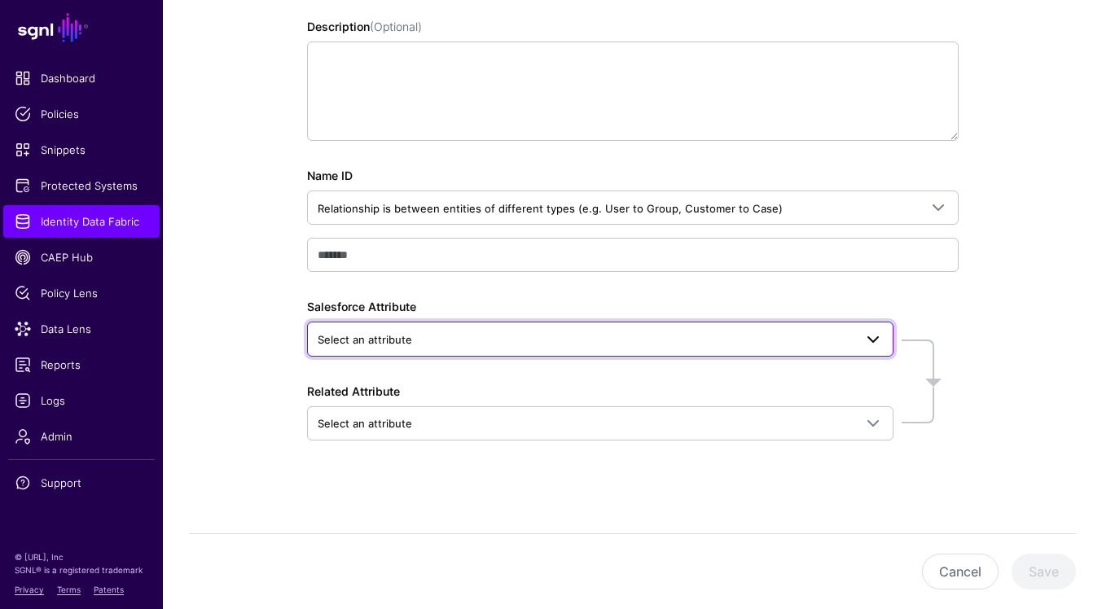
click at [860, 338] on span at bounding box center [868, 339] width 29 height 20
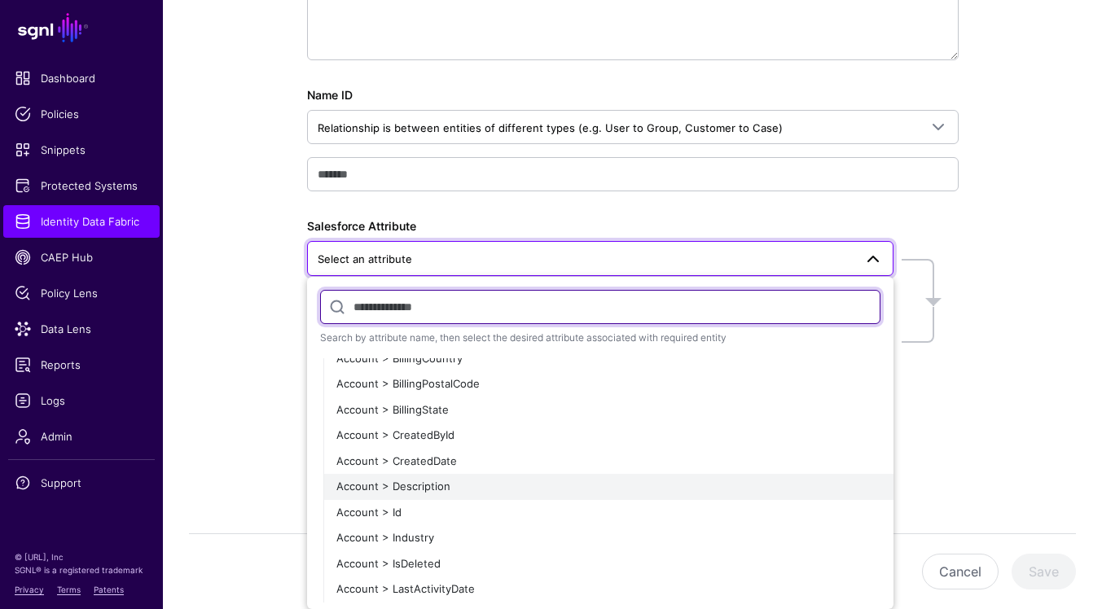
scroll to position [0, 0]
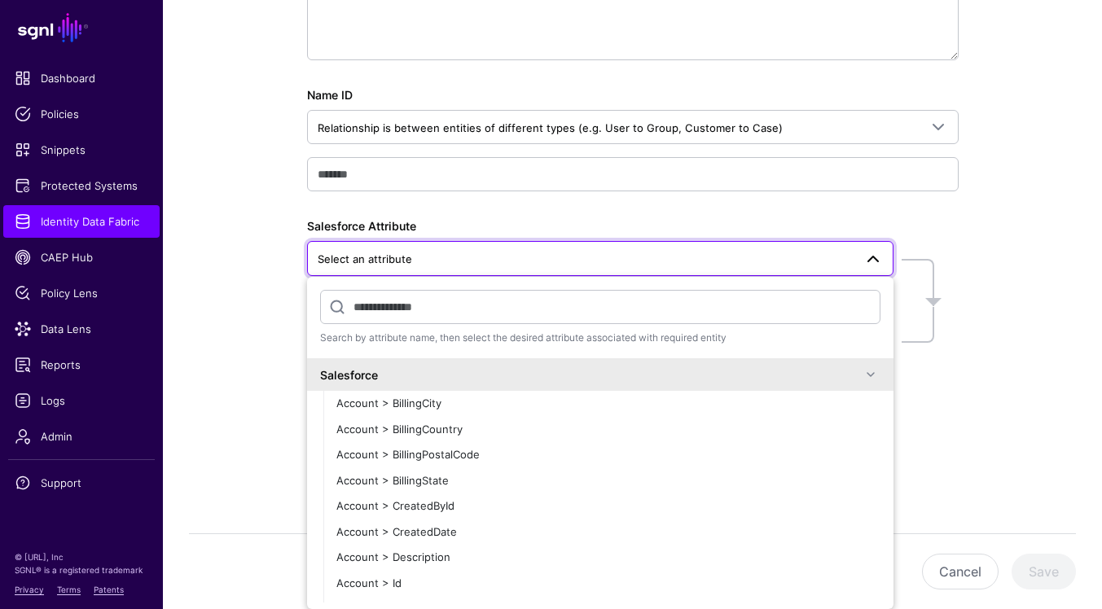
click at [872, 375] on span at bounding box center [871, 375] width 20 height 20
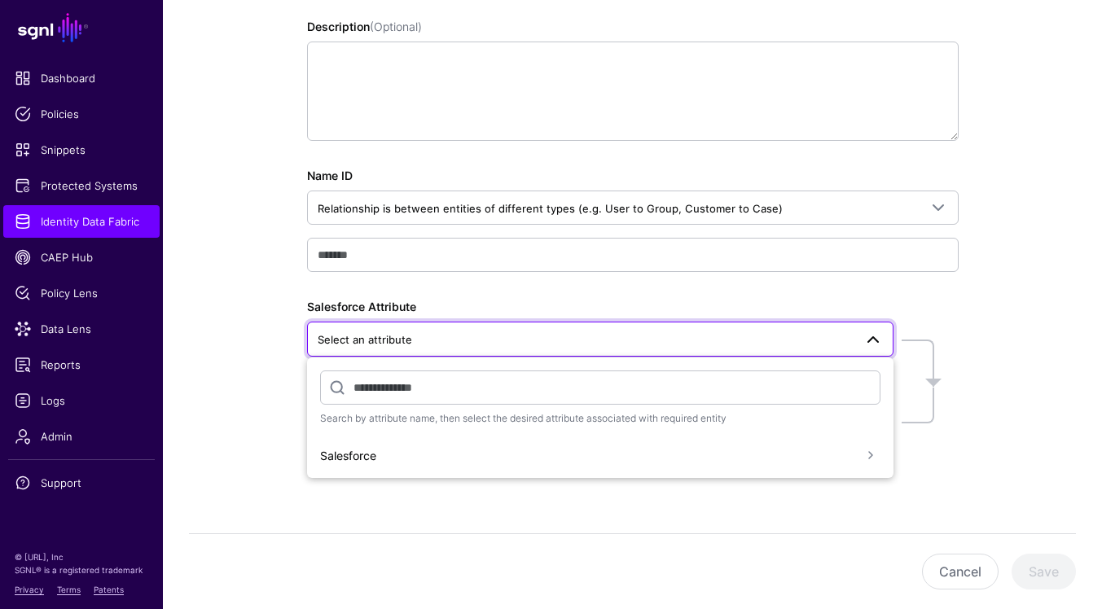
click at [873, 341] on span at bounding box center [874, 340] width 20 height 20
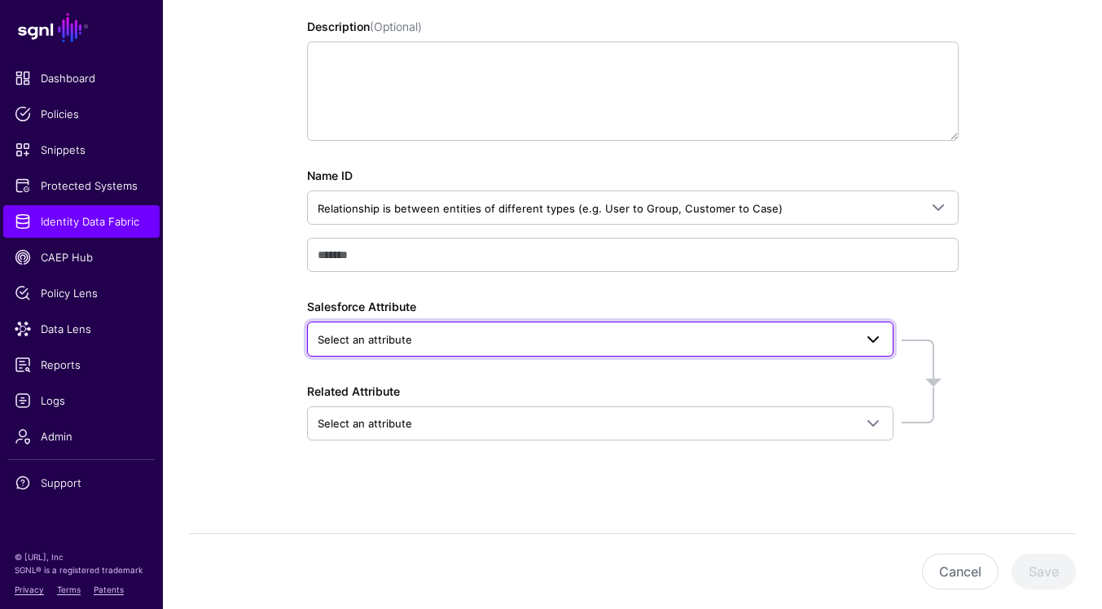
click at [873, 341] on span at bounding box center [874, 340] width 20 height 20
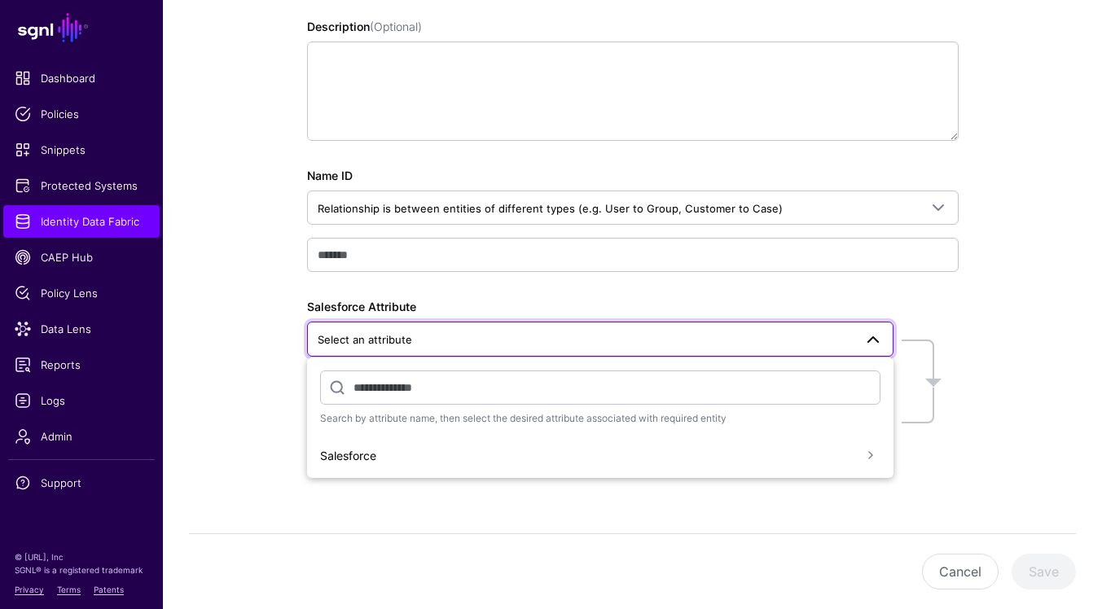
click at [868, 451] on span at bounding box center [871, 456] width 20 height 20
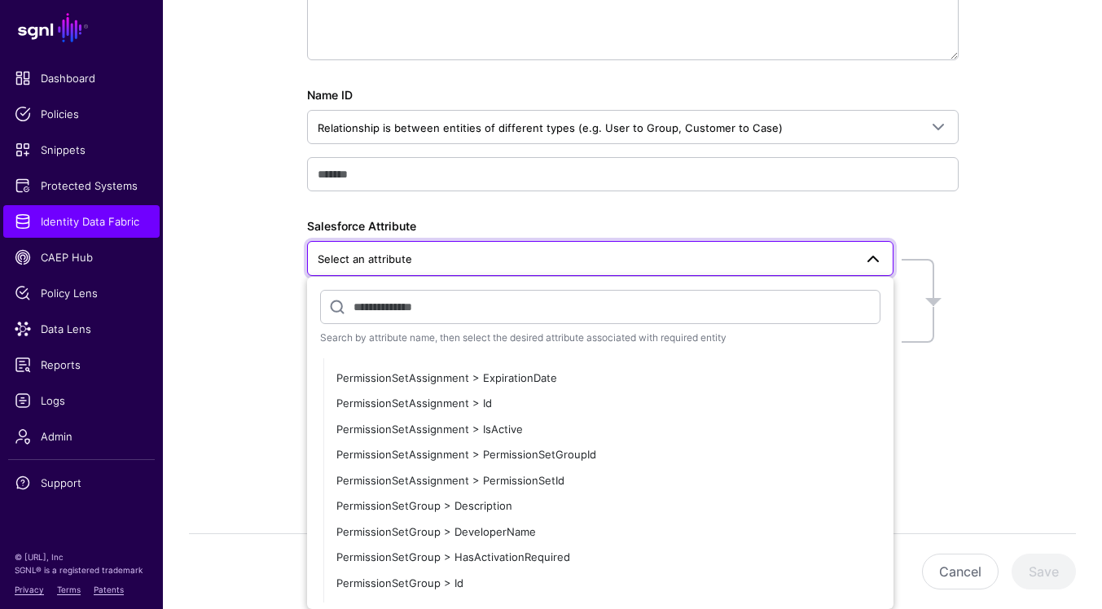
scroll to position [2079, 0]
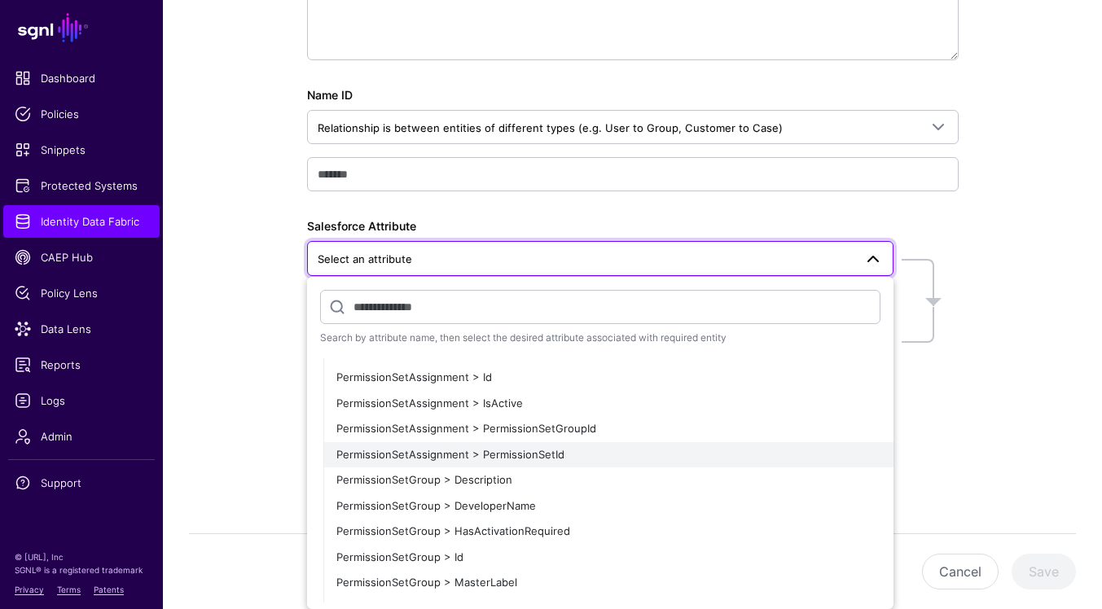
click at [783, 452] on div "PermissionSetAssignment > PermissionSetId" at bounding box center [608, 455] width 544 height 16
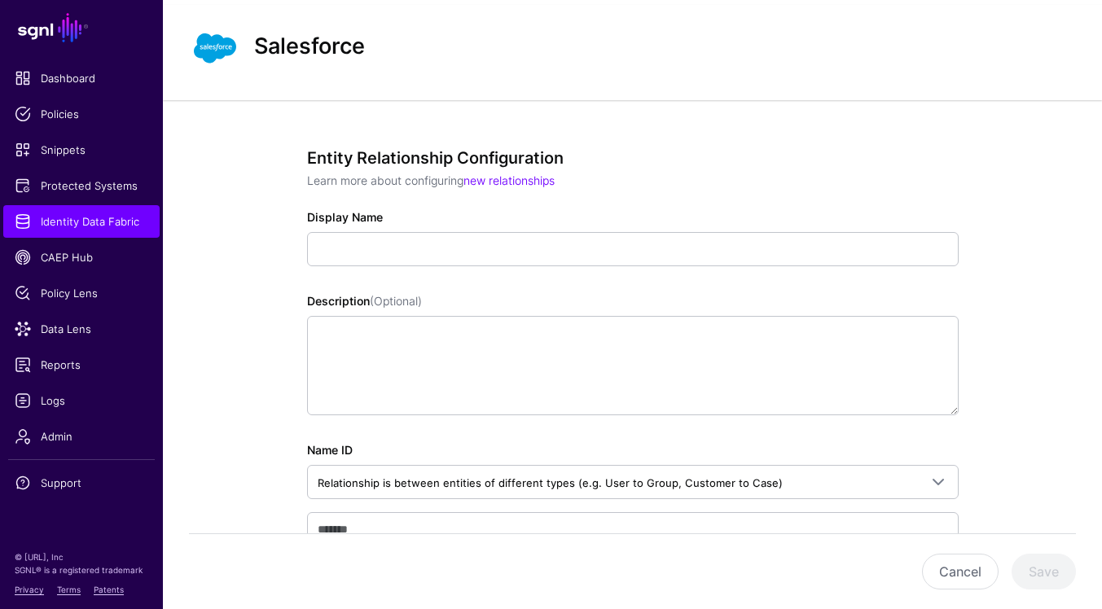
scroll to position [0, 0]
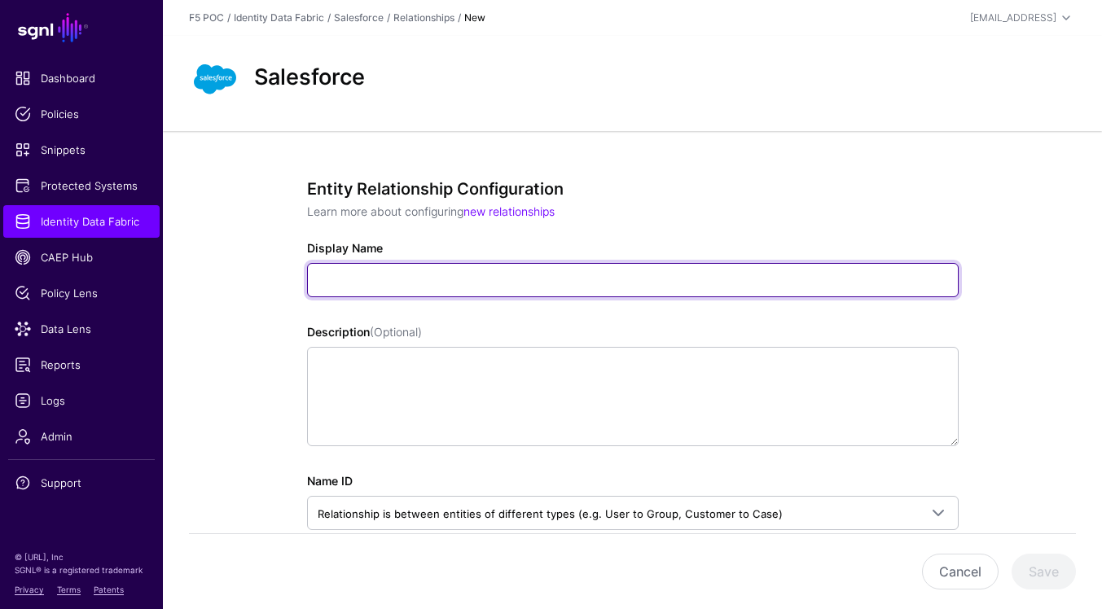
click at [645, 282] on input "Display Name" at bounding box center [633, 280] width 652 height 34
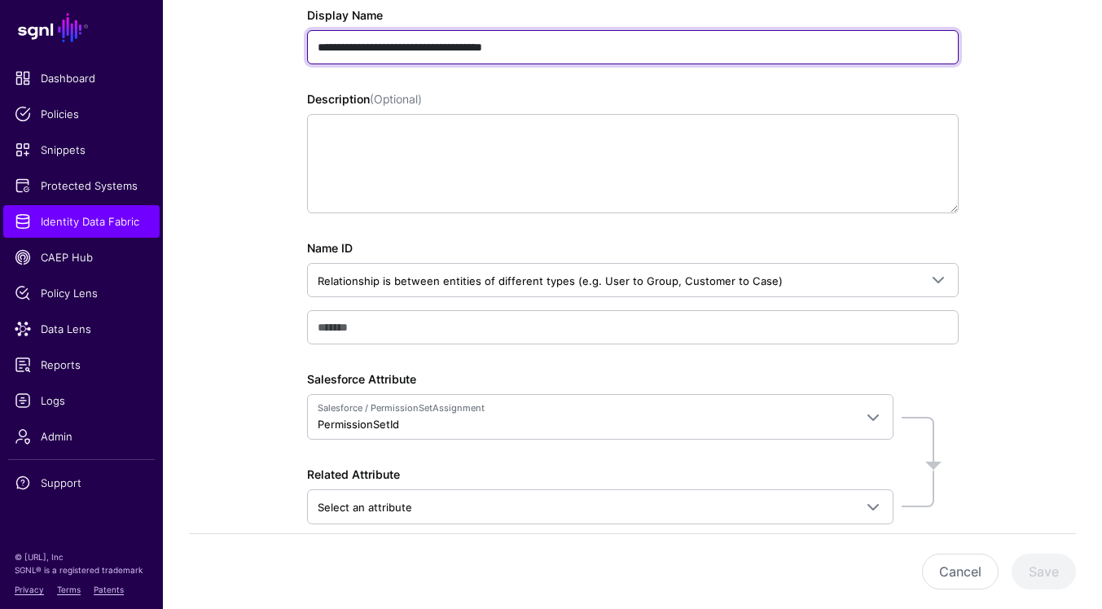
scroll to position [317, 0]
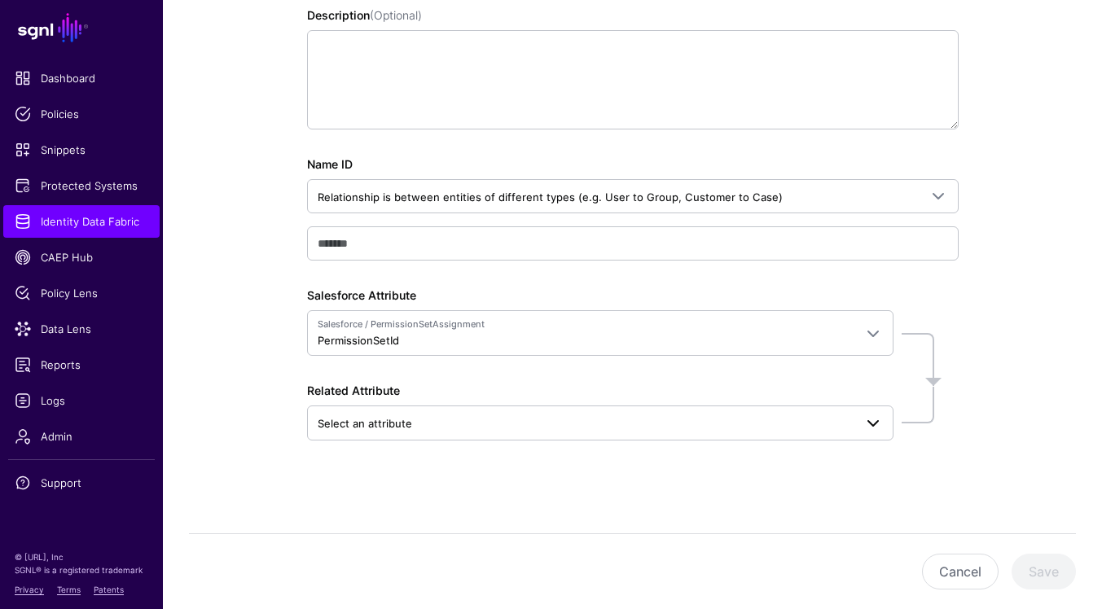
type input "**********"
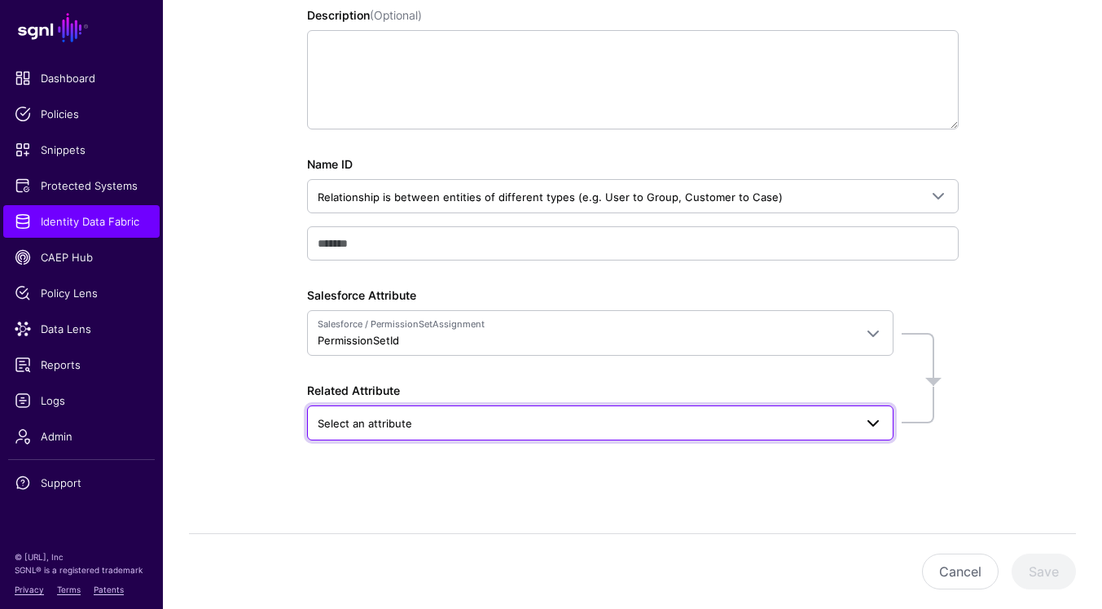
type input "**********"
click at [864, 424] on span at bounding box center [874, 424] width 20 height 20
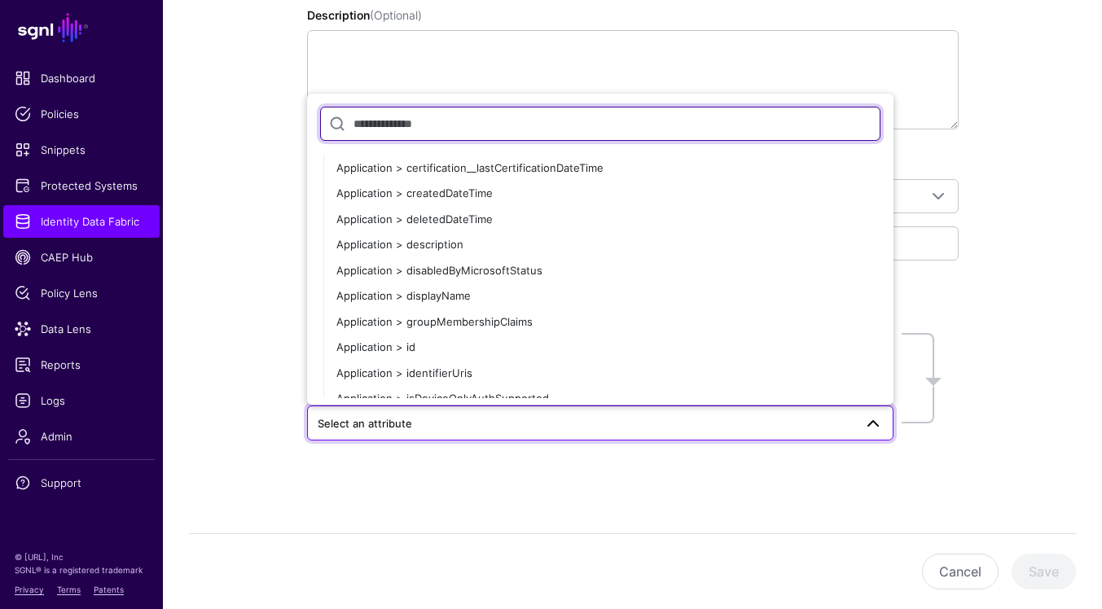
scroll to position [0, 0]
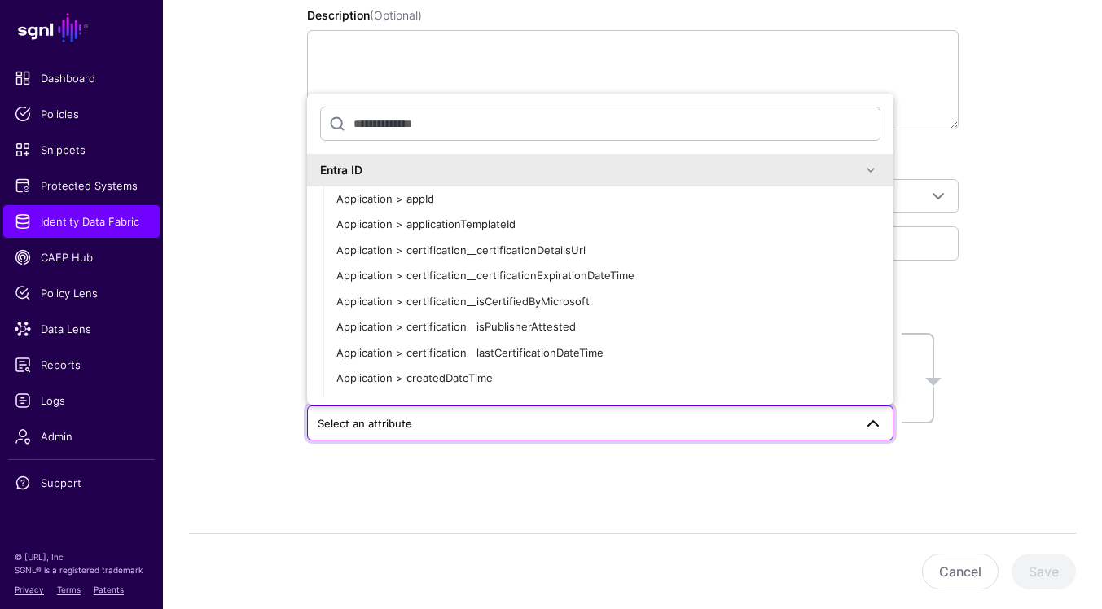
click at [868, 172] on span at bounding box center [871, 170] width 20 height 20
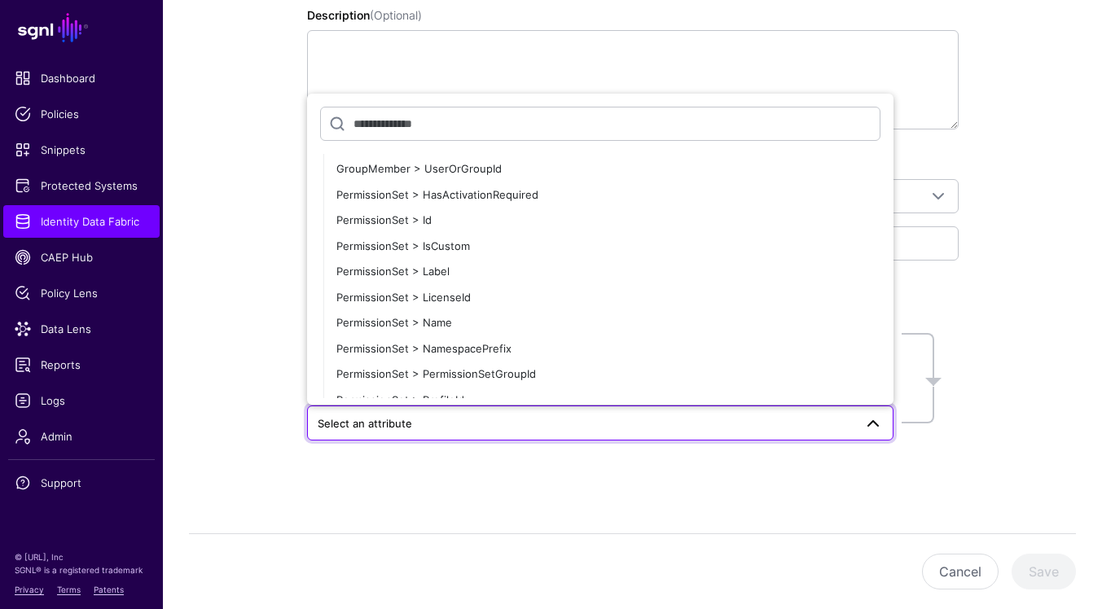
scroll to position [1779, 0]
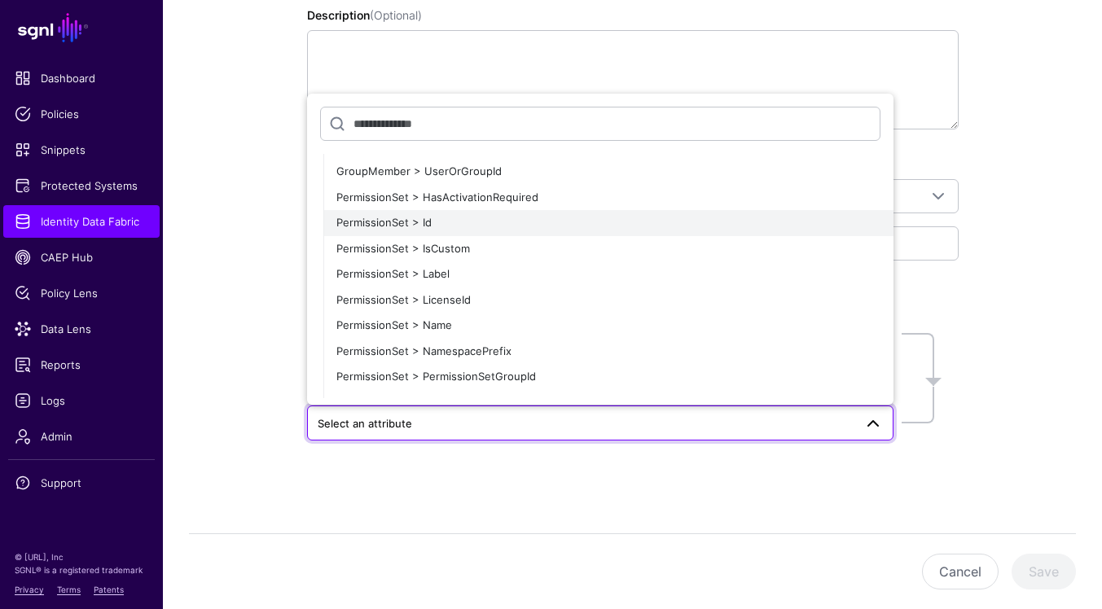
click at [734, 228] on div "PermissionSet > Id" at bounding box center [608, 223] width 544 height 16
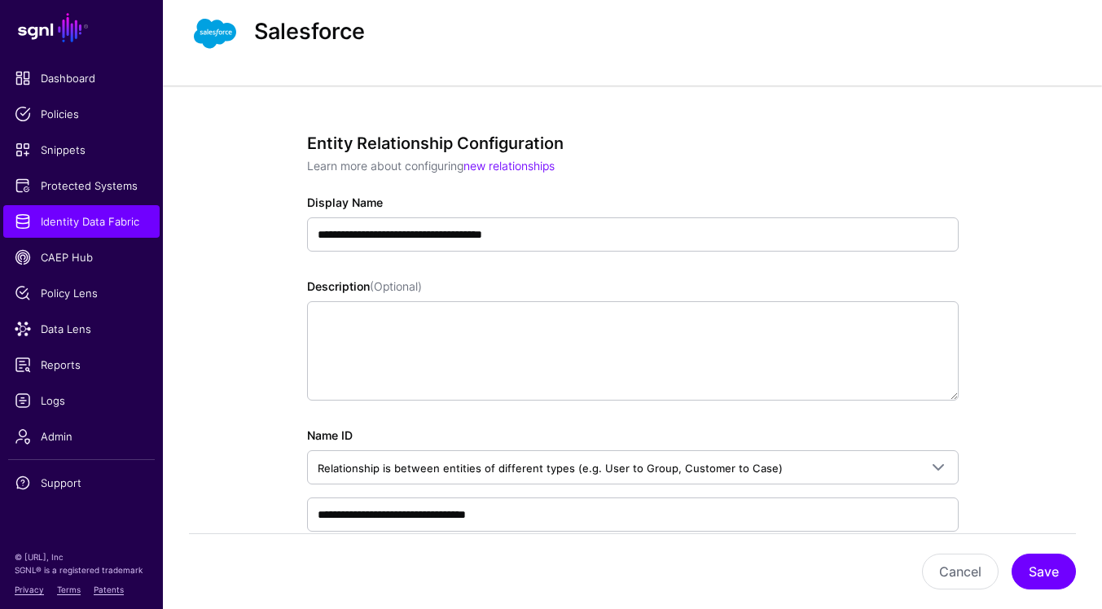
scroll to position [10, 0]
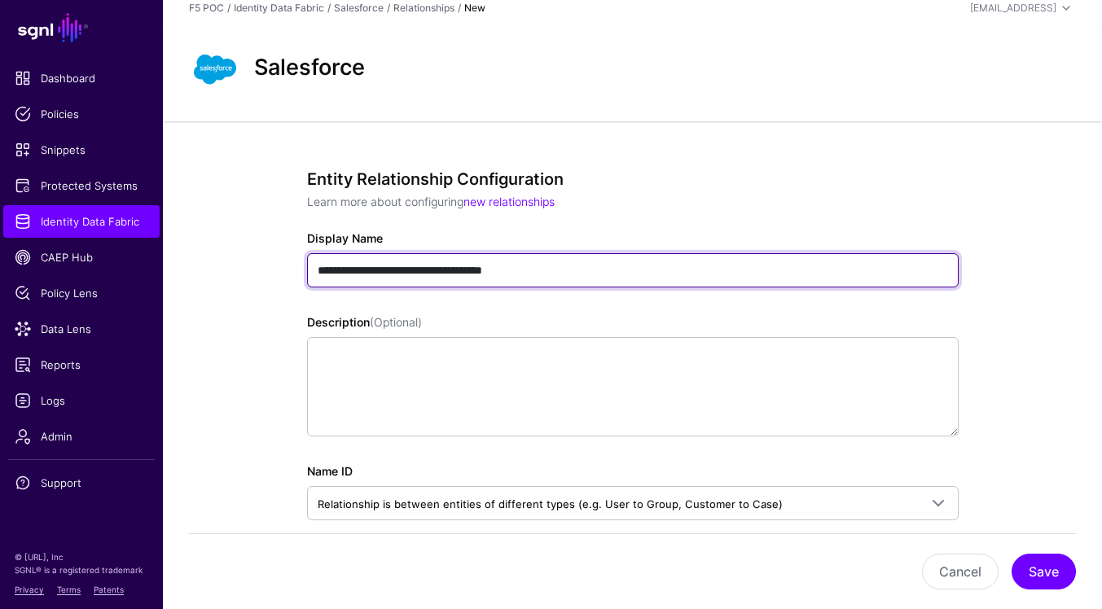
drag, startPoint x: 318, startPoint y: 268, endPoint x: 464, endPoint y: 277, distance: 146.1
click at [464, 277] on input "**********" at bounding box center [633, 270] width 652 height 34
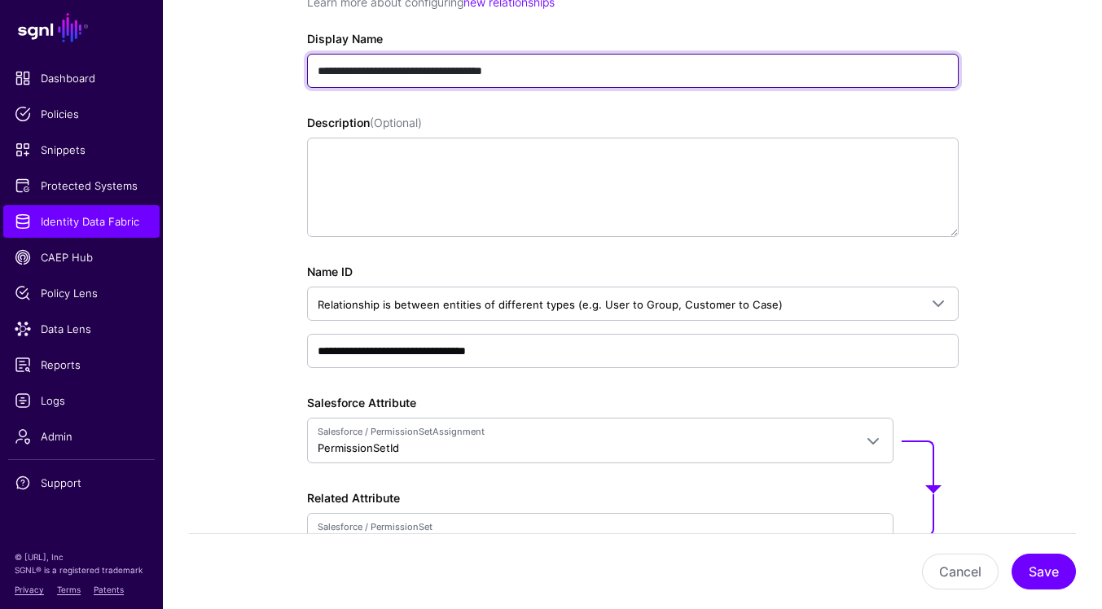
scroll to position [327, 0]
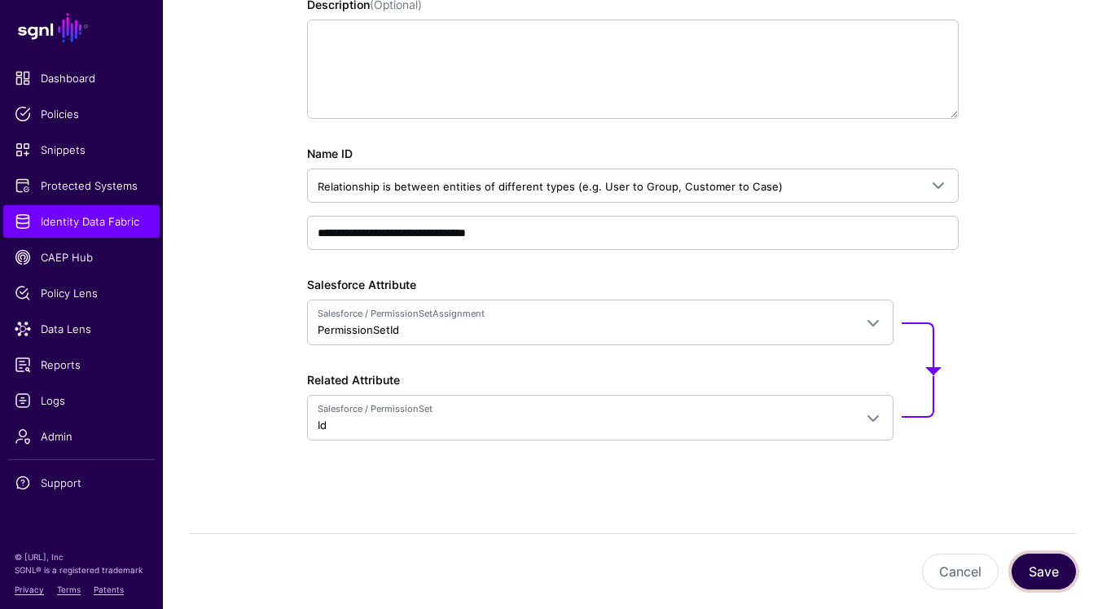
click at [1036, 574] on button "Save" at bounding box center [1044, 572] width 64 height 36
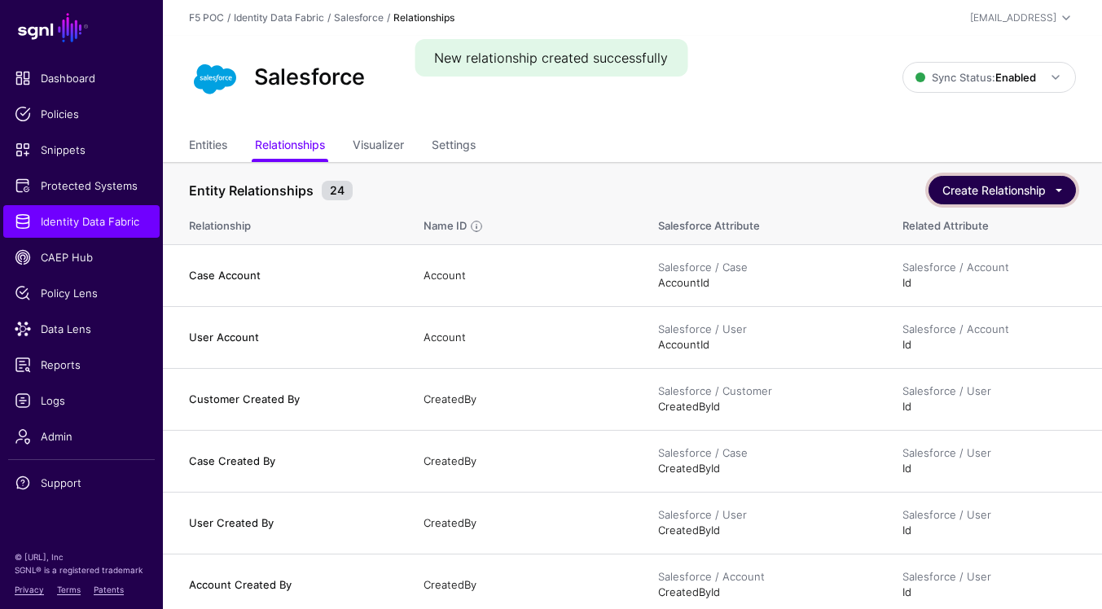
click at [1044, 197] on button "Create Relationship" at bounding box center [1002, 190] width 147 height 29
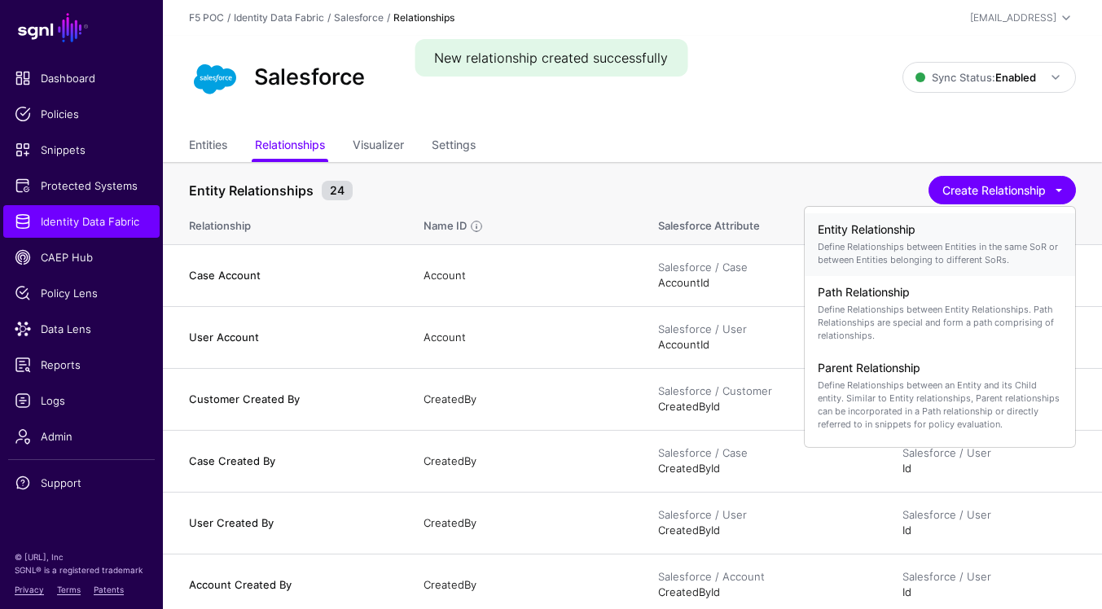
click at [986, 243] on p "Define Relationships between Entities in the same SoR or between Entities belon…" at bounding box center [940, 253] width 244 height 26
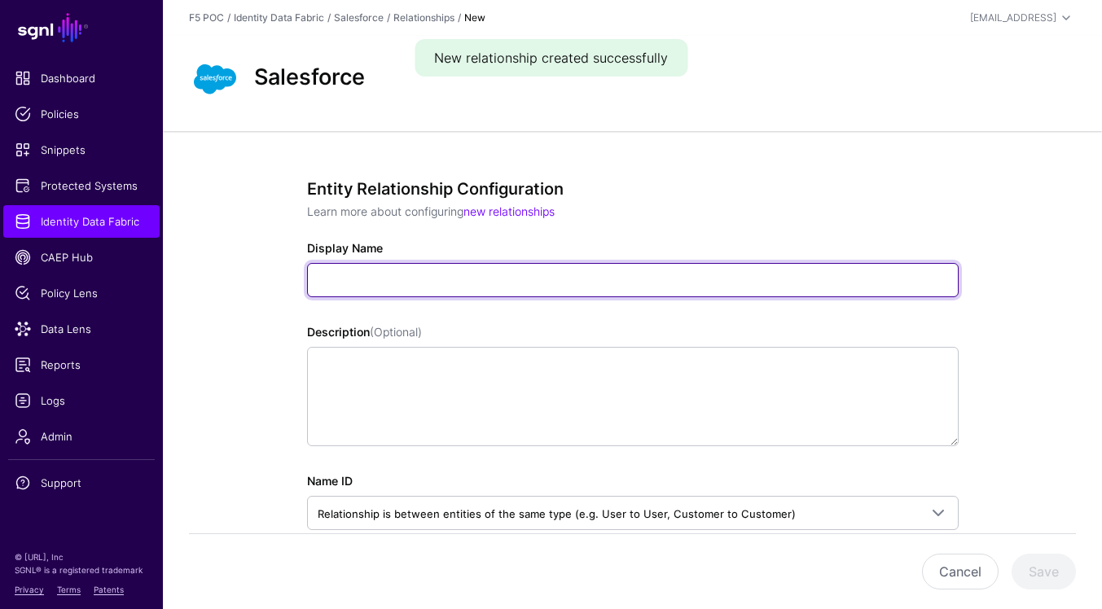
click at [638, 279] on input "Display Name" at bounding box center [633, 280] width 652 height 34
paste input "**********"
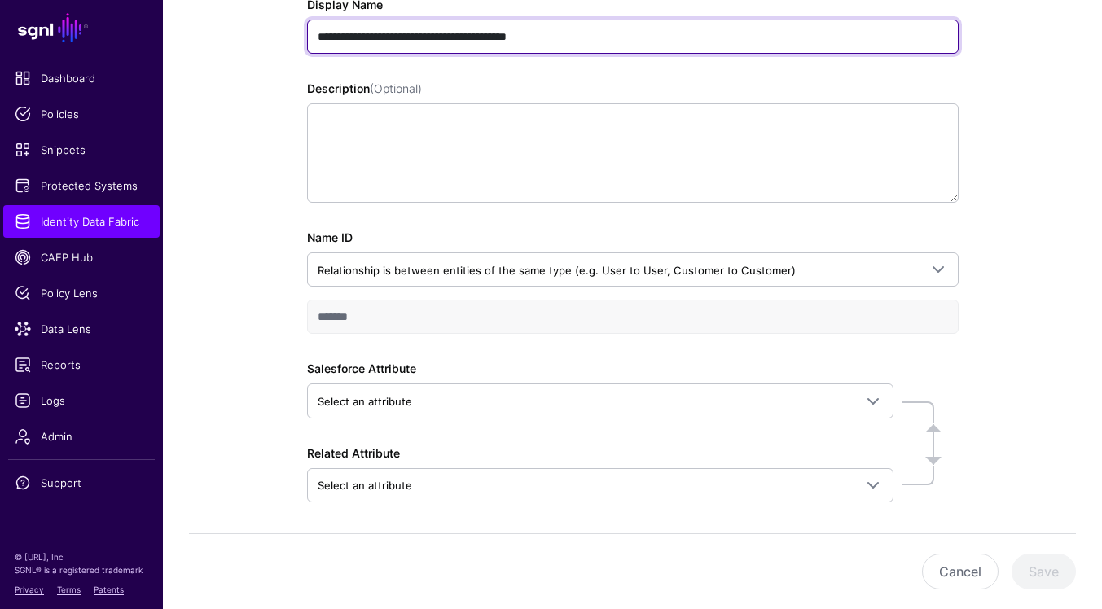
scroll to position [305, 0]
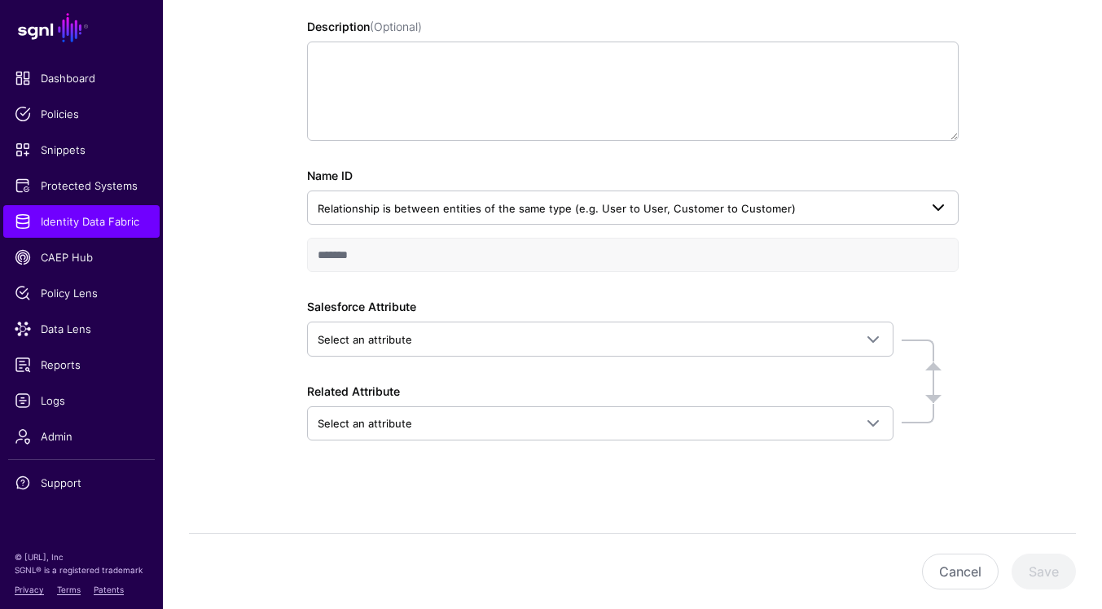
type input "**********"
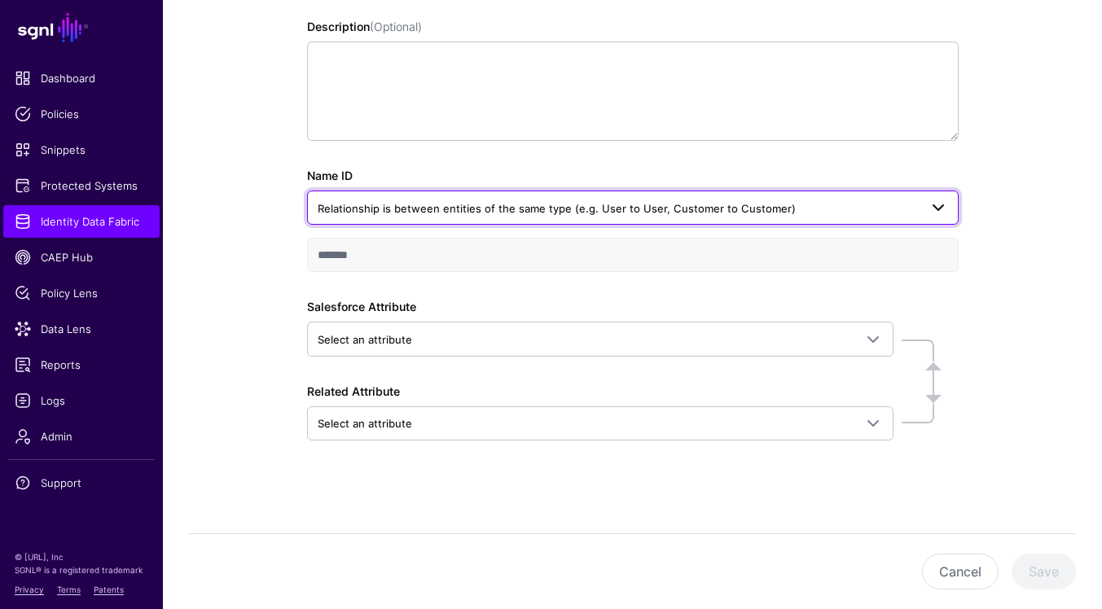
click at [861, 204] on span "Relationship is between entities of the same type (e.g. User to User, Customer …" at bounding box center [618, 209] width 601 height 18
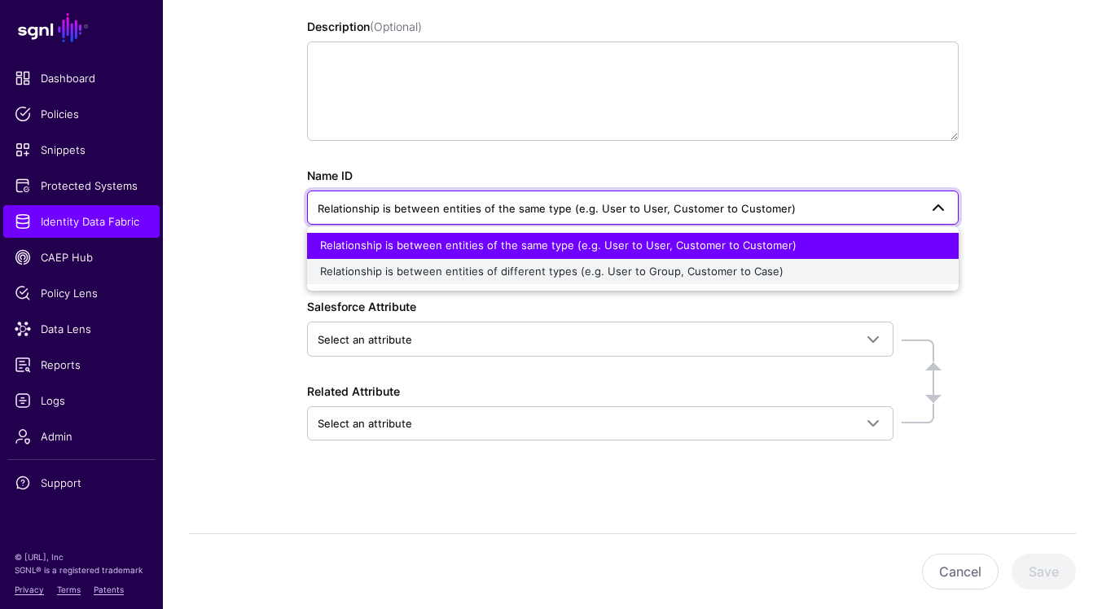
click at [820, 272] on div "Relationship is between entities of different types (e.g. User to Group, Custom…" at bounding box center [633, 272] width 626 height 16
type input "**********"
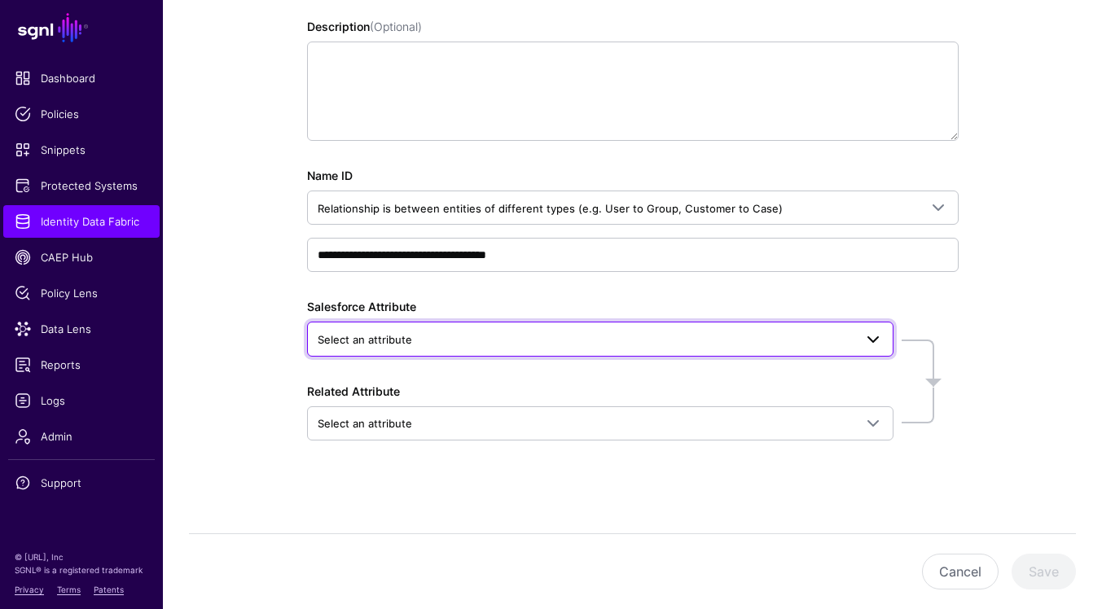
click at [857, 336] on span at bounding box center [868, 339] width 29 height 20
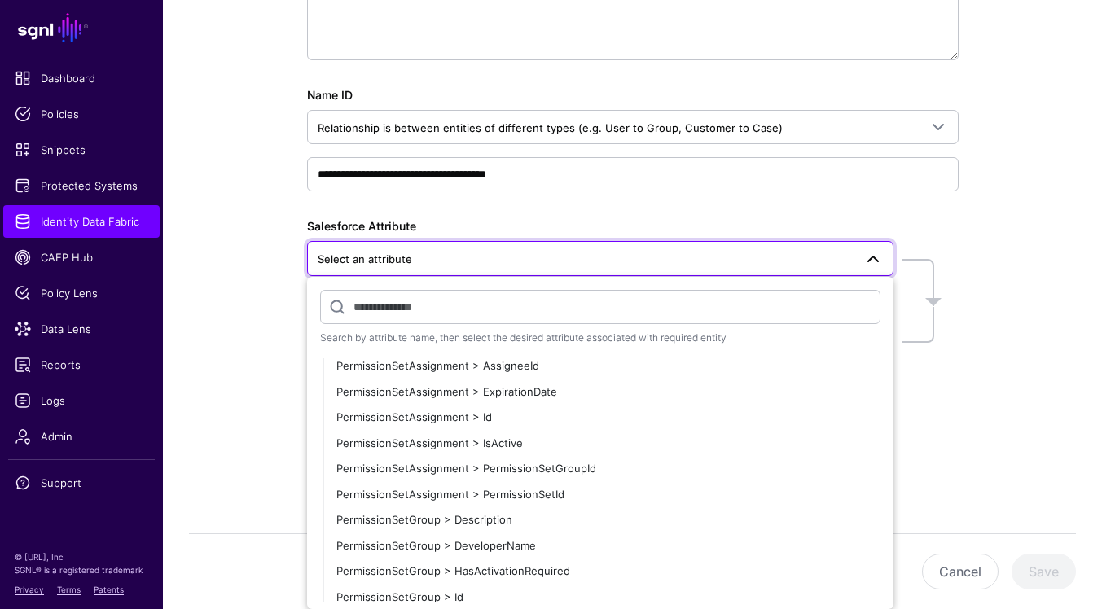
scroll to position [2048, 0]
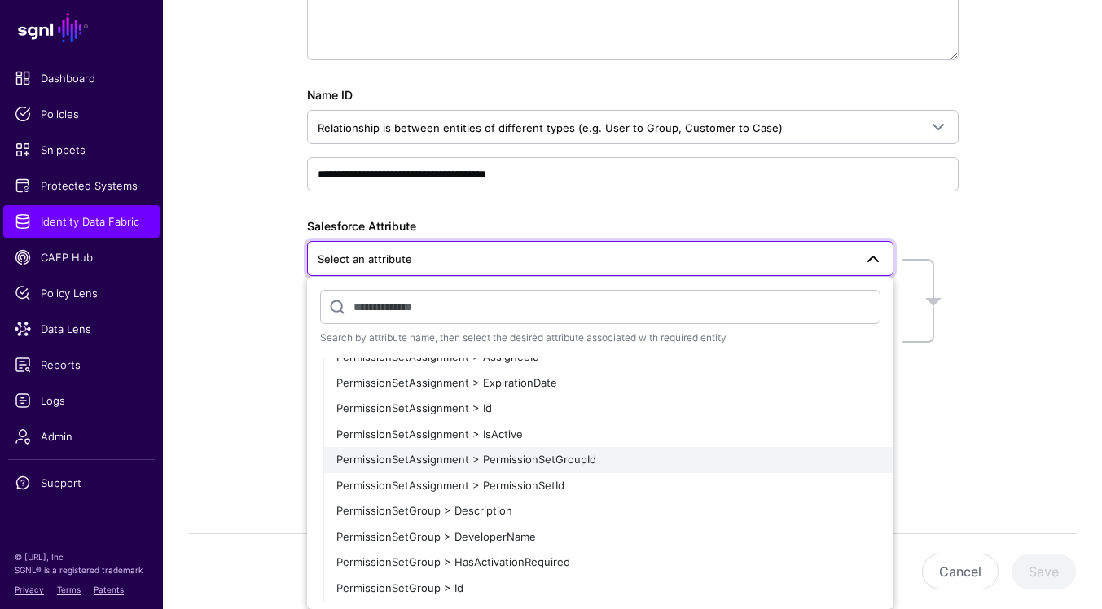
click at [700, 462] on div "PermissionSetAssignment > PermissionSetGroupId" at bounding box center [608, 460] width 544 height 16
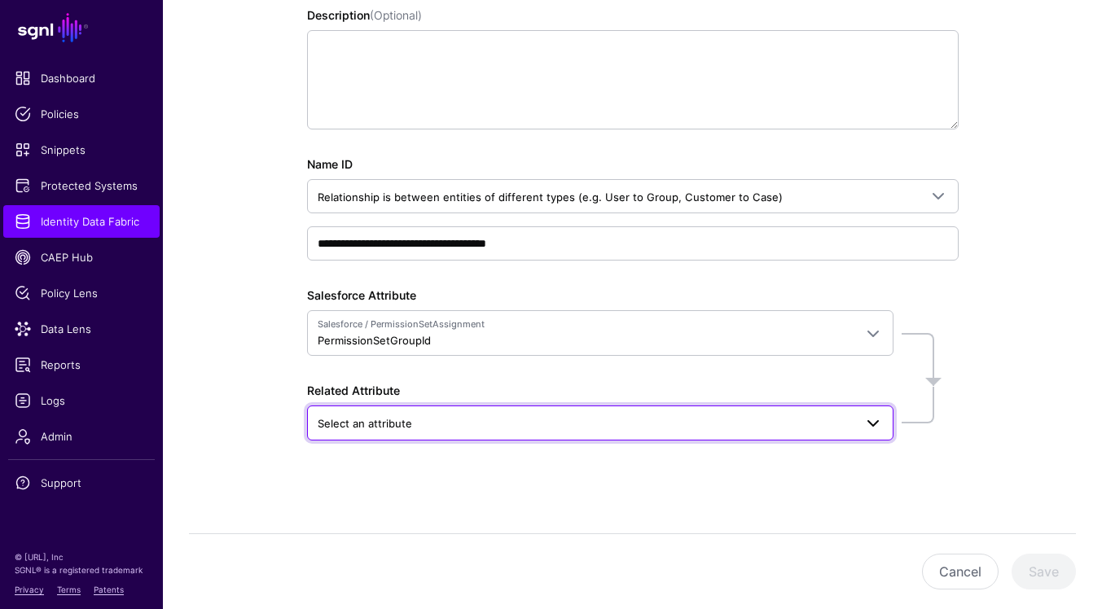
click at [821, 431] on span "Select an attribute" at bounding box center [600, 423] width 565 height 20
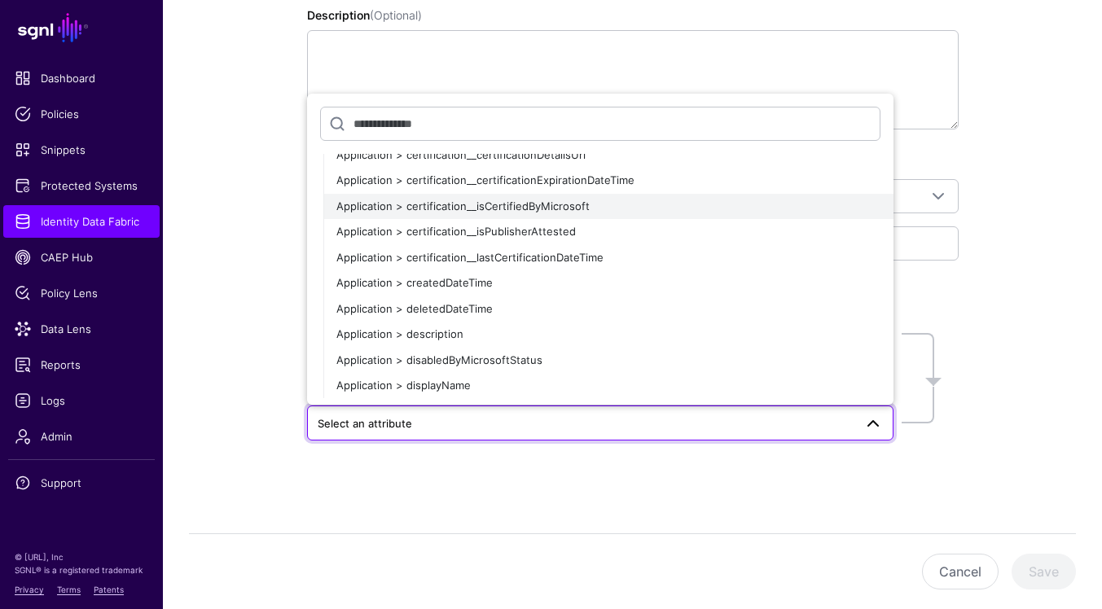
scroll to position [0, 0]
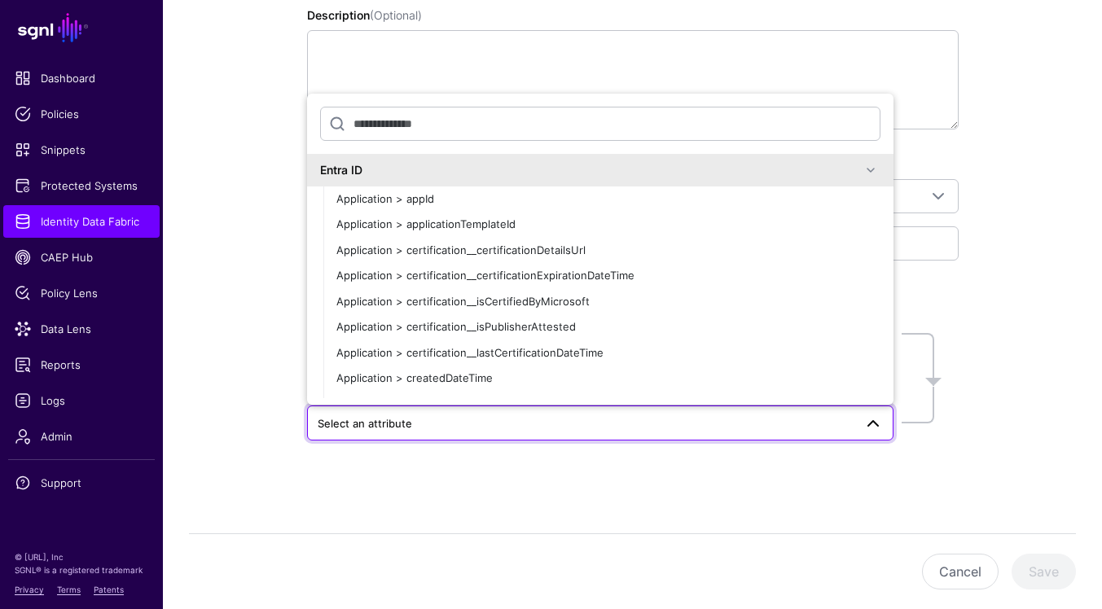
click at [872, 170] on span at bounding box center [871, 170] width 20 height 20
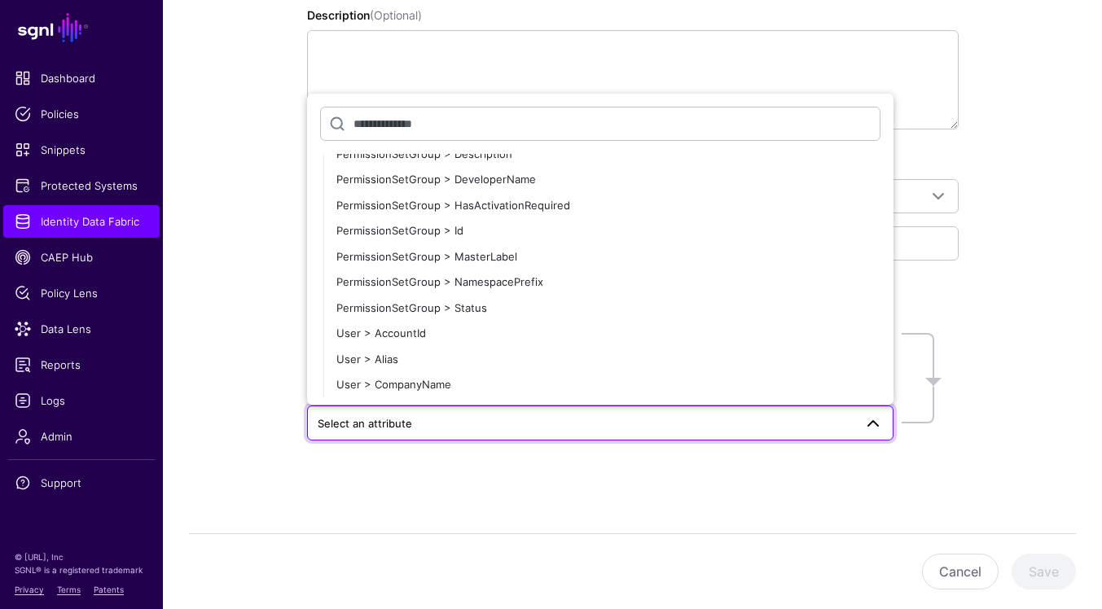
scroll to position [2209, 0]
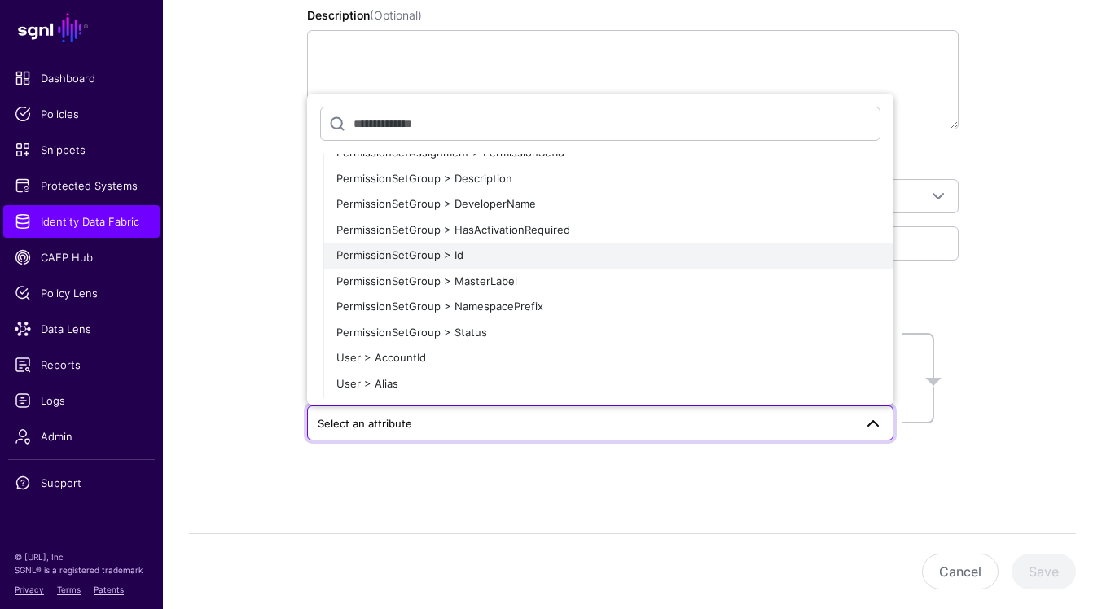
click at [675, 248] on div "PermissionSetGroup > Id" at bounding box center [608, 256] width 544 height 16
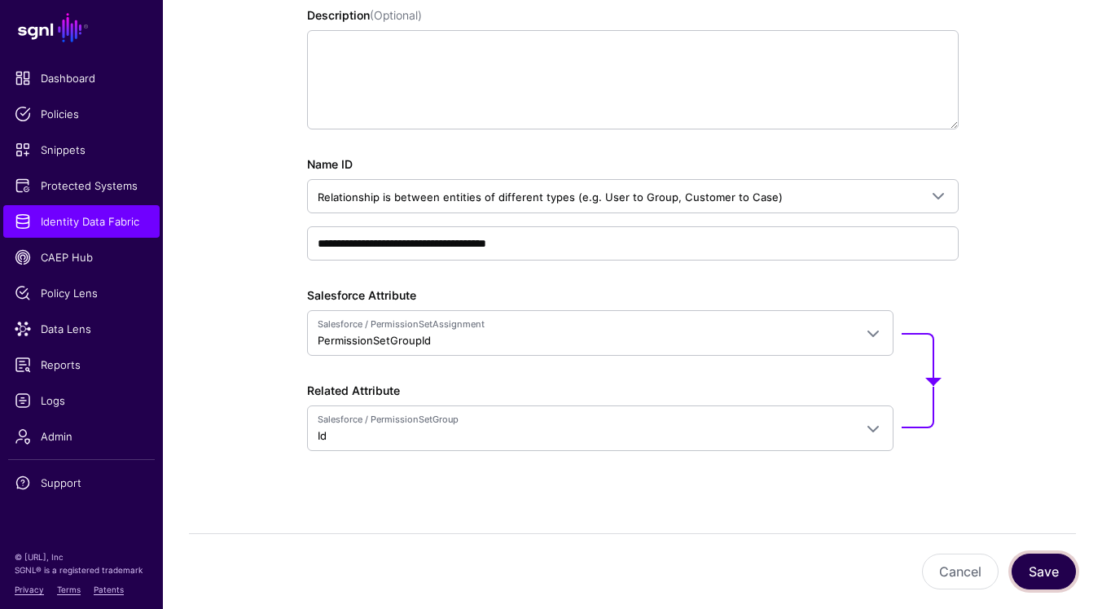
click at [1053, 578] on button "Save" at bounding box center [1044, 572] width 64 height 36
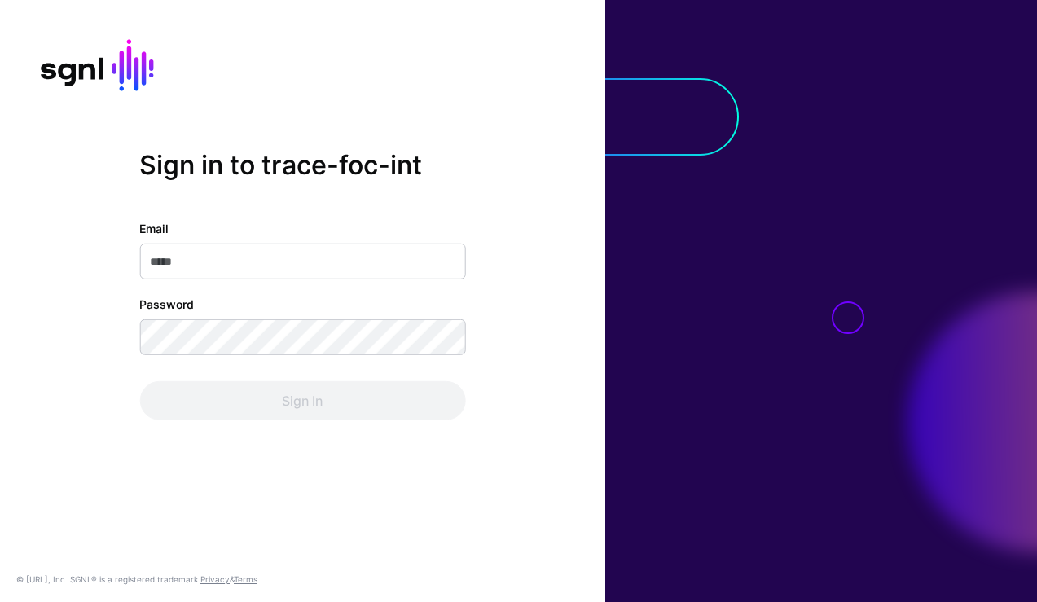
click at [118, 332] on div "Sign in to trace-foc-int Email Password Sign In" at bounding box center [302, 300] width 605 height 303
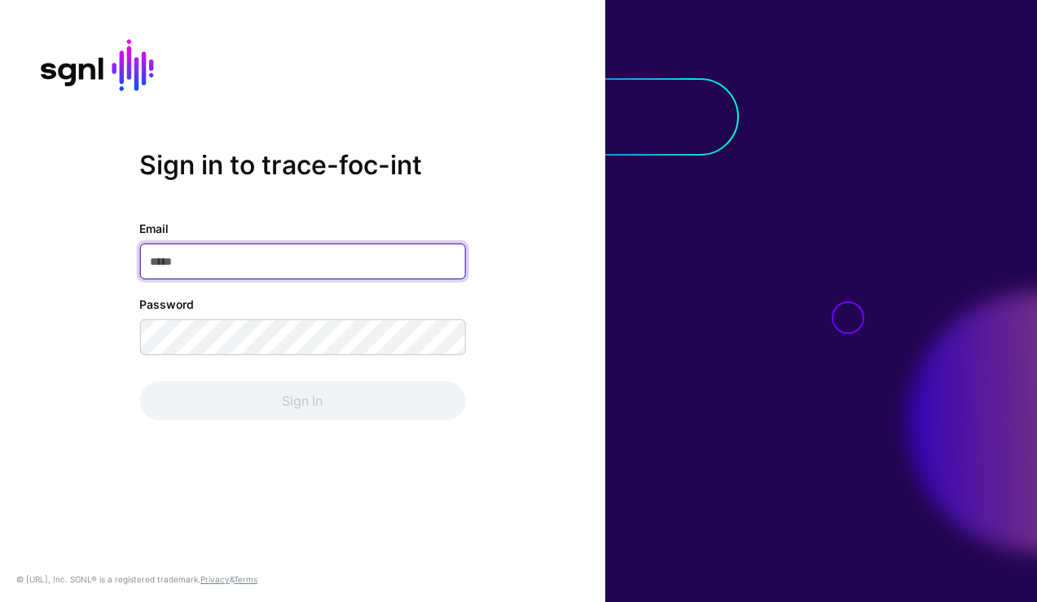
click at [224, 270] on input "Email" at bounding box center [302, 262] width 326 height 36
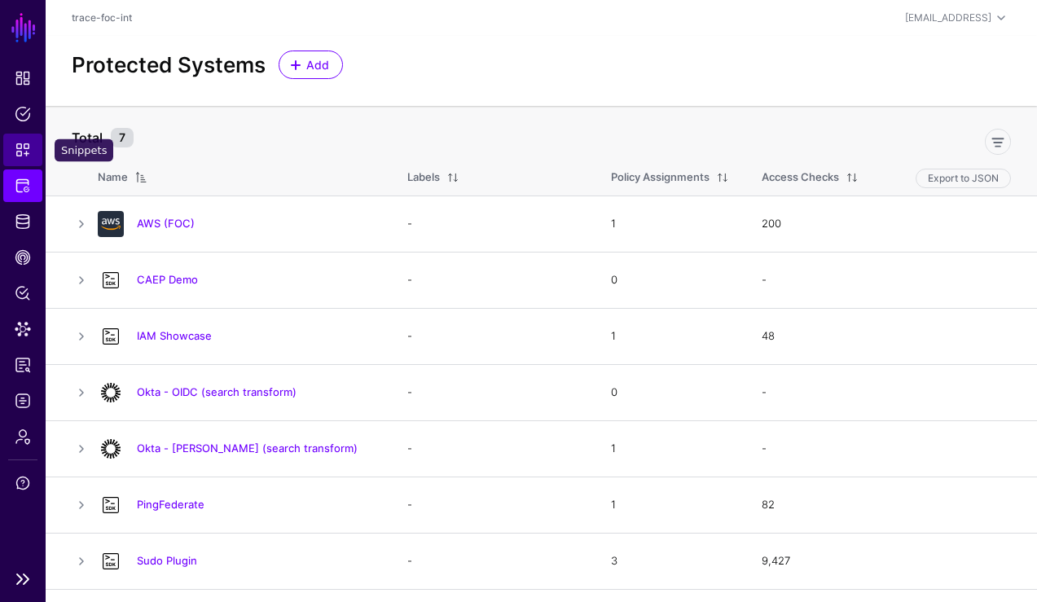
click at [22, 146] on span "Snippets" at bounding box center [23, 150] width 16 height 16
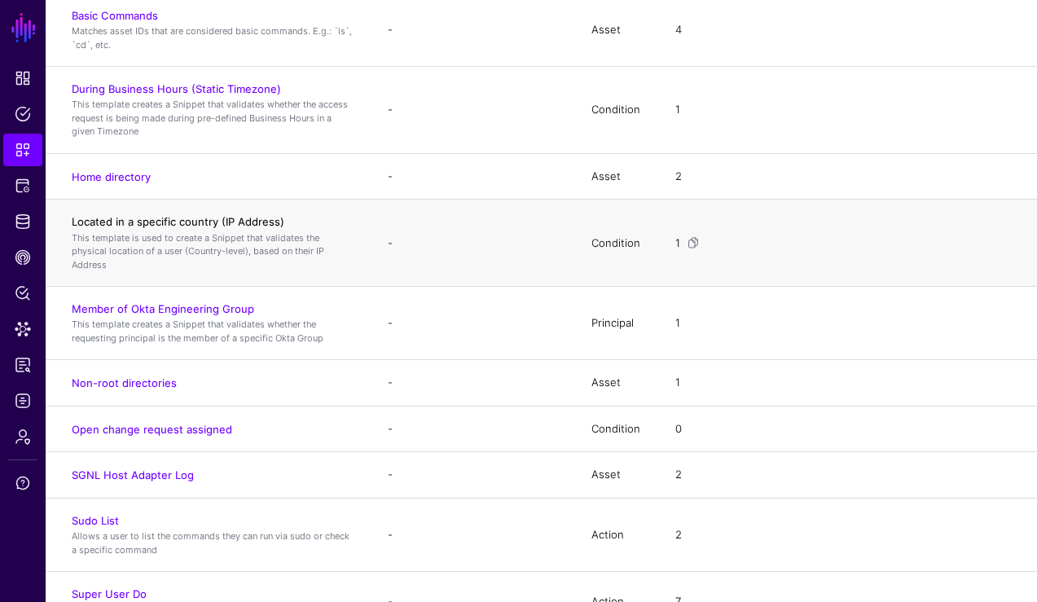
scroll to position [704, 0]
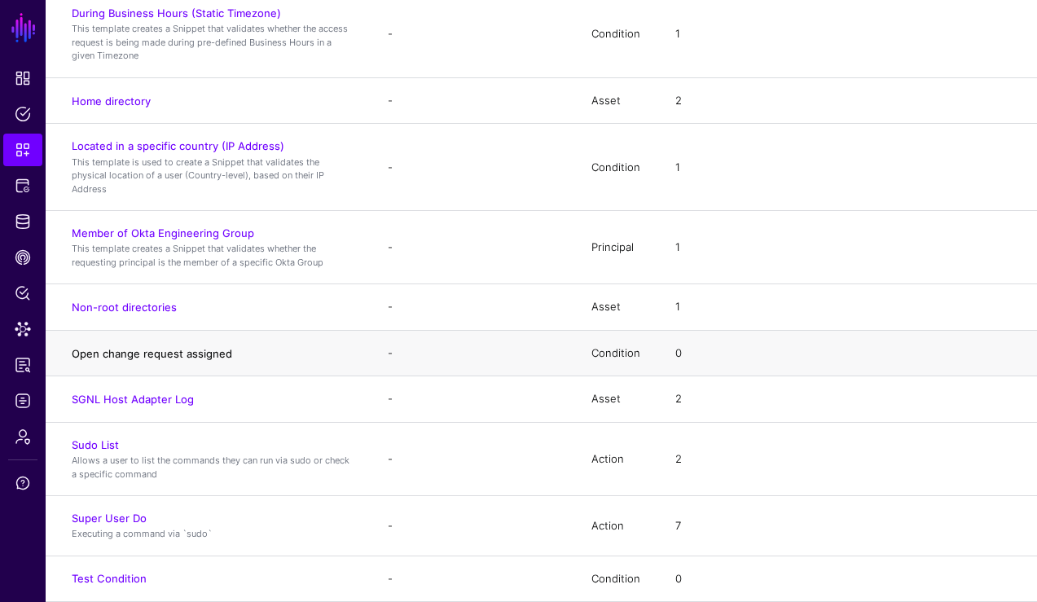
click at [199, 357] on link "Open change request assigned" at bounding box center [152, 353] width 160 height 13
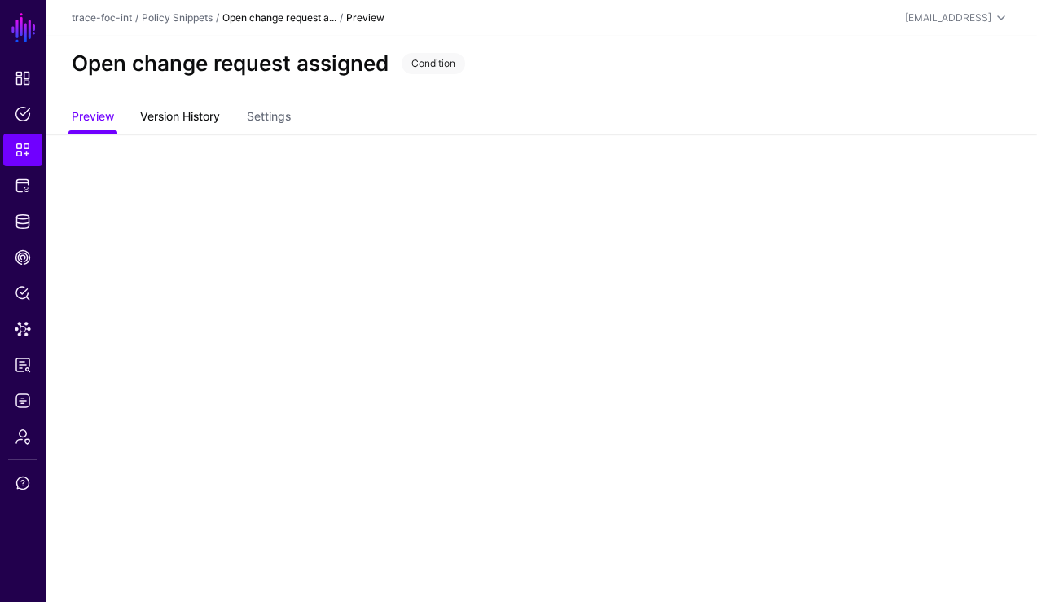
click at [218, 130] on link "Version History" at bounding box center [180, 118] width 80 height 31
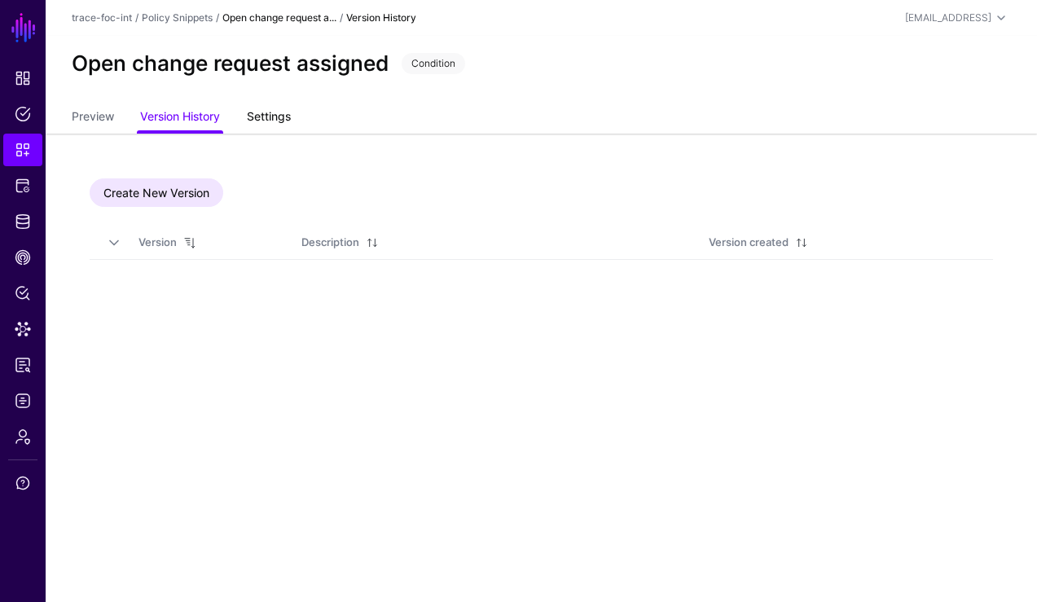
click at [274, 122] on link "Settings" at bounding box center [269, 118] width 44 height 31
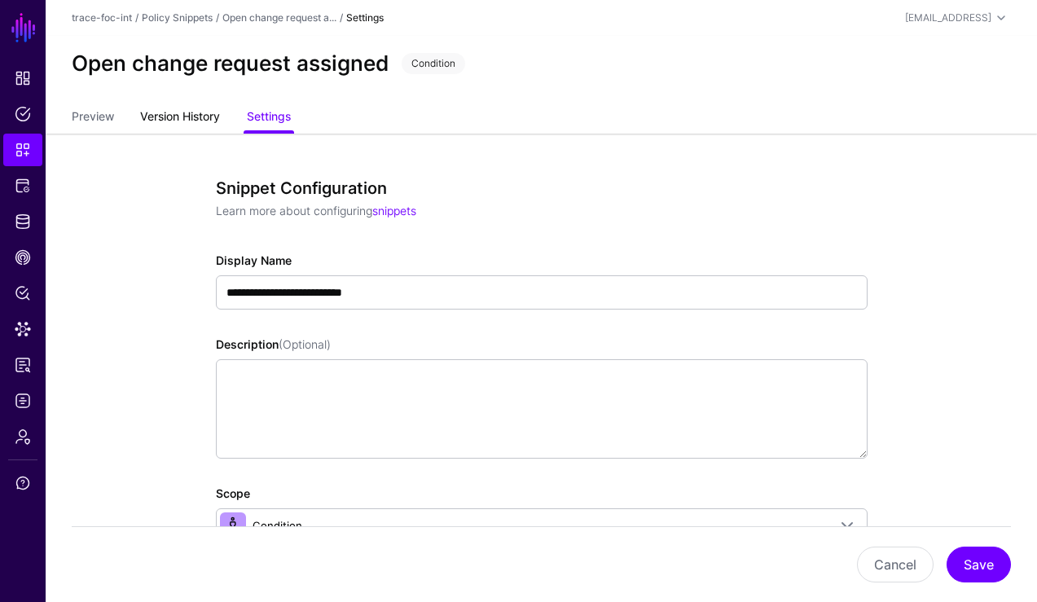
click at [176, 119] on link "Version History" at bounding box center [180, 118] width 80 height 31
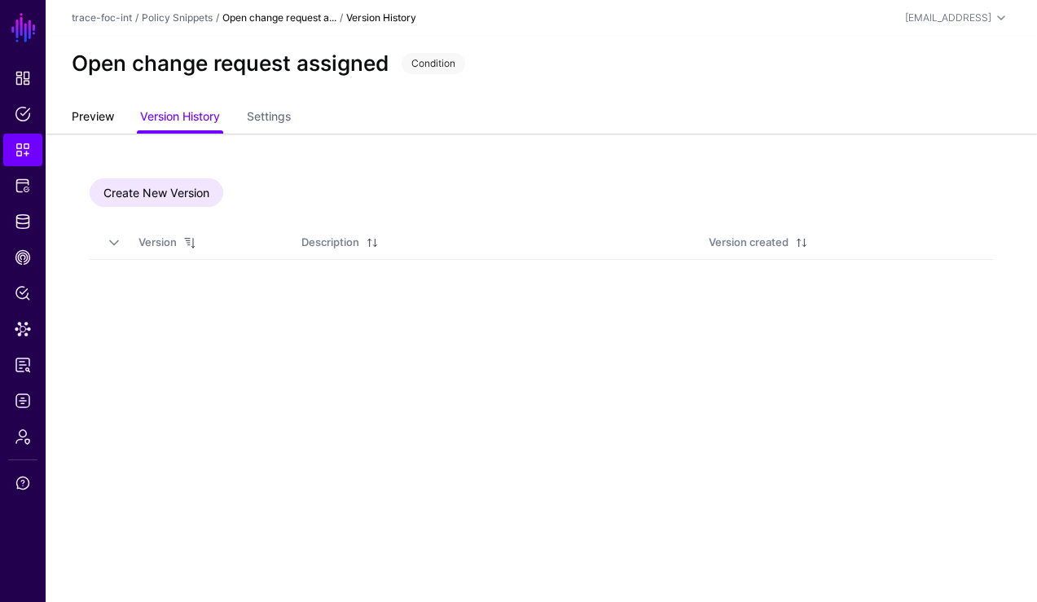
click at [108, 121] on link "Preview" at bounding box center [93, 118] width 42 height 31
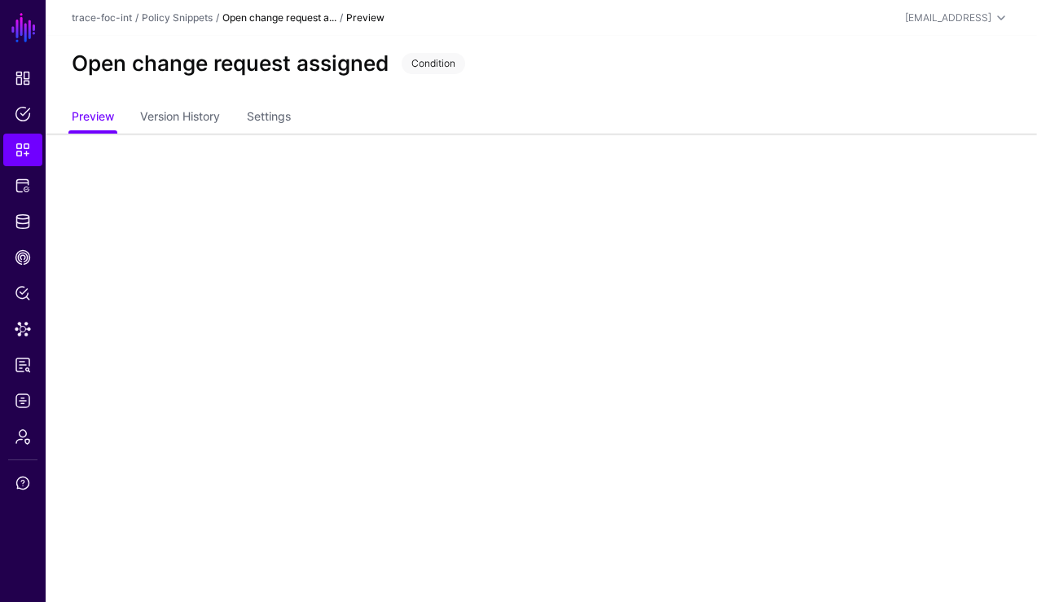
click at [366, 22] on strong "Preview" at bounding box center [365, 17] width 38 height 12
click at [301, 19] on strong "Open change request a..." at bounding box center [279, 17] width 114 height 12
